Goal: Task Accomplishment & Management: Manage account settings

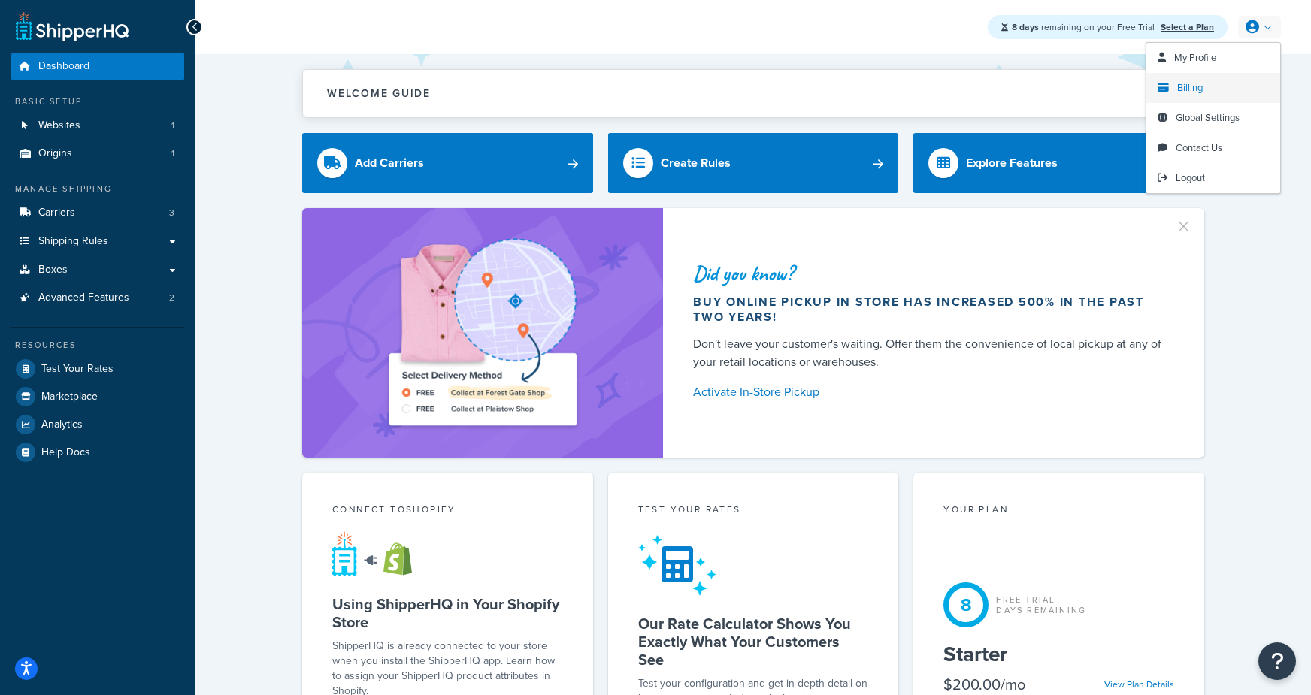
click at [1199, 95] on link "Billing" at bounding box center [1213, 88] width 134 height 30
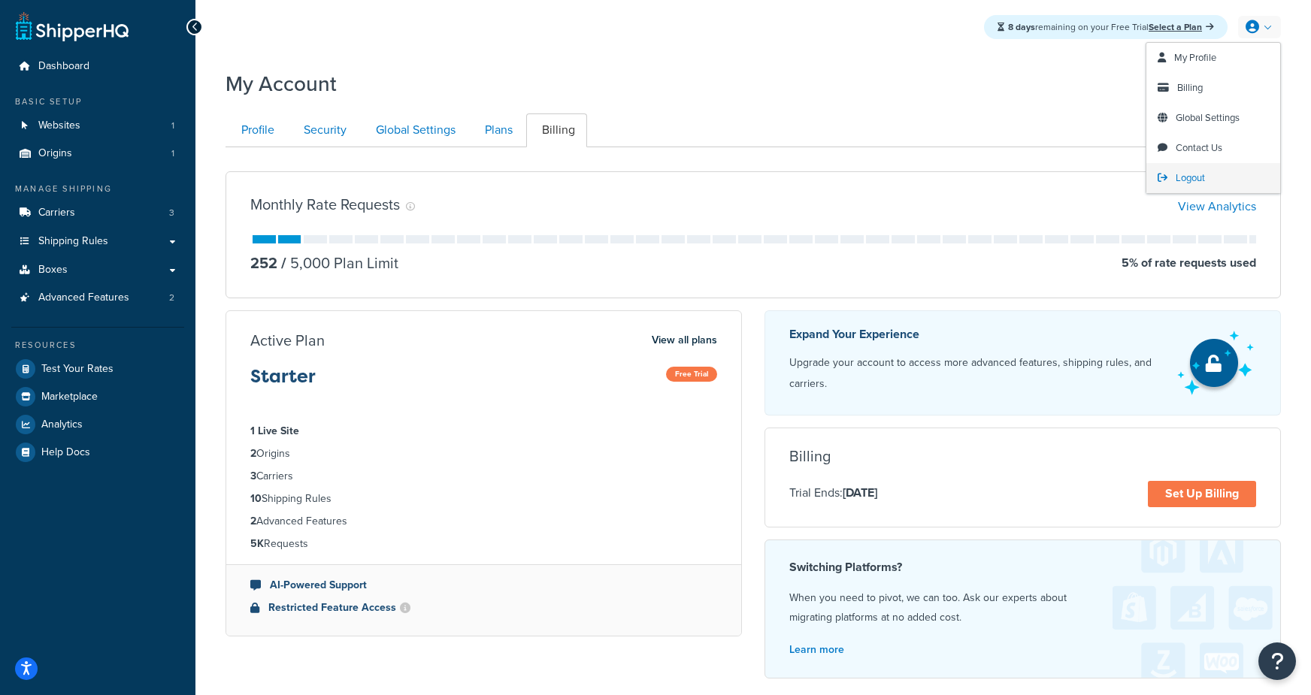
click at [1187, 179] on span "Logout" at bounding box center [1190, 178] width 29 height 14
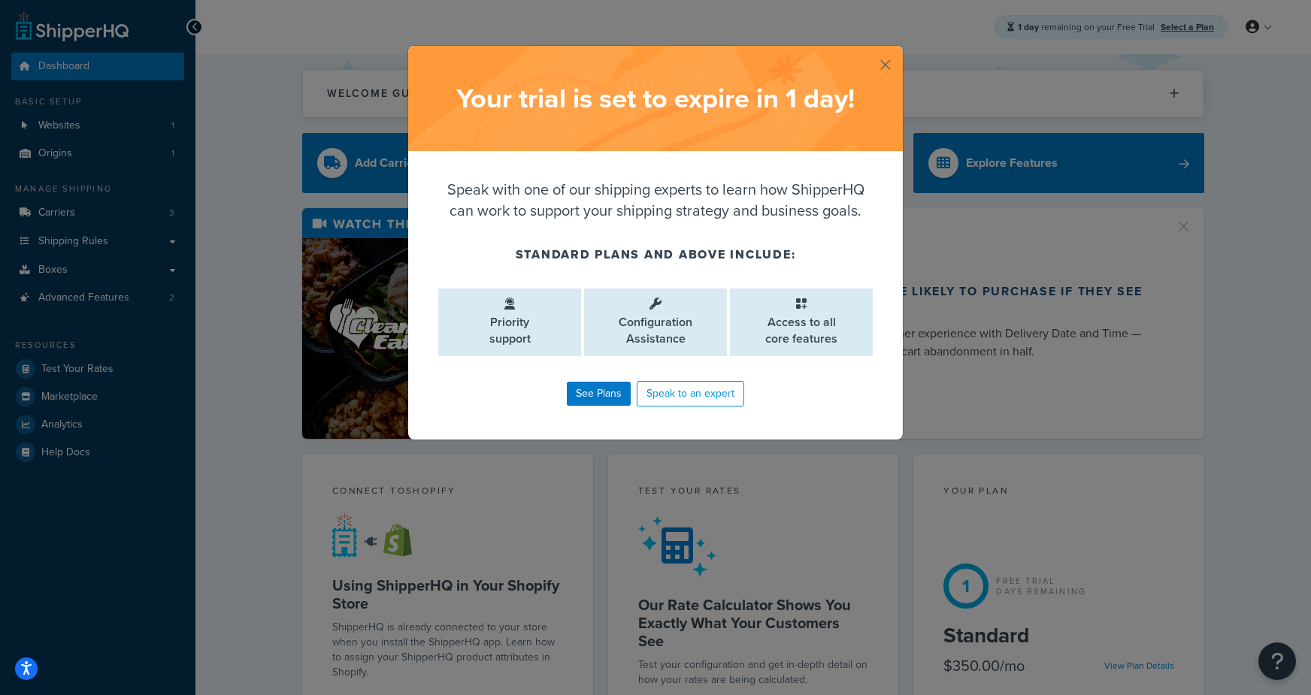
click at [899, 50] on button "button" at bounding box center [901, 48] width 4 height 4
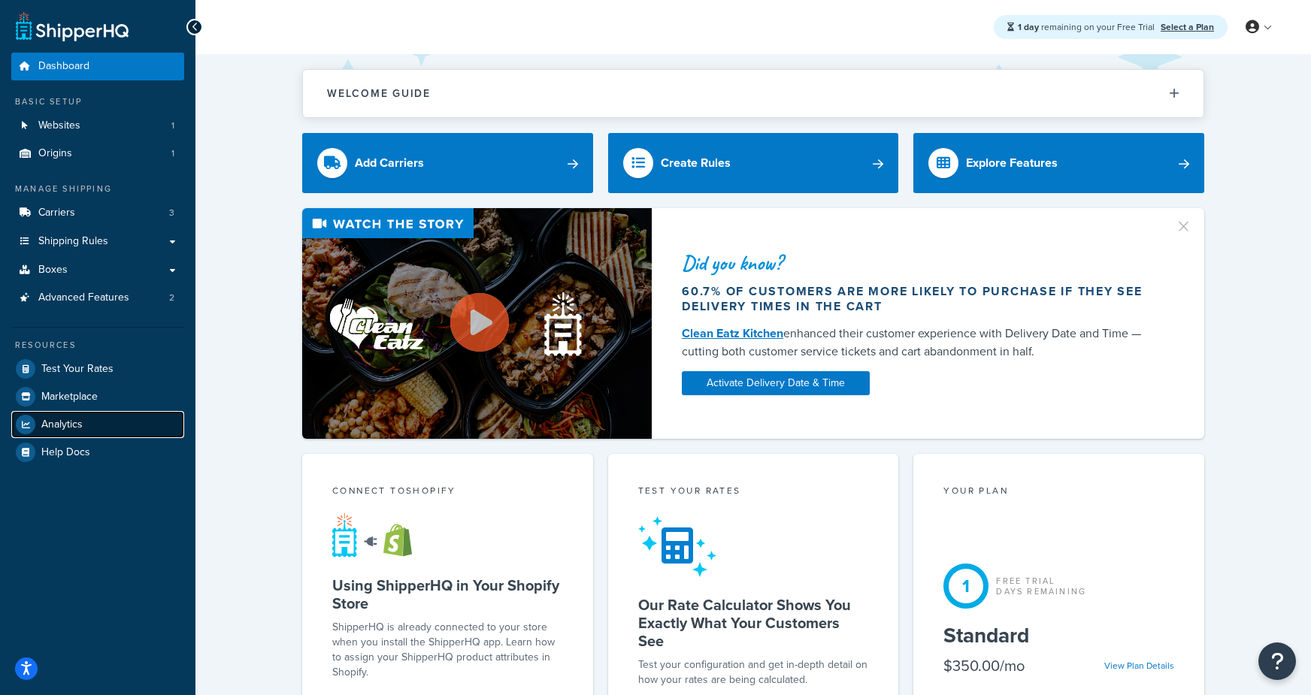
click at [45, 422] on span "Analytics" at bounding box center [61, 425] width 41 height 13
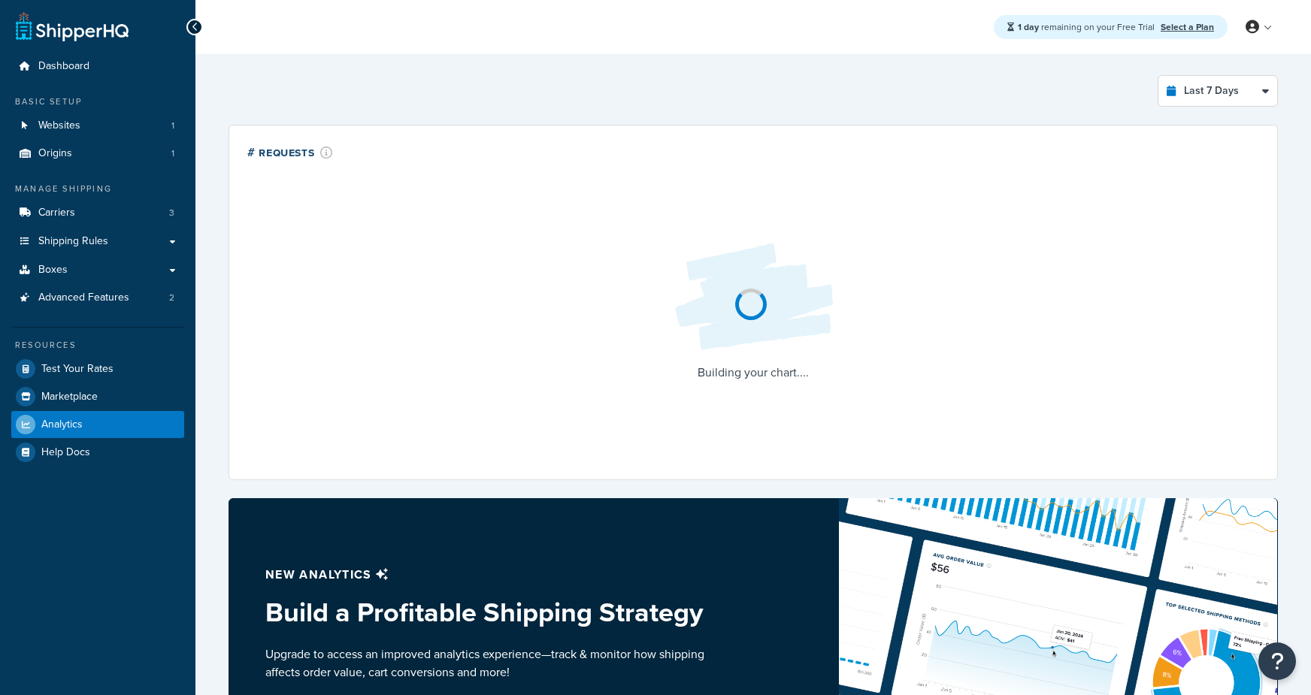
select select "last_7_days"
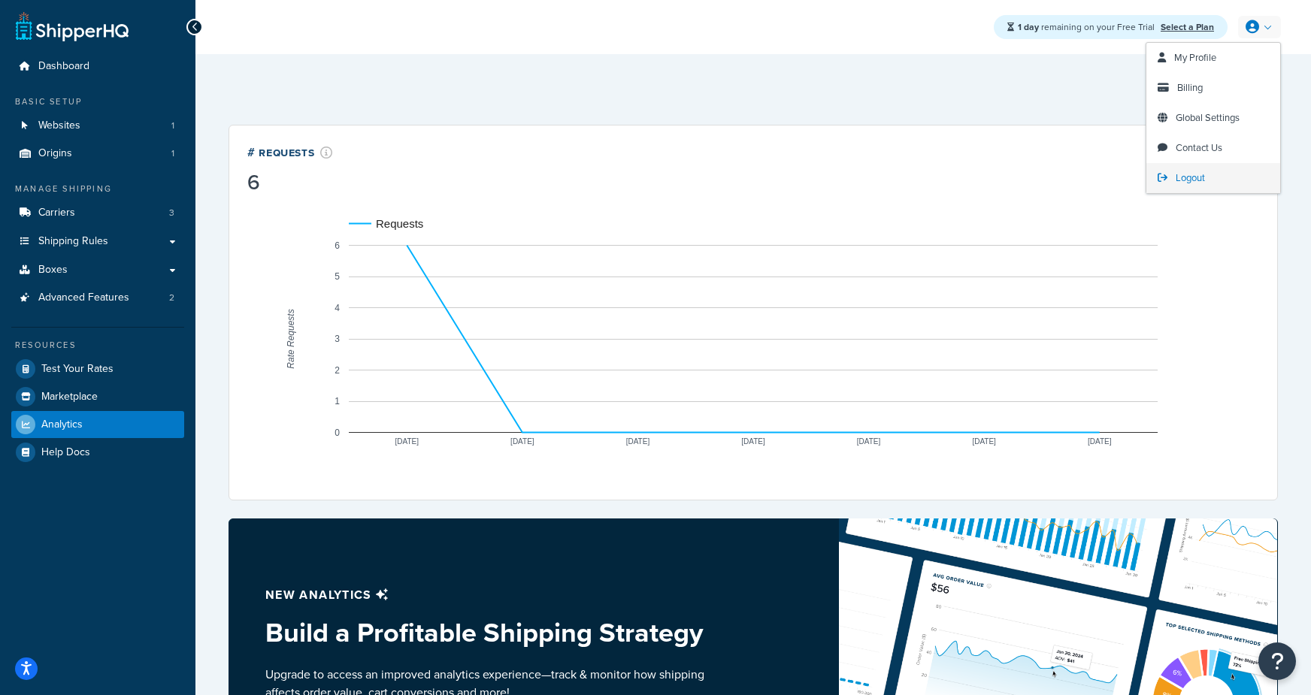
click at [1185, 174] on span "Logout" at bounding box center [1190, 178] width 29 height 14
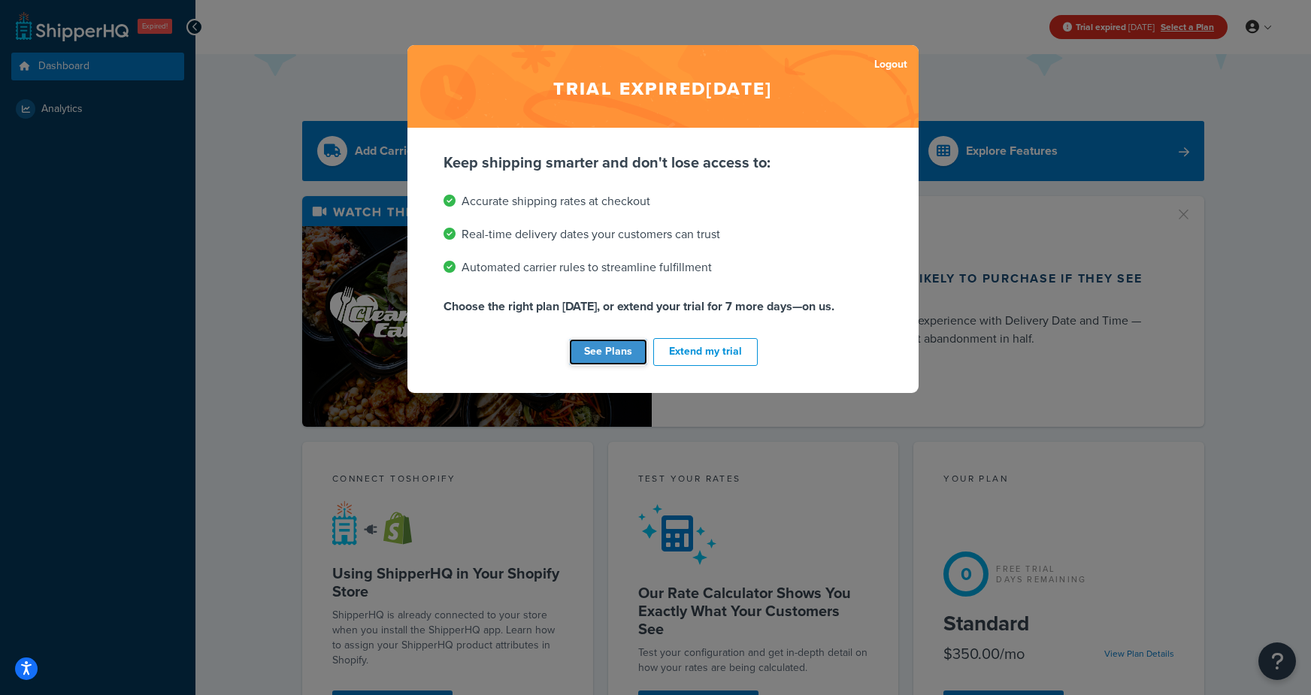
click at [625, 354] on link "See Plans" at bounding box center [608, 352] width 78 height 26
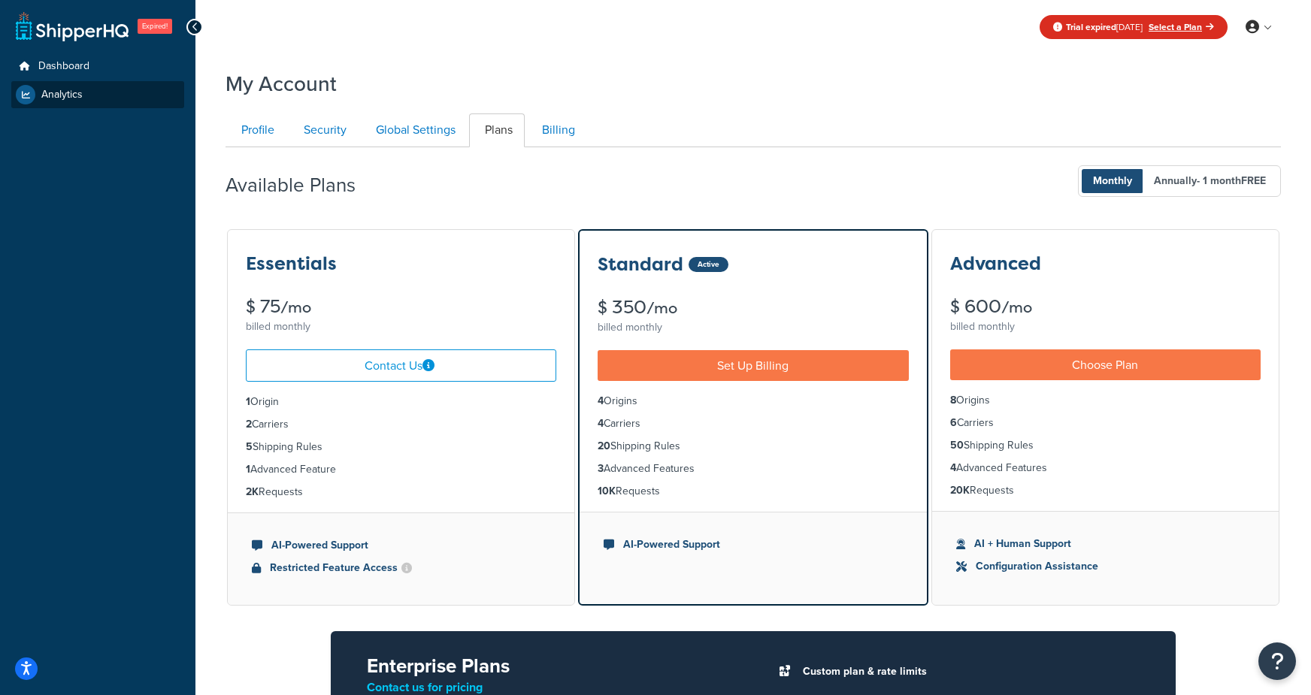
click at [107, 107] on div "Expired! Dashboard Analytics My Account My Profile Billing Global Settings Logo…" at bounding box center [97, 526] width 195 height 1053
click at [107, 99] on link "Analytics" at bounding box center [97, 94] width 173 height 27
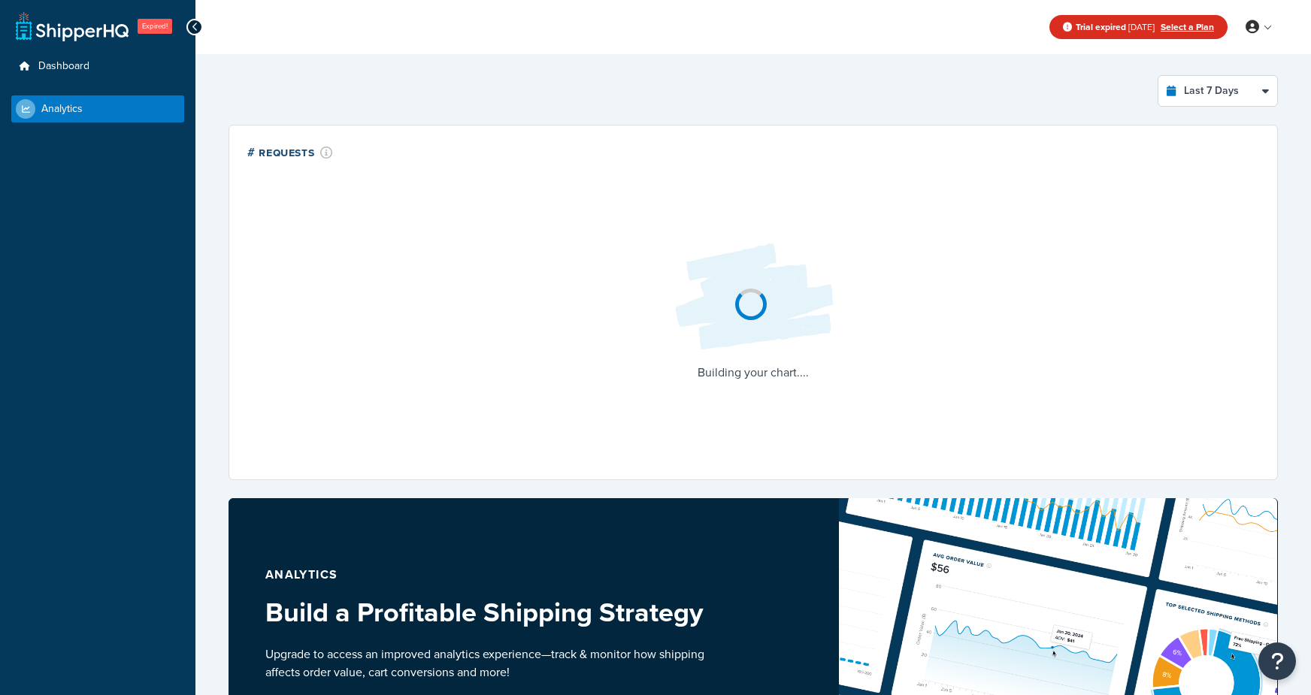
select select "last_7_days"
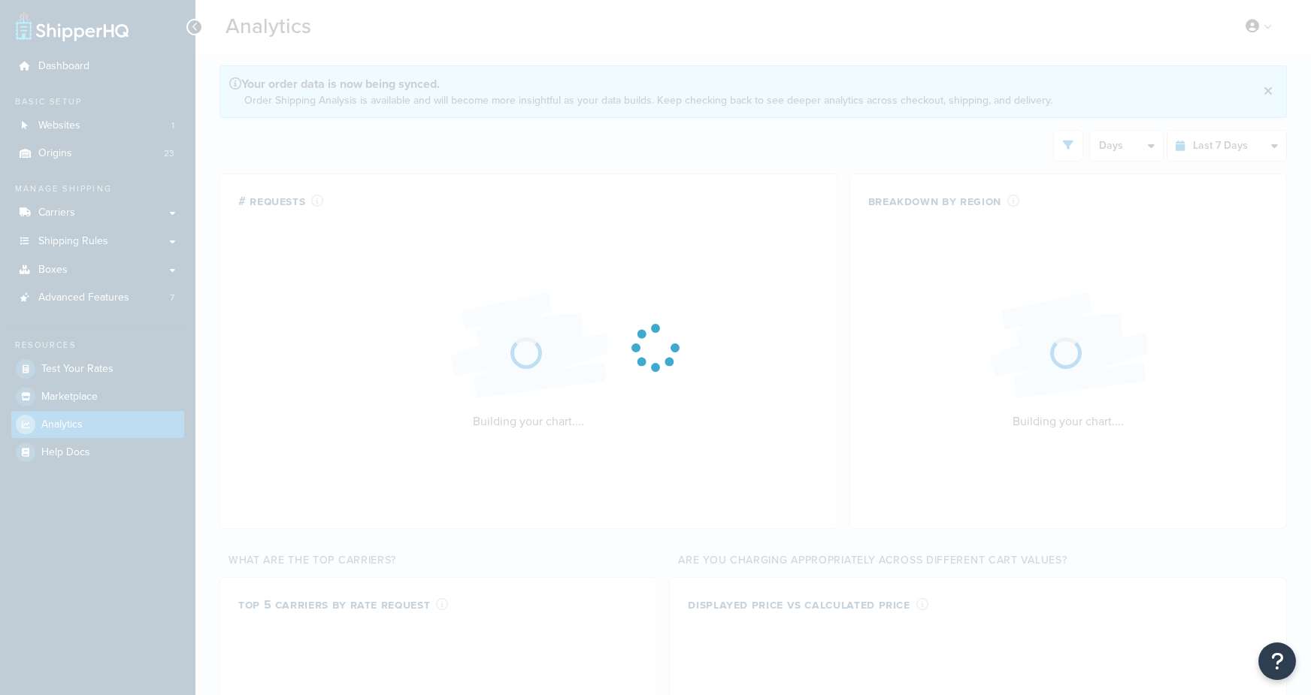
select select "last_7_days"
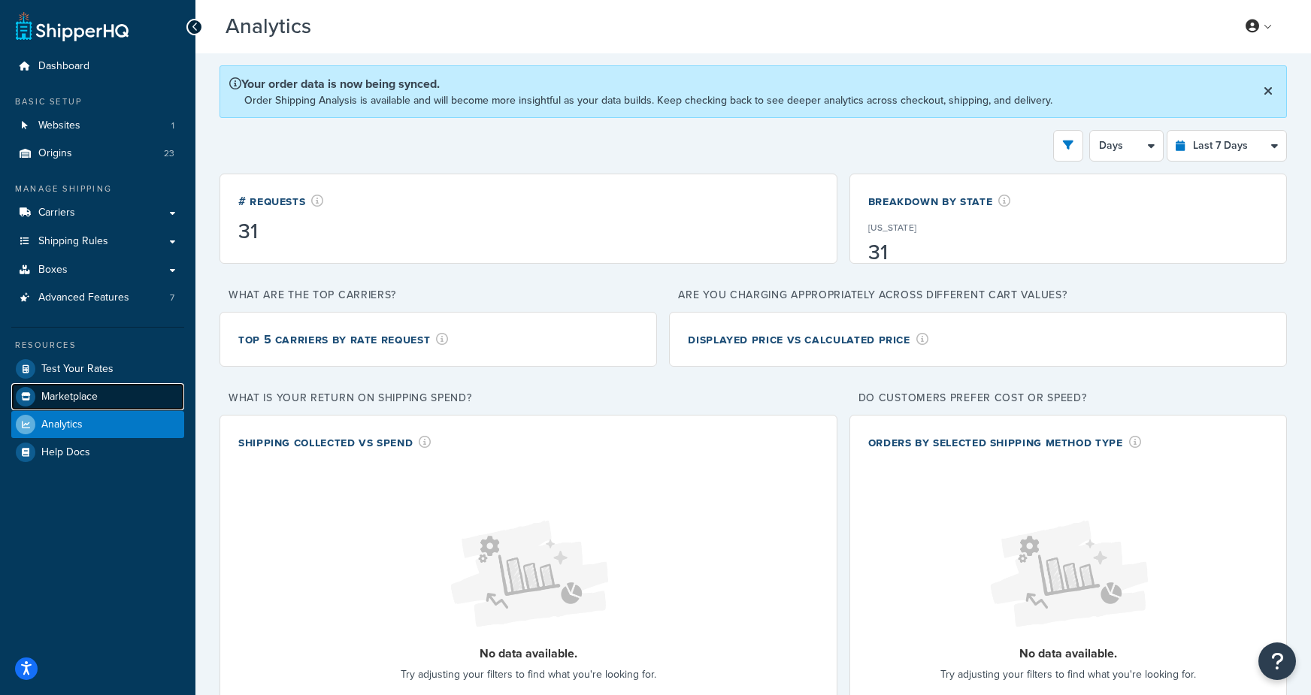
click at [54, 391] on span "Marketplace" at bounding box center [69, 397] width 56 height 13
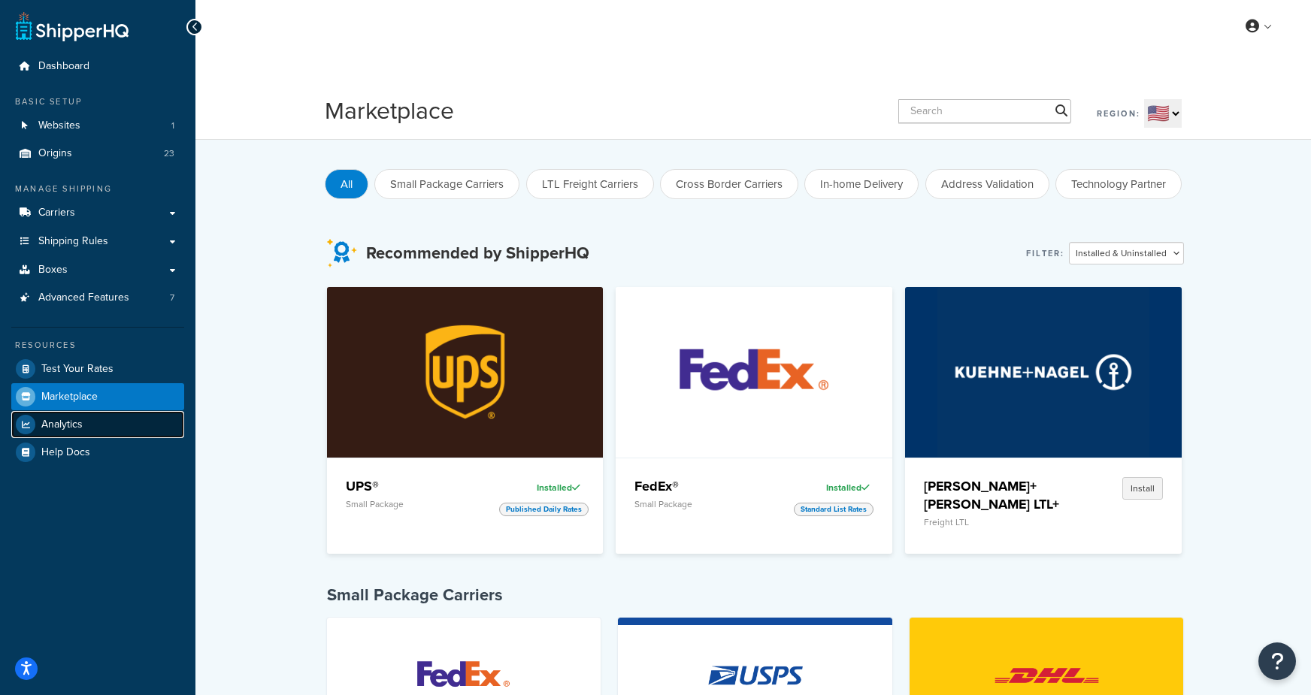
click at [61, 427] on span "Analytics" at bounding box center [61, 425] width 41 height 13
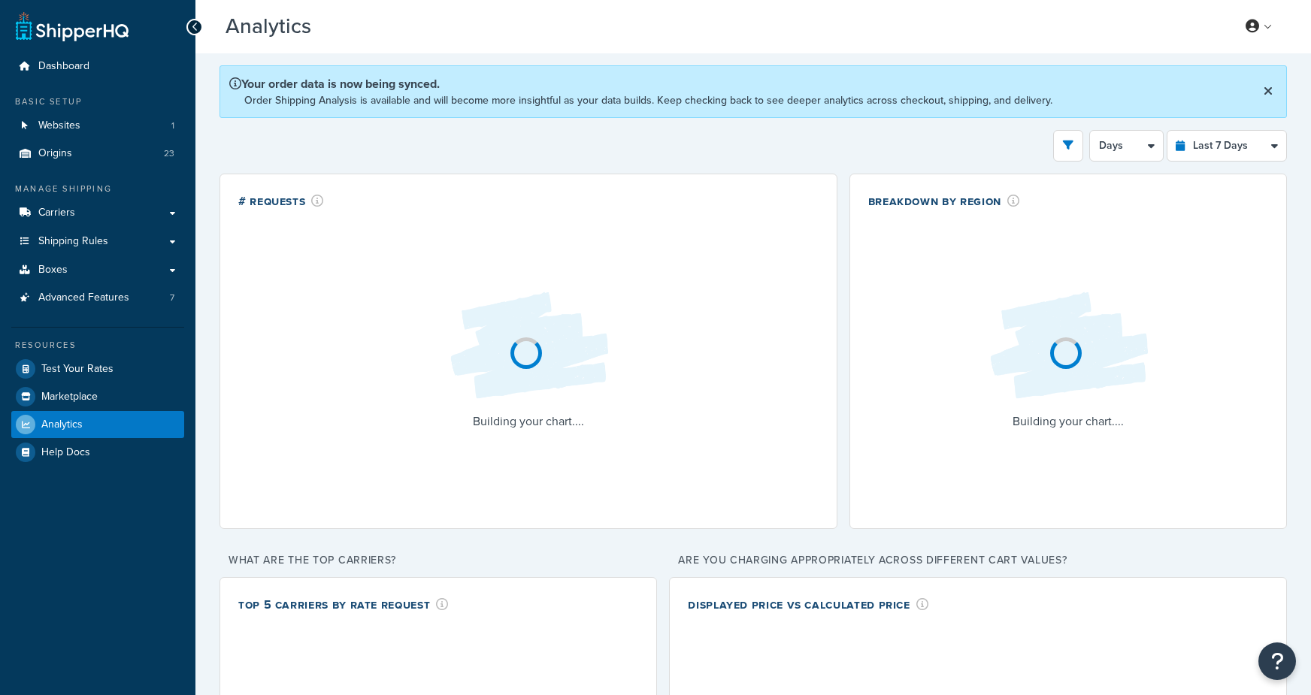
select select "last_7_days"
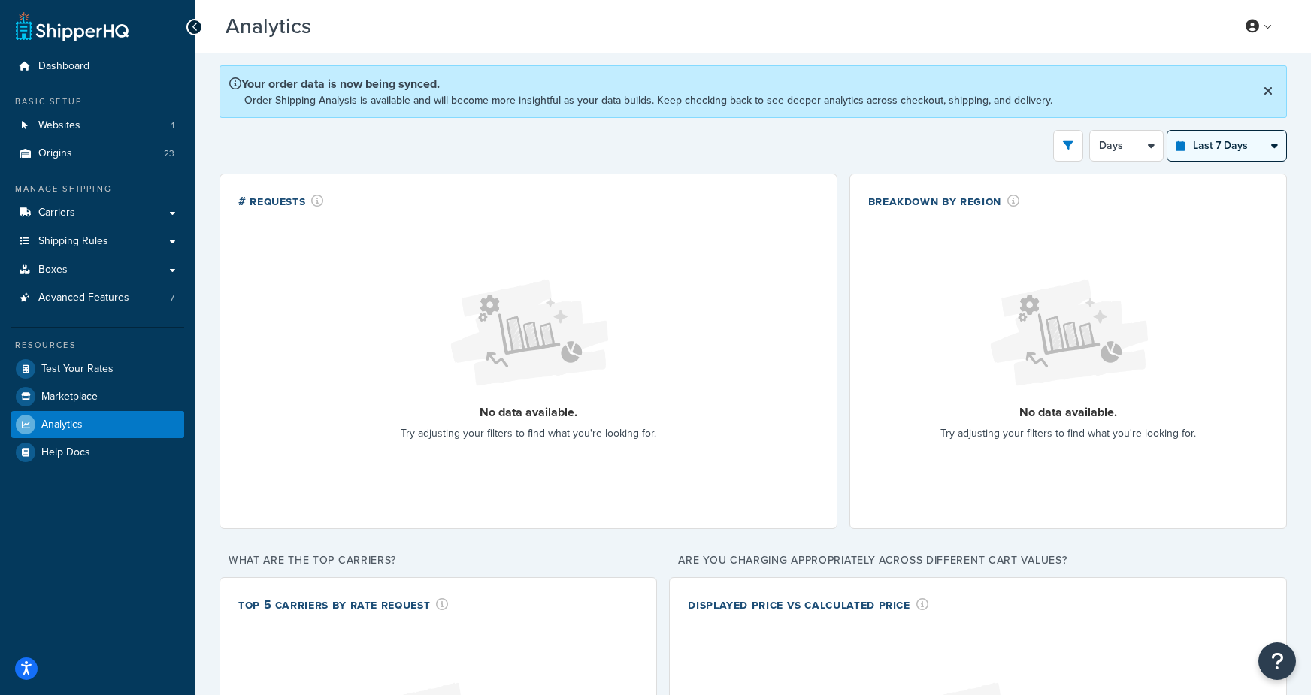
click at [1214, 148] on select "Last 24 Hours Last 7 Days Last 30 Days Last 3 Months Last 6 Months Last 12 Mont…" at bounding box center [1226, 146] width 119 height 30
click at [86, 134] on link "Websites 1" at bounding box center [97, 126] width 173 height 28
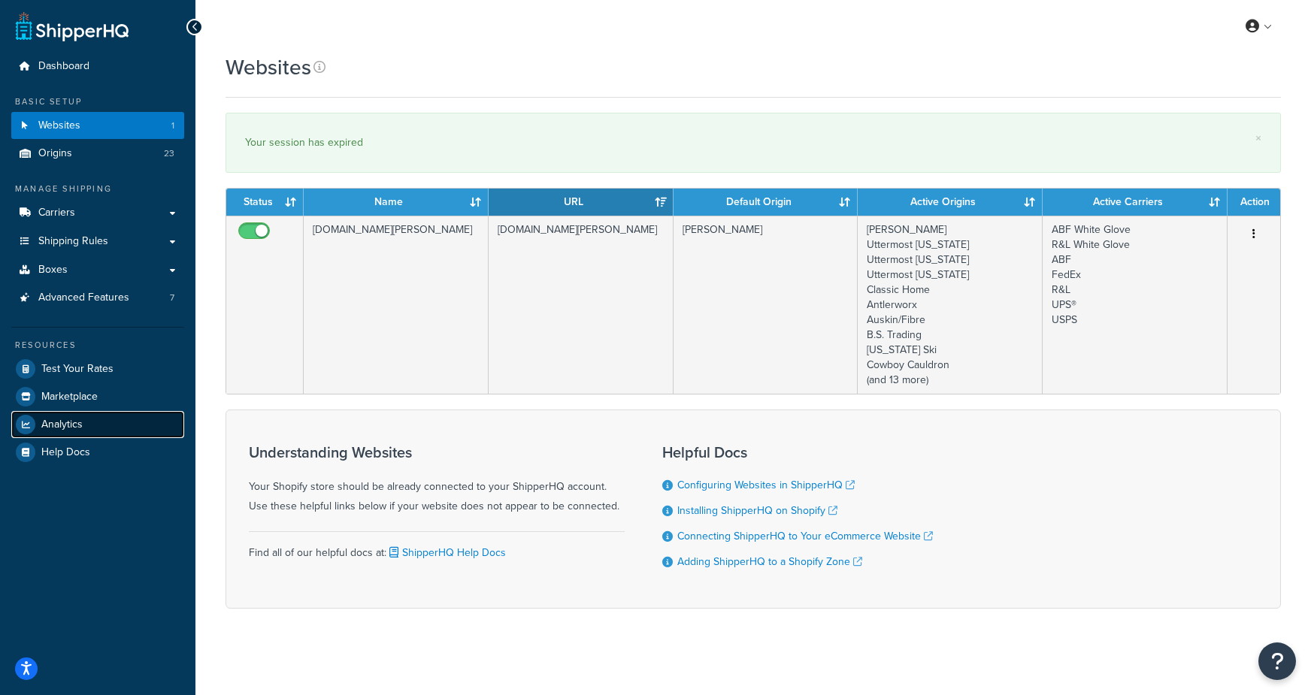
click at [70, 425] on span "Analytics" at bounding box center [61, 425] width 41 height 13
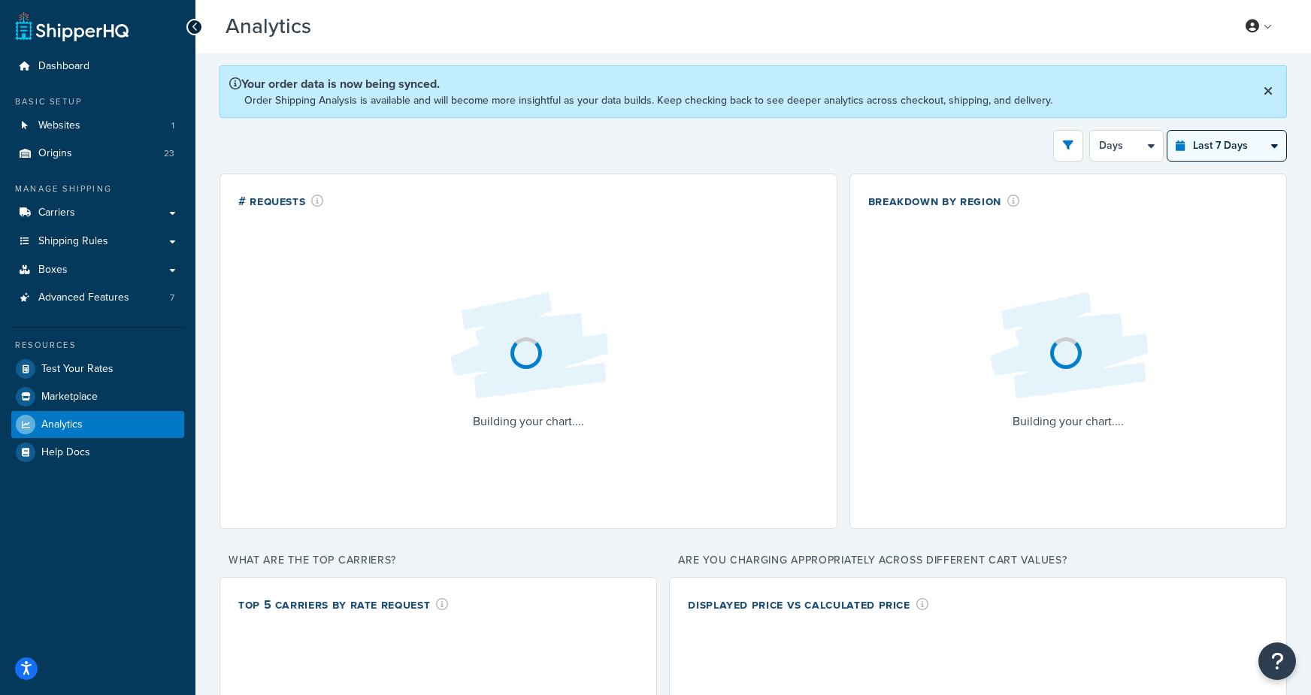
click at [1201, 154] on select "Last 24 Hours Last 7 Days Last 30 Days Last 3 Months Last 6 Months Last 12 Mont…" at bounding box center [1226, 146] width 119 height 30
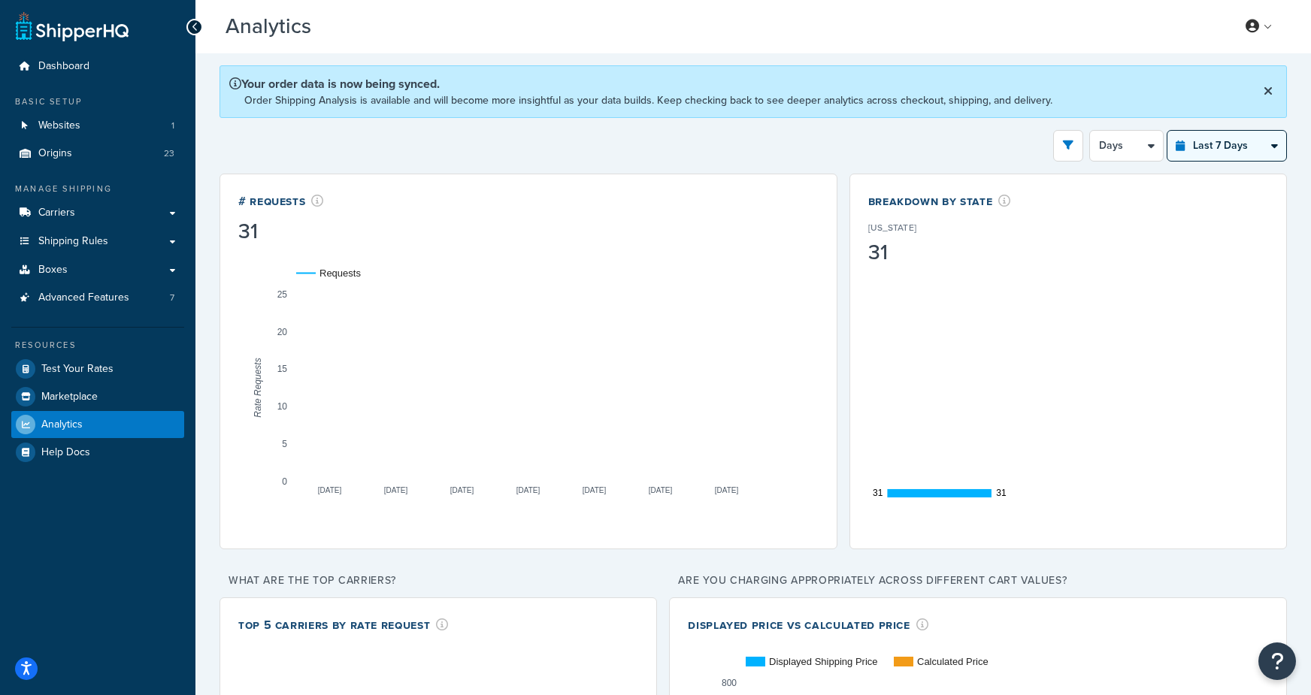
select select "last_year"
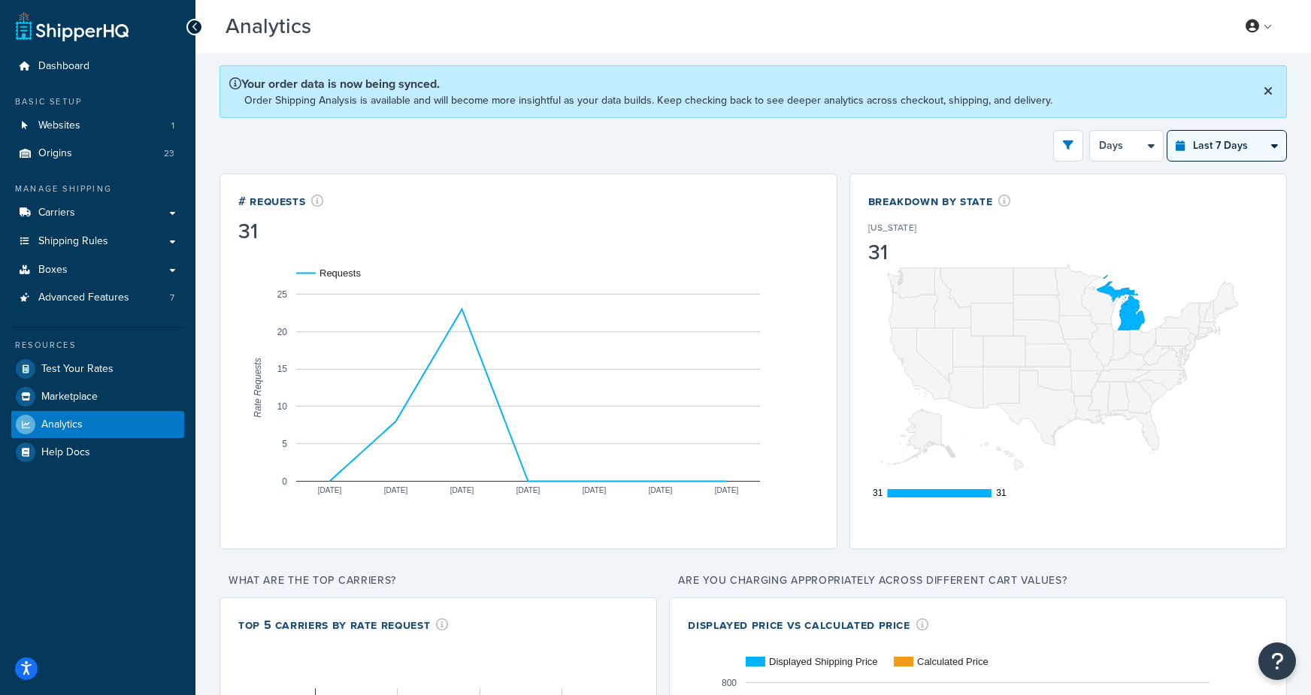
click at [1167, 131] on select "Last 24 Hours Last 7 Days Last 30 Days Last 3 Months Last 6 Months Last 12 Mont…" at bounding box center [1226, 146] width 119 height 30
select select "1M"
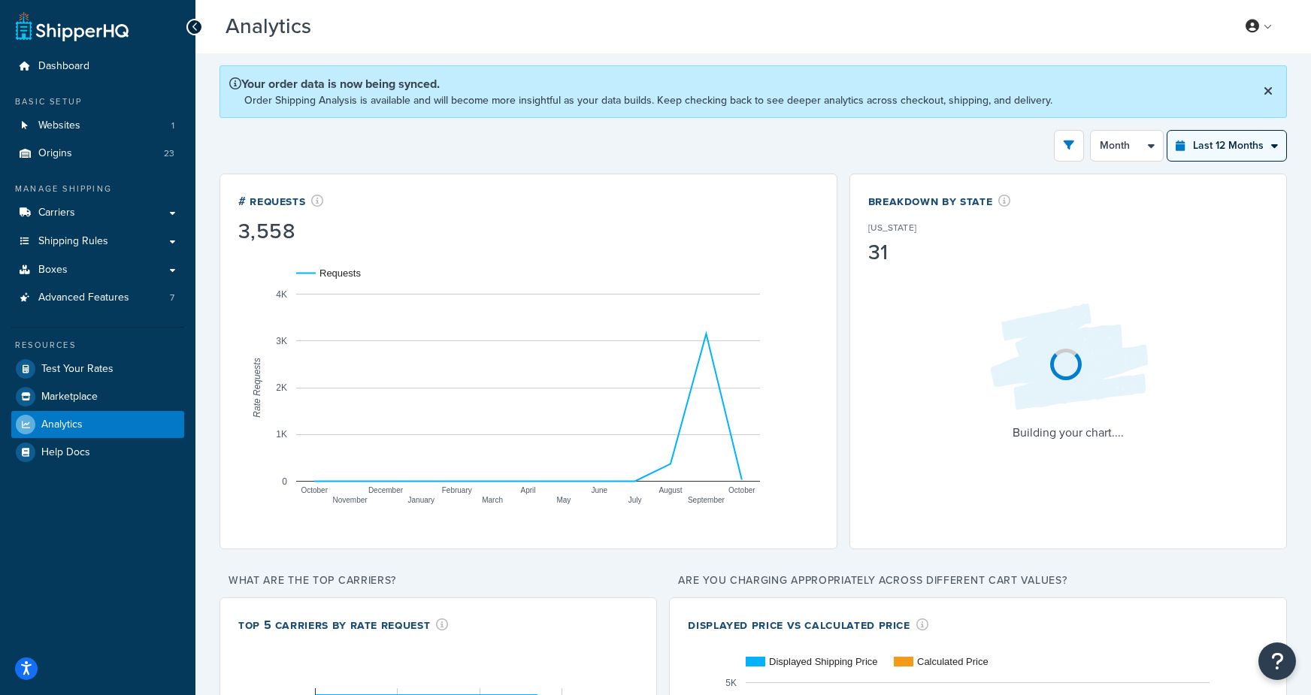
click at [1223, 137] on select "Last 24 Hours Last 7 Days Last 30 Days Last 3 Months Last 6 Months Last 12 Mont…" at bounding box center [1226, 146] width 119 height 30
select select "last_3_months"
click at [1167, 131] on select "Last 24 Hours Last 7 Days Last 30 Days Last 3 Months Last 6 Months Last 12 Mont…" at bounding box center [1226, 146] width 119 height 30
select select "1w"
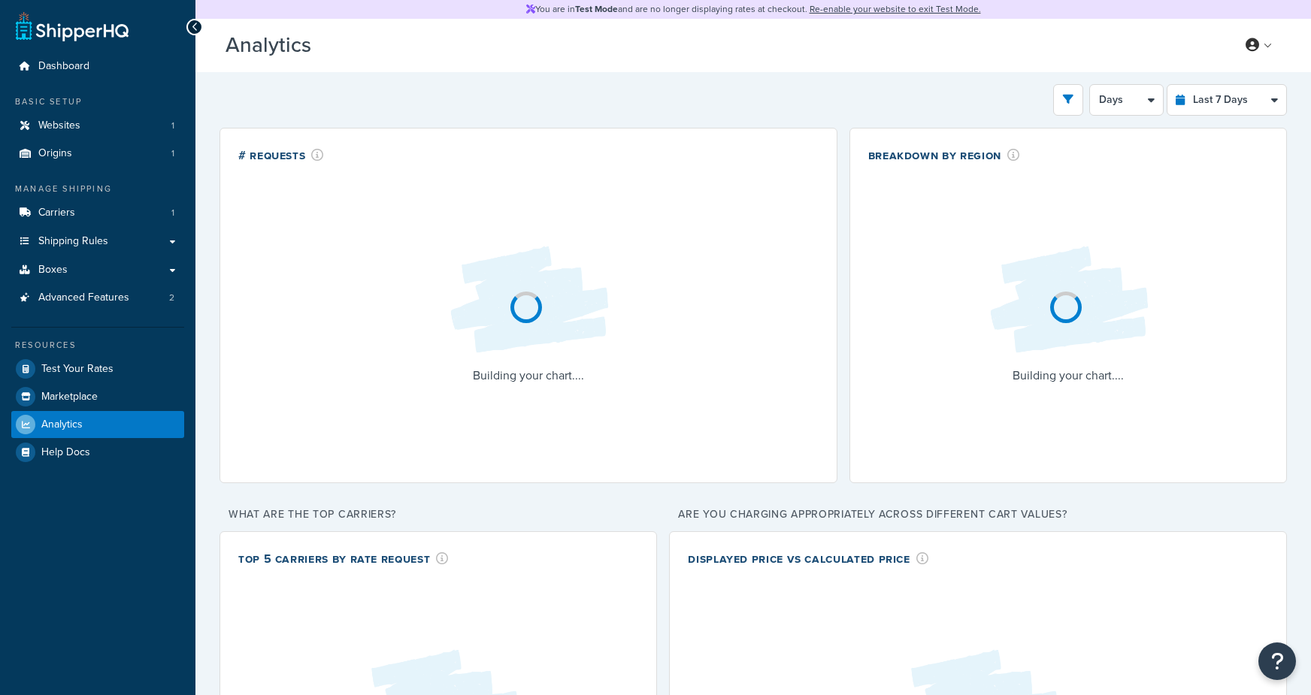
select select "last_7_days"
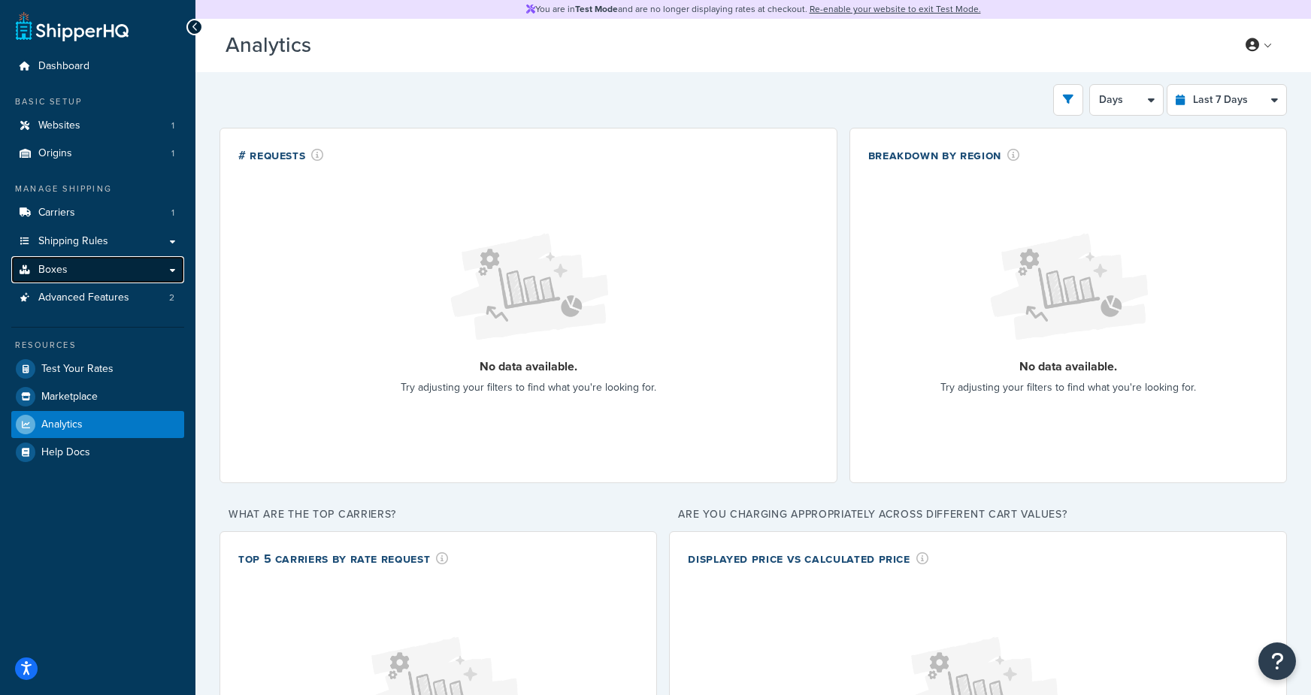
click at [92, 272] on link "Boxes" at bounding box center [97, 270] width 173 height 28
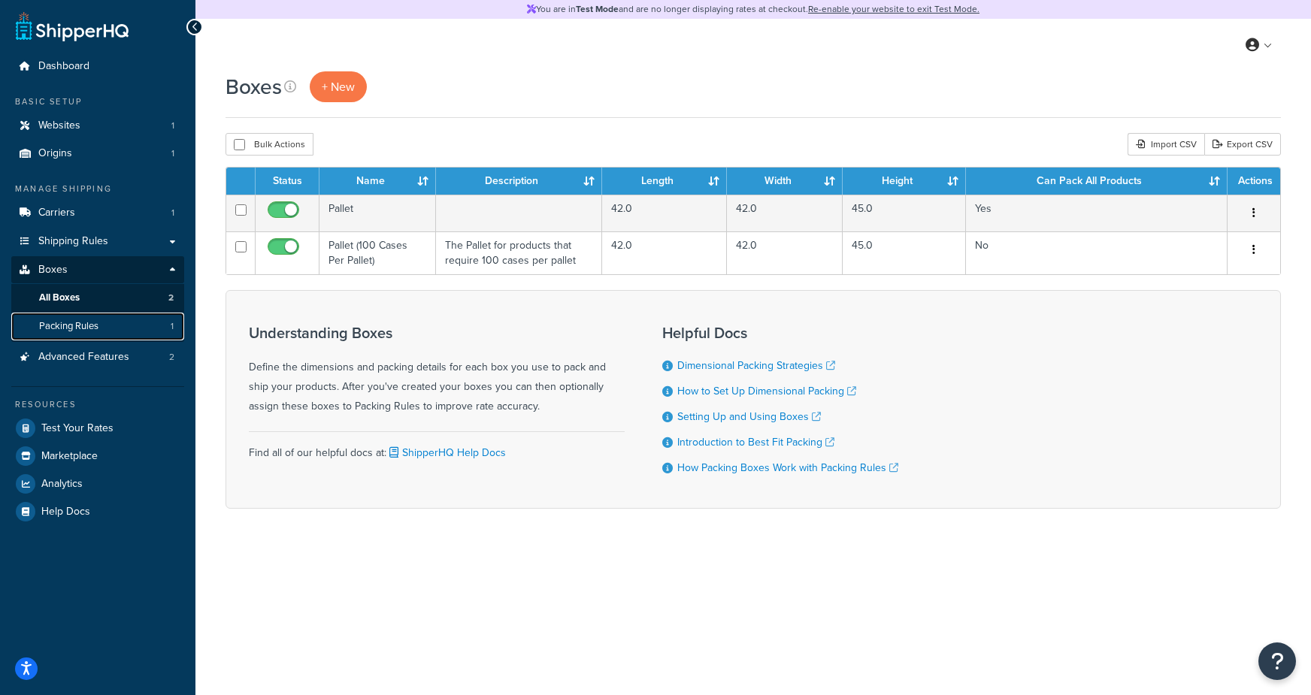
click at [92, 332] on span "Packing Rules" at bounding box center [68, 326] width 59 height 13
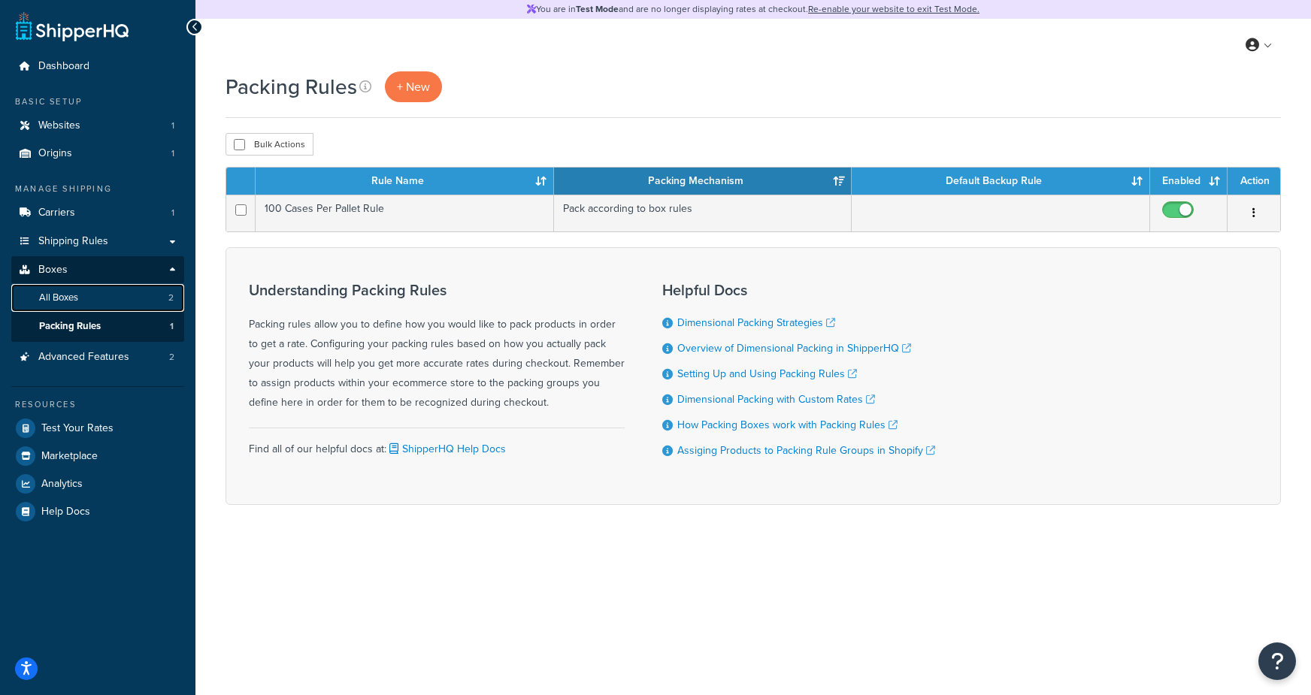
click at [85, 296] on link "All Boxes 2" at bounding box center [97, 298] width 173 height 28
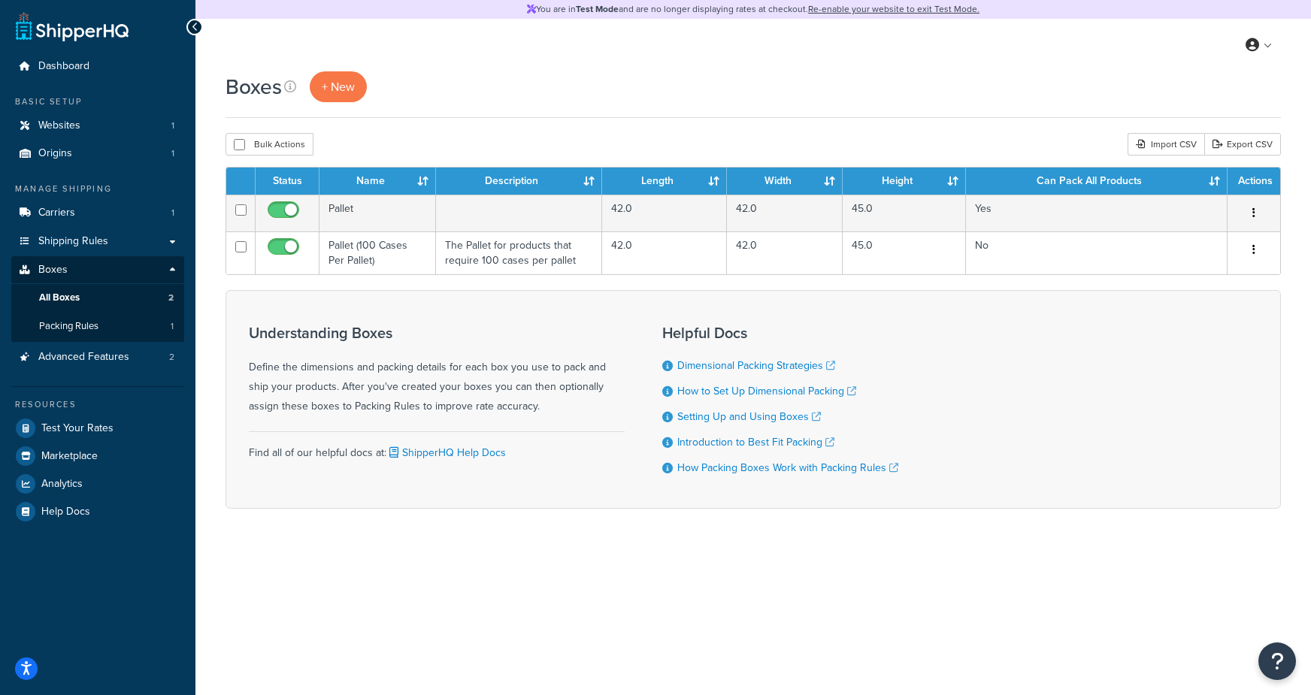
click at [423, 83] on div "Boxes + New" at bounding box center [753, 86] width 1055 height 31
click at [1049, 89] on div "Boxes + New" at bounding box center [753, 86] width 1055 height 31
click at [44, 124] on span "Websites" at bounding box center [59, 126] width 42 height 13
click at [543, 102] on div "Boxes + New" at bounding box center [753, 94] width 1055 height 47
click at [510, 96] on div "Boxes + New" at bounding box center [753, 86] width 1055 height 31
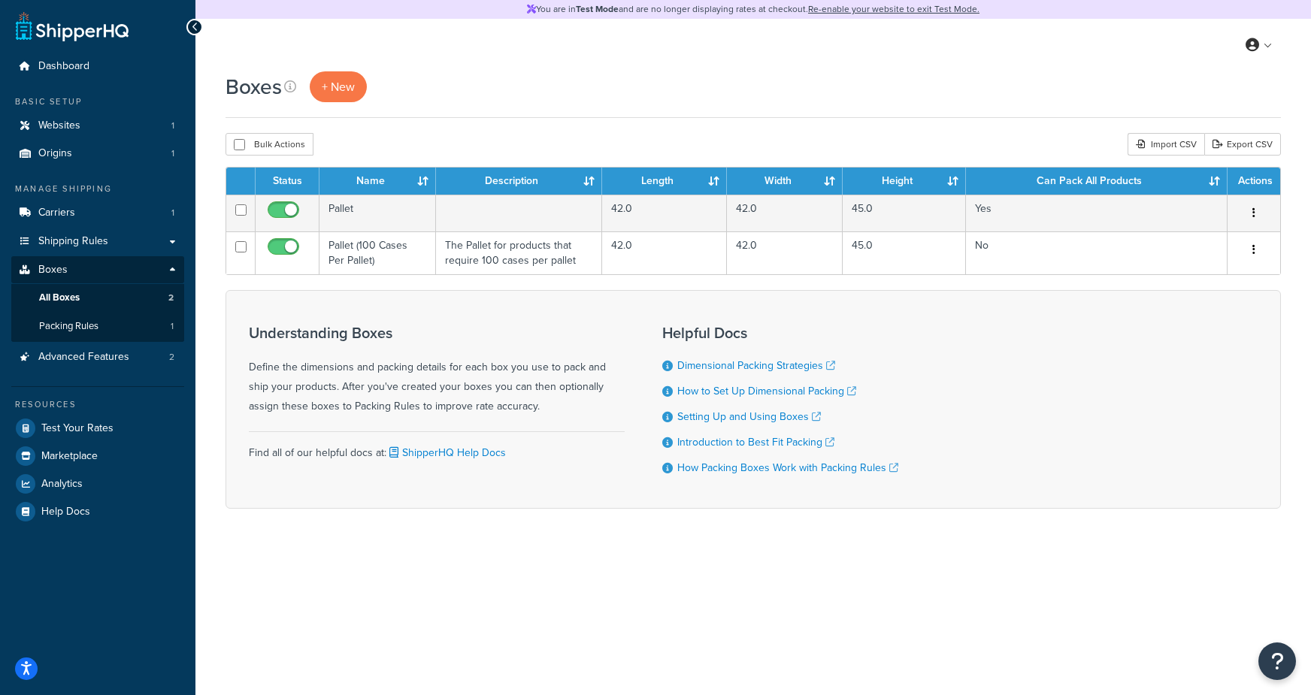
click at [613, 140] on div "Bulk Actions Duplicate Delete Import CSV Export CSV" at bounding box center [753, 144] width 1055 height 23
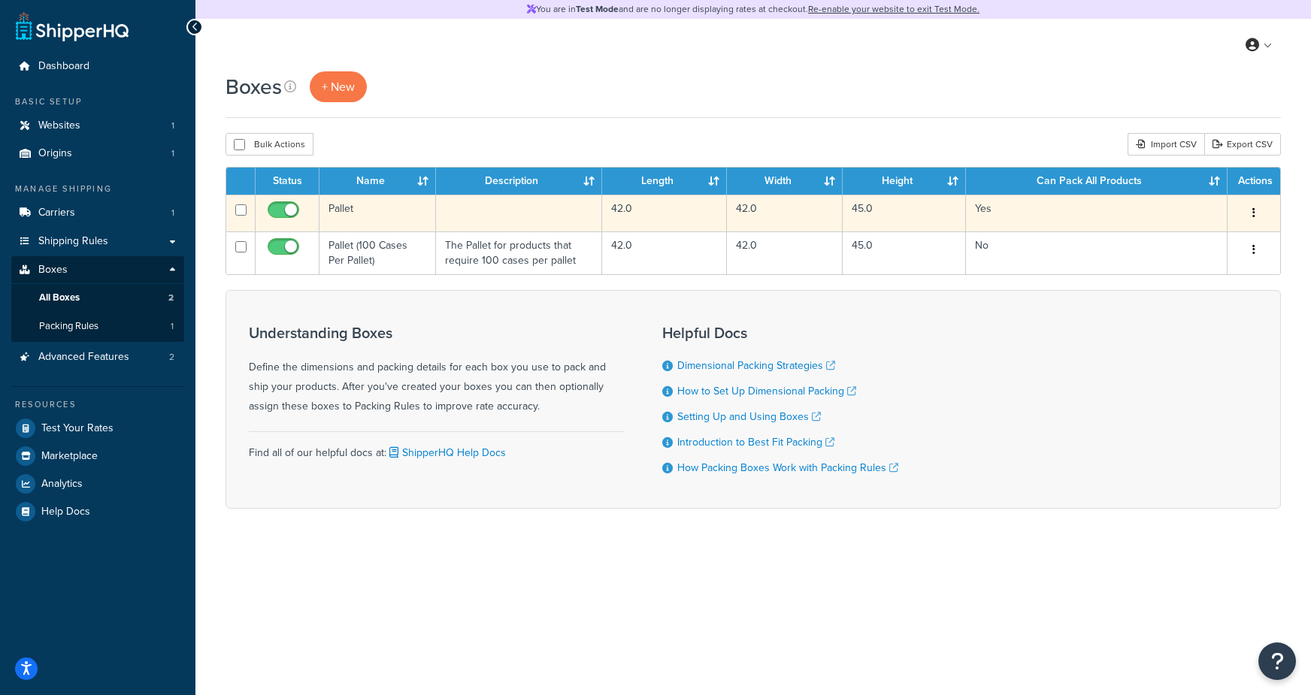
click at [377, 219] on td "Pallet" at bounding box center [377, 213] width 117 height 37
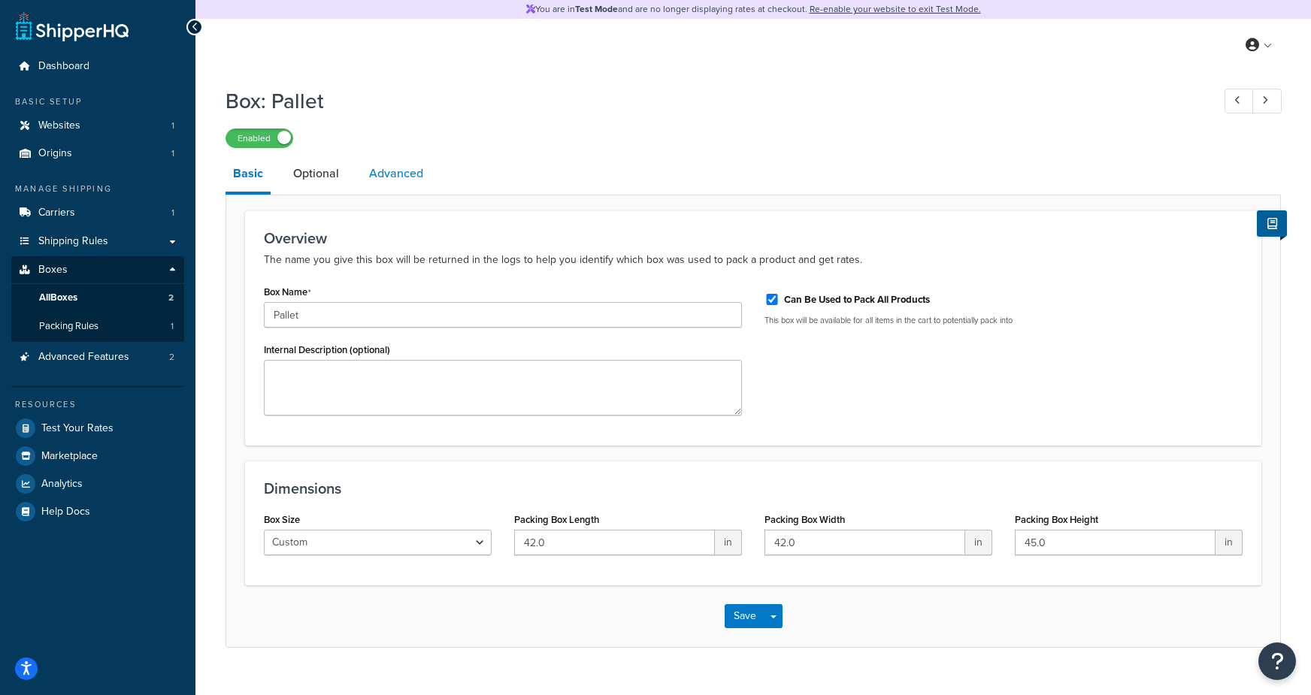
click at [378, 186] on link "Advanced" at bounding box center [396, 174] width 69 height 36
select select "70"
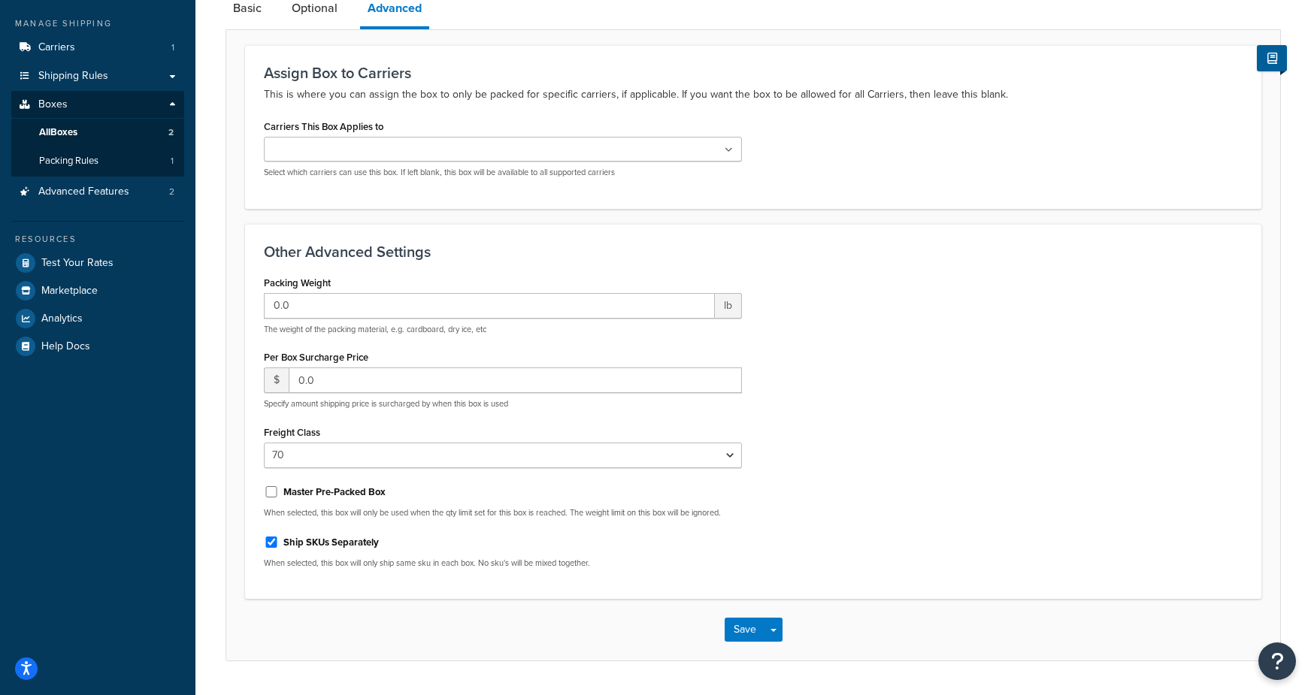
scroll to position [208, 0]
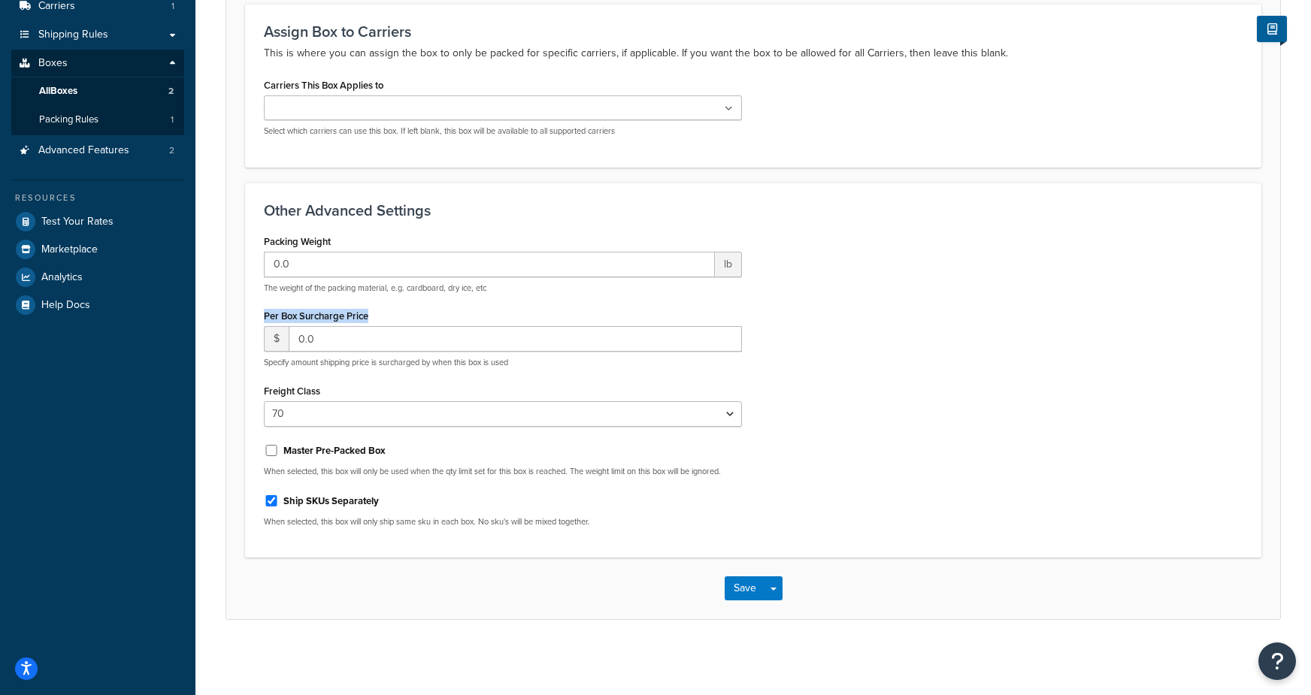
drag, startPoint x: 374, startPoint y: 313, endPoint x: 259, endPoint y: 319, distance: 115.9
click at [259, 319] on div "Packing Weight 0.0 lb The weight of the packing material, e.g. cardboard, dry i…" at bounding box center [503, 385] width 501 height 309
drag, startPoint x: 335, startPoint y: 240, endPoint x: 259, endPoint y: 242, distance: 76.0
click at [258, 242] on div "Packing Weight 0.0 lb The weight of the packing material, e.g. cardboard, dry i…" at bounding box center [503, 385] width 501 height 309
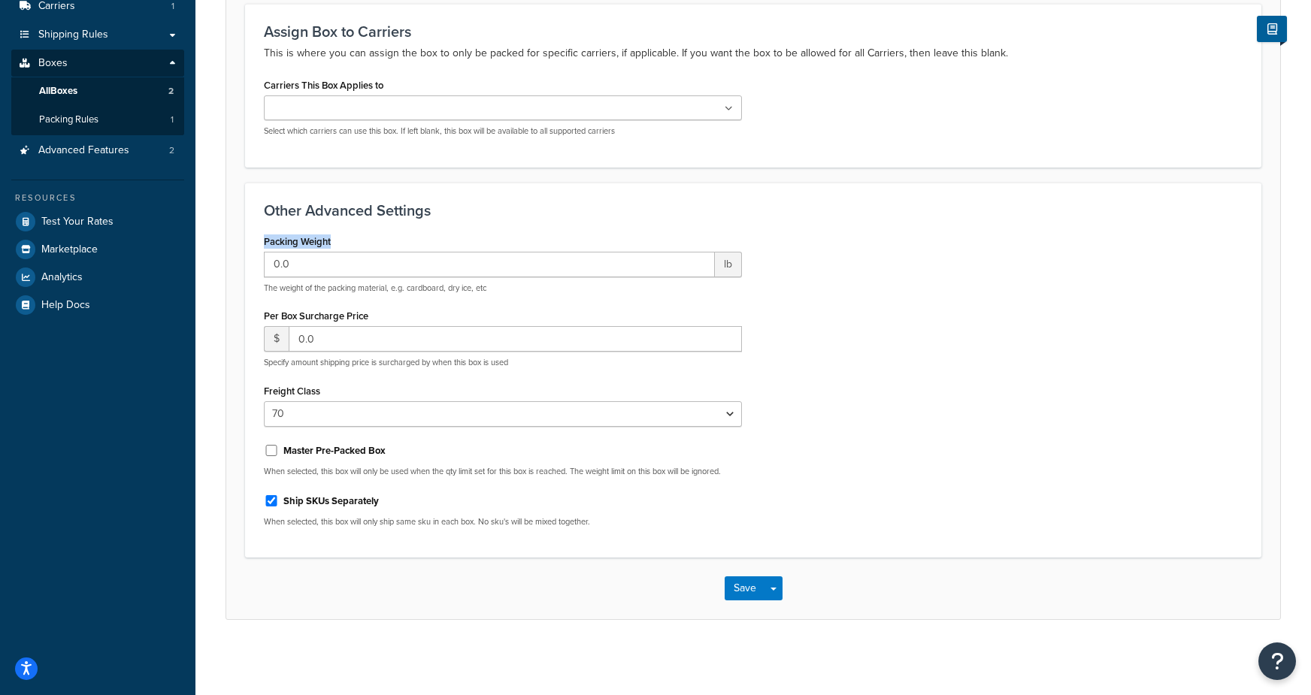
click at [279, 241] on label "Packing Weight" at bounding box center [297, 241] width 67 height 11
click at [279, 252] on input "0.0" at bounding box center [489, 265] width 451 height 26
click at [279, 241] on label "Packing Weight" at bounding box center [297, 241] width 67 height 11
click at [279, 252] on input "0.0" at bounding box center [489, 265] width 451 height 26
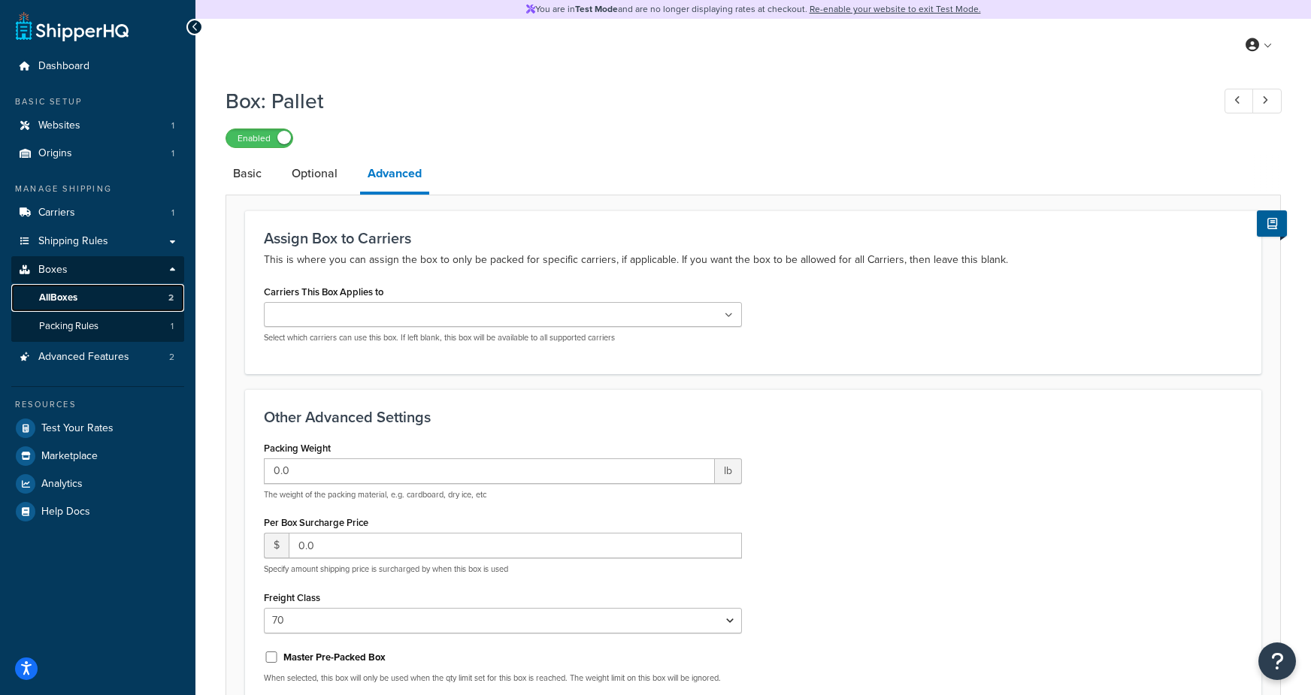
click at [96, 295] on link "All Boxes 2" at bounding box center [97, 298] width 173 height 28
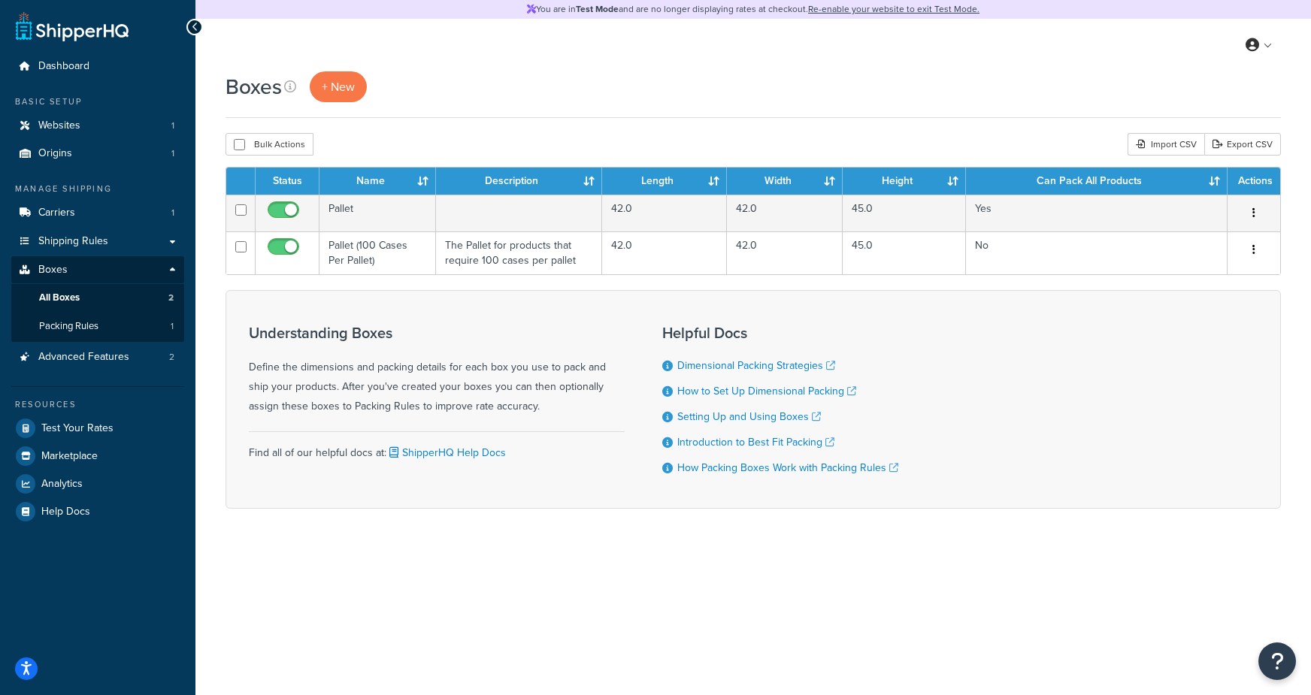
click at [545, 129] on div "Boxes + New Bulk Actions Duplicate [GEOGRAPHIC_DATA] Import CSV Export CSV Cont…" at bounding box center [753, 316] width 1116 height 490
click at [1255, 148] on link "Export CSV" at bounding box center [1242, 144] width 77 height 23
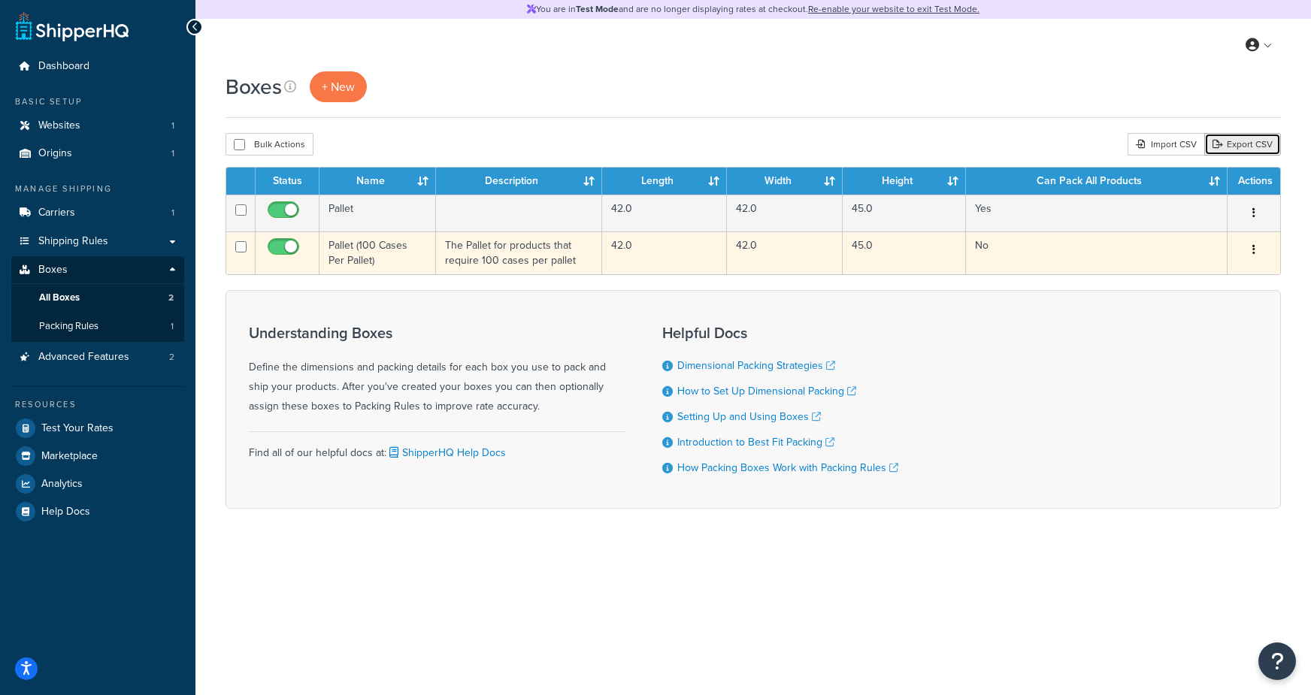
click at [242, 250] on input "checkbox" at bounding box center [240, 246] width 11 height 11
checkbox input "true"
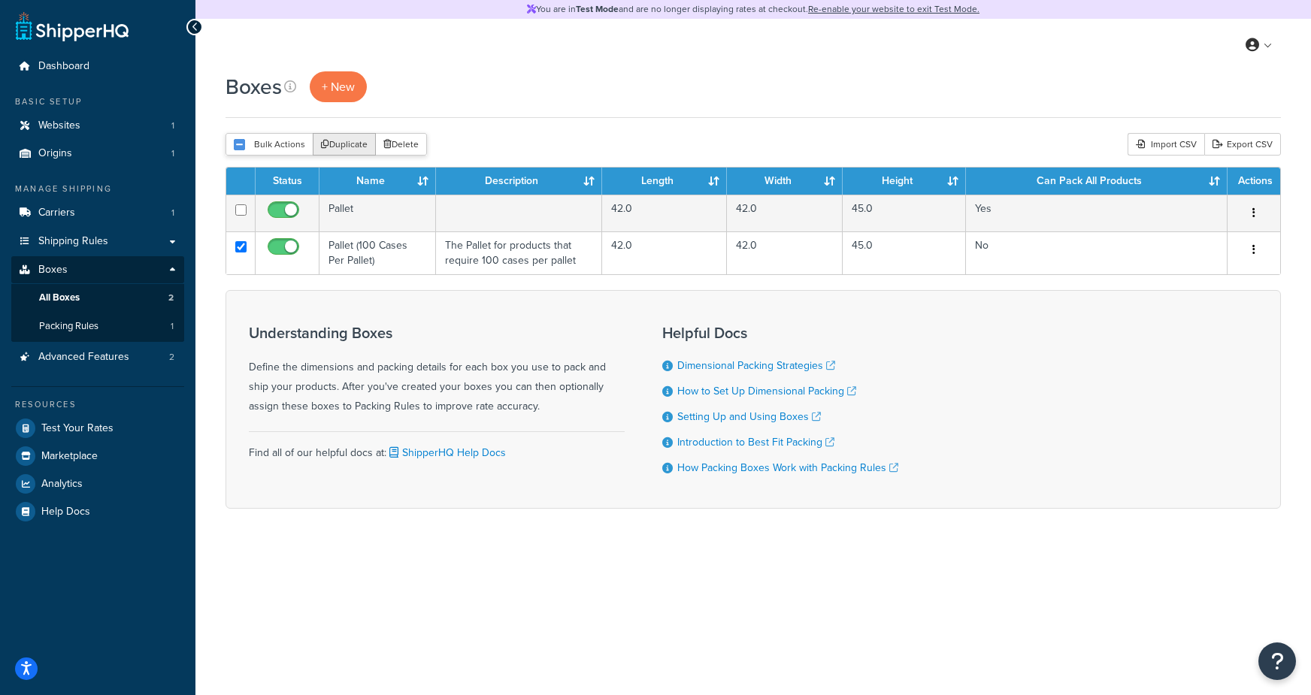
click at [347, 148] on button "Duplicate" at bounding box center [344, 144] width 63 height 23
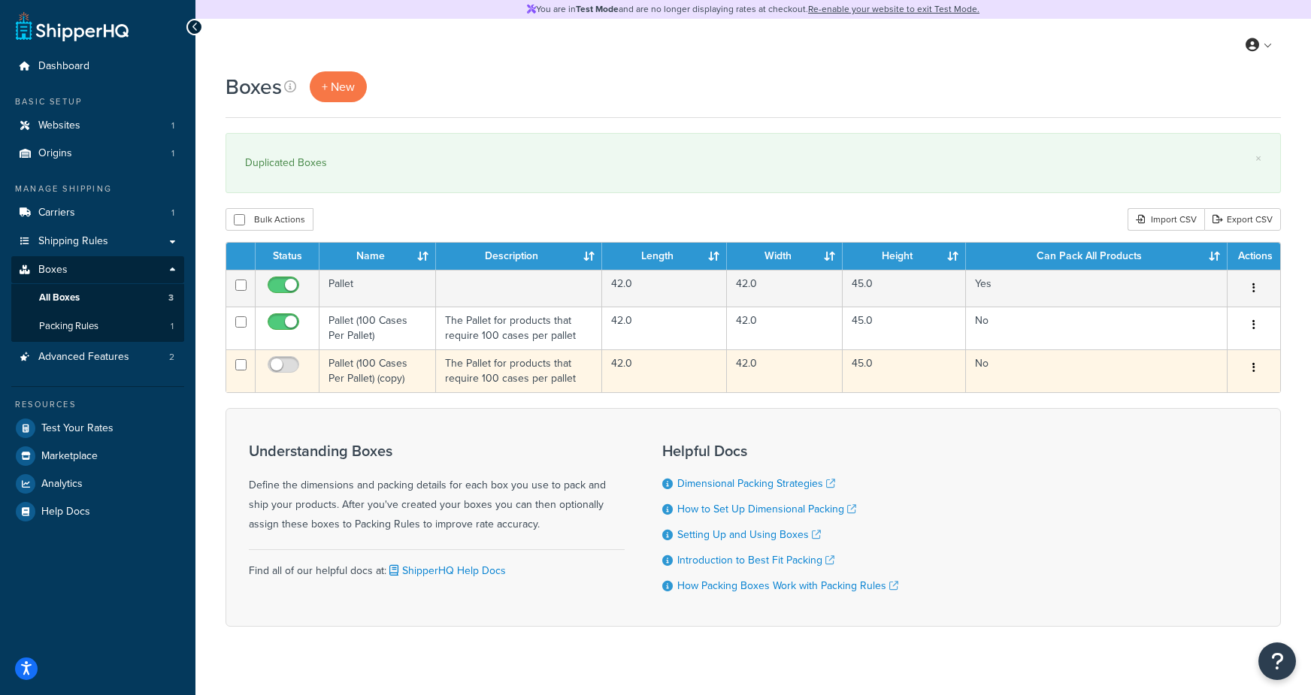
click at [242, 368] on input "checkbox" at bounding box center [240, 364] width 11 height 11
checkbox input "true"
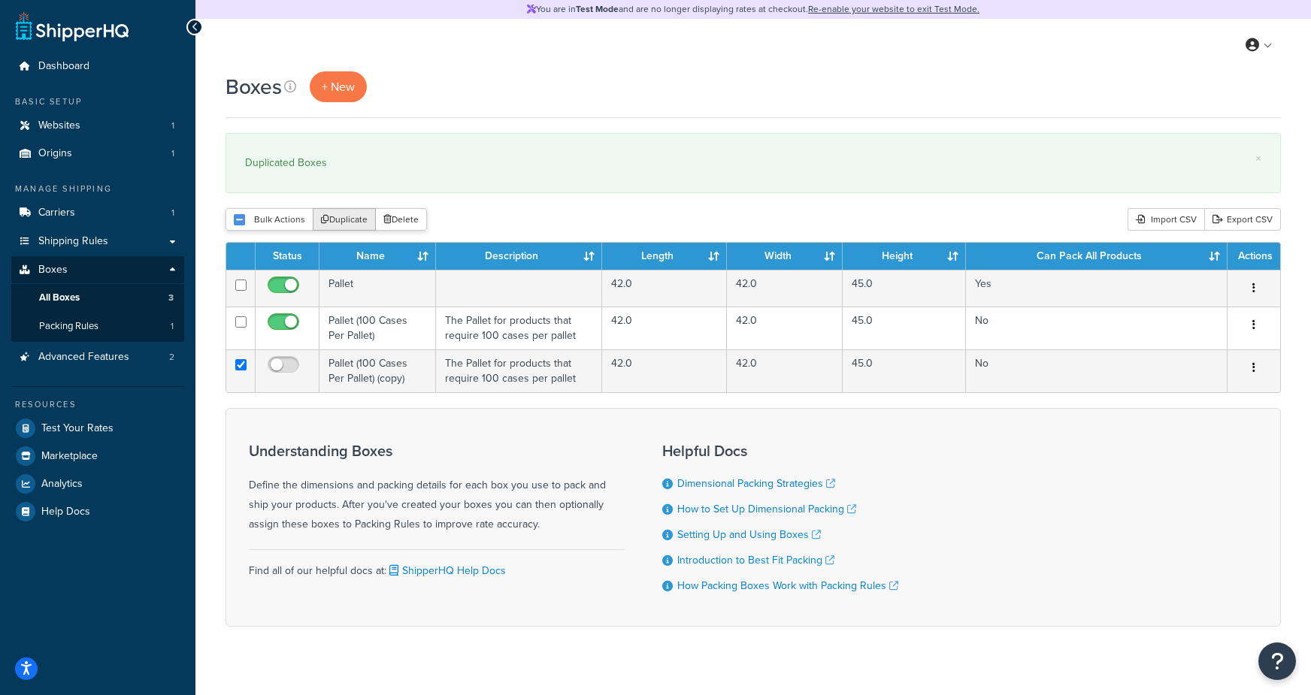
click at [352, 226] on button "Duplicate" at bounding box center [344, 219] width 63 height 23
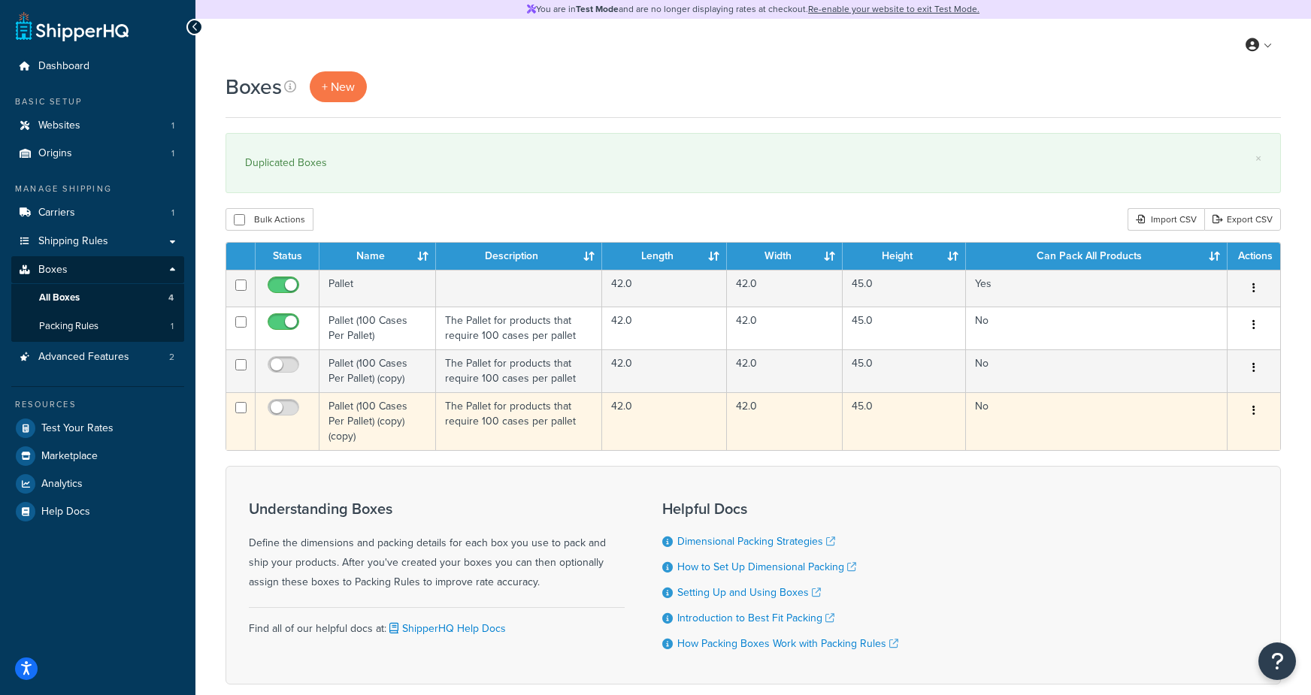
drag, startPoint x: 242, startPoint y: 412, endPoint x: 252, endPoint y: 398, distance: 16.7
click at [243, 412] on input "checkbox" at bounding box center [240, 407] width 11 height 11
checkbox input "true"
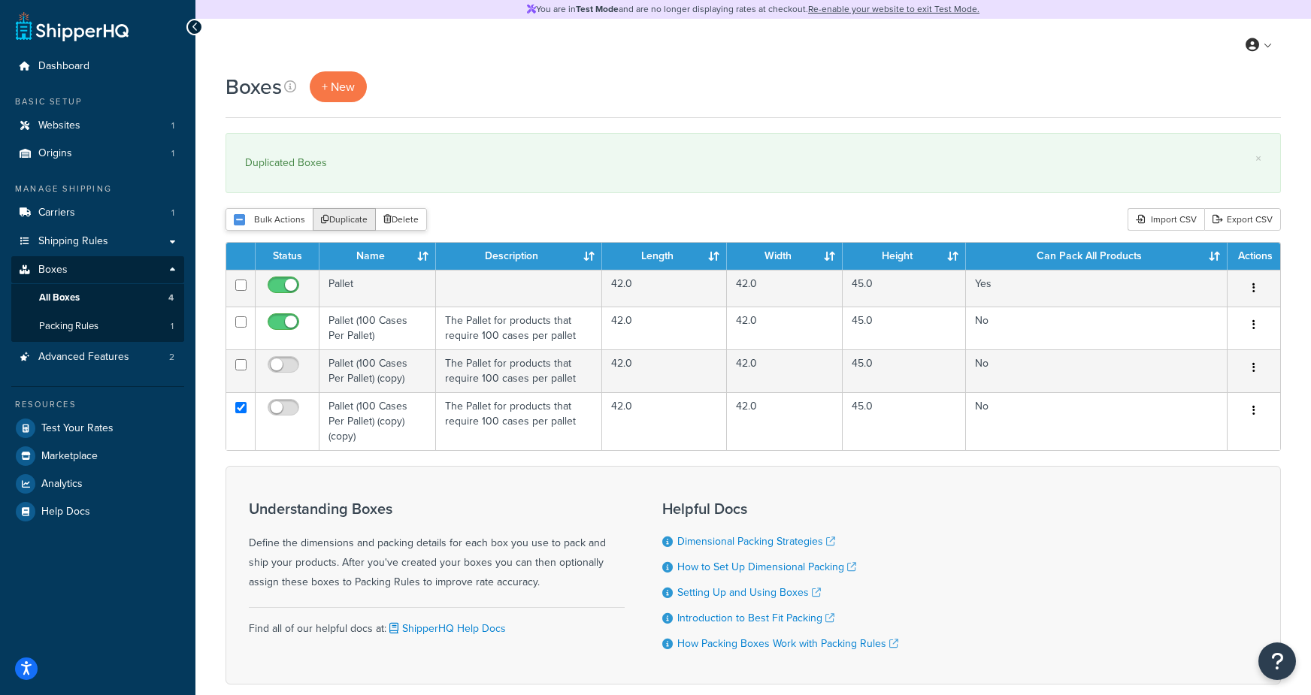
click at [338, 228] on button "Duplicate" at bounding box center [344, 219] width 63 height 23
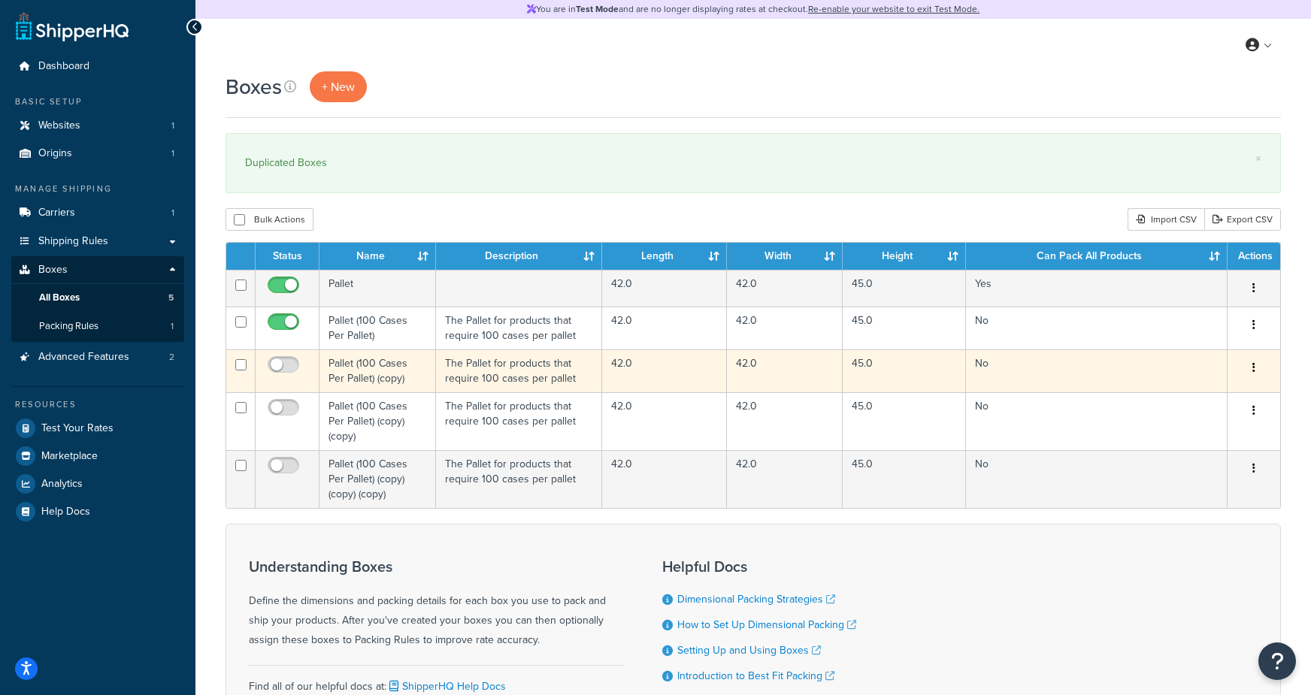
click at [374, 377] on td "Pallet (100 Cases Per Pallet) (copy)" at bounding box center [377, 371] width 117 height 43
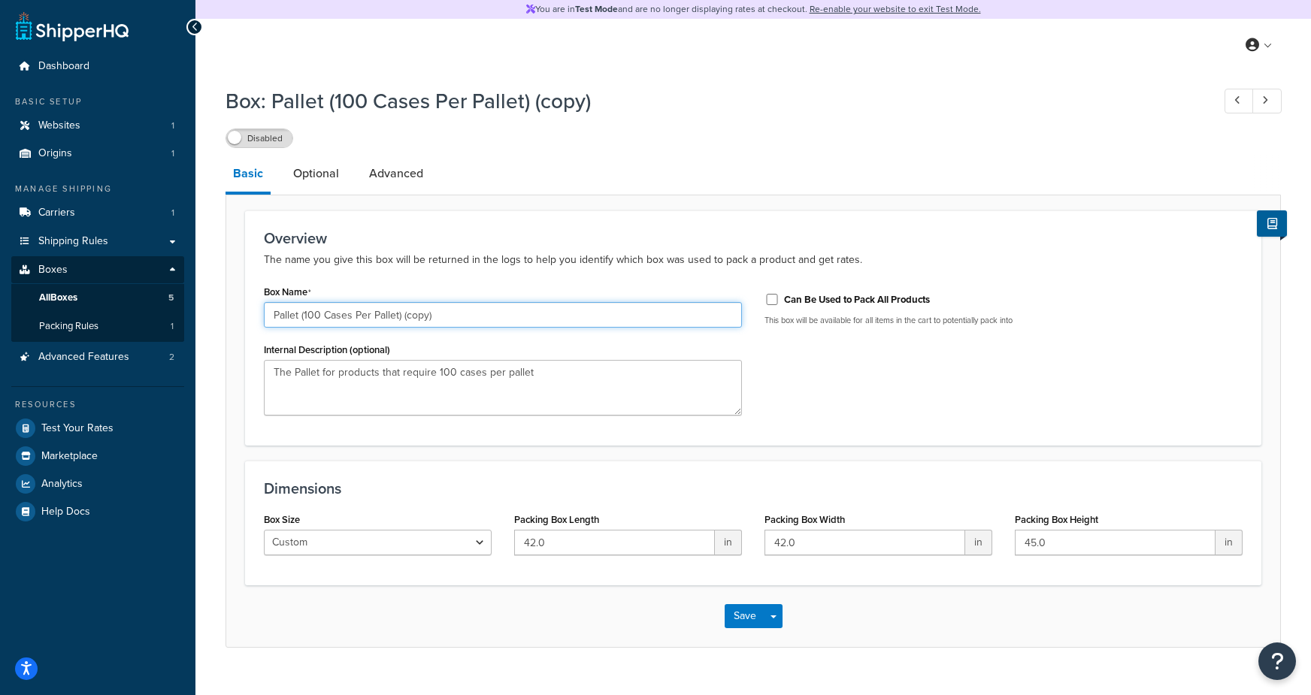
drag, startPoint x: 300, startPoint y: 314, endPoint x: 523, endPoint y: 316, distance: 223.3
click at [523, 316] on input "Pallet (100 Cases Per Pallet) (copy)" at bounding box center [503, 315] width 478 height 26
type input "Pallet qty 75"
click at [57, 301] on span "All Boxes" at bounding box center [58, 298] width 38 height 13
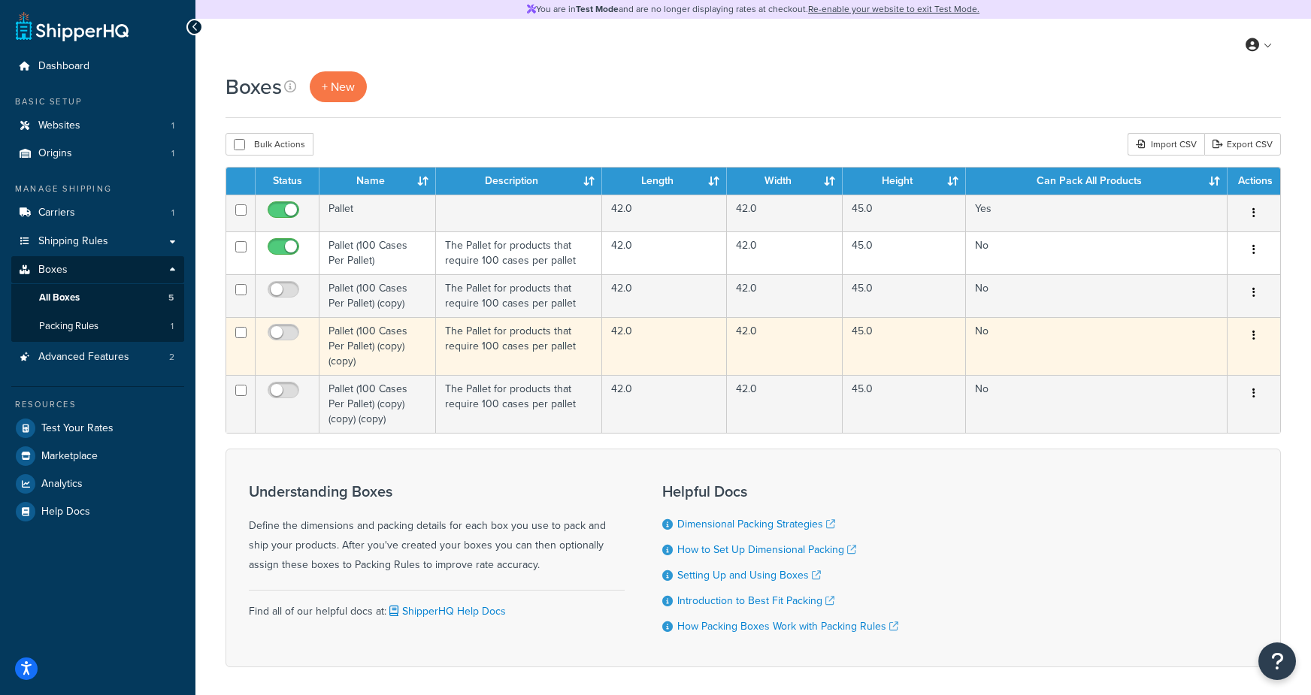
drag, startPoint x: 242, startPoint y: 292, endPoint x: 241, endPoint y: 319, distance: 27.1
click at [242, 293] on input "checkbox" at bounding box center [240, 289] width 11 height 11
checkbox input "true"
click at [241, 338] on input "checkbox" at bounding box center [240, 332] width 11 height 11
checkbox input "true"
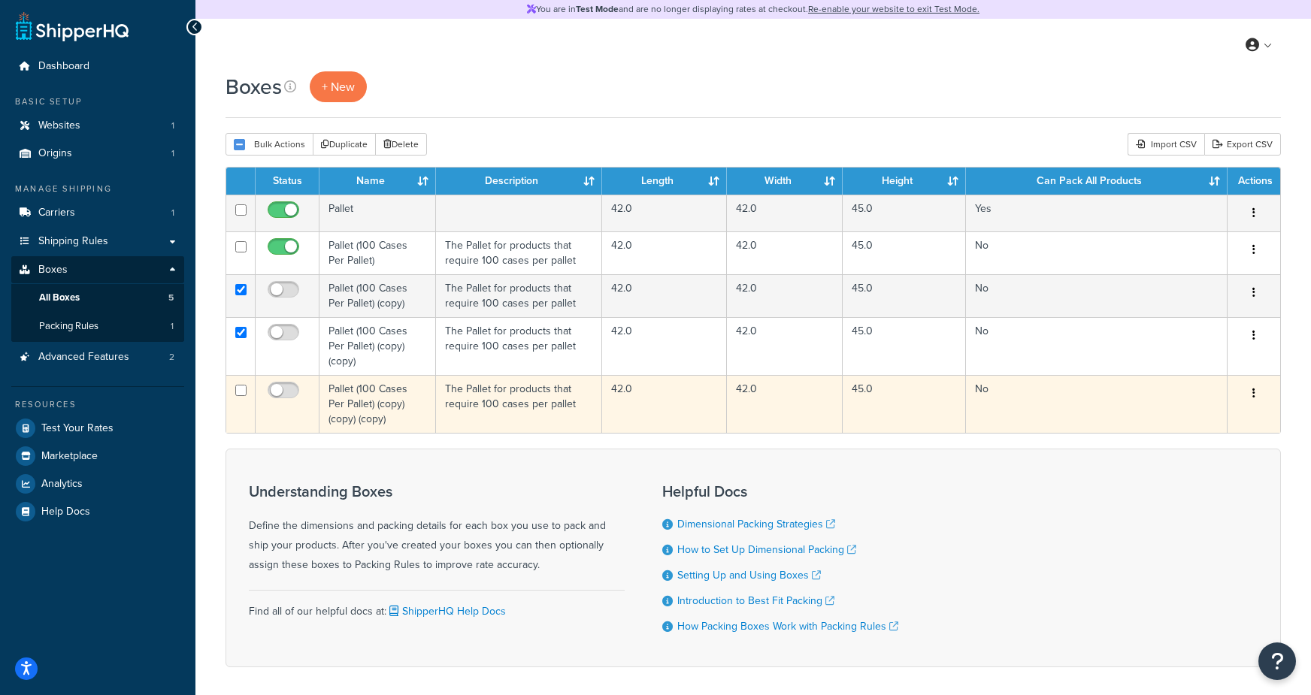
drag, startPoint x: 238, startPoint y: 376, endPoint x: 249, endPoint y: 371, distance: 11.4
click at [238, 385] on input "checkbox" at bounding box center [240, 390] width 11 height 11
checkbox input "true"
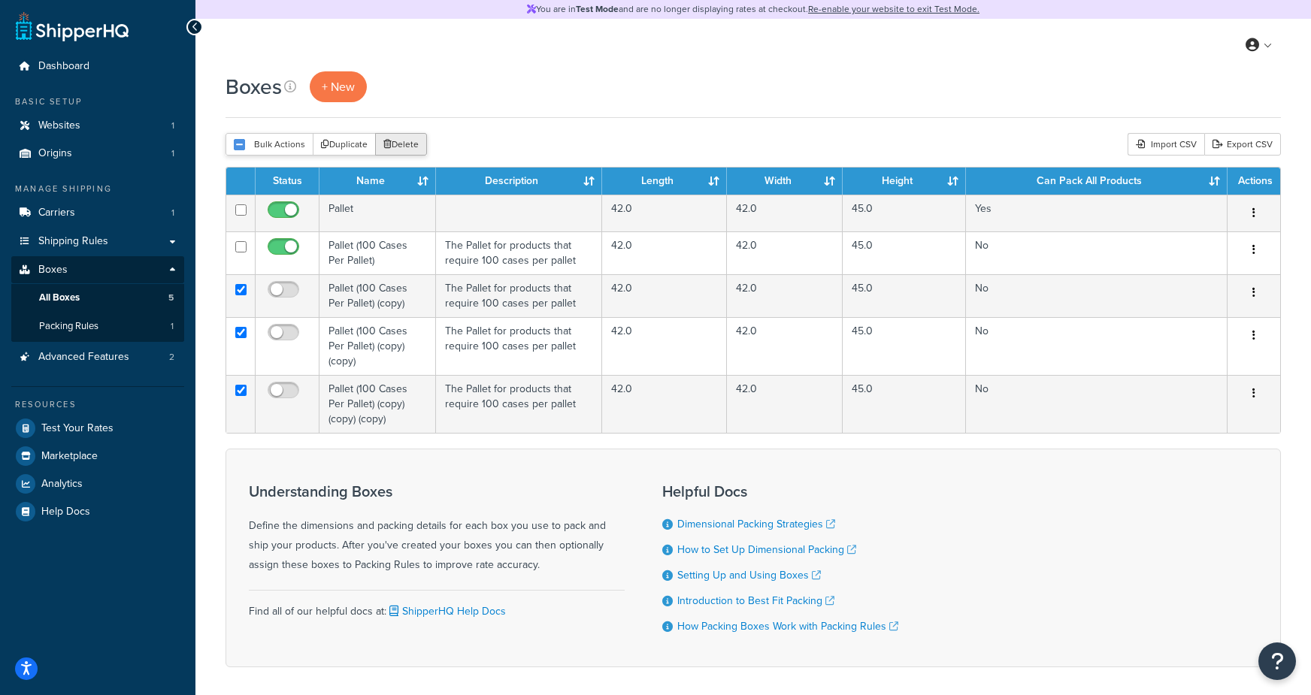
click at [410, 141] on button "Delete" at bounding box center [401, 144] width 52 height 23
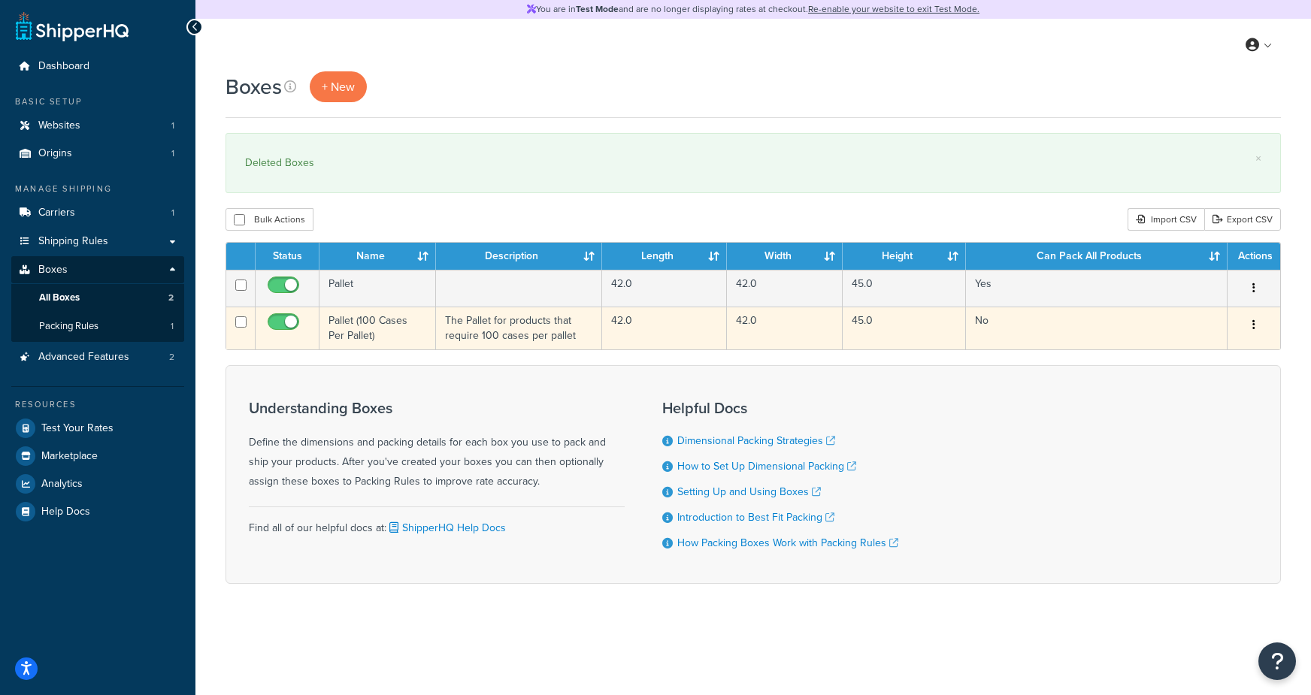
click at [372, 339] on td "Pallet (100 Cases Per Pallet)" at bounding box center [377, 328] width 117 height 43
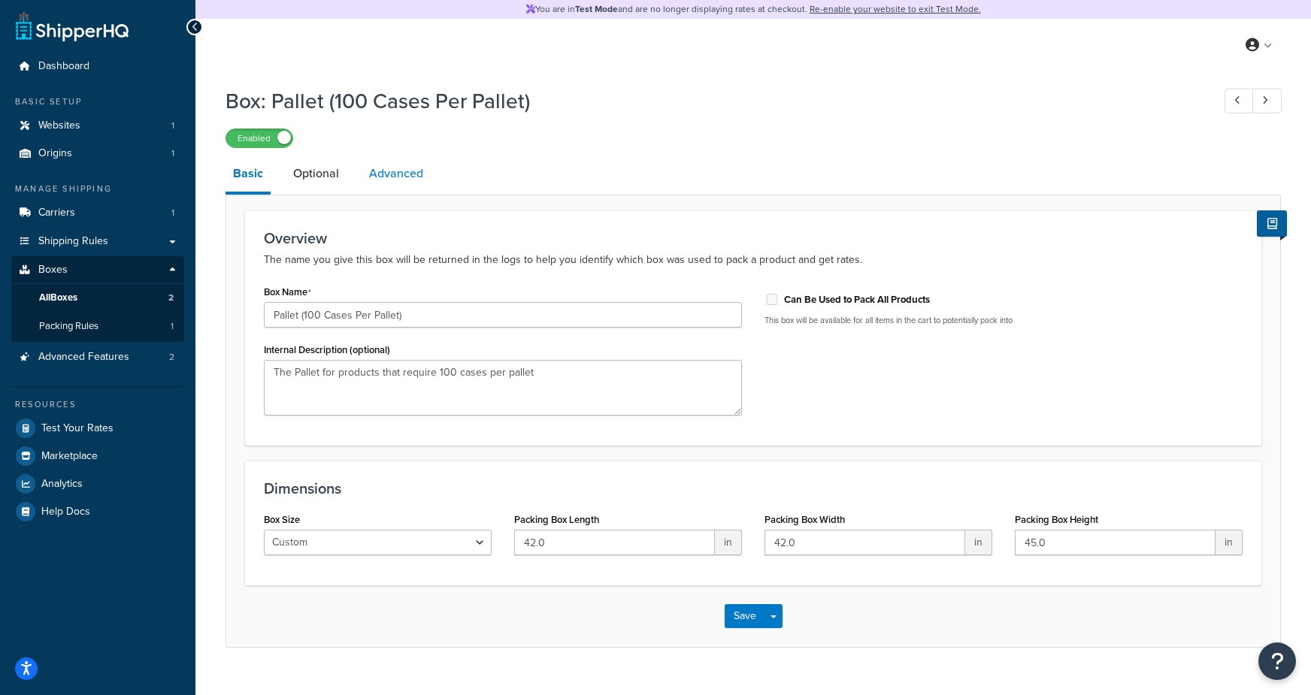
click at [381, 172] on link "Advanced" at bounding box center [396, 174] width 69 height 36
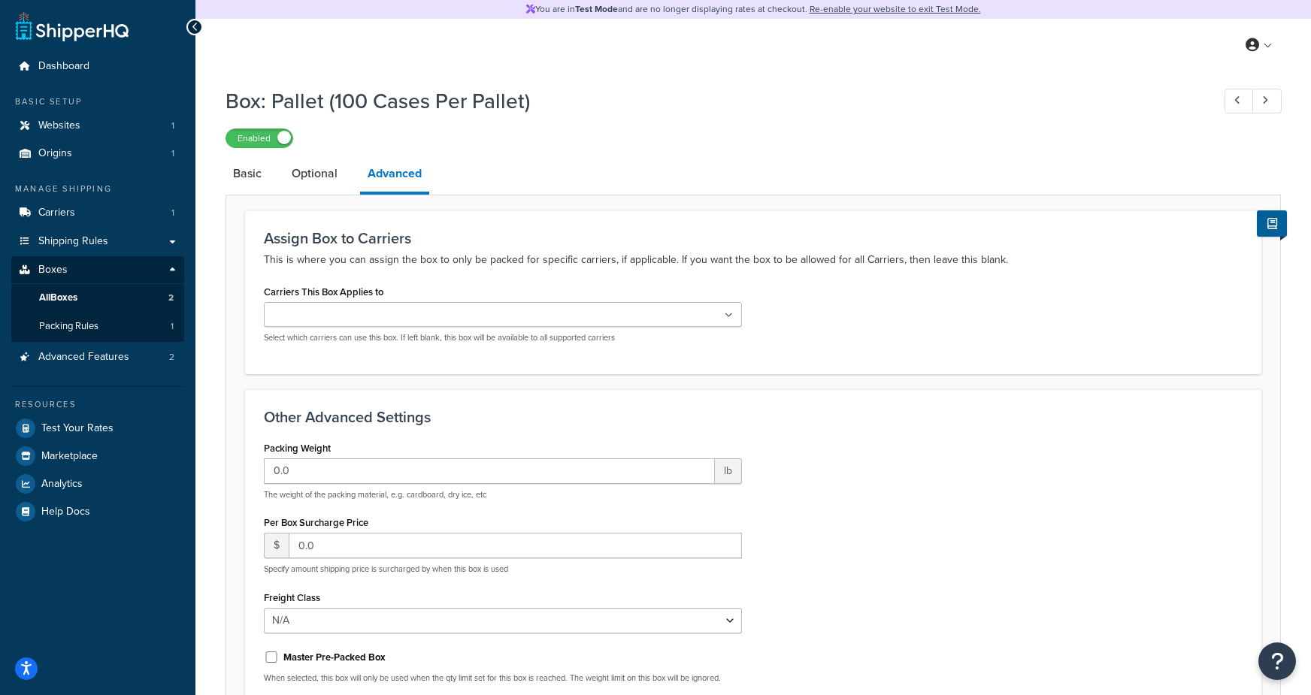
scroll to position [208, 0]
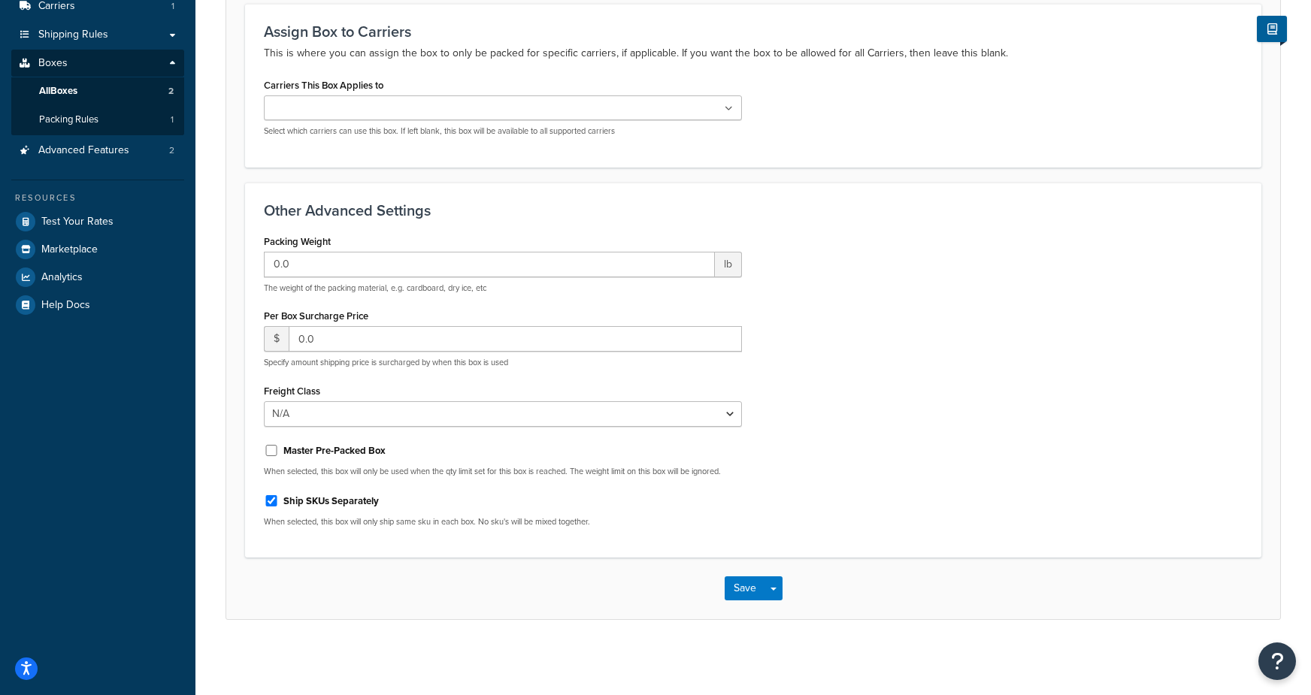
click at [344, 448] on label "Master Pre-Packed Box" at bounding box center [334, 451] width 102 height 14
click at [279, 448] on input "Master Pre-Packed Box" at bounding box center [271, 450] width 15 height 11
click at [344, 448] on label "Master Pre-Packed Box" at bounding box center [334, 451] width 102 height 14
click at [279, 448] on input "Master Pre-Packed Box" at bounding box center [271, 450] width 15 height 11
drag, startPoint x: 364, startPoint y: 453, endPoint x: 392, endPoint y: 459, distance: 29.2
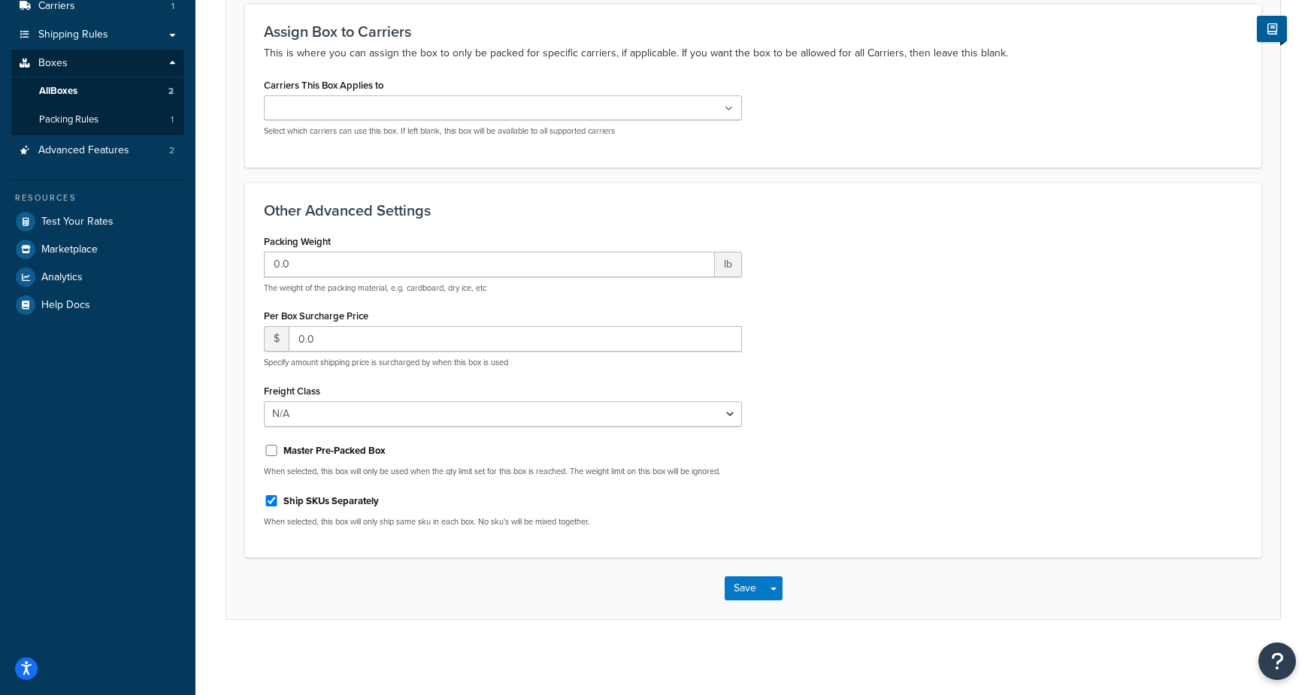
click at [365, 453] on label "Master Pre-Packed Box" at bounding box center [334, 451] width 102 height 14
click at [279, 453] on input "Master Pre-Packed Box" at bounding box center [271, 450] width 15 height 11
checkbox input "true"
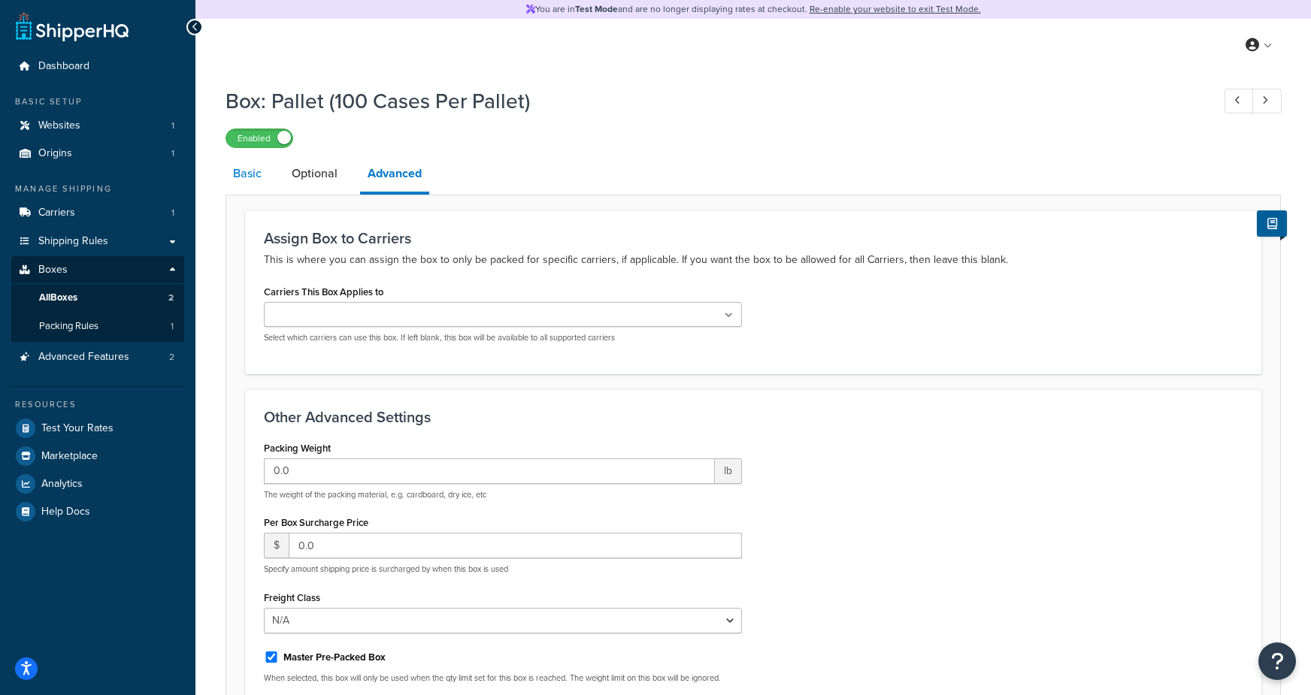
click at [259, 172] on link "Basic" at bounding box center [248, 174] width 44 height 36
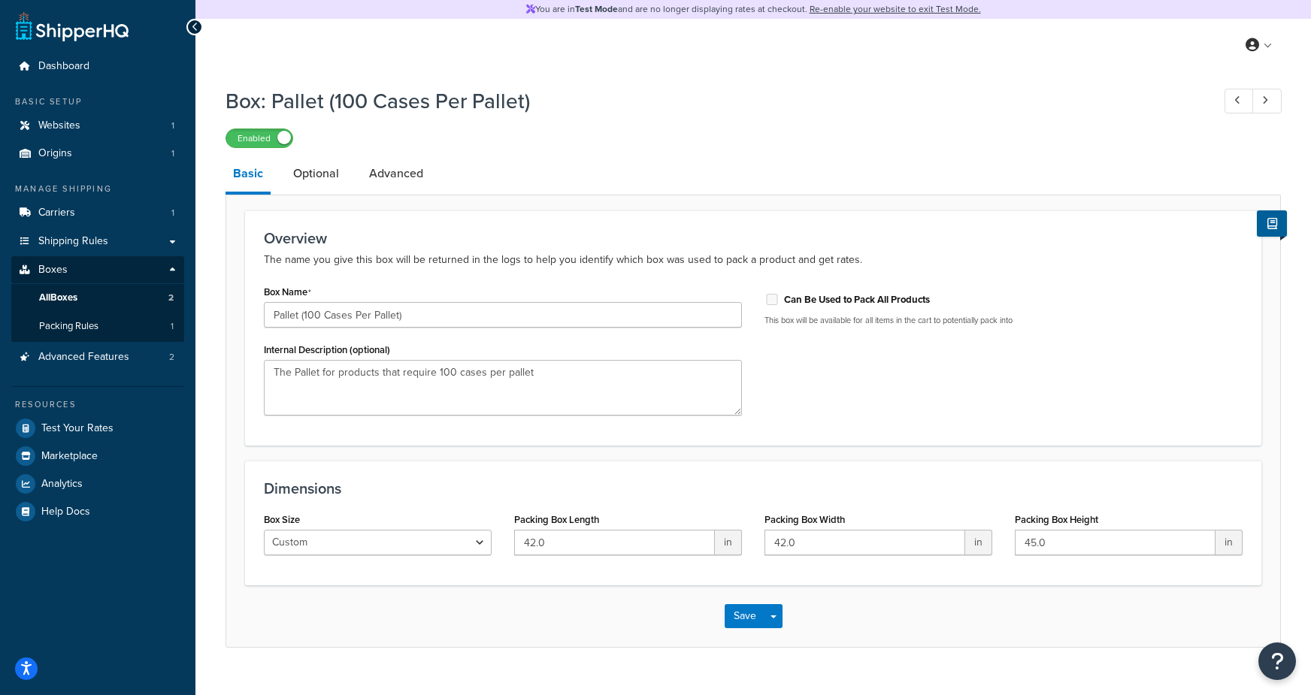
click at [849, 295] on label "Can Be Used to Pack All Products" at bounding box center [857, 300] width 146 height 14
click at [846, 301] on label "Can Be Used to Pack All Products" at bounding box center [857, 300] width 146 height 14
click at [389, 166] on link "Advanced" at bounding box center [396, 174] width 69 height 36
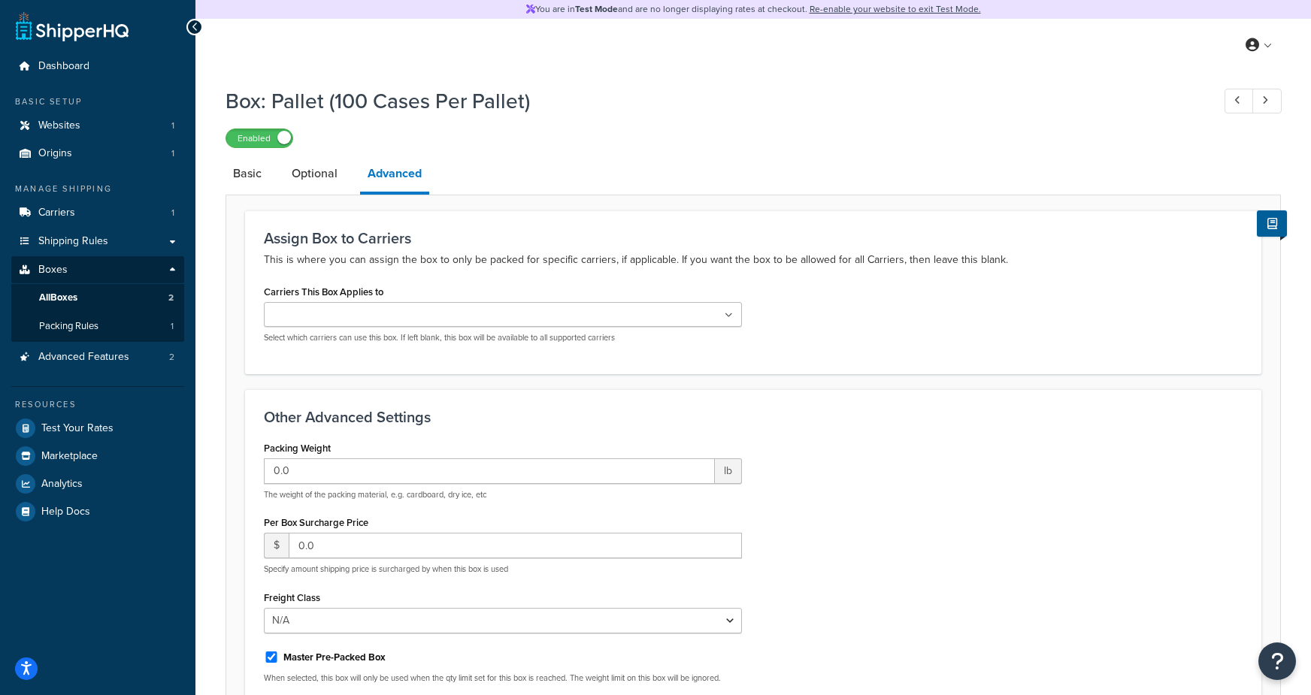
scroll to position [208, 0]
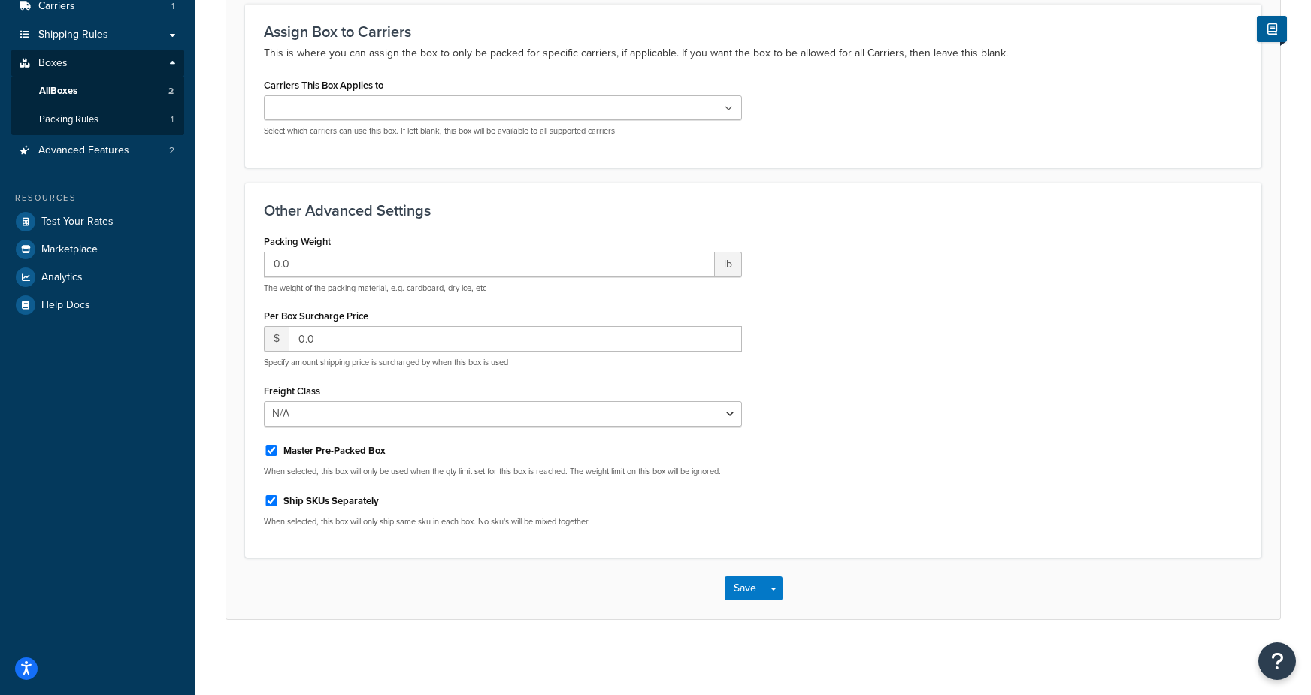
click at [310, 450] on label "Master Pre-Packed Box" at bounding box center [334, 451] width 102 height 14
click at [279, 450] on input "Master Pre-Packed Box" at bounding box center [271, 450] width 15 height 11
checkbox input "false"
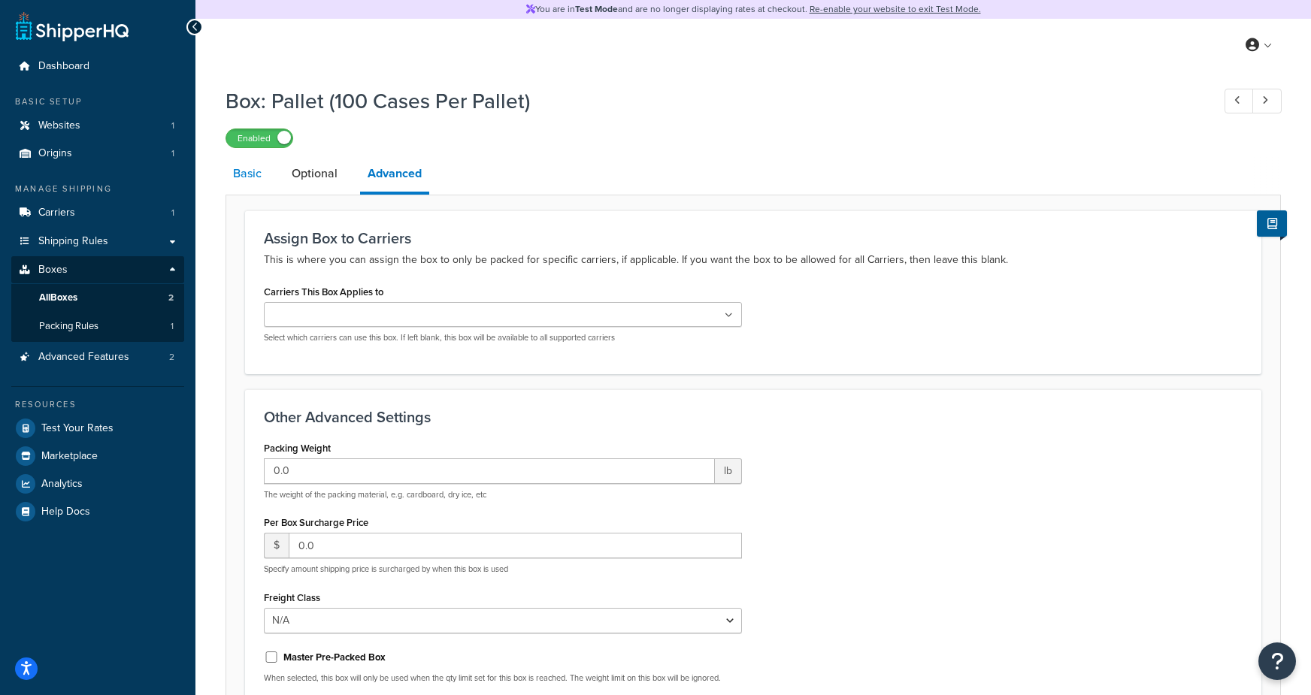
click at [248, 172] on link "Basic" at bounding box center [248, 174] width 44 height 36
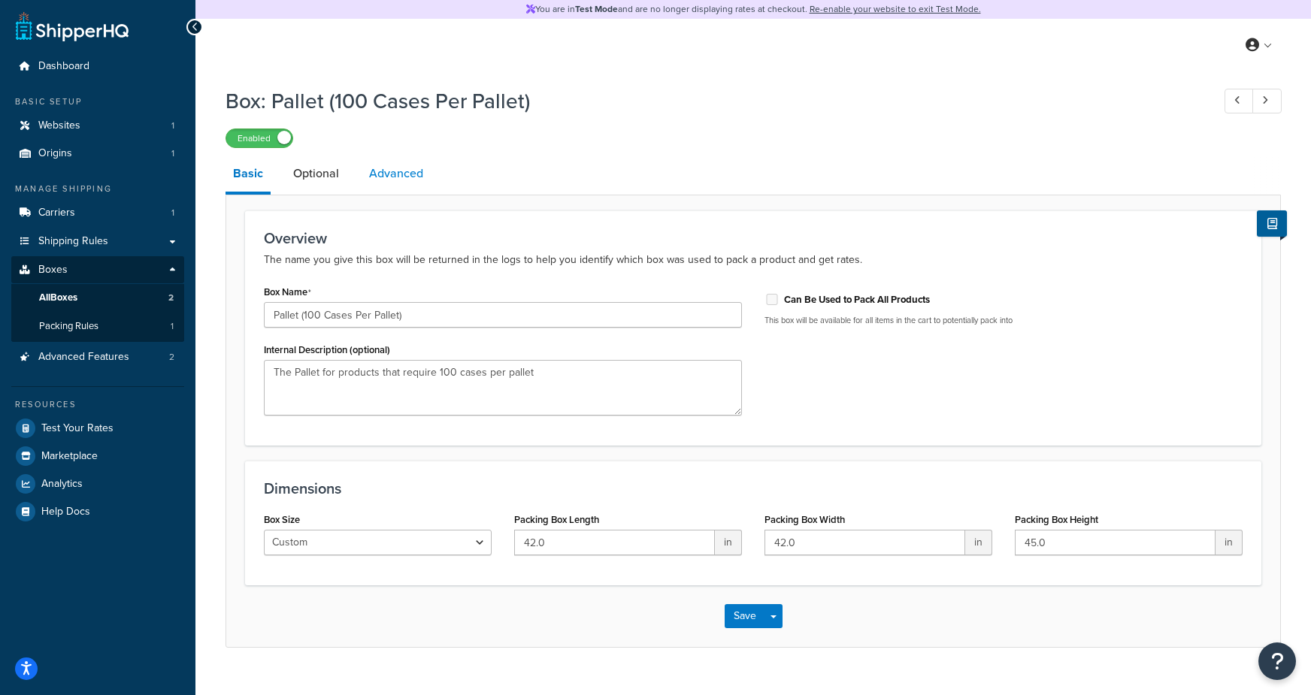
click at [406, 174] on link "Advanced" at bounding box center [396, 174] width 69 height 36
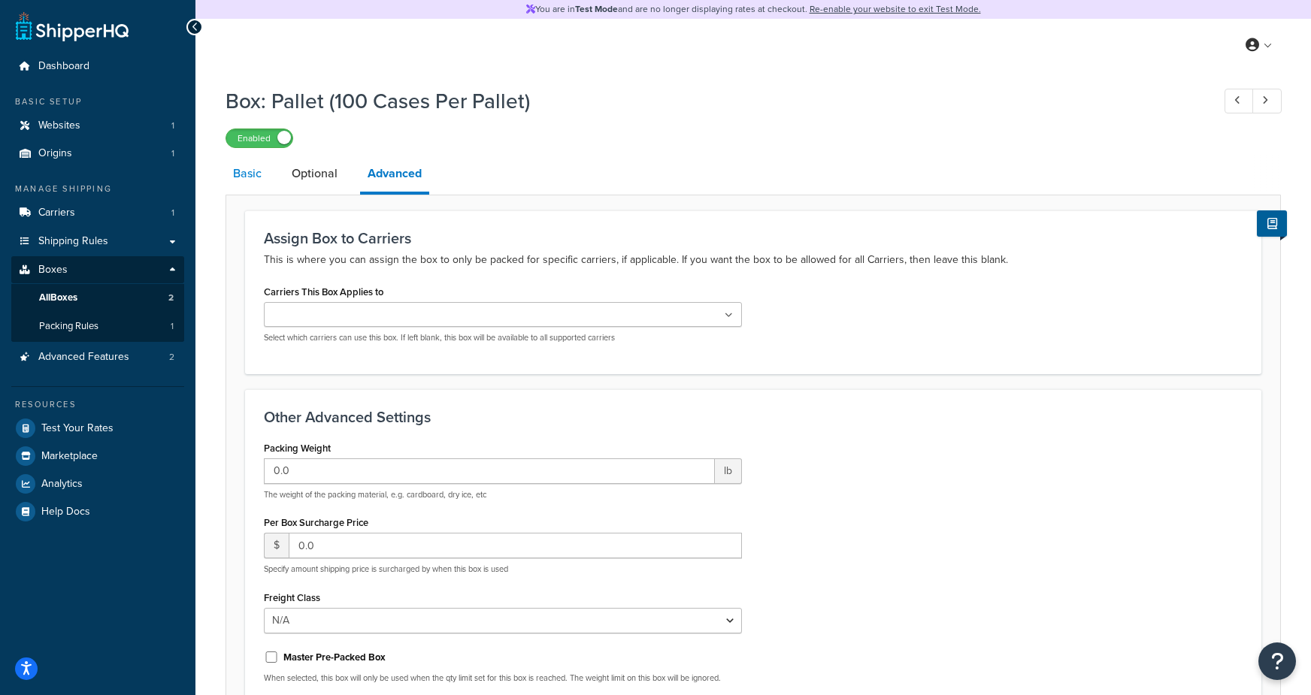
click at [237, 183] on link "Basic" at bounding box center [248, 174] width 44 height 36
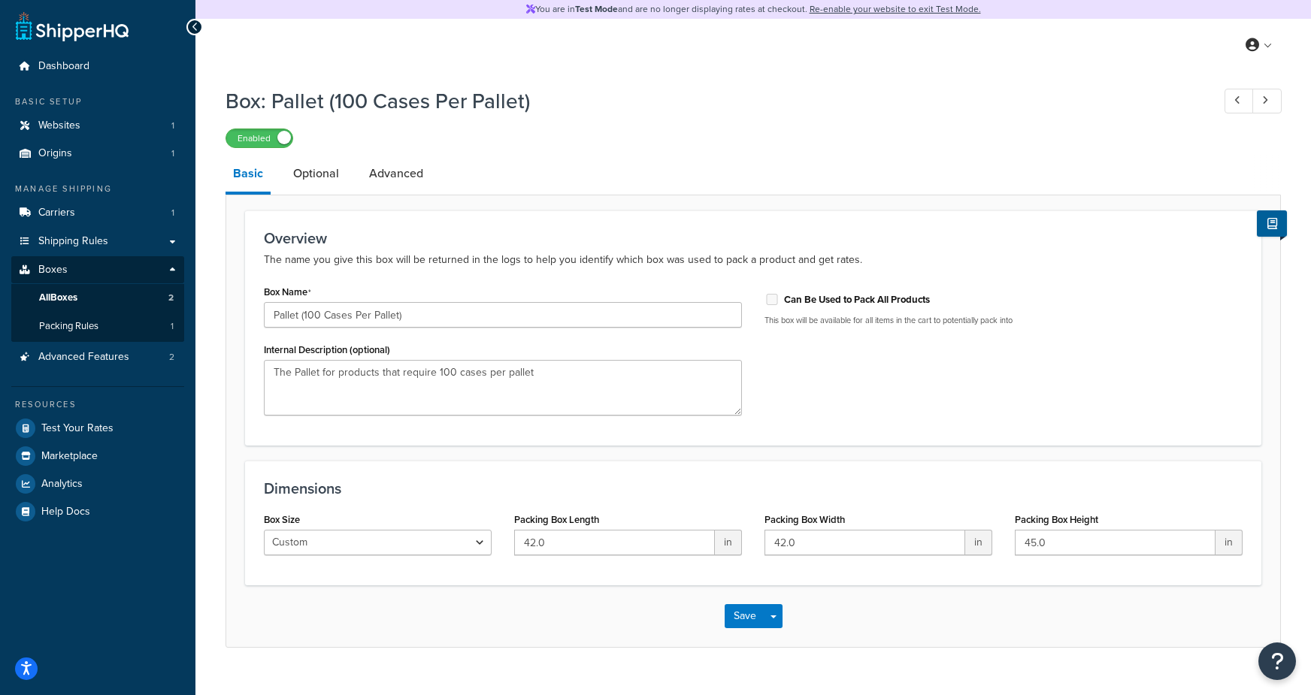
click at [892, 286] on div "Can Be Used to Pack All Products This box will be available for all items in th…" at bounding box center [1003, 309] width 501 height 56
click at [120, 320] on link "Packing Rules 1" at bounding box center [97, 325] width 173 height 28
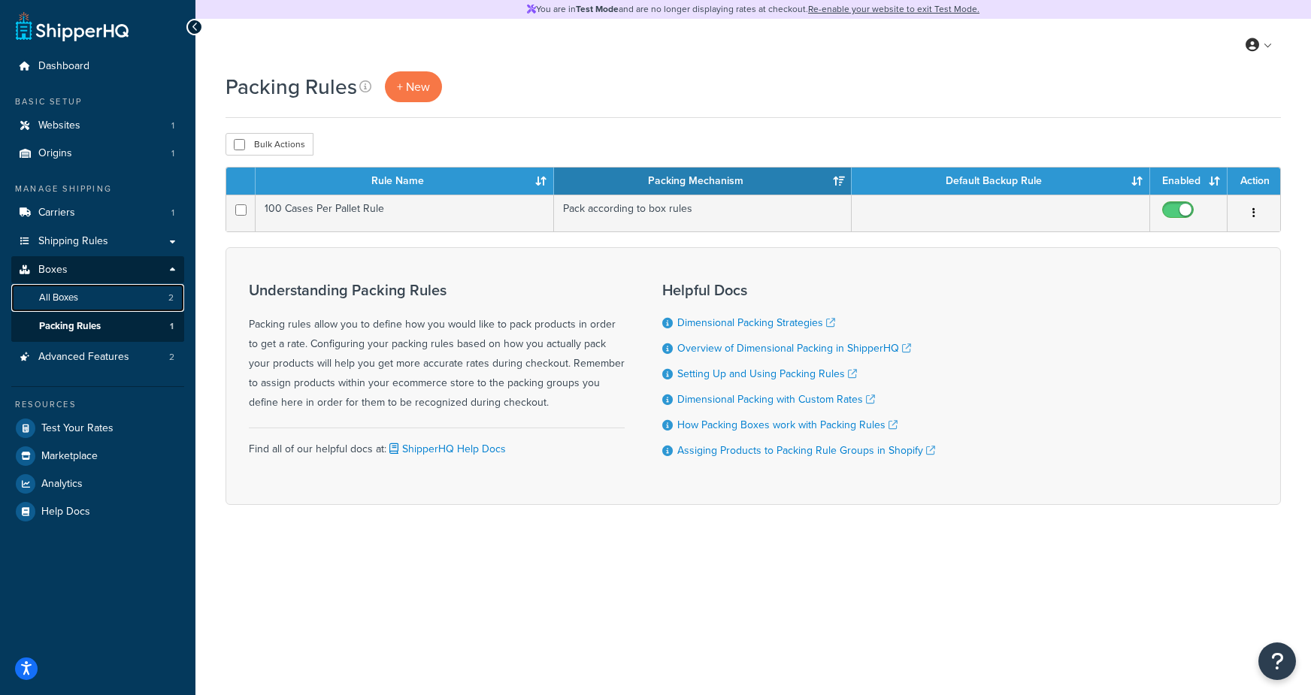
click at [70, 305] on link "All Boxes 2" at bounding box center [97, 298] width 173 height 28
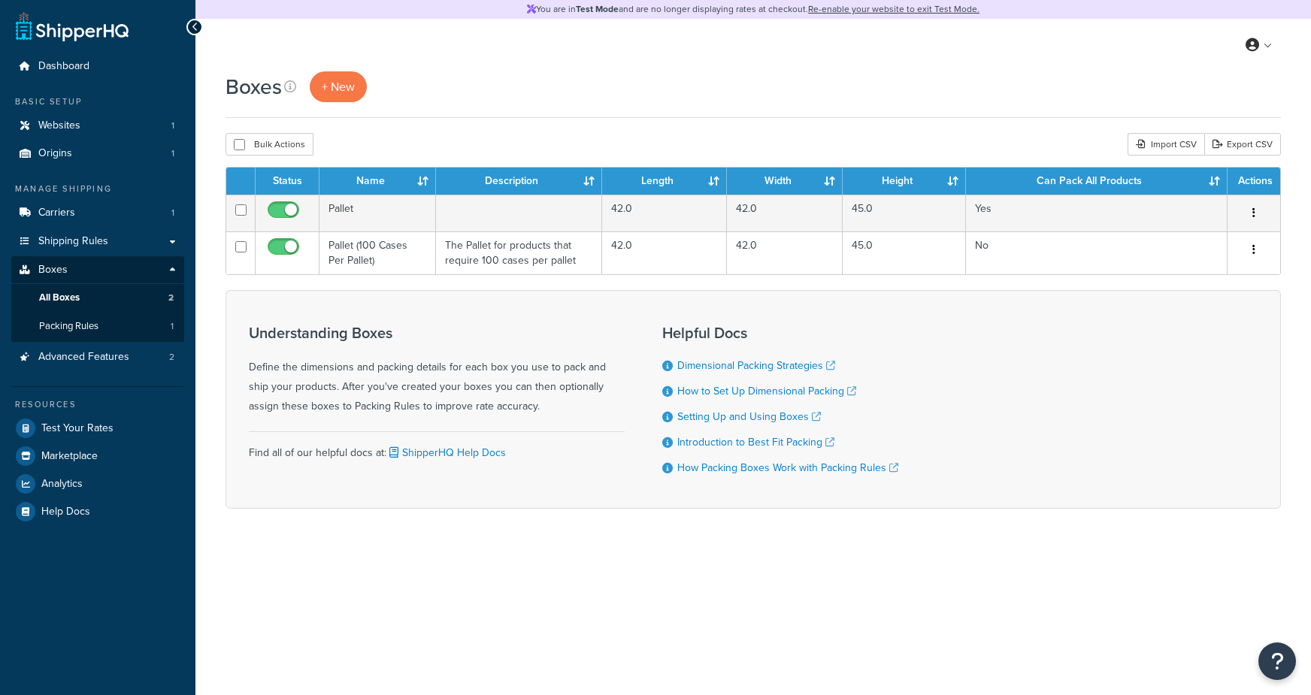
click at [577, 98] on div "Boxes + New" at bounding box center [753, 86] width 1055 height 31
click at [365, 93] on link "+ New" at bounding box center [338, 86] width 57 height 31
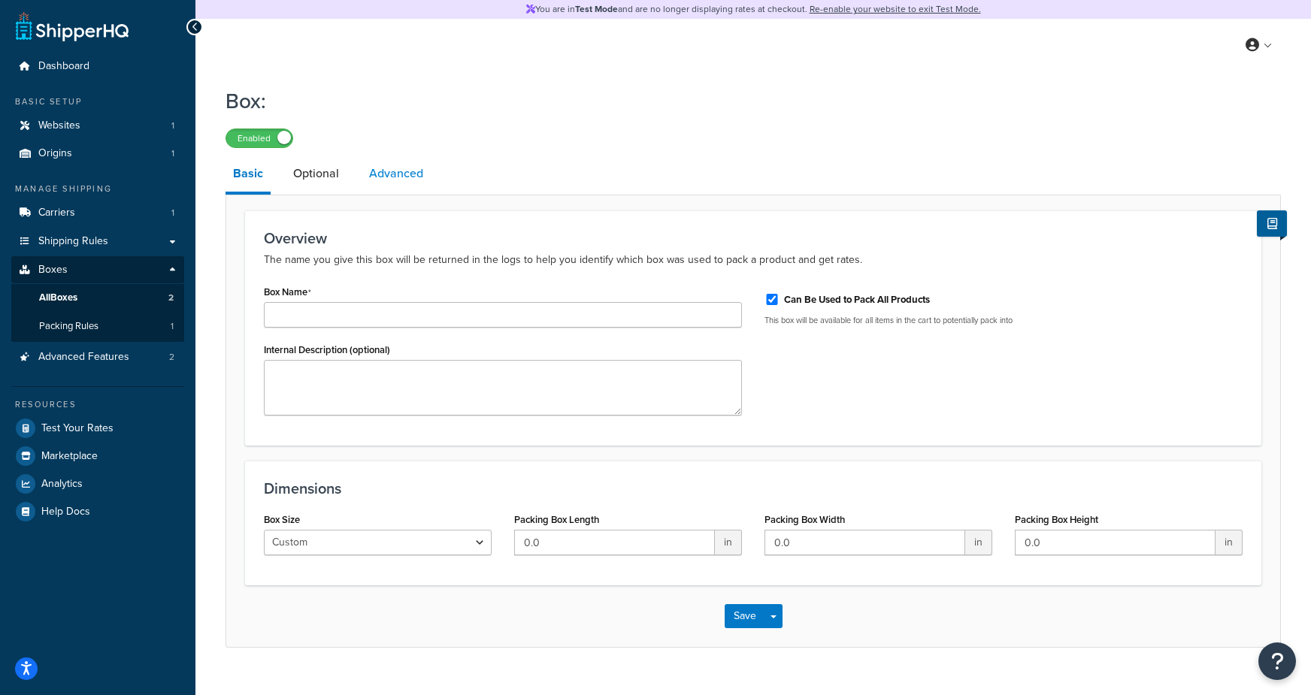
click at [399, 171] on link "Advanced" at bounding box center [396, 174] width 69 height 36
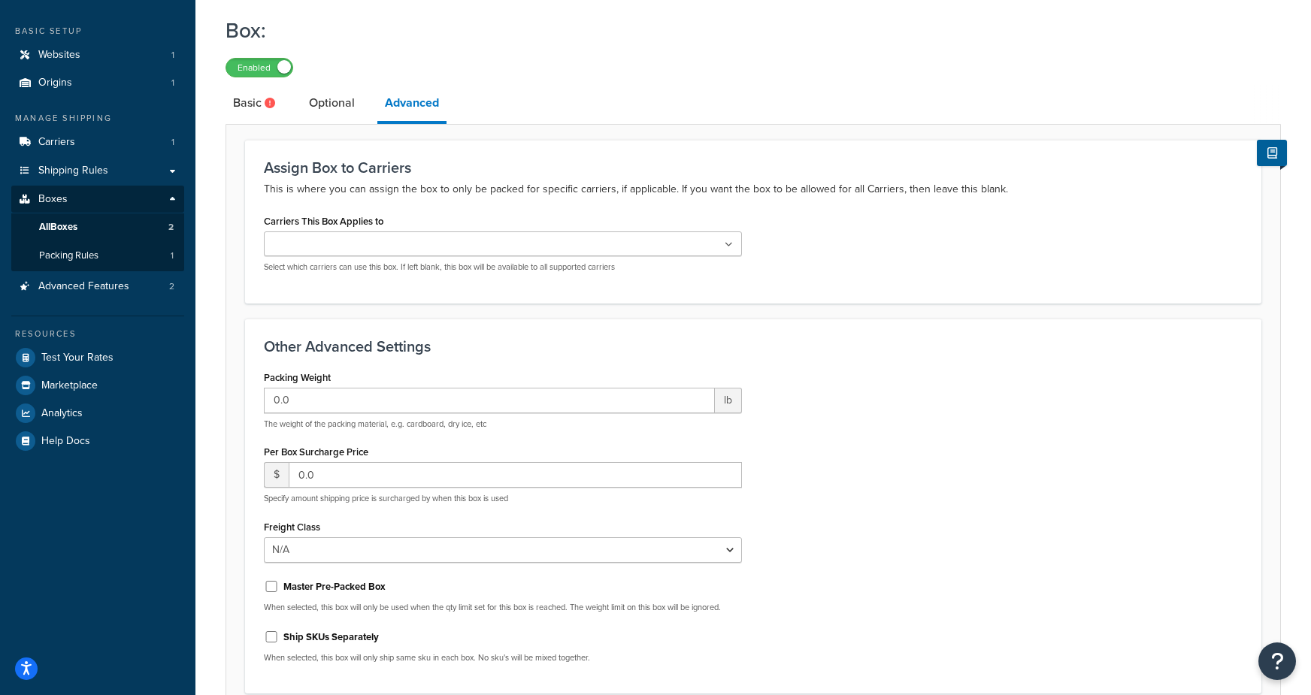
scroll to position [208, 0]
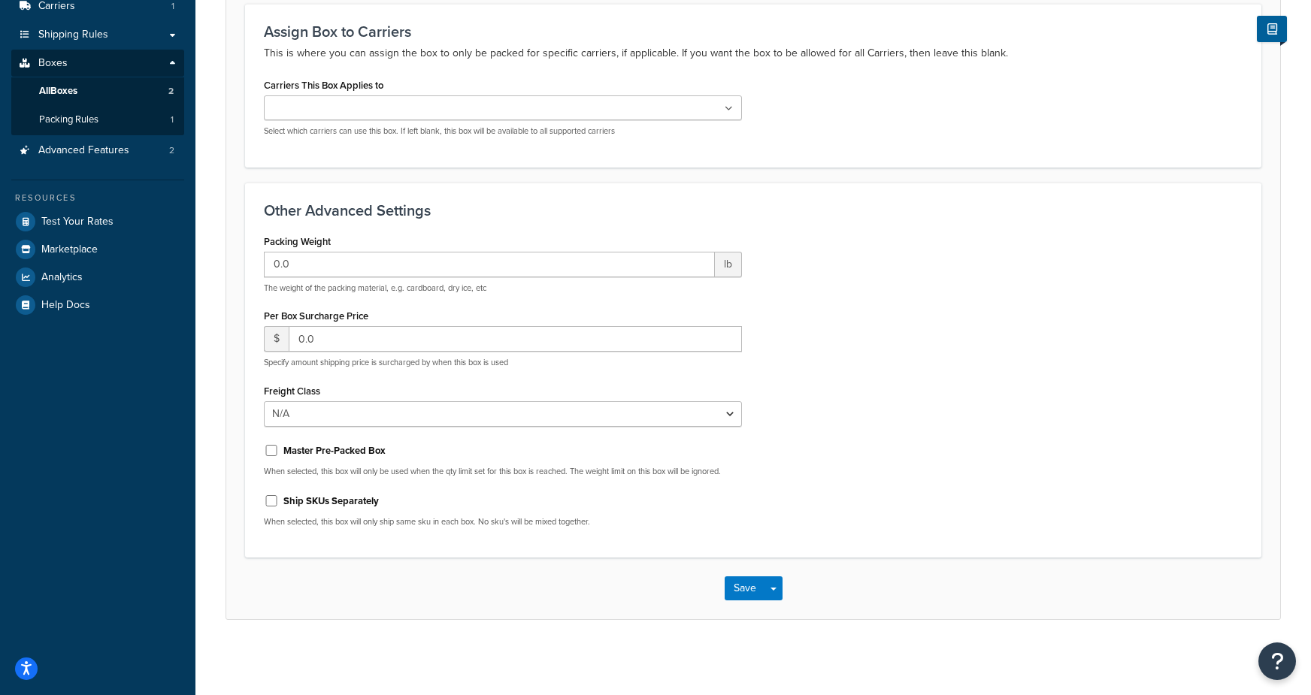
click at [332, 440] on div "Master Pre-Packed Box" at bounding box center [503, 449] width 478 height 23
click at [325, 453] on label "Master Pre-Packed Box" at bounding box center [334, 451] width 102 height 14
click at [279, 453] on input "Master Pre-Packed Box" at bounding box center [271, 450] width 15 height 11
checkbox input "true"
drag, startPoint x: 318, startPoint y: 500, endPoint x: 324, endPoint y: 495, distance: 8.0
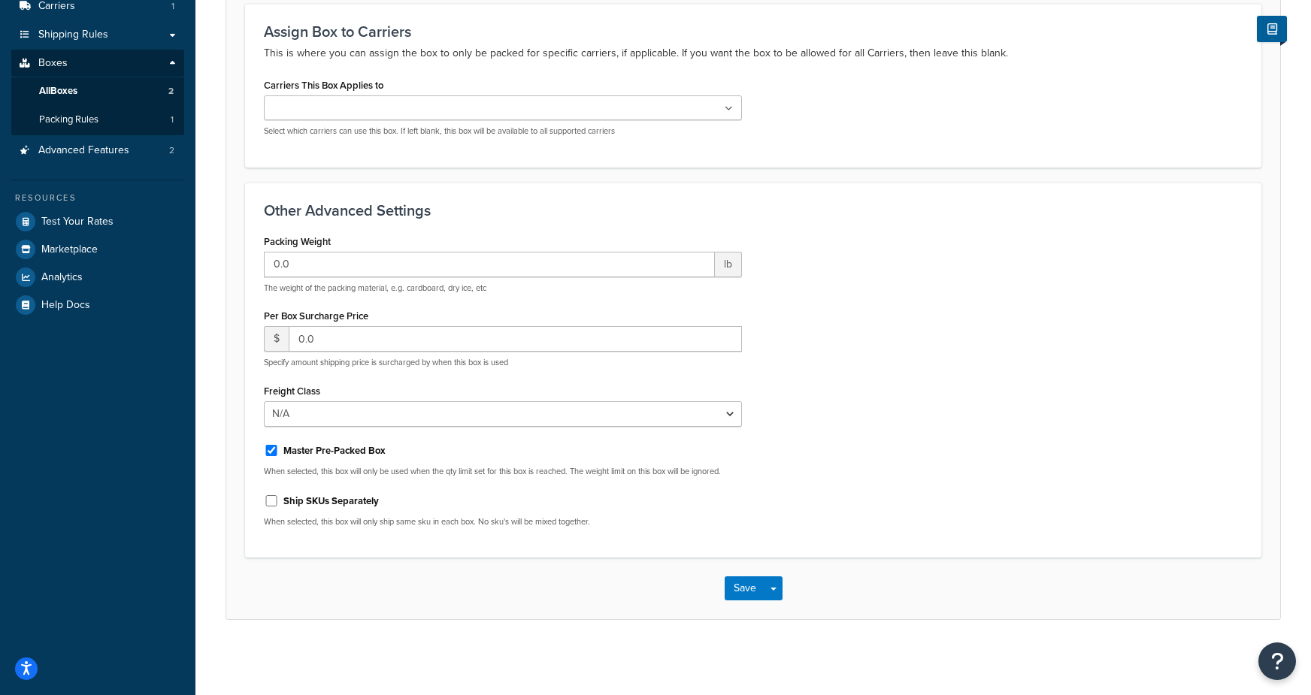
click at [319, 499] on label "Ship SKUs Separately" at bounding box center [330, 502] width 95 height 14
click at [279, 499] on input "Ship SKUs Separately" at bounding box center [271, 500] width 15 height 11
checkbox input "true"
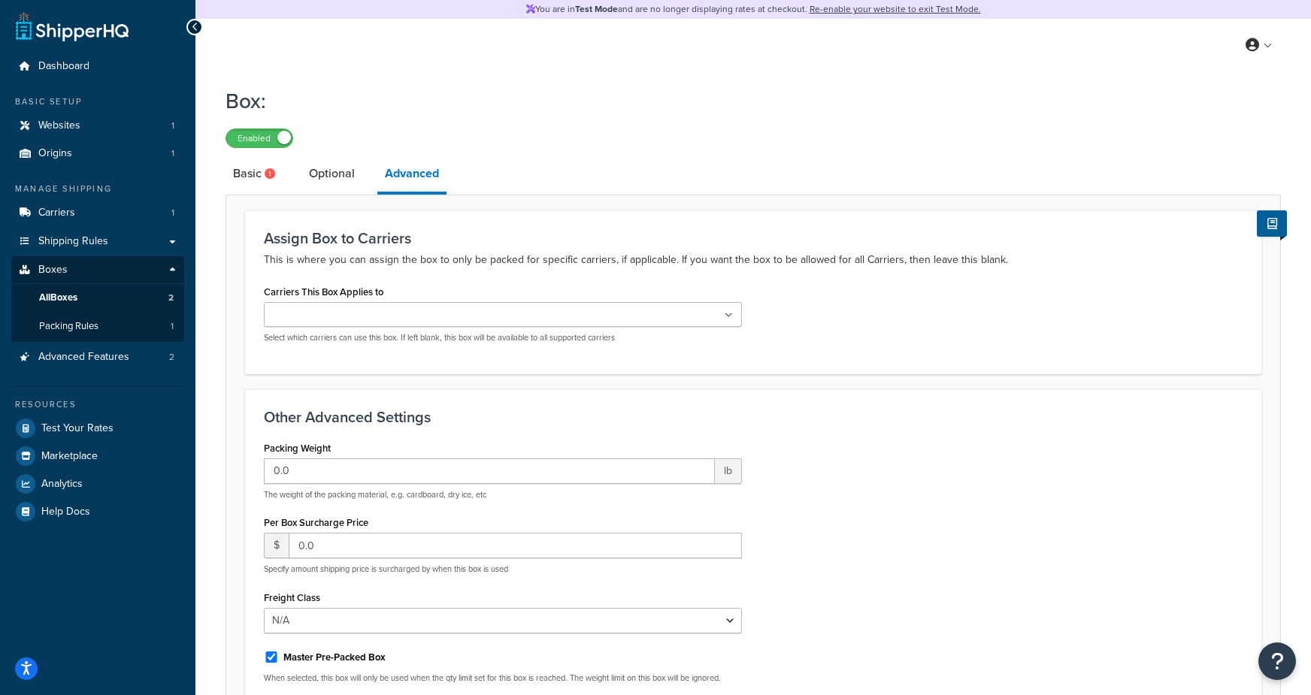
click at [448, 300] on div "Carriers This Box Applies to Echo Select which carriers can use this box. If le…" at bounding box center [503, 312] width 478 height 62
click at [439, 313] on ul at bounding box center [503, 314] width 478 height 25
click at [256, 171] on link "Basic" at bounding box center [256, 174] width 61 height 36
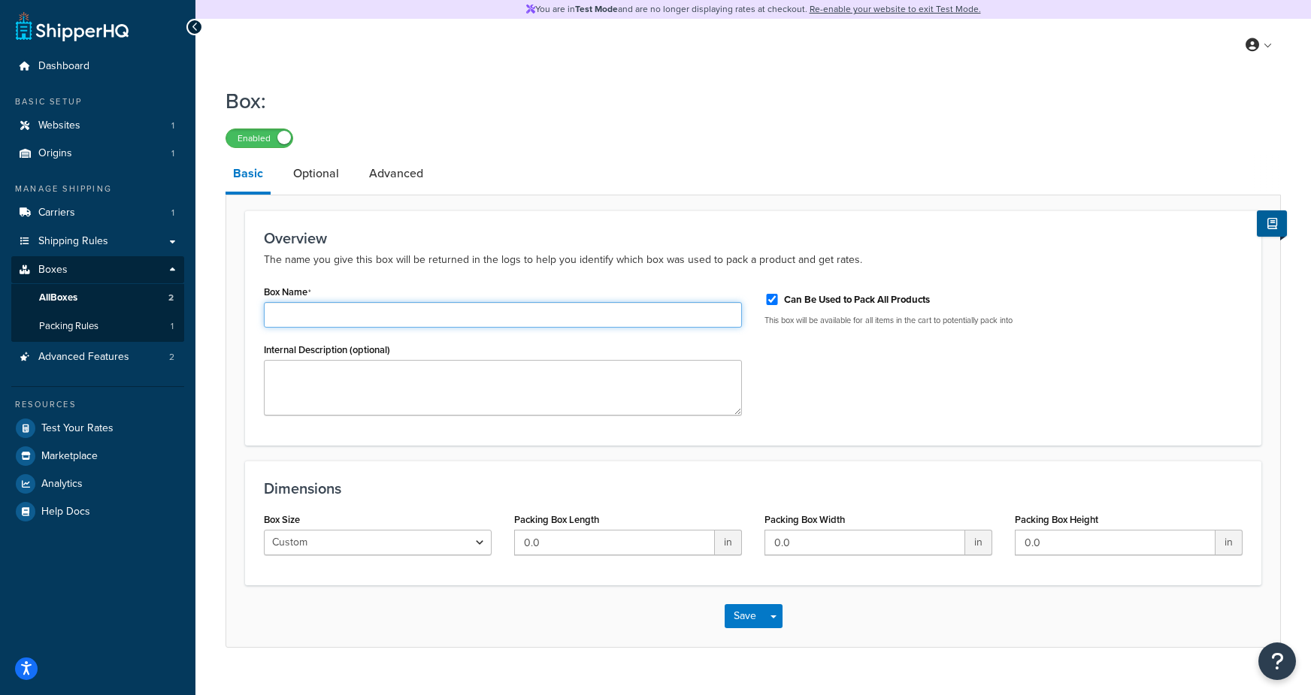
click at [360, 316] on input "Box Name" at bounding box center [503, 315] width 478 height 26
type input "test"
click at [770, 303] on input "Can Be Used to Pack All Products" at bounding box center [771, 299] width 15 height 11
checkbox input "false"
click at [398, 180] on link "Advanced" at bounding box center [396, 174] width 69 height 36
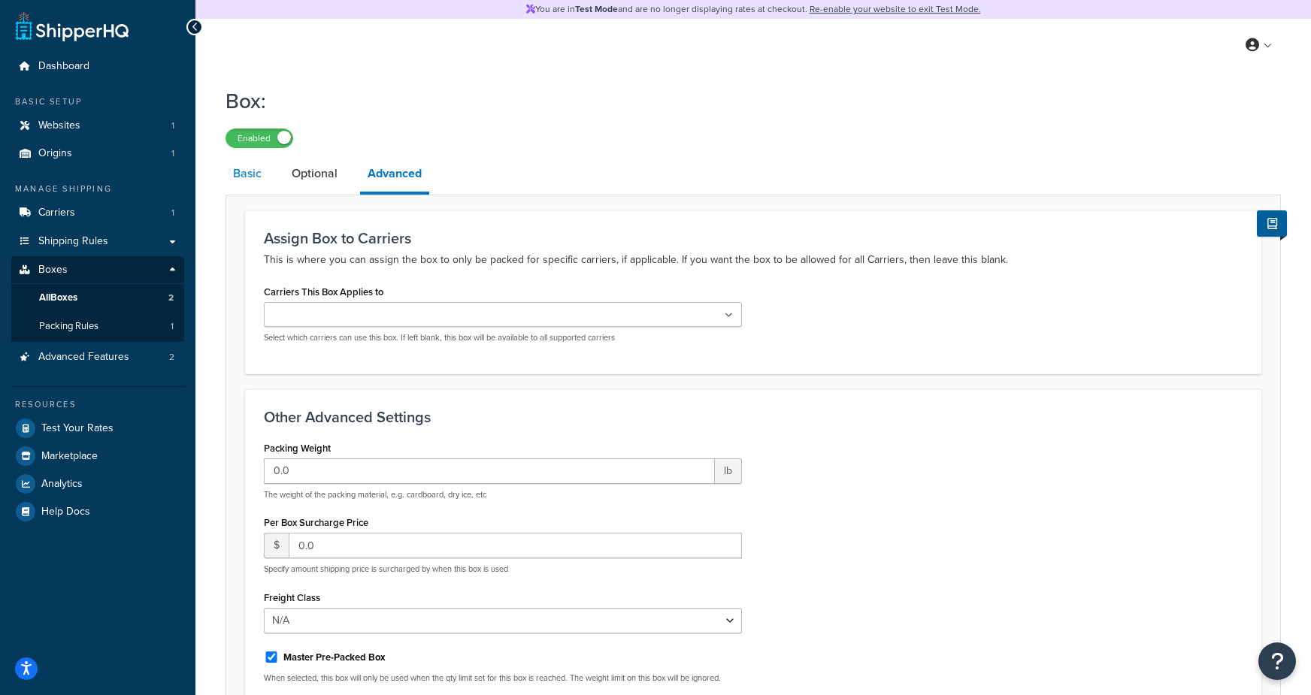
click at [259, 183] on link "Basic" at bounding box center [248, 174] width 44 height 36
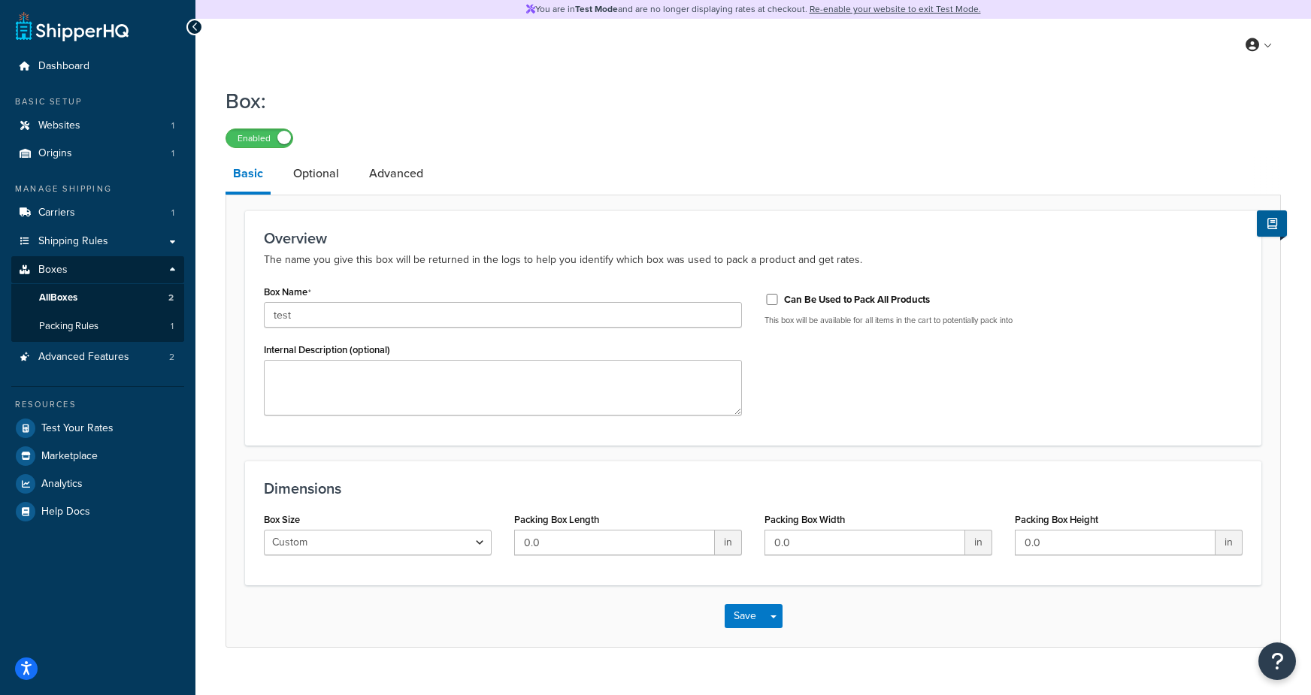
click at [882, 307] on label "Can Be Used to Pack All Products" at bounding box center [857, 300] width 146 height 14
click at [780, 305] on input "Can Be Used to Pack All Products" at bounding box center [771, 299] width 15 height 11
checkbox input "true"
click at [740, 620] on button "Save" at bounding box center [745, 616] width 41 height 24
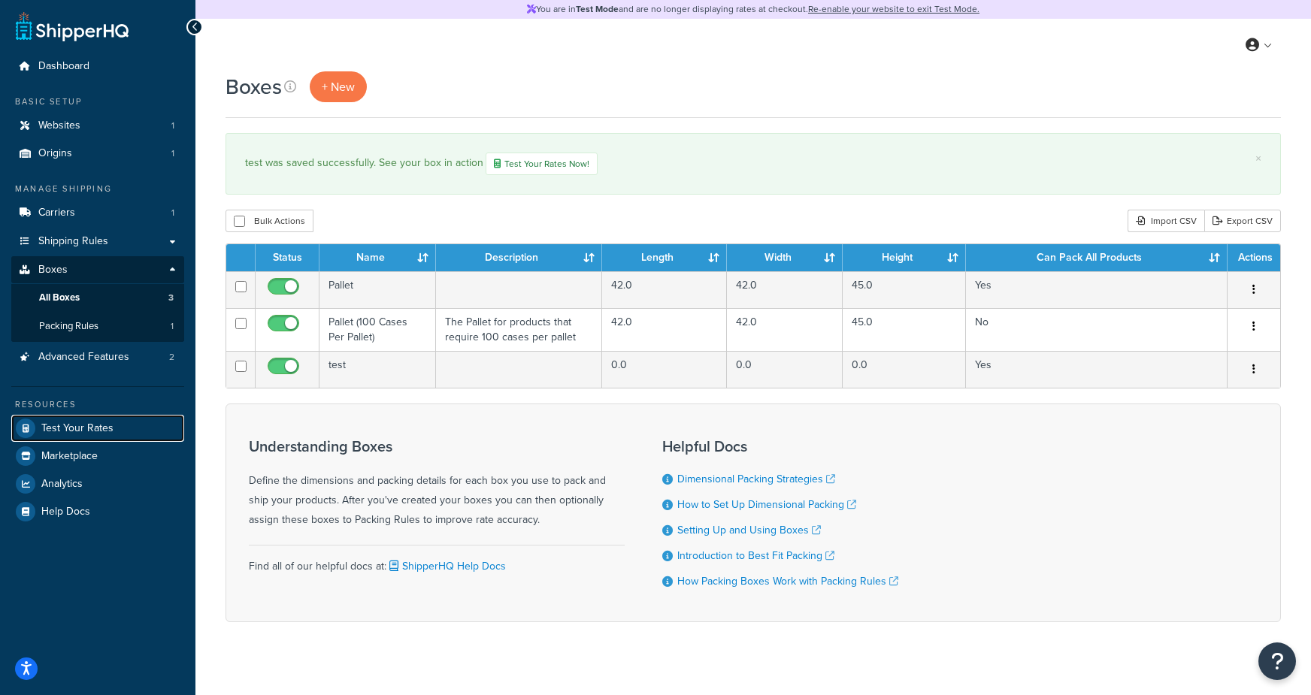
click at [90, 427] on span "Test Your Rates" at bounding box center [77, 428] width 72 height 13
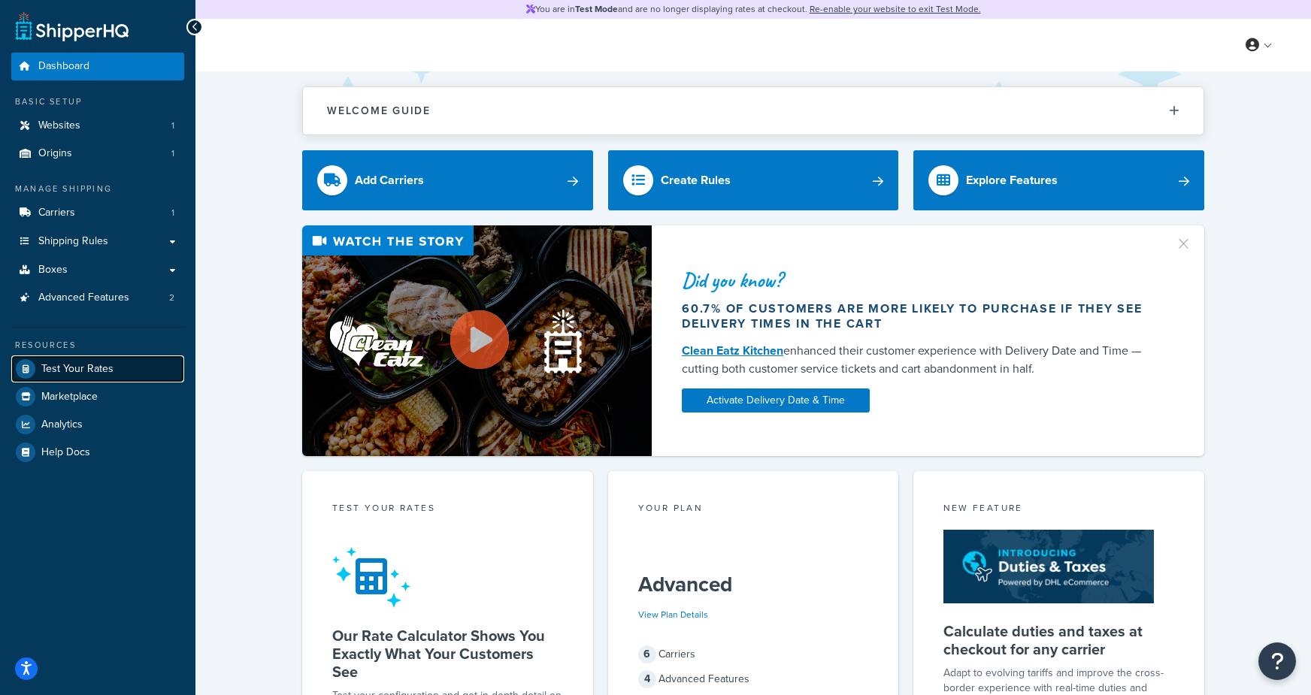
click at [89, 363] on span "Test Your Rates" at bounding box center [77, 369] width 72 height 13
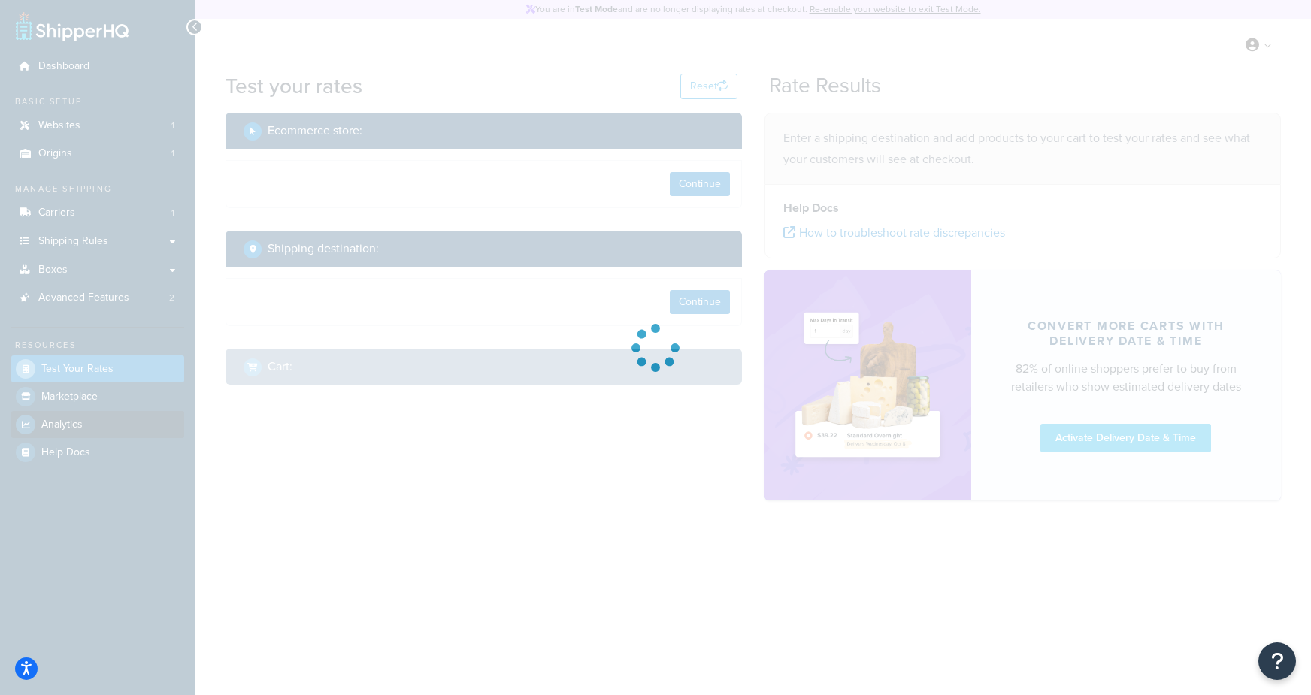
select select "TX"
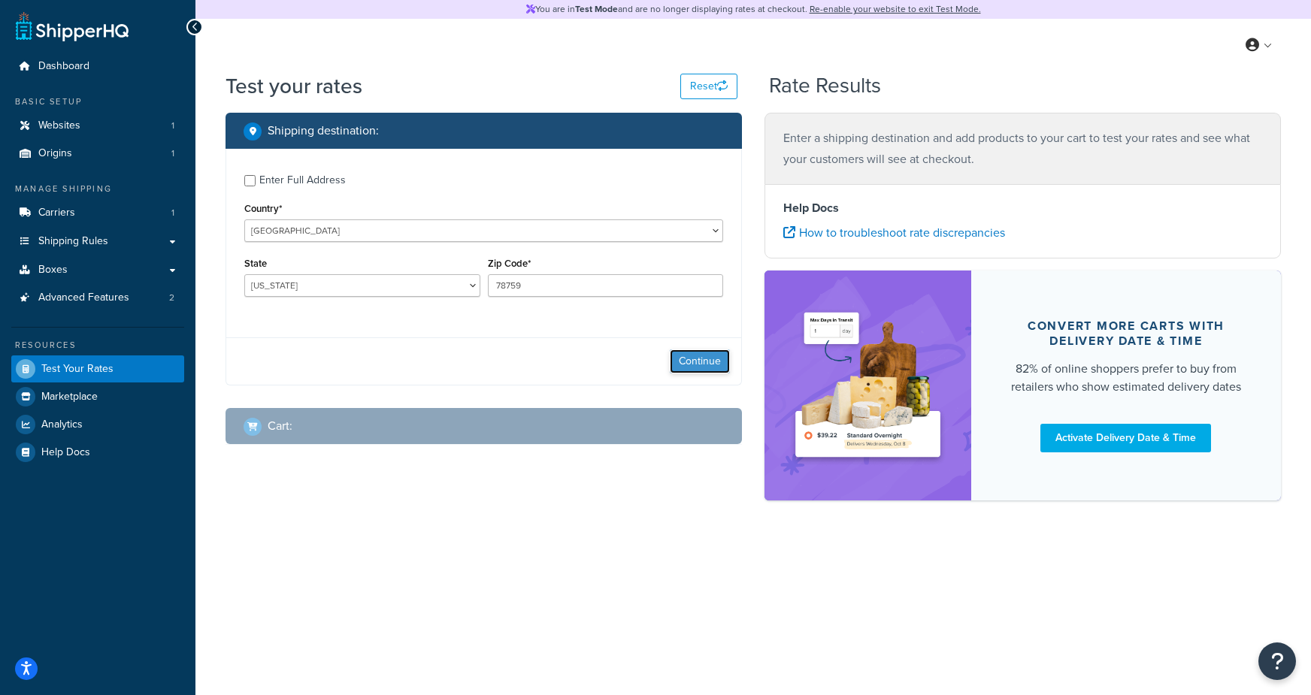
click at [704, 361] on button "Continue" at bounding box center [700, 362] width 60 height 24
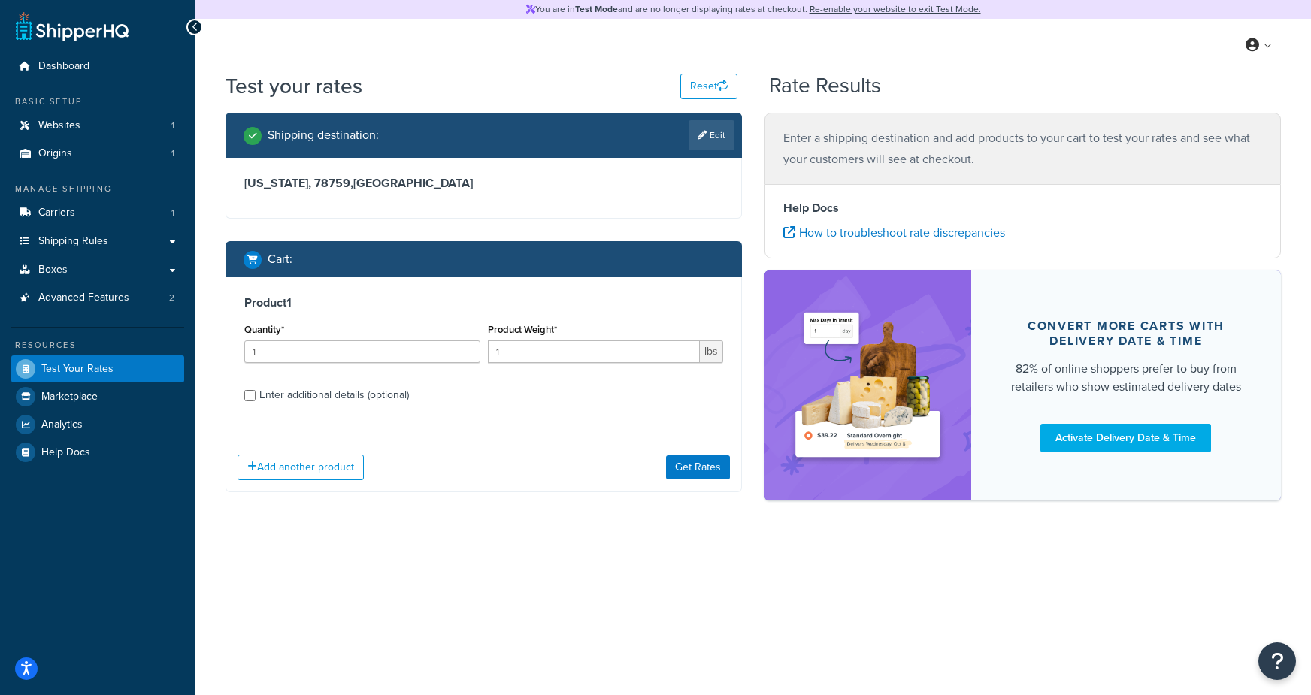
drag, startPoint x: 274, startPoint y: 398, endPoint x: 300, endPoint y: 395, distance: 25.7
click at [277, 398] on div "Enter additional details (optional)" at bounding box center [334, 395] width 150 height 21
click at [256, 398] on input "Enter additional details (optional)" at bounding box center [249, 395] width 11 height 11
checkbox input "true"
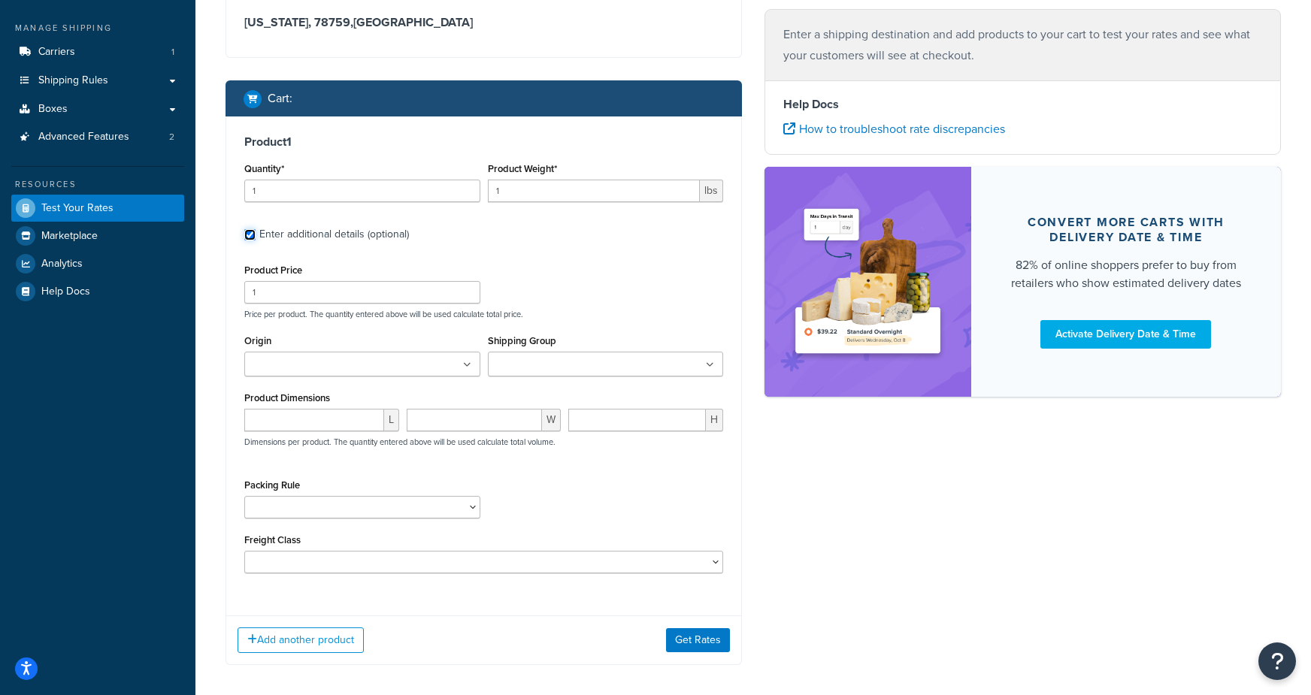
scroll to position [229, 0]
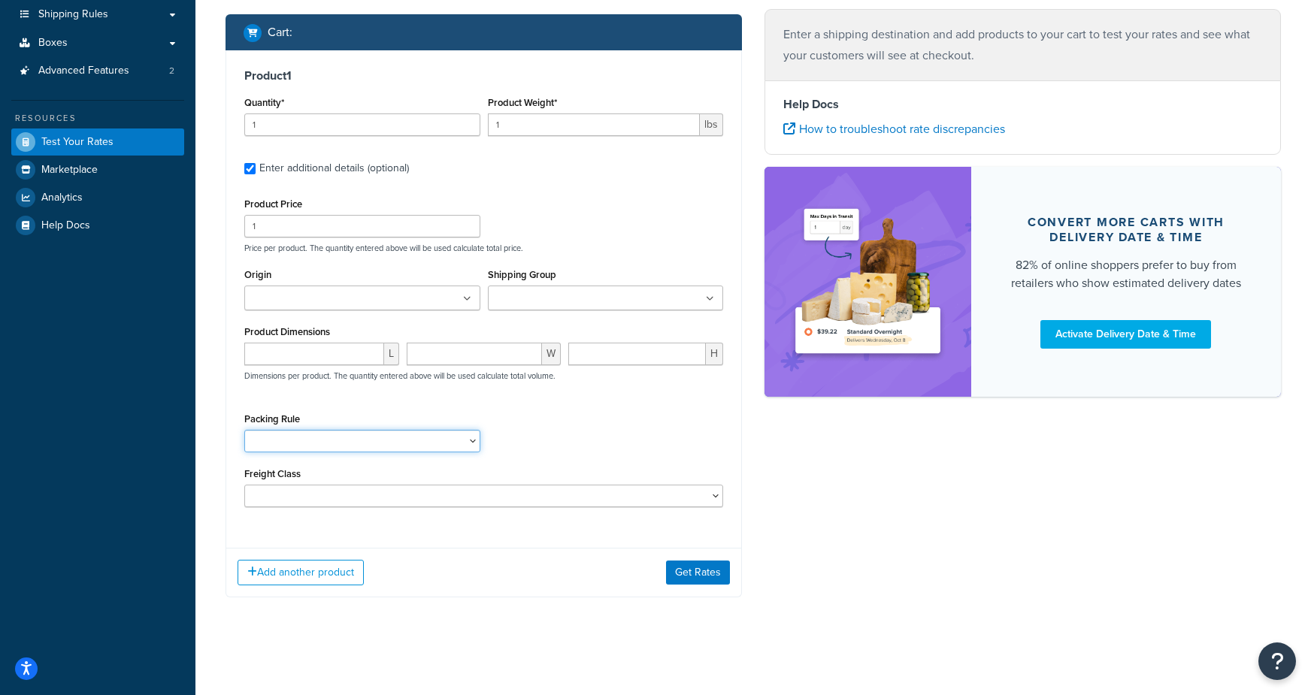
click at [324, 434] on select "100 Cases Per Pallet Rule" at bounding box center [362, 441] width 236 height 23
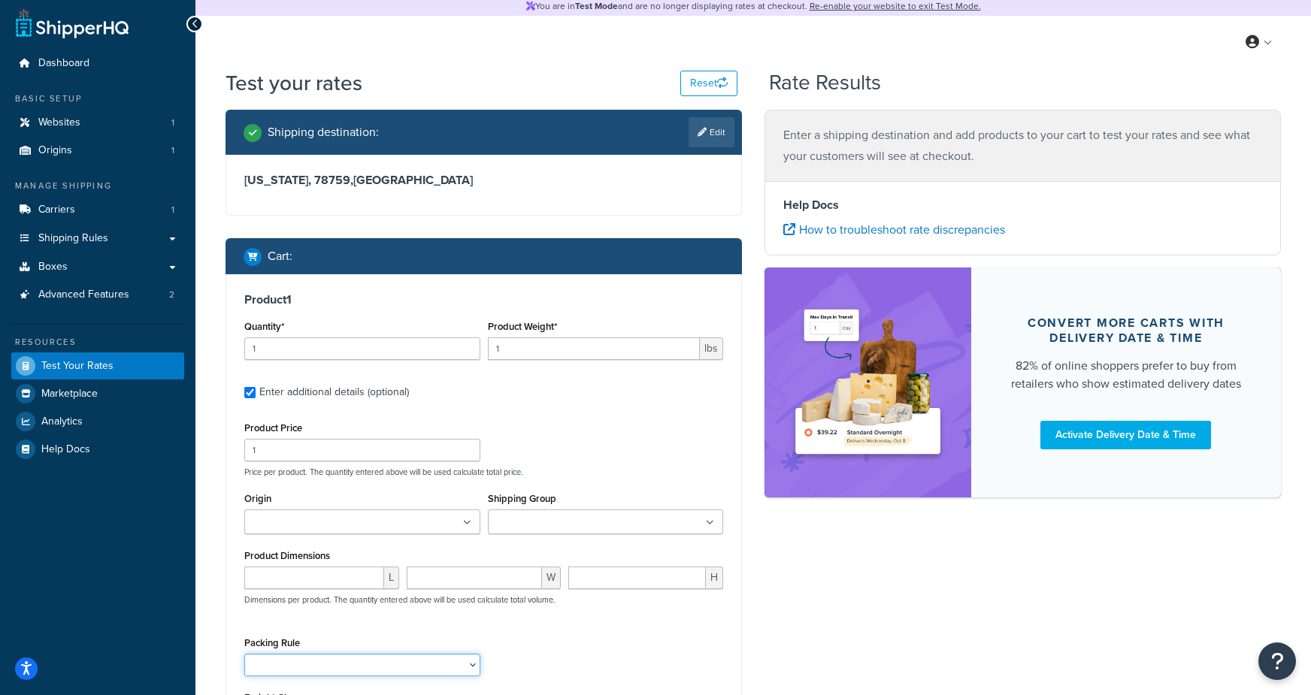
scroll to position [0, 0]
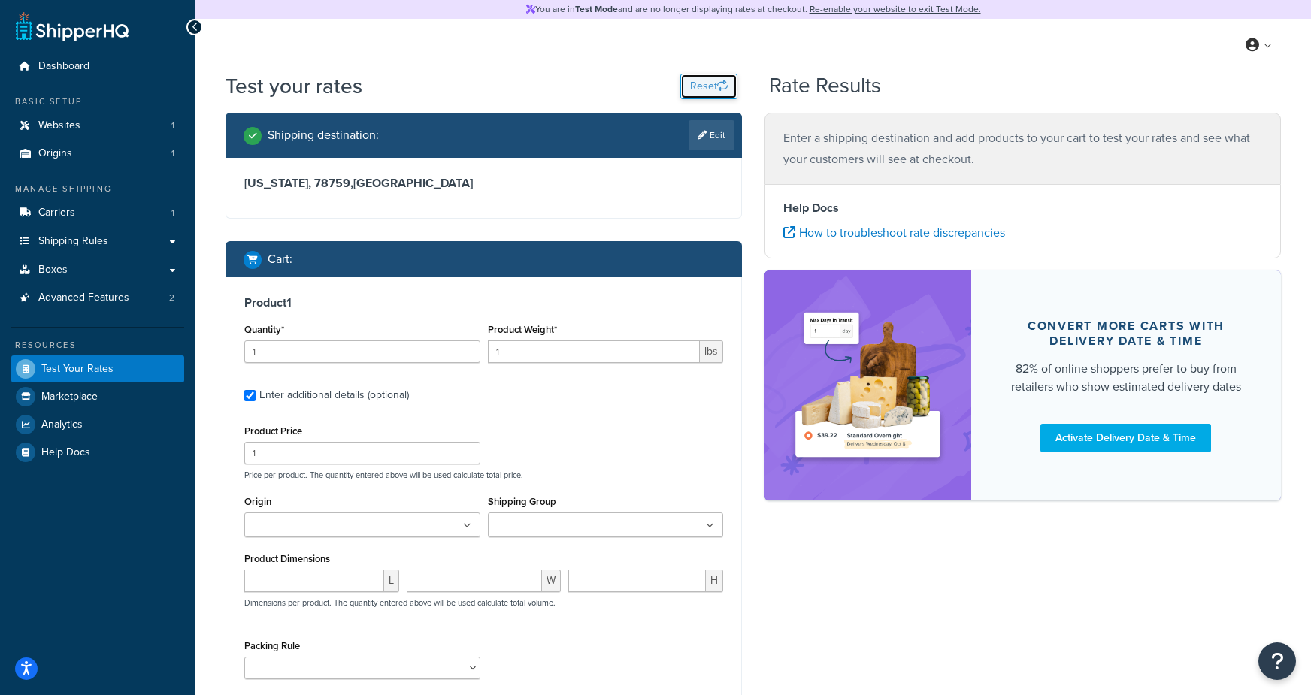
click at [705, 89] on button "Reset" at bounding box center [708, 87] width 57 height 26
select select "TX"
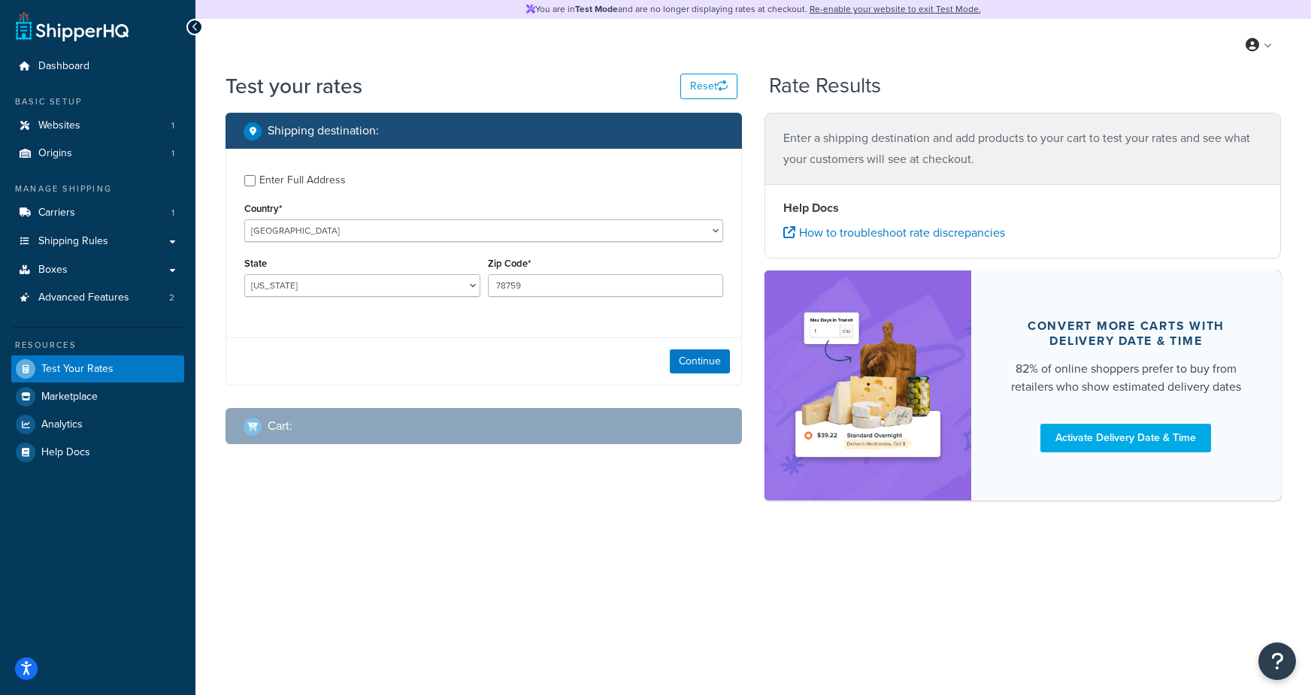
click at [524, 95] on div "Test your rates Reset" at bounding box center [482, 85] width 512 height 29
click at [79, 267] on link "Boxes" at bounding box center [97, 270] width 173 height 28
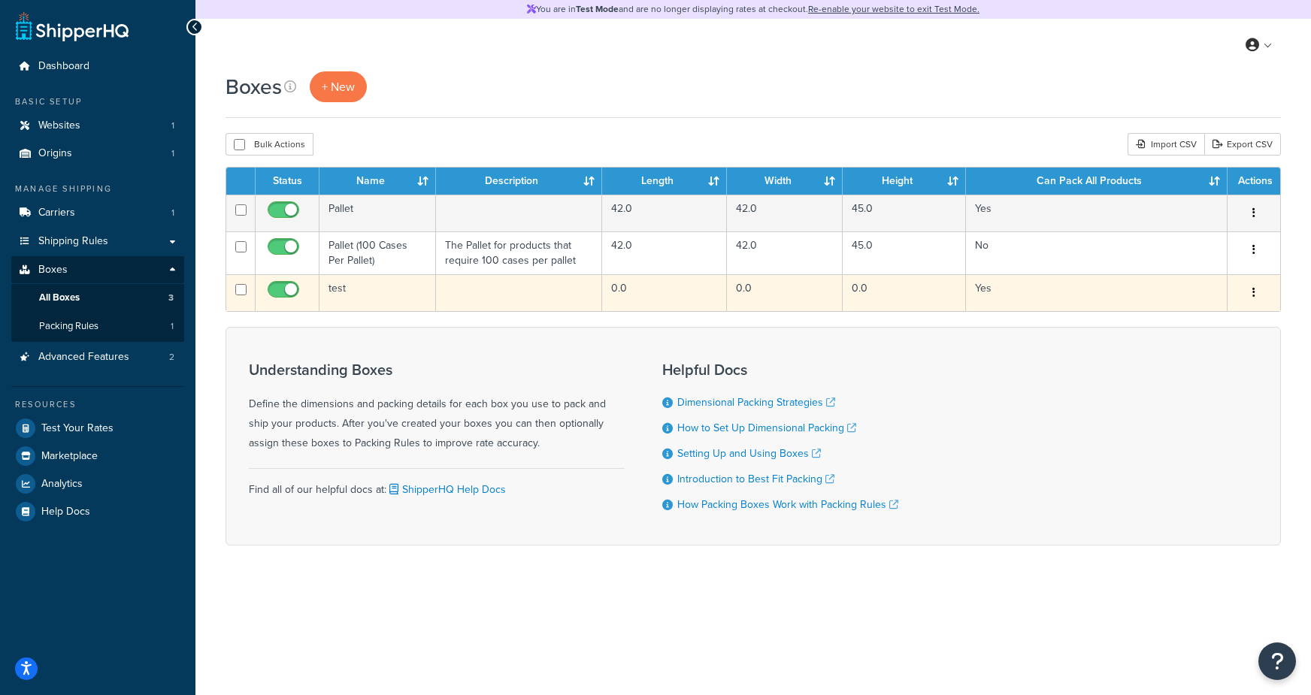
click at [362, 292] on td "test" at bounding box center [377, 292] width 117 height 37
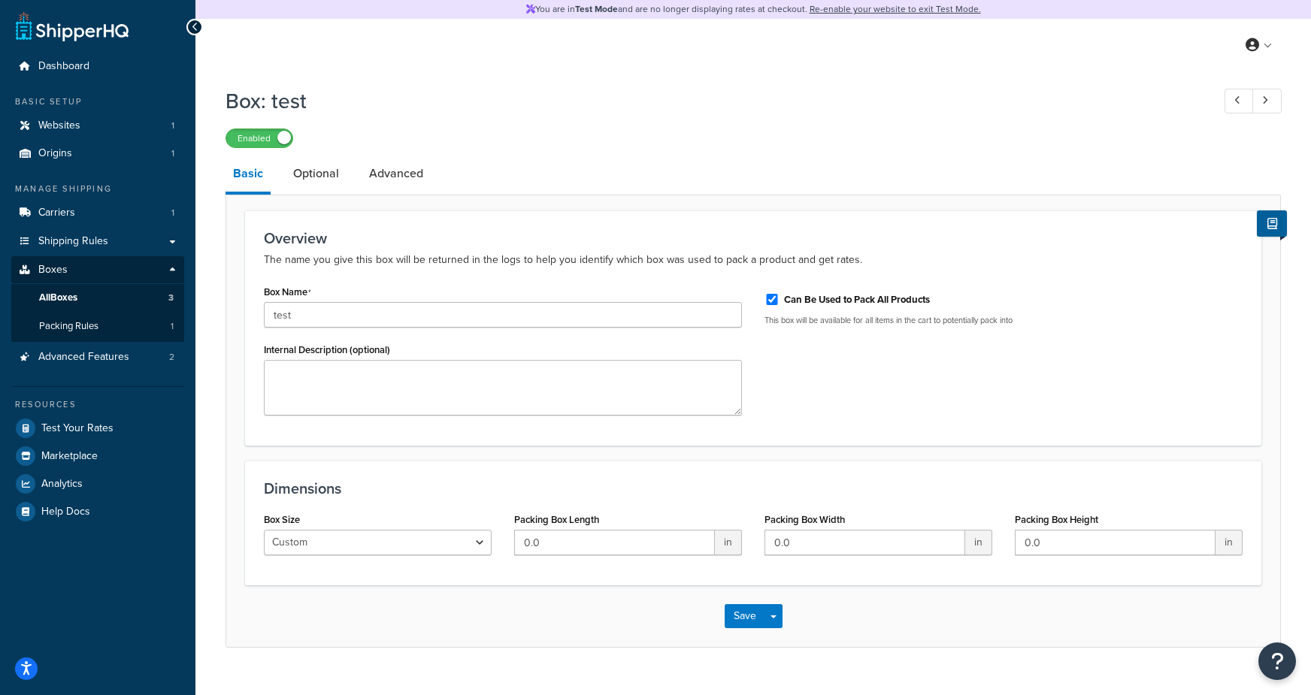
drag, startPoint x: 795, startPoint y: 298, endPoint x: 803, endPoint y: 306, distance: 11.2
click at [795, 298] on label "Can Be Used to Pack All Products" at bounding box center [857, 300] width 146 height 14
click at [780, 298] on input "Can Be Used to Pack All Products" at bounding box center [771, 299] width 15 height 11
checkbox input "false"
click at [732, 621] on button "Save" at bounding box center [745, 616] width 41 height 24
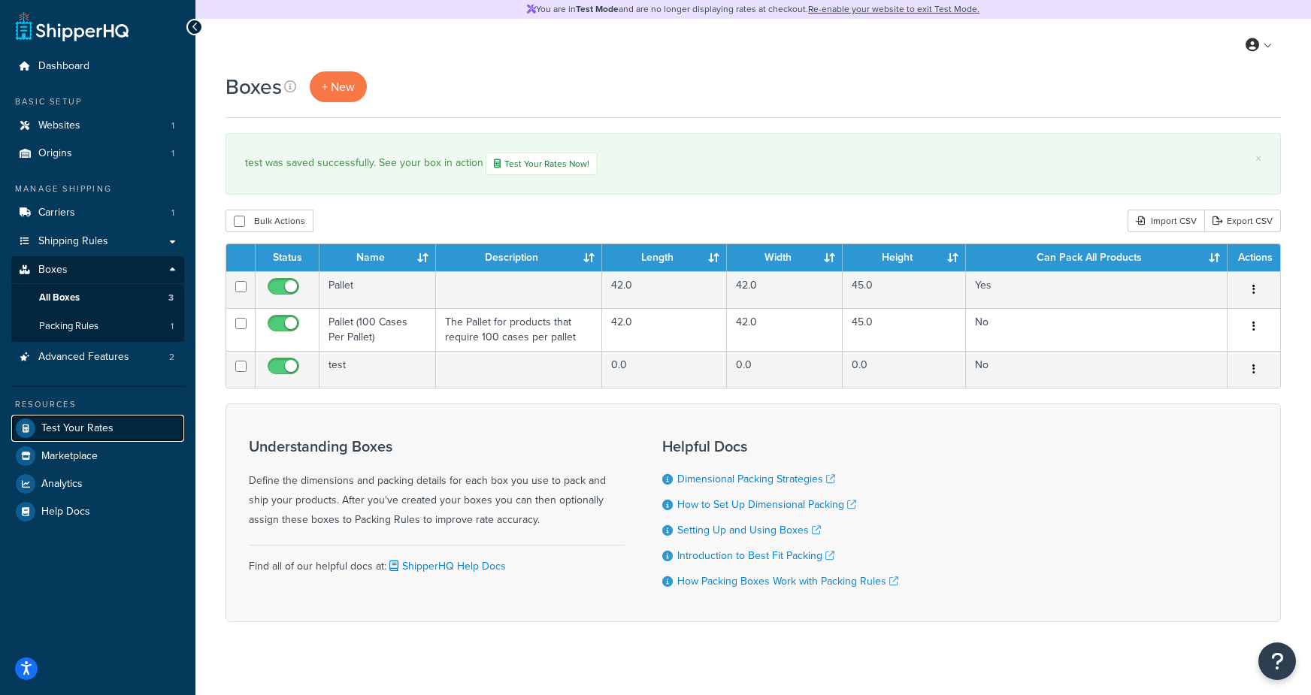
click at [107, 432] on span "Test Your Rates" at bounding box center [77, 428] width 72 height 13
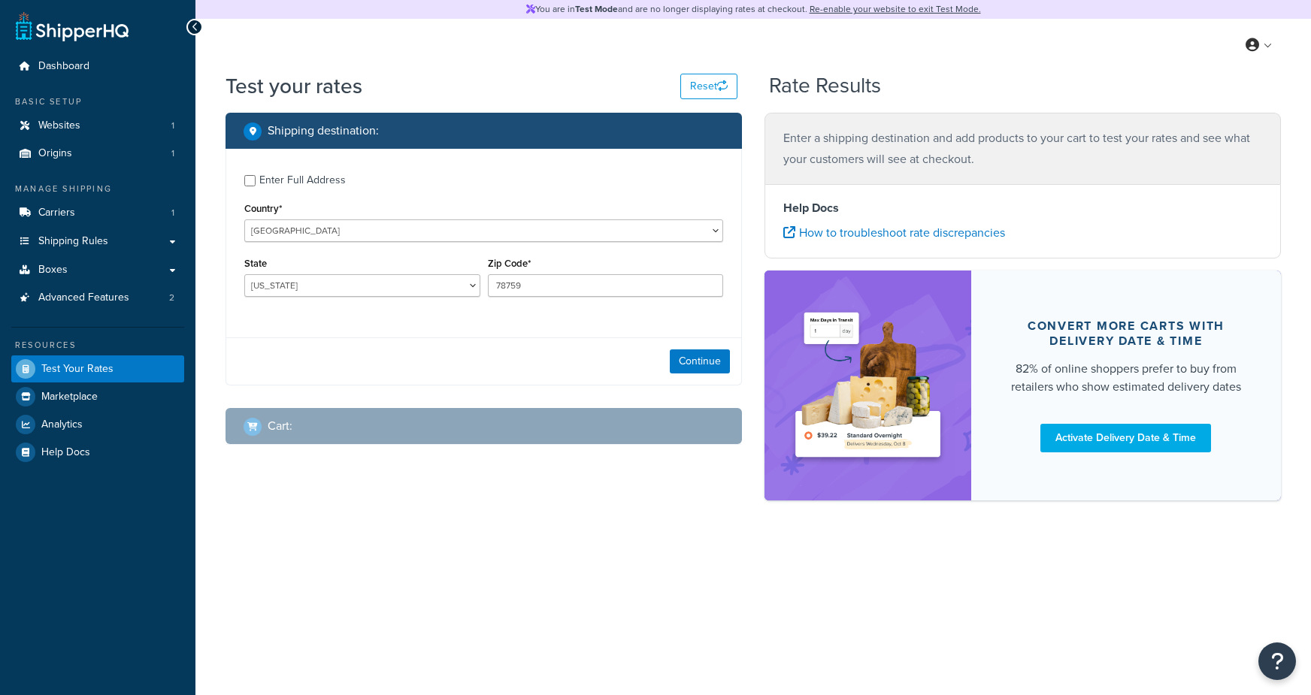
select select "[GEOGRAPHIC_DATA]"
click at [710, 92] on button "Reset" at bounding box center [708, 87] width 57 height 26
drag, startPoint x: 535, startPoint y: 89, endPoint x: 676, endPoint y: 82, distance: 140.7
click at [536, 89] on div "Test your rates Reset" at bounding box center [482, 85] width 512 height 29
click at [693, 82] on button "Reset" at bounding box center [708, 87] width 57 height 26
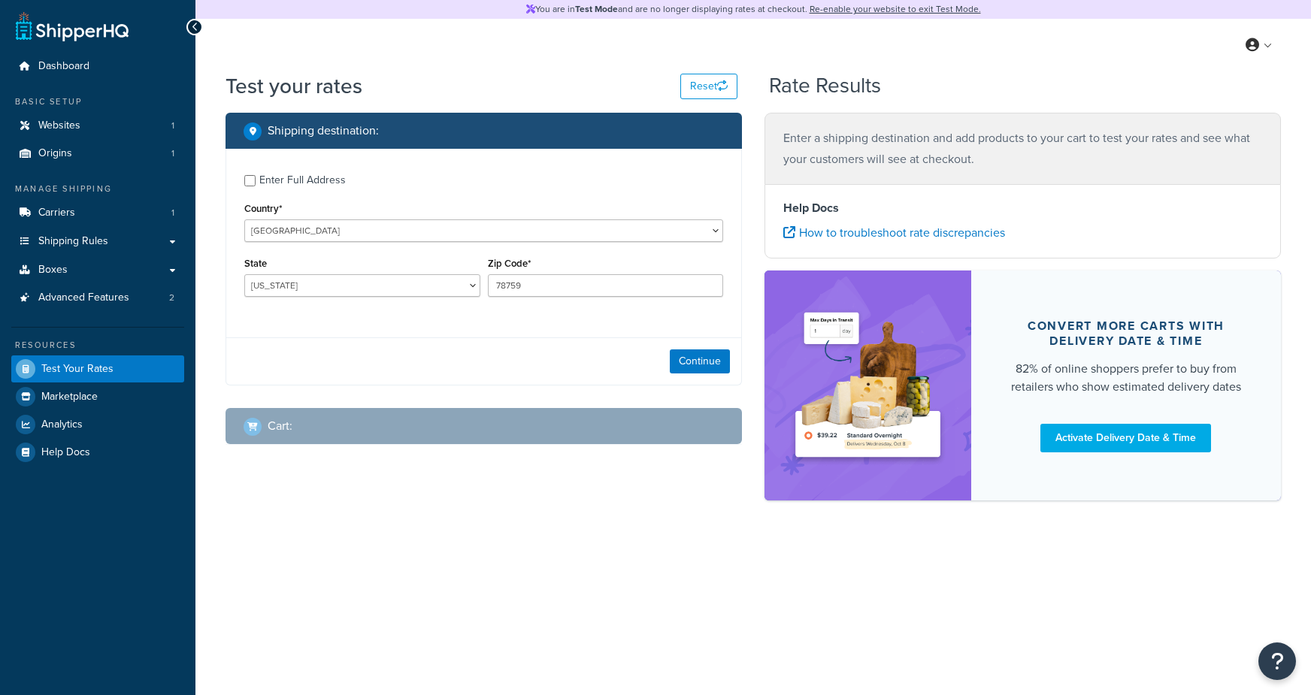
select select "TX"
click at [698, 85] on button "Reset" at bounding box center [708, 87] width 57 height 26
click at [291, 182] on div "Enter Full Address" at bounding box center [302, 180] width 86 height 21
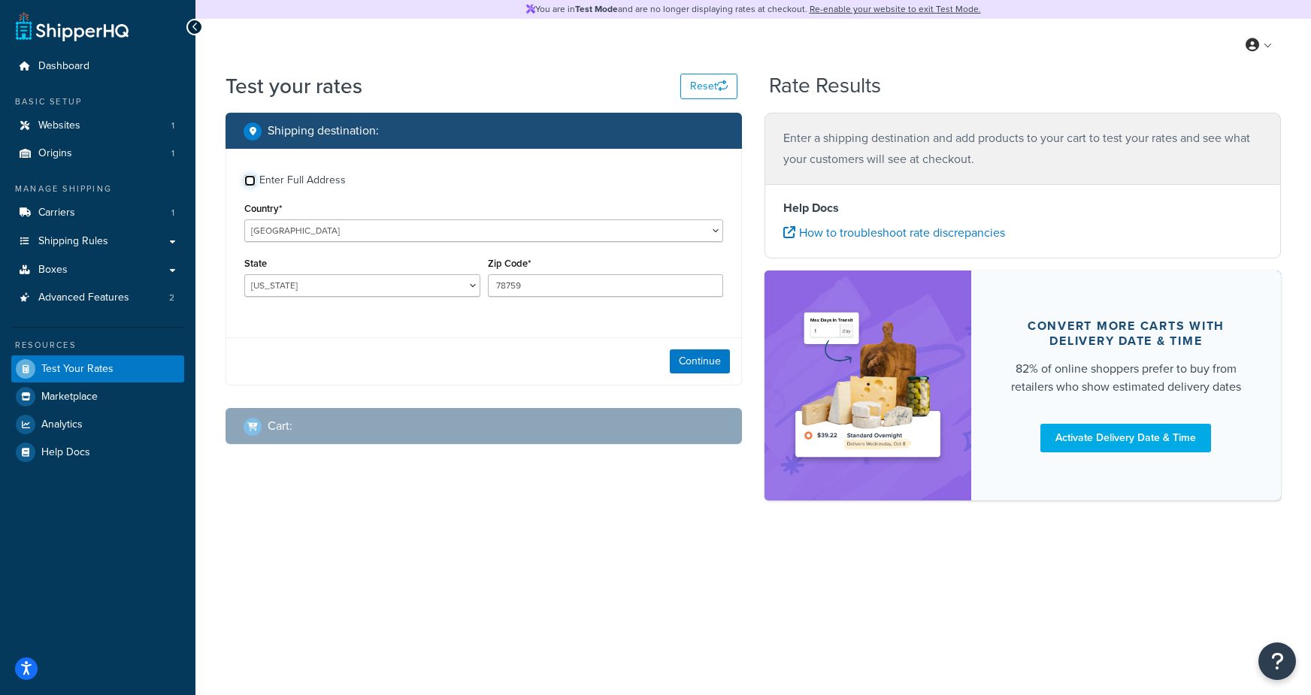
click at [256, 182] on input "Enter Full Address" at bounding box center [249, 180] width 11 height 11
checkbox input "true"
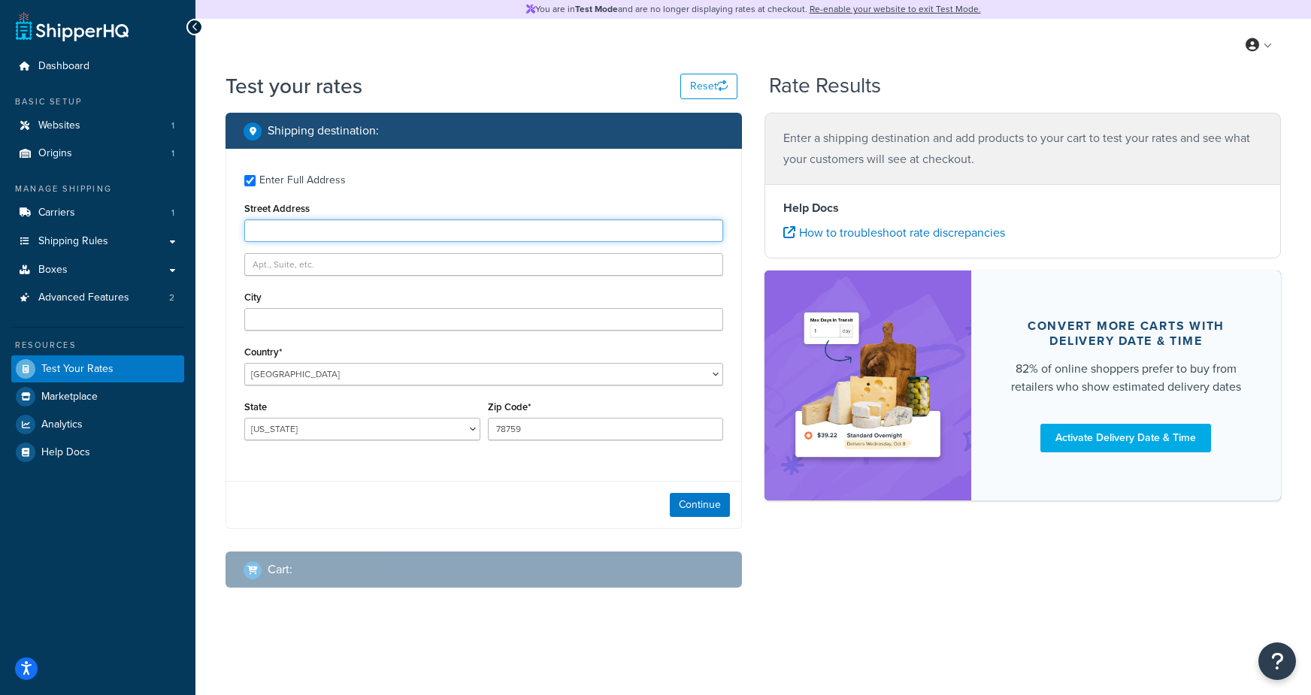
click at [304, 236] on input "Street Address" at bounding box center [483, 230] width 479 height 23
type input "525 York Rd, Mongoose"
type input "Mongoose"
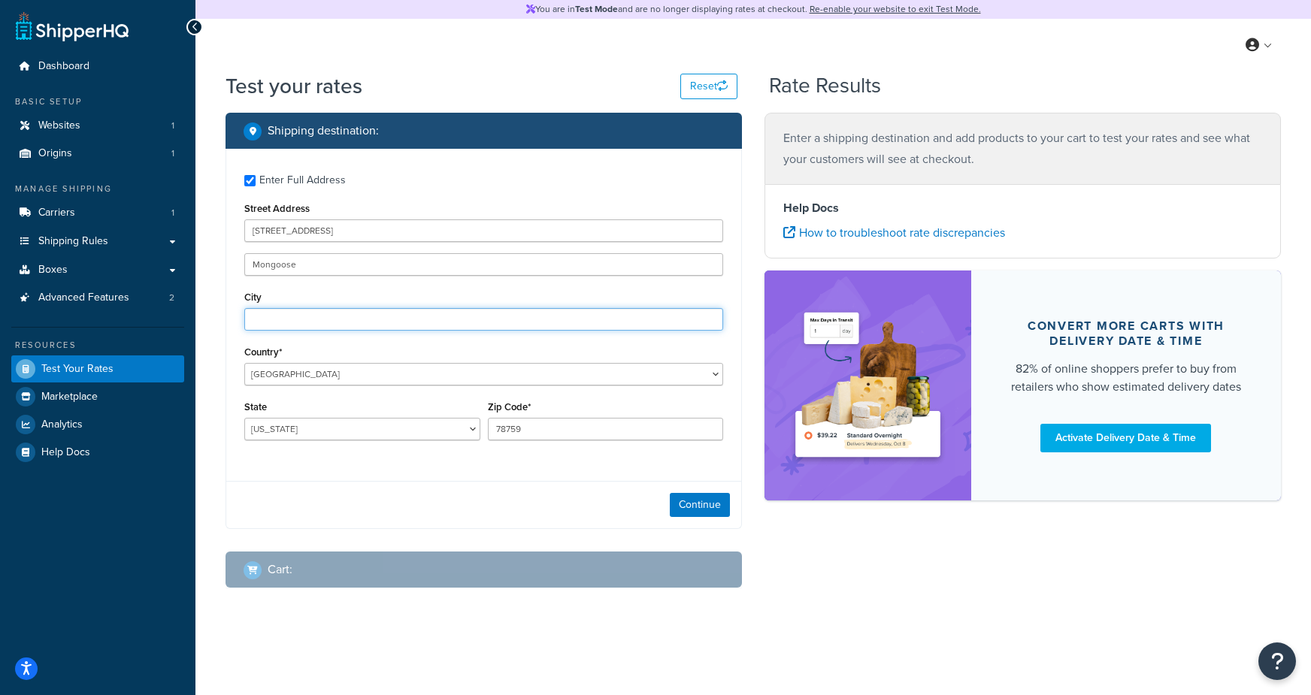
type input "Hinsdale"
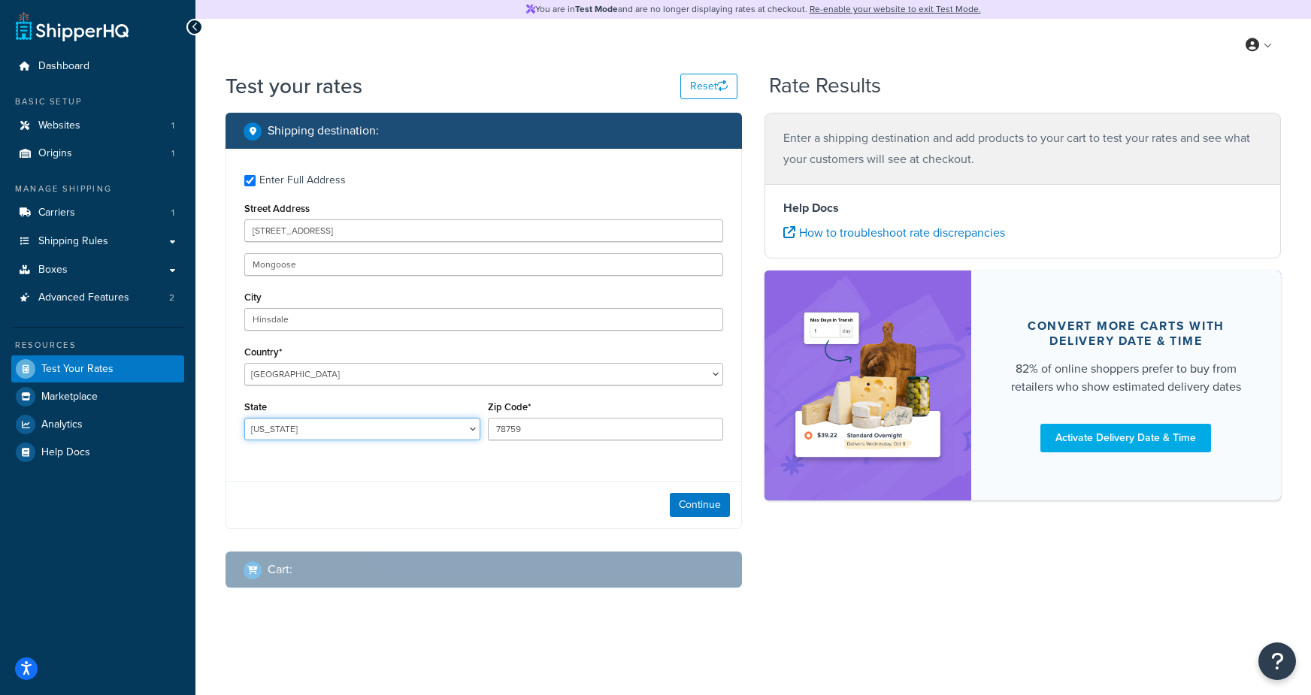
select select "IL"
click at [721, 507] on button "Continue" at bounding box center [700, 505] width 60 height 24
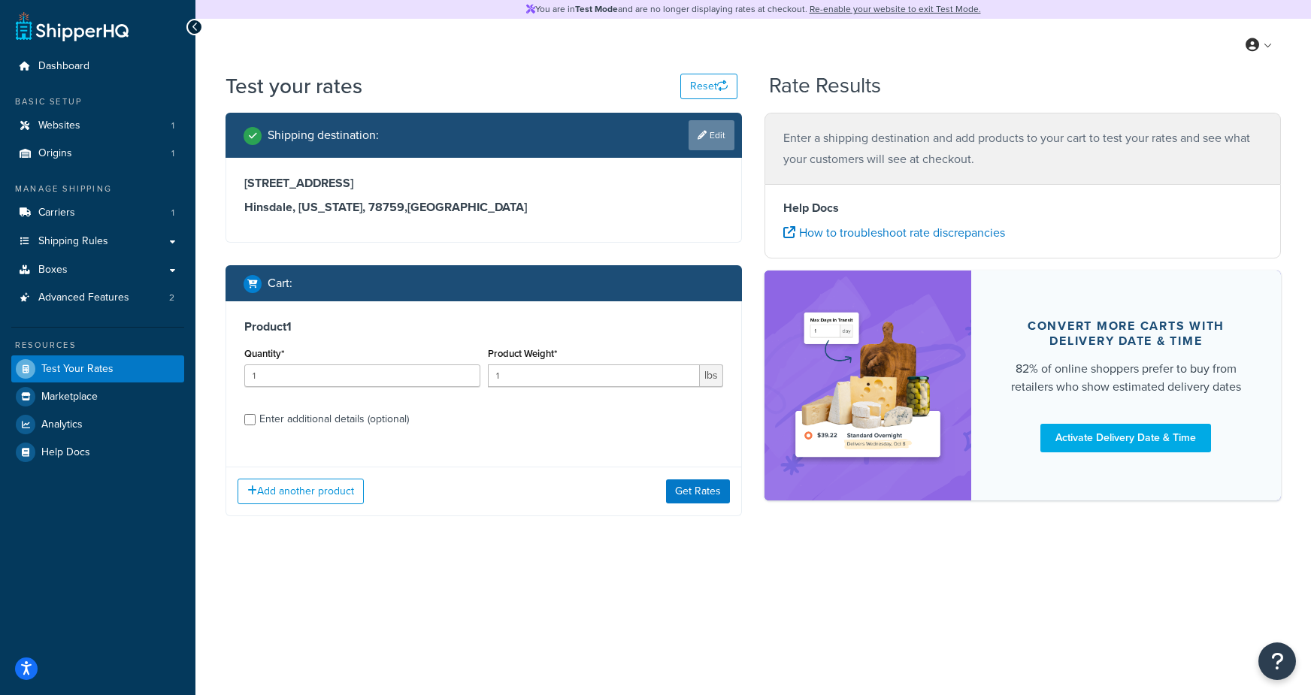
click at [728, 129] on link "Edit" at bounding box center [712, 135] width 46 height 30
select select "IL"
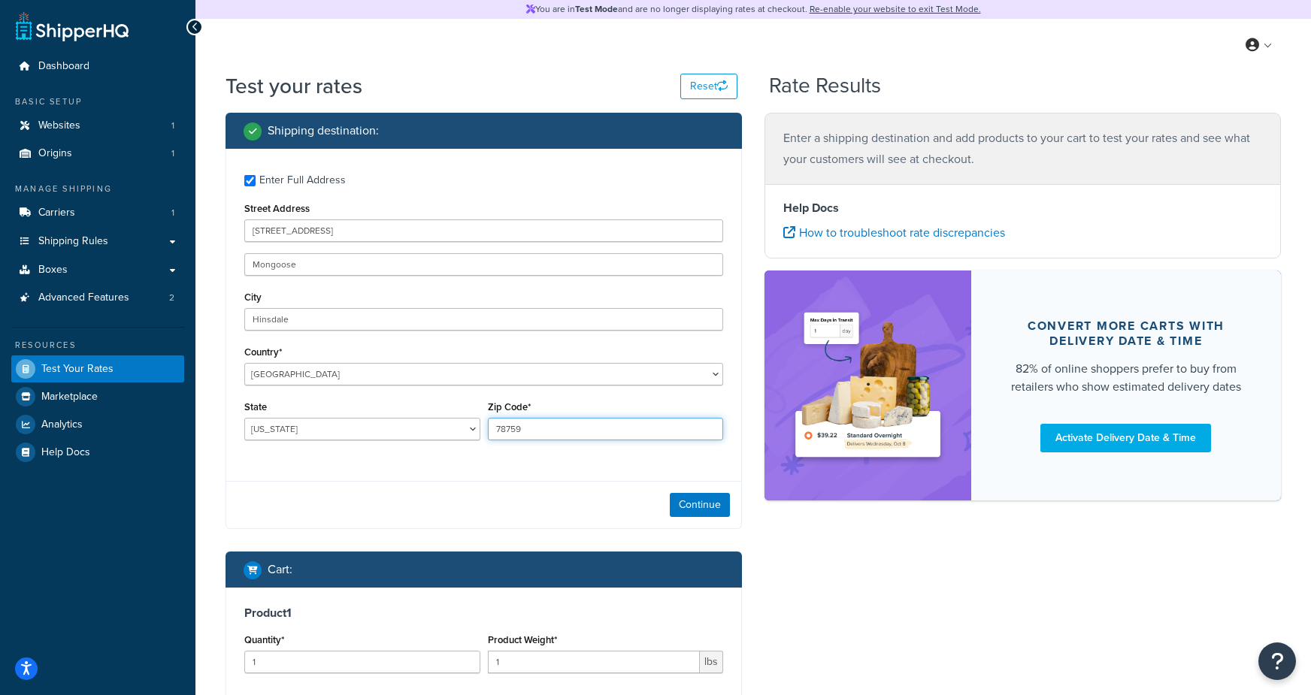
drag, startPoint x: 546, startPoint y: 429, endPoint x: 368, endPoint y: 416, distance: 177.9
click at [385, 418] on div "State Alabama Alaska American Samoa Arizona Arkansas Armed Forces Americas Arme…" at bounding box center [484, 424] width 486 height 55
type input "60521"
click at [701, 511] on button "Continue" at bounding box center [700, 505] width 60 height 24
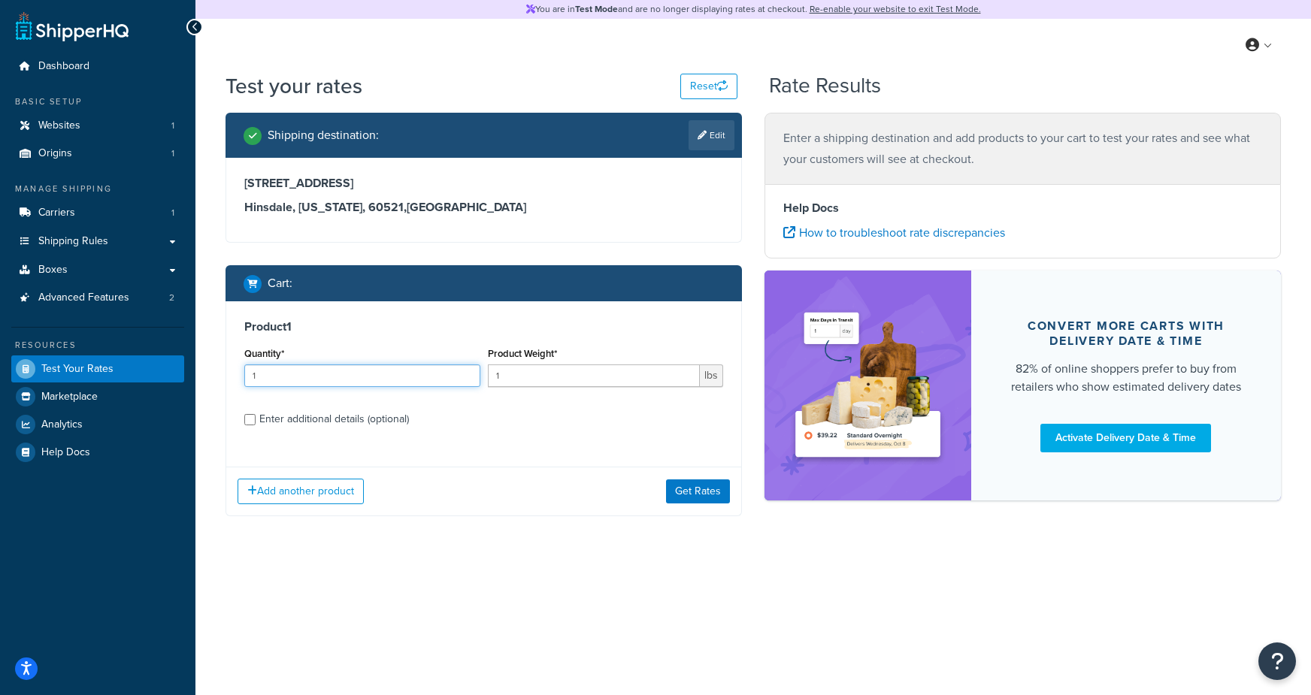
click at [372, 374] on input "1" at bounding box center [362, 376] width 236 height 23
click at [339, 430] on div "Enter additional details (optional)" at bounding box center [334, 419] width 150 height 21
click at [256, 425] on input "Enter additional details (optional)" at bounding box center [249, 419] width 11 height 11
checkbox input "true"
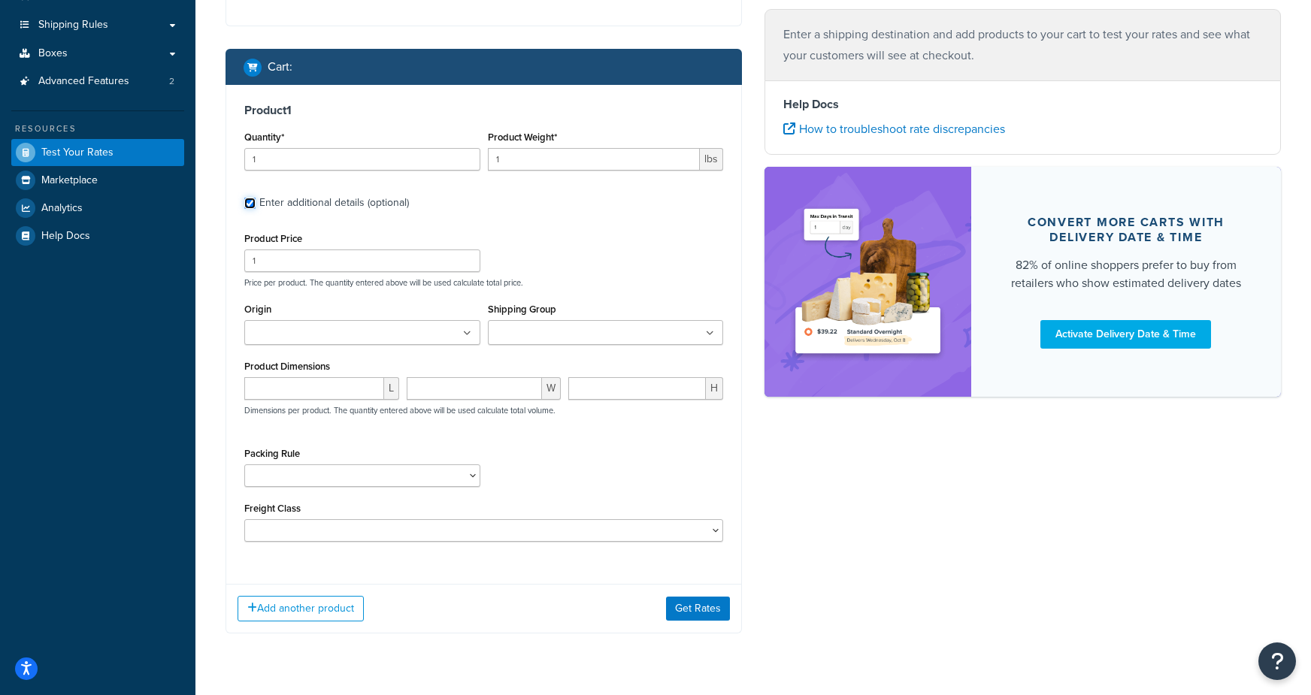
scroll to position [223, 0]
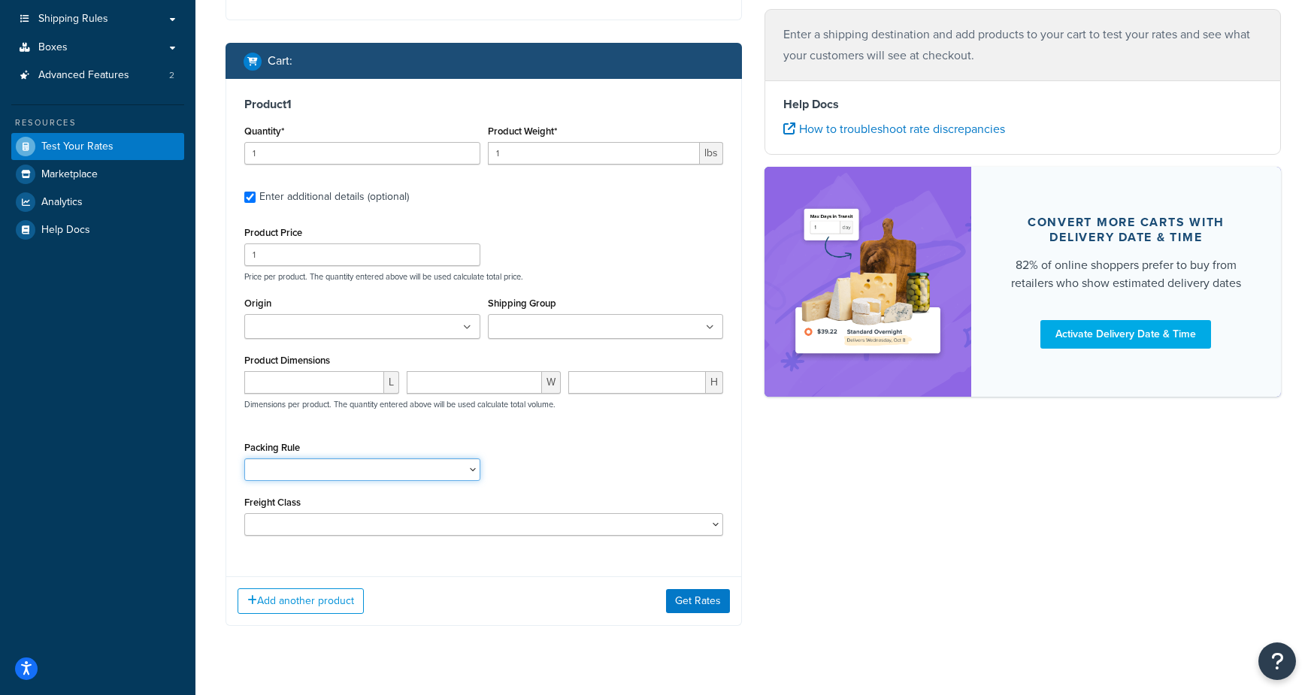
click at [304, 469] on select "100 Cases Per Pallet Rule" at bounding box center [362, 470] width 236 height 23
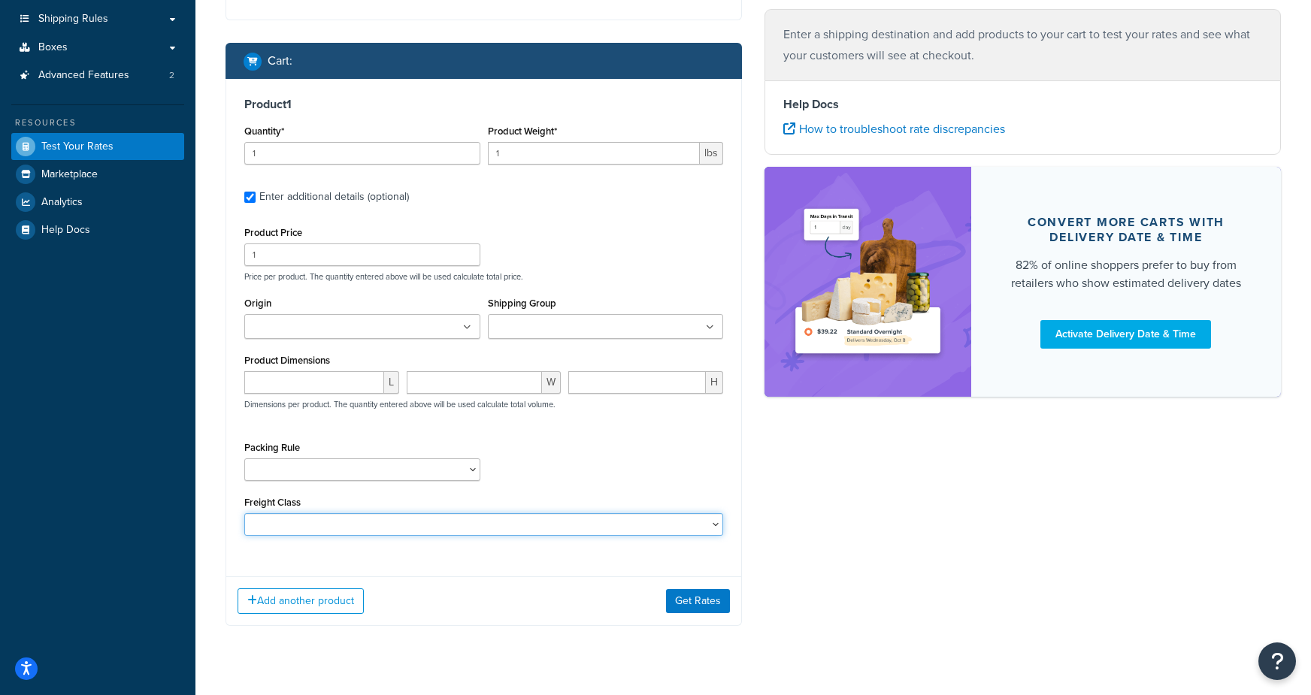
click at [302, 529] on select "50 55 60 65 70 77.5 85 92.5 100 110 125 150 175 200 250 300 400 500" at bounding box center [483, 524] width 479 height 23
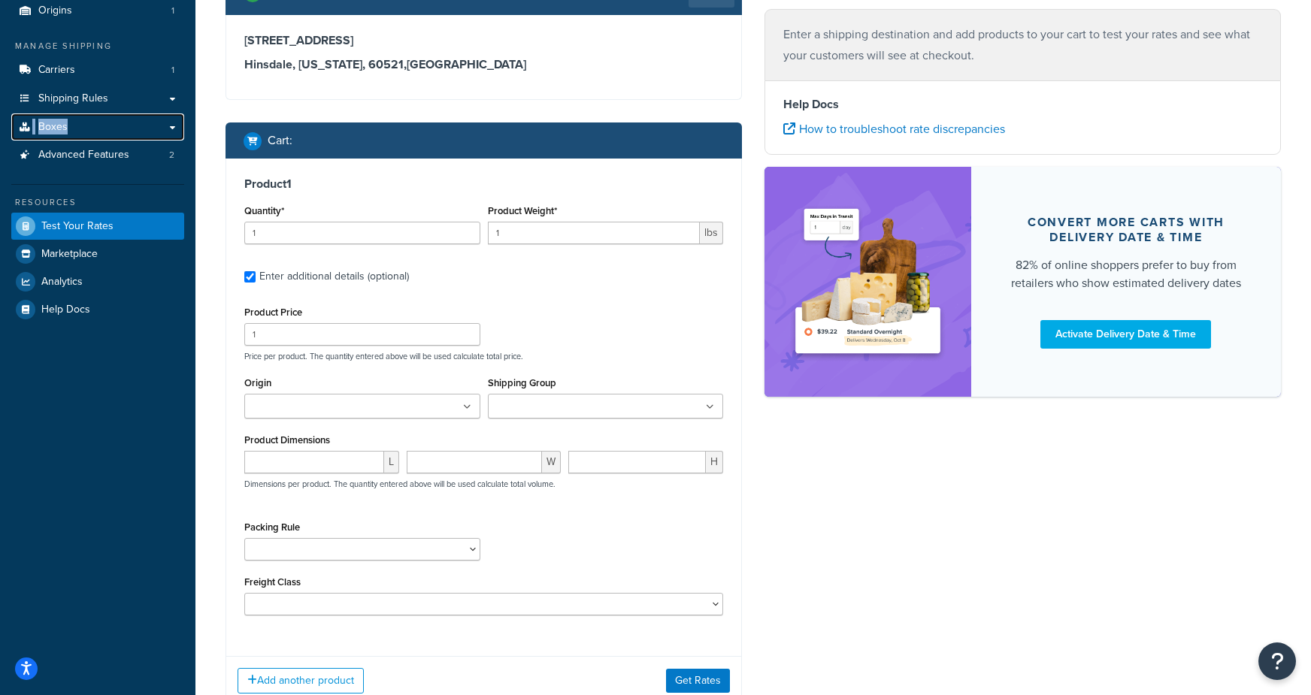
scroll to position [0, 0]
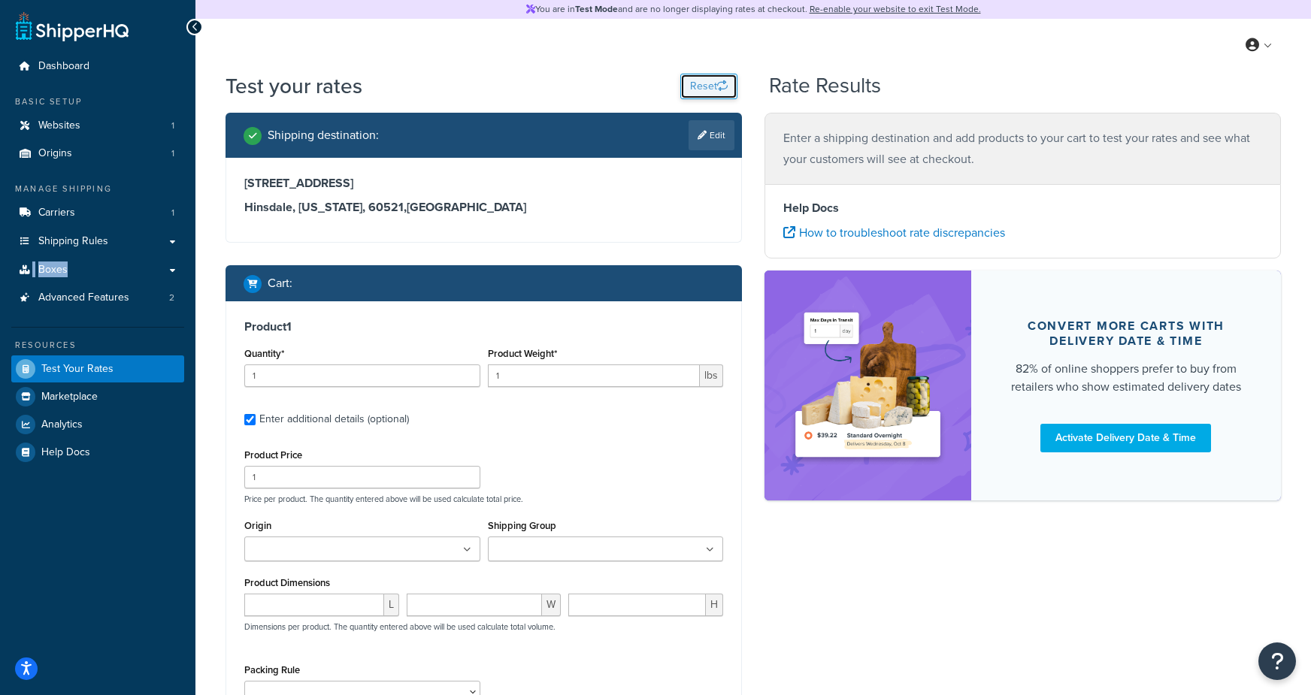
click at [707, 87] on button "Reset" at bounding box center [708, 87] width 57 height 26
select select "TX"
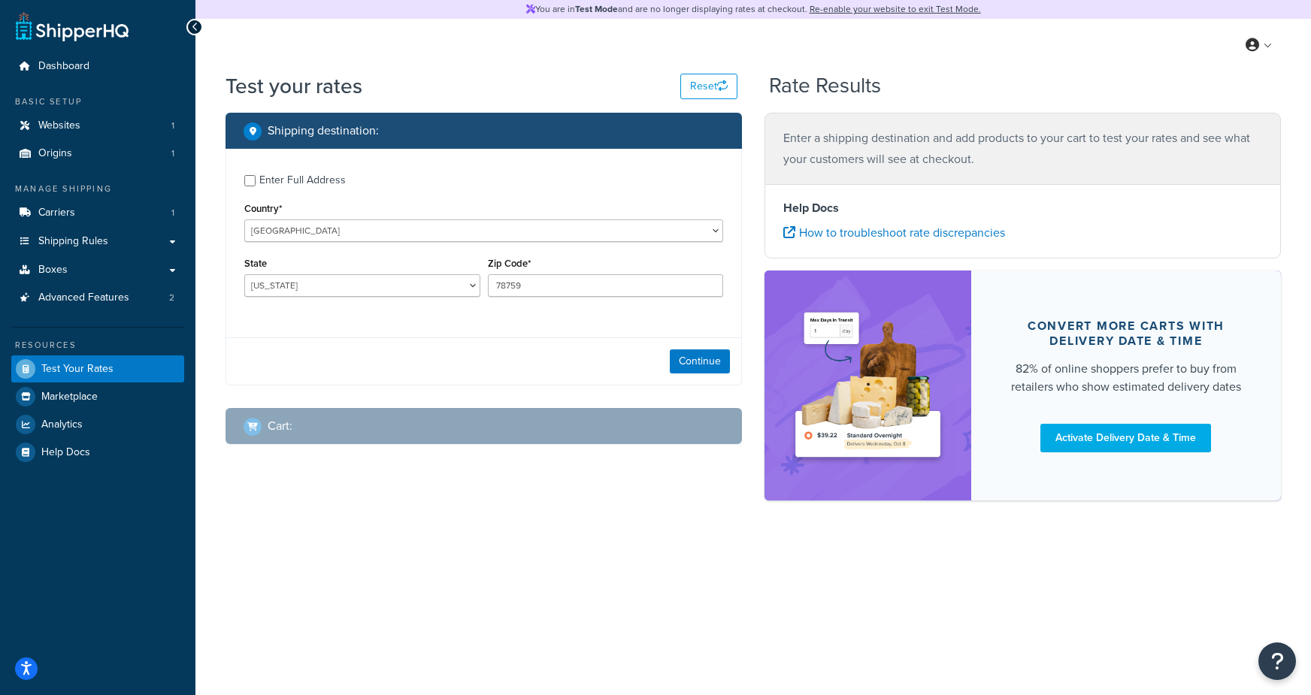
click at [282, 170] on div "Enter Full Address" at bounding box center [302, 180] width 86 height 21
click at [256, 175] on input "Enter Full Address" at bounding box center [249, 180] width 11 height 11
checkbox input "true"
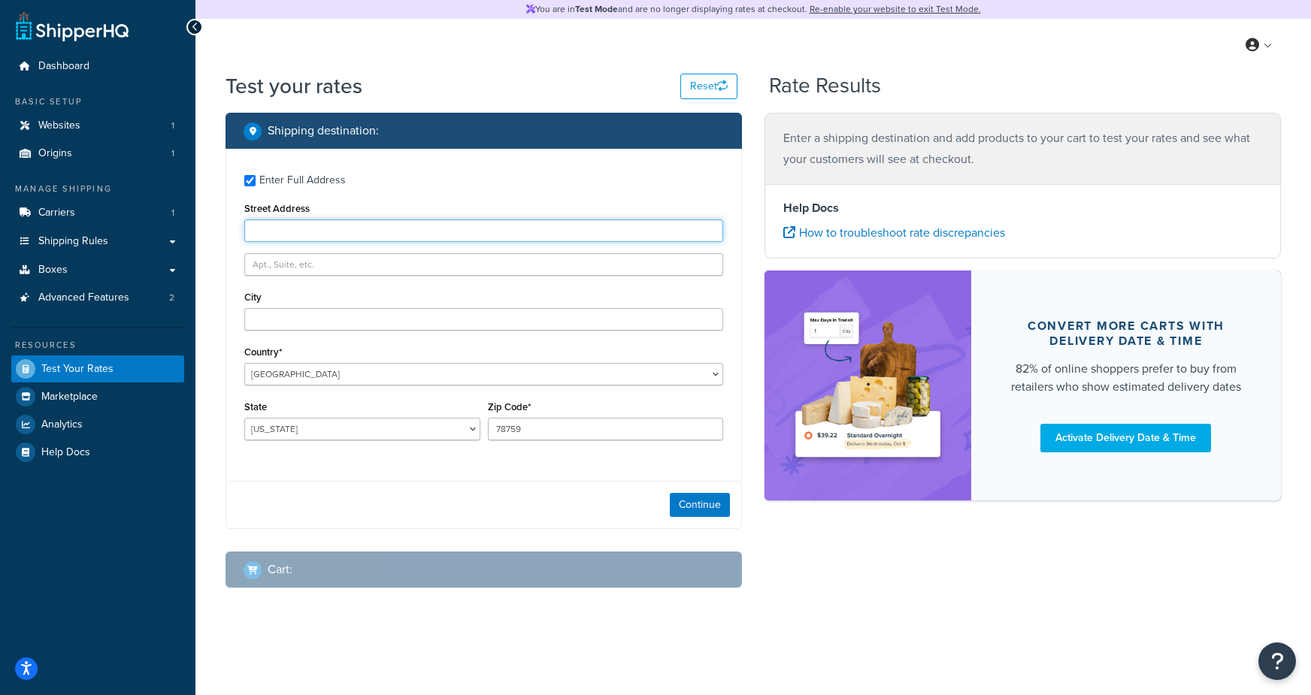
click at [320, 227] on input "Street Address" at bounding box center [483, 230] width 479 height 23
type input "8405 Rio San Diego Dr"
type input "mongoose"
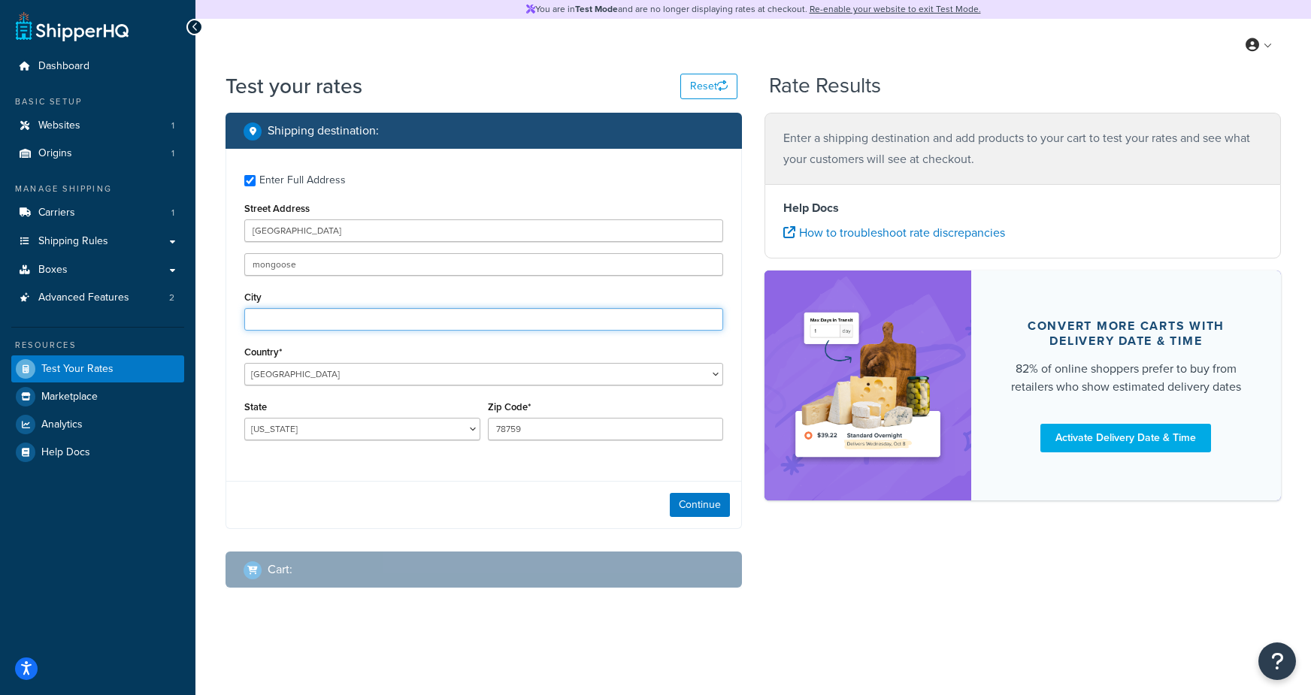
type input "San Diego"
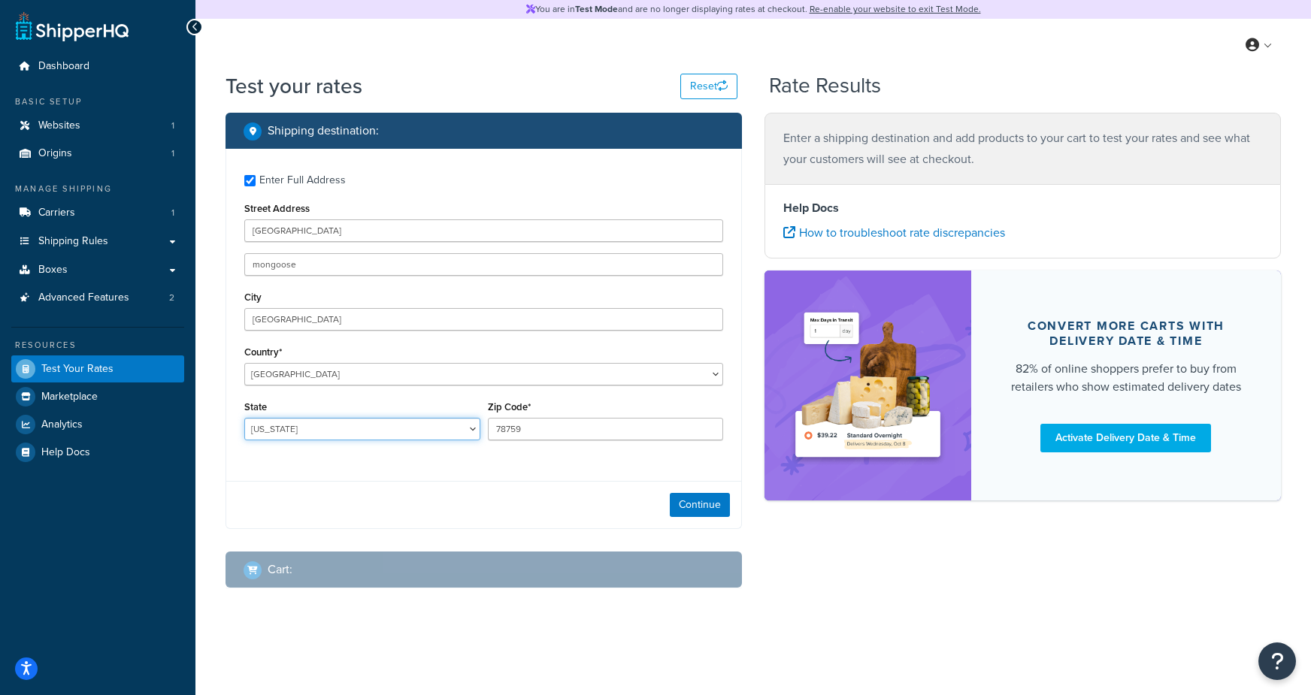
select select "CA"
drag, startPoint x: 544, startPoint y: 438, endPoint x: 338, endPoint y: 409, distance: 208.8
click at [343, 414] on div "State Alabama Alaska American Samoa Arizona Arkansas Armed Forces Americas Arme…" at bounding box center [484, 424] width 486 height 55
type input "92108"
click at [689, 510] on button "Continue" at bounding box center [700, 505] width 60 height 24
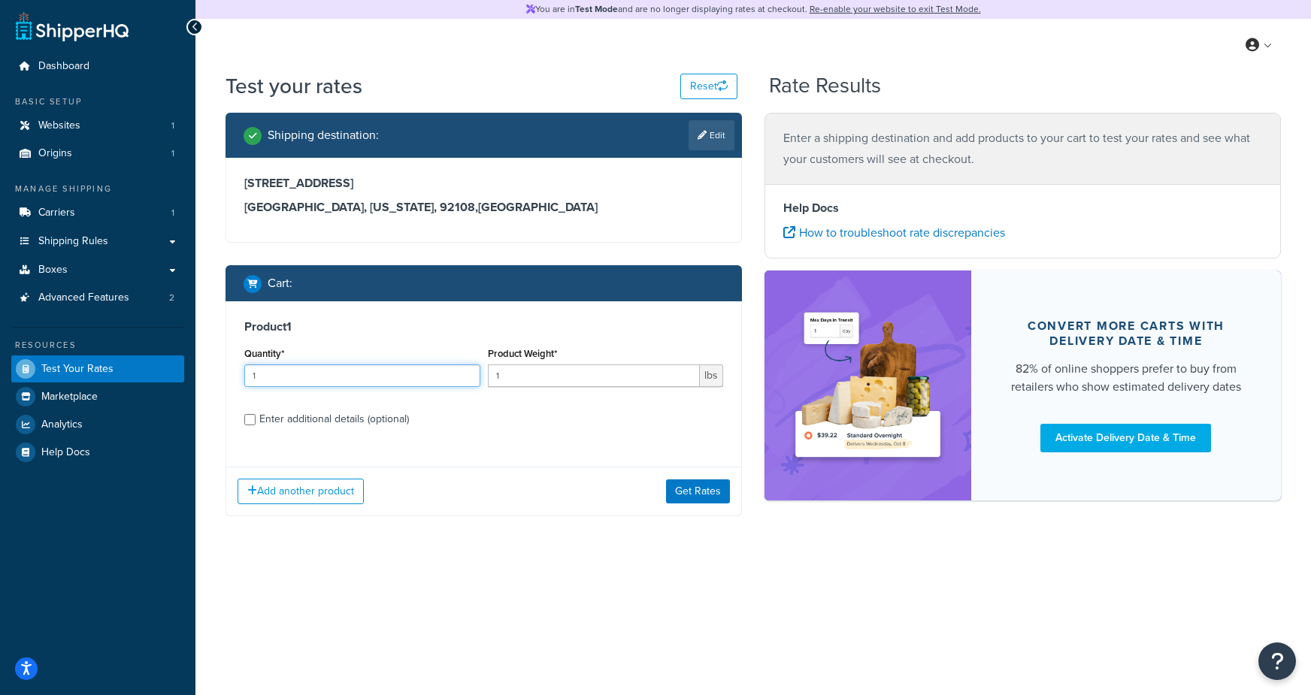
drag, startPoint x: 335, startPoint y: 380, endPoint x: 401, endPoint y: 376, distance: 66.3
click at [335, 379] on input "1" at bounding box center [362, 376] width 236 height 23
type input "11"
drag, startPoint x: 571, startPoint y: 380, endPoint x: 433, endPoint y: 374, distance: 137.7
click at [433, 374] on div "Quantity* 11 Product Weight* 1 lbs" at bounding box center [484, 371] width 486 height 55
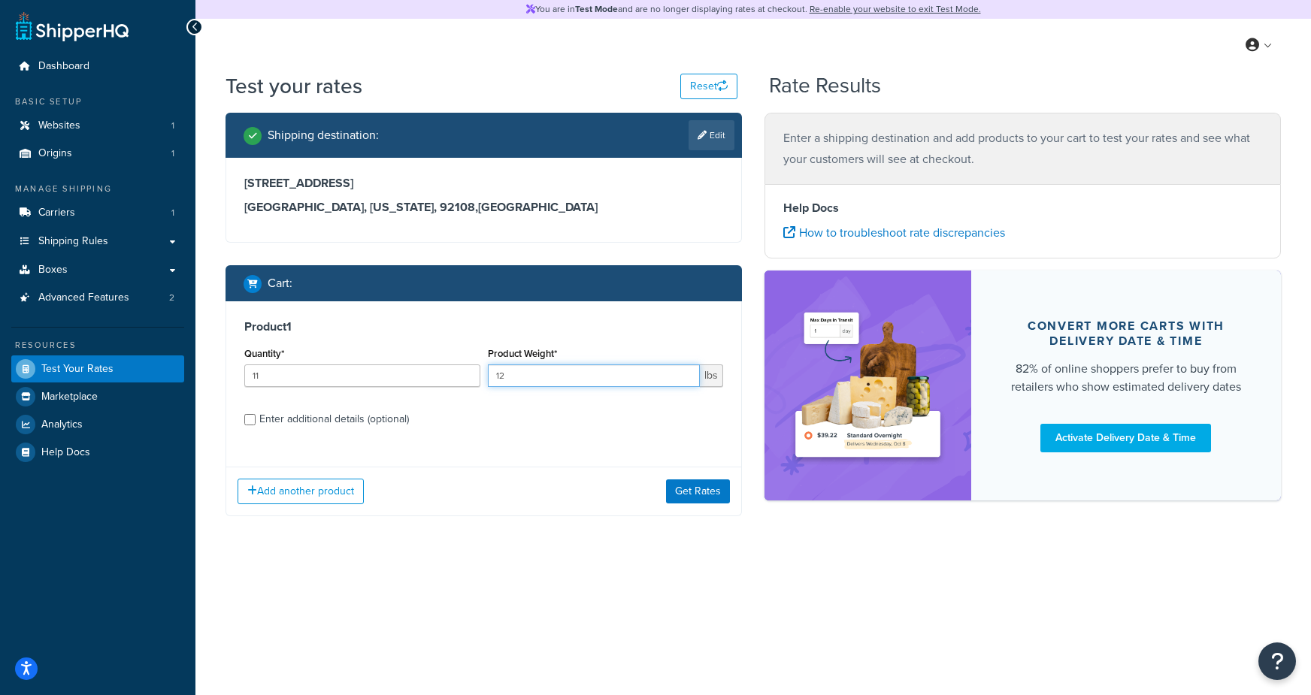
type input "12"
click at [344, 413] on div "Enter additional details (optional)" at bounding box center [334, 419] width 150 height 21
click at [256, 414] on input "Enter additional details (optional)" at bounding box center [249, 419] width 11 height 11
checkbox input "true"
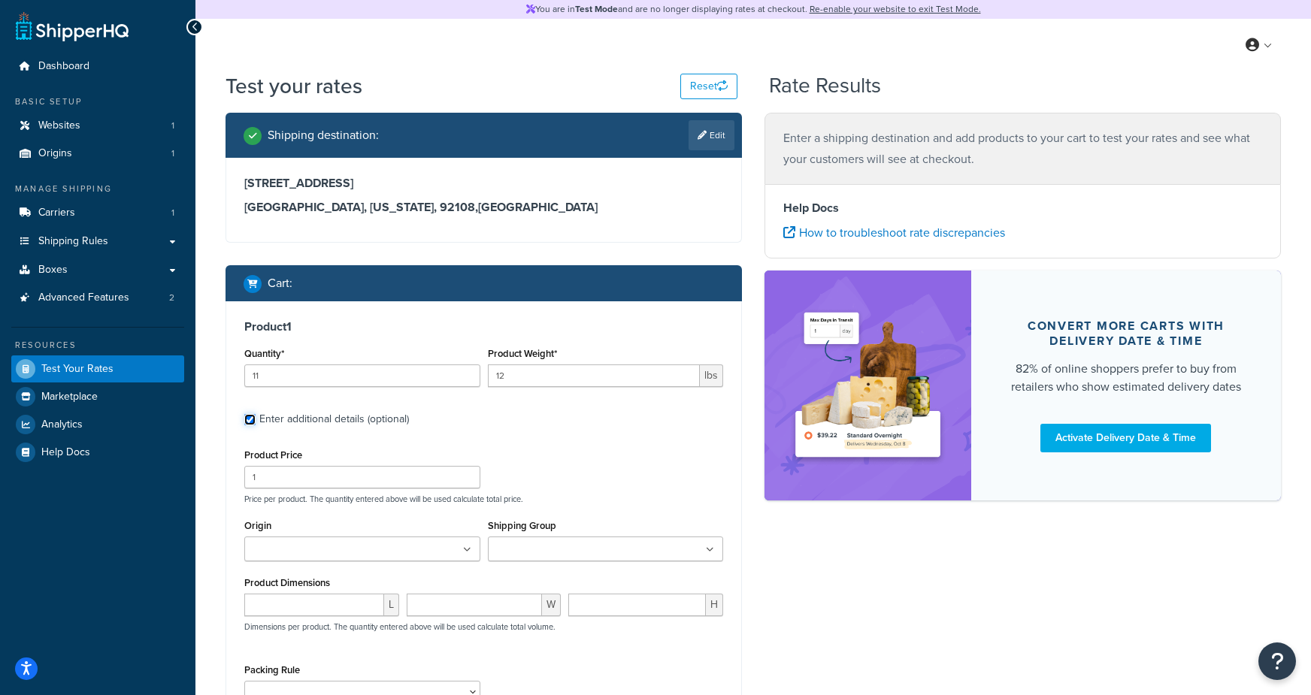
scroll to position [253, 0]
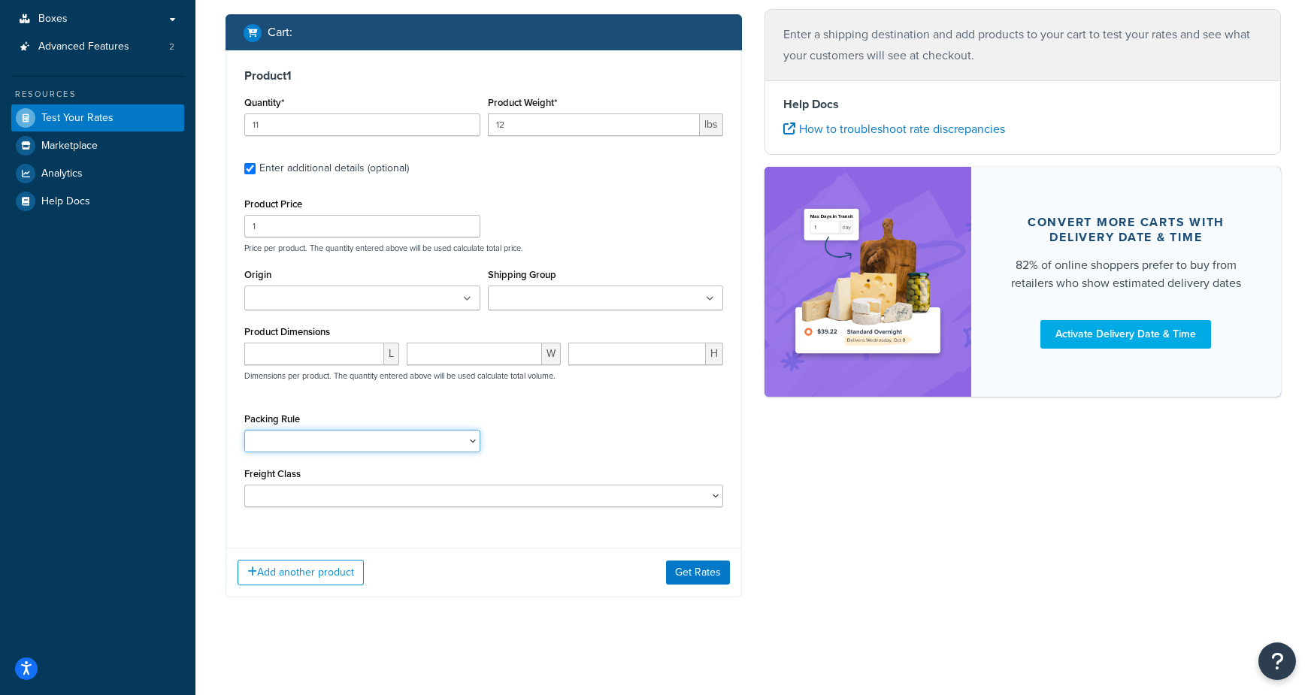
click at [316, 444] on select "100 Cases Per Pallet Rule" at bounding box center [362, 441] width 236 height 23
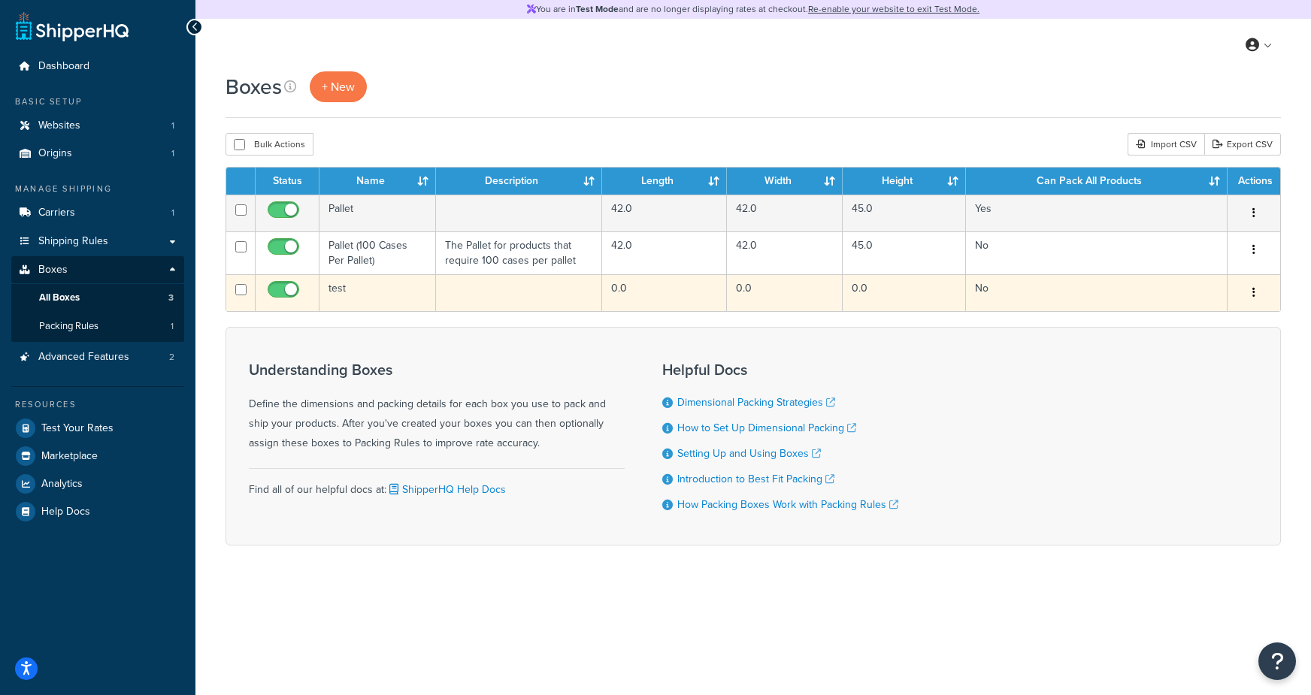
click at [383, 298] on td "test" at bounding box center [377, 292] width 117 height 37
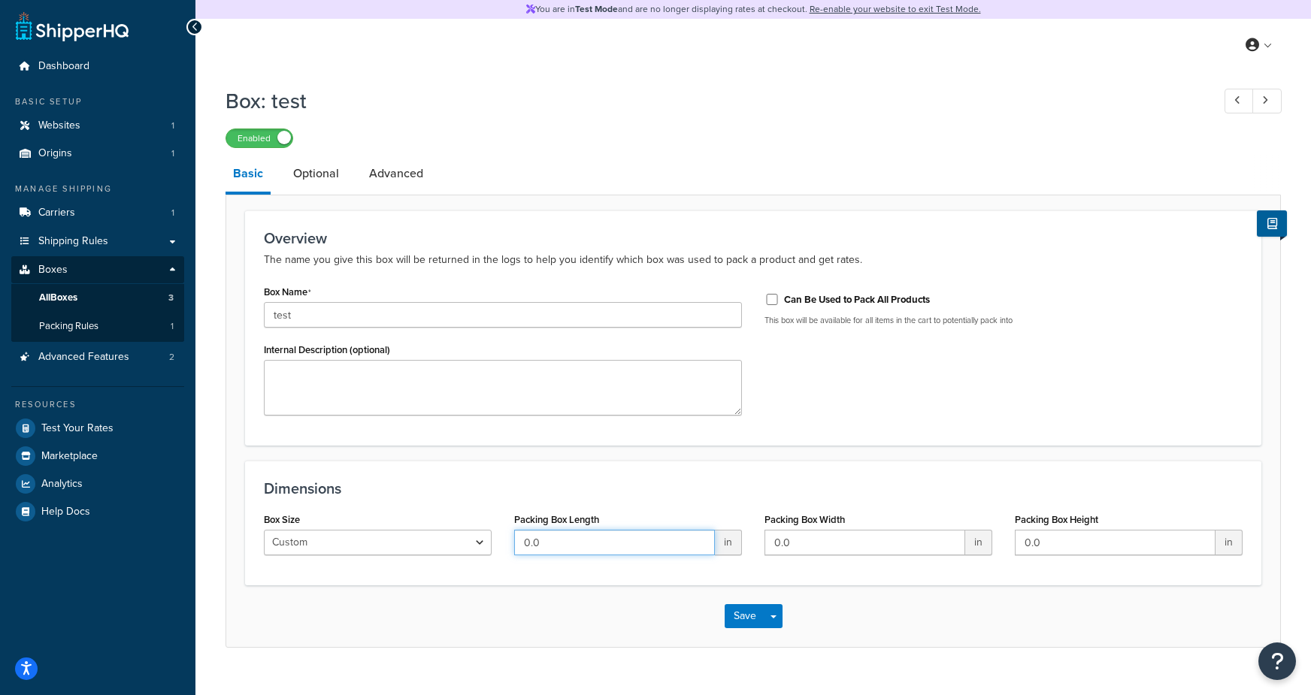
drag, startPoint x: 574, startPoint y: 556, endPoint x: 263, endPoint y: 512, distance: 314.2
click at [278, 519] on div "Box Size Custom USPS Small Flat Box USPS Medium Flat Box USPS Large Flat Box US…" at bounding box center [753, 538] width 1001 height 58
type input "45"
type input "50"
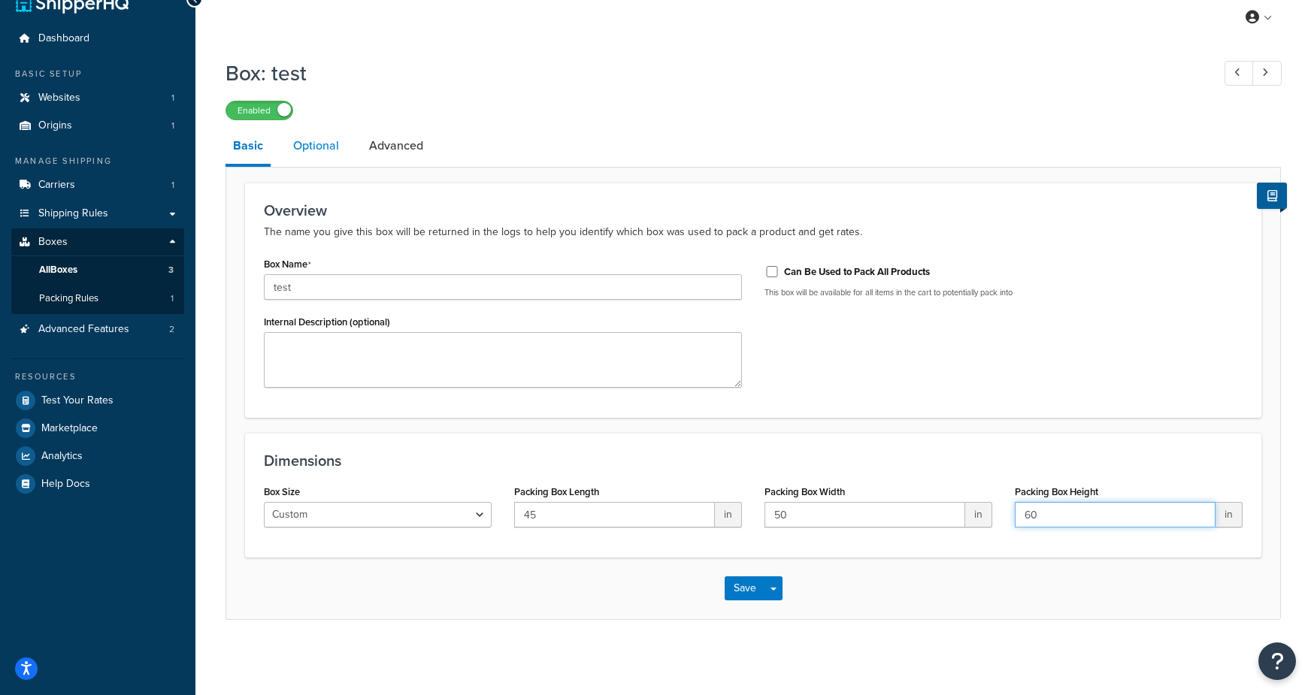
type input "60"
drag, startPoint x: 317, startPoint y: 149, endPoint x: 411, endPoint y: 151, distance: 94.0
click at [319, 148] on link "Optional" at bounding box center [316, 146] width 61 height 36
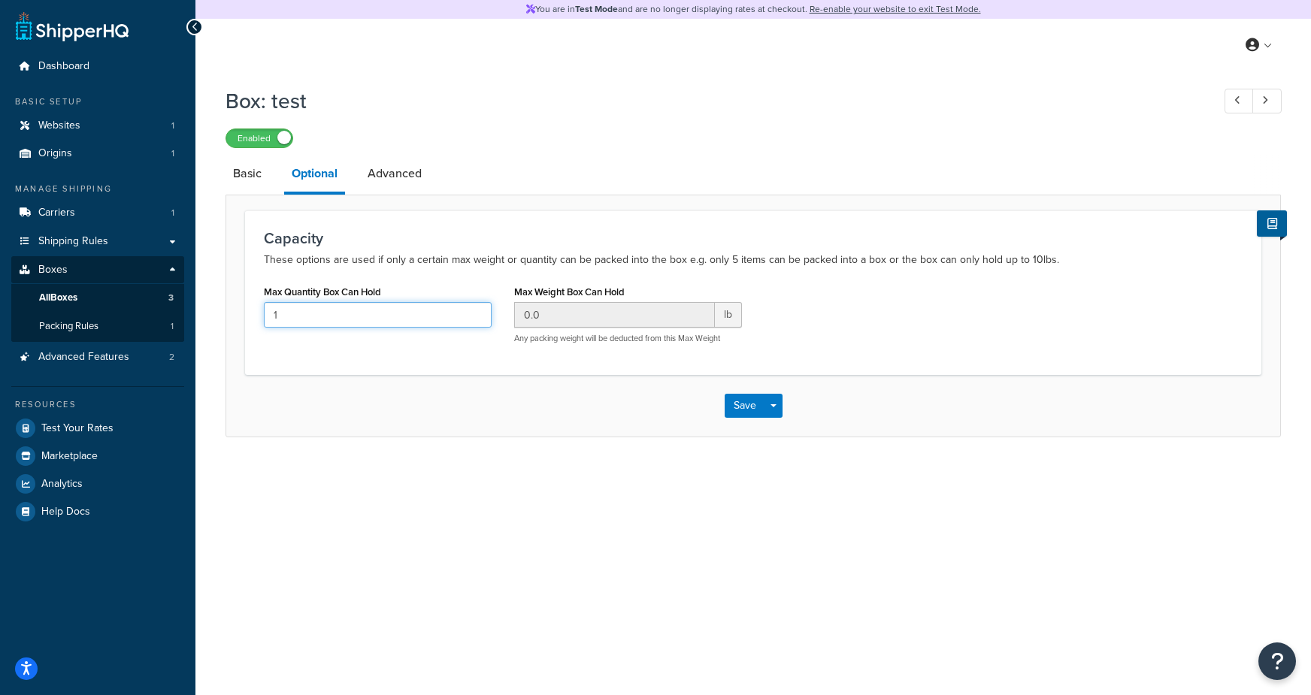
drag, startPoint x: 359, startPoint y: 322, endPoint x: 246, endPoint y: 320, distance: 112.8
click at [246, 320] on div "Capacity These options are used if only a certain max weight or quantity can be…" at bounding box center [753, 292] width 1016 height 164
type input "65"
click at [402, 161] on link "Advanced" at bounding box center [394, 174] width 69 height 36
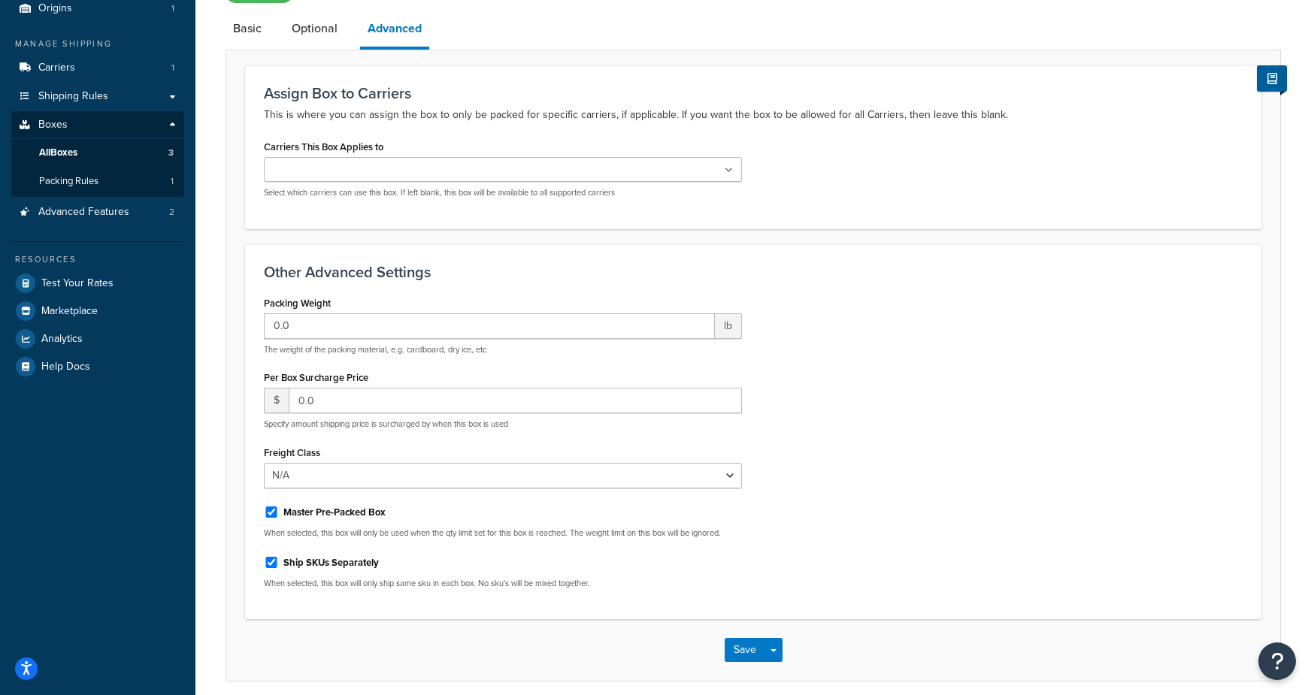
scroll to position [208, 0]
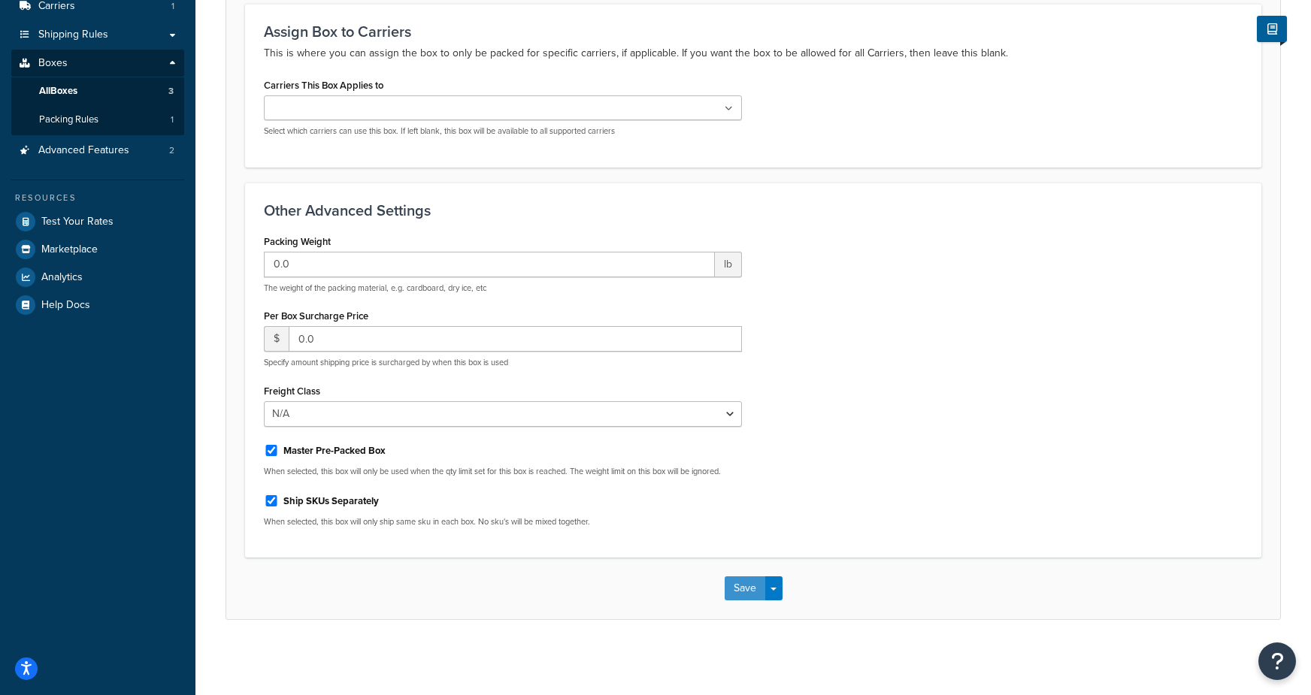
click at [732, 589] on button "Save" at bounding box center [745, 589] width 41 height 24
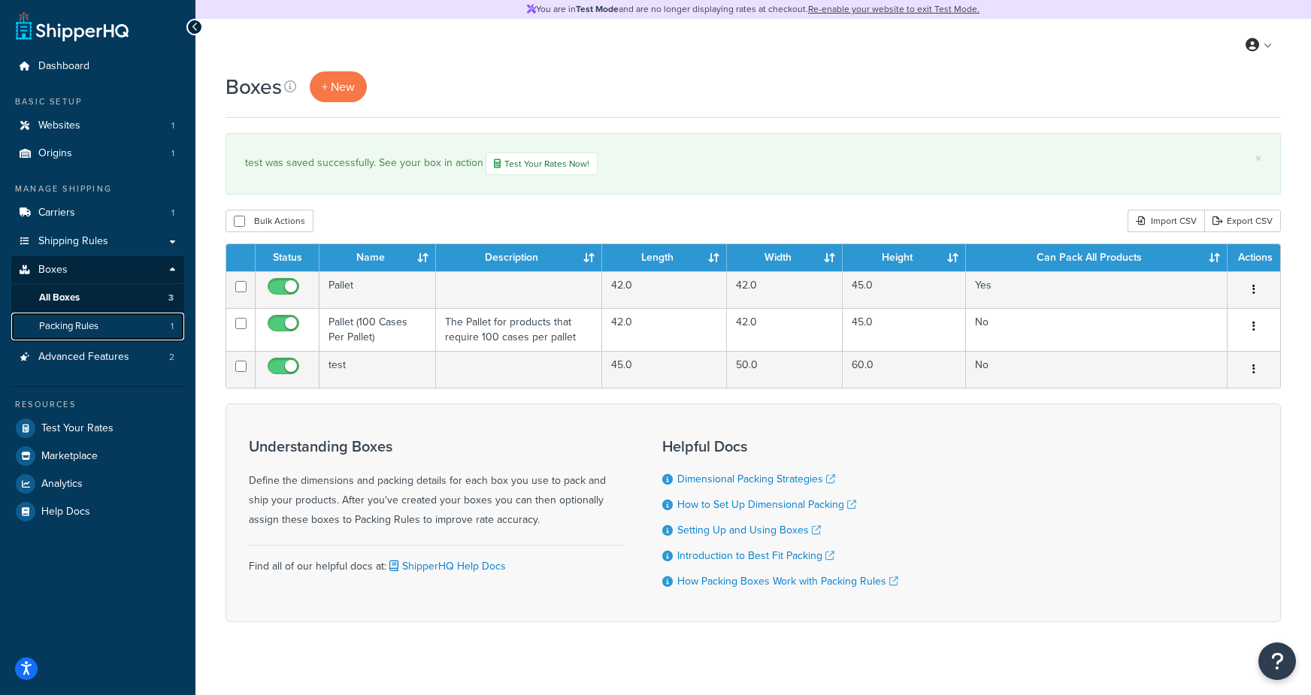
click at [112, 326] on link "Packing Rules 1" at bounding box center [97, 327] width 173 height 28
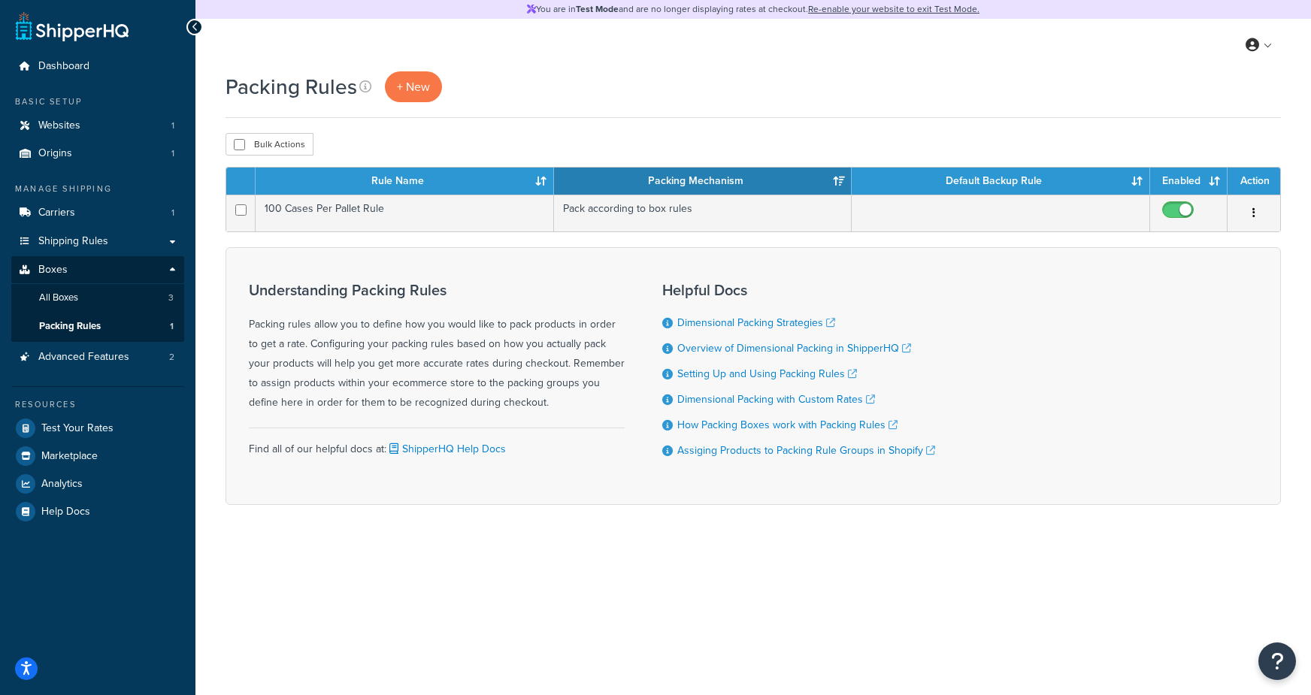
click at [787, 91] on div "Packing Rules + New" at bounding box center [753, 86] width 1055 height 31
click at [428, 89] on link "+ New" at bounding box center [413, 86] width 57 height 31
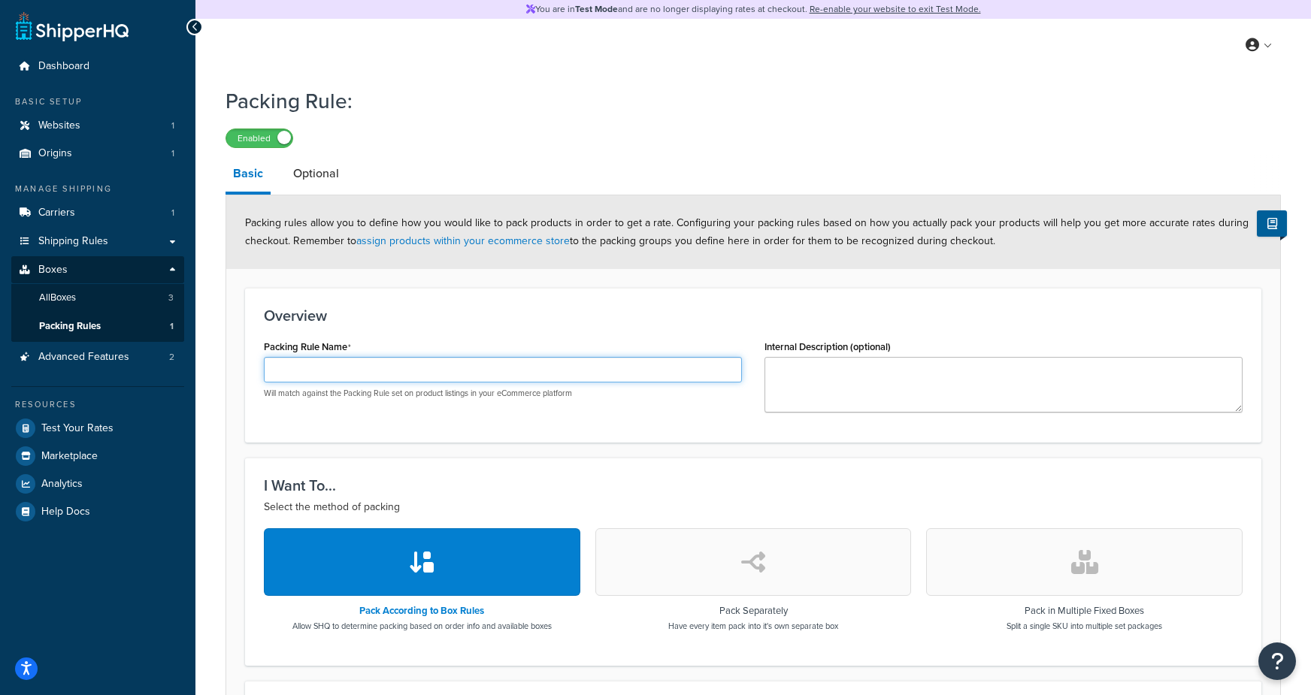
click at [365, 360] on input "Packing Rule Name" at bounding box center [503, 370] width 478 height 26
click at [329, 368] on input "Packing Rule Name" at bounding box center [503, 370] width 478 height 26
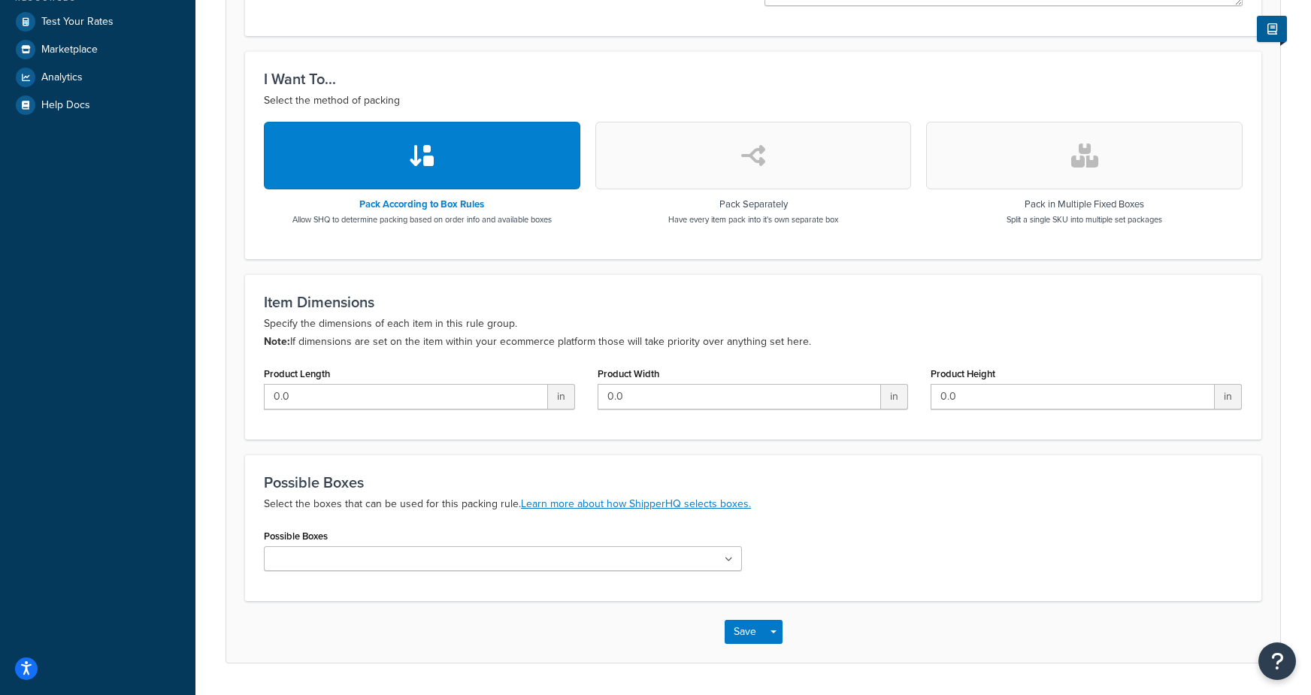
scroll to position [440, 0]
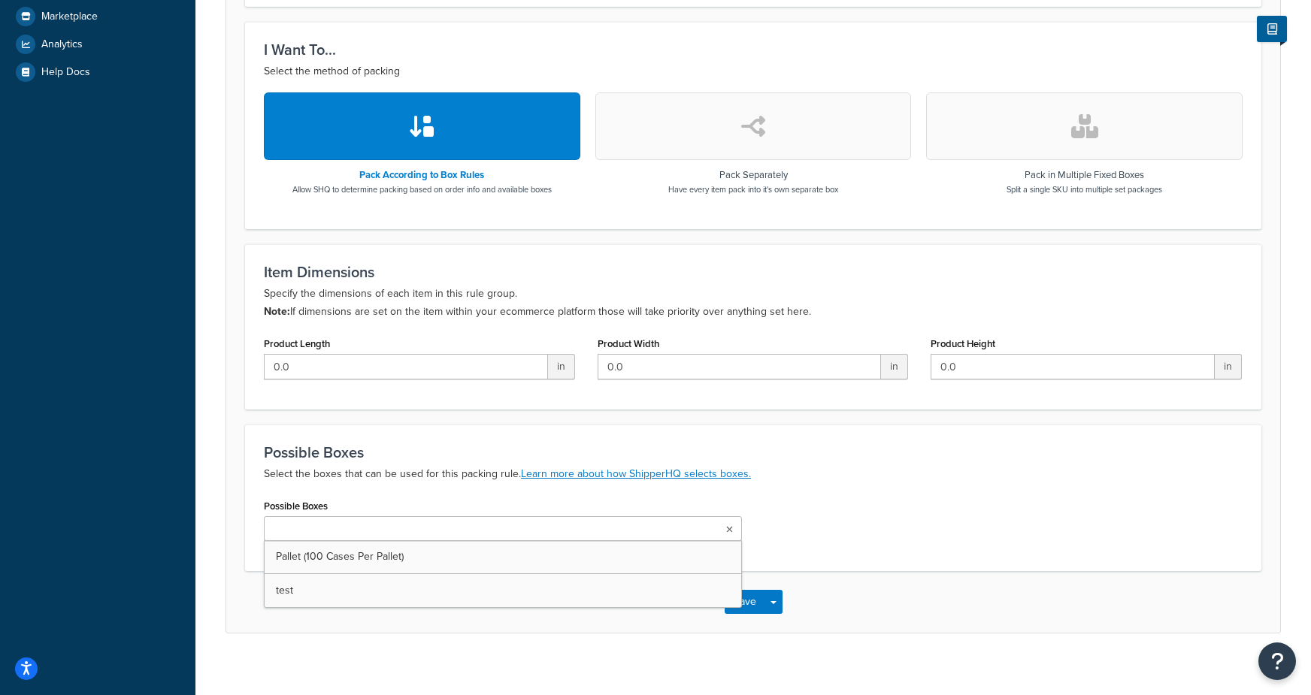
click at [365, 537] on ul at bounding box center [503, 528] width 478 height 25
drag, startPoint x: 995, startPoint y: 591, endPoint x: 991, endPoint y: 316, distance: 275.1
click at [995, 591] on div "Save Save Dropdown Save and Edit Save and Duplicate Save and Create New" at bounding box center [753, 602] width 1054 height 62
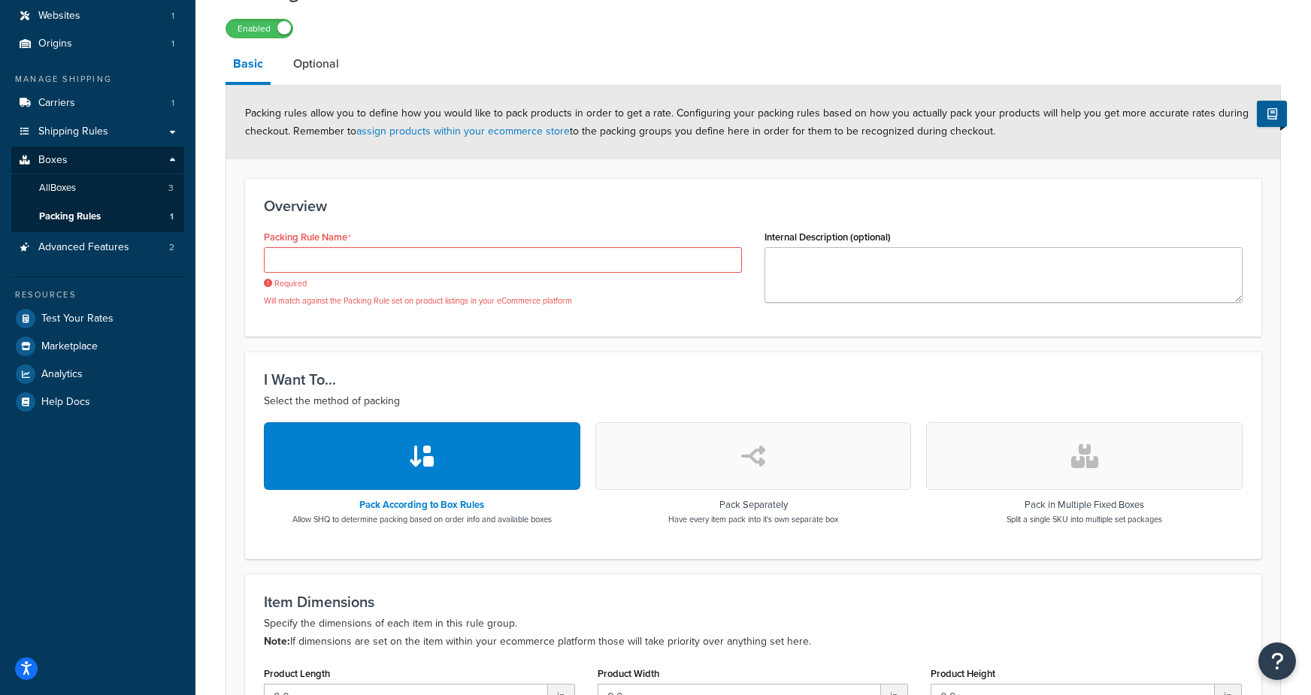
scroll to position [0, 0]
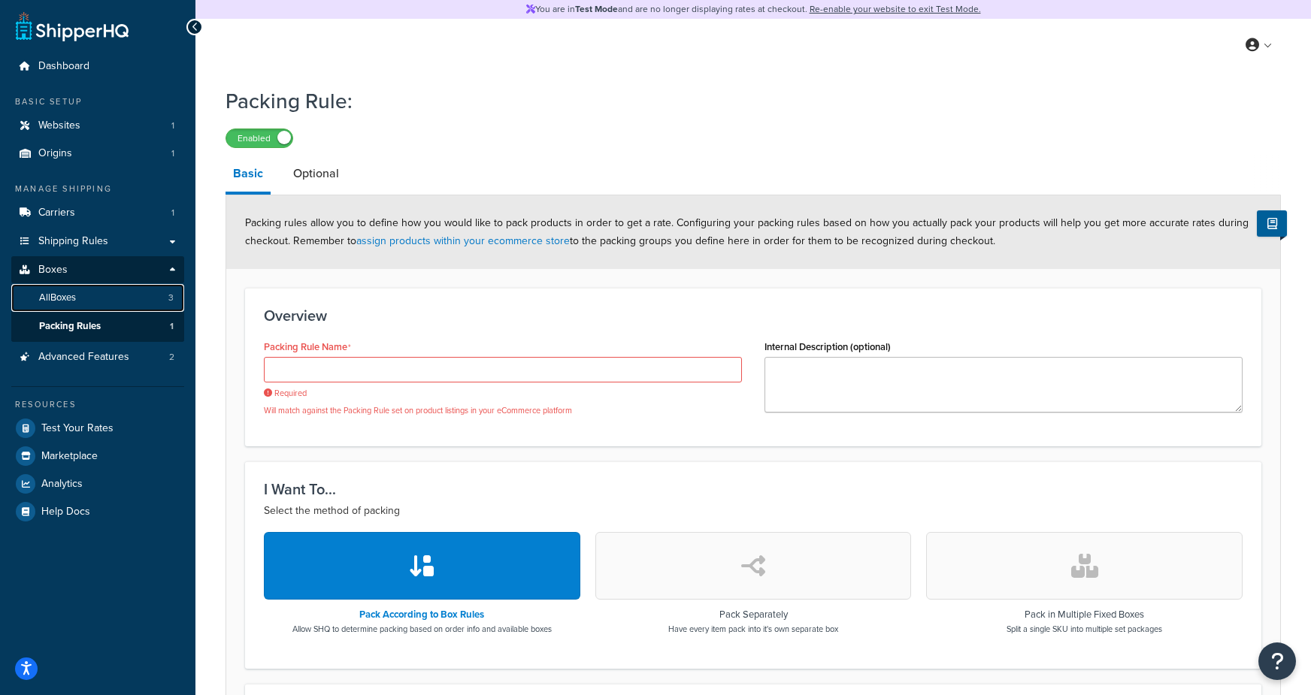
click at [76, 296] on span "All Boxes" at bounding box center [57, 298] width 37 height 13
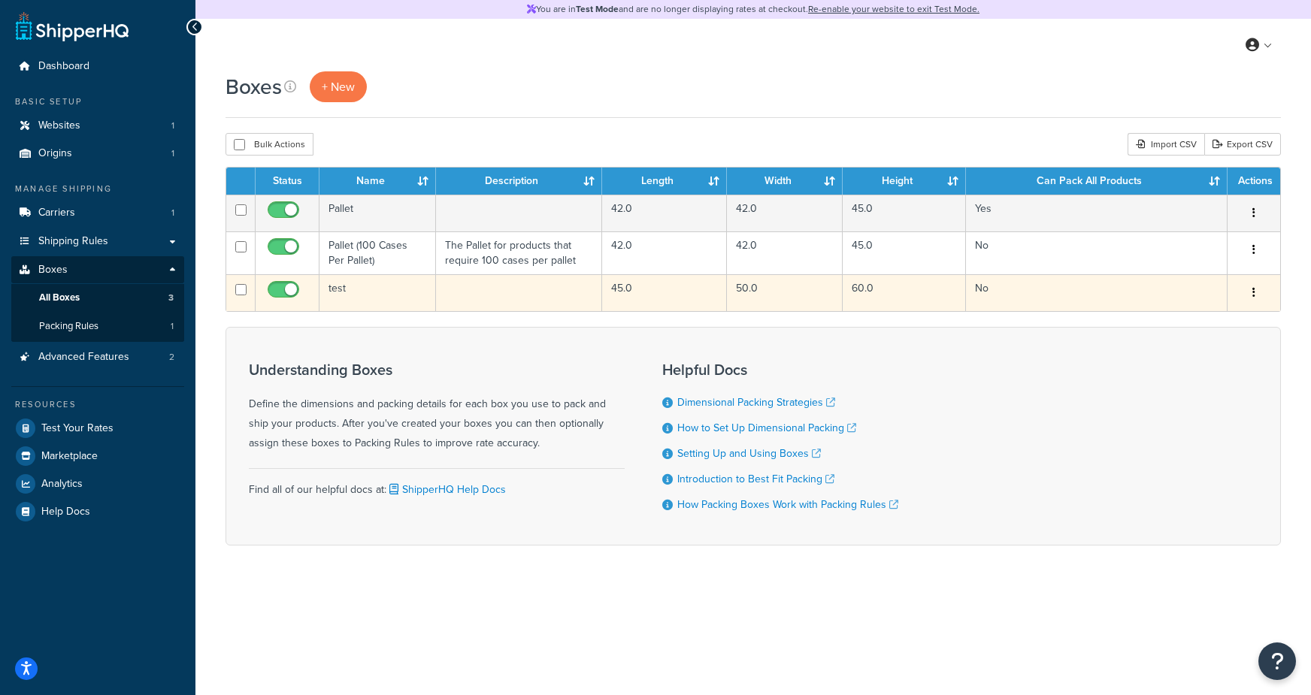
click at [244, 292] on input "checkbox" at bounding box center [240, 289] width 11 height 11
checkbox input "true"
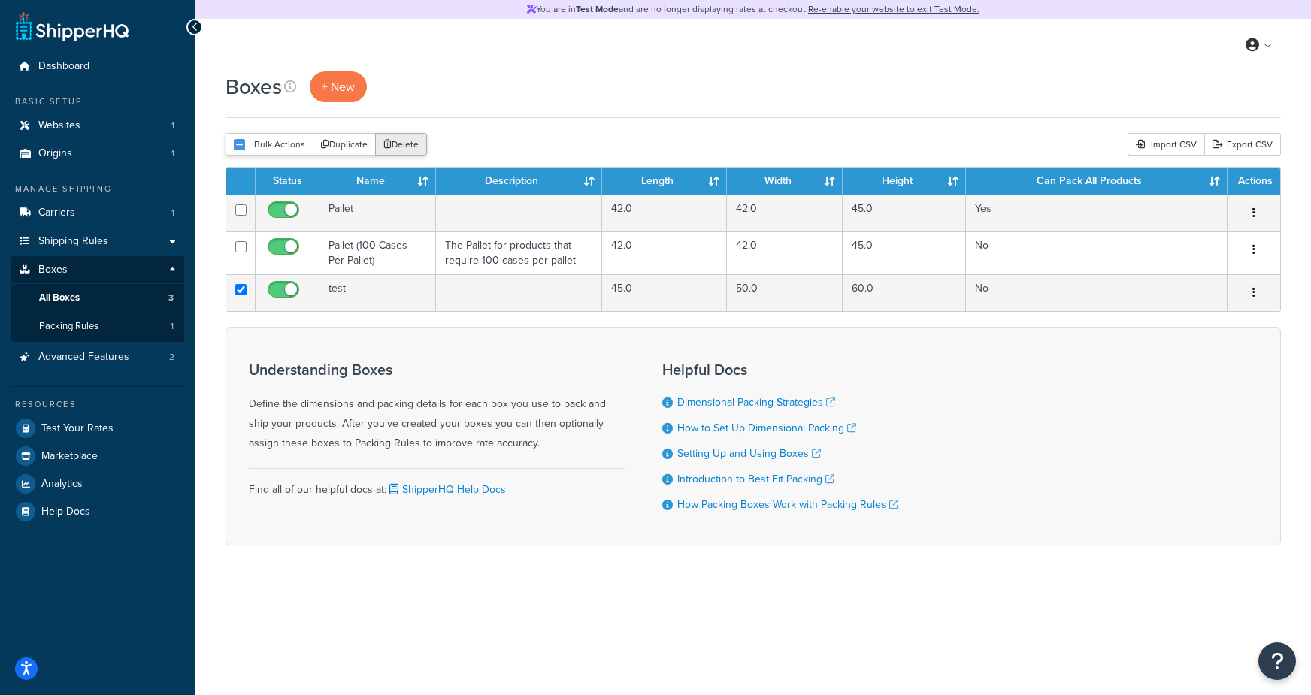
click at [413, 142] on button "Delete" at bounding box center [401, 144] width 52 height 23
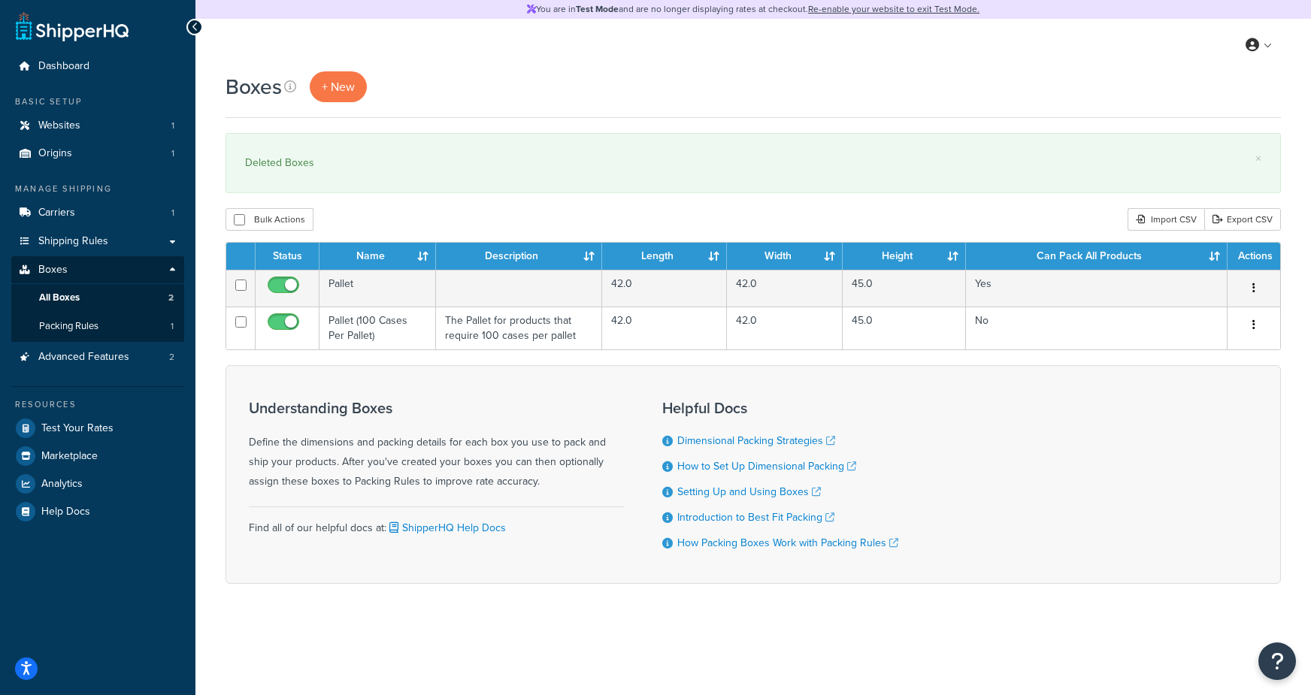
click at [1127, 55] on div "My Profile Billing Global Settings Contact Us Logout" at bounding box center [753, 45] width 1116 height 53
click at [999, 114] on div "Boxes + New" at bounding box center [753, 94] width 1055 height 47
click at [372, 640] on div "You are in Test Mode and are no longer displaying rates at checkout. Re-enable …" at bounding box center [753, 347] width 1116 height 695
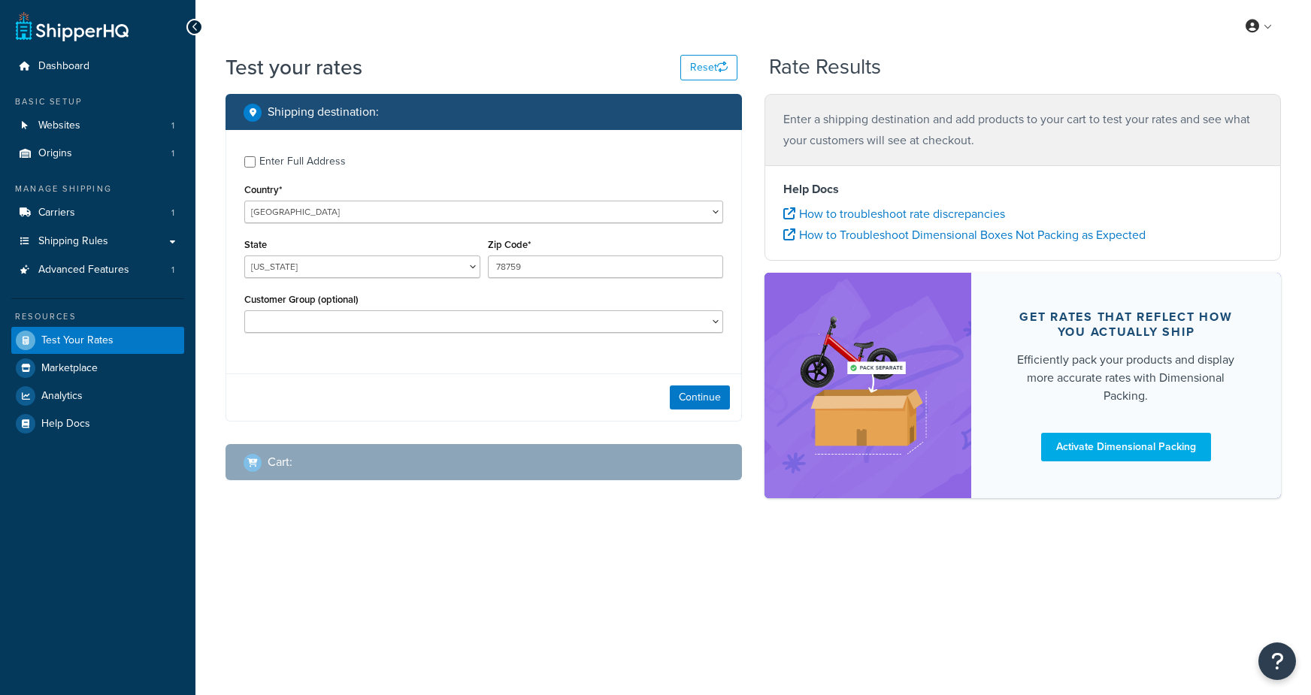
select select "[GEOGRAPHIC_DATA]"
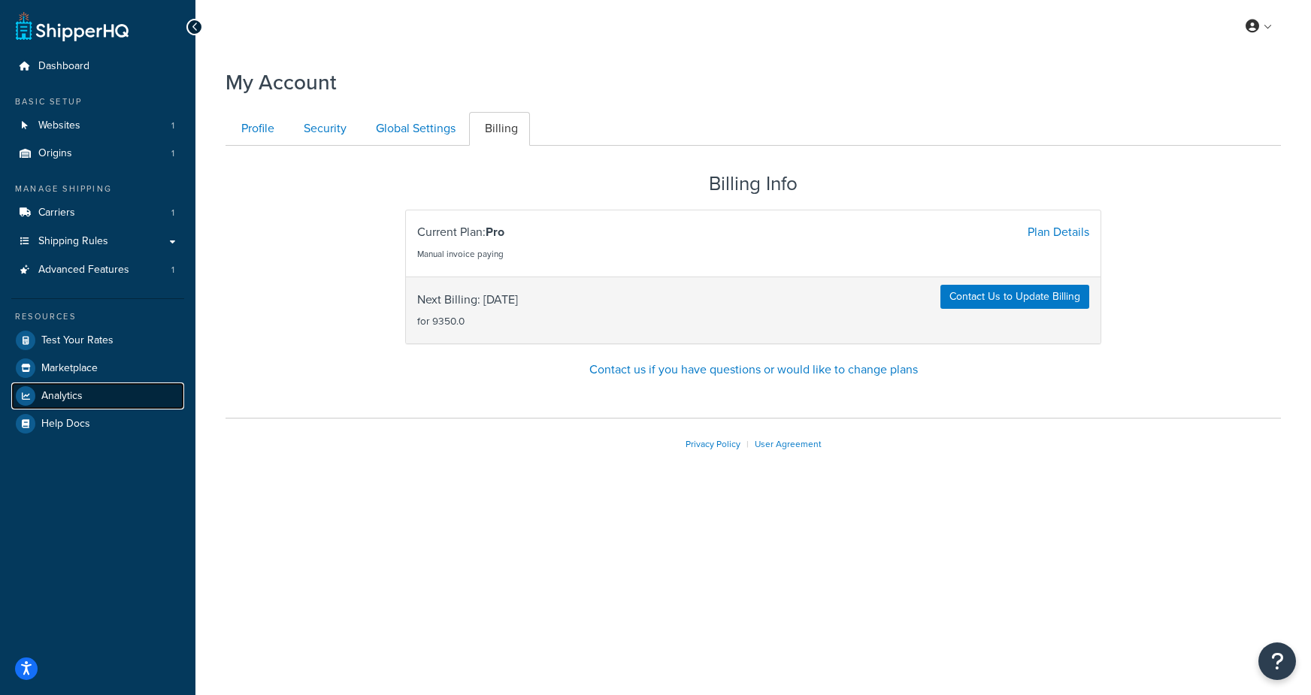
click at [75, 395] on span "Analytics" at bounding box center [61, 396] width 41 height 13
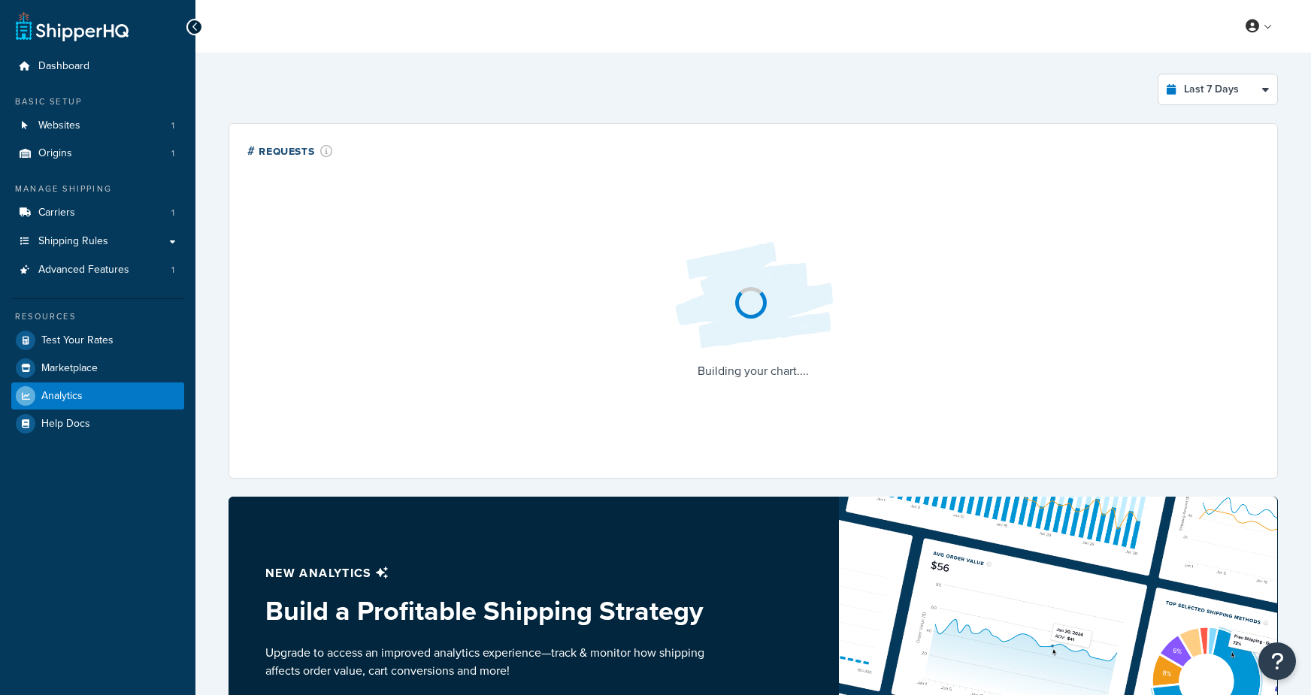
select select "last_7_days"
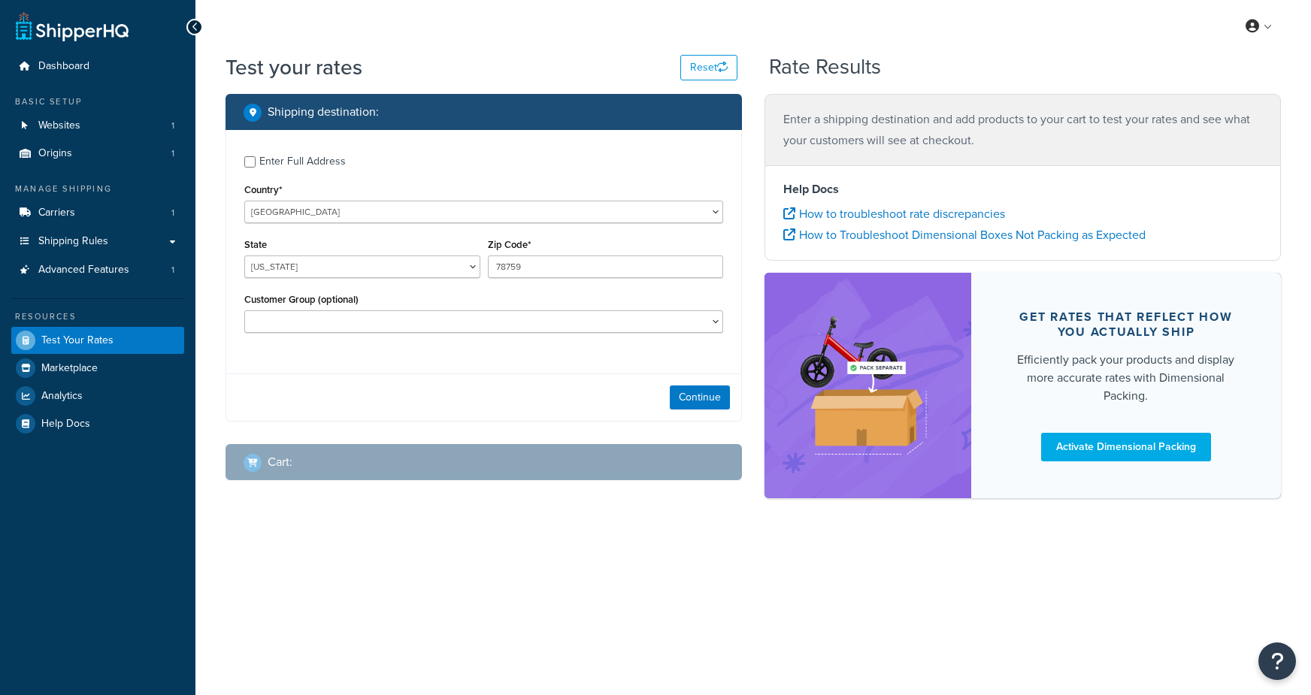
select select "[GEOGRAPHIC_DATA]"
click at [1187, 87] on span "Billing" at bounding box center [1190, 87] width 26 height 14
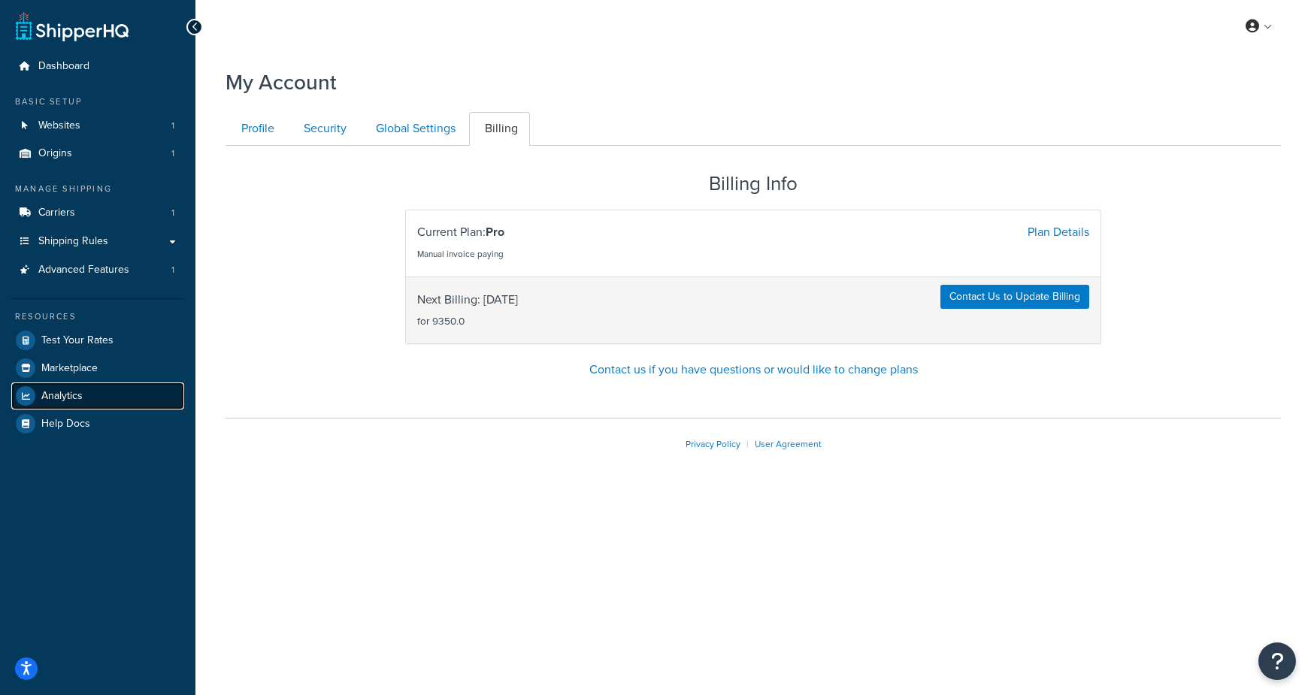
click at [65, 398] on span "Analytics" at bounding box center [61, 396] width 41 height 13
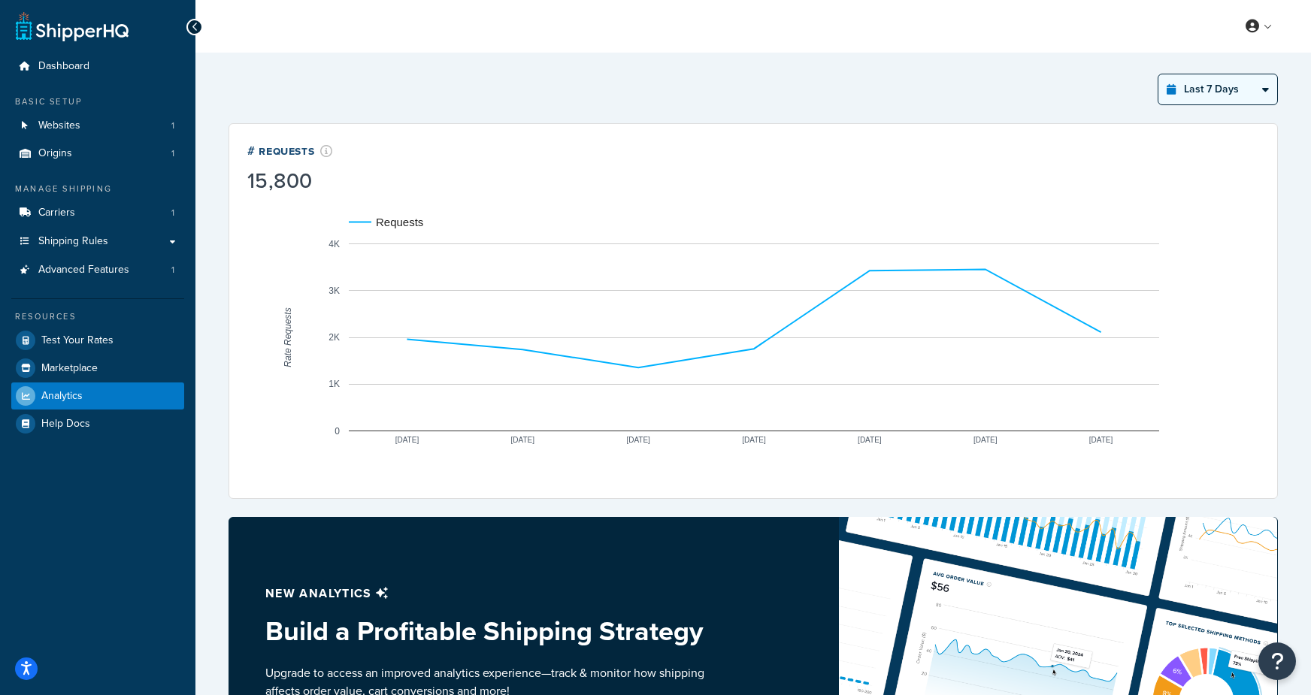
click at [1235, 86] on select "Last 24 Hours Last 7 Days Last 30 Days Last 3 Months Last 6 Months Last 12 Mont…" at bounding box center [1217, 89] width 119 height 30
select select "last_year"
click at [1159, 74] on select "Last 24 Hours Last 7 Days Last 30 Days Last 3 Months Last 6 Months Last 12 Mont…" at bounding box center [1217, 89] width 119 height 30
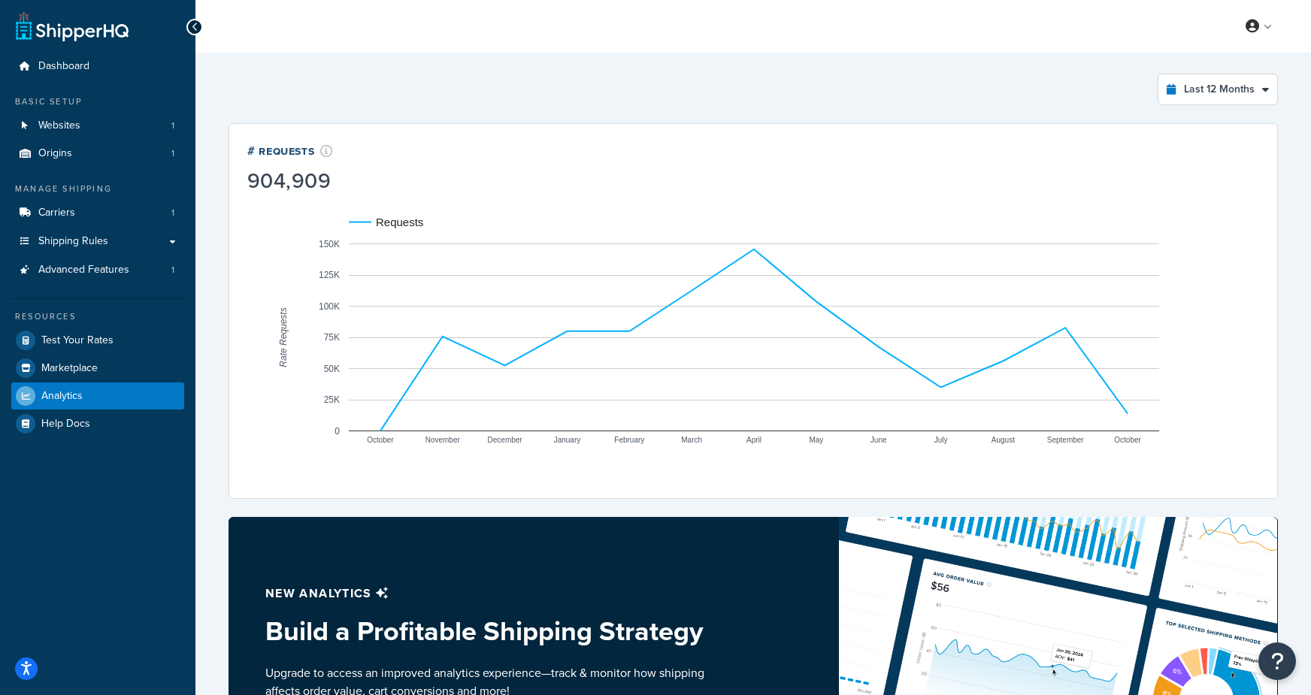
click at [949, 165] on div "# Requests 904,909" at bounding box center [753, 168] width 1012 height 53
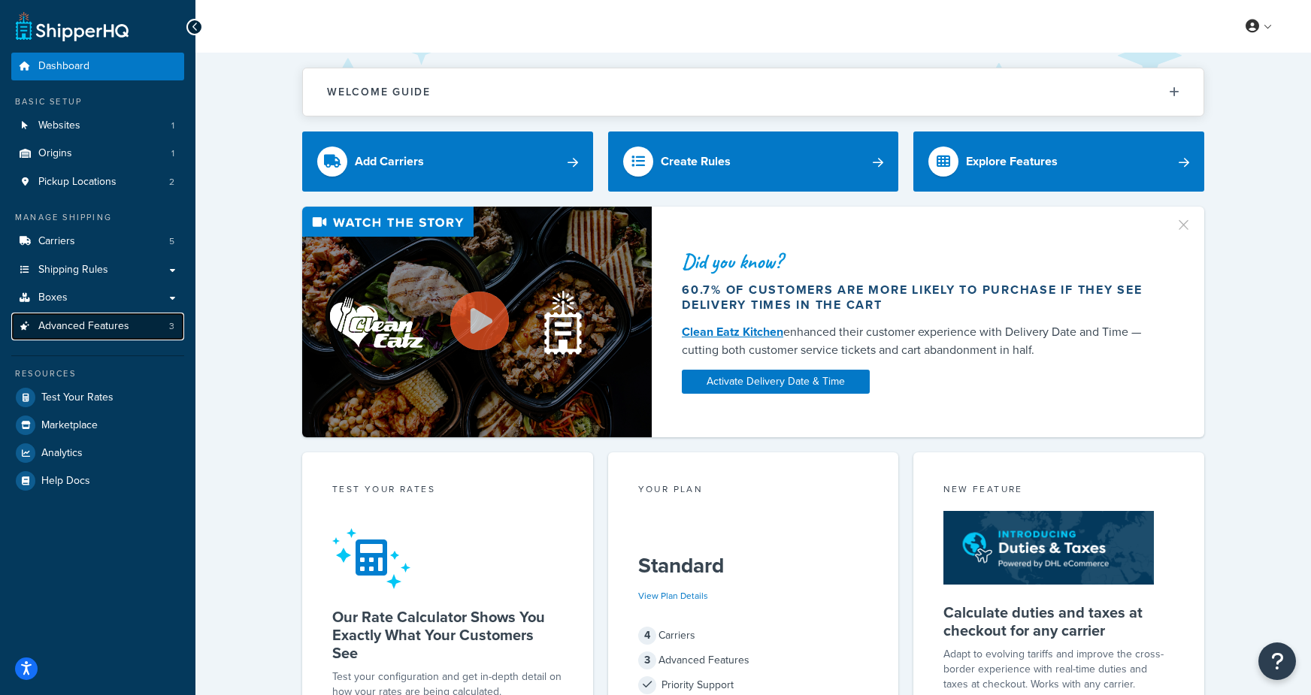
click at [56, 322] on span "Advanced Features" at bounding box center [83, 326] width 91 height 13
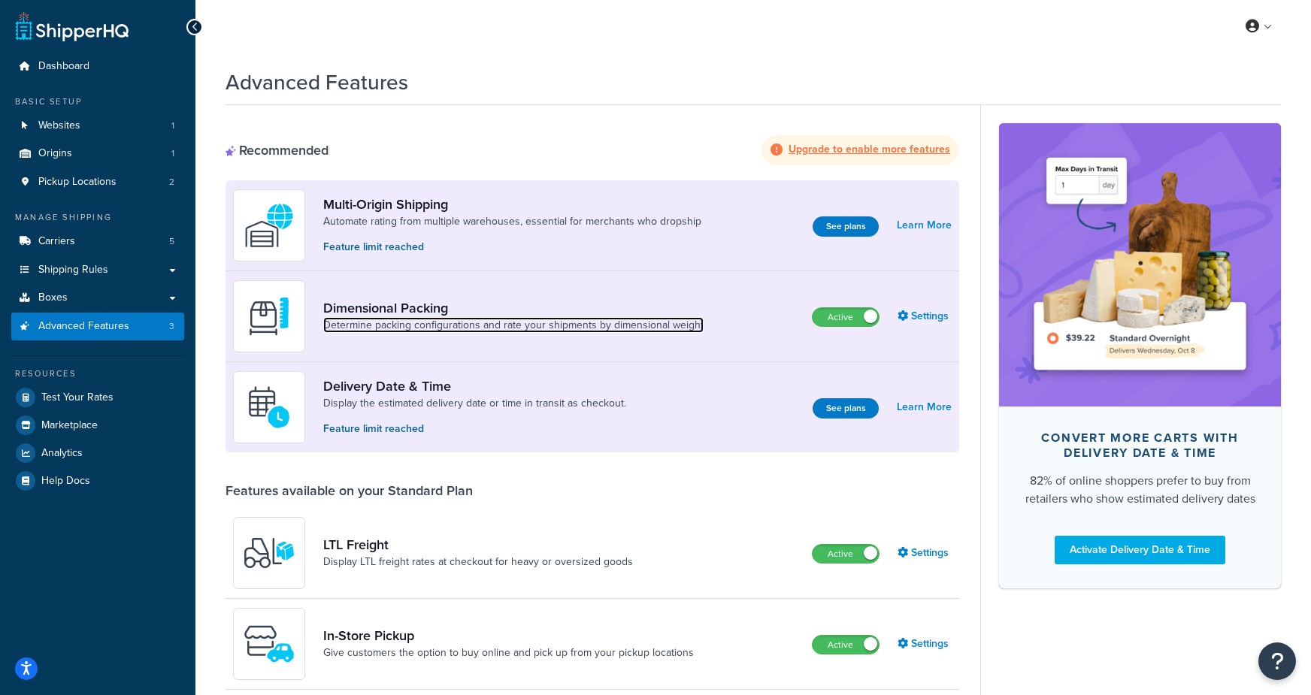
click at [369, 321] on link "Determine packing configurations and rate your shipments by dimensional weight" at bounding box center [513, 325] width 380 height 15
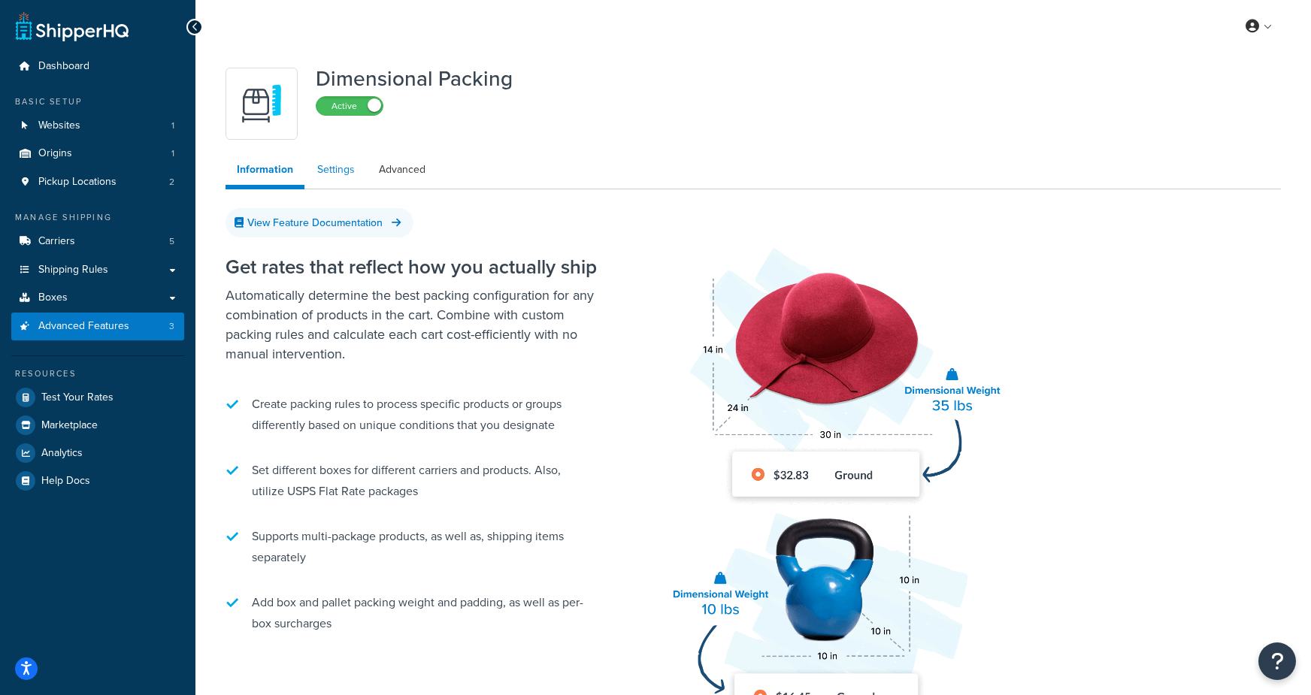
click at [311, 164] on link "Settings" at bounding box center [336, 170] width 60 height 30
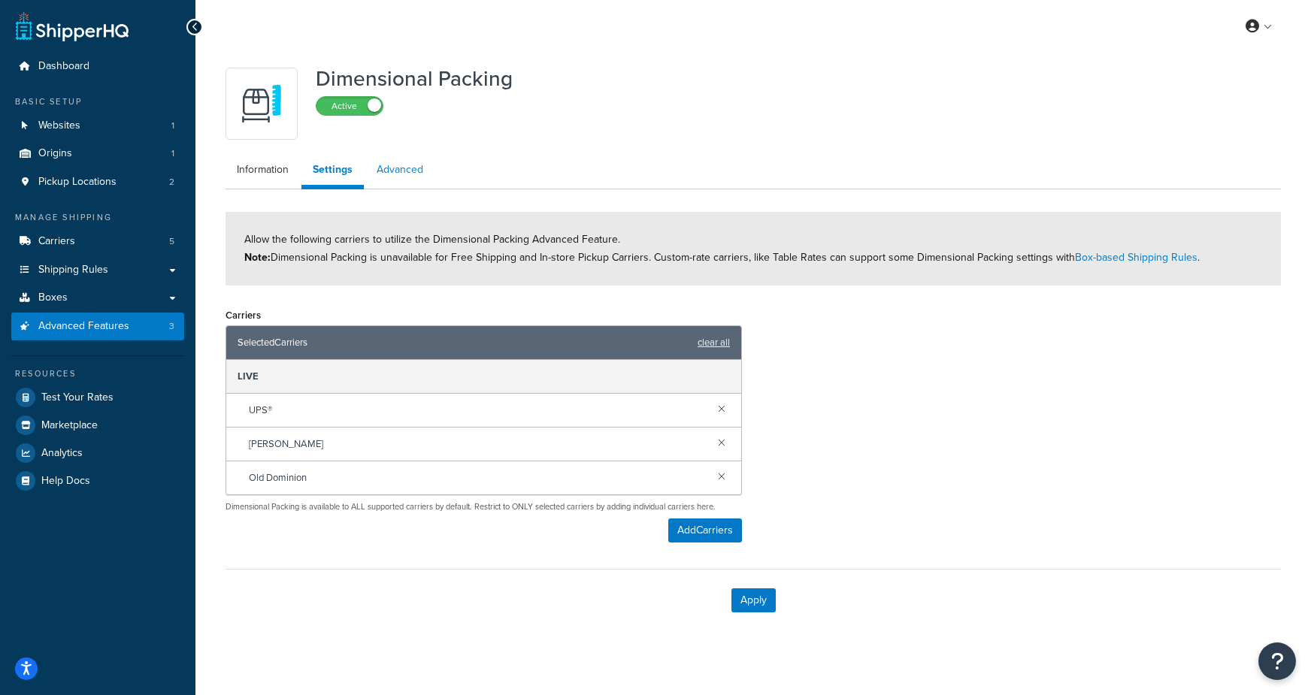
click at [383, 165] on link "Advanced" at bounding box center [399, 170] width 69 height 30
select select "false"
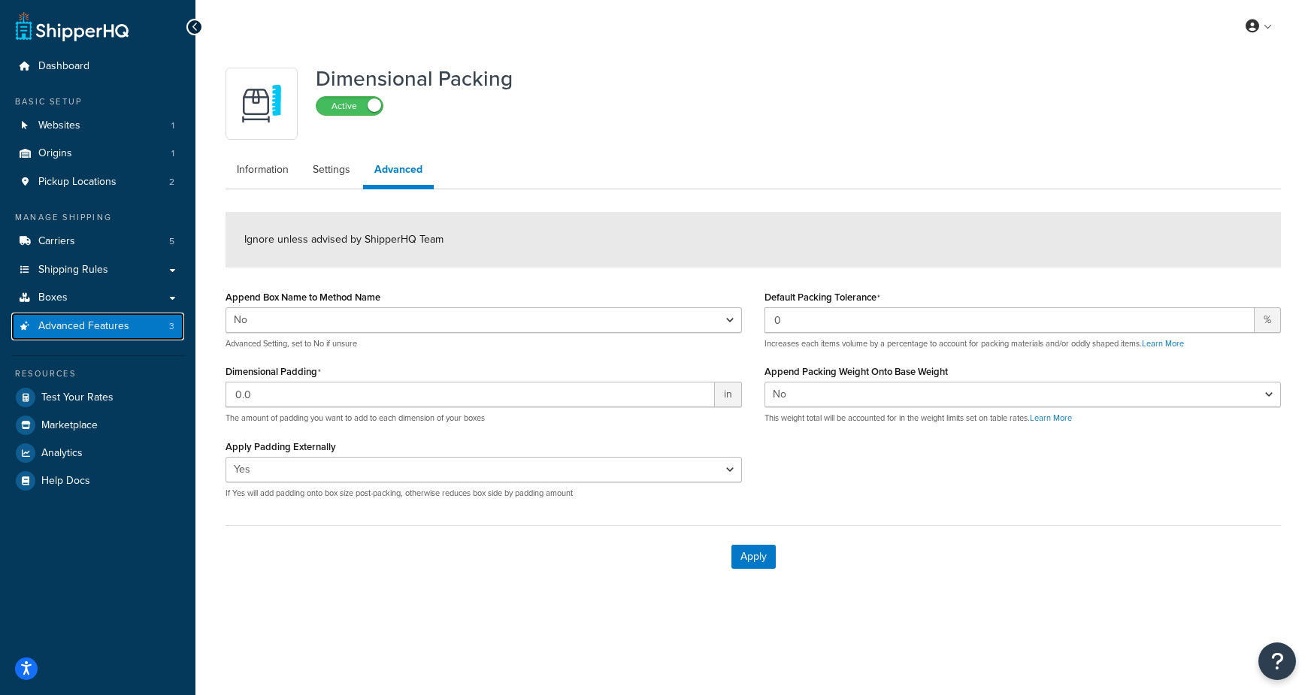
click at [65, 328] on span "Advanced Features" at bounding box center [83, 326] width 91 height 13
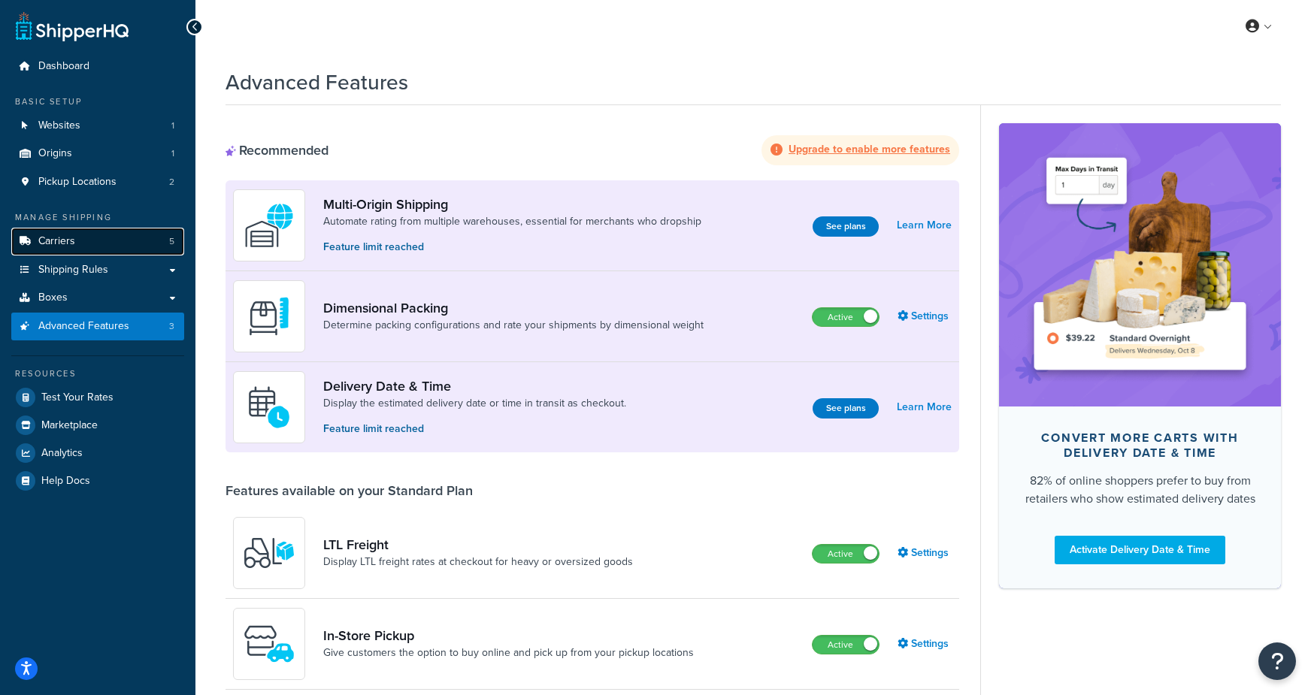
click at [69, 245] on span "Carriers" at bounding box center [56, 241] width 37 height 13
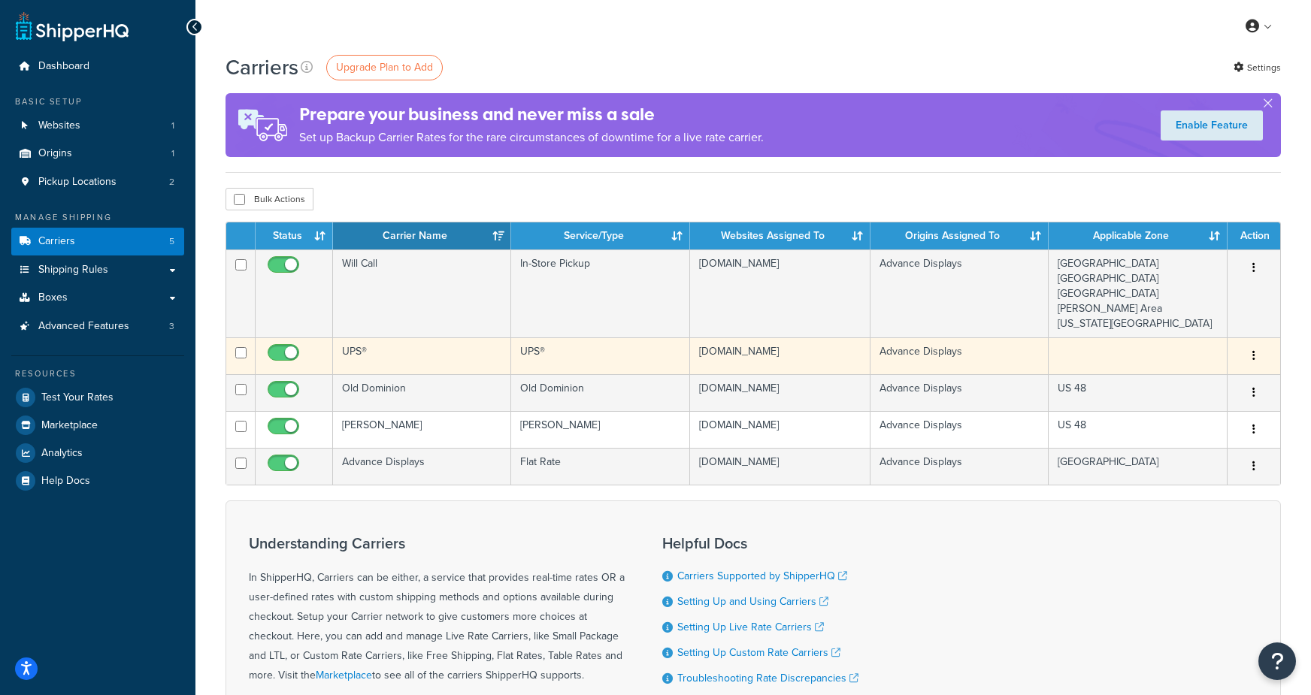
click at [459, 358] on td "UPS®" at bounding box center [422, 356] width 178 height 37
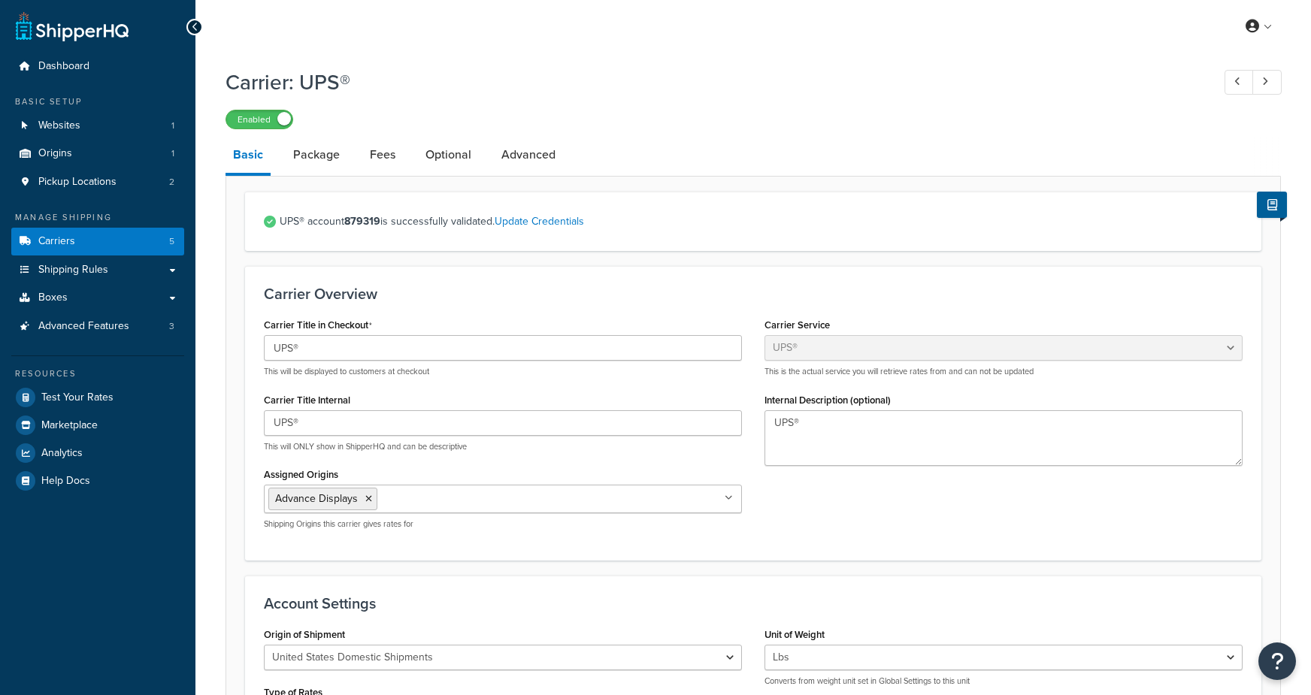
select select "ups"
select select "04"
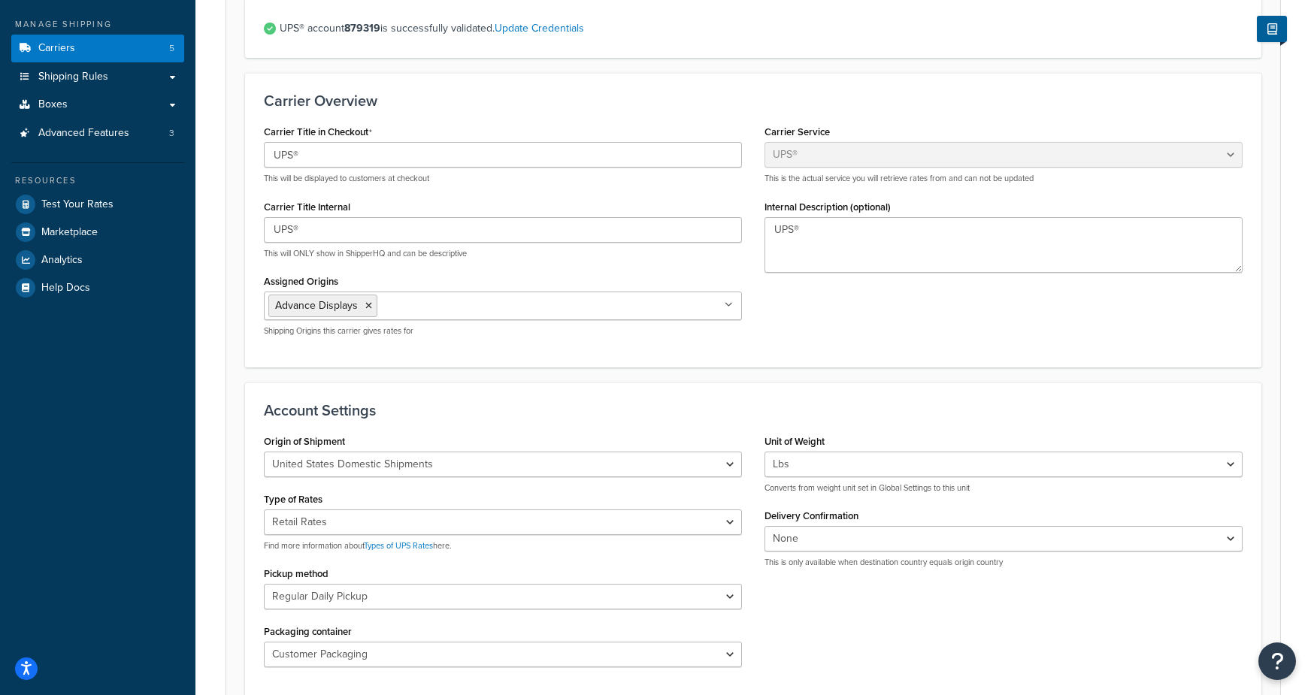
scroll to position [202, 0]
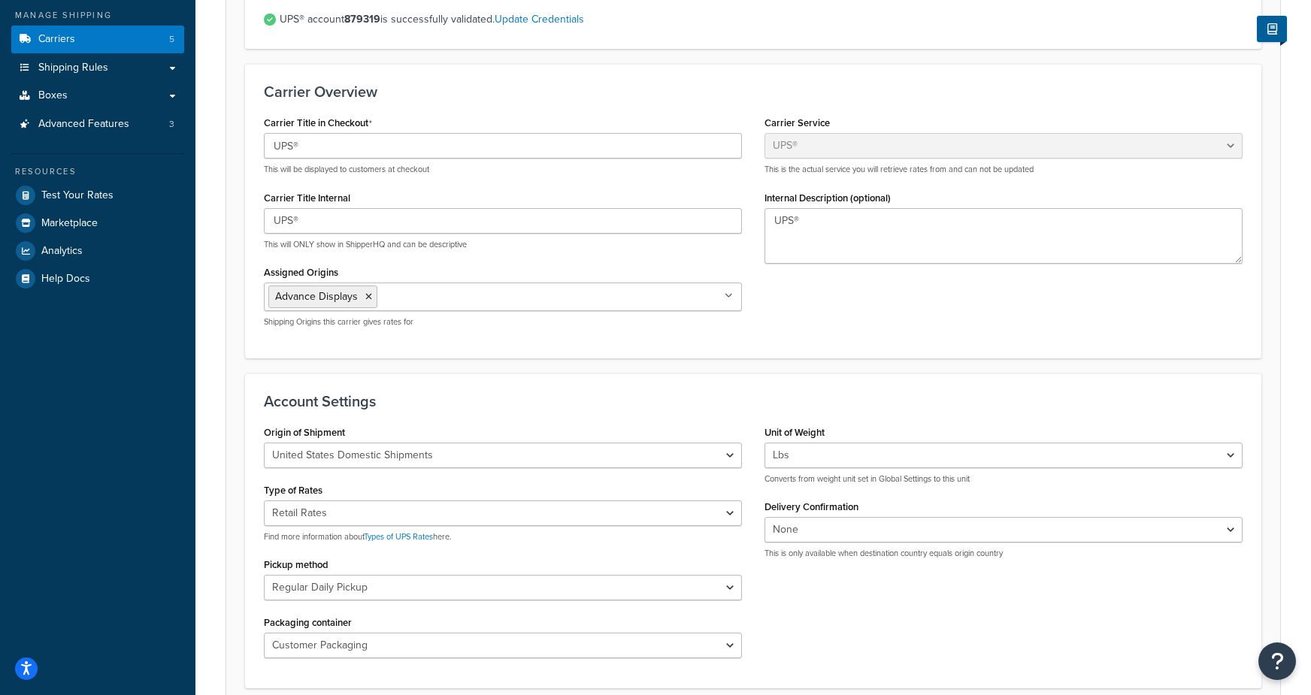
click at [207, 449] on div "Carrier: UPS® Enabled Basic Package Fees Optional Advanced UPS® account 879319 …" at bounding box center [753, 575] width 1116 height 1435
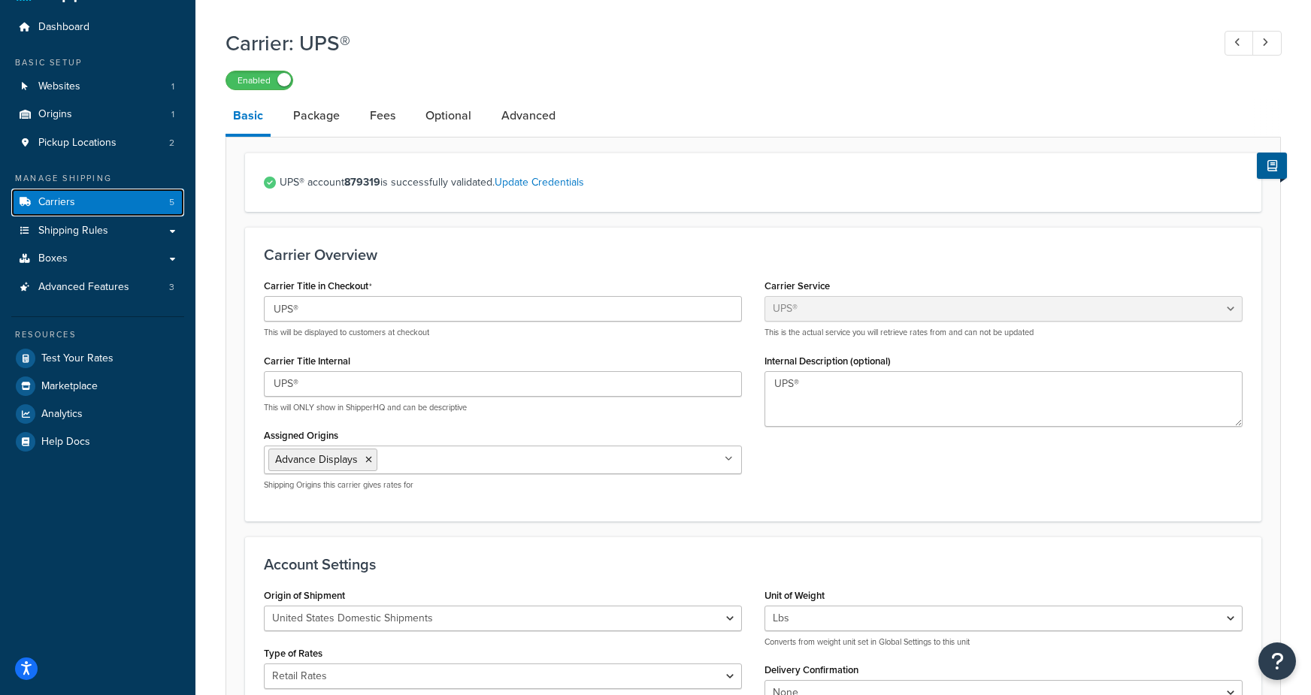
scroll to position [40, 0]
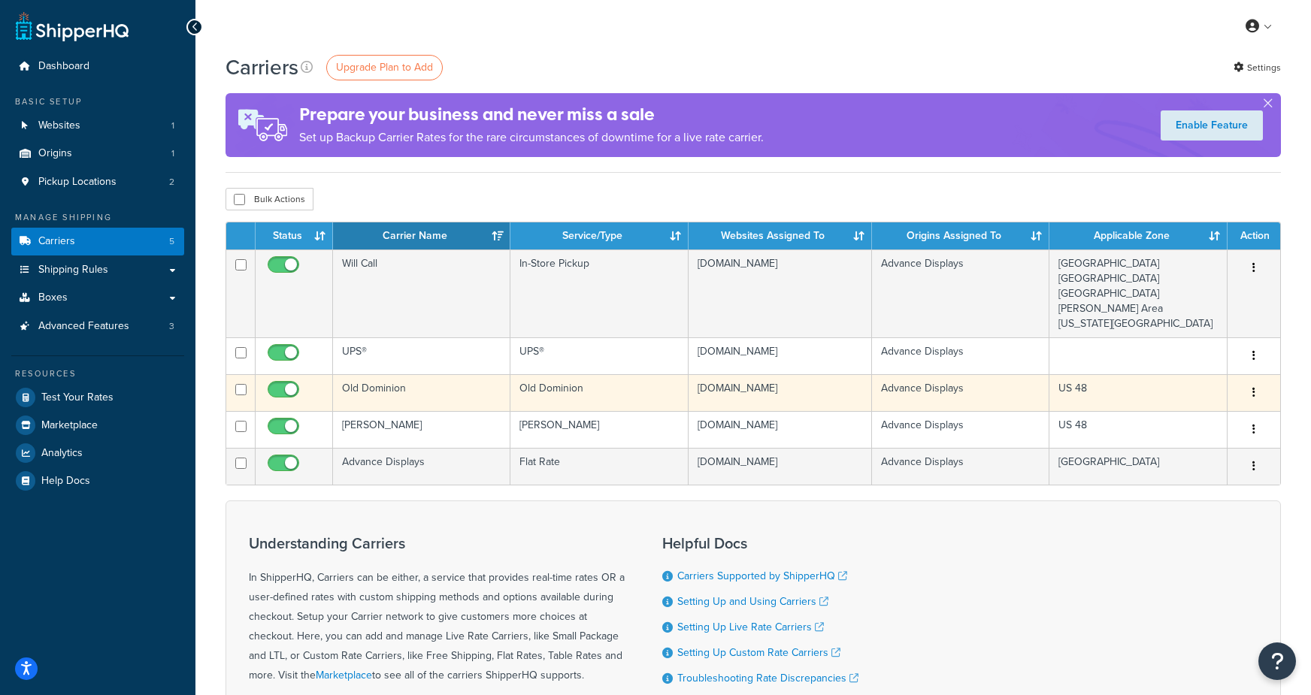
click at [416, 391] on td "Old Dominion" at bounding box center [421, 392] width 177 height 37
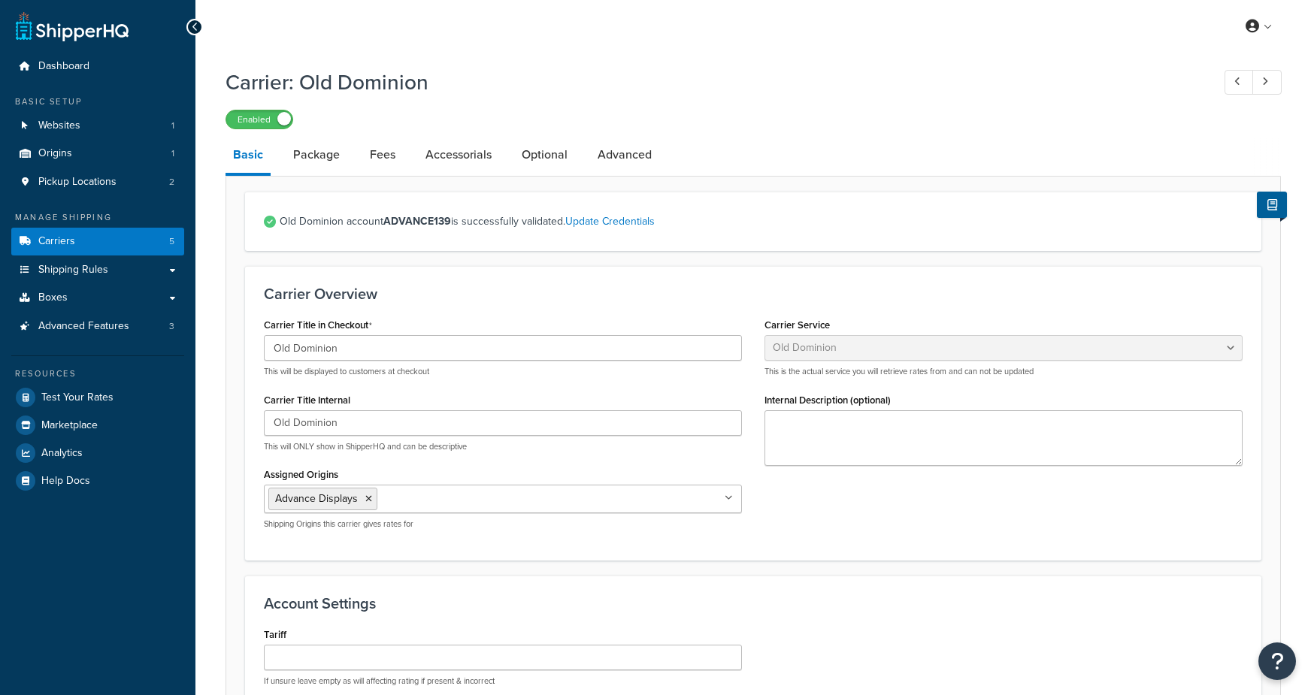
select select "dominionFreight"
click at [316, 156] on link "Package" at bounding box center [317, 155] width 62 height 36
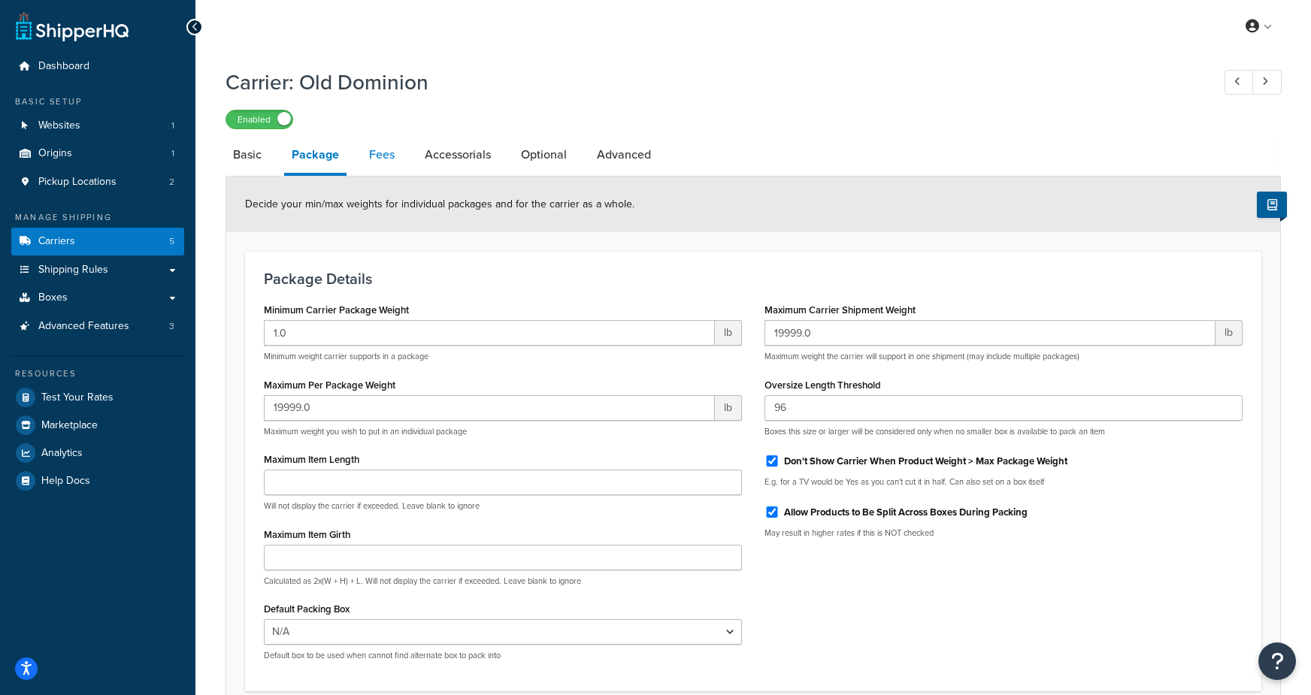
click at [387, 154] on link "Fees" at bounding box center [382, 155] width 41 height 36
select select "AFTER"
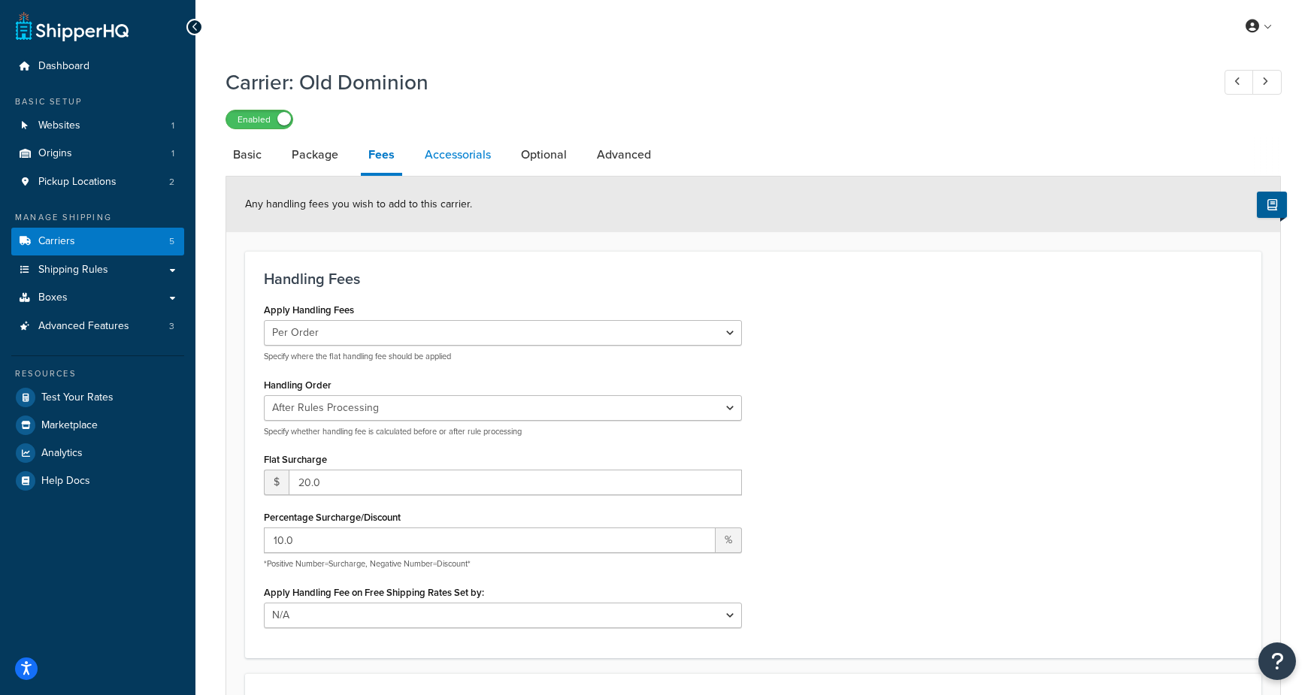
click at [438, 160] on link "Accessorials" at bounding box center [457, 155] width 81 height 36
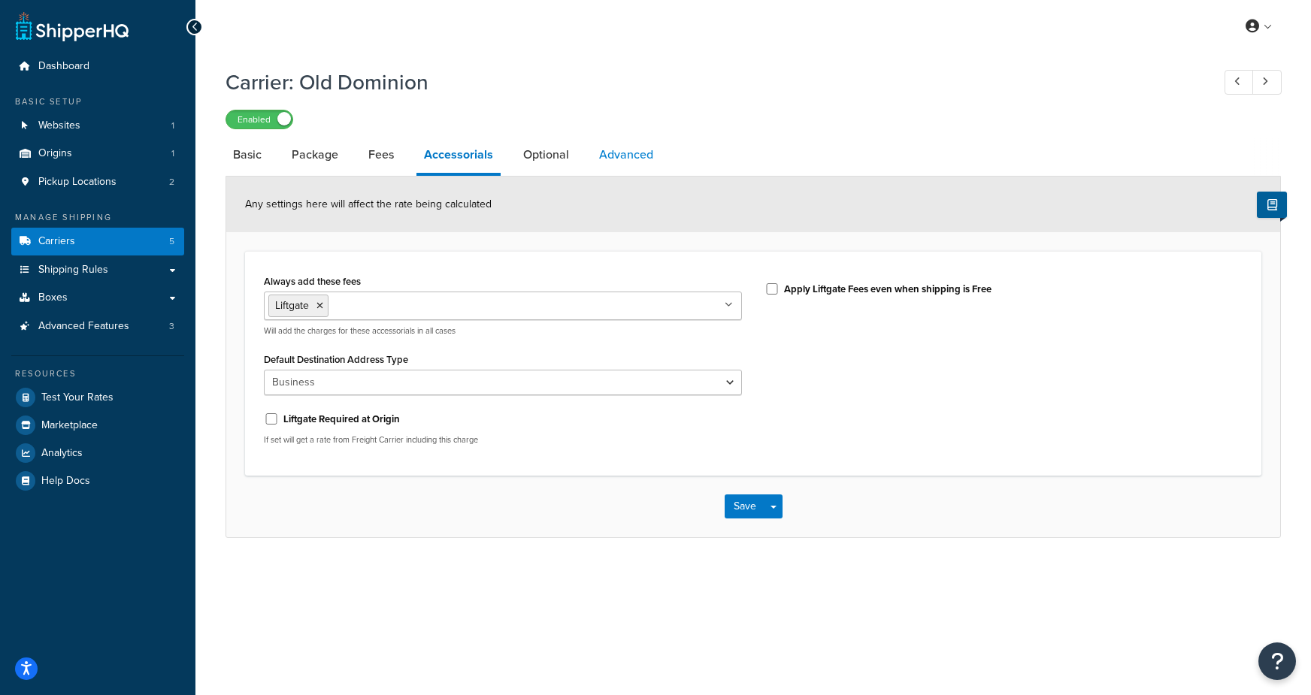
click at [592, 161] on link "Advanced" at bounding box center [626, 155] width 69 height 36
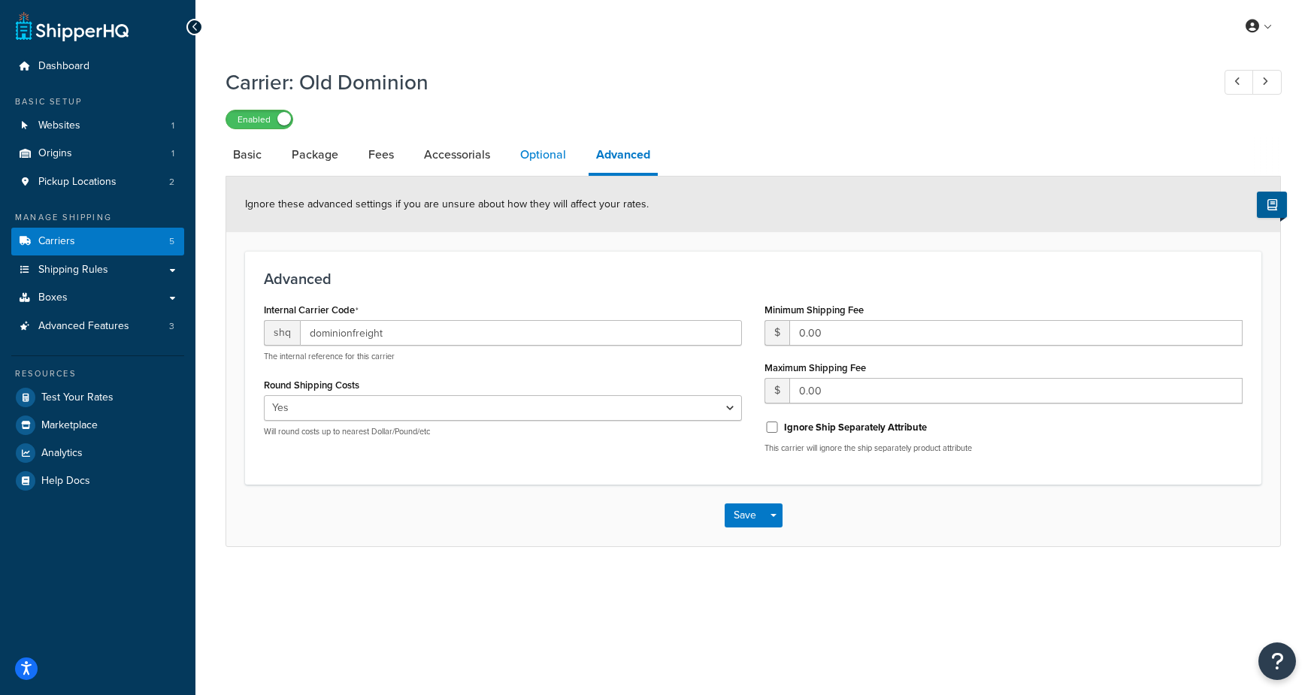
click at [522, 155] on link "Optional" at bounding box center [543, 155] width 61 height 36
select select "92.5"
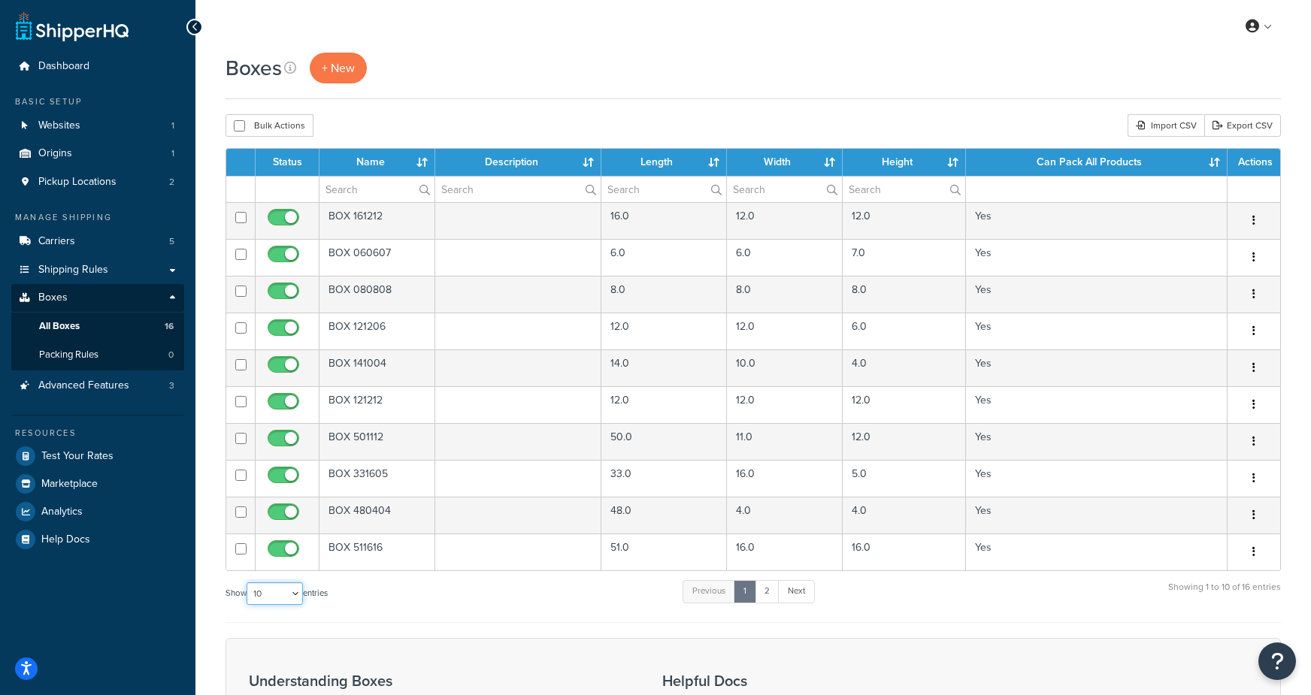
click at [266, 598] on select "10 15 25 50 100 1000" at bounding box center [275, 594] width 56 height 23
select select "100"
click at [248, 583] on select "10 15 25 50 100 1000" at bounding box center [275, 594] width 56 height 23
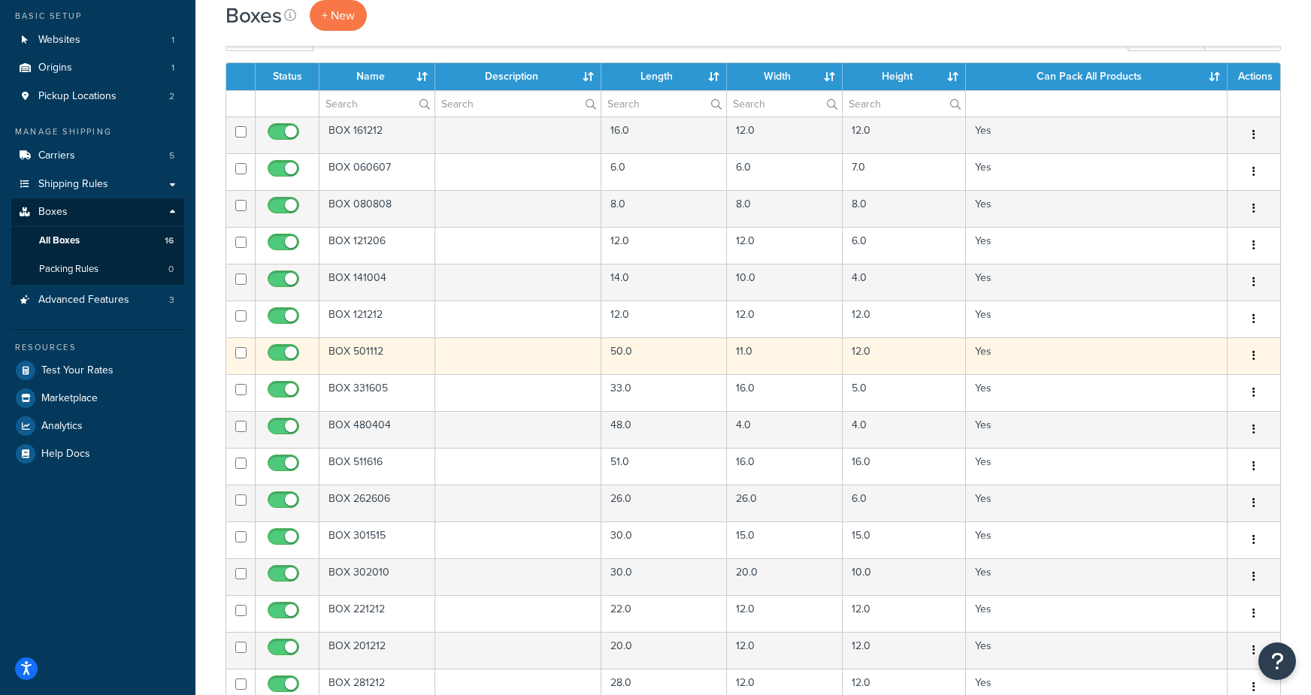
scroll to position [85, 0]
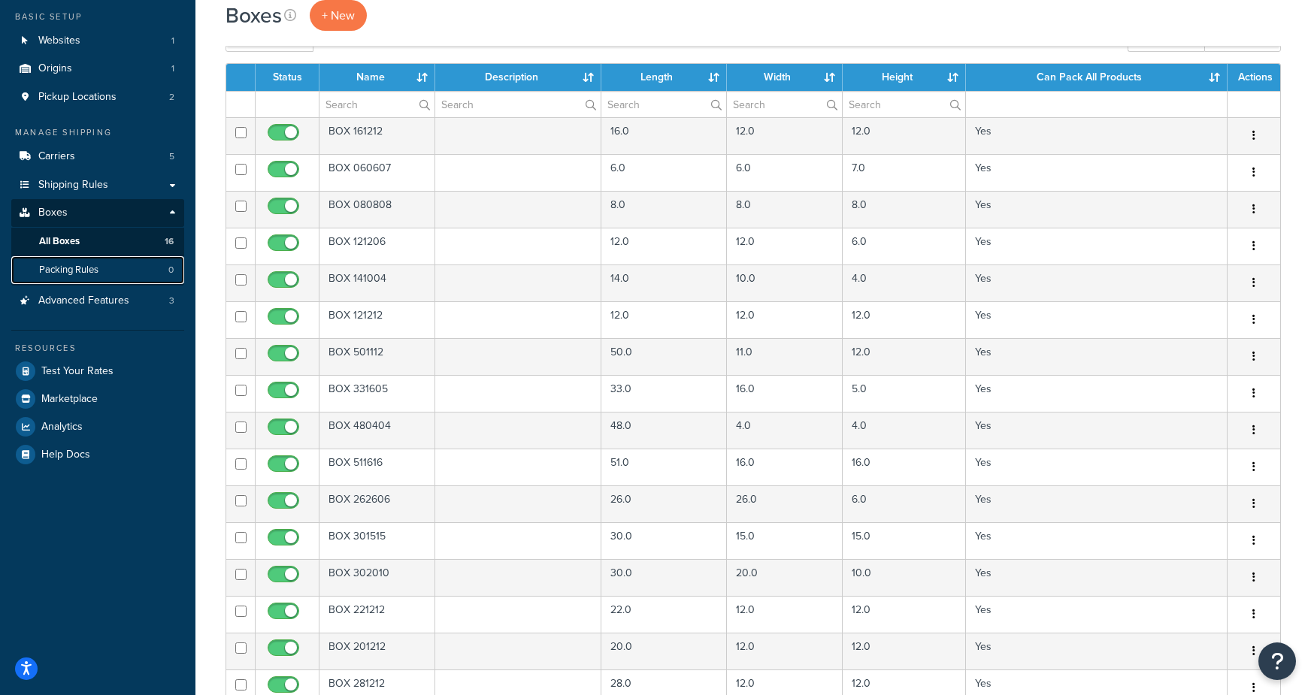
click at [141, 266] on link "Packing Rules 0" at bounding box center [97, 270] width 173 height 28
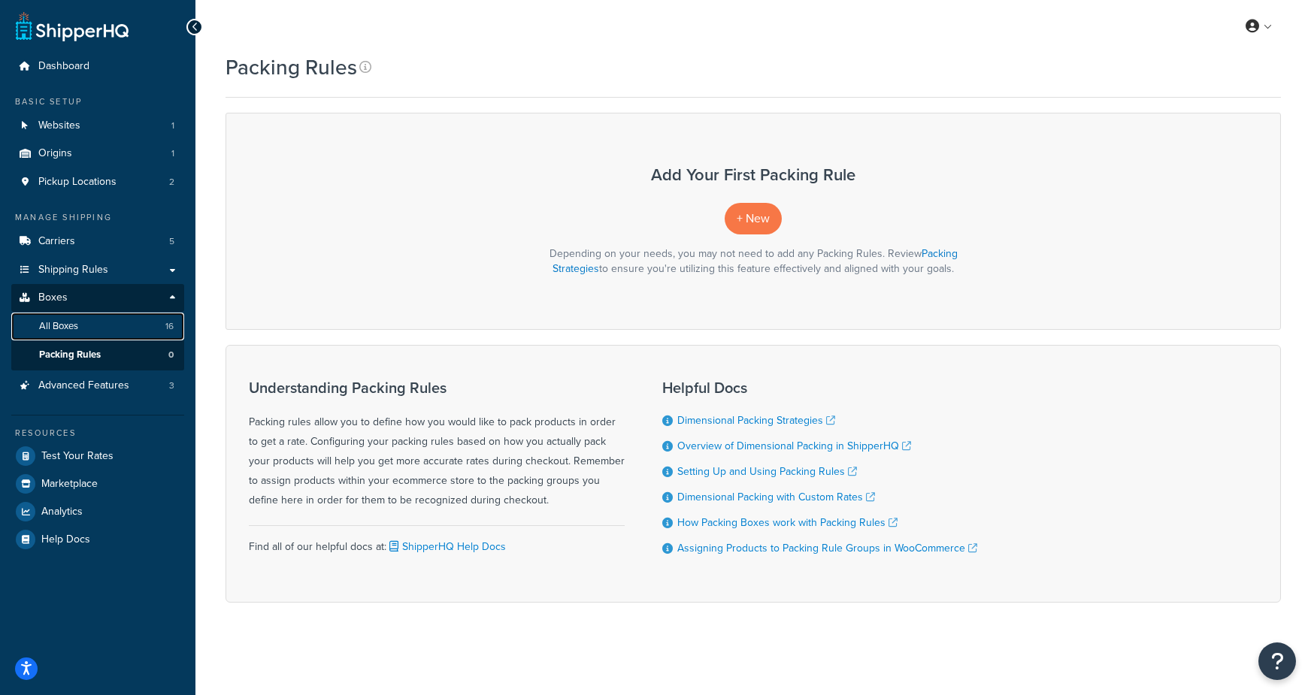
click at [104, 337] on link "All Boxes 16" at bounding box center [97, 327] width 173 height 28
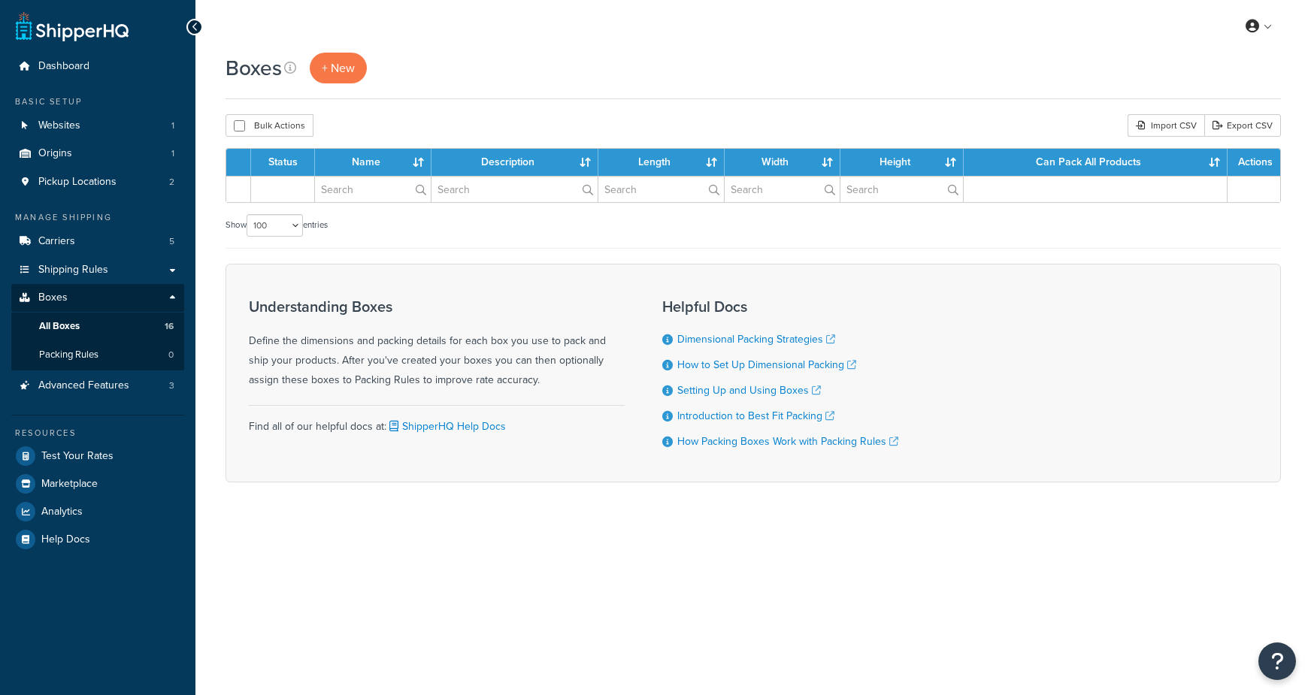
select select "100"
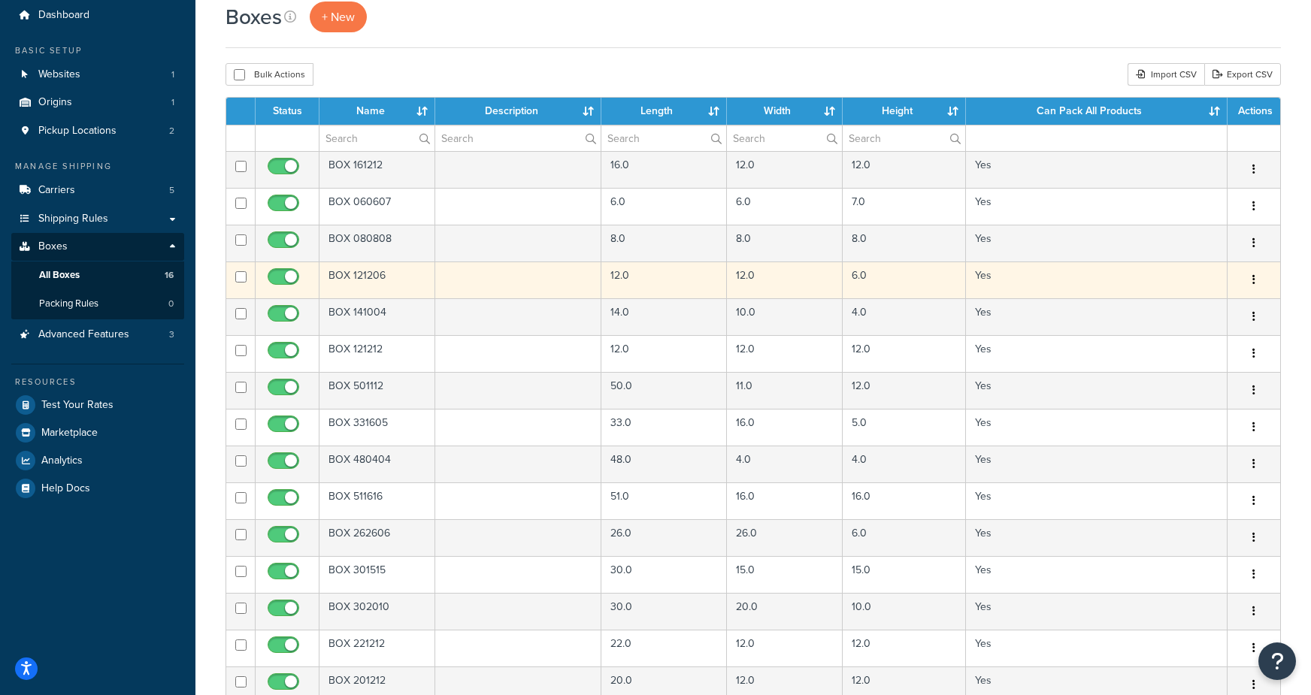
scroll to position [53, 0]
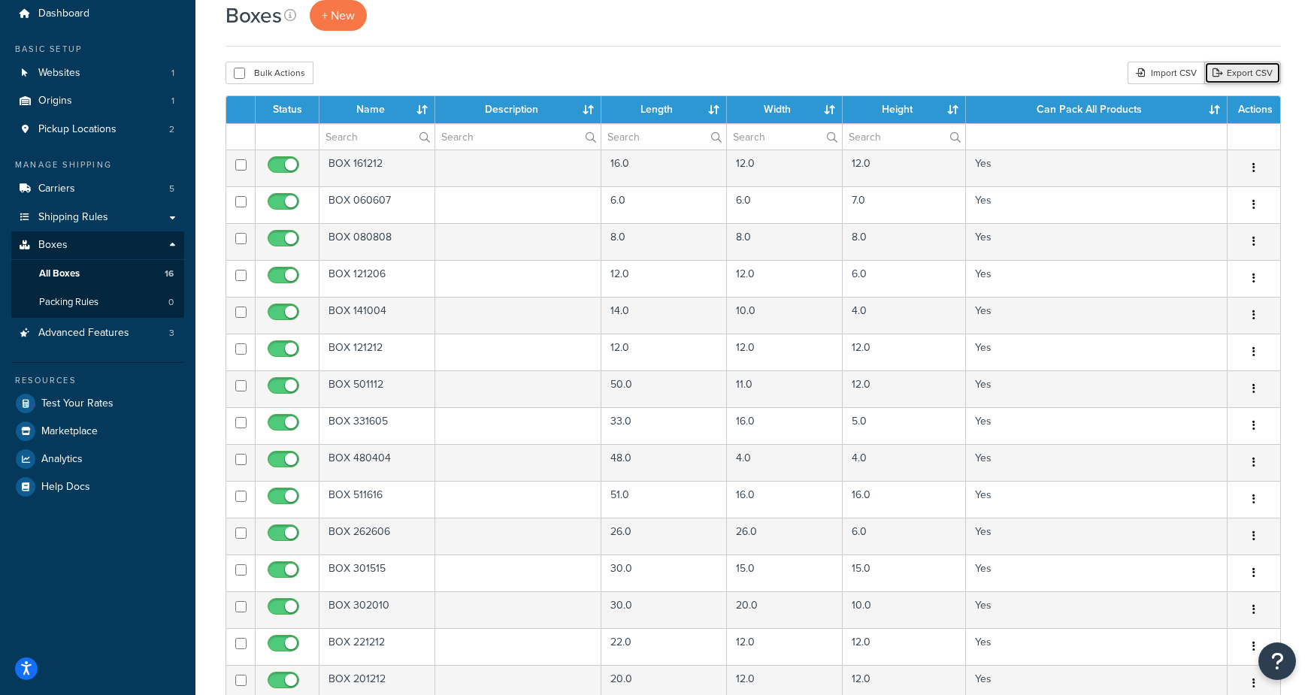
click at [1256, 69] on link "Export CSV" at bounding box center [1242, 73] width 77 height 23
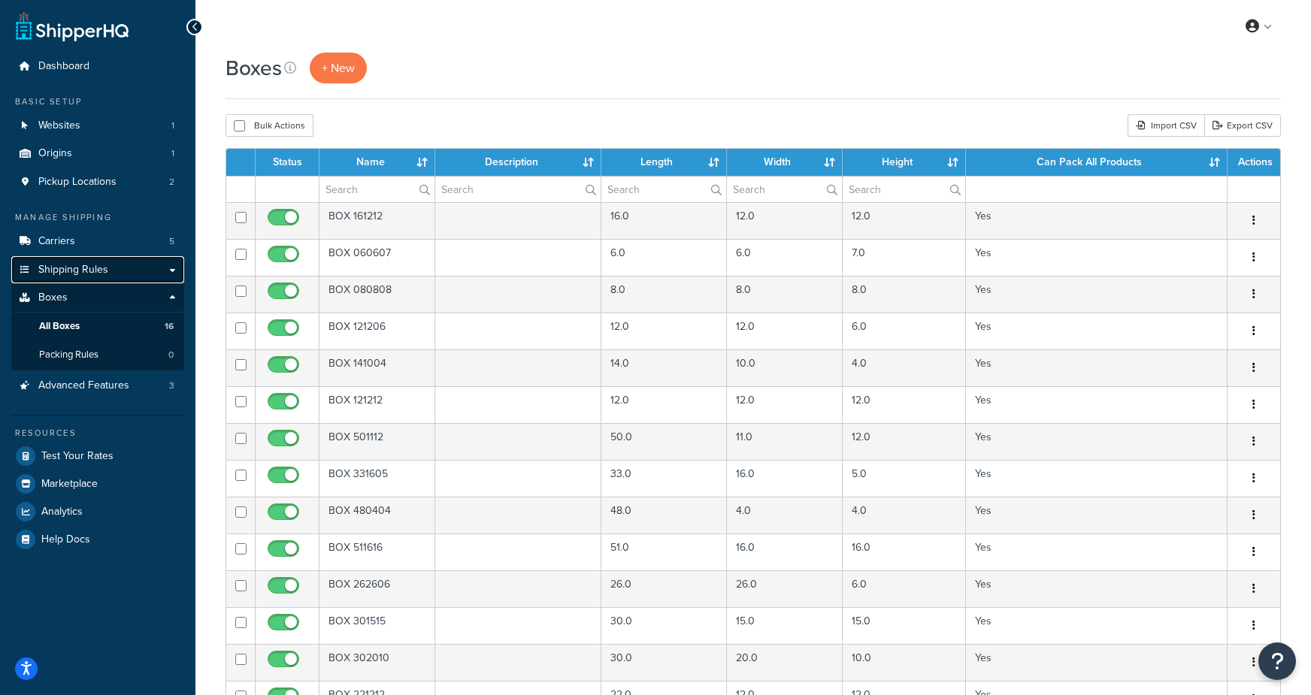
click at [74, 274] on span "Shipping Rules" at bounding box center [73, 270] width 70 height 13
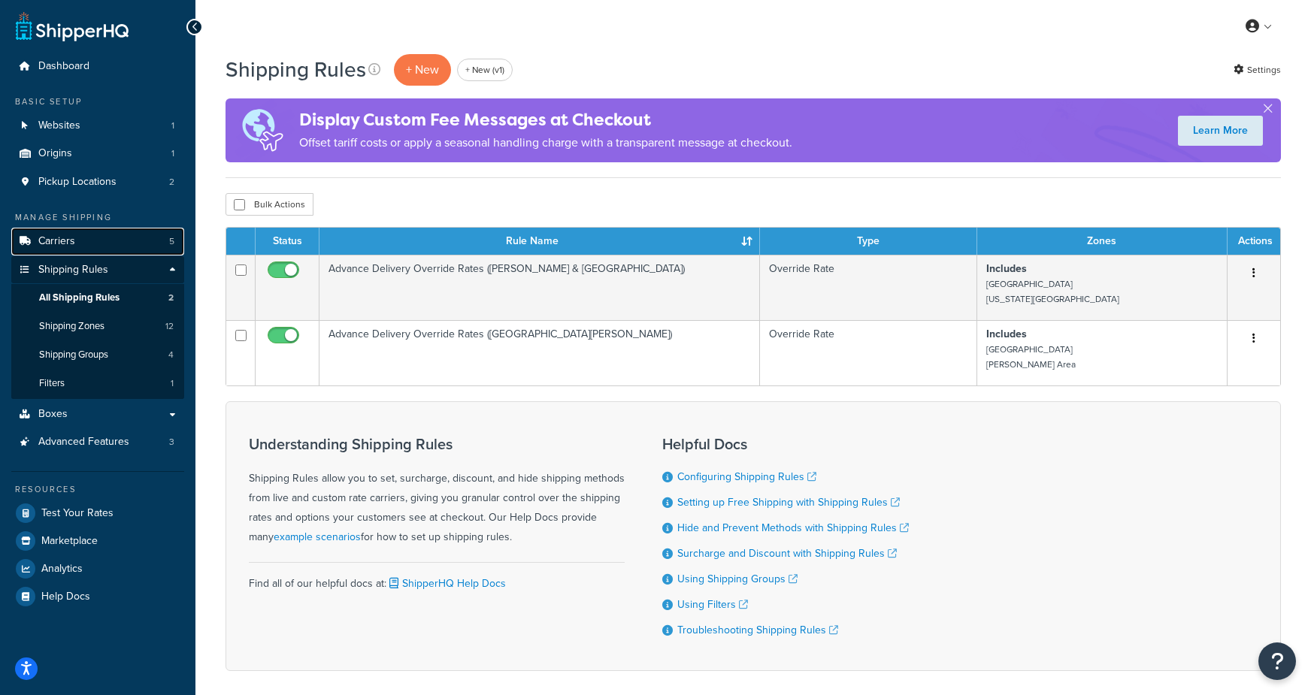
click at [94, 237] on link "Carriers 5" at bounding box center [97, 242] width 173 height 28
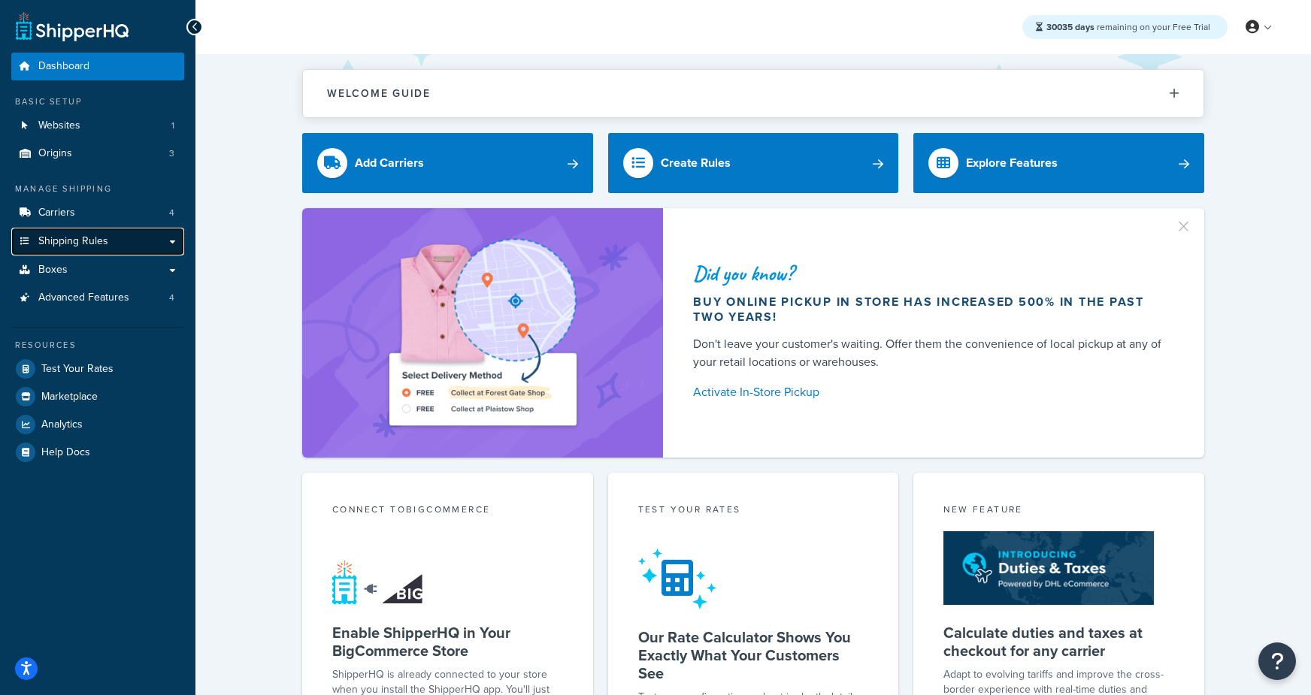
click at [62, 248] on span "Shipping Rules" at bounding box center [73, 241] width 70 height 13
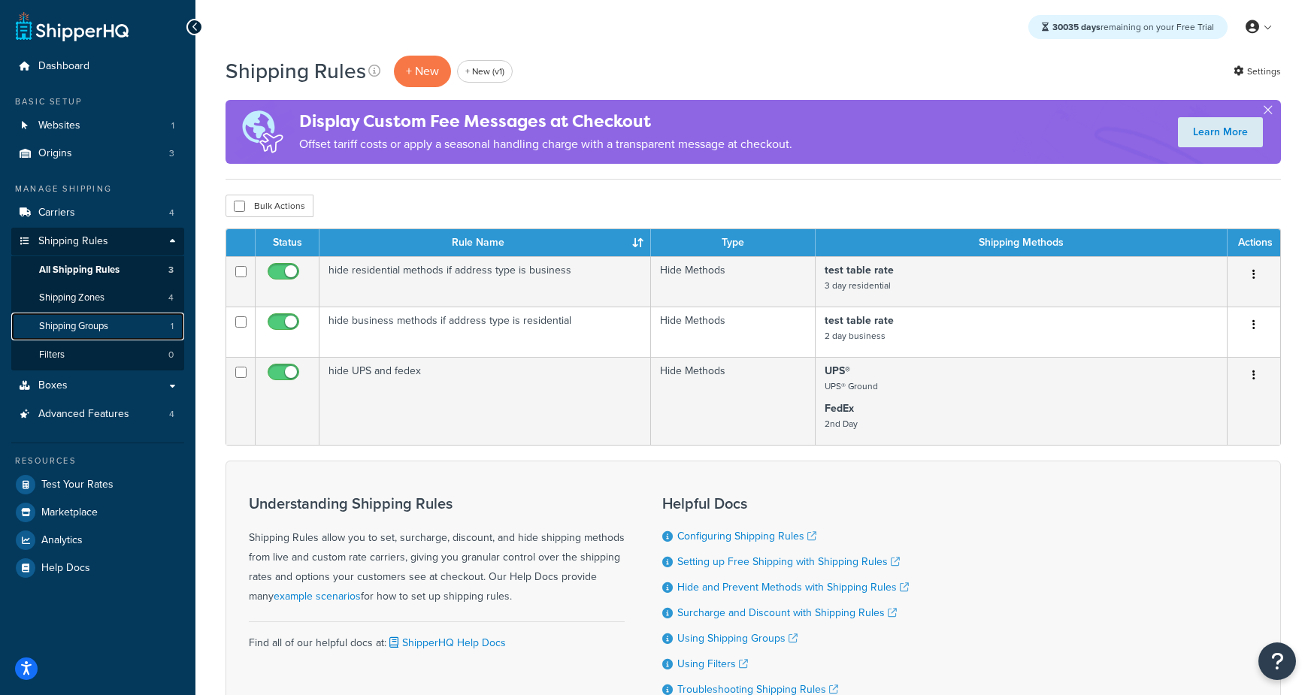
click at [103, 325] on span "Shipping Groups" at bounding box center [73, 326] width 69 height 13
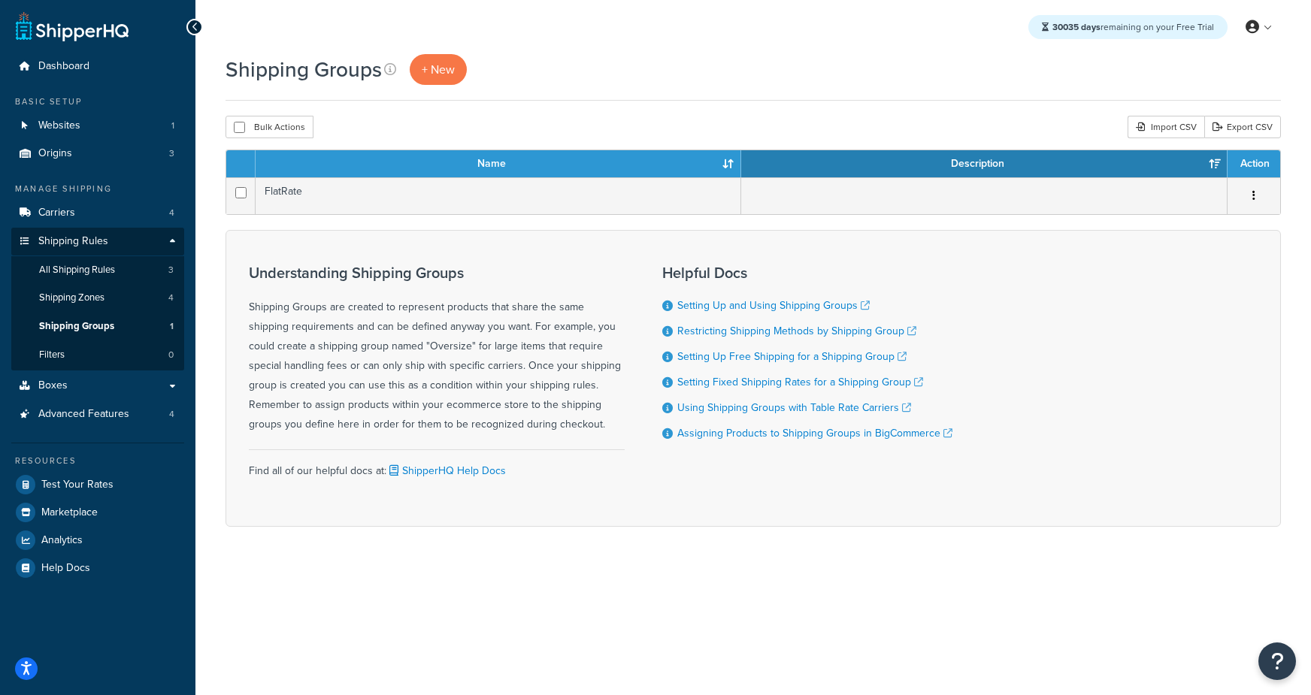
click at [806, 97] on div "Shipping Groups + New" at bounding box center [753, 77] width 1055 height 47
click at [434, 67] on span "+ New" at bounding box center [438, 69] width 33 height 17
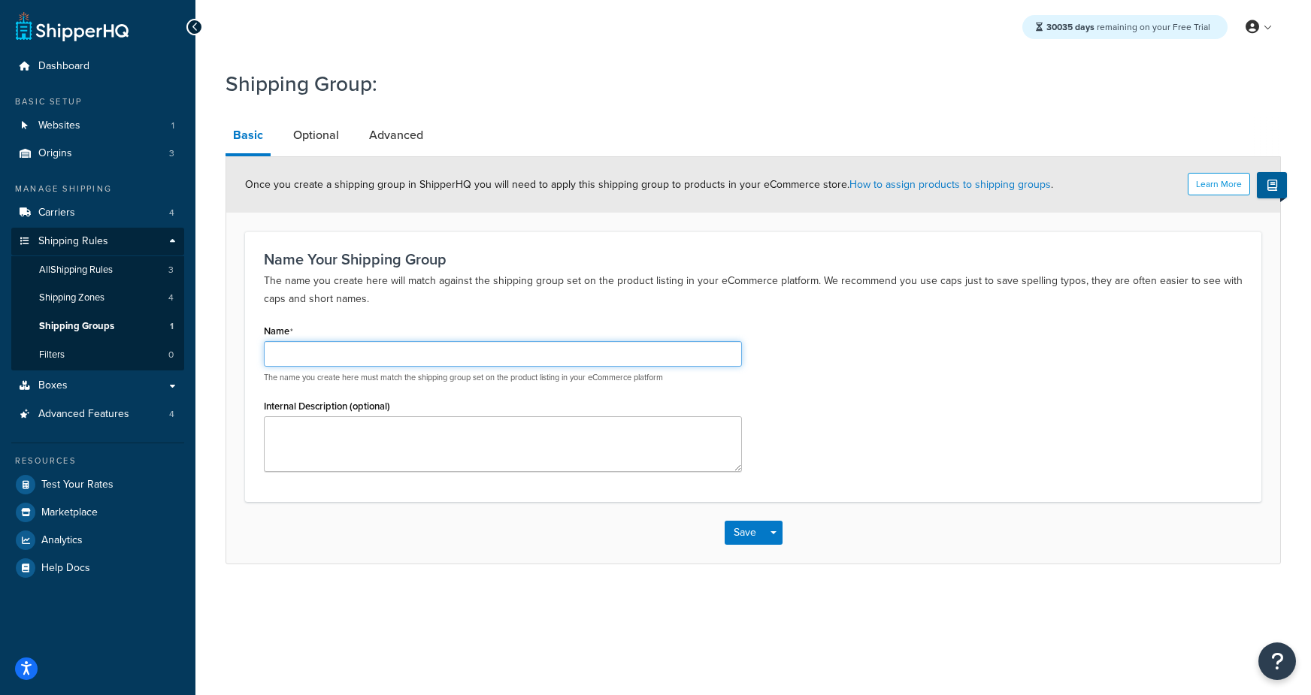
drag, startPoint x: 342, startPoint y: 348, endPoint x: 349, endPoint y: 344, distance: 7.7
click at [343, 347] on input "Name" at bounding box center [503, 354] width 478 height 26
type input "ALCOHOL"
click at [737, 539] on button "Save" at bounding box center [745, 533] width 41 height 24
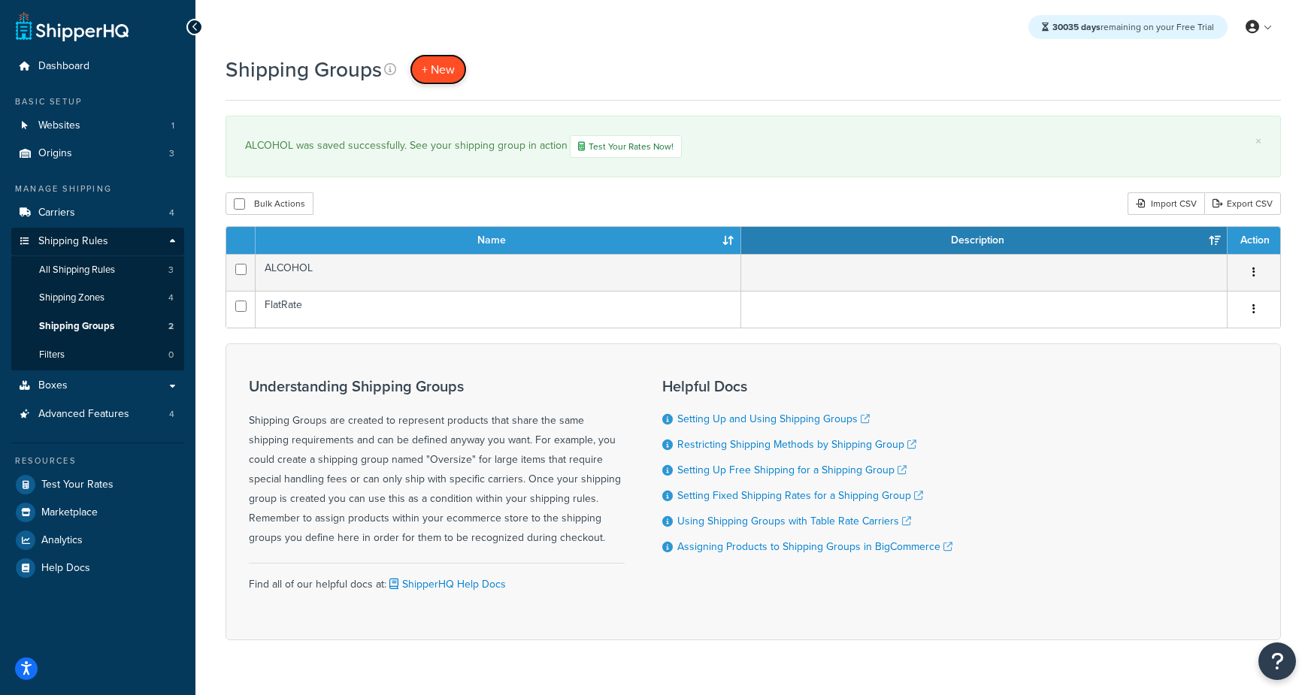
click at [439, 74] on span "+ New" at bounding box center [438, 69] width 33 height 17
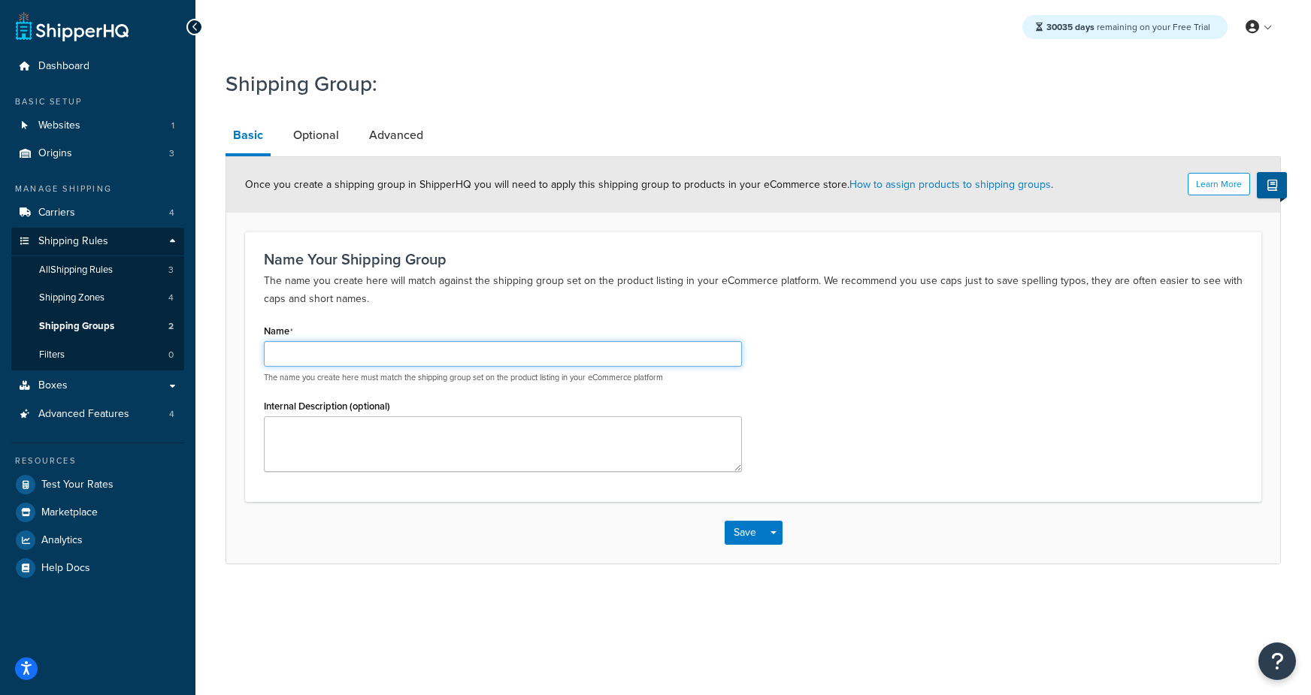
click at [450, 359] on input "Name" at bounding box center [503, 354] width 478 height 26
type input "Free"
click at [737, 533] on button "Save" at bounding box center [745, 533] width 41 height 24
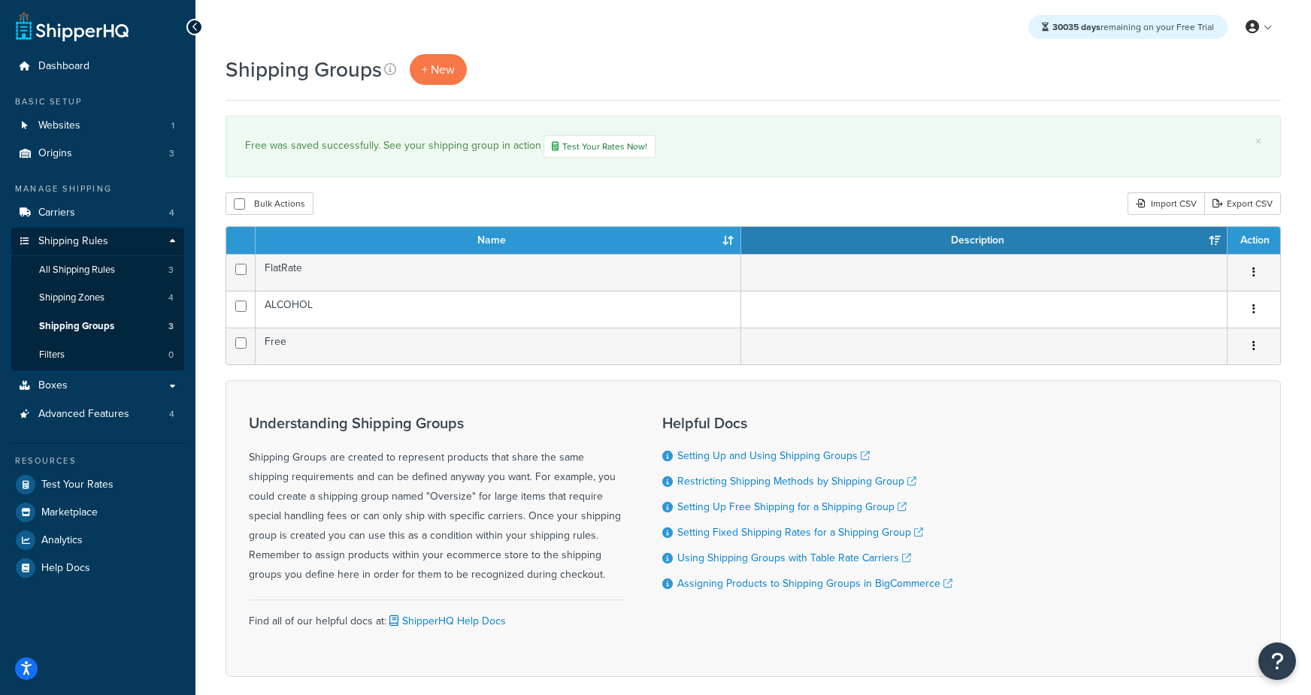
drag, startPoint x: 502, startPoint y: 47, endPoint x: 410, endPoint y: 82, distance: 99.0
click at [500, 47] on div "30035 days remaining on your Free Trial My Profile Billing Global Settings Cont…" at bounding box center [753, 27] width 1116 height 54
drag, startPoint x: 410, startPoint y: 82, endPoint x: 423, endPoint y: 78, distance: 14.0
click at [414, 81] on div "+ New" at bounding box center [438, 69] width 57 height 31
click at [432, 74] on span "+ New" at bounding box center [438, 69] width 33 height 17
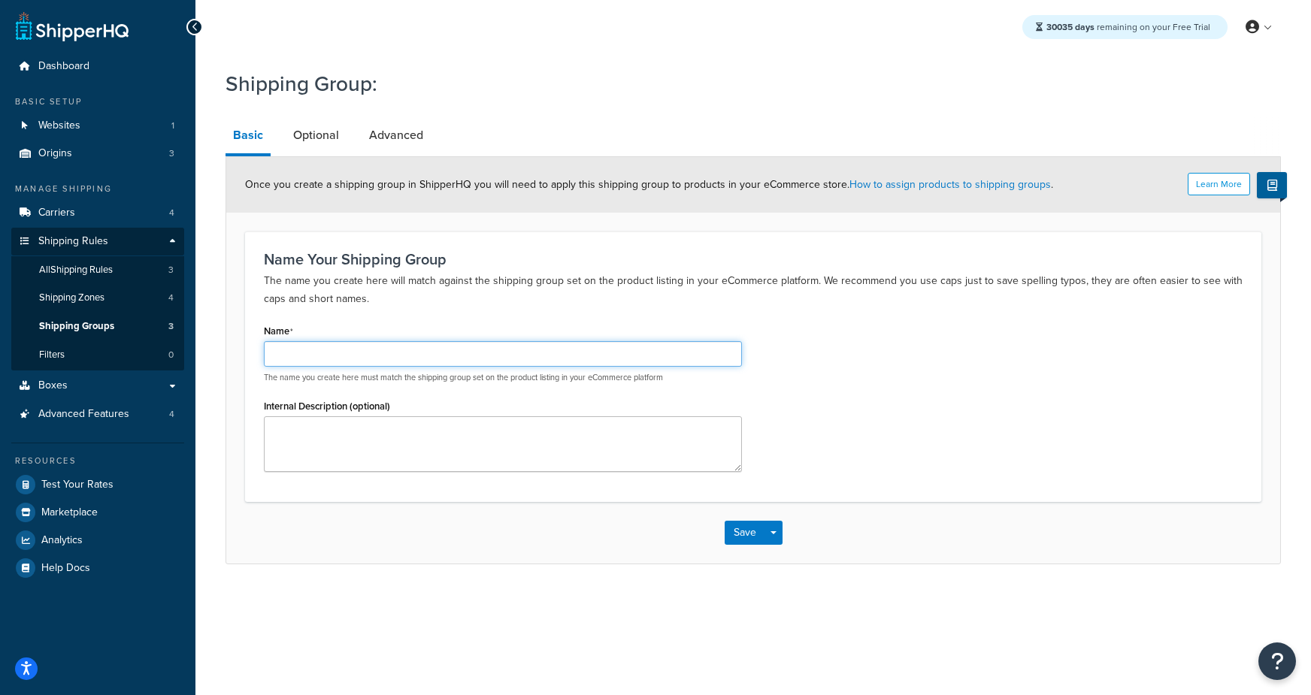
click at [359, 354] on input "Name" at bounding box center [503, 354] width 478 height 26
type input "Bulky"
drag, startPoint x: 752, startPoint y: 533, endPoint x: 736, endPoint y: 494, distance: 42.4
click at [750, 533] on button "Save" at bounding box center [745, 533] width 41 height 24
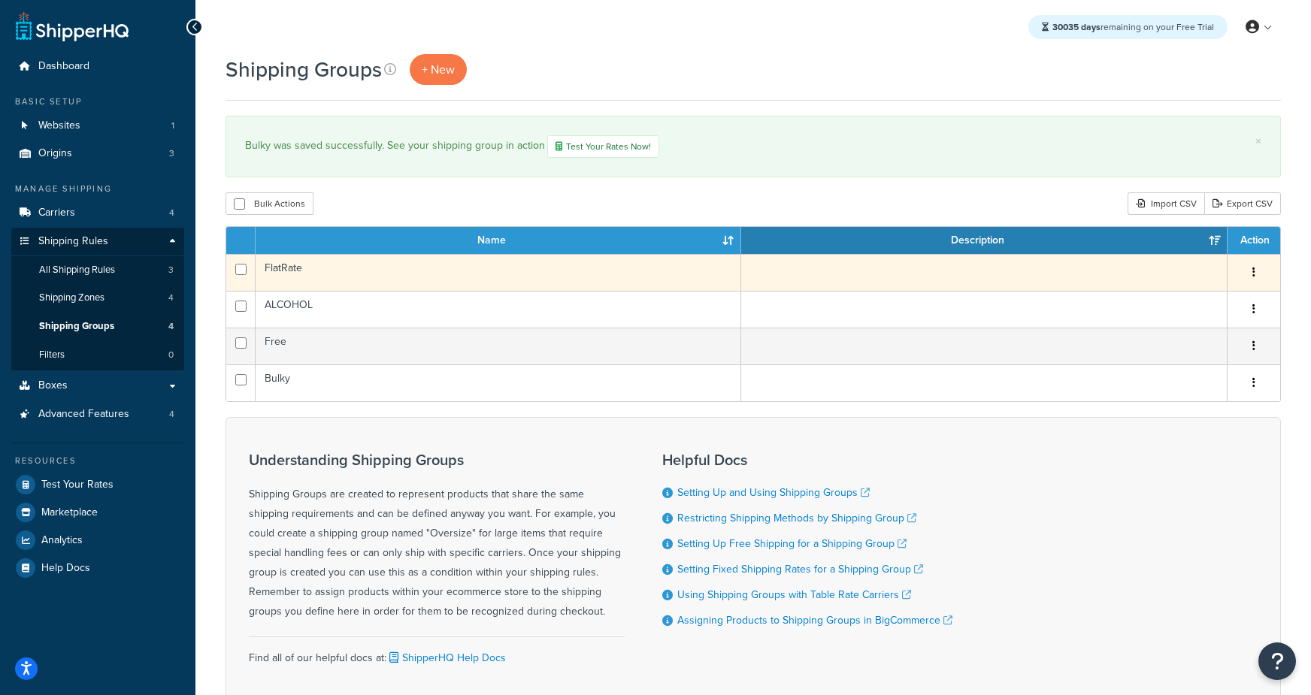
click at [312, 273] on td "FlatRate" at bounding box center [499, 272] width 486 height 37
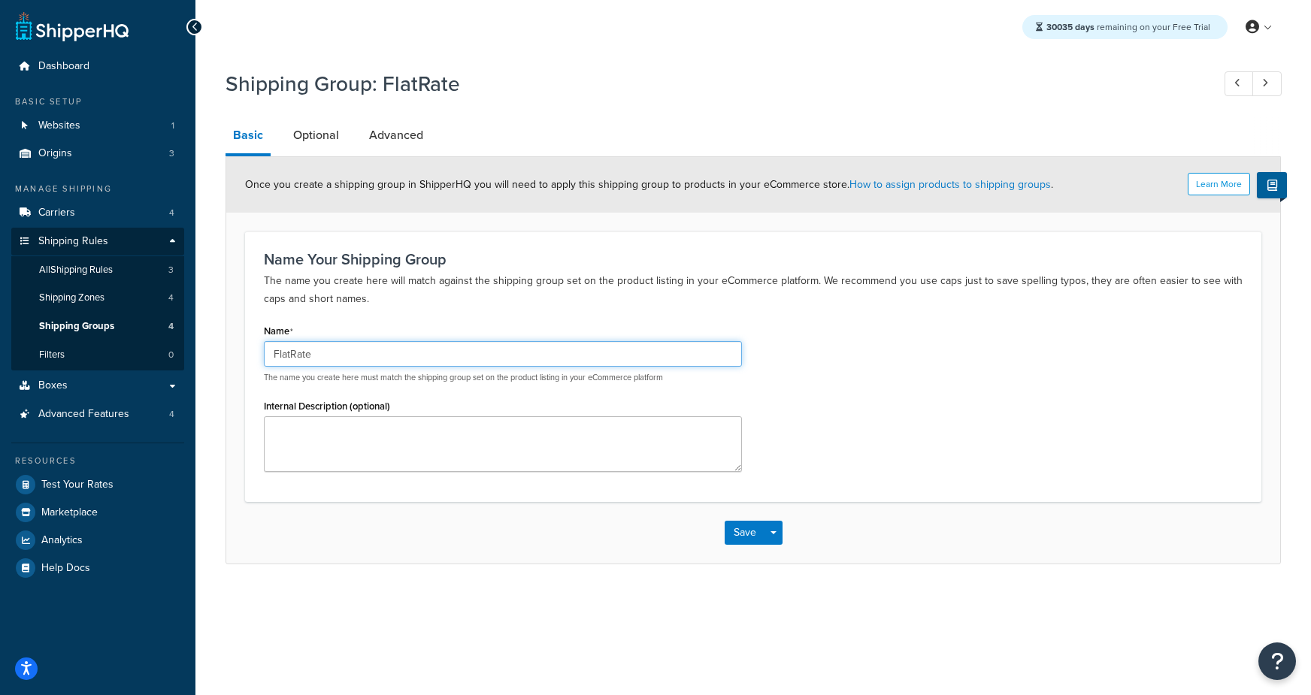
drag, startPoint x: 293, startPoint y: 350, endPoint x: 301, endPoint y: 348, distance: 8.6
click at [293, 350] on input "FlatRate" at bounding box center [503, 354] width 478 height 26
type input "Flat Rate $10"
click at [734, 540] on button "Save" at bounding box center [745, 533] width 41 height 24
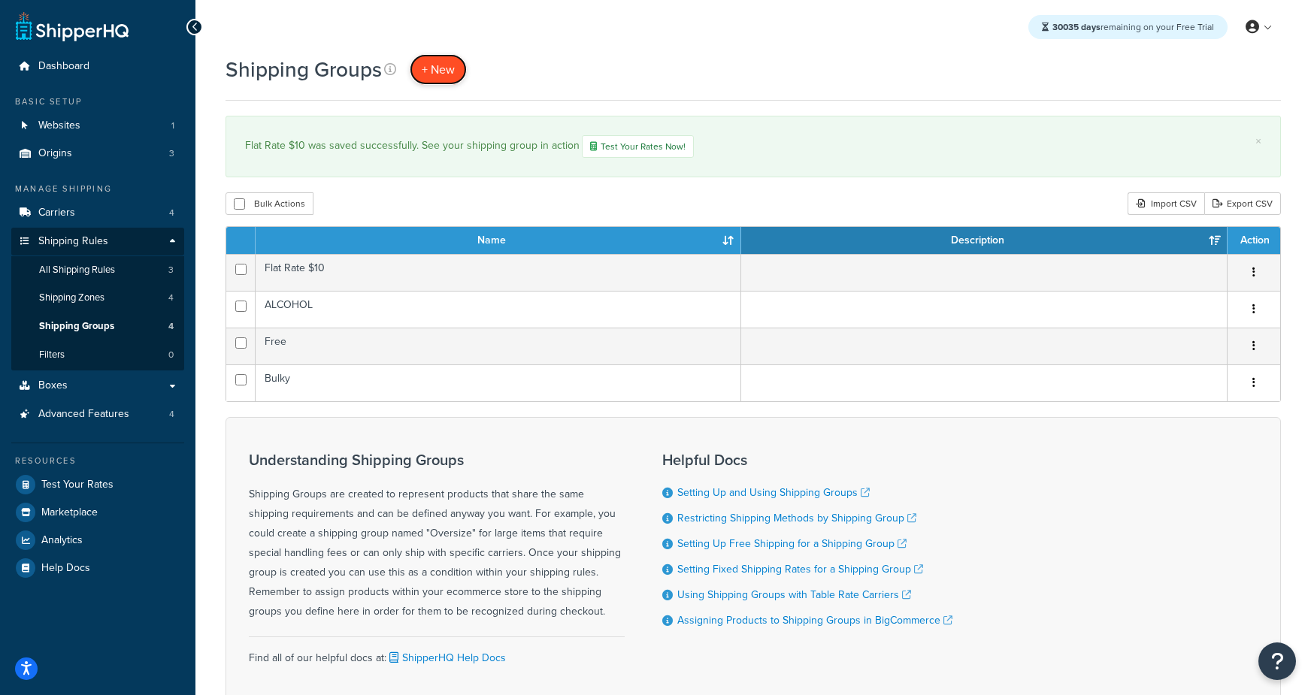
click at [434, 62] on span "+ New" at bounding box center [438, 69] width 33 height 17
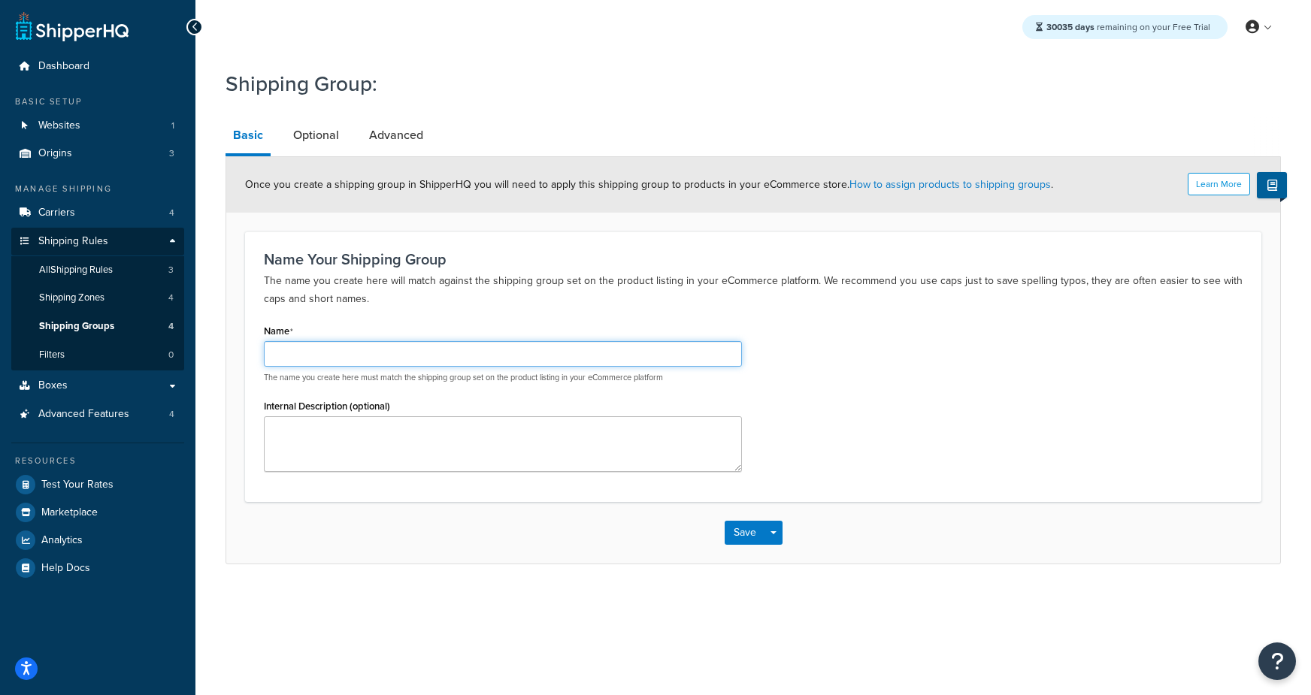
drag, startPoint x: 534, startPoint y: 354, endPoint x: 525, endPoint y: 353, distance: 8.3
click at [528, 353] on input "Name" at bounding box center [503, 354] width 478 height 26
type input "Media Mail"
click at [731, 537] on button "Save" at bounding box center [745, 533] width 41 height 24
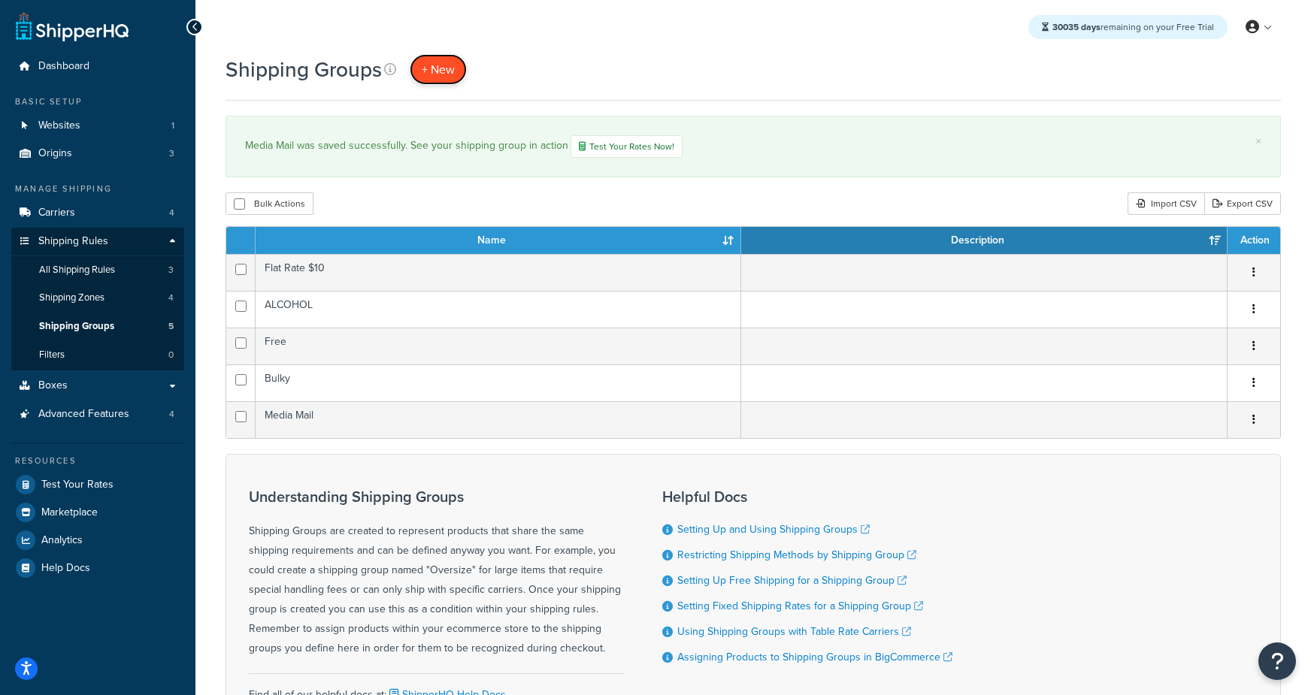
click at [440, 77] on span "+ New" at bounding box center [438, 69] width 33 height 17
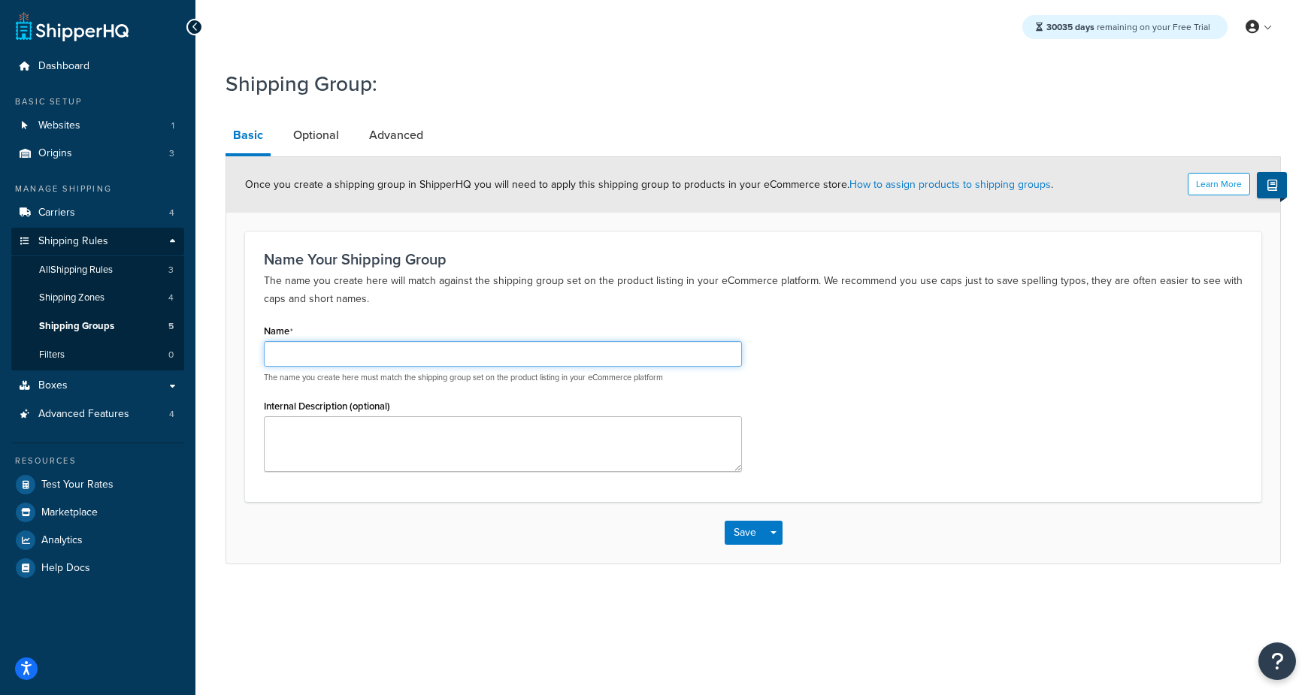
click at [494, 362] on input "Name" at bounding box center [503, 354] width 478 height 26
type input "Oversized"
drag, startPoint x: 881, startPoint y: 480, endPoint x: 730, endPoint y: 546, distance: 164.9
click at [845, 498] on div "Name Your Shipping Group The name you create here will match against the shippi…" at bounding box center [753, 367] width 1016 height 270
drag, startPoint x: 737, startPoint y: 536, endPoint x: 743, endPoint y: 529, distance: 9.1
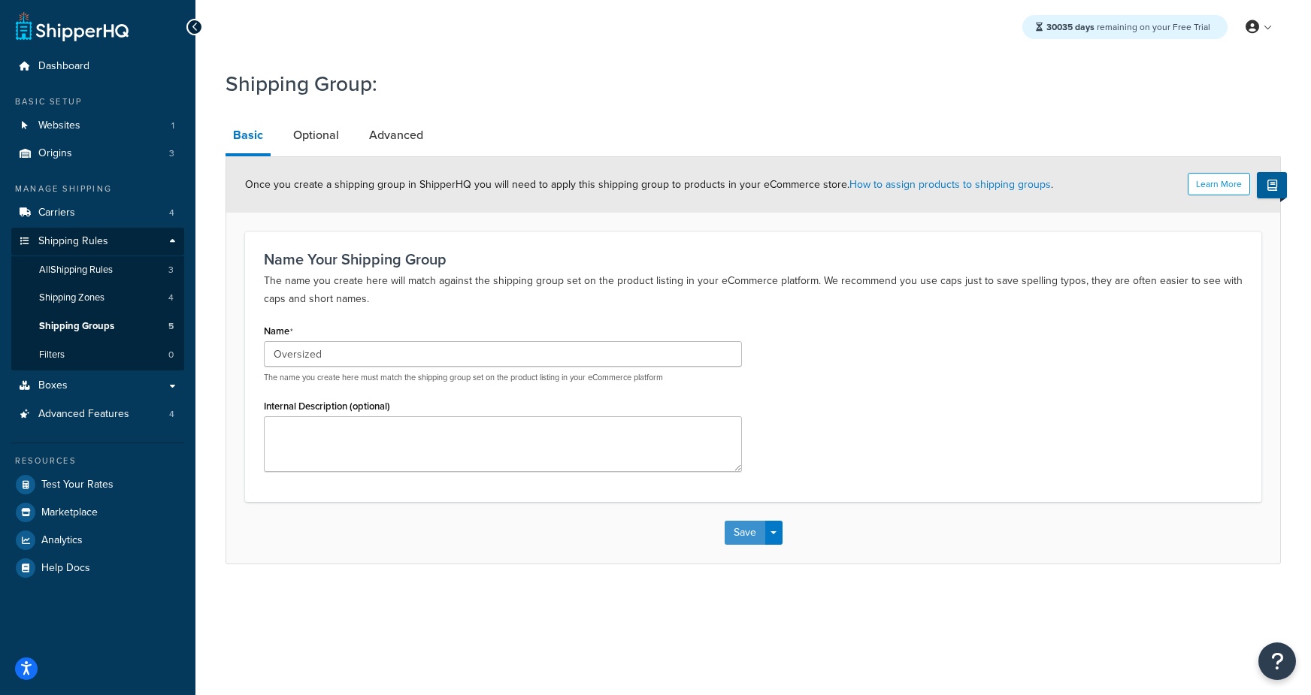
click at [737, 536] on button "Save" at bounding box center [745, 533] width 41 height 24
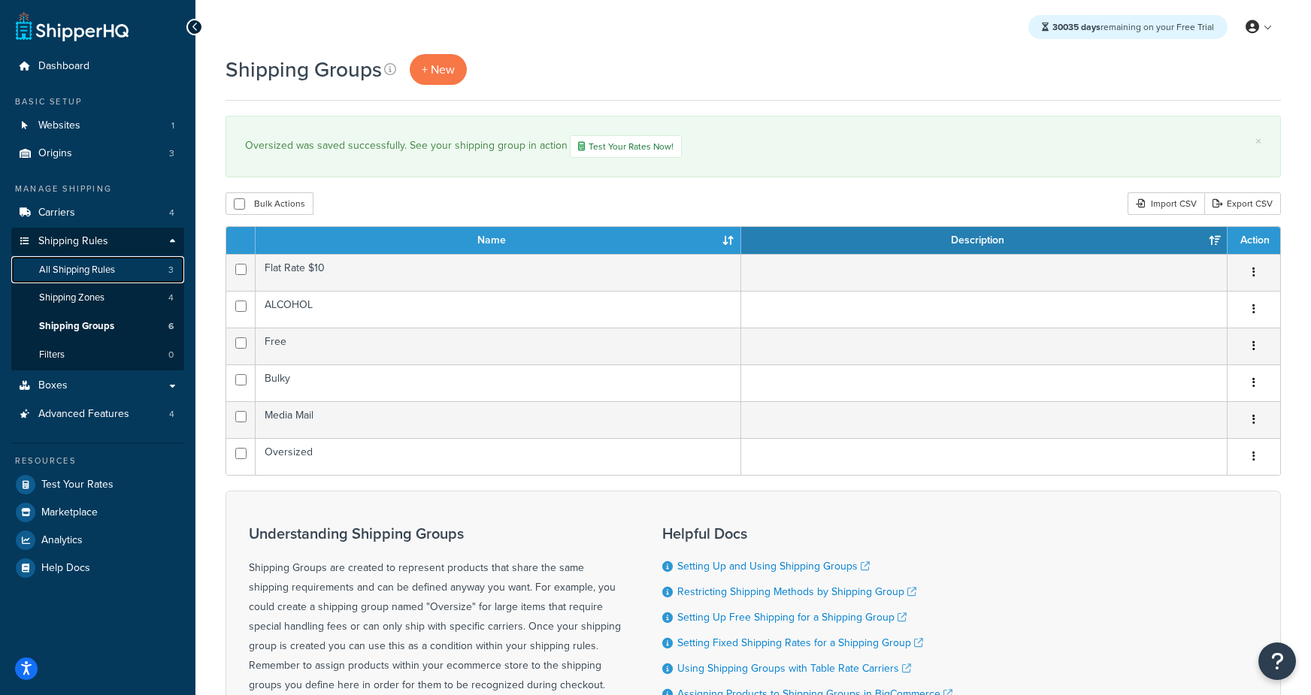
click at [95, 276] on span "All Shipping Rules" at bounding box center [77, 270] width 76 height 13
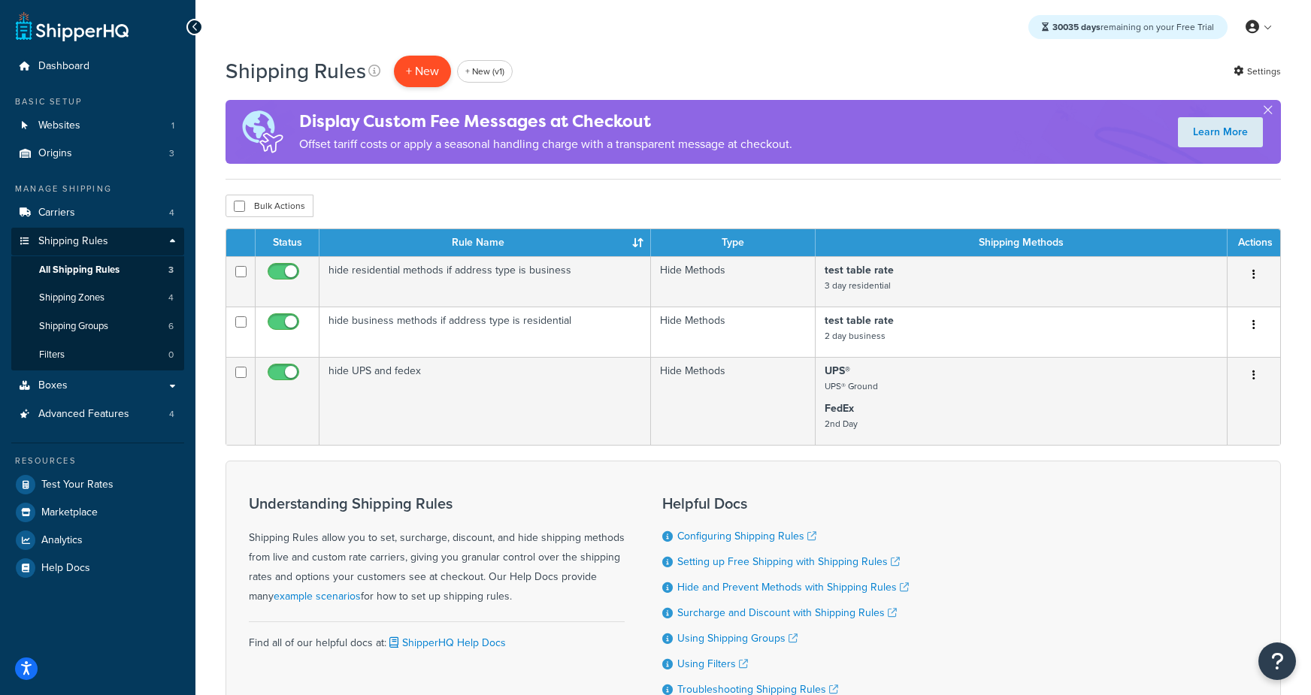
click at [406, 72] on p "+ New" at bounding box center [422, 71] width 57 height 31
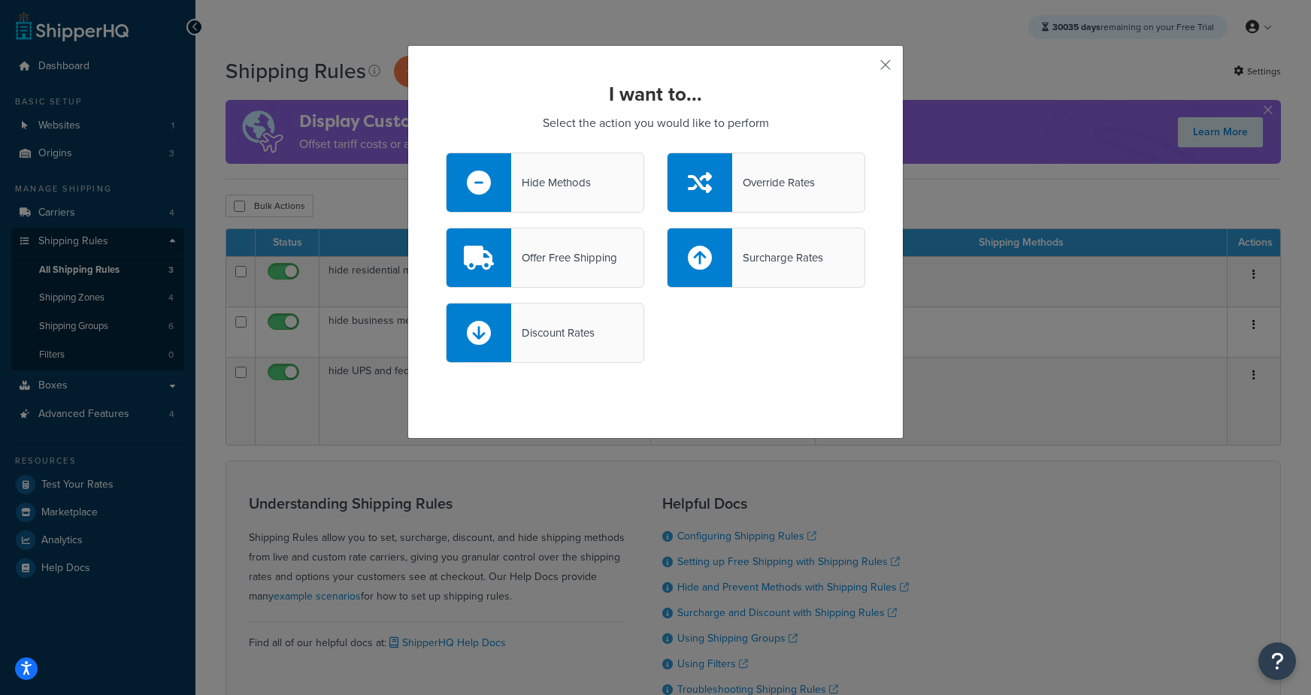
click at [559, 172] on div "Hide Methods" at bounding box center [551, 182] width 80 height 21
click at [0, 0] on input "Hide Methods" at bounding box center [0, 0] width 0 height 0
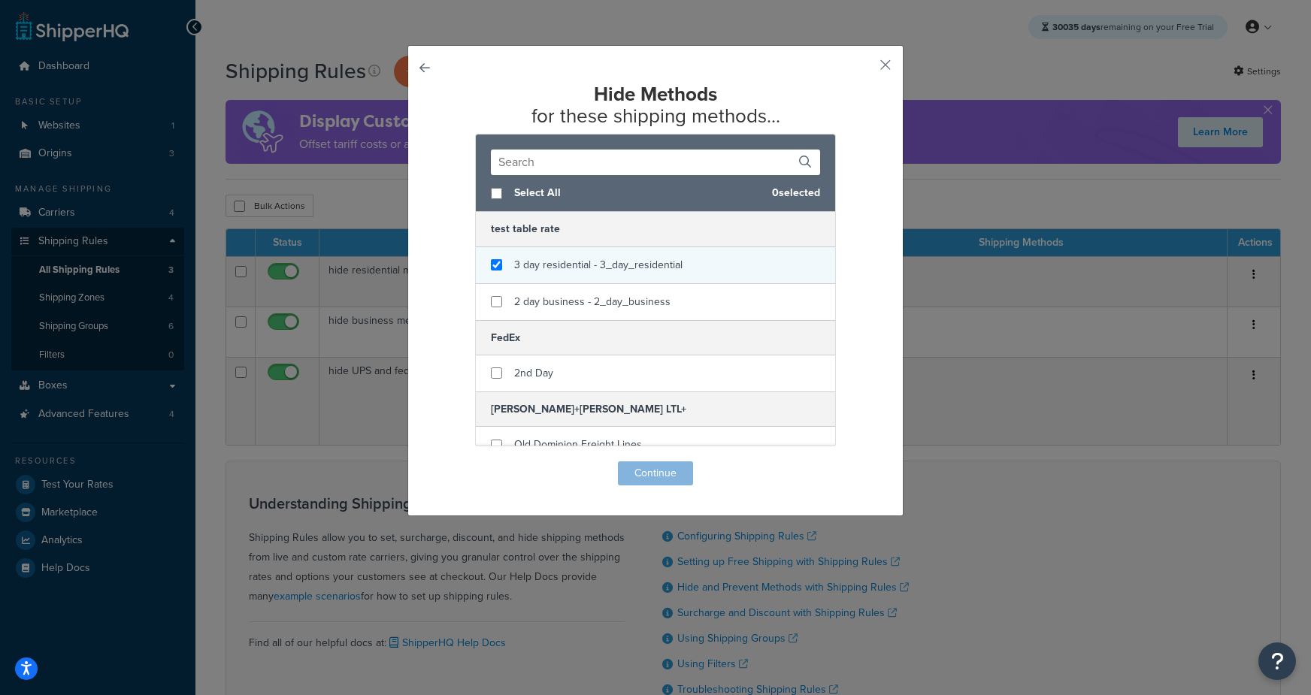
checkbox input "true"
click at [540, 265] on span "3 day residential - 3_day_residential" at bounding box center [598, 265] width 168 height 16
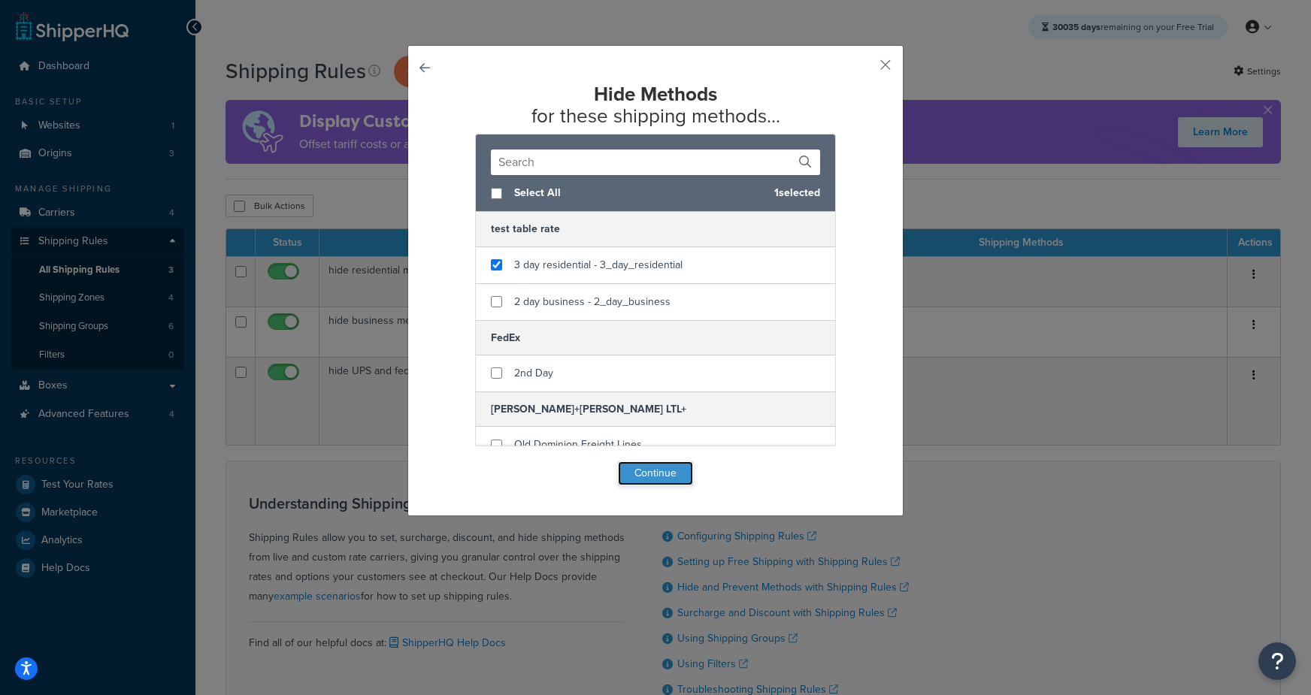
click at [644, 475] on button "Continue" at bounding box center [655, 474] width 75 height 24
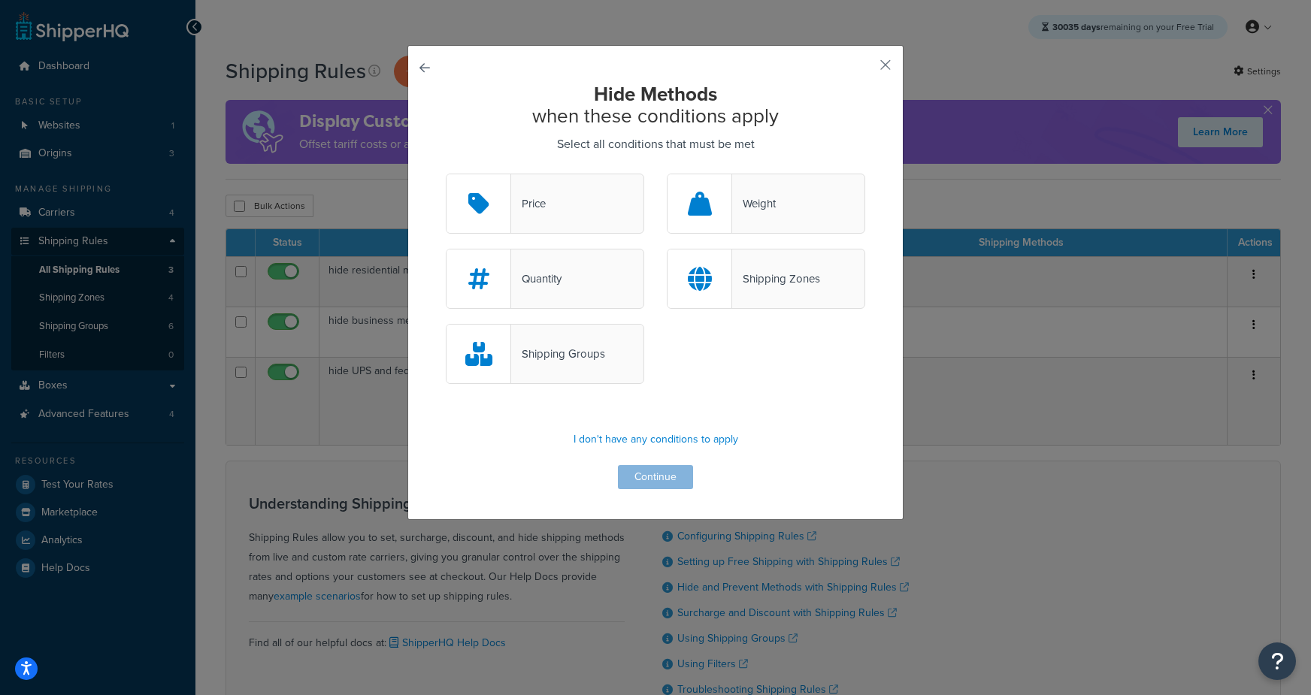
click at [556, 359] on div "Shipping Groups" at bounding box center [558, 354] width 94 height 21
click at [0, 0] on input "Shipping Groups" at bounding box center [0, 0] width 0 height 0
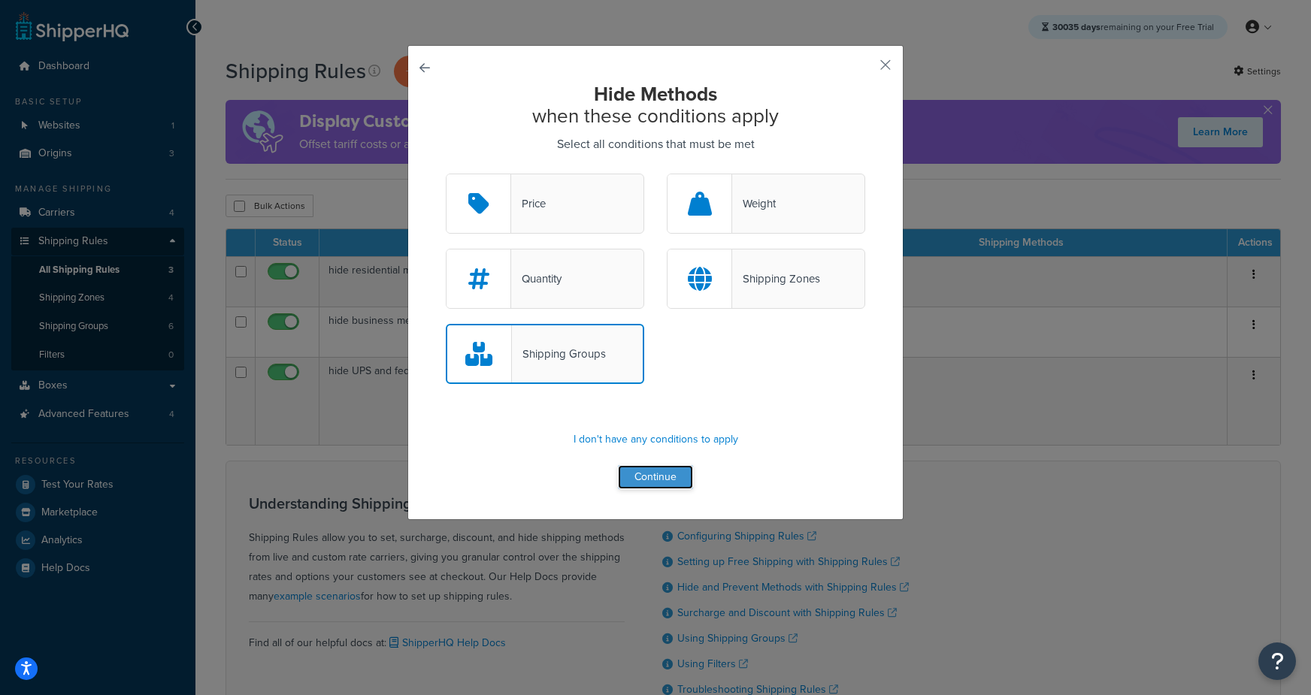
click at [662, 477] on button "Continue" at bounding box center [655, 477] width 75 height 24
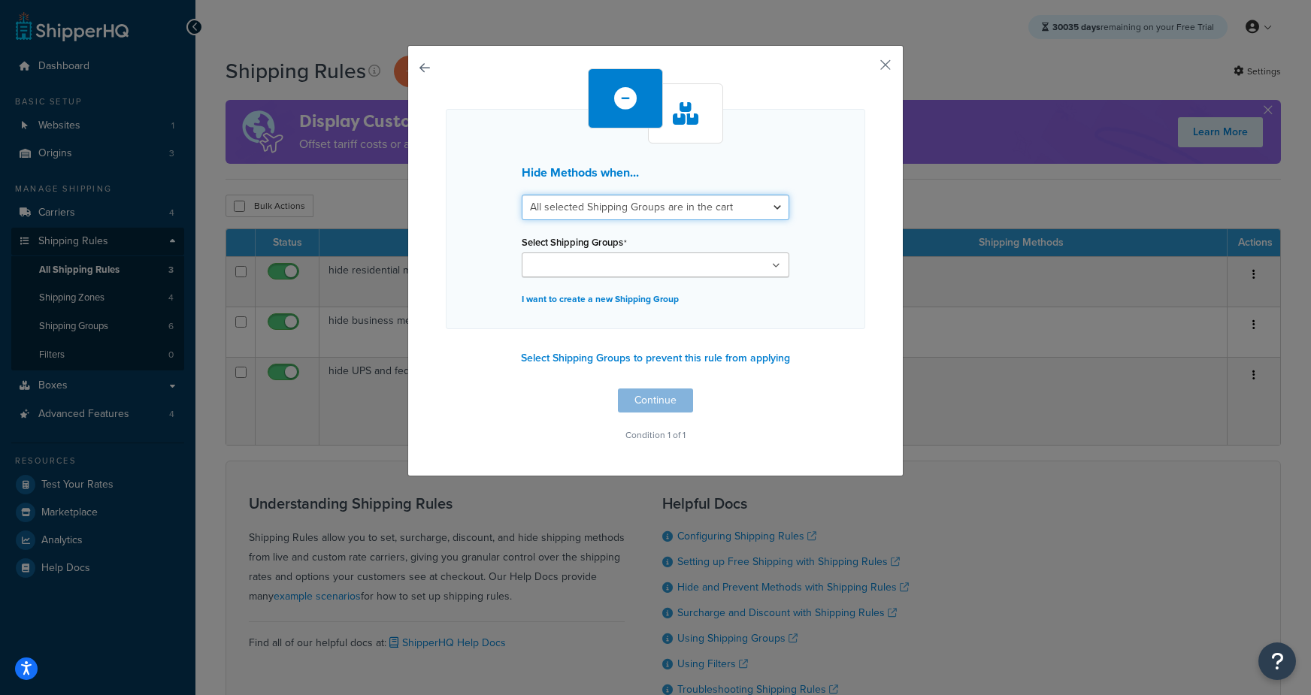
click at [606, 211] on select "All selected Shipping Groups are in the cart Any selected Shipping Groups are i…" at bounding box center [656, 208] width 268 height 26
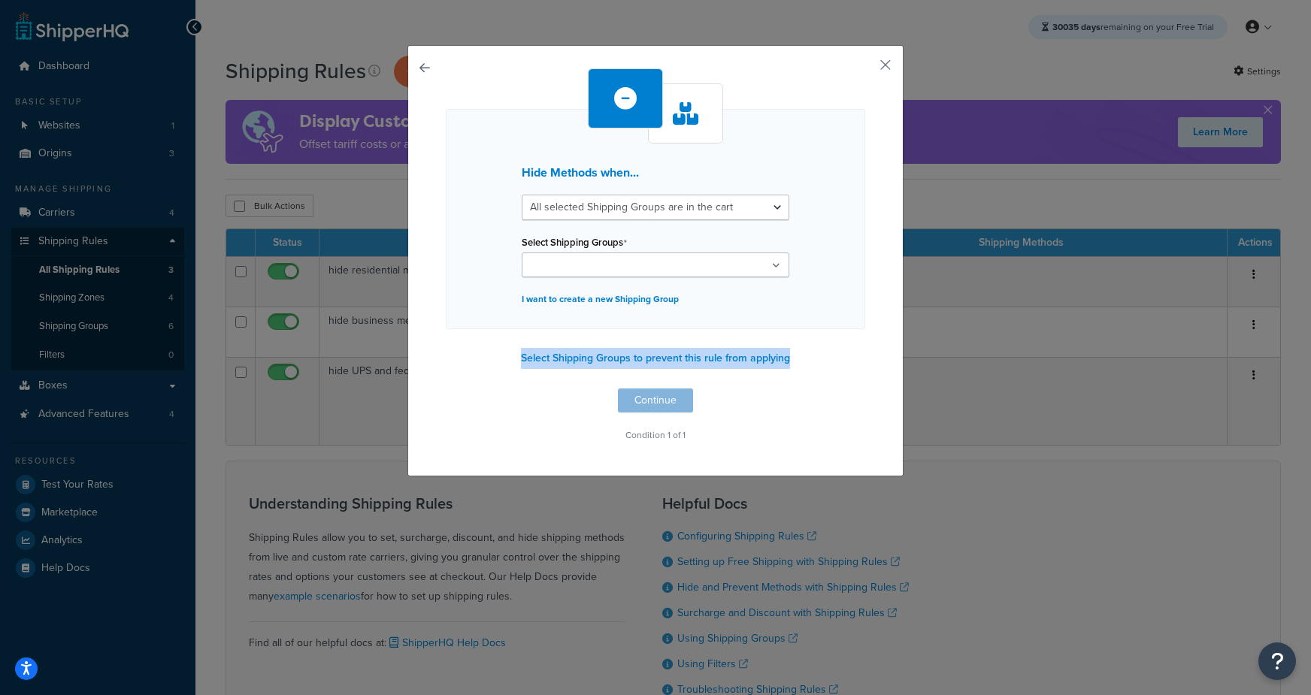
drag, startPoint x: 820, startPoint y: 356, endPoint x: 514, endPoint y: 358, distance: 305.9
click at [514, 358] on div "Hide Methods when... All selected Shipping Groups are in the cart Any selected …" at bounding box center [655, 256] width 419 height 377
click at [858, 161] on div "Hide Methods when... All selected Shipping Groups are in the cart Any selected …" at bounding box center [655, 219] width 419 height 220
click at [614, 352] on button "Select Shipping Groups to prevent this rule from applying" at bounding box center [655, 358] width 278 height 23
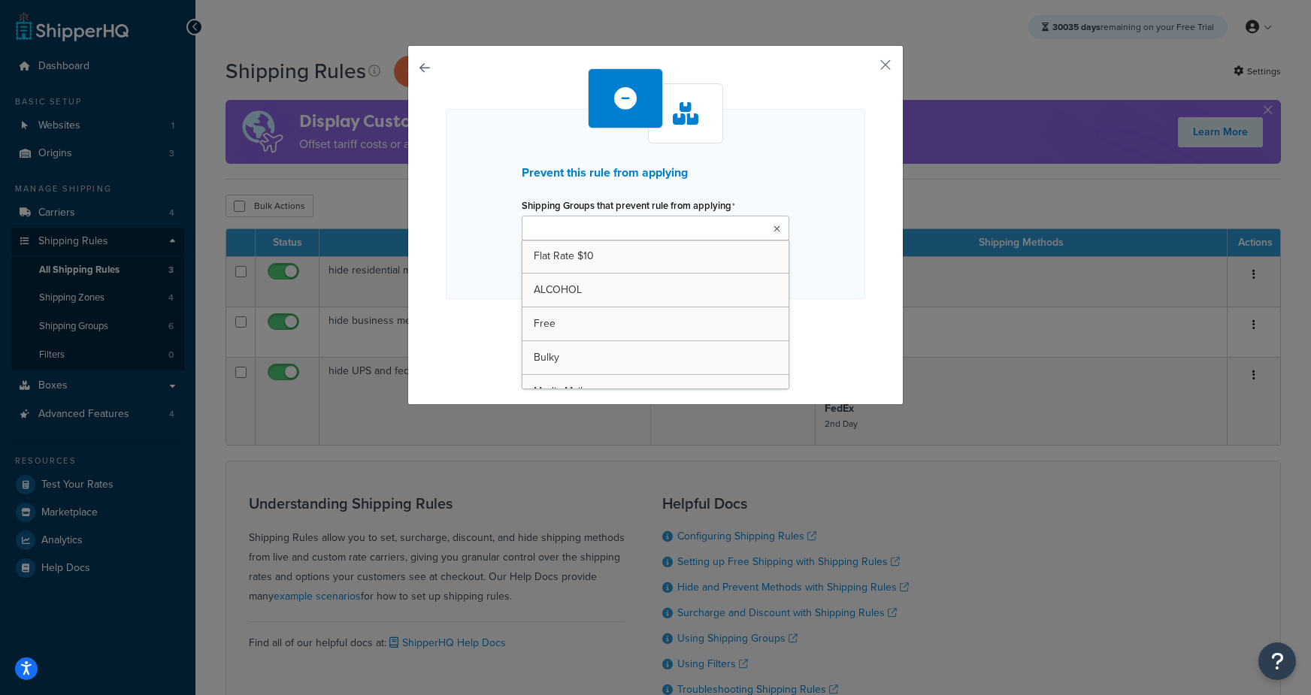
click at [618, 228] on input "Shipping Groups that prevent rule from applying" at bounding box center [592, 229] width 133 height 17
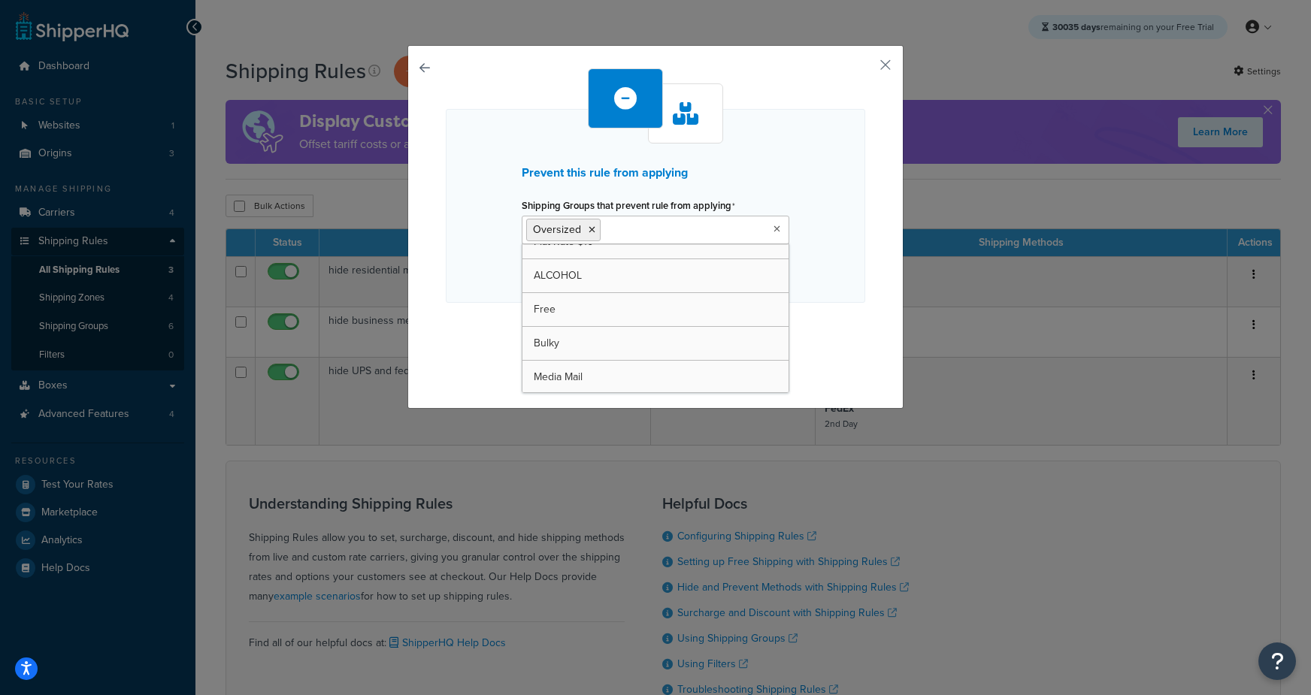
click at [862, 219] on div "Prevent this rule from applying Shipping Groups that prevent rule from applying…" at bounding box center [655, 206] width 419 height 194
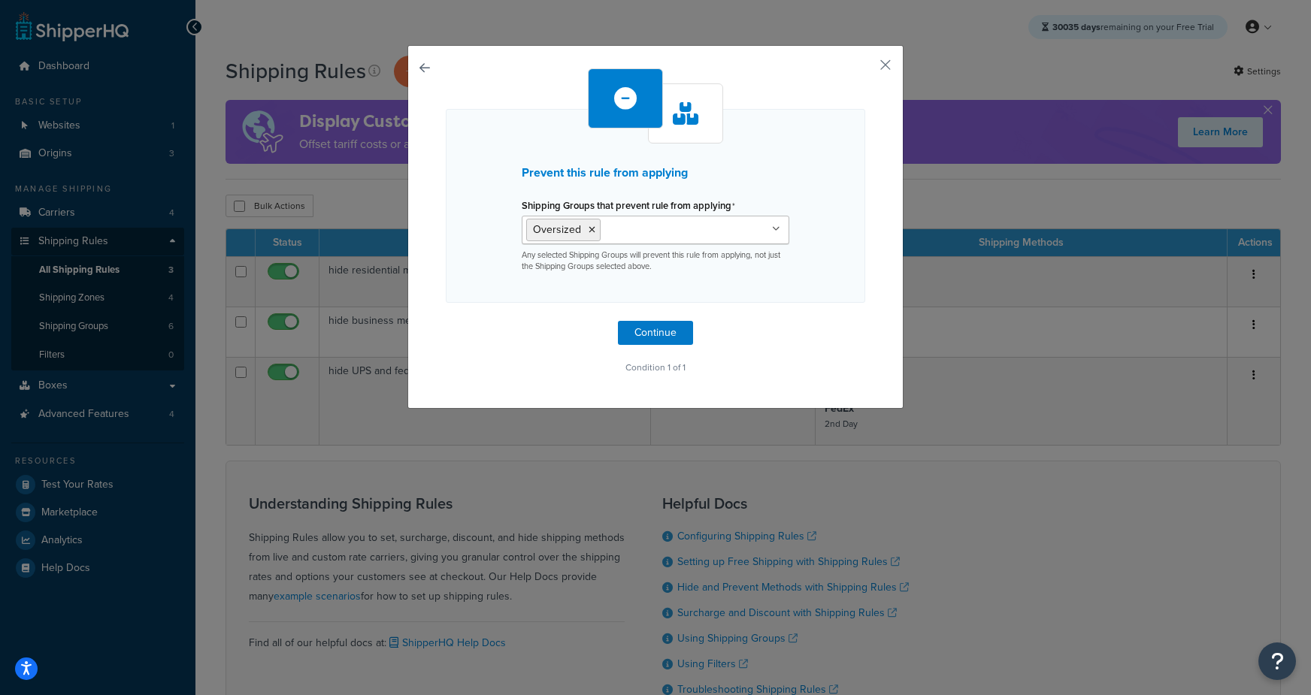
click at [722, 232] on ul "Oversized" at bounding box center [656, 230] width 268 height 29
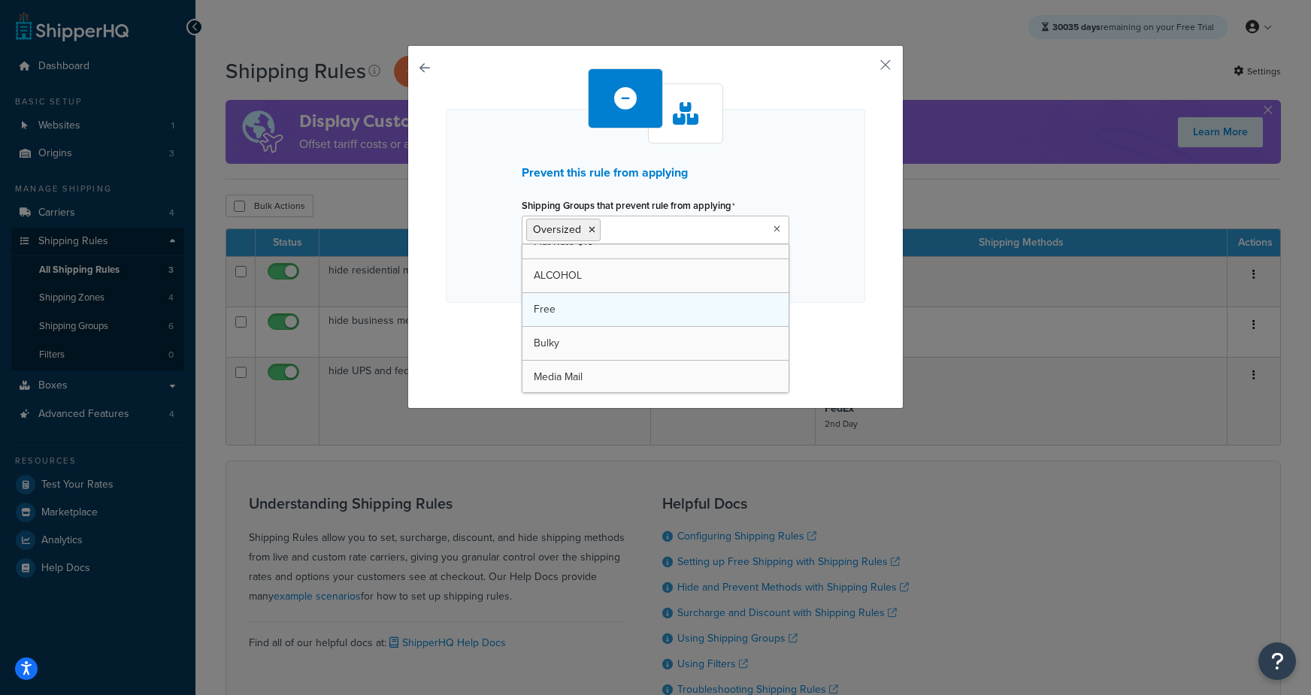
scroll to position [0, 0]
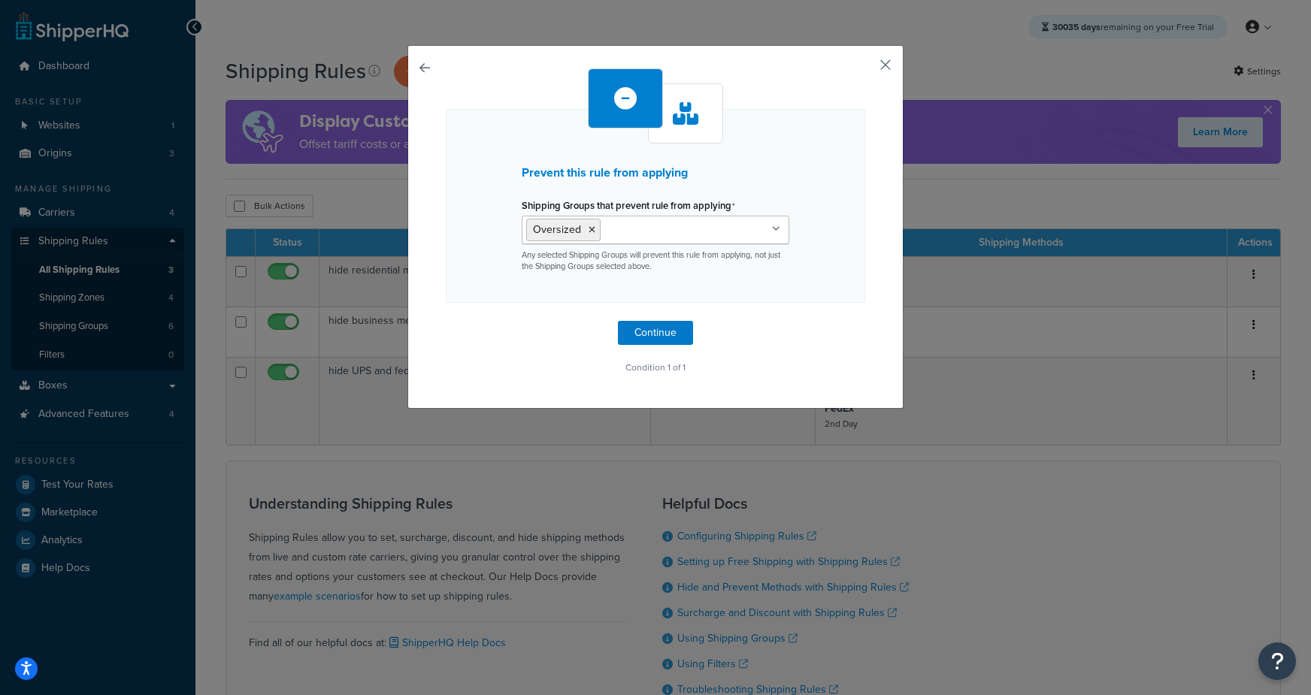
click at [865, 68] on button "button" at bounding box center [863, 70] width 4 height 4
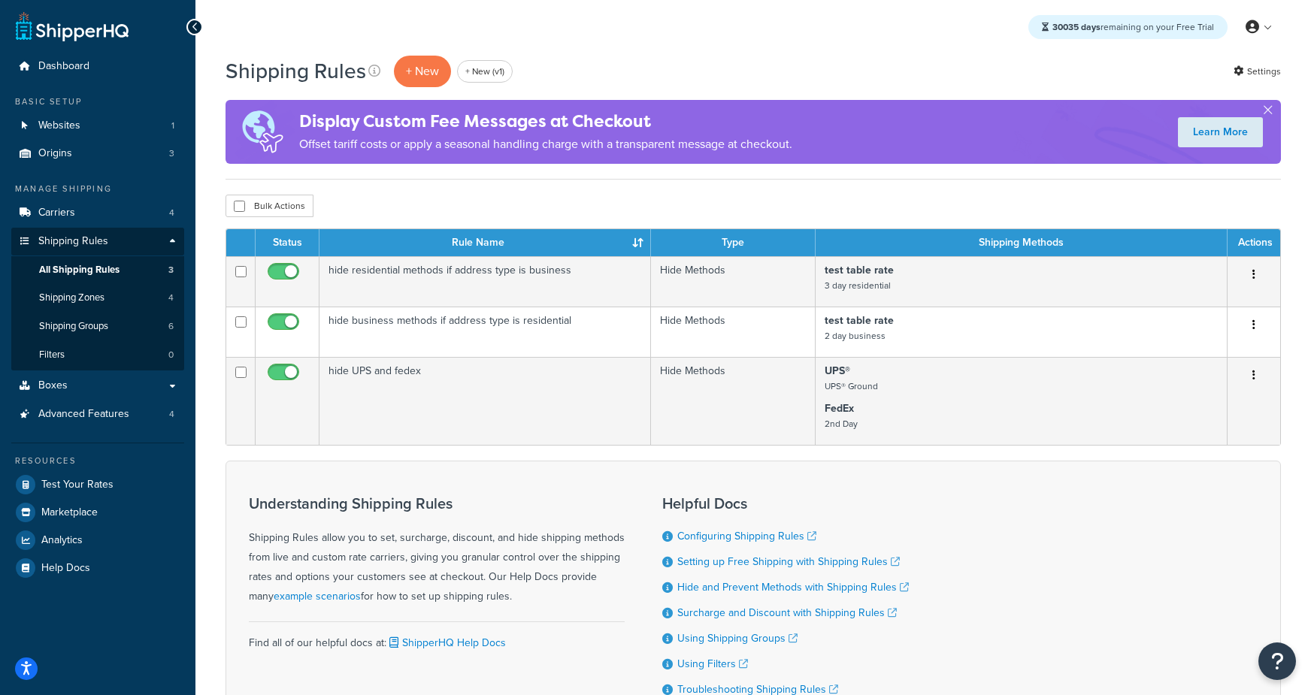
click at [795, 63] on div "Shipping Rules + New + New (v1) Settings" at bounding box center [753, 71] width 1055 height 35
click at [62, 217] on span "Carriers" at bounding box center [56, 213] width 37 height 13
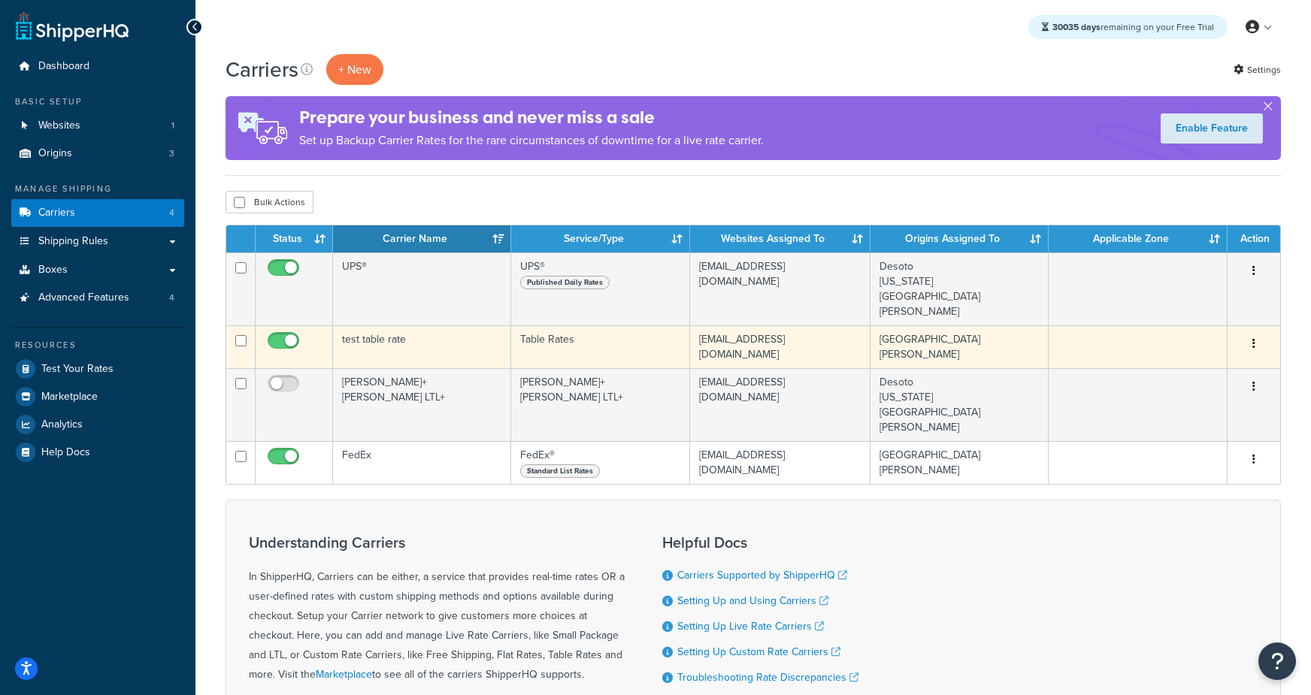
click at [394, 331] on td "test table rate" at bounding box center [422, 346] width 178 height 43
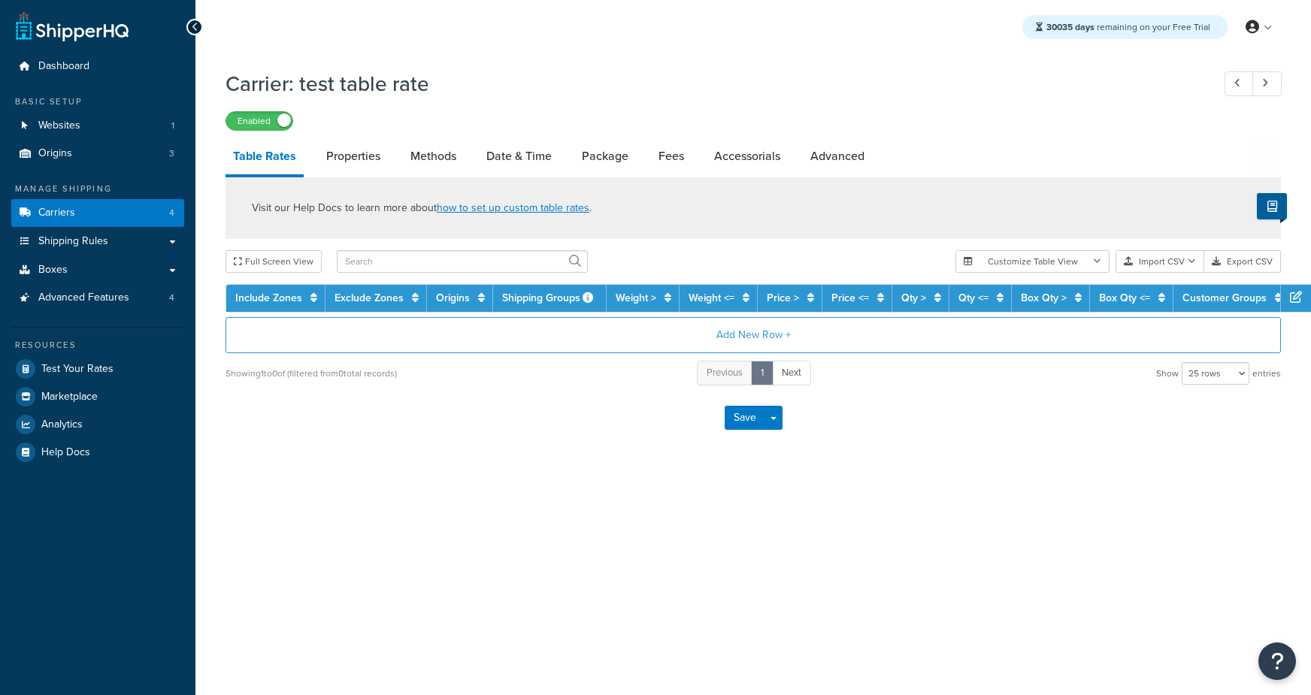
select select "25"
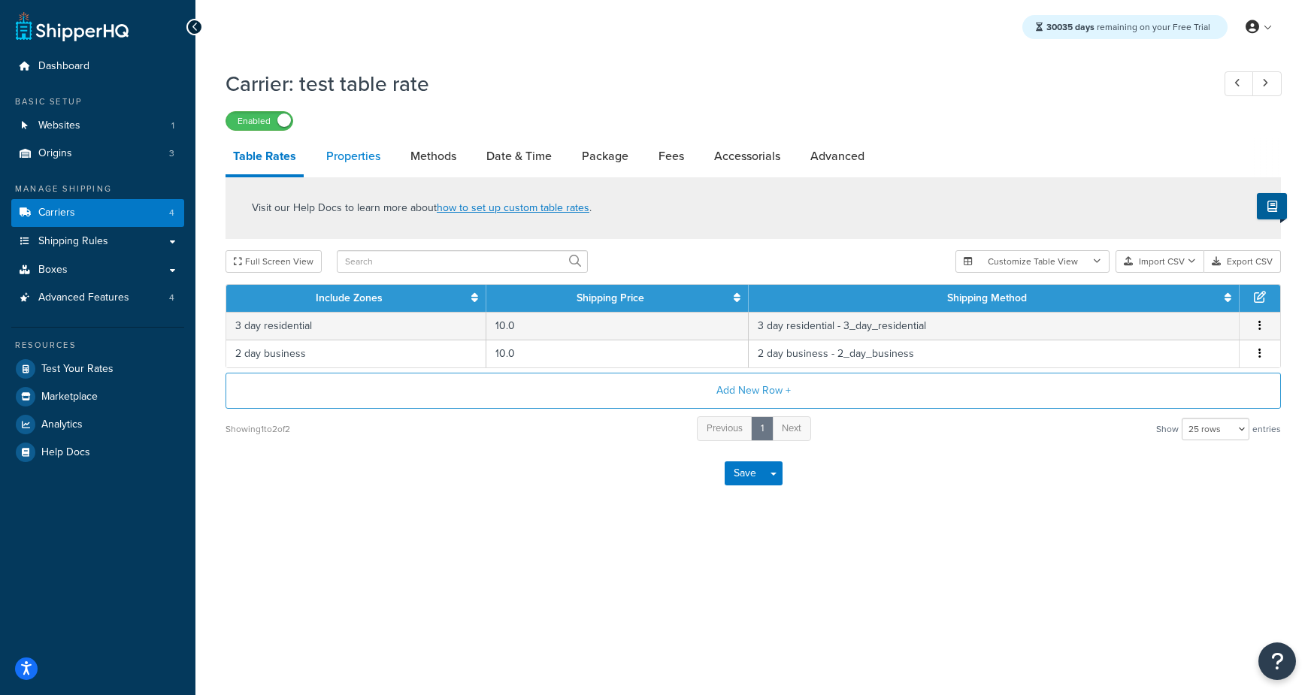
click at [341, 162] on link "Properties" at bounding box center [353, 156] width 69 height 36
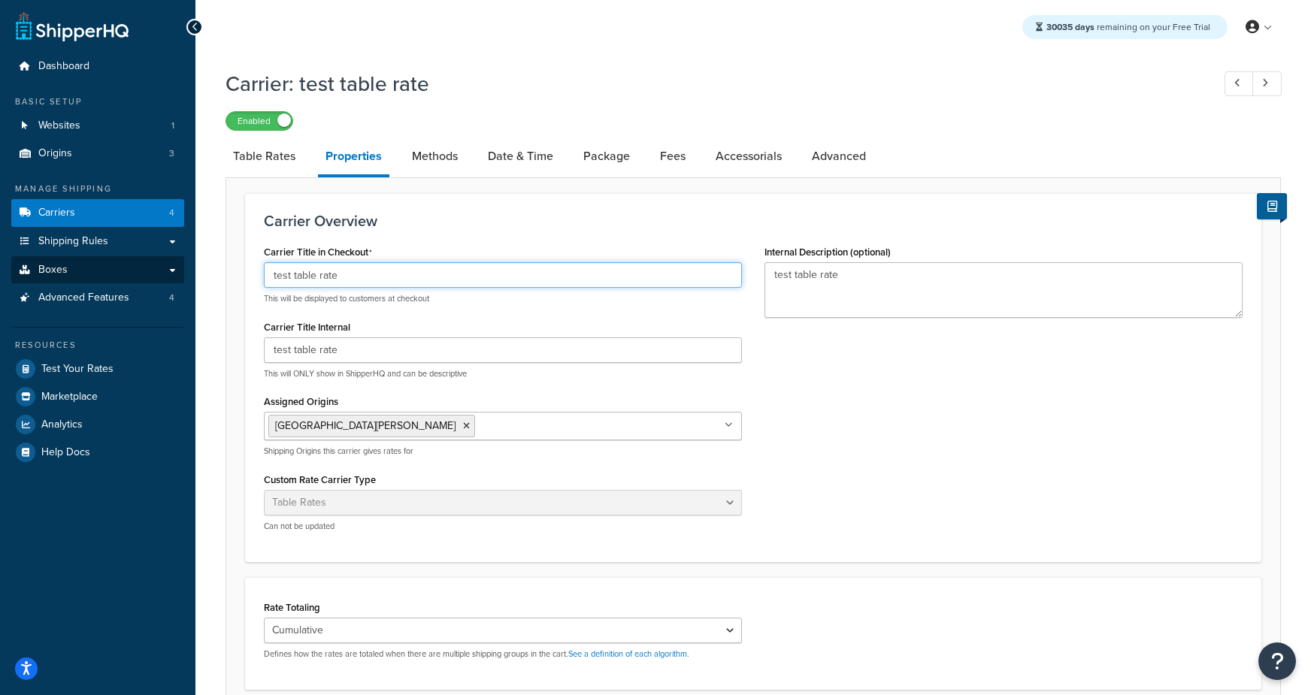
drag, startPoint x: 189, startPoint y: 270, endPoint x: 95, endPoint y: 261, distance: 94.4
click at [95, 261] on div "Dashboard Basic Setup Websites 1 Origins 3 Manage Shipping Carriers 4 Shipping …" at bounding box center [655, 497] width 1311 height 995
type input "Call for Quote"
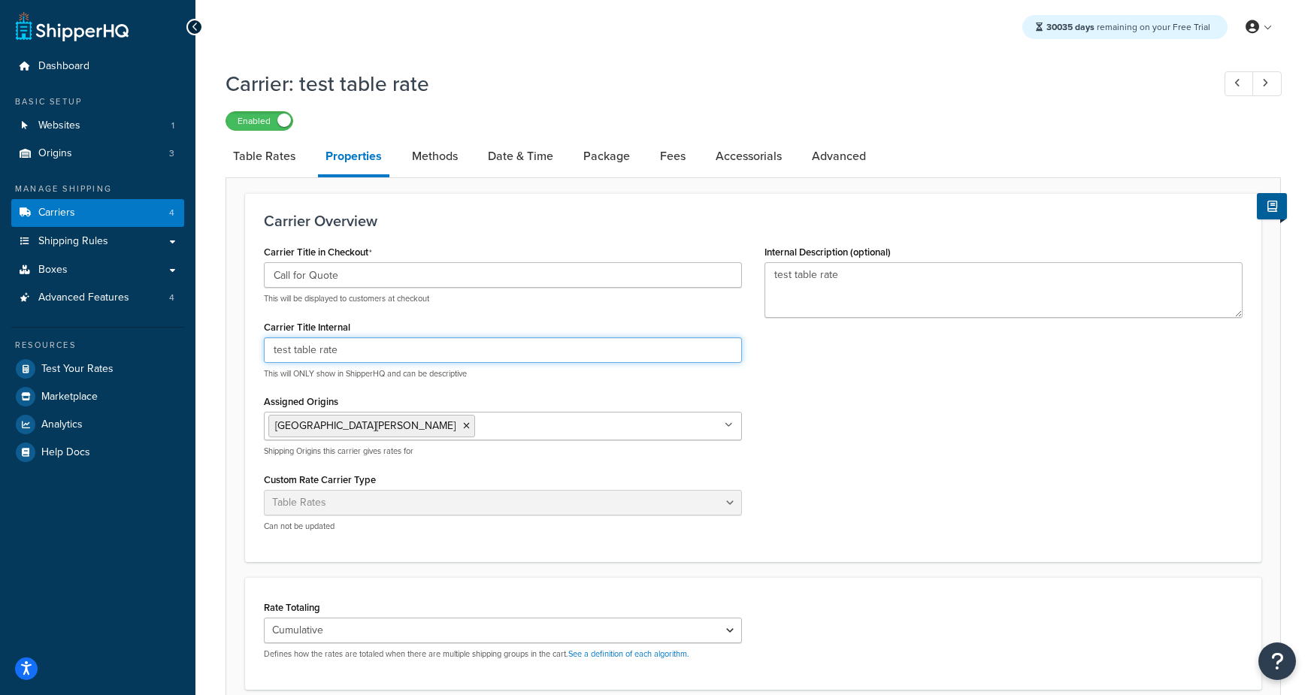
click at [328, 341] on input "test table rate" at bounding box center [503, 351] width 478 height 26
paste input "Call for Quo"
type input "Call for Quote"
click at [949, 464] on div "Carrier Title in Checkout Call for Quote This will be displayed to customers at…" at bounding box center [753, 392] width 1001 height 302
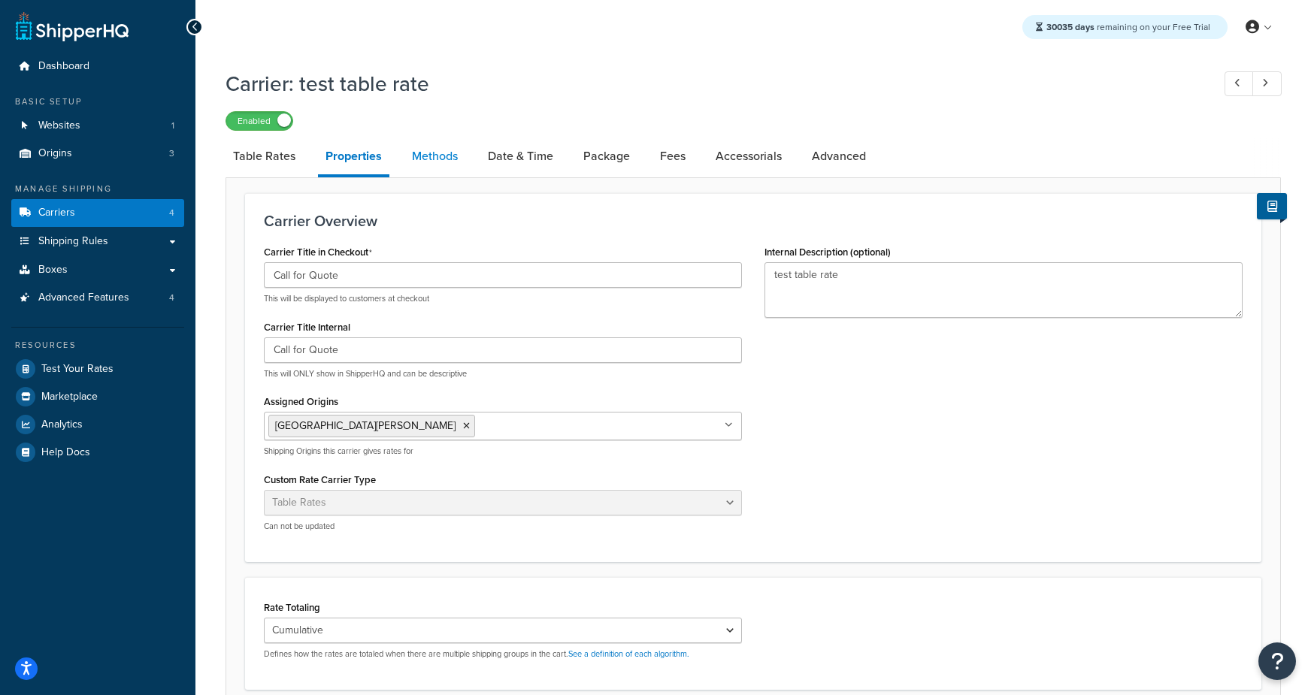
click at [404, 149] on link "Methods" at bounding box center [434, 156] width 61 height 36
select select "25"
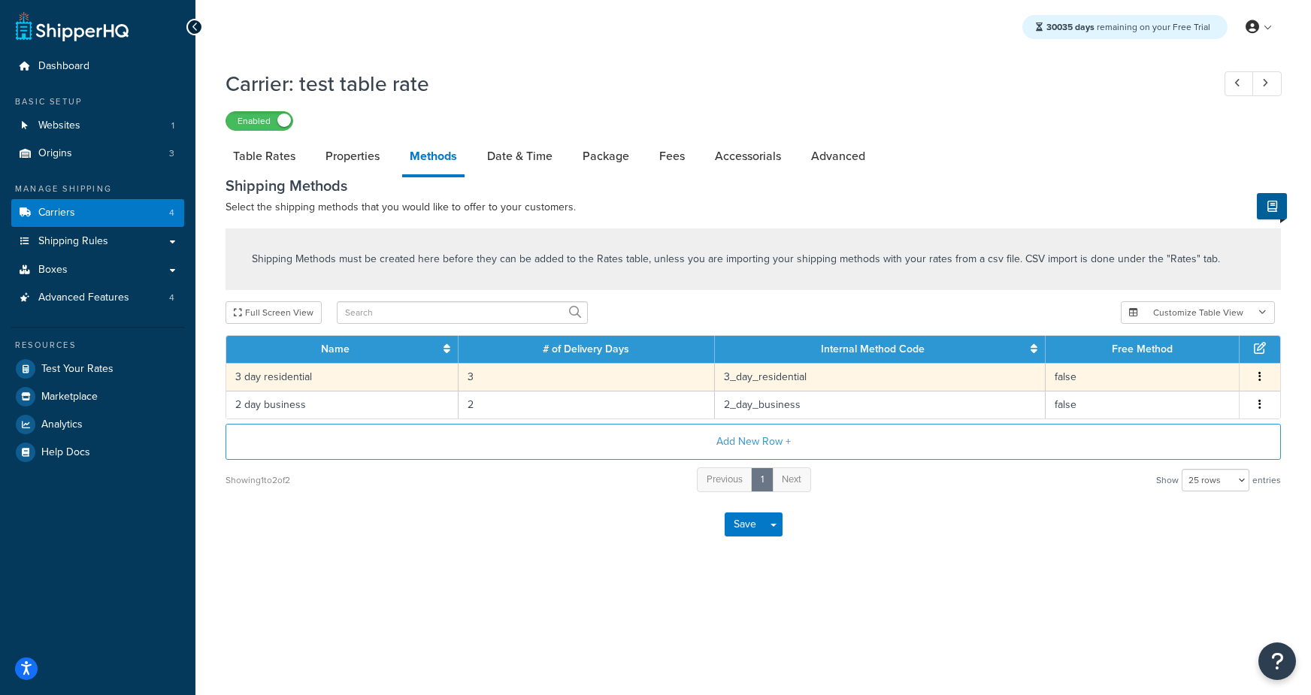
click at [325, 382] on td "3 day residential" at bounding box center [342, 377] width 232 height 28
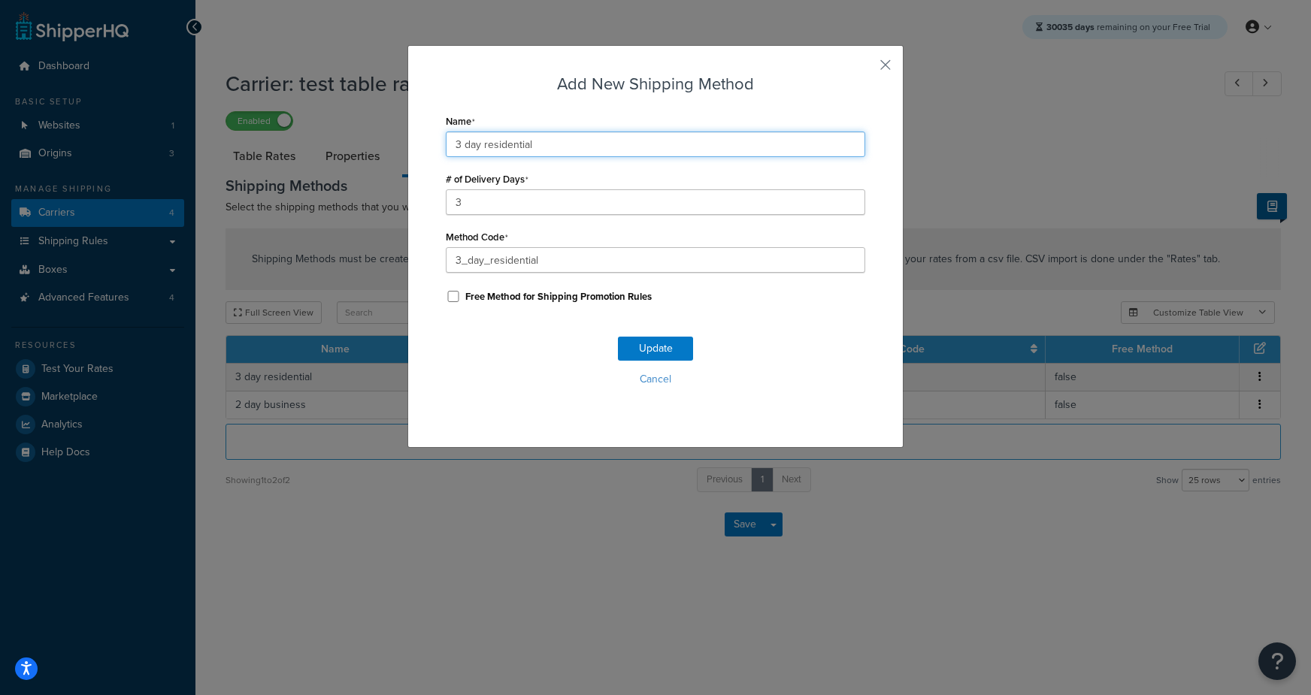
drag, startPoint x: 573, startPoint y: 142, endPoint x: 364, endPoint y: 135, distance: 209.1
click at [364, 135] on div "Add New Shipping Method Name 3 day residential # of Delivery Days 3 Method Code…" at bounding box center [655, 347] width 1311 height 695
type input "Fixed"
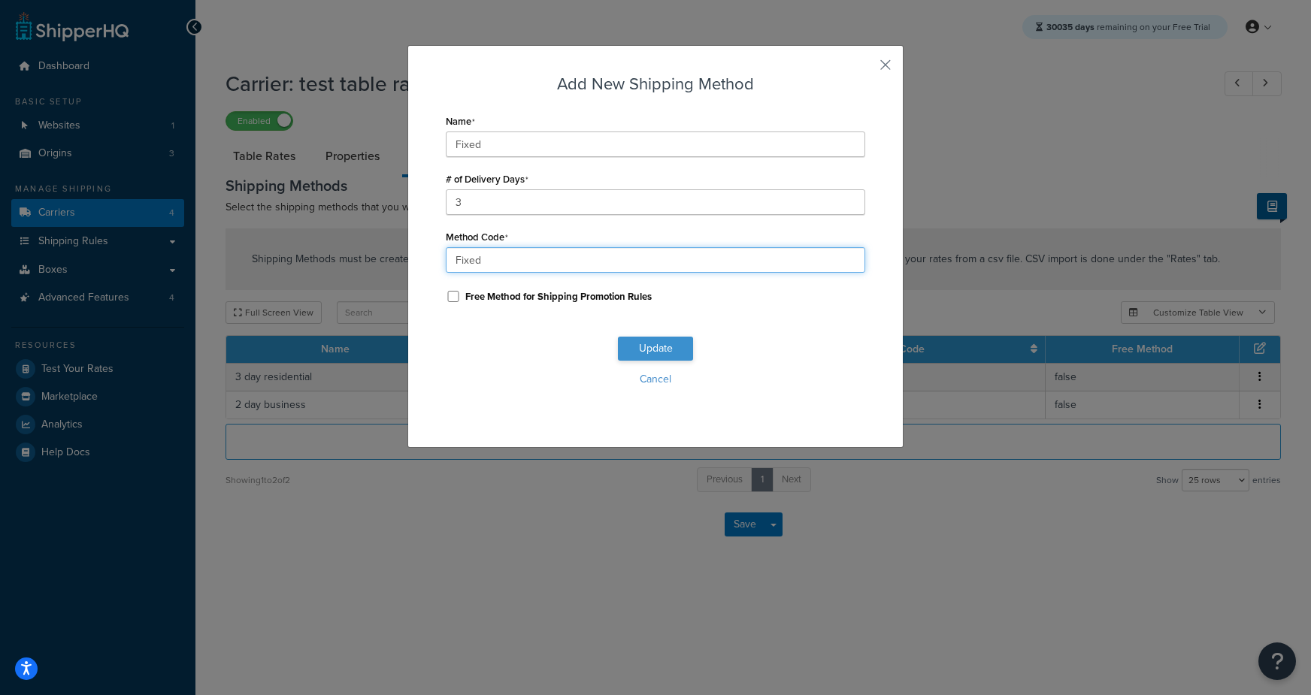
type input "Fixed"
click at [637, 341] on button "Update" at bounding box center [655, 349] width 75 height 24
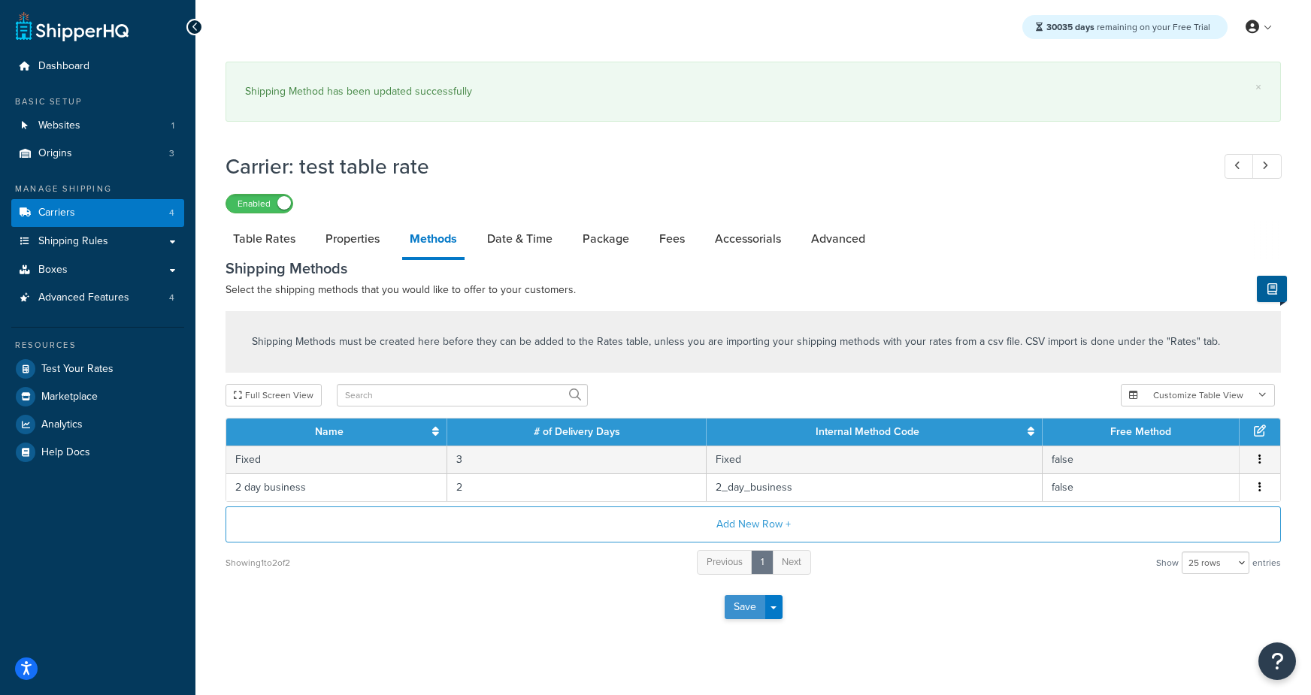
click at [743, 608] on button "Save" at bounding box center [745, 607] width 41 height 24
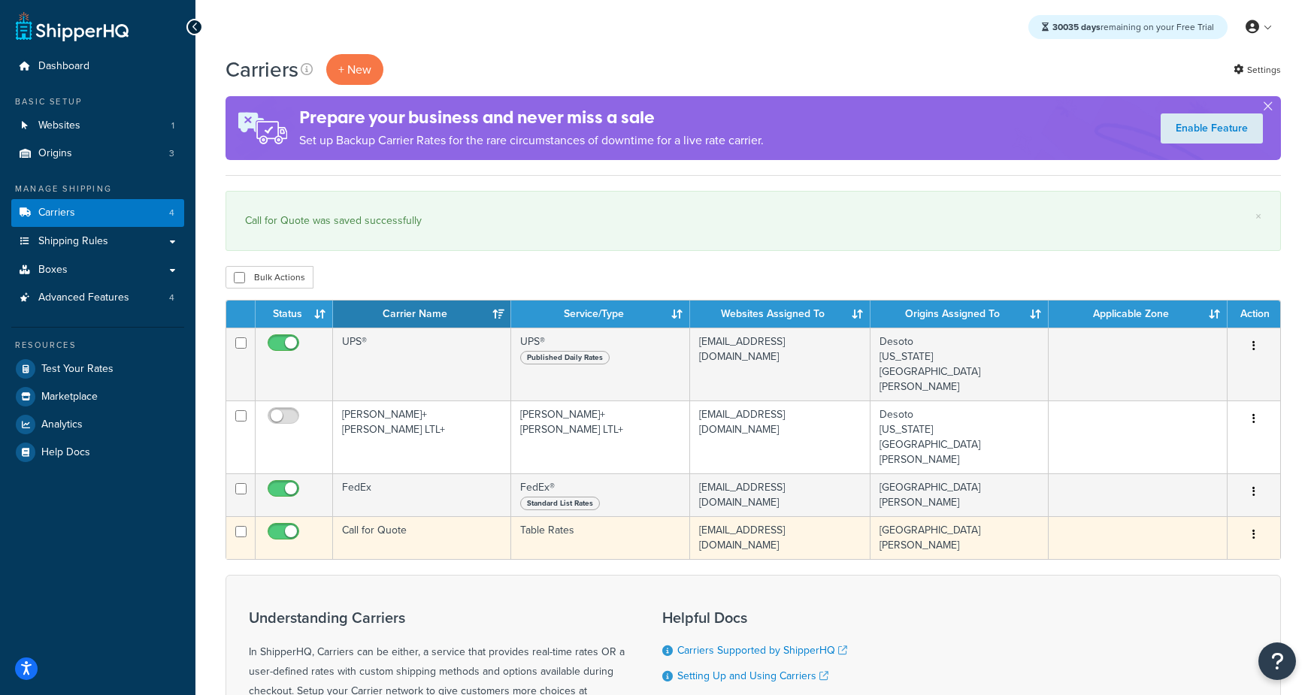
click at [390, 516] on td "Call for Quote" at bounding box center [422, 537] width 178 height 43
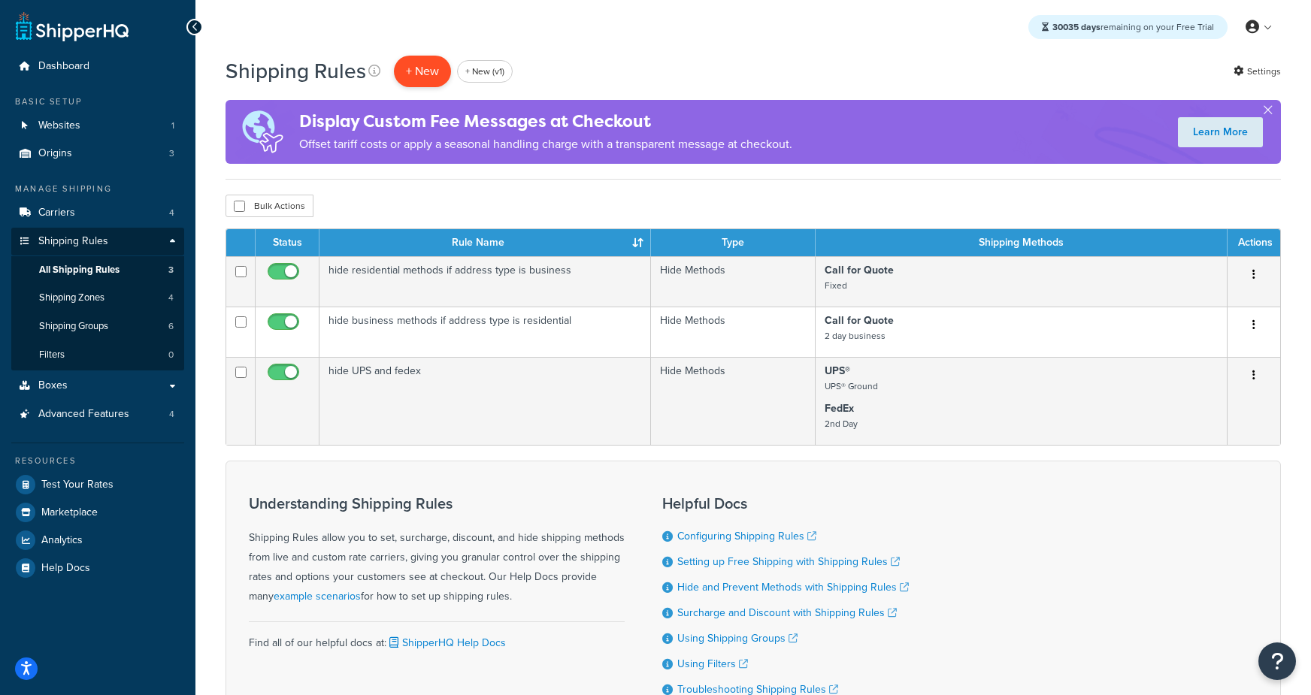
click at [444, 74] on p "+ New" at bounding box center [422, 71] width 57 height 31
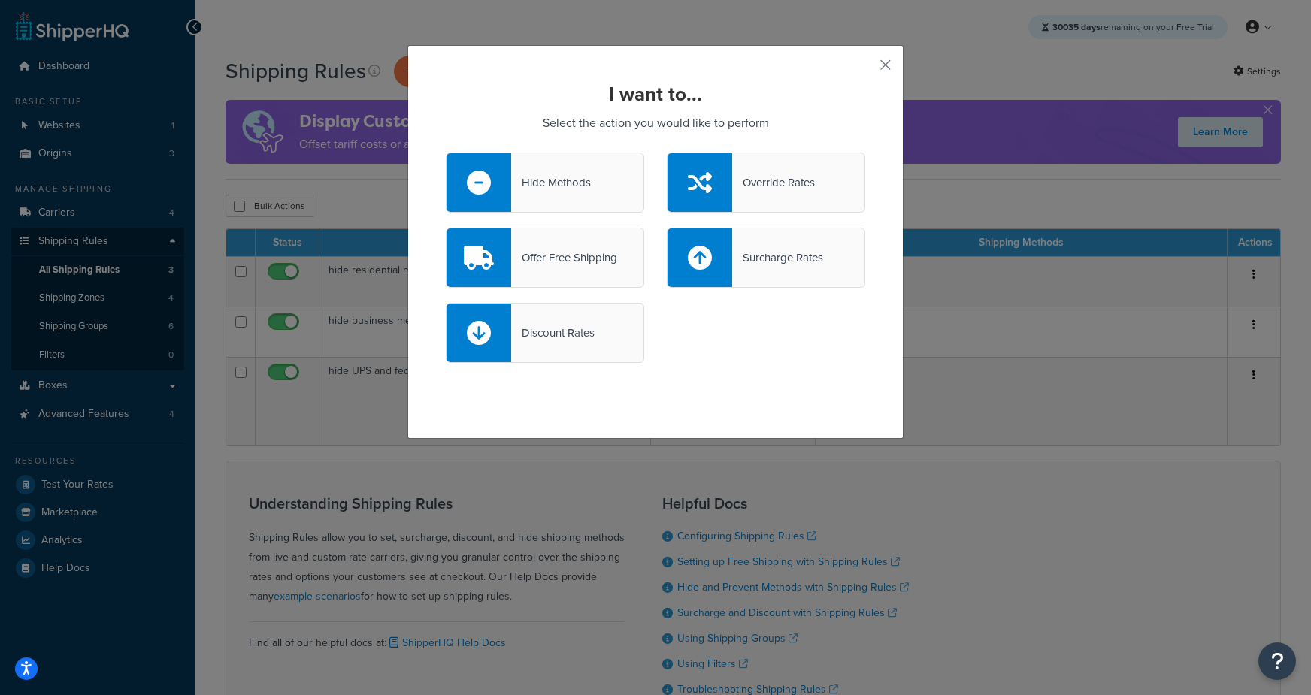
click at [556, 181] on div "Hide Methods" at bounding box center [551, 182] width 80 height 21
click at [0, 0] on input "Hide Methods" at bounding box center [0, 0] width 0 height 0
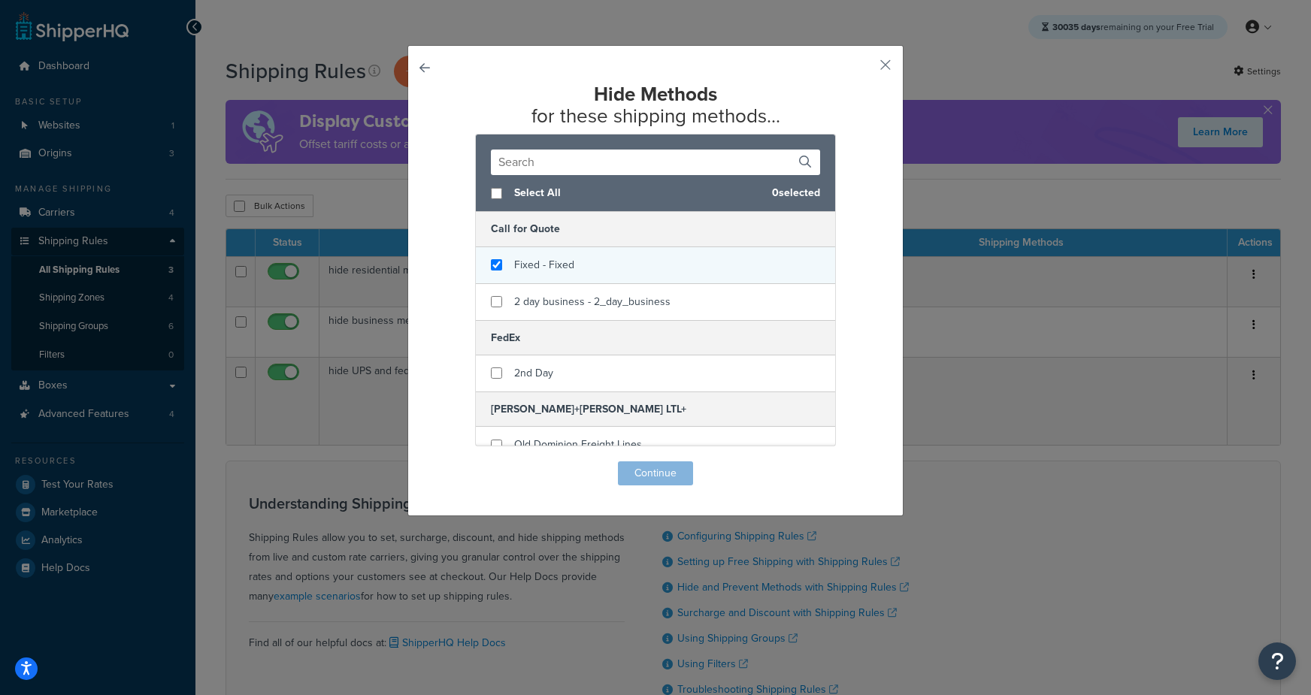
checkbox input "true"
click at [562, 267] on span "Fixed - Fixed" at bounding box center [544, 265] width 60 height 16
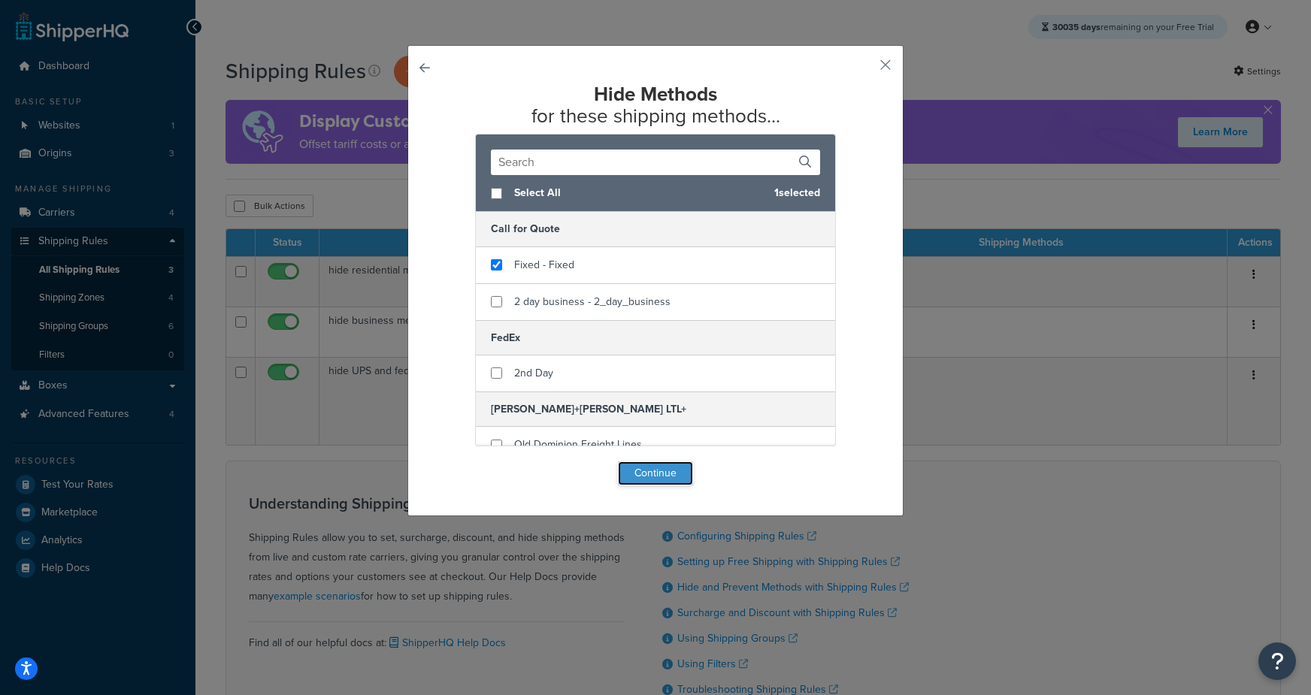
click at [667, 476] on button "Continue" at bounding box center [655, 474] width 75 height 24
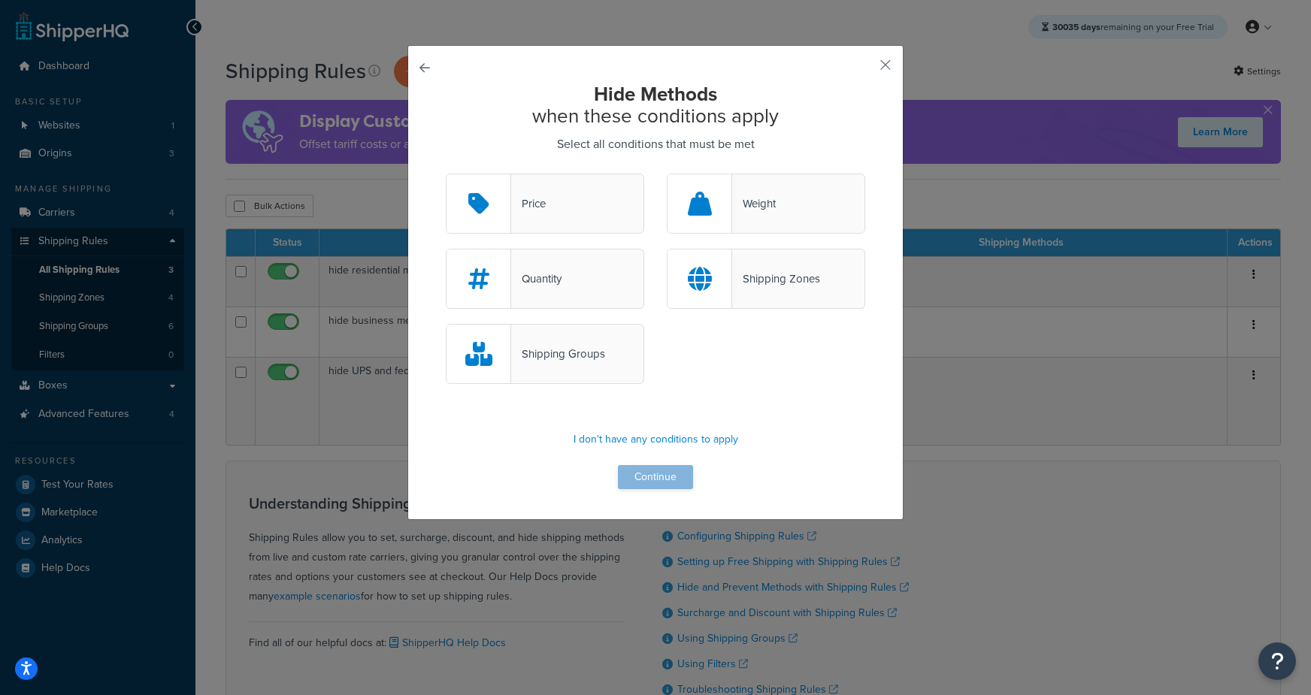
drag, startPoint x: 586, startPoint y: 359, endPoint x: 642, endPoint y: 486, distance: 139.0
click at [589, 361] on div "Shipping Groups" at bounding box center [558, 354] width 94 height 21
click at [0, 0] on input "Shipping Groups" at bounding box center [0, 0] width 0 height 0
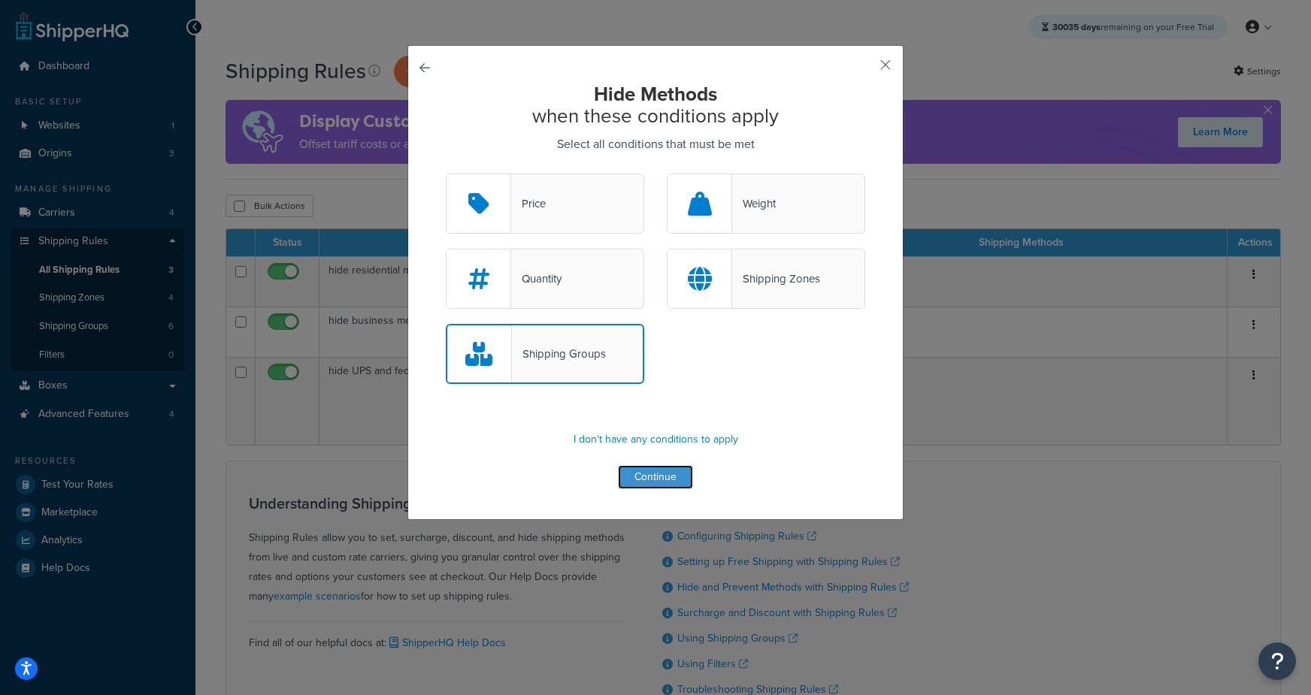
click at [655, 480] on button "Continue" at bounding box center [655, 477] width 75 height 24
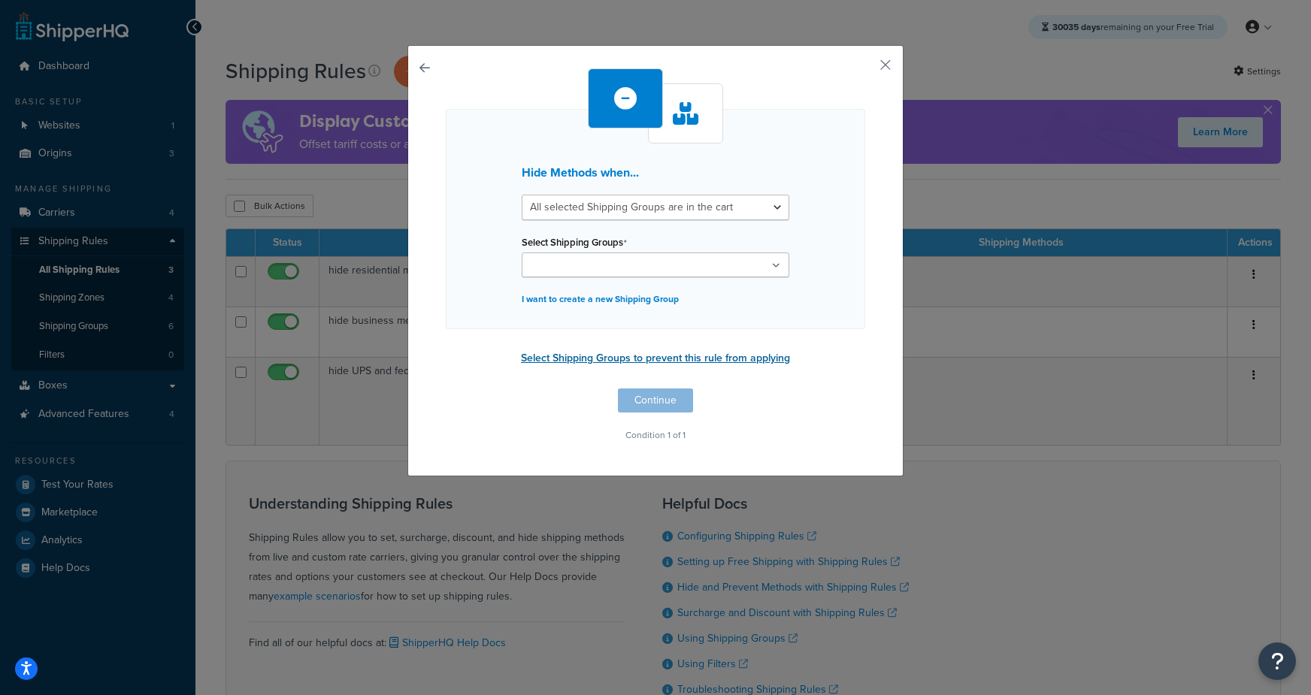
click at [586, 362] on button "Select Shipping Groups to prevent this rule from applying" at bounding box center [655, 358] width 278 height 23
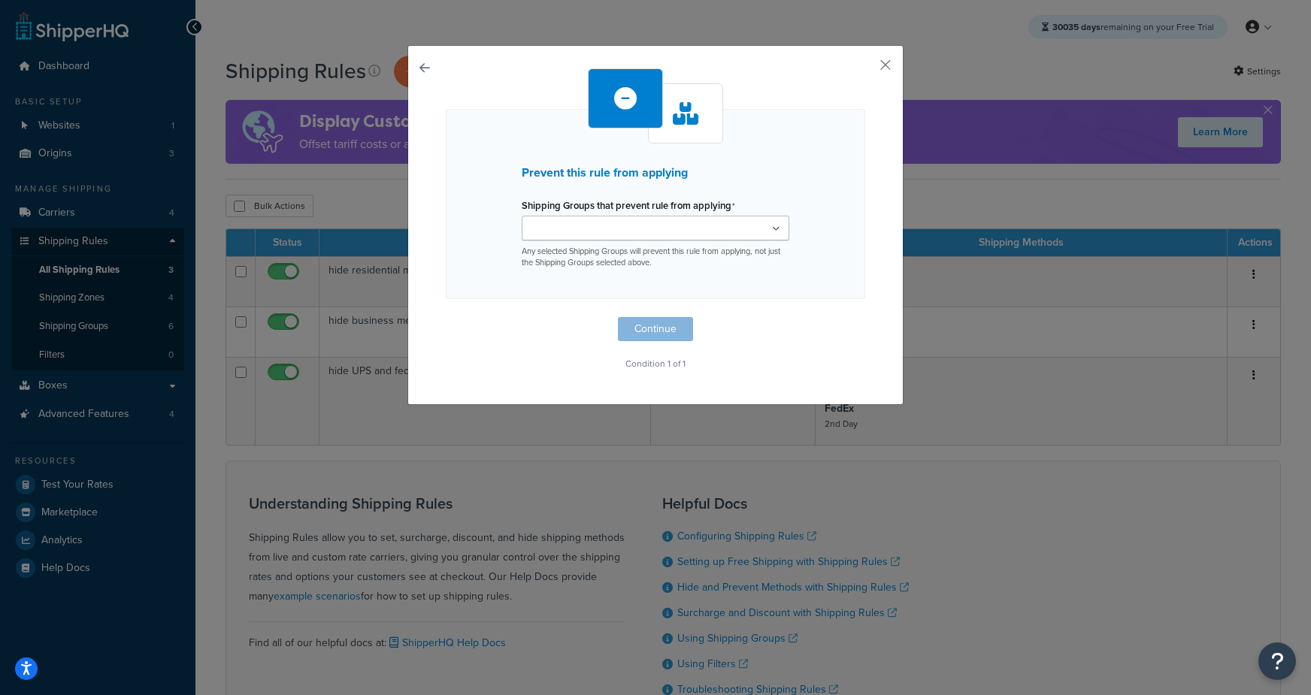
click at [599, 224] on input "Shipping Groups that prevent rule from applying" at bounding box center [592, 229] width 133 height 17
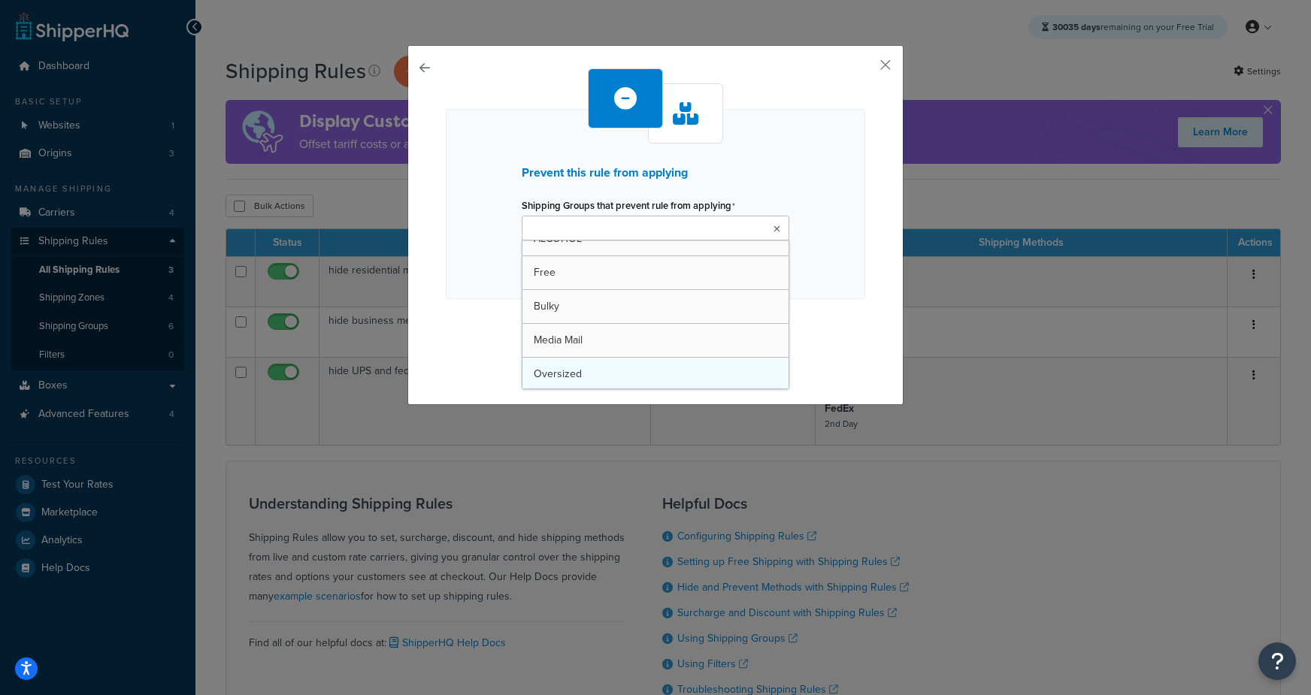
scroll to position [18, 0]
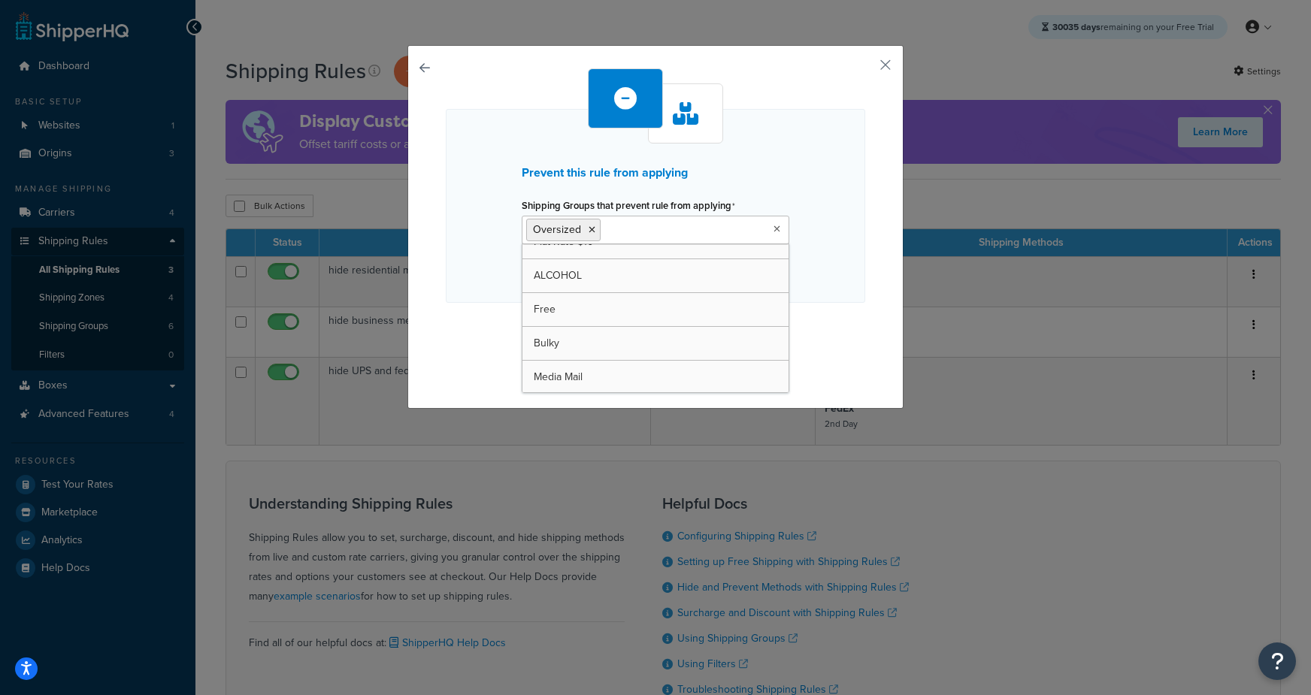
drag, startPoint x: 472, startPoint y: 350, endPoint x: 567, endPoint y: 361, distance: 95.3
click at [475, 351] on div "Prevent this rule from applying Shipping Groups that prevent rule from applying…" at bounding box center [655, 223] width 419 height 310
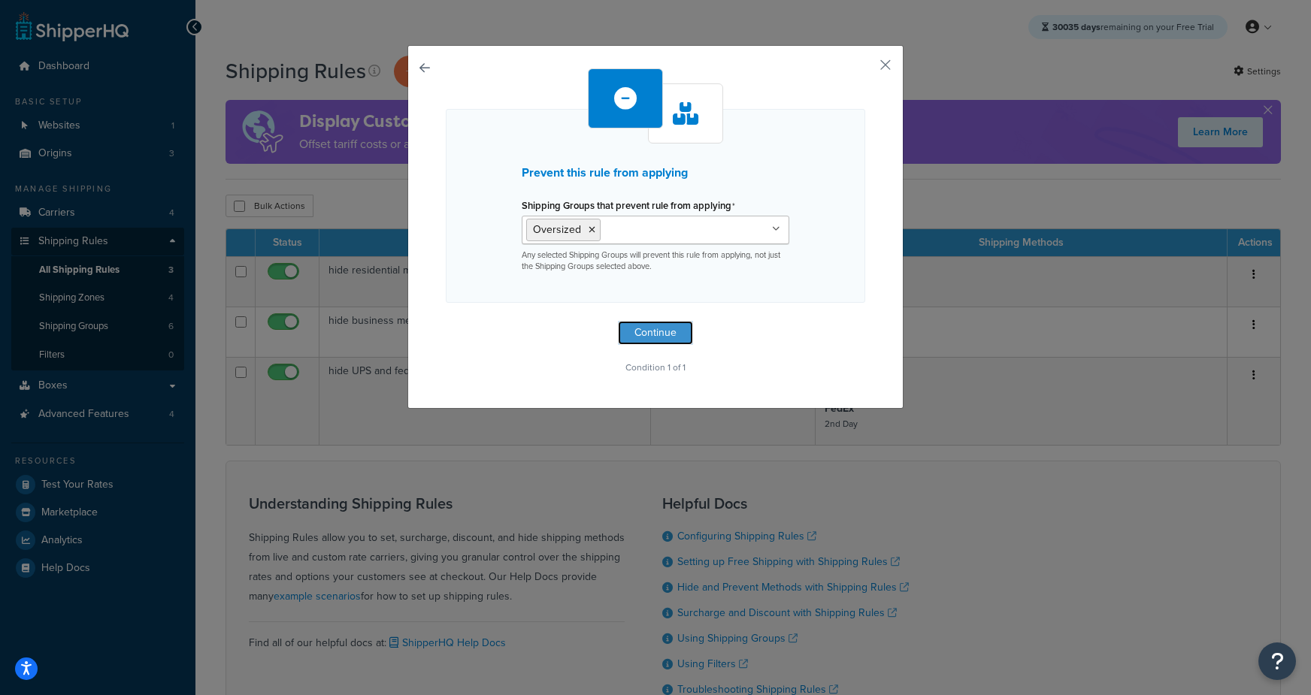
click at [643, 337] on button "Continue" at bounding box center [655, 333] width 75 height 24
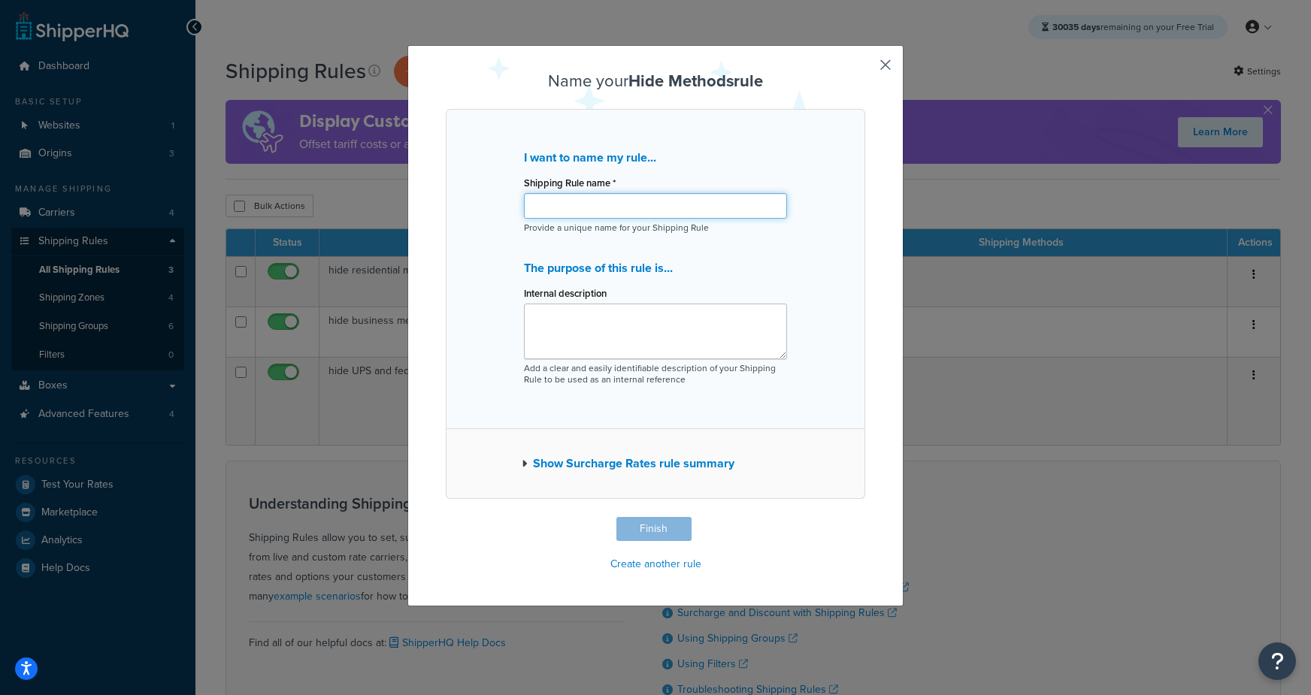
click at [589, 204] on input "Shipping Rule name *" at bounding box center [655, 206] width 263 height 26
type input "Hide Call for Quote"
click at [495, 261] on div "I want to name my rule... Shipping Rule name * Hide Call for Quote Provide a un…" at bounding box center [655, 269] width 419 height 320
click at [663, 532] on button "Finish" at bounding box center [653, 529] width 75 height 24
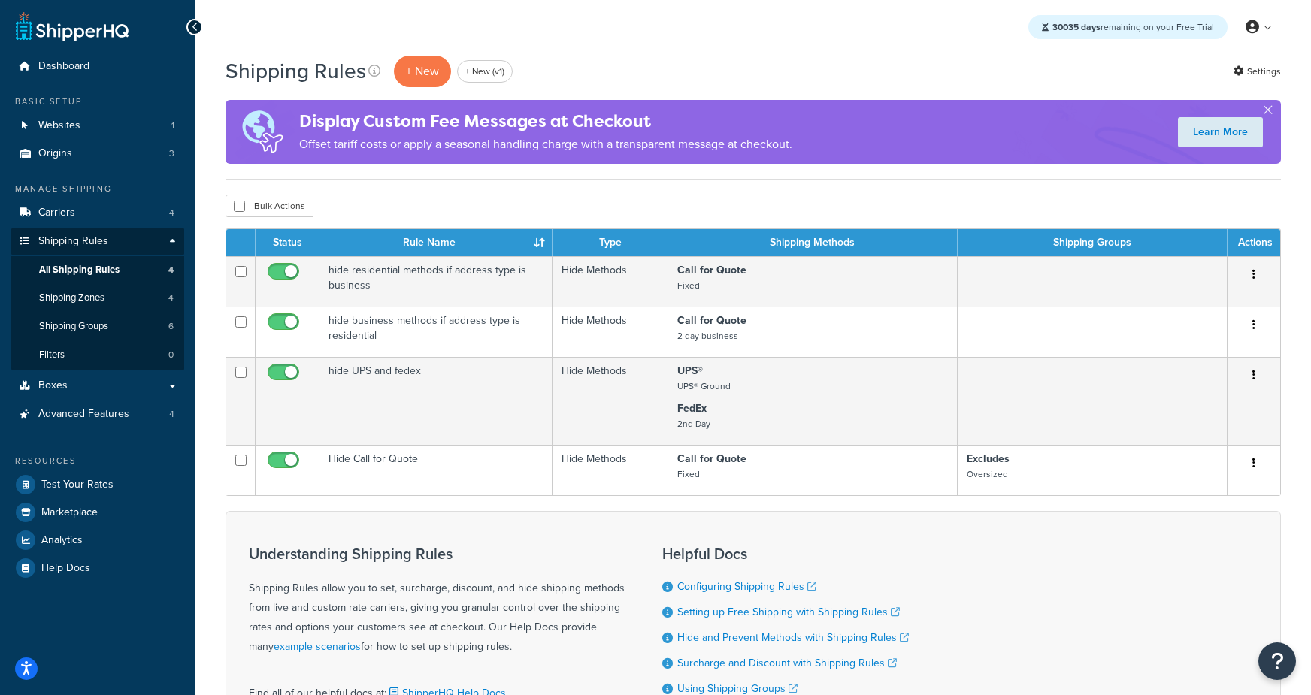
click at [630, 55] on div "Shipping Rules + New + New (v1) Settings" at bounding box center [753, 71] width 1055 height 35
click at [418, 73] on p "+ New" at bounding box center [422, 71] width 57 height 31
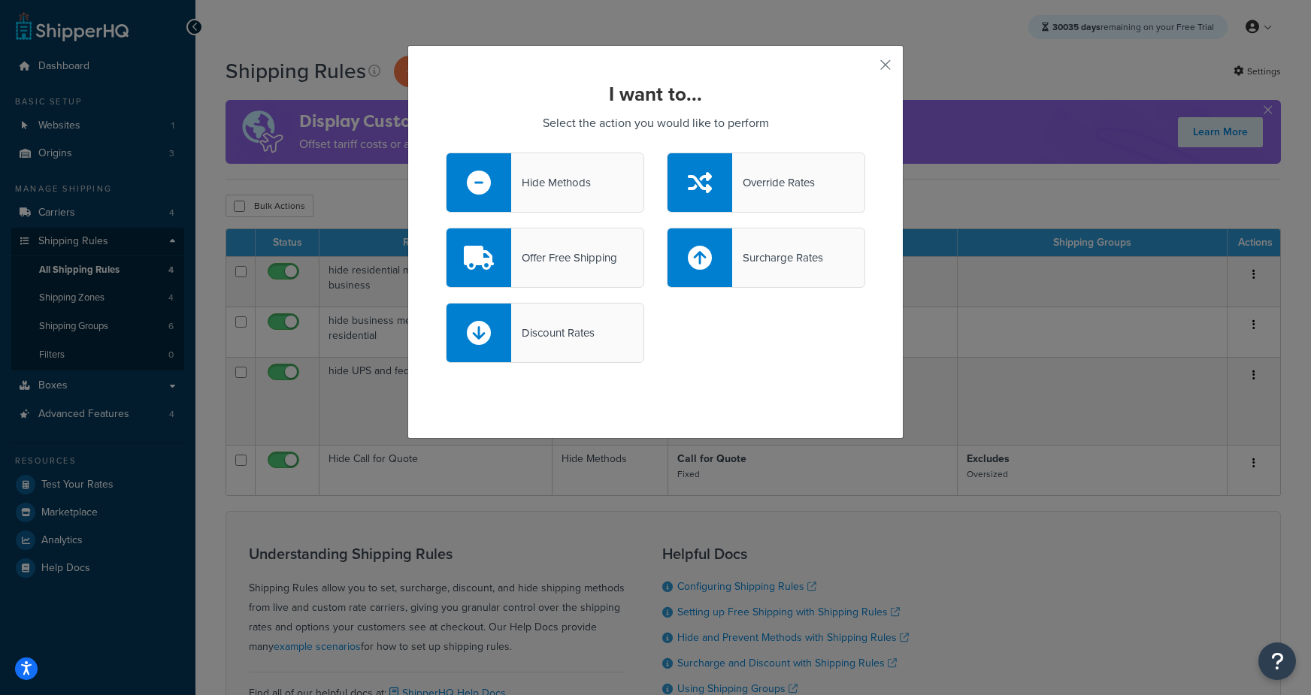
drag, startPoint x: 542, startPoint y: 216, endPoint x: 549, endPoint y: 195, distance: 21.4
click at [542, 216] on div "Hide Methods Override Rates" at bounding box center [655, 190] width 442 height 75
click at [549, 176] on div "Hide Methods" at bounding box center [551, 182] width 80 height 21
click at [0, 0] on input "Hide Methods" at bounding box center [0, 0] width 0 height 0
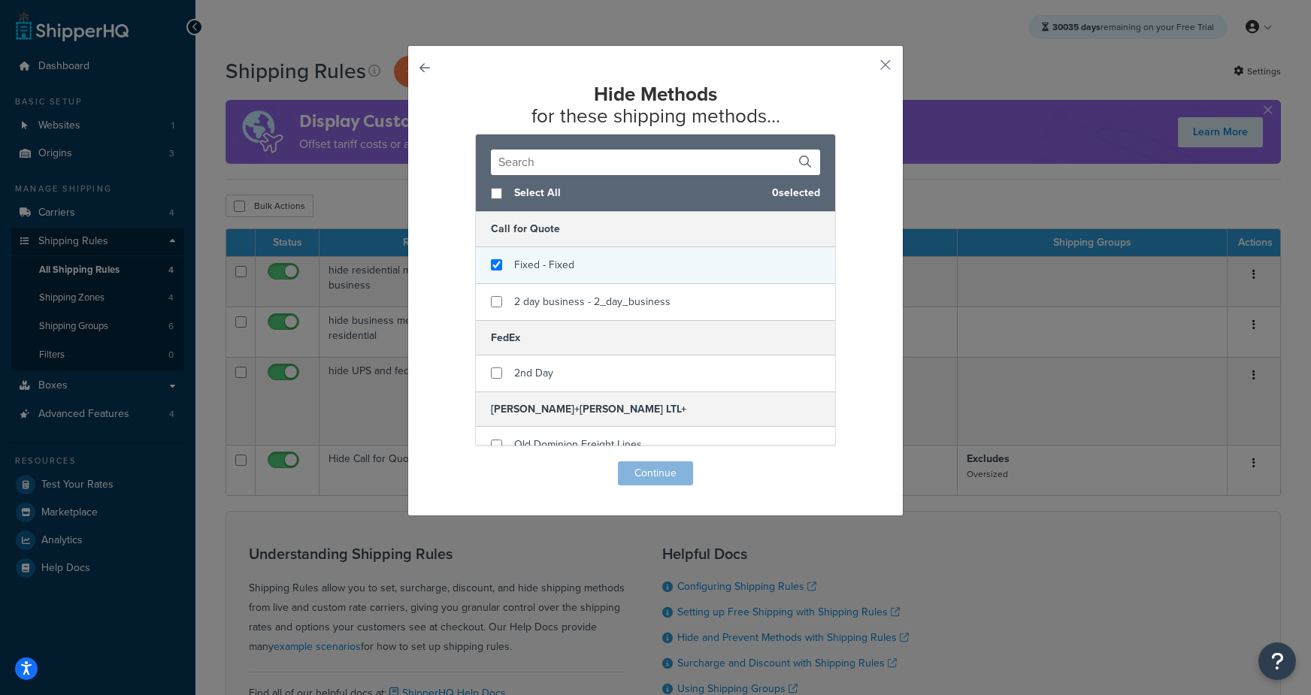
checkbox input "true"
click at [570, 269] on span "Fixed - Fixed" at bounding box center [544, 265] width 60 height 16
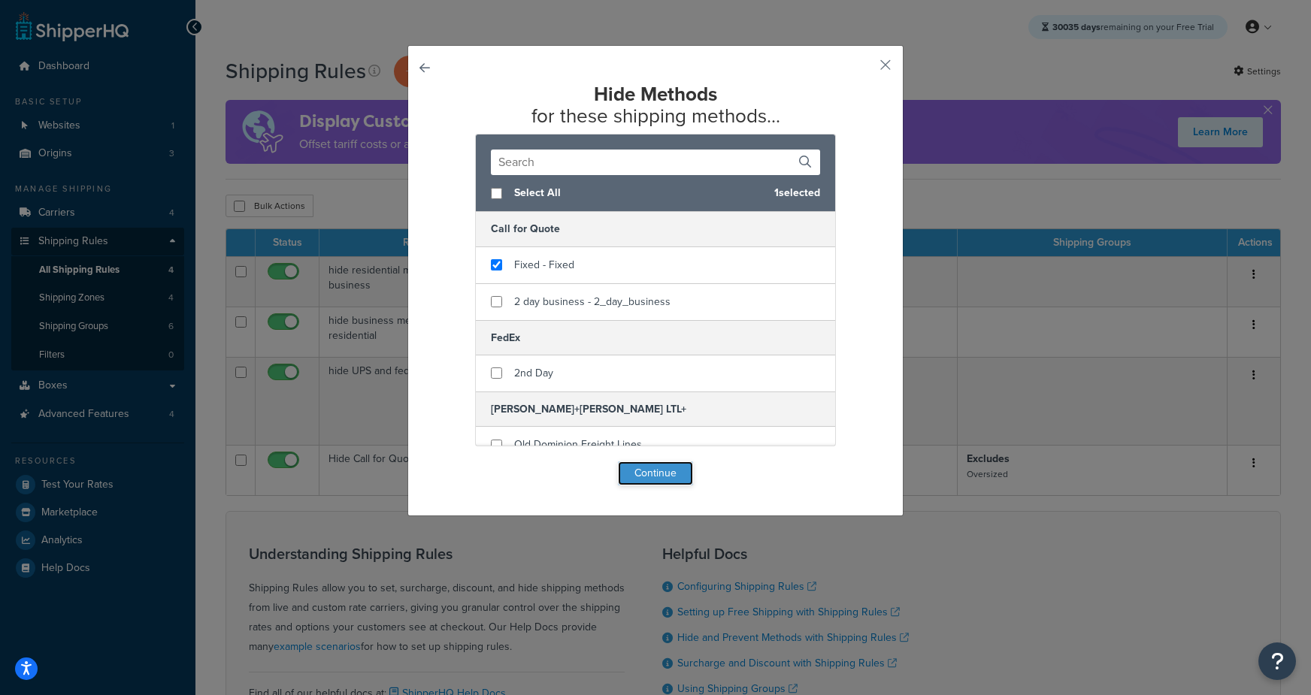
click at [650, 464] on button "Continue" at bounding box center [655, 474] width 75 height 24
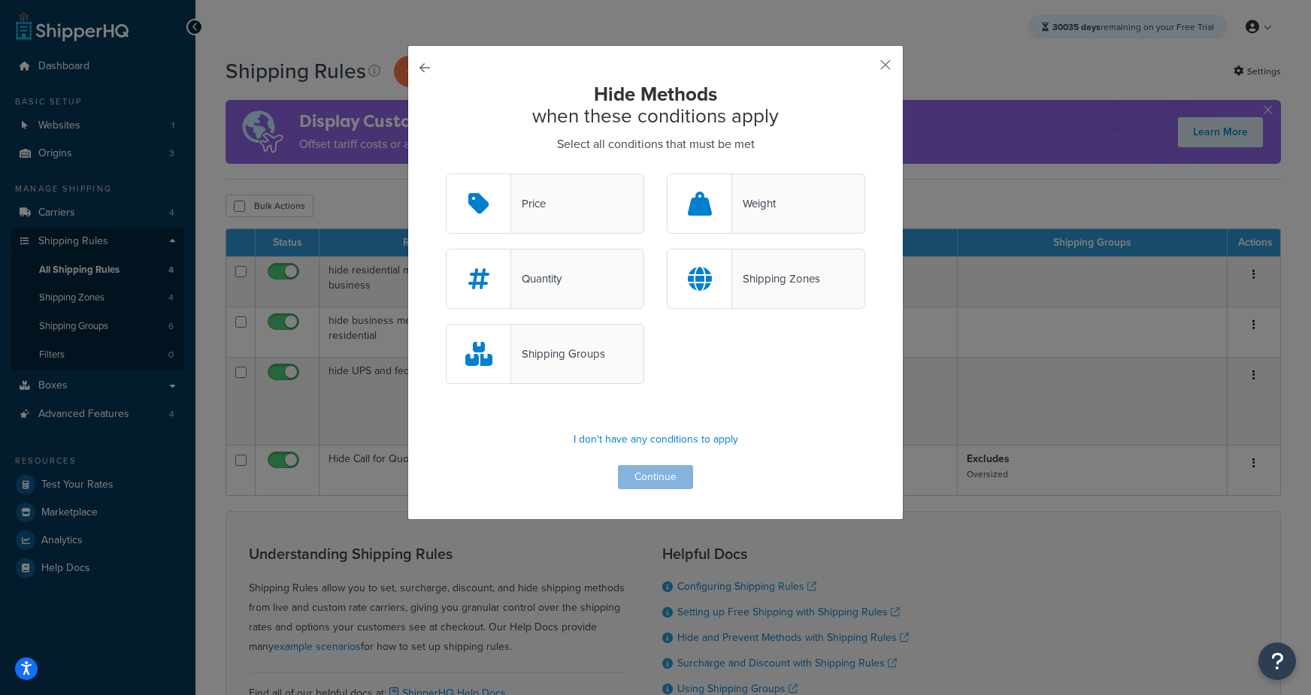
drag, startPoint x: 592, startPoint y: 369, endPoint x: 619, endPoint y: 450, distance: 85.6
click at [592, 369] on div "Shipping Groups" at bounding box center [545, 354] width 198 height 60
click at [0, 0] on input "Shipping Groups" at bounding box center [0, 0] width 0 height 0
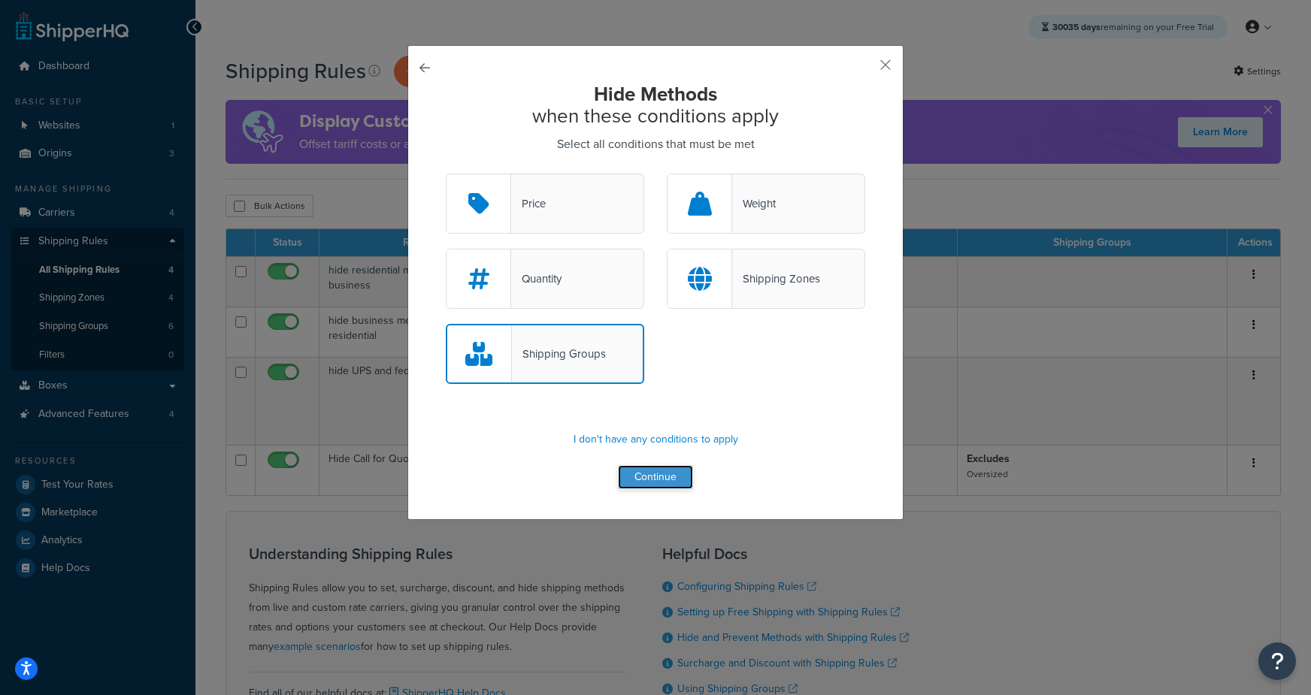
click at [646, 472] on button "Continue" at bounding box center [655, 477] width 75 height 24
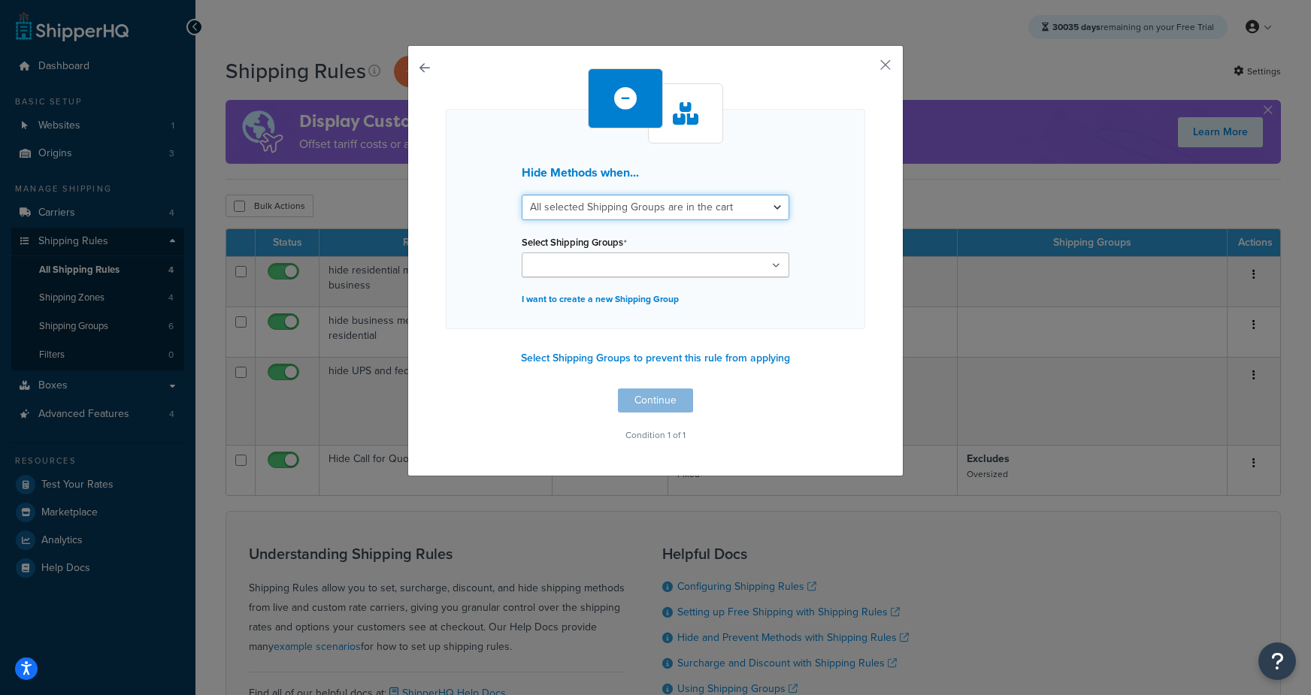
click at [559, 209] on select "All selected Shipping Groups are in the cart Any selected Shipping Groups are i…" at bounding box center [656, 208] width 268 height 26
click at [574, 367] on button "Select Shipping Groups to prevent this rule from applying" at bounding box center [655, 358] width 278 height 23
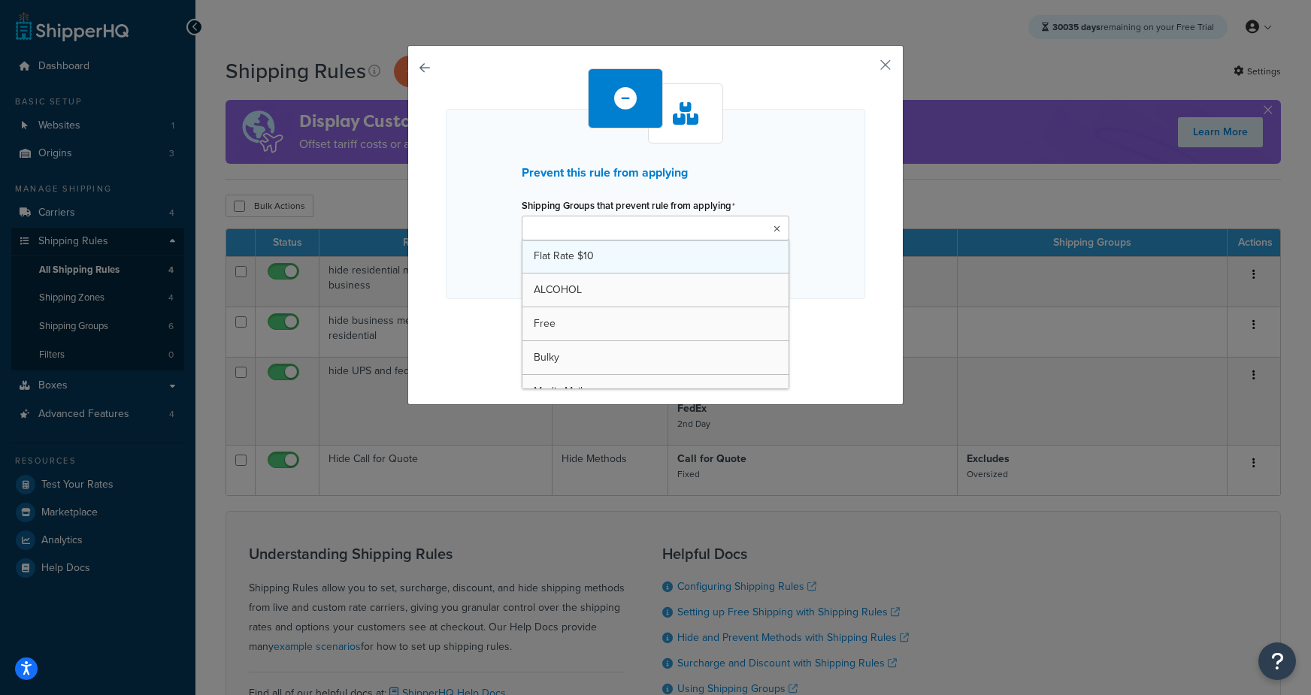
drag, startPoint x: 565, startPoint y: 229, endPoint x: 574, endPoint y: 247, distance: 20.8
click at [566, 229] on input "Shipping Groups that prevent rule from applying" at bounding box center [592, 229] width 133 height 17
drag, startPoint x: 556, startPoint y: 366, endPoint x: 472, endPoint y: 338, distance: 88.9
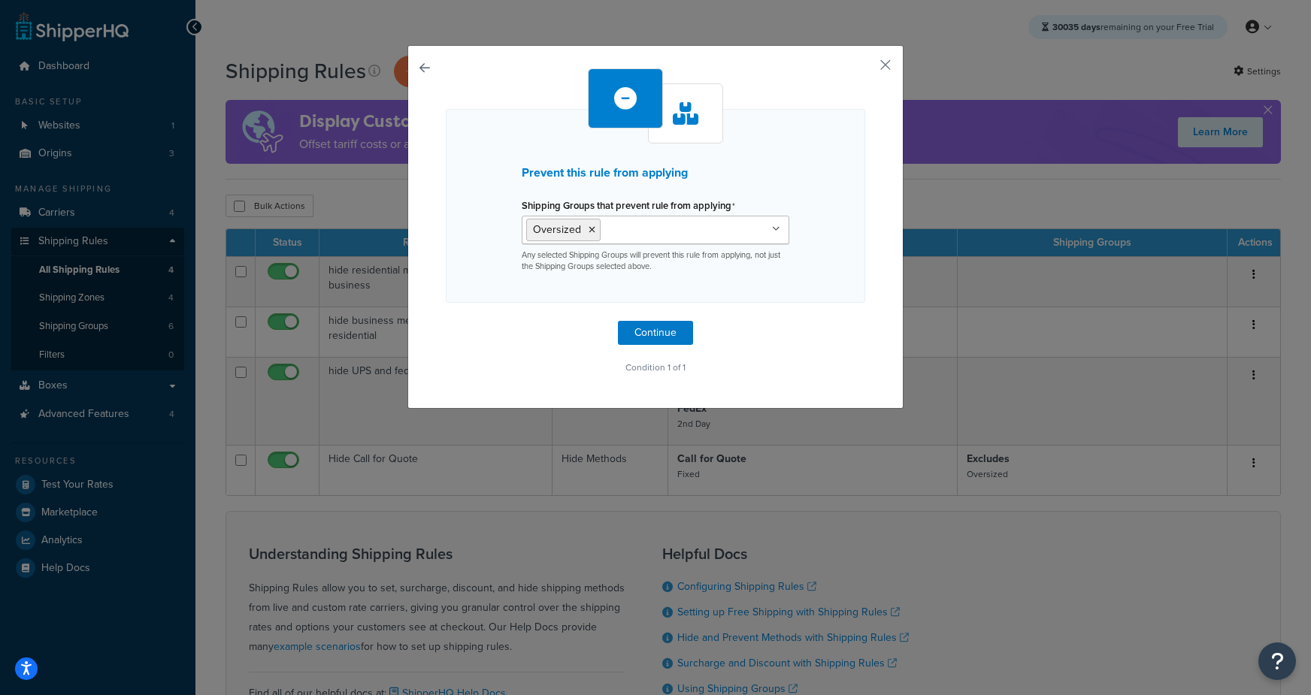
drag, startPoint x: 460, startPoint y: 325, endPoint x: 522, endPoint y: 325, distance: 62.4
click at [461, 325] on div "Prevent this rule from applying Shipping Groups that prevent rule from applying…" at bounding box center [655, 223] width 419 height 310
click at [646, 332] on button "Continue" at bounding box center [655, 333] width 75 height 24
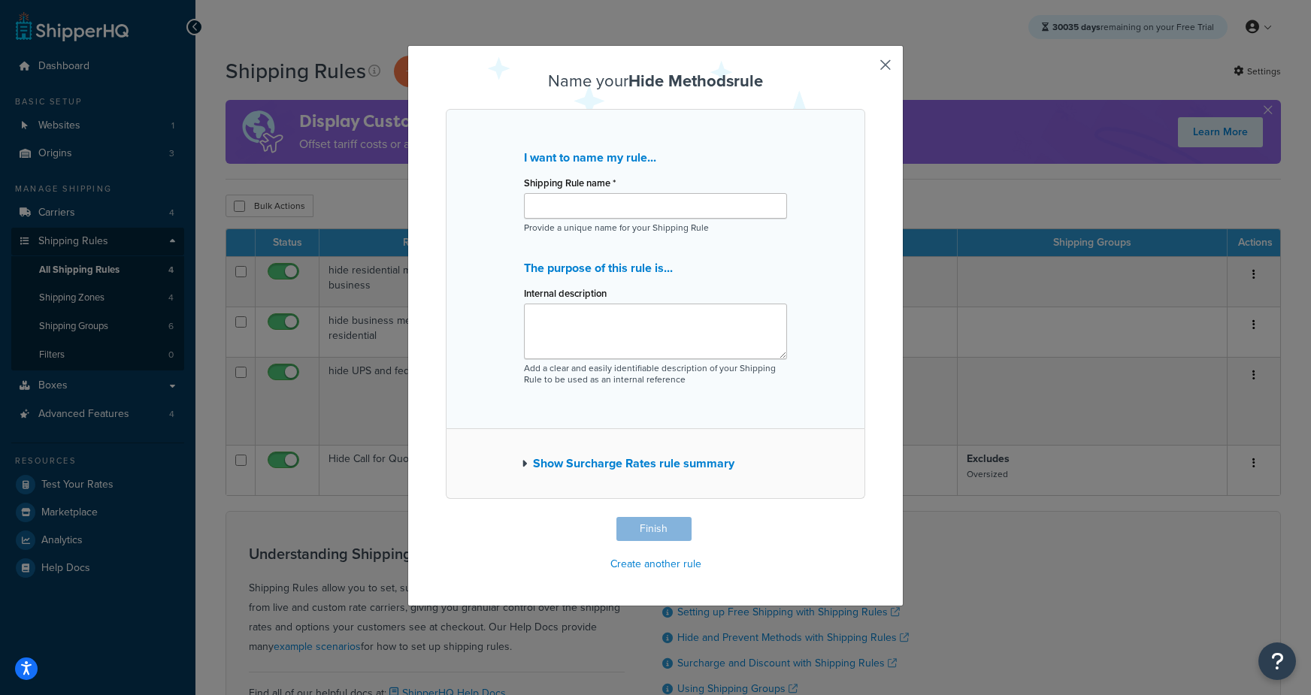
click at [568, 462] on button "Show Surcharge Rates rule summary" at bounding box center [628, 463] width 213 height 21
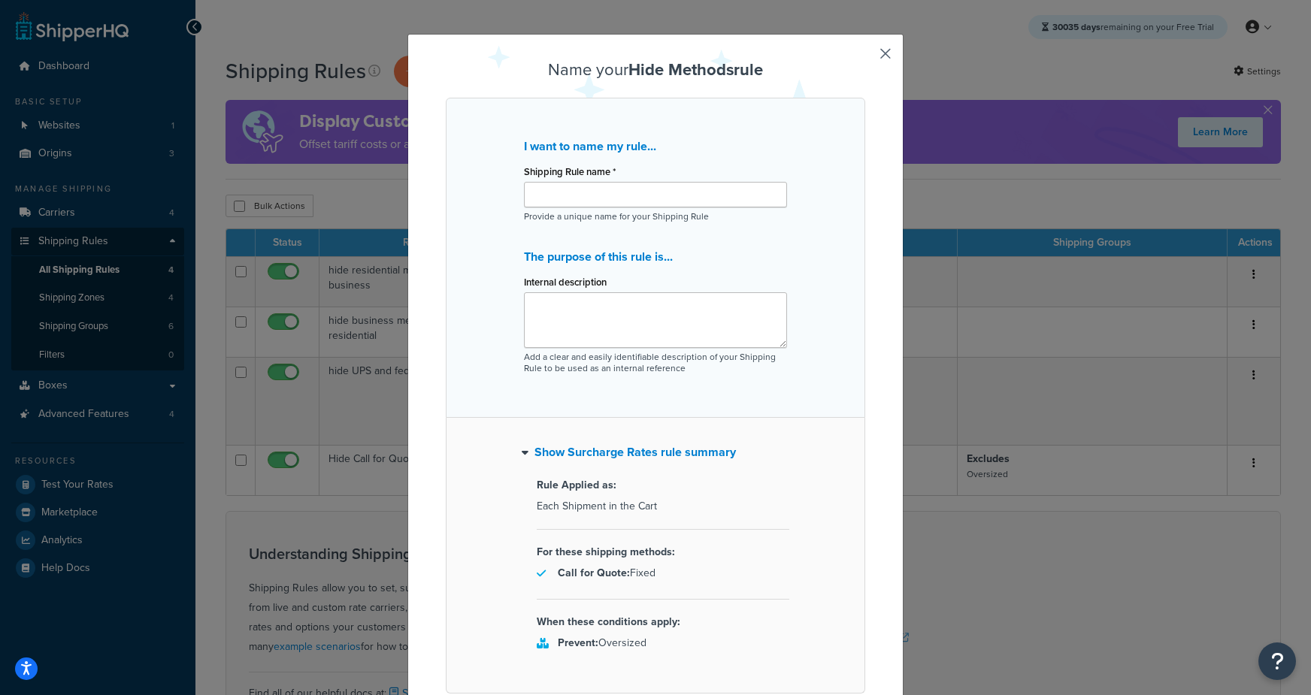
scroll to position [0, 0]
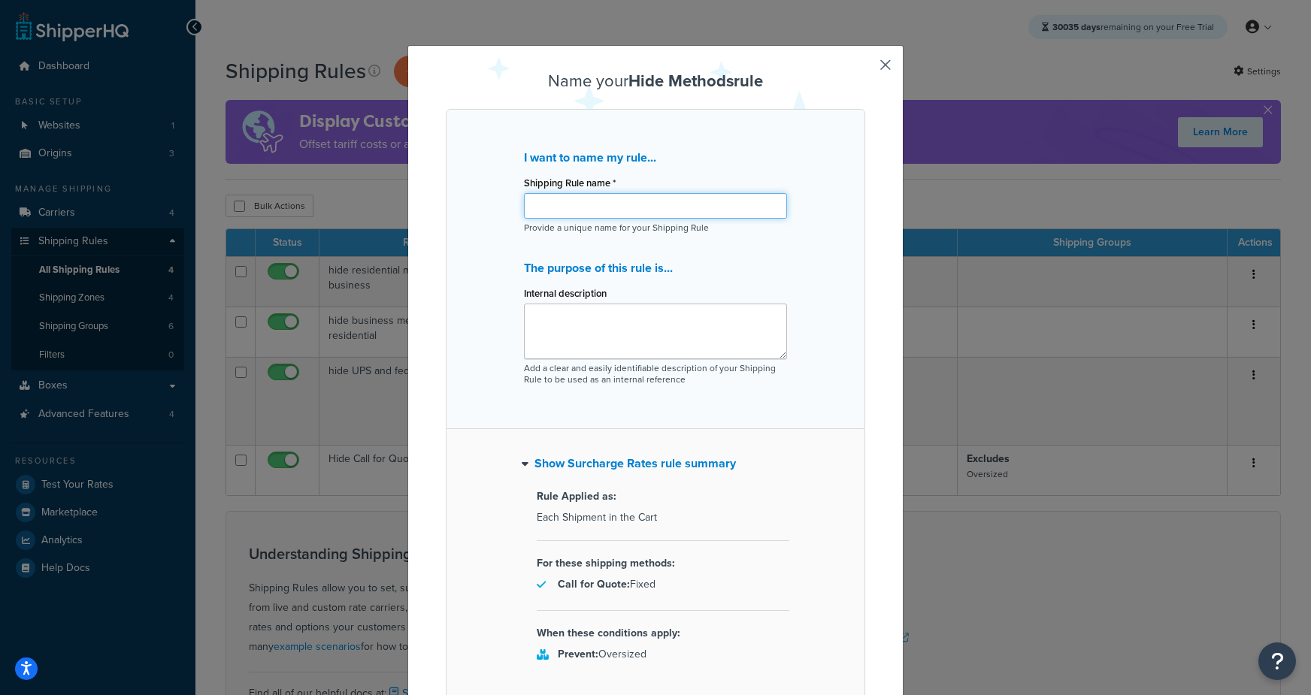
click at [625, 210] on input "Shipping Rule name *" at bounding box center [655, 206] width 263 height 26
click at [562, 330] on textarea "Internal description" at bounding box center [655, 332] width 263 height 56
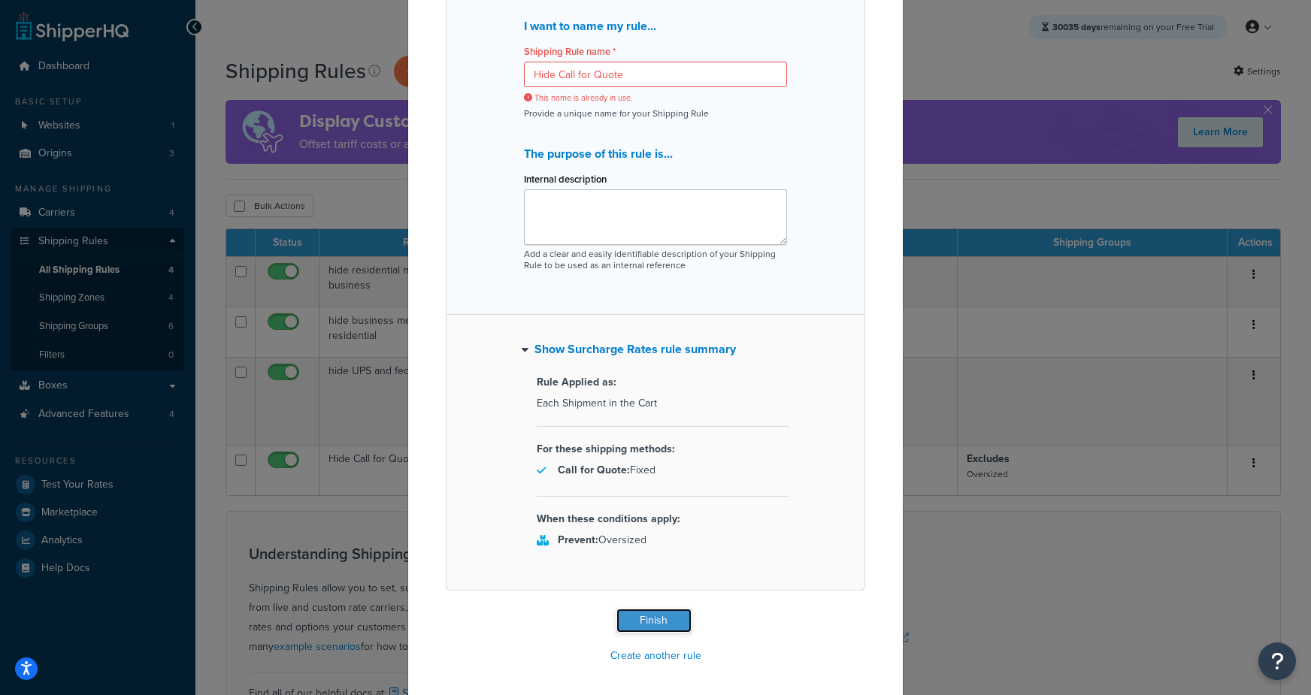
click at [657, 616] on button "Finish" at bounding box center [653, 621] width 75 height 24
click at [665, 75] on input "Hide Call for Quote" at bounding box center [655, 75] width 263 height 26
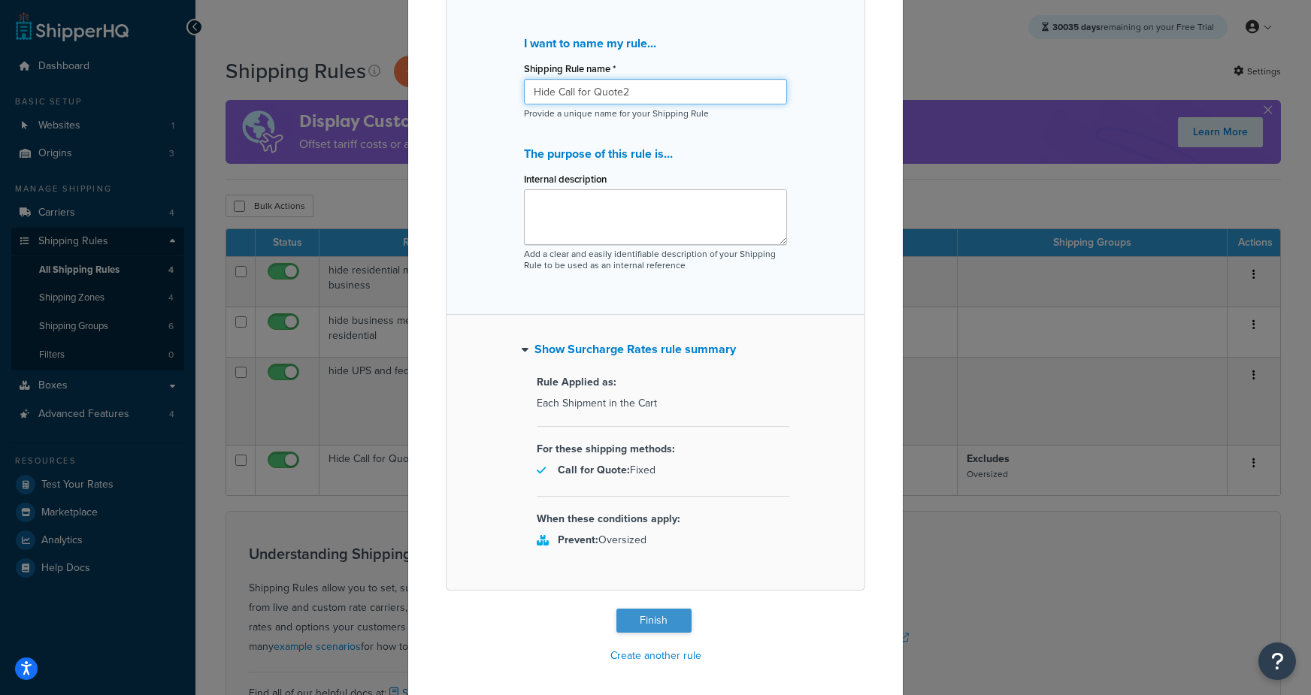
type input "Hide Call for Quote2"
click at [670, 628] on button "Finish" at bounding box center [653, 621] width 75 height 24
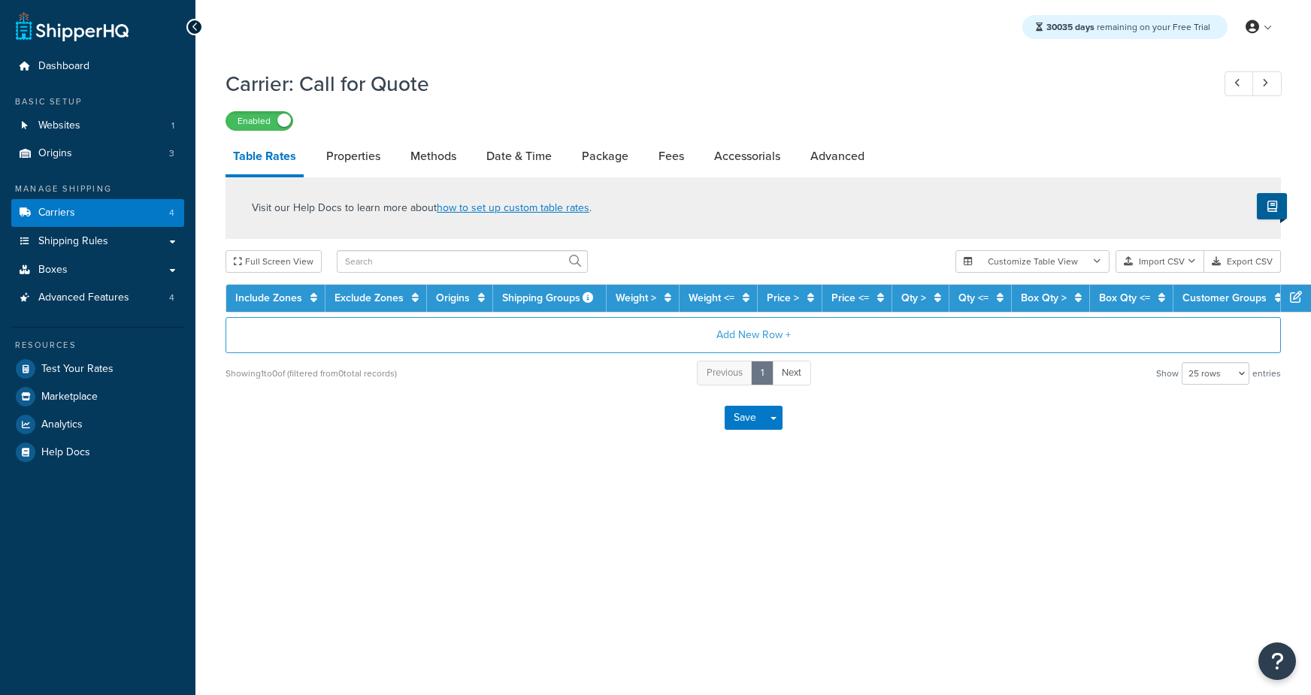
select select "25"
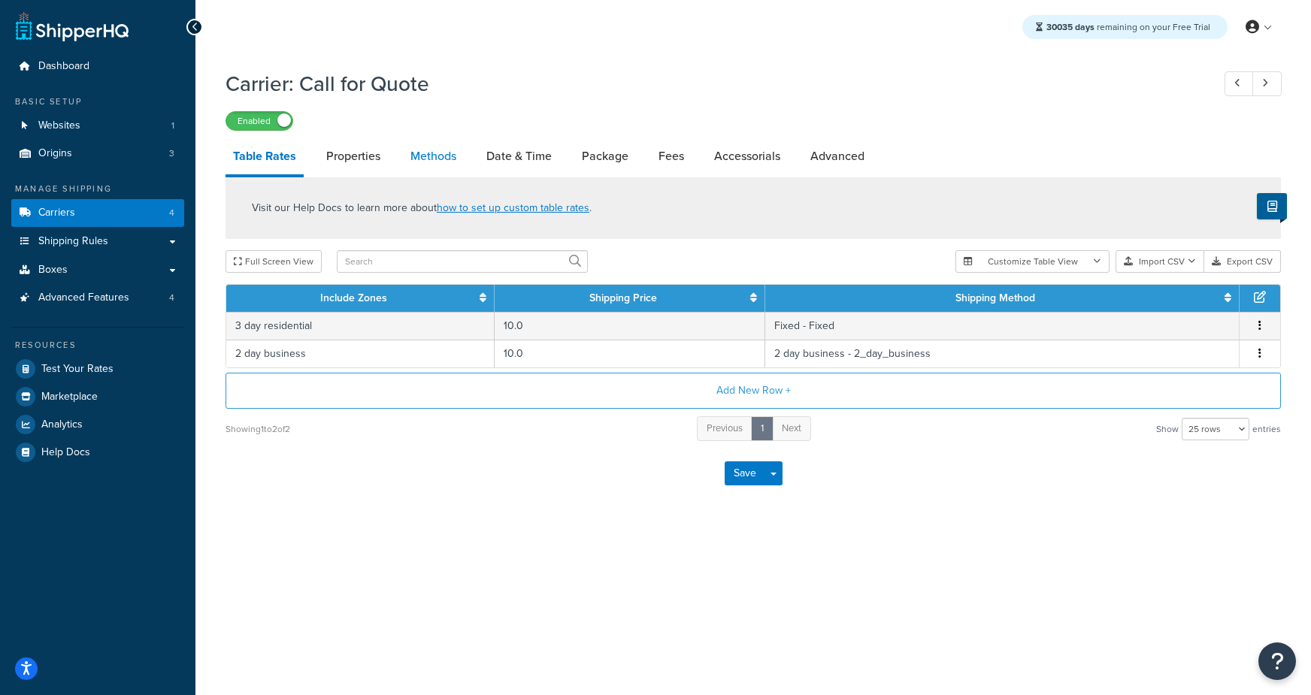
click at [444, 161] on link "Methods" at bounding box center [433, 156] width 61 height 36
select select "25"
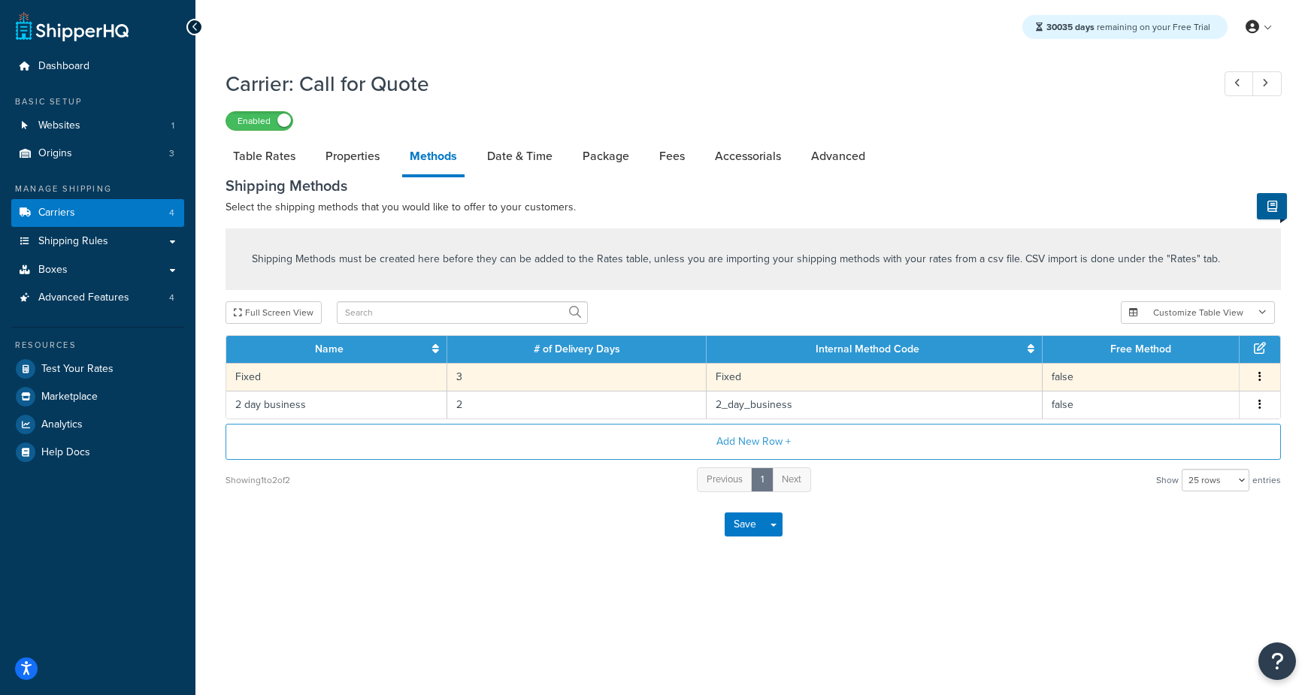
click at [414, 376] on td "Fixed" at bounding box center [336, 377] width 221 height 28
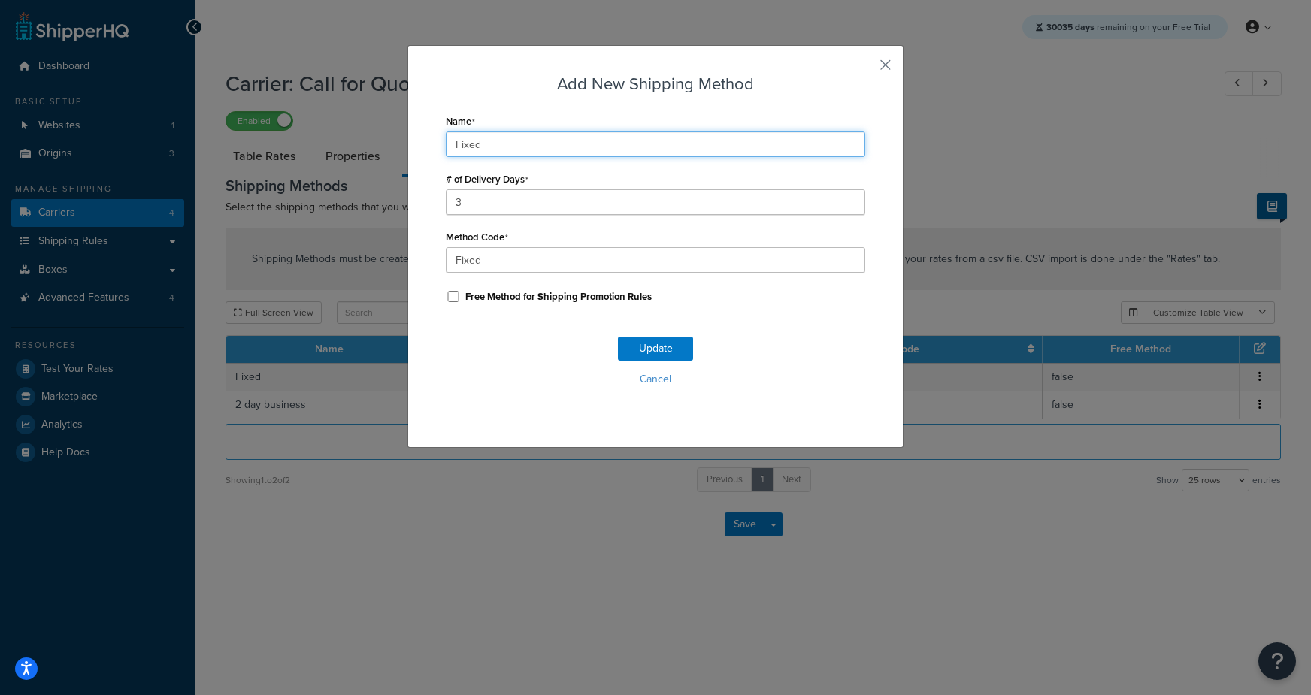
drag, startPoint x: 501, startPoint y: 141, endPoint x: 337, endPoint y: 131, distance: 164.2
click at [341, 132] on div "Add New Shipping Method Name Fixed # of Delivery Days 3 Method Code Fixed Free …" at bounding box center [655, 347] width 1311 height 695
type input "Standard"
drag, startPoint x: 485, startPoint y: 398, endPoint x: 496, endPoint y: 292, distance: 107.3
click at [485, 396] on div "Update Cancel" at bounding box center [655, 367] width 419 height 99
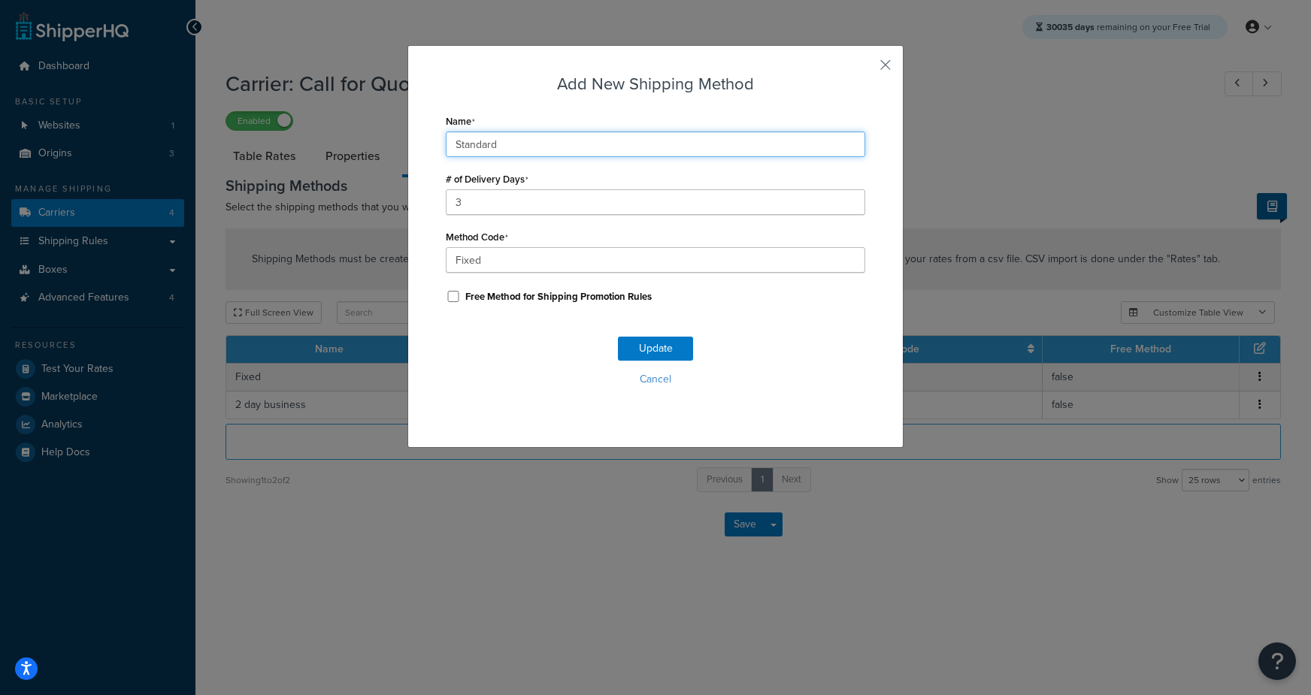
click at [514, 140] on input "Standard" at bounding box center [655, 145] width 419 height 26
click at [498, 256] on input "Fixed" at bounding box center [655, 260] width 419 height 26
paste input "Standar"
type input "Standard"
click at [491, 361] on div "Update Cancel" at bounding box center [655, 367] width 419 height 99
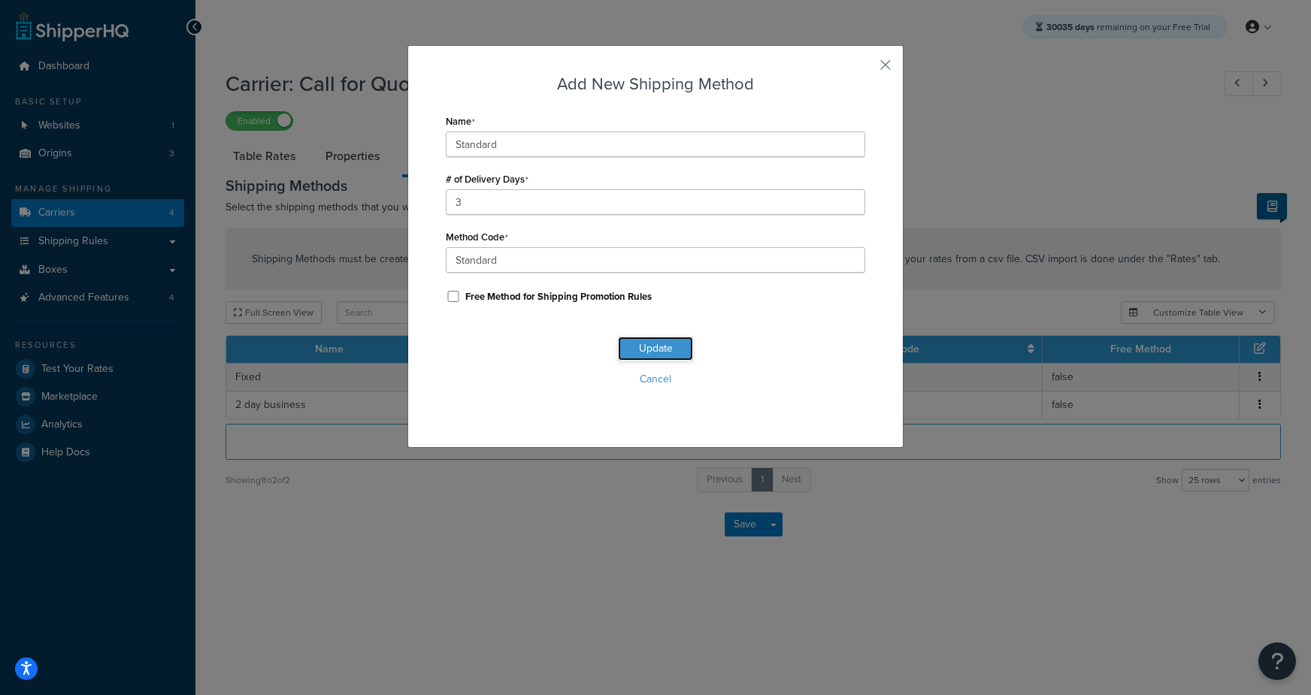
click at [652, 344] on button "Update" at bounding box center [655, 349] width 75 height 24
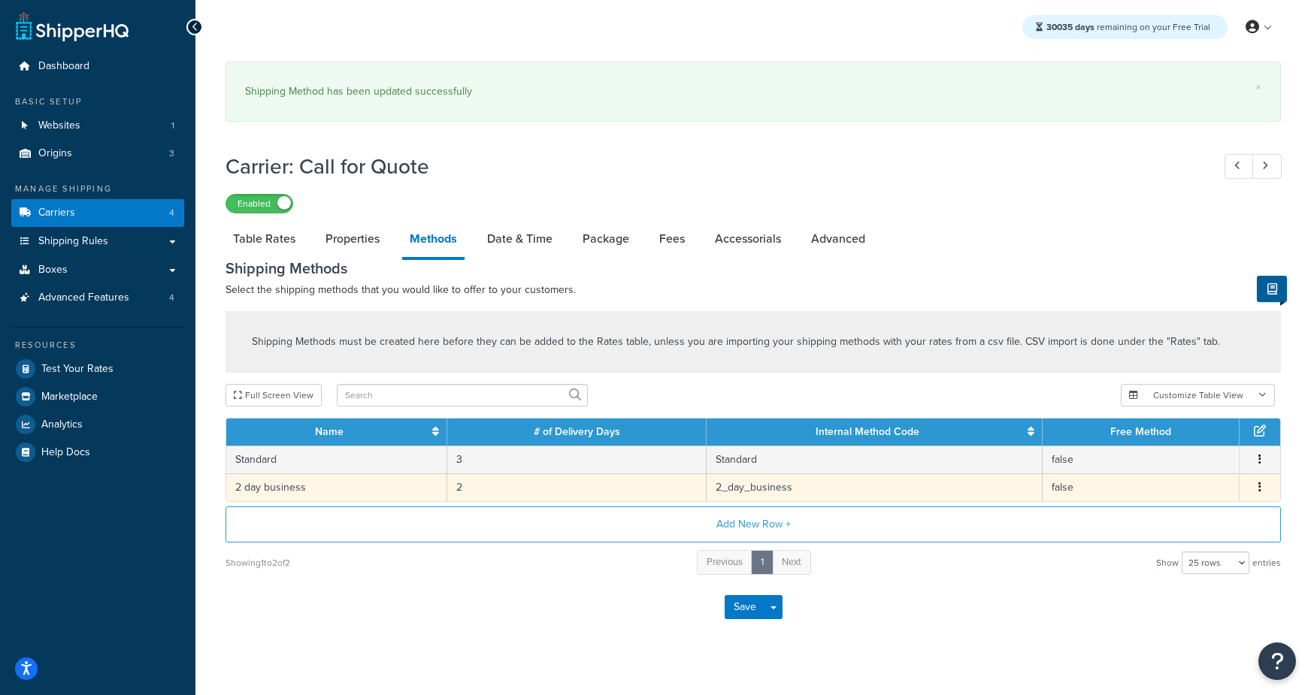
click at [312, 487] on td "2 day business" at bounding box center [336, 488] width 221 height 28
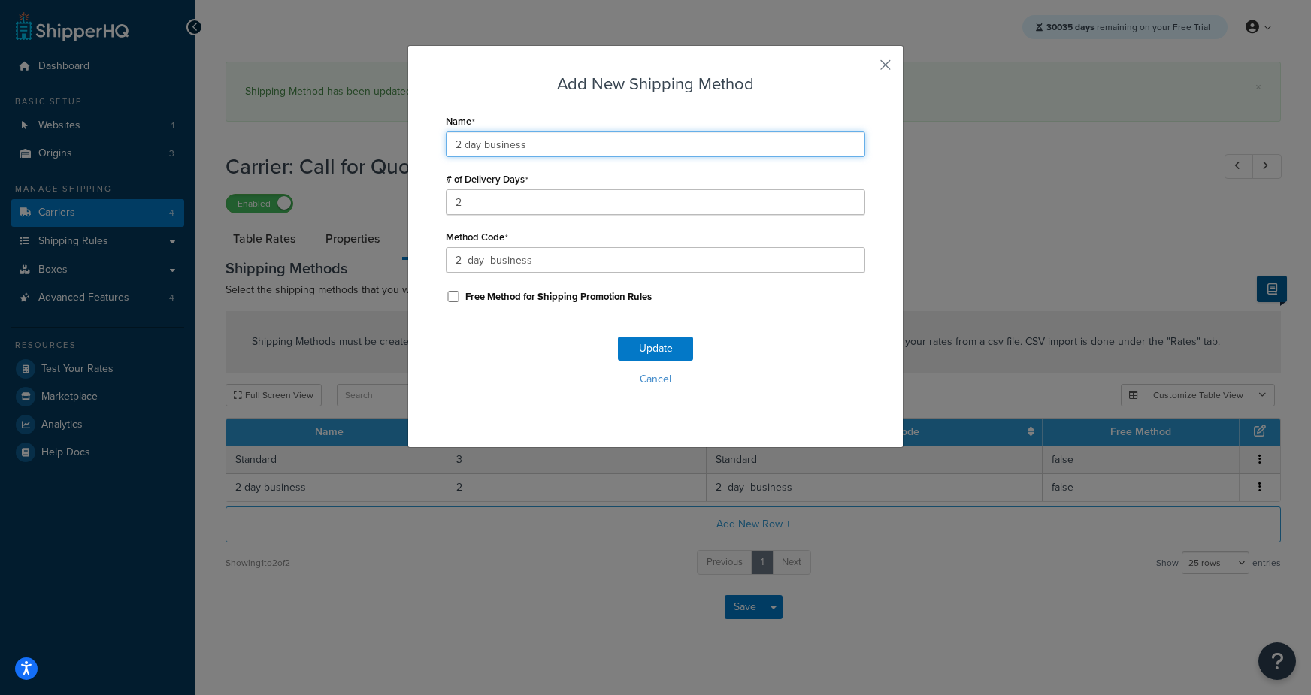
click at [544, 146] on input "2 day business" at bounding box center [655, 145] width 419 height 26
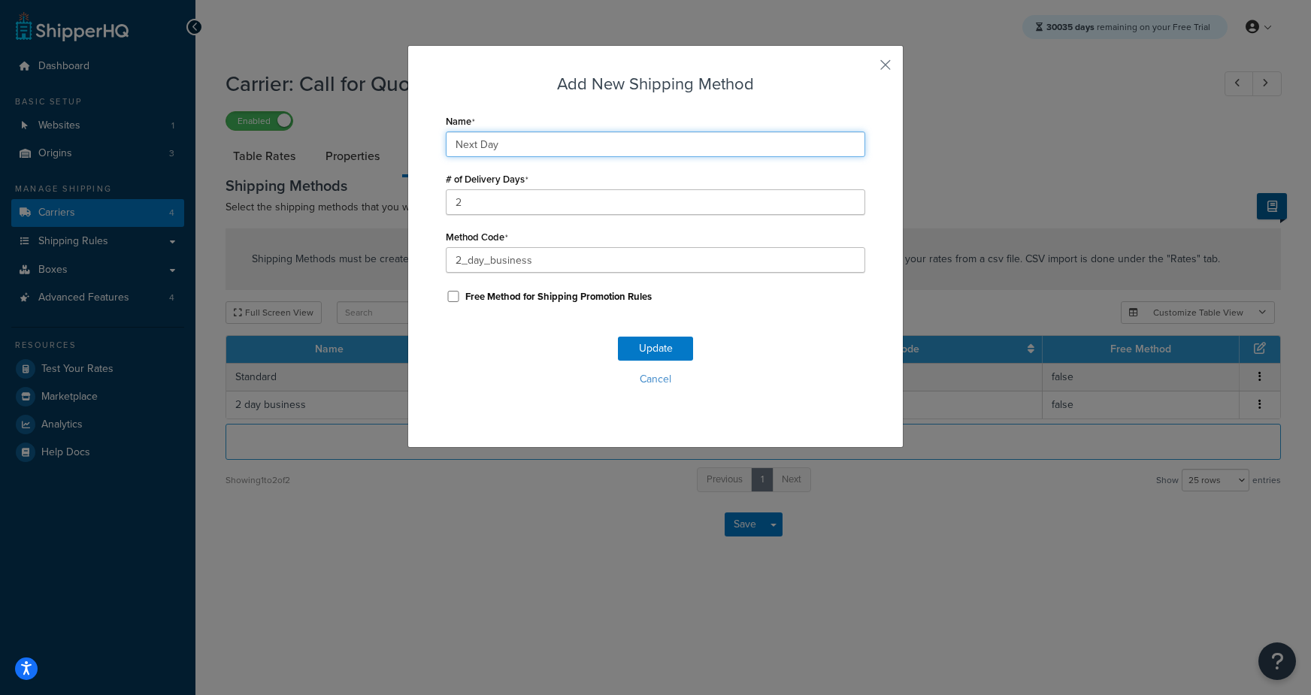
type input "Next Day"
click at [496, 263] on input "2_day_business" at bounding box center [655, 260] width 419 height 26
paste input "Next_Day"
type input "Next_Day"
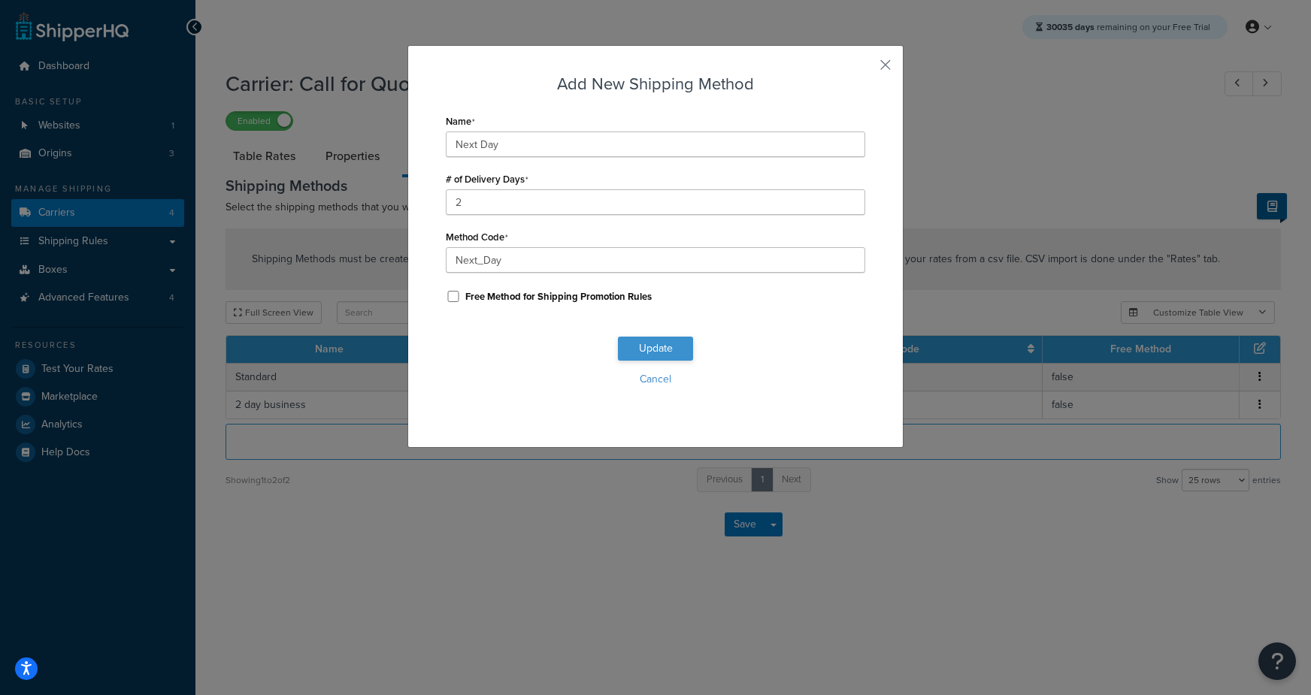
drag, startPoint x: 757, startPoint y: 348, endPoint x: 685, endPoint y: 353, distance: 72.4
click at [752, 349] on div "Update Cancel" at bounding box center [655, 367] width 419 height 99
click at [659, 349] on button "Update" at bounding box center [655, 349] width 75 height 24
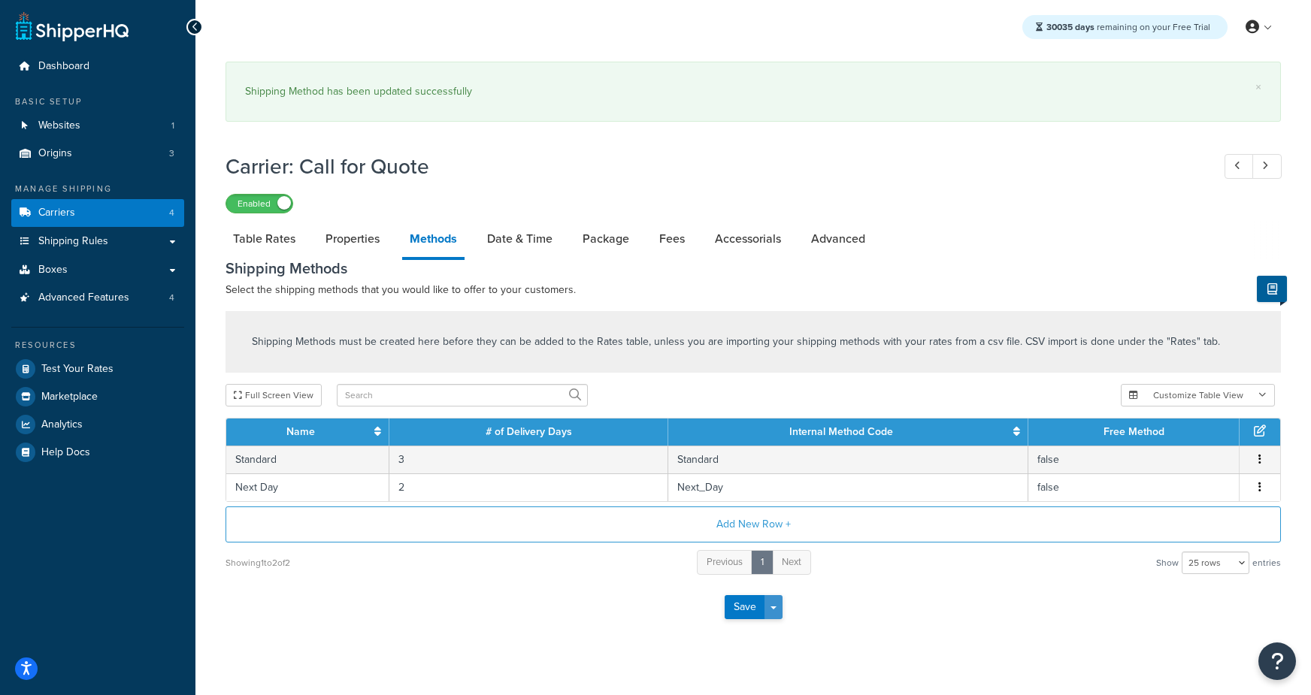
click at [776, 609] on button "Save Dropdown" at bounding box center [773, 607] width 18 height 24
click at [783, 625] on button "Save and Edit" at bounding box center [780, 635] width 110 height 32
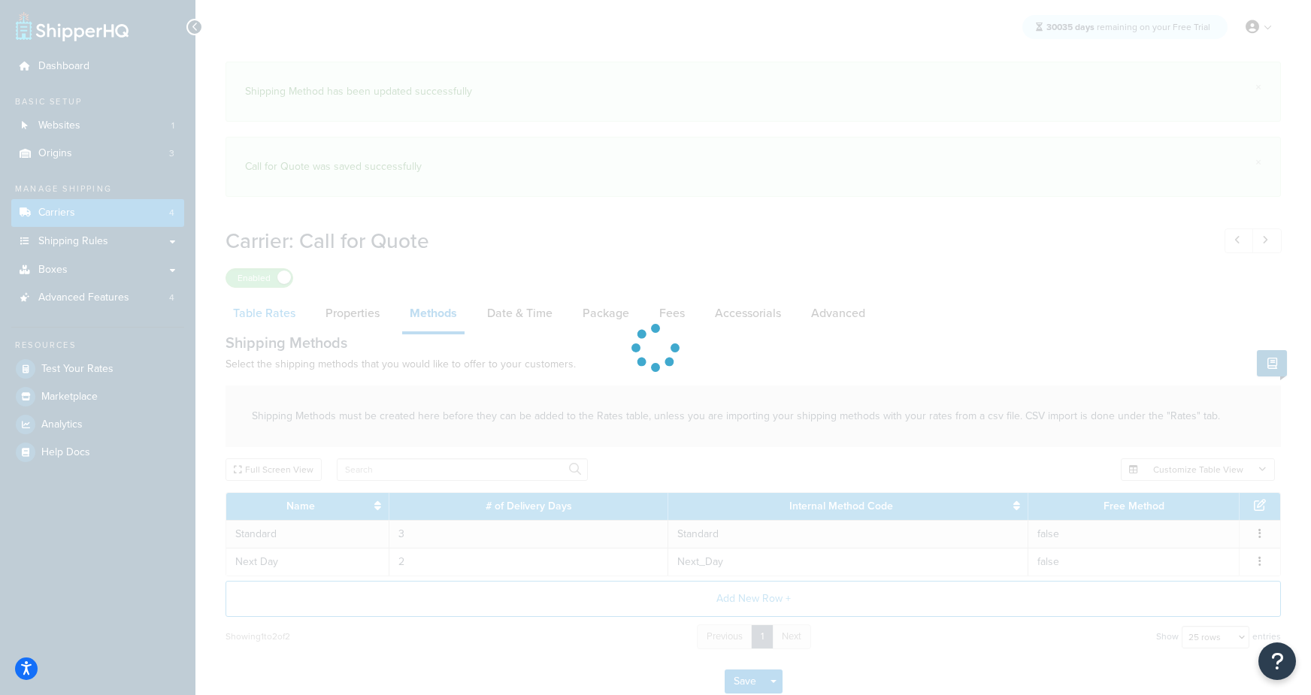
select select "25"
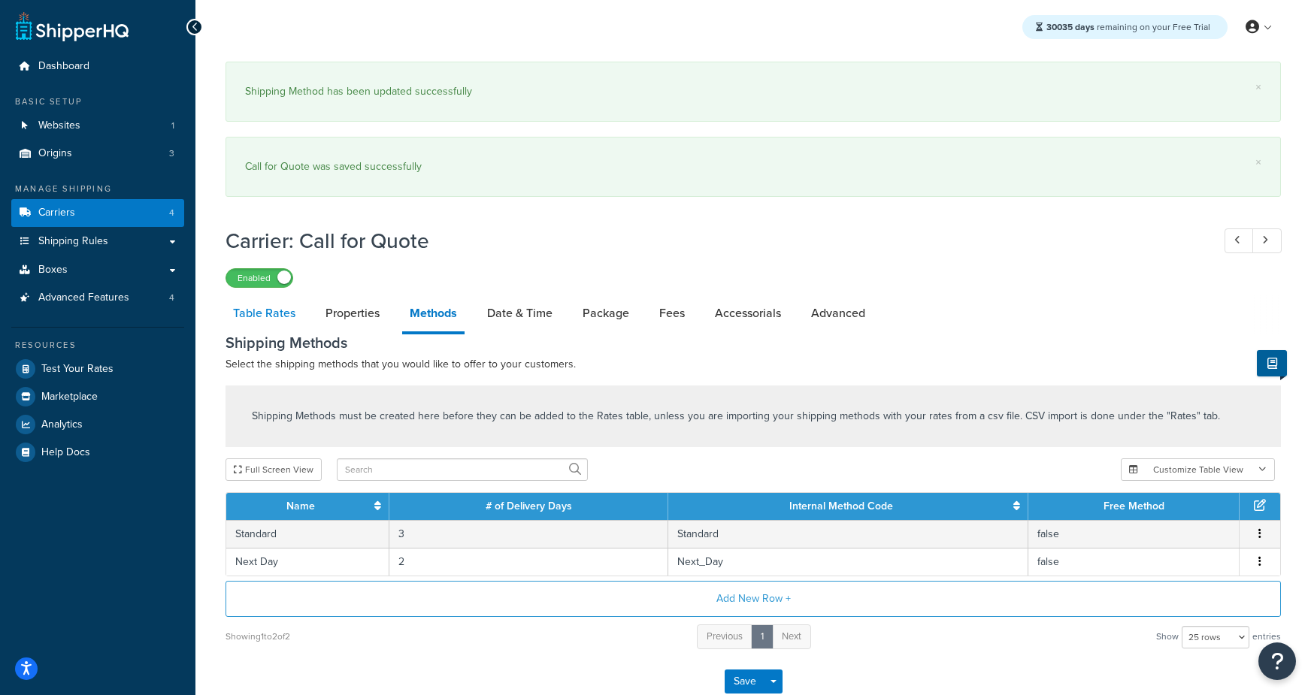
click at [268, 314] on link "Table Rates" at bounding box center [264, 313] width 77 height 36
select select "25"
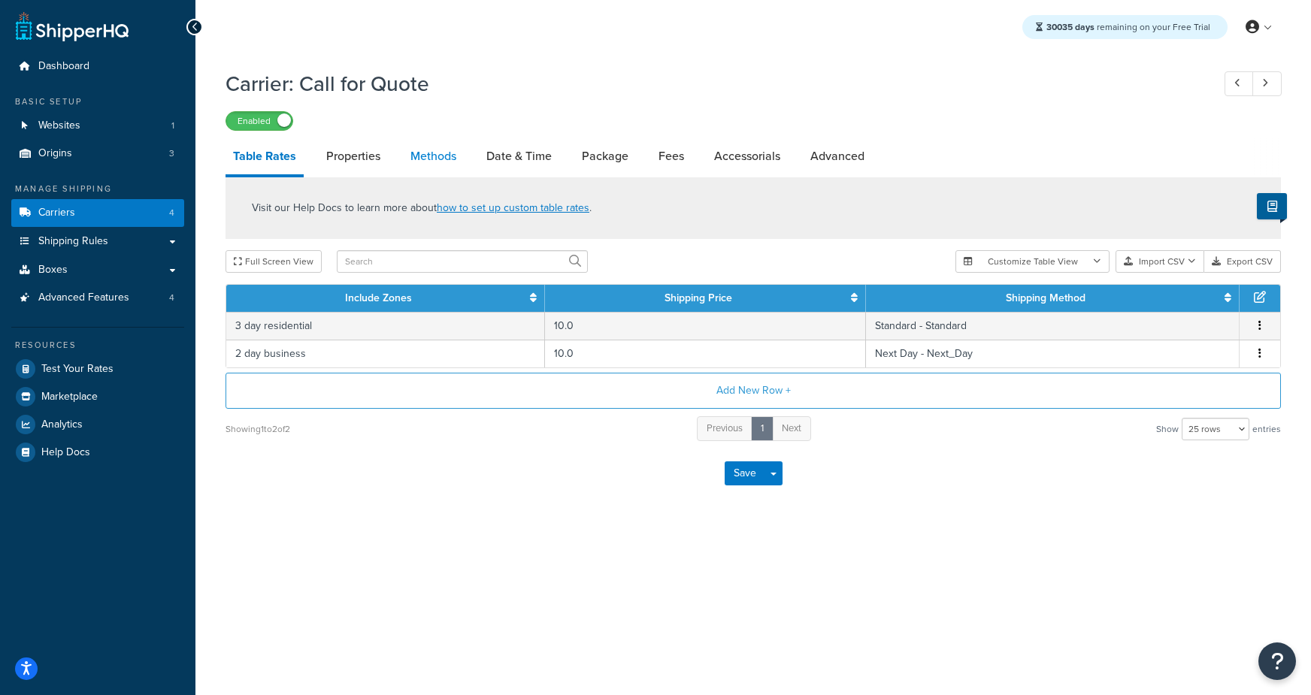
click at [444, 157] on link "Methods" at bounding box center [433, 156] width 61 height 36
select select "25"
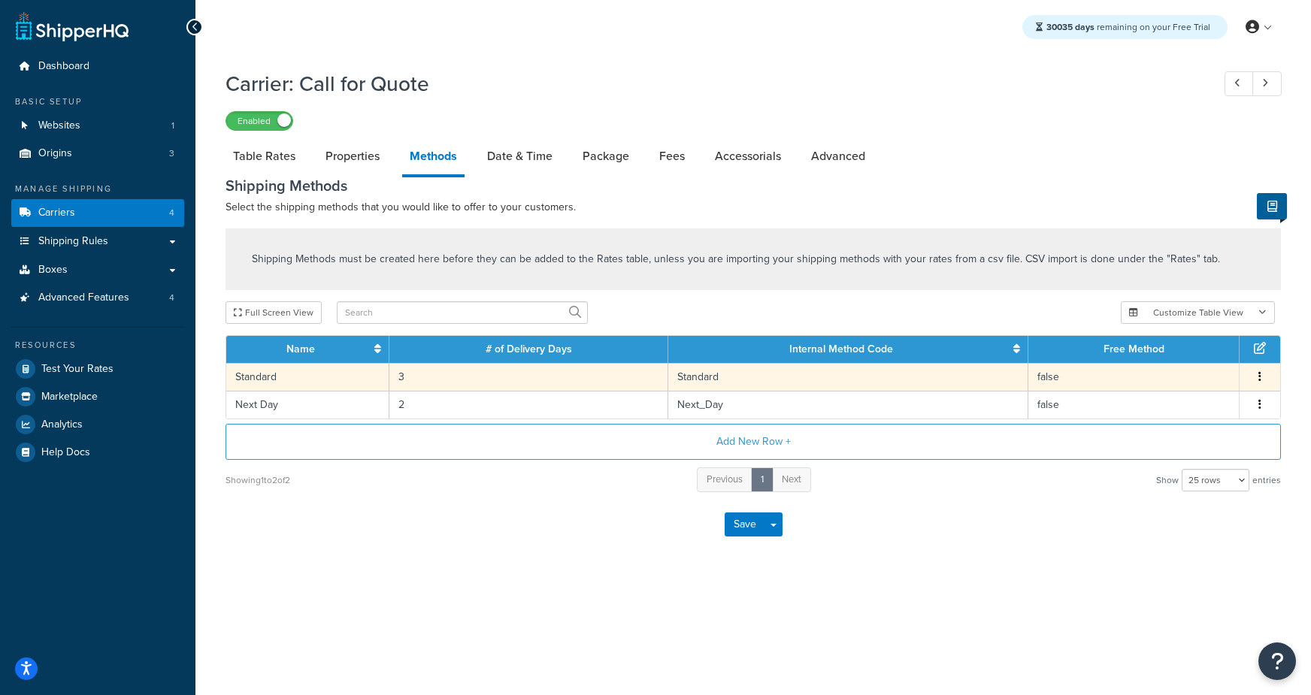
click at [462, 386] on td "3" at bounding box center [528, 377] width 279 height 28
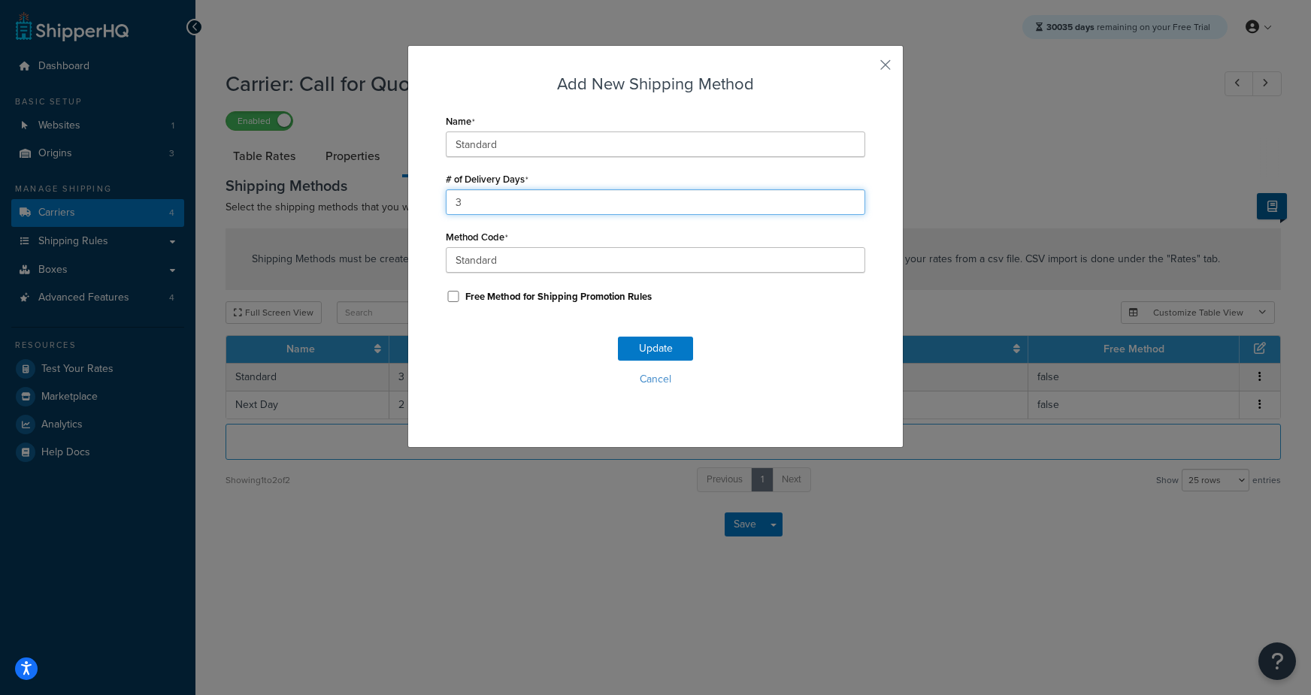
drag, startPoint x: 503, startPoint y: 196, endPoint x: 302, endPoint y: 190, distance: 200.8
click at [304, 190] on div "Add New Shipping Method Name Standard # of Delivery Days 3 Method Code Standard…" at bounding box center [655, 347] width 1311 height 695
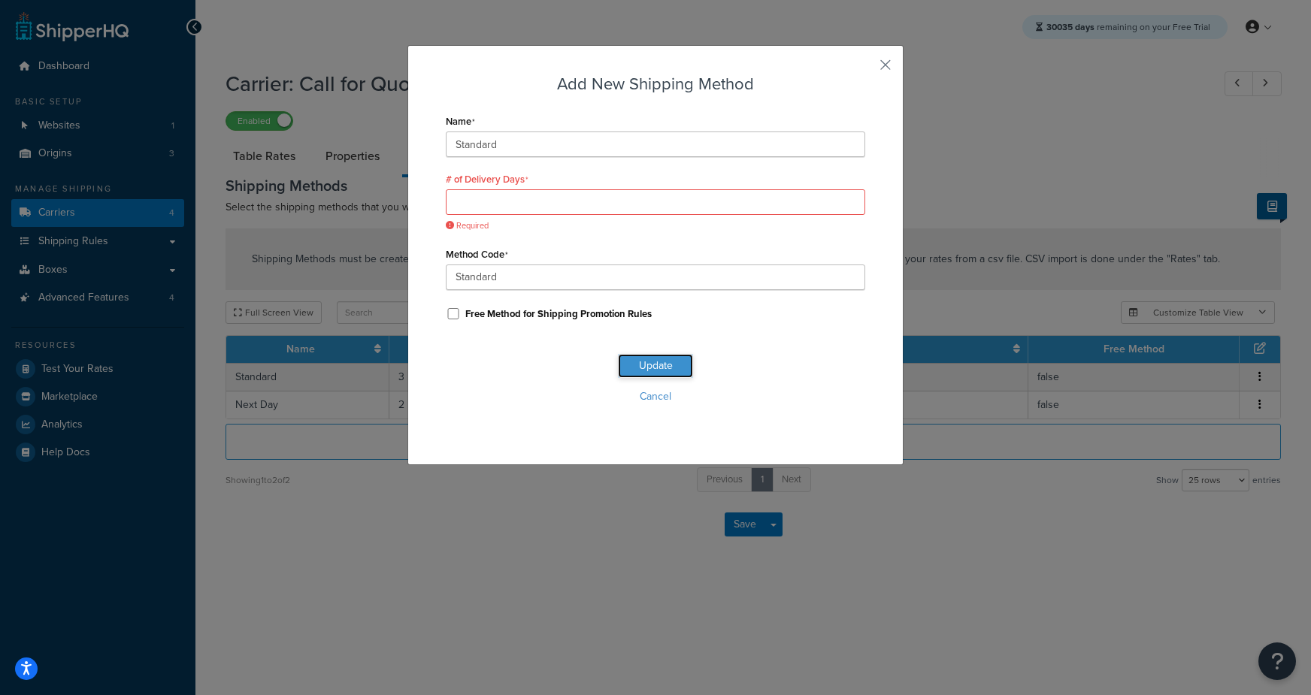
click at [652, 354] on button "Update" at bounding box center [655, 366] width 75 height 24
click at [559, 205] on input "# of Delivery Days" at bounding box center [655, 202] width 419 height 26
drag, startPoint x: 751, startPoint y: 351, endPoint x: 704, endPoint y: 377, distance: 53.8
click at [751, 351] on div "Update Cancel" at bounding box center [655, 384] width 419 height 99
click at [674, 394] on button "Cancel" at bounding box center [655, 397] width 419 height 23
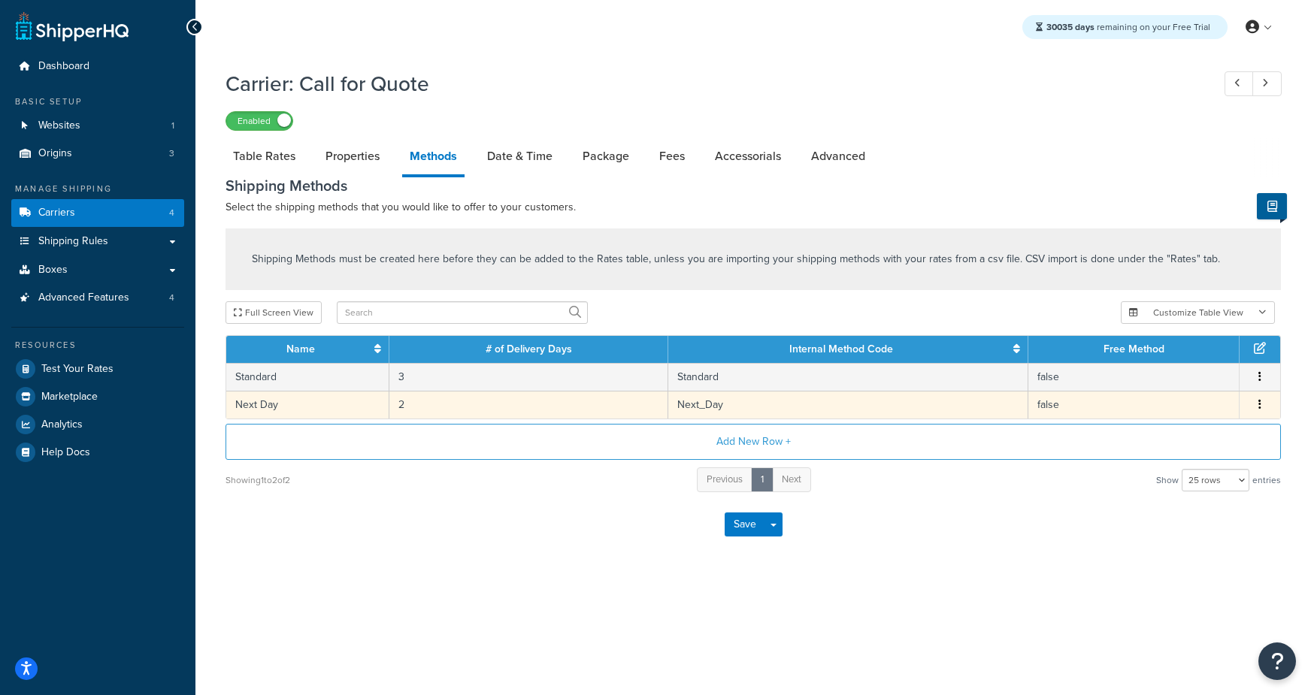
click at [439, 408] on td "2" at bounding box center [528, 405] width 279 height 28
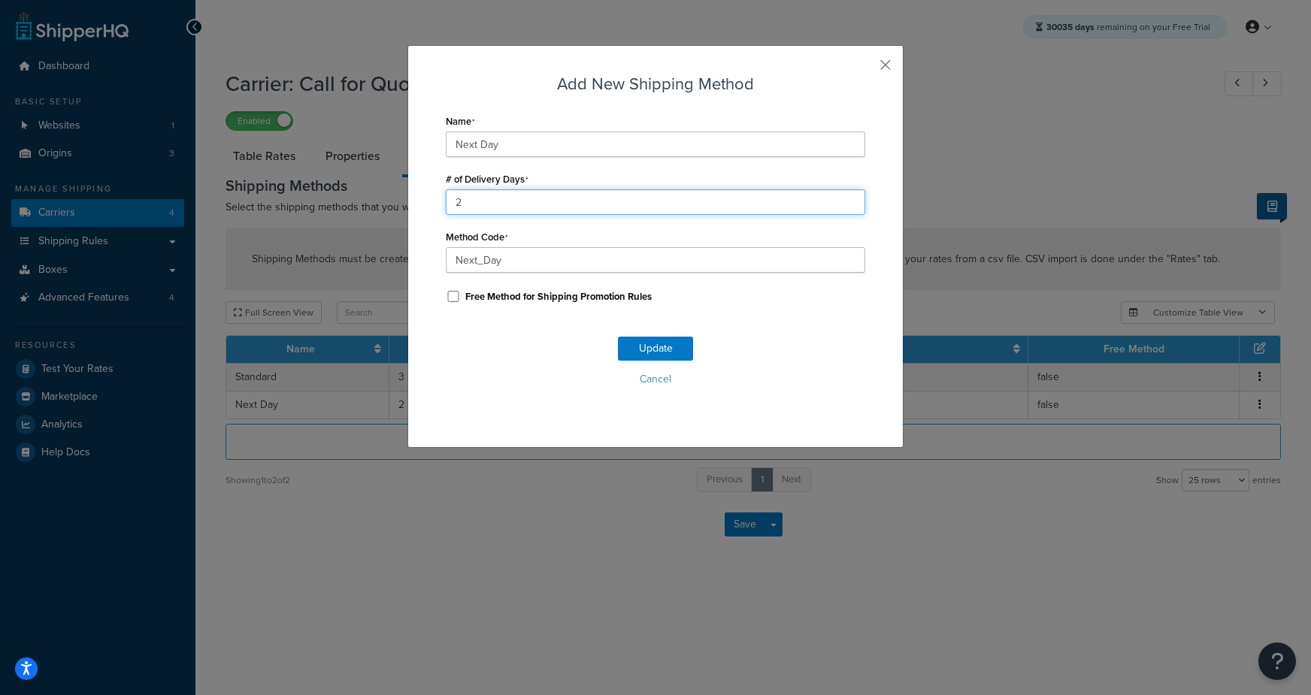
drag, startPoint x: 481, startPoint y: 201, endPoint x: 395, endPoint y: 198, distance: 85.8
click at [395, 198] on div "Add New Shipping Method Name Next Day # of Delivery Days 2 Method Code Next_Day…" at bounding box center [655, 347] width 1311 height 695
type input "1"
click at [671, 343] on button "Update" at bounding box center [655, 349] width 75 height 24
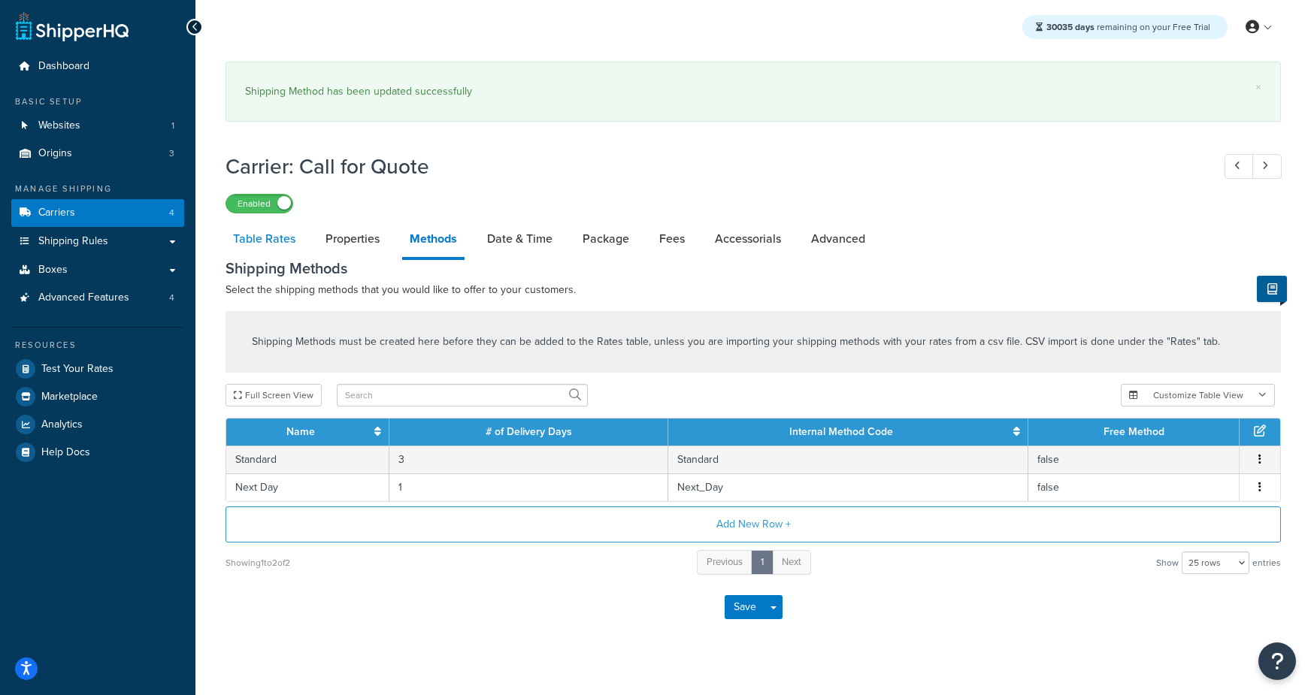
click at [266, 242] on link "Table Rates" at bounding box center [264, 239] width 77 height 36
select select "25"
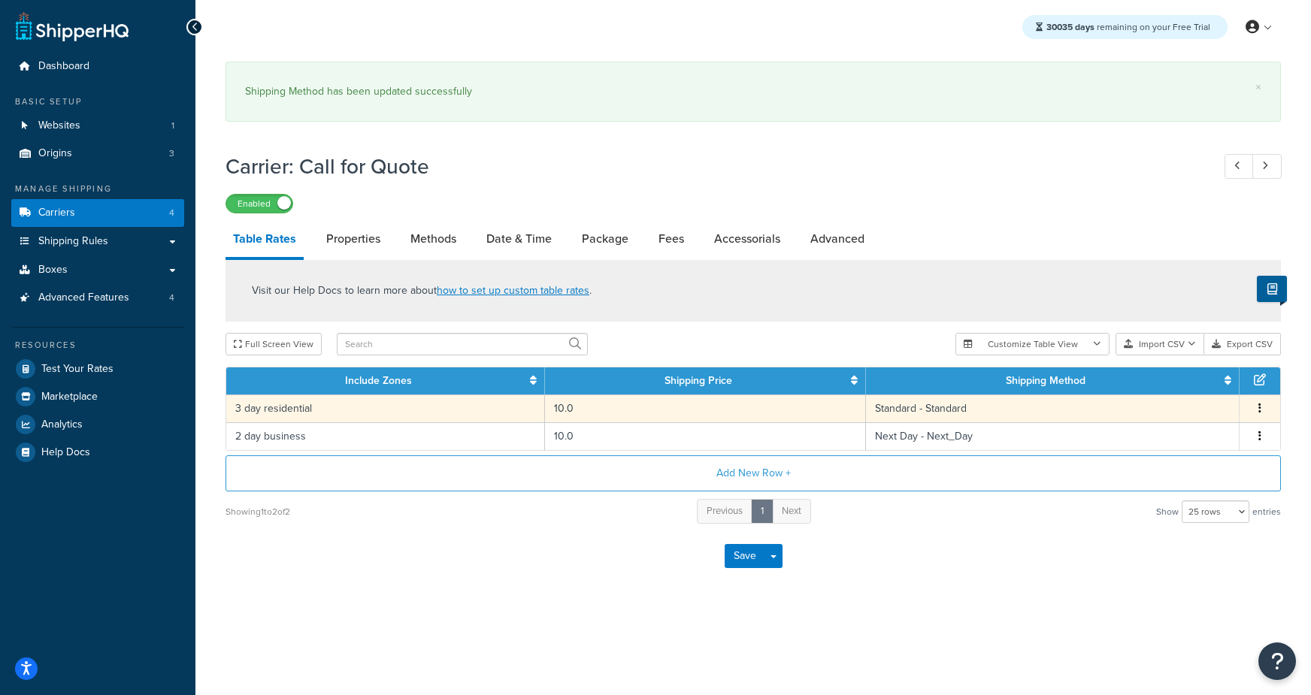
click at [445, 407] on td "3 day residential" at bounding box center [385, 409] width 319 height 28
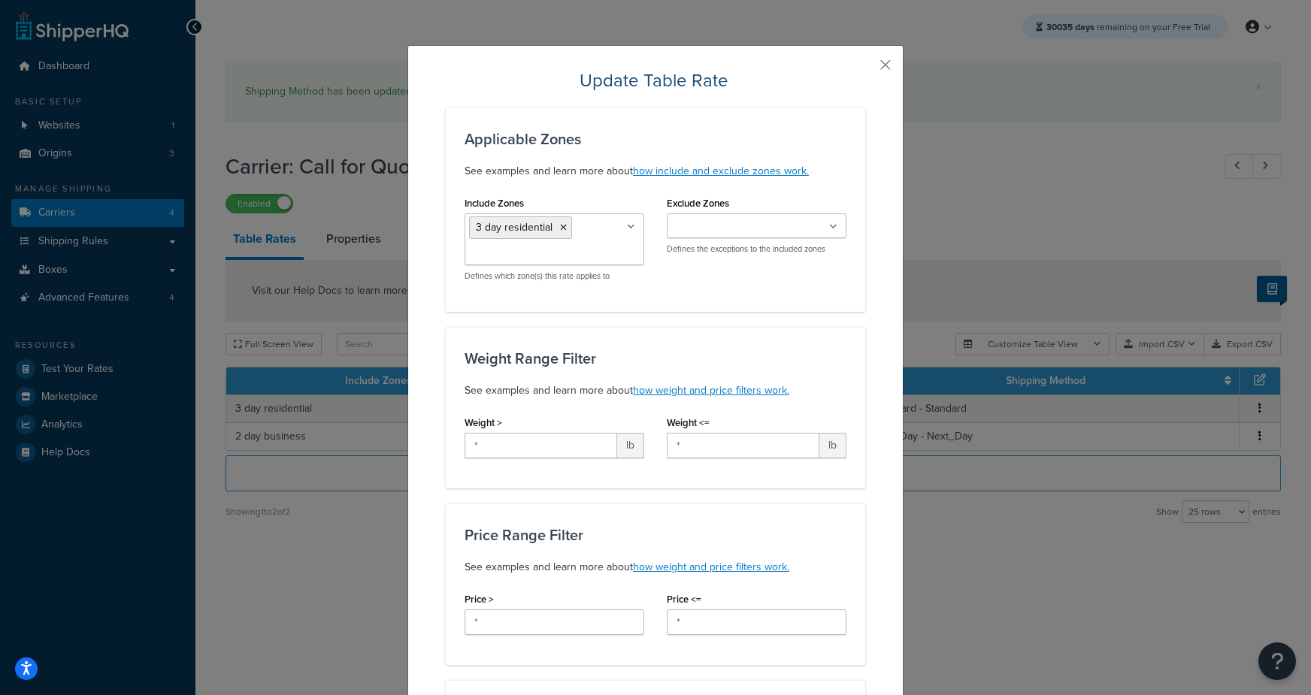
click at [565, 227] on icon at bounding box center [563, 227] width 7 height 9
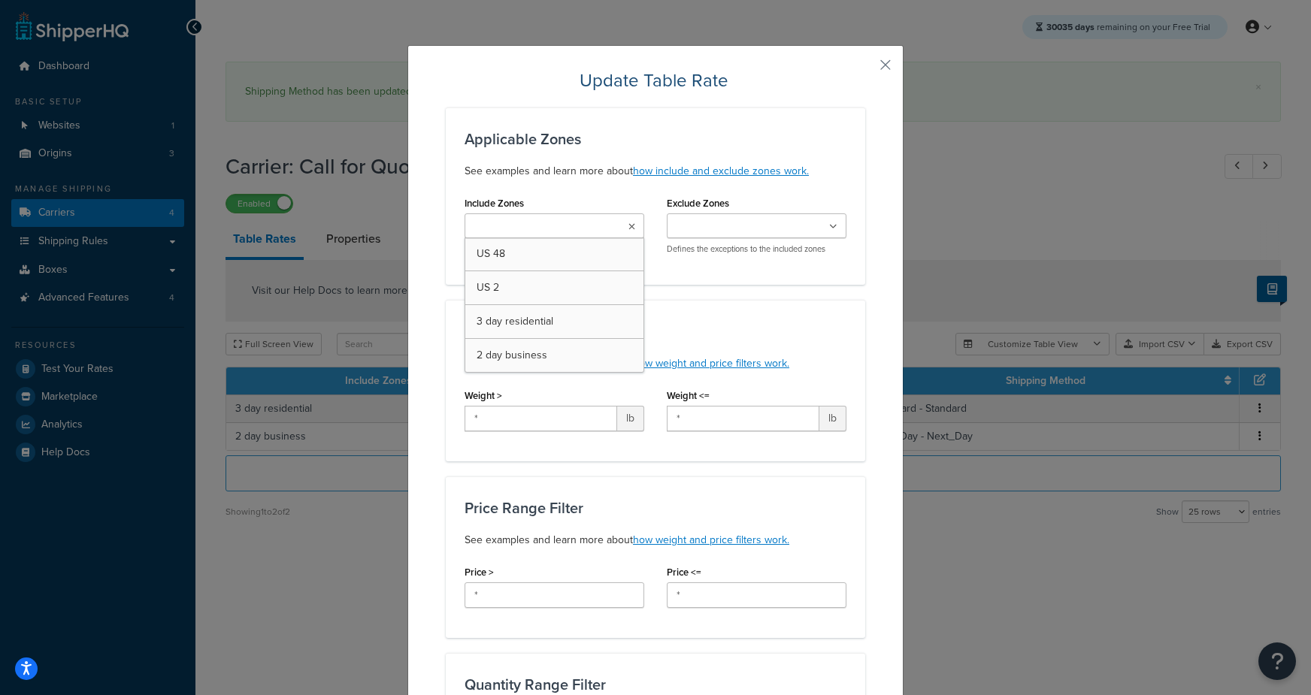
click at [489, 199] on label "Include Zones" at bounding box center [494, 203] width 59 height 11
click at [489, 219] on input "Include Zones" at bounding box center [535, 227] width 133 height 17
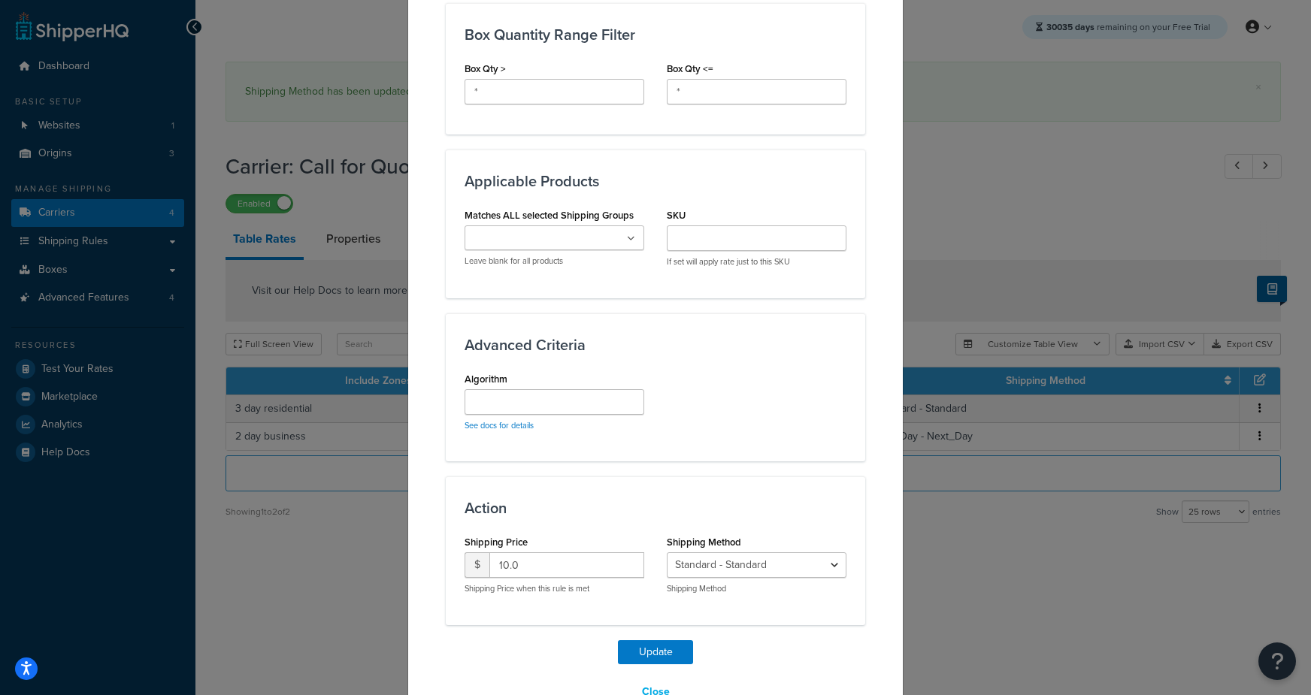
scroll to position [833, 0]
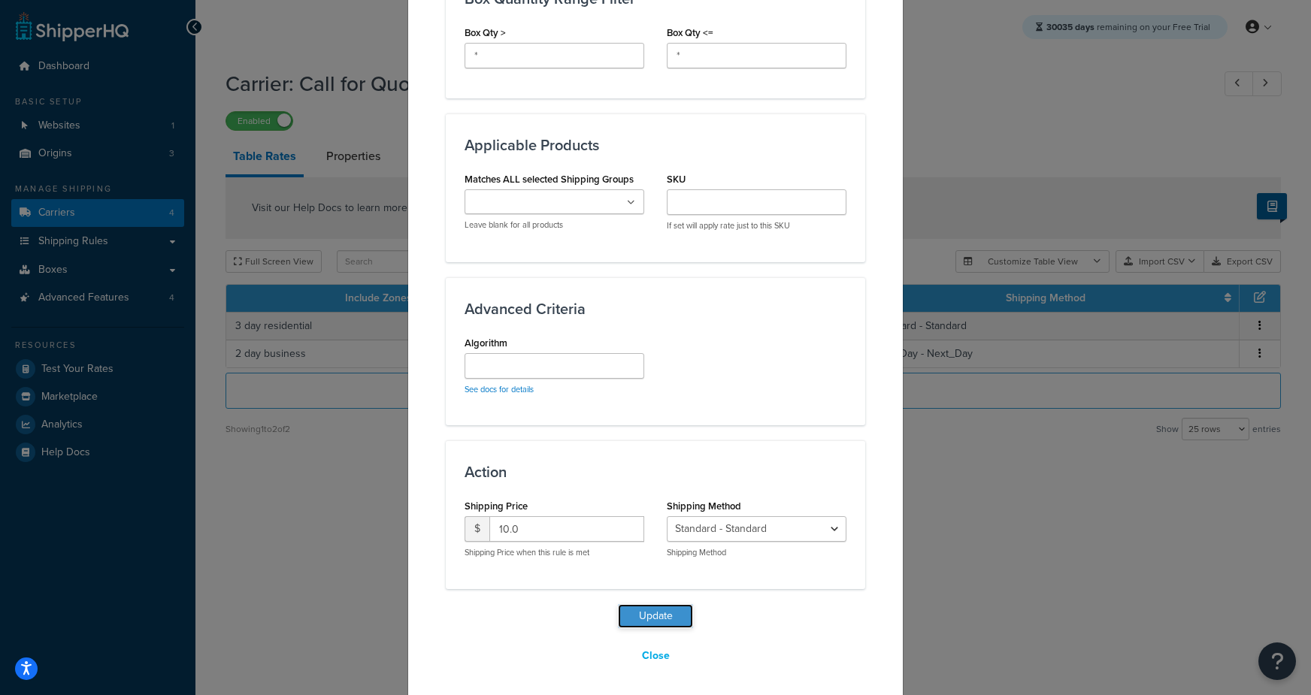
click at [664, 613] on button "Update" at bounding box center [655, 616] width 75 height 24
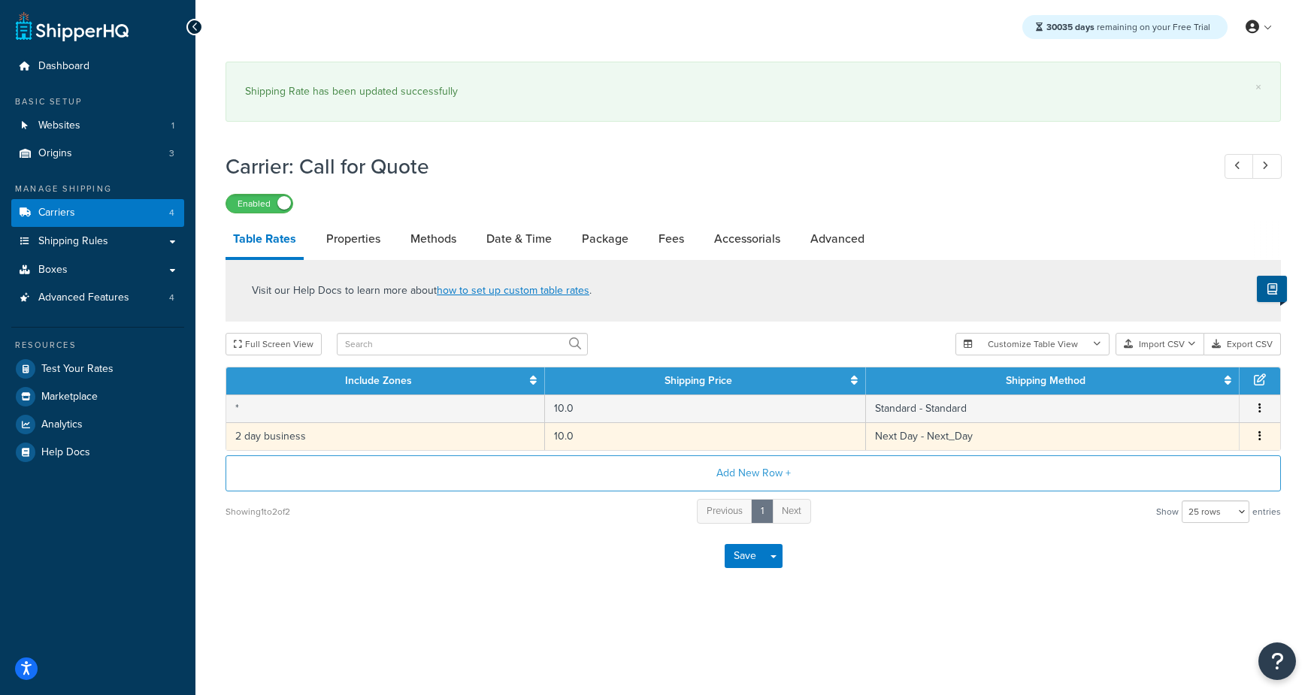
click at [419, 437] on td "2 day business" at bounding box center [385, 436] width 319 height 28
select select "180437"
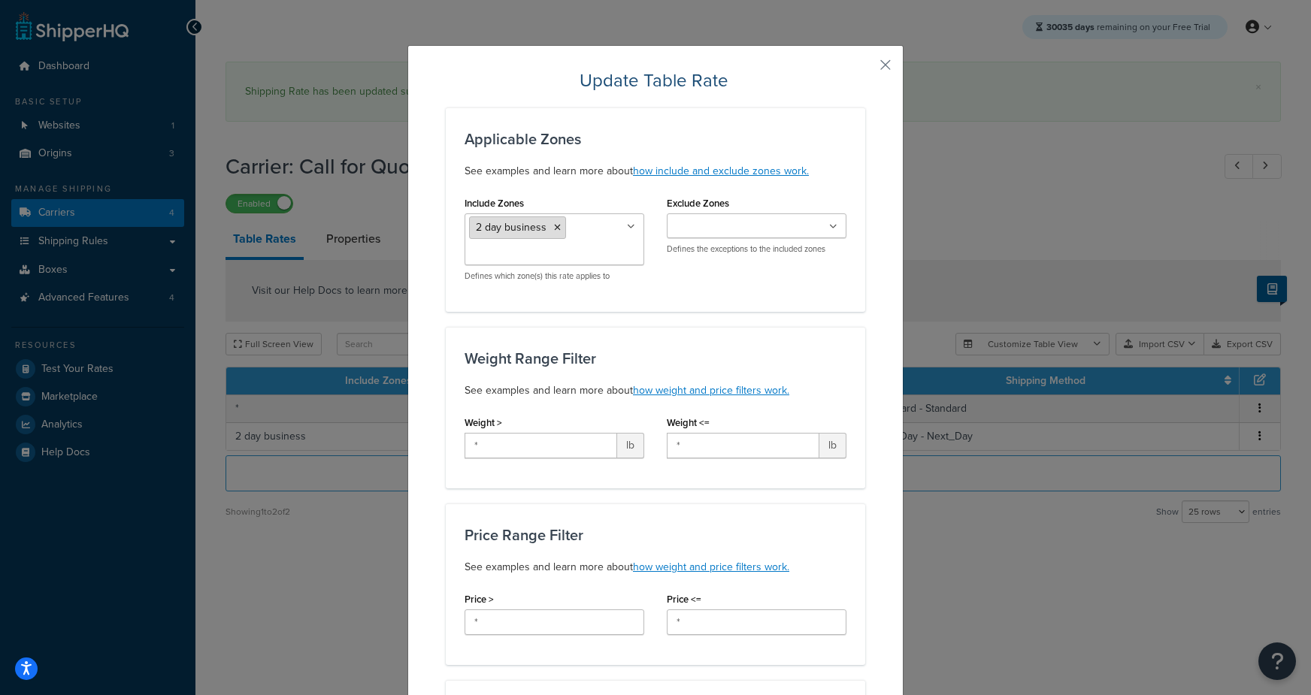
click at [556, 228] on icon at bounding box center [557, 227] width 7 height 9
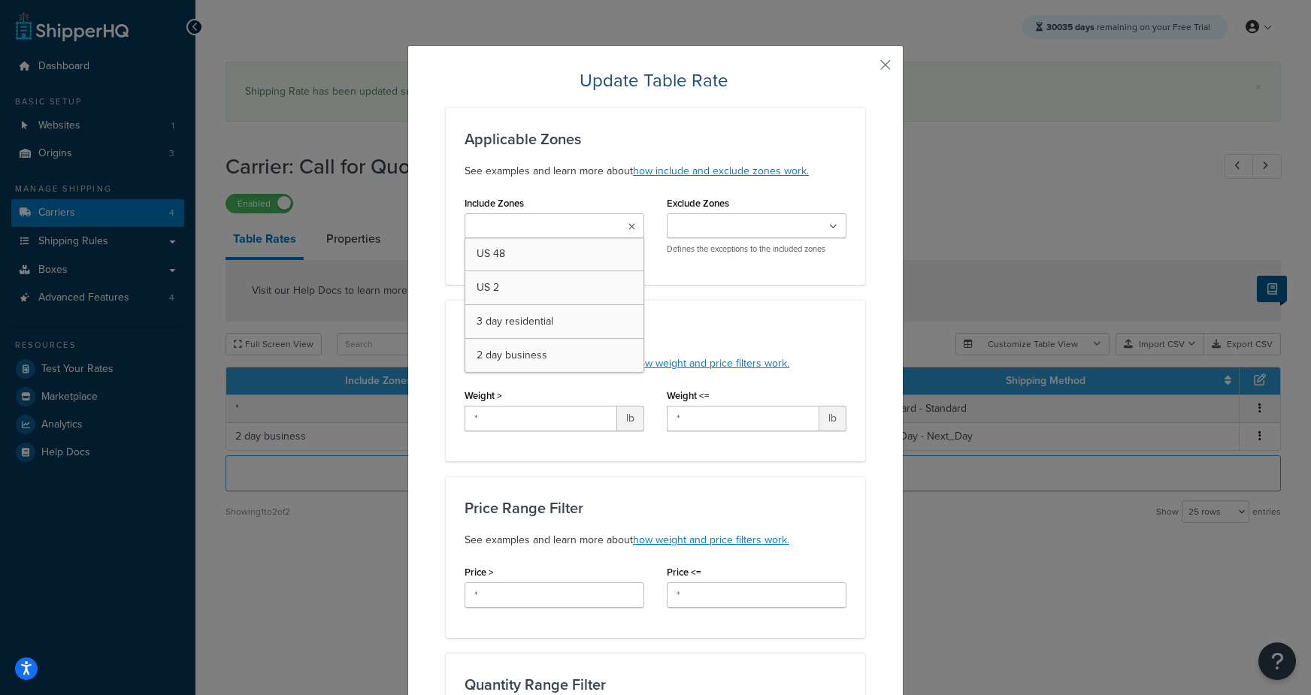
click at [540, 163] on p "See examples and learn more about how include and exclude zones work." at bounding box center [656, 171] width 382 height 18
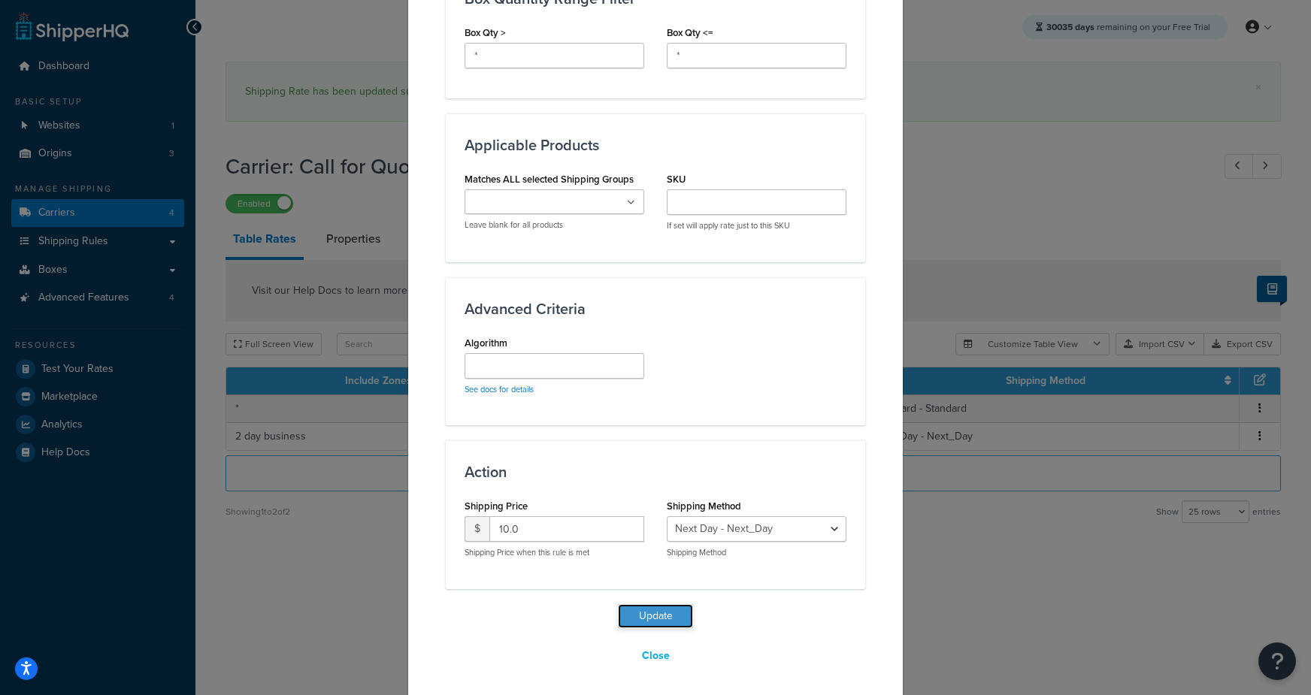
click at [657, 616] on button "Update" at bounding box center [655, 616] width 75 height 24
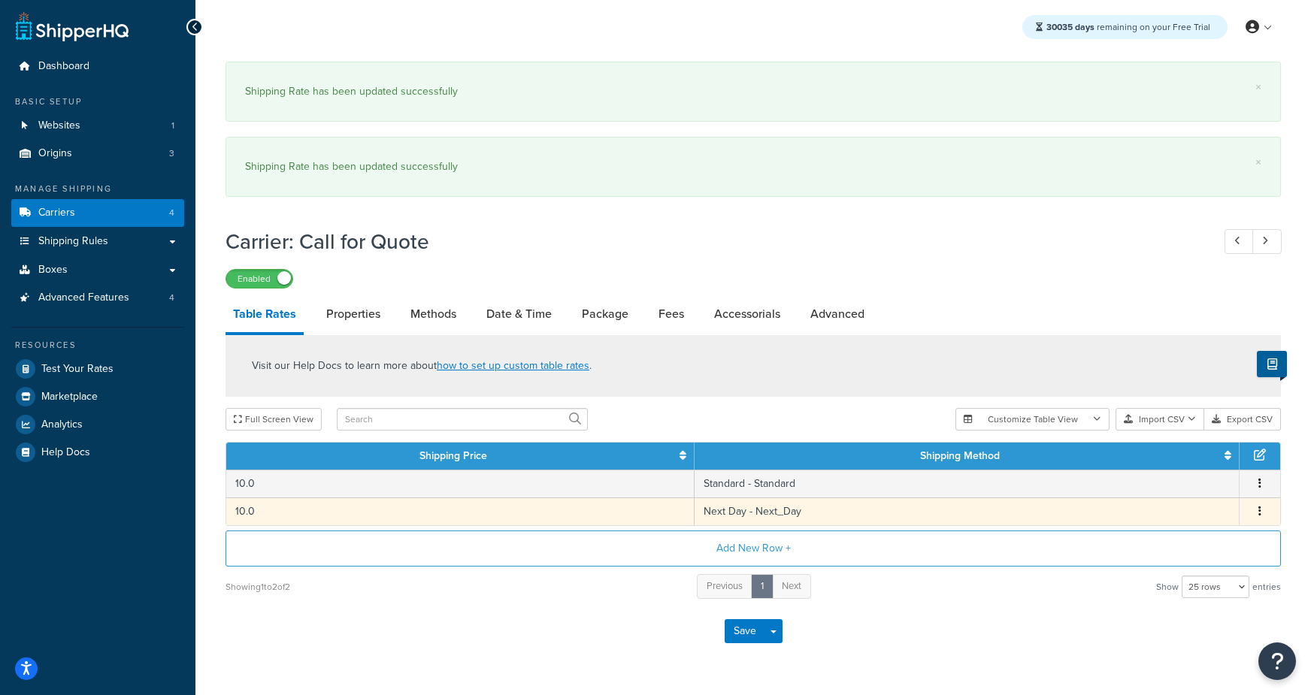
click at [360, 512] on td "10.0" at bounding box center [460, 512] width 468 height 28
select select "180437"
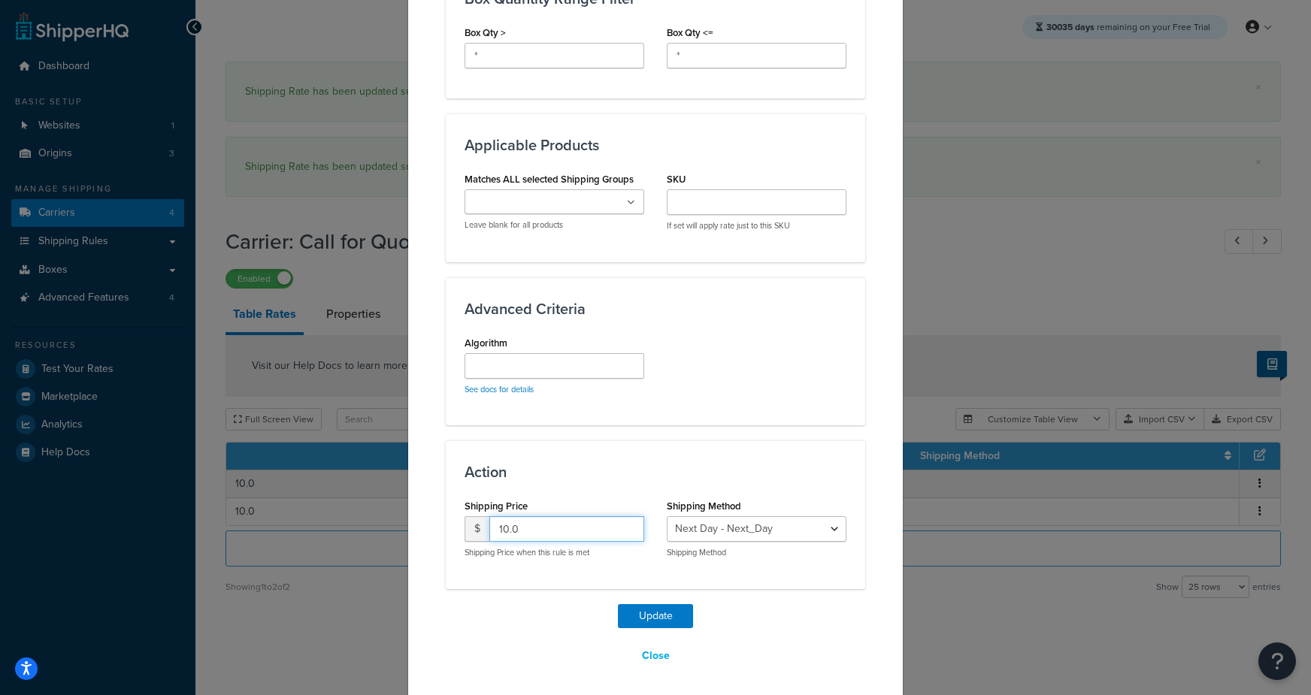
drag, startPoint x: 539, startPoint y: 530, endPoint x: 386, endPoint y: 519, distance: 153.0
click at [386, 520] on div "Update Table Rate Applicable Zones See examples and learn more about how includ…" at bounding box center [655, 347] width 1311 height 695
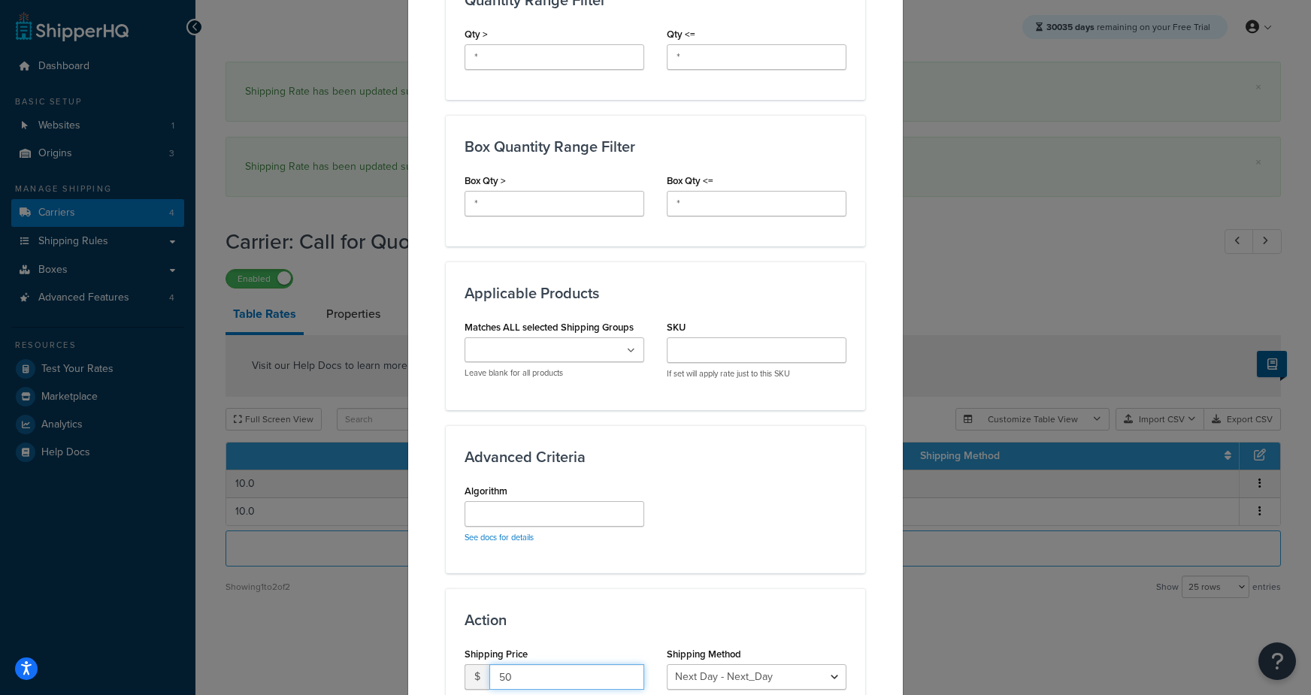
scroll to position [677, 0]
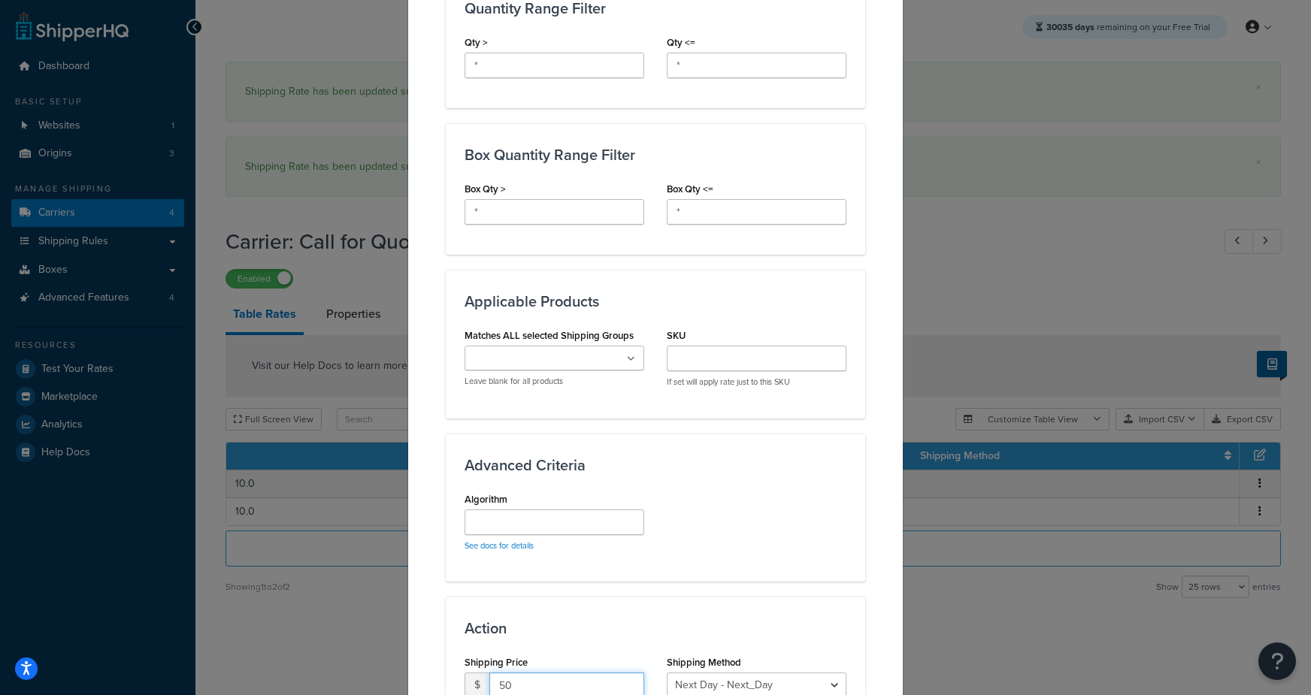
type input "50"
click at [539, 356] on input "Matches ALL selected Shipping Groups" at bounding box center [535, 359] width 133 height 17
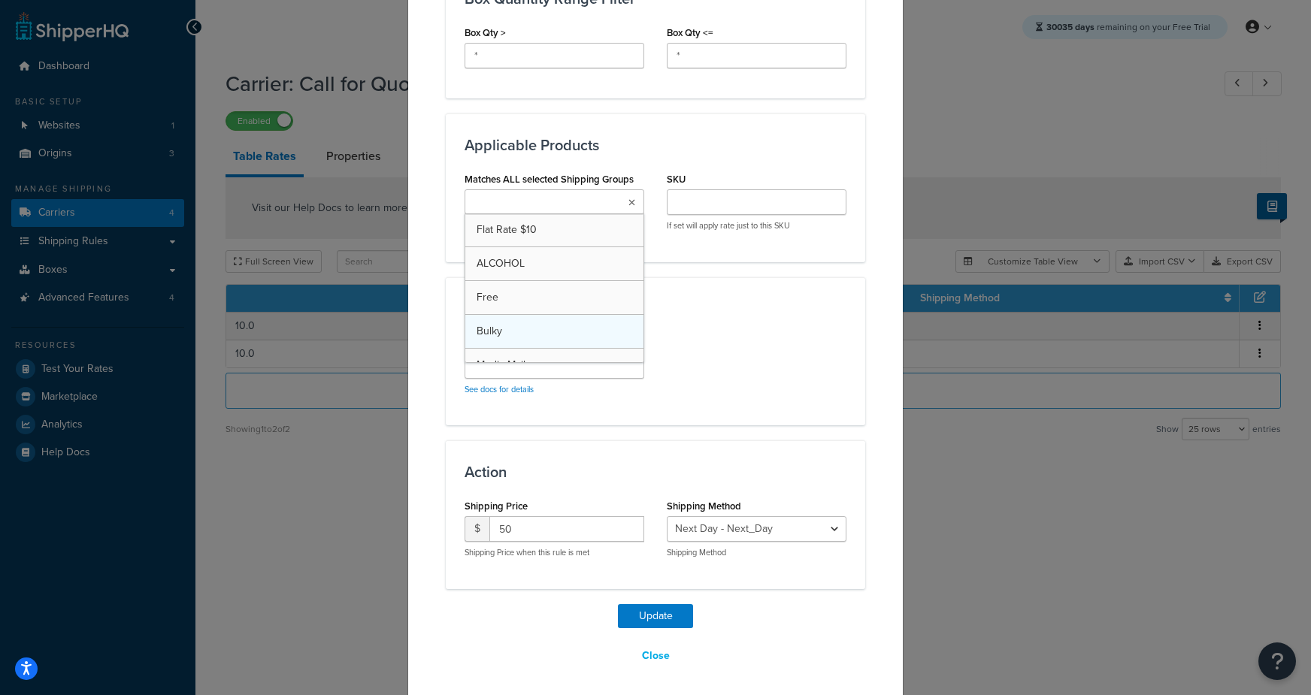
scroll to position [51, 0]
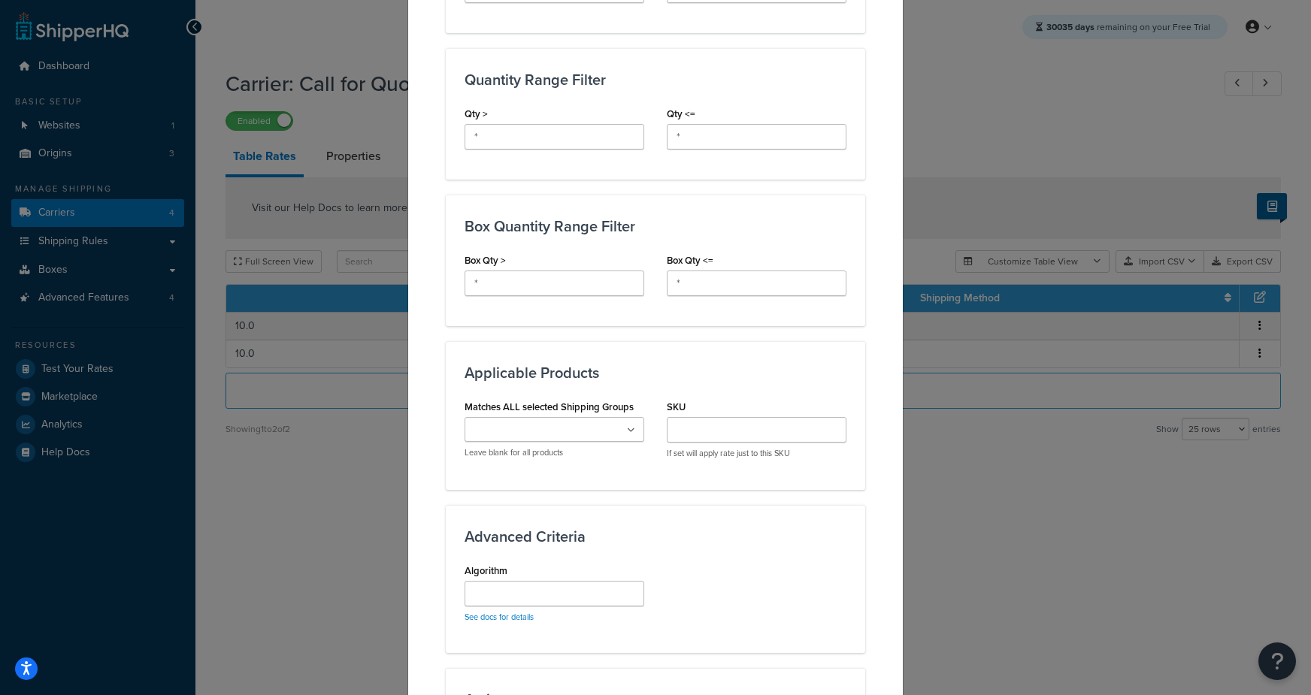
scroll to position [833, 0]
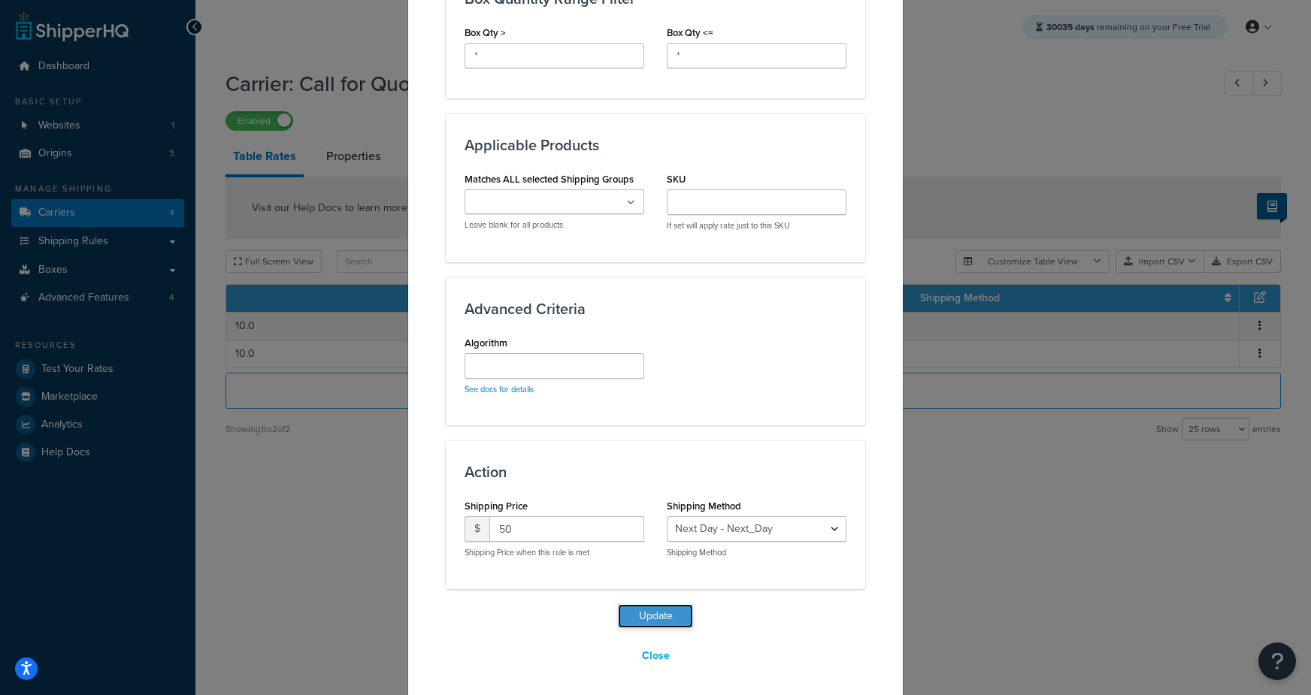
click at [670, 611] on button "Update" at bounding box center [655, 616] width 75 height 24
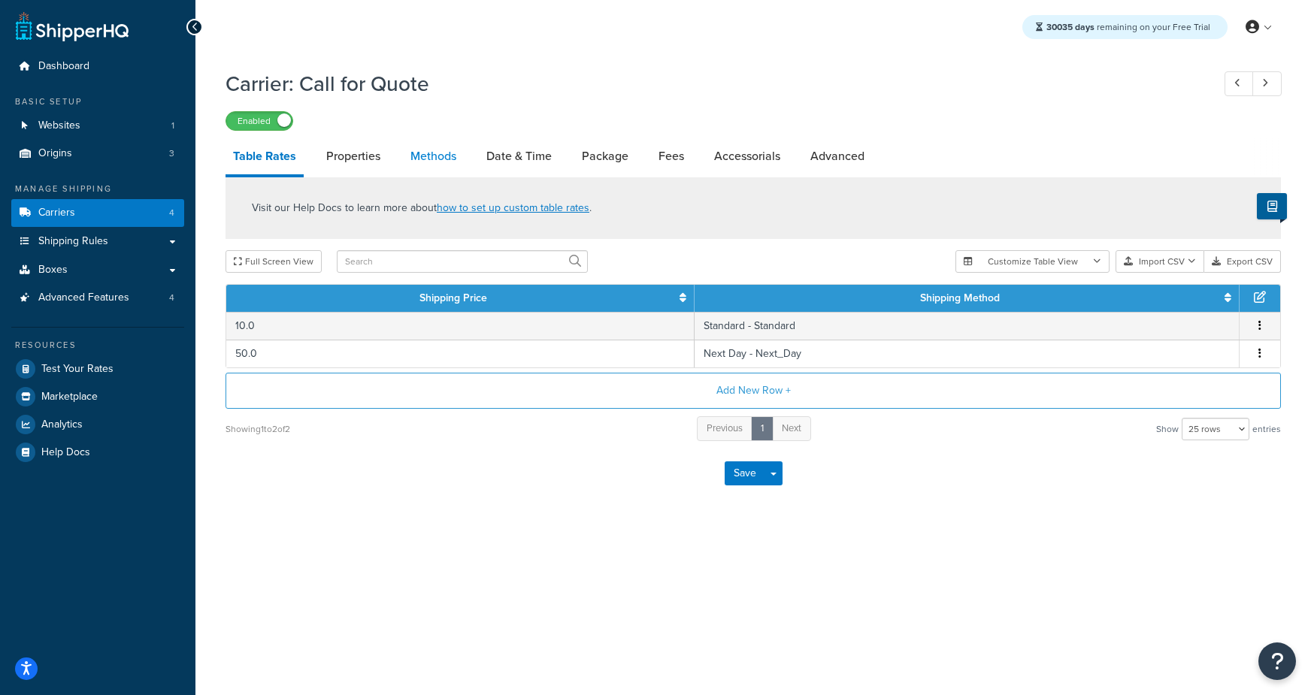
click at [453, 159] on link "Methods" at bounding box center [433, 156] width 61 height 36
select select "25"
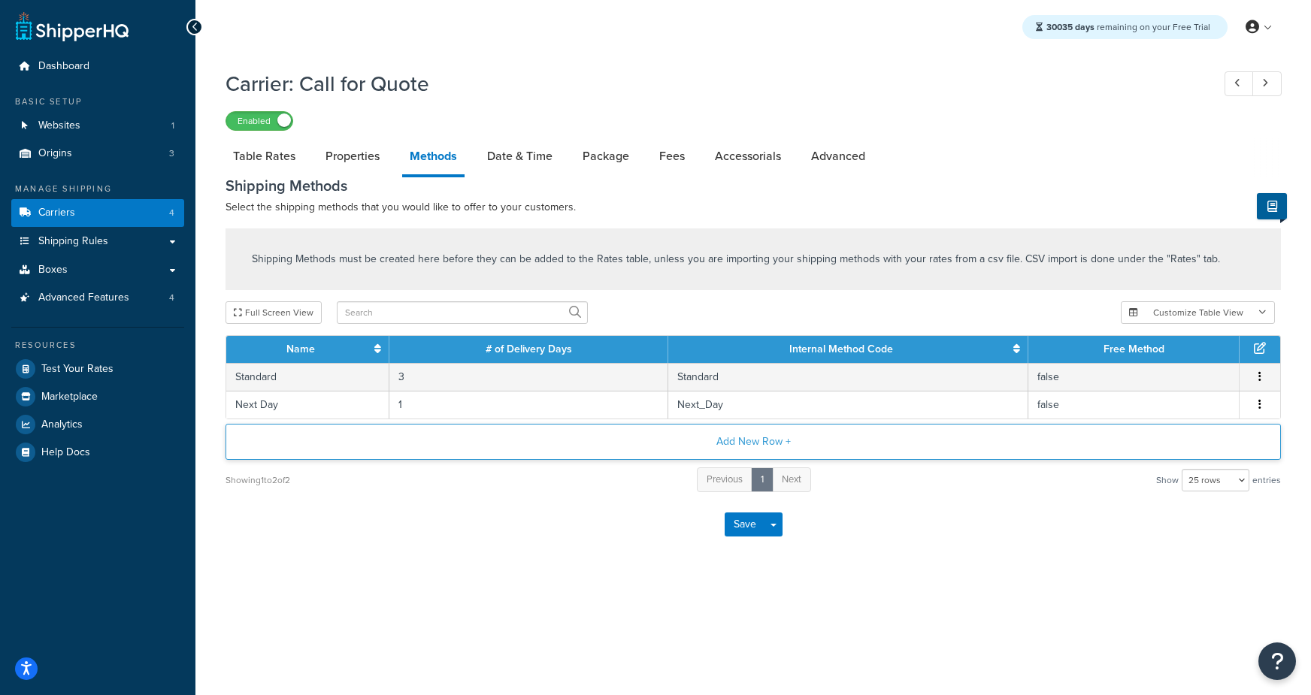
click at [582, 441] on button "Add New Row +" at bounding box center [753, 442] width 1055 height 36
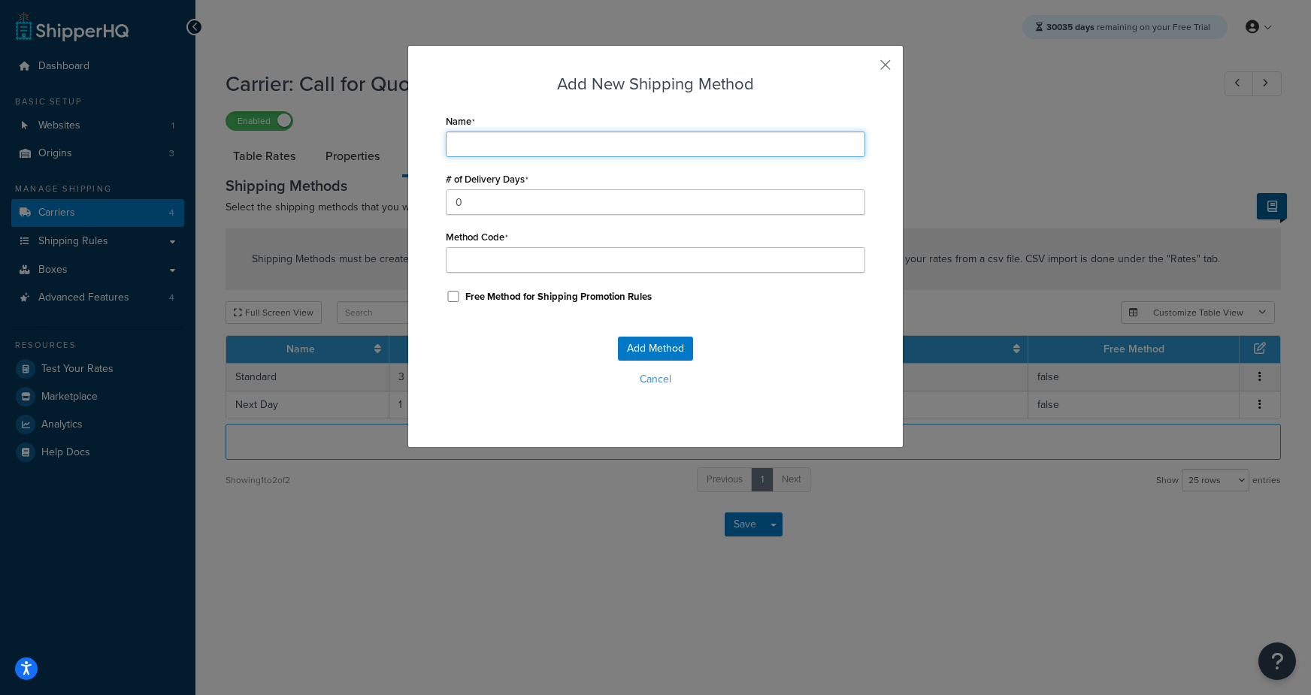
click at [507, 145] on input "Name" at bounding box center [655, 145] width 419 height 26
type input "F"
type input "Fr"
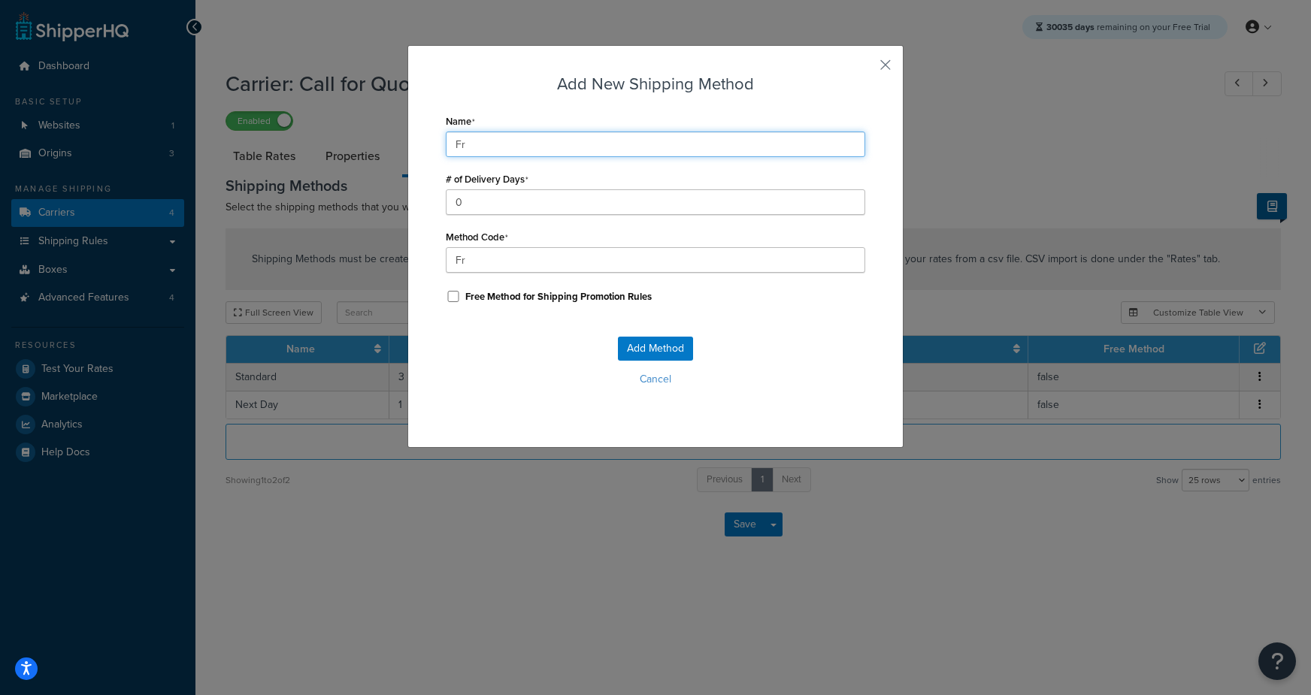
type input "Fre"
type input "Frei"
type input "Freig"
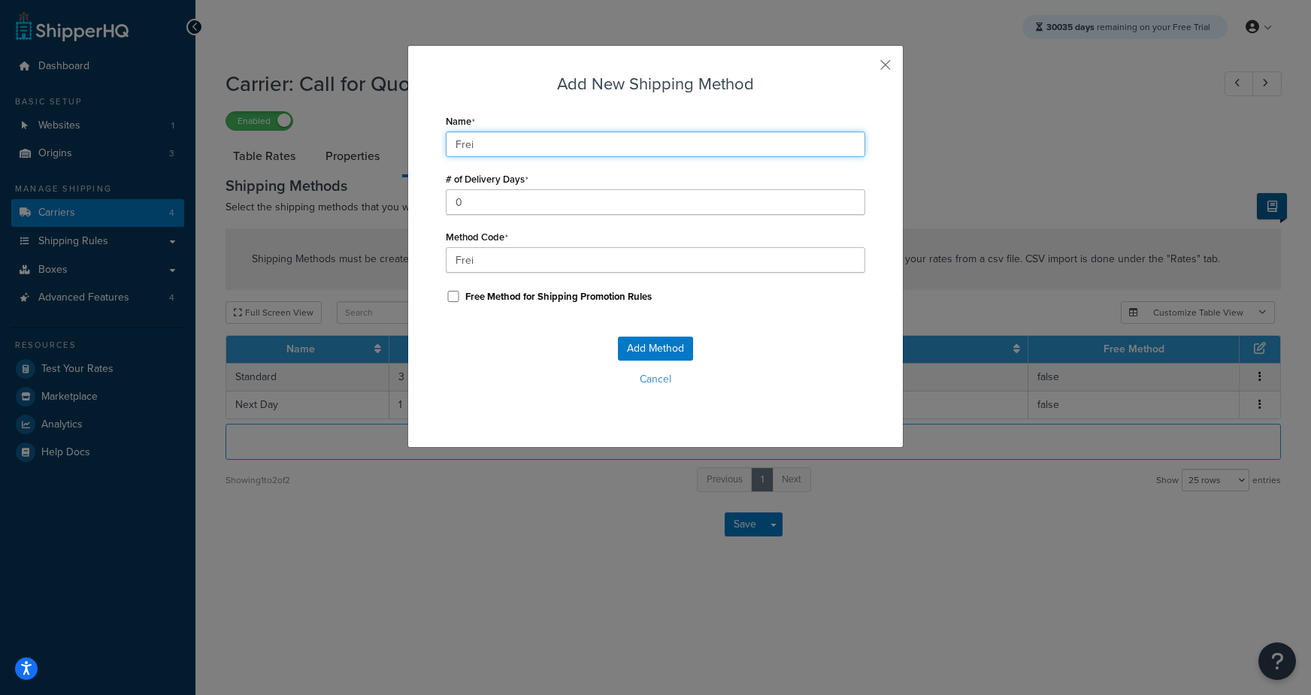
type input "Freig"
type input "Freigh"
type input "Freight"
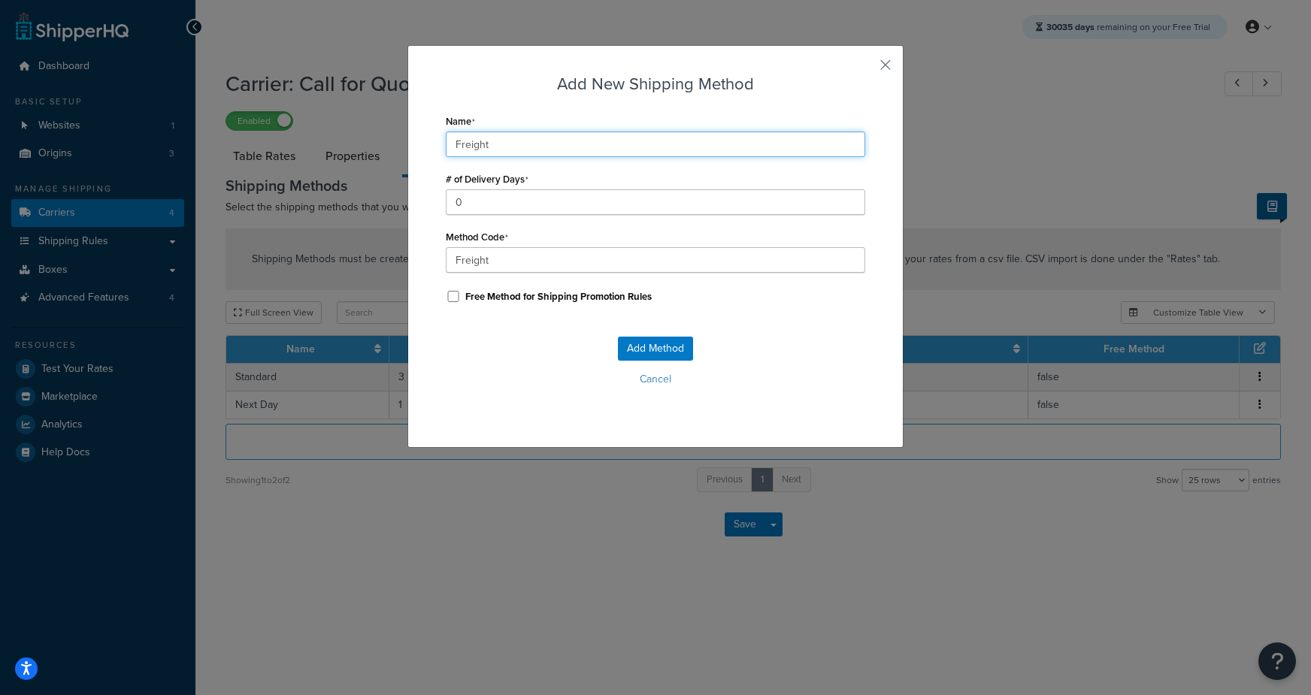
type input "Freight"
drag, startPoint x: 468, startPoint y: 359, endPoint x: 471, endPoint y: 347, distance: 11.7
click at [468, 359] on div "Add Method Cancel" at bounding box center [655, 367] width 419 height 99
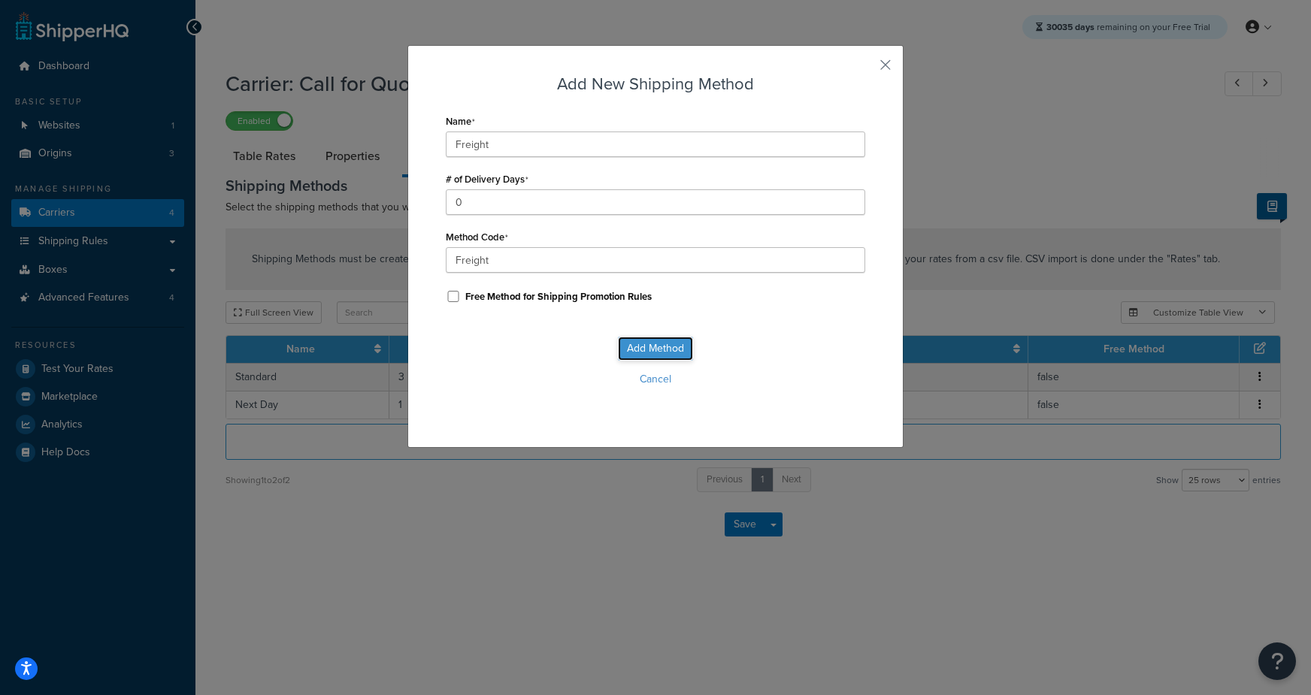
click at [674, 351] on button "Add Method" at bounding box center [655, 349] width 75 height 24
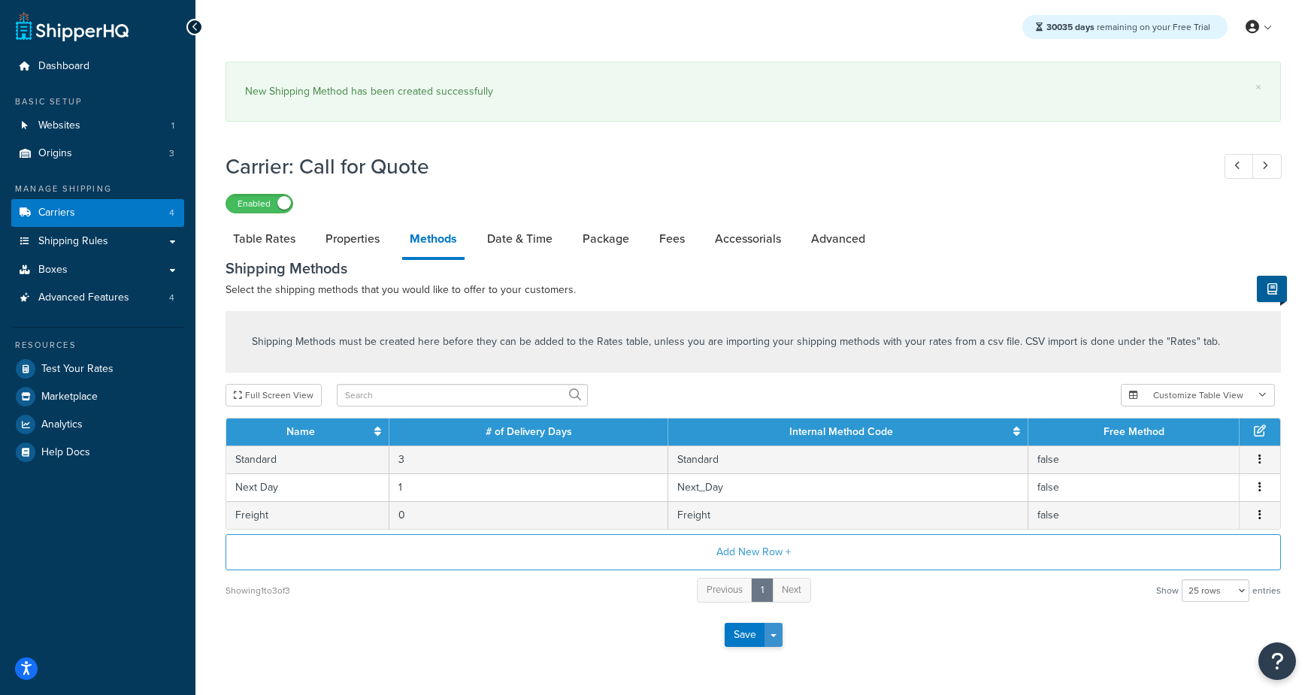
scroll to position [44, 0]
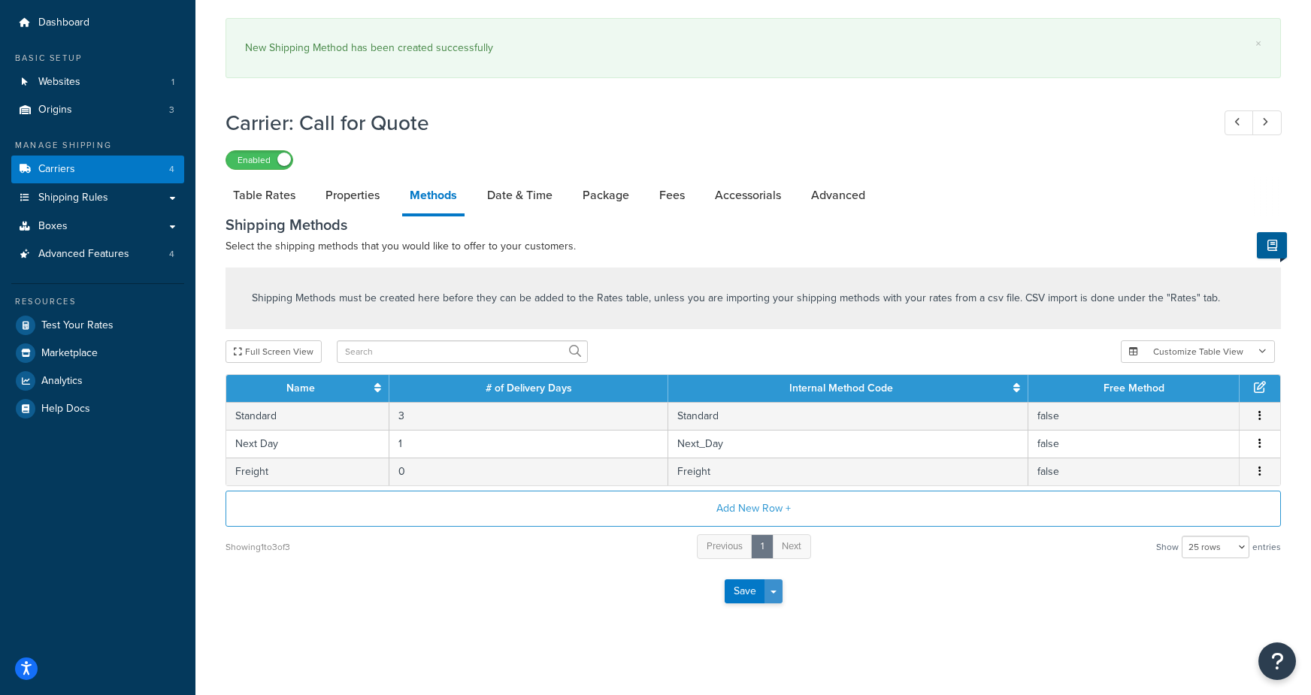
click at [779, 590] on button "Save Dropdown" at bounding box center [773, 592] width 18 height 24
click at [795, 619] on button "Save and Edit" at bounding box center [780, 620] width 110 height 32
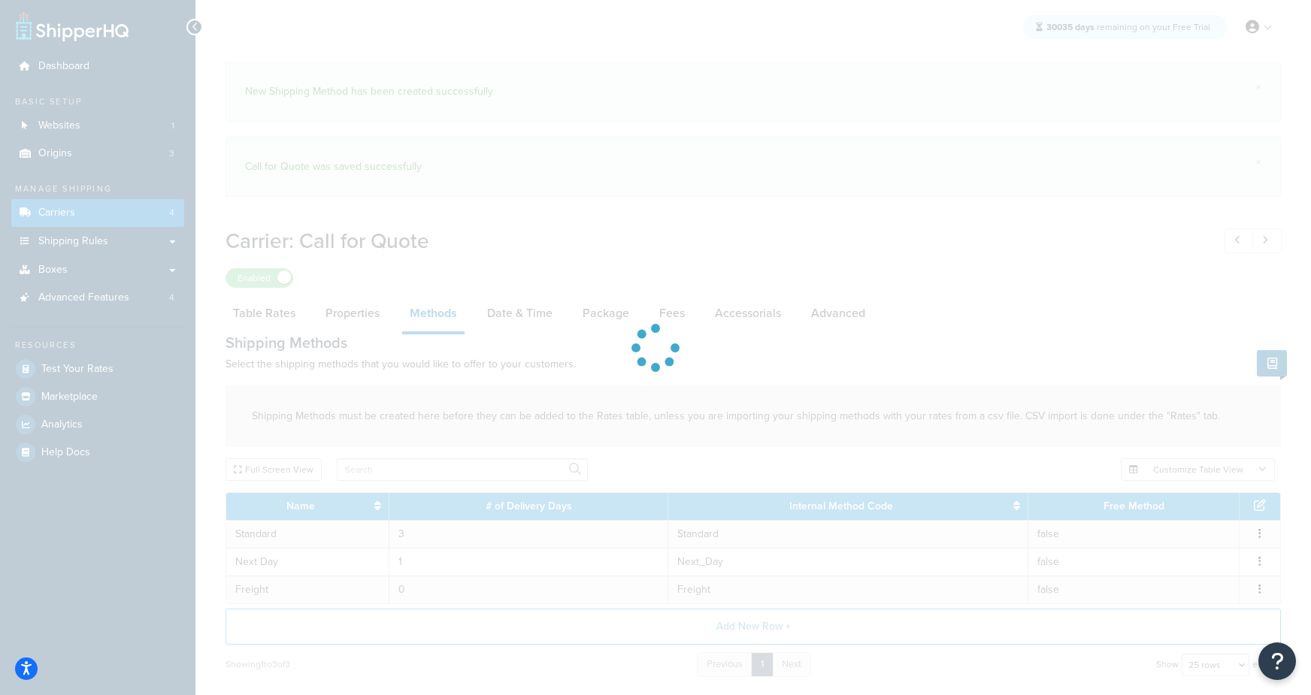
select select "25"
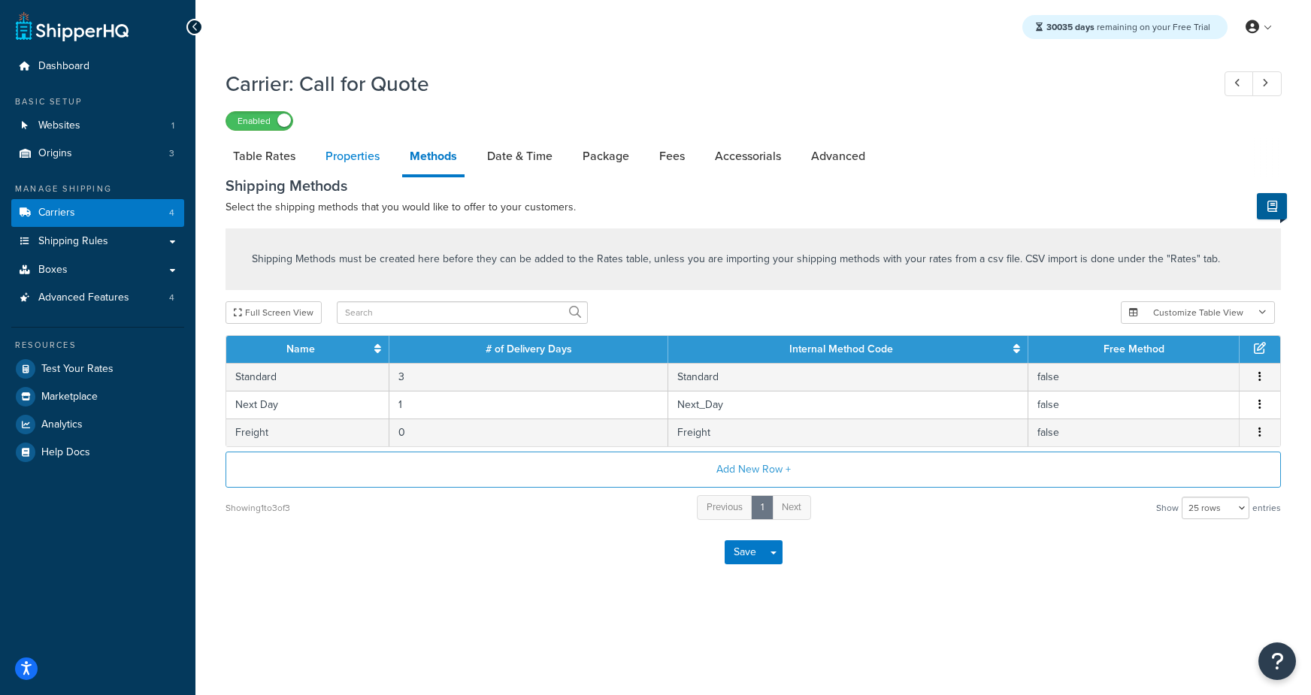
click at [363, 159] on link "Properties" at bounding box center [352, 156] width 69 height 36
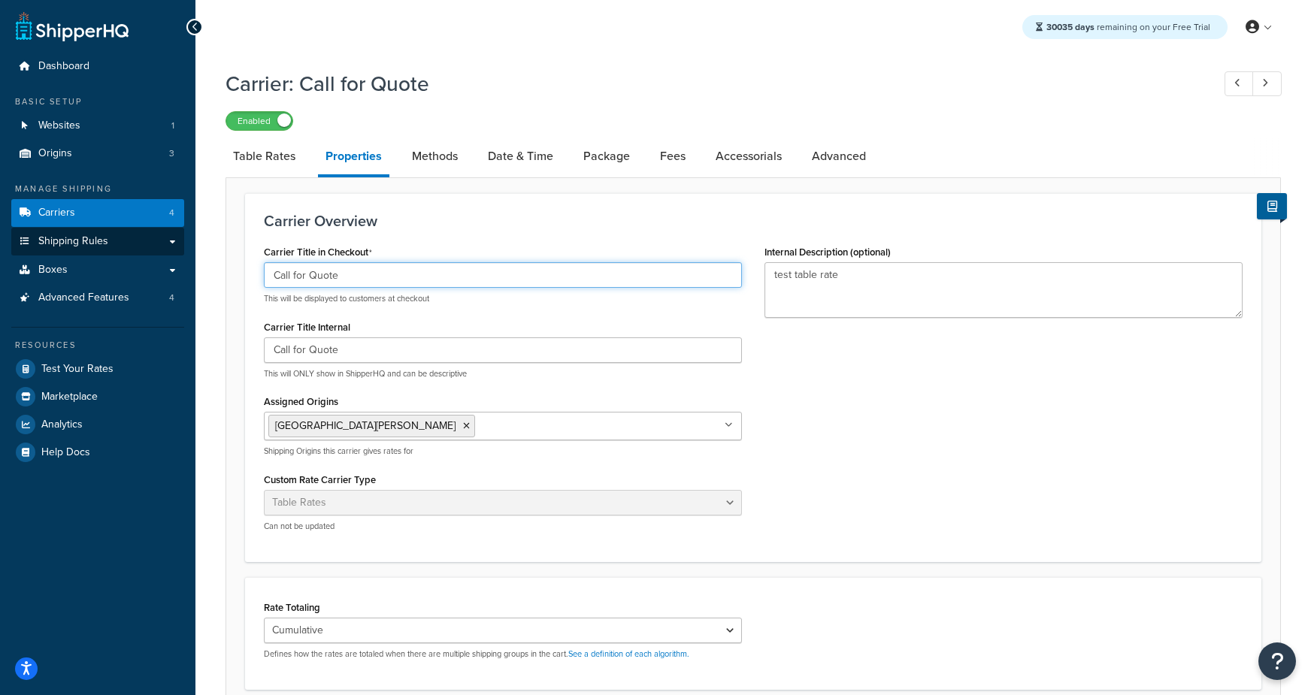
click at [106, 254] on div "Dashboard Basic Setup Websites 1 Origins 3 Manage Shipping Carriers 4 Shipping …" at bounding box center [655, 497] width 1311 height 995
type input "Shipping"
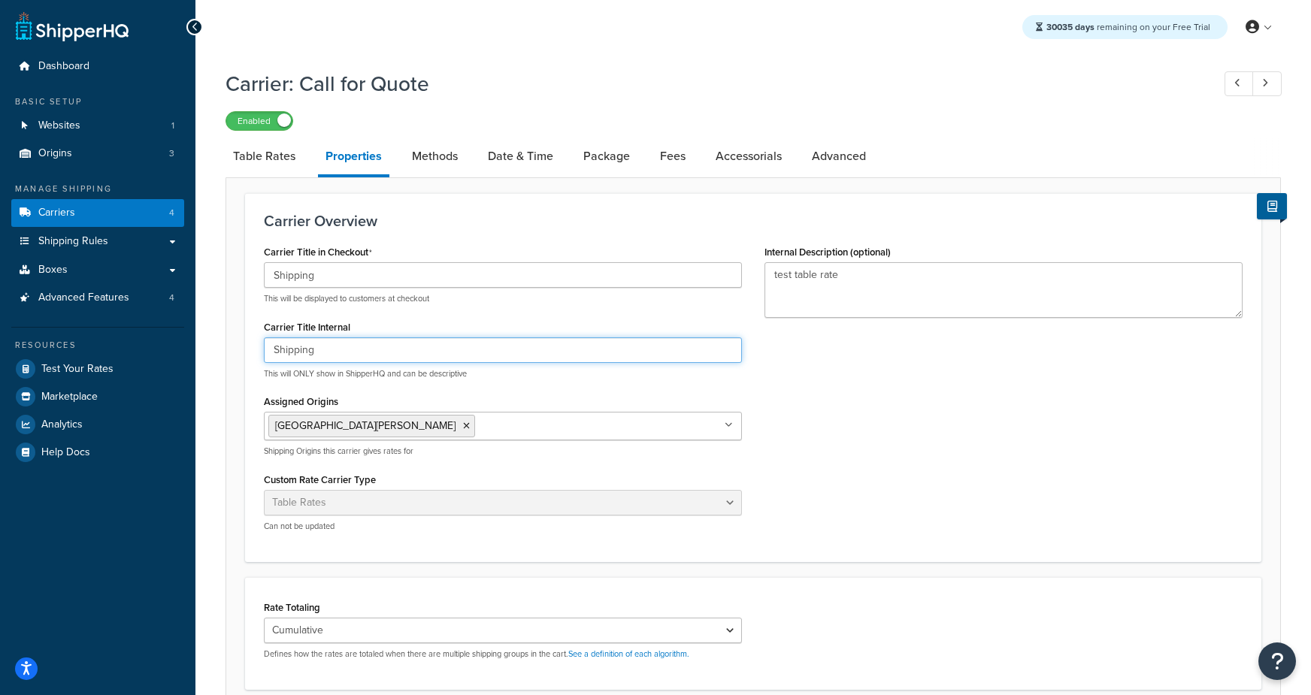
type input "Shipping"
click at [914, 389] on div "Carrier Title in Checkout Shipping This will be displayed to customers at check…" at bounding box center [753, 392] width 1001 height 302
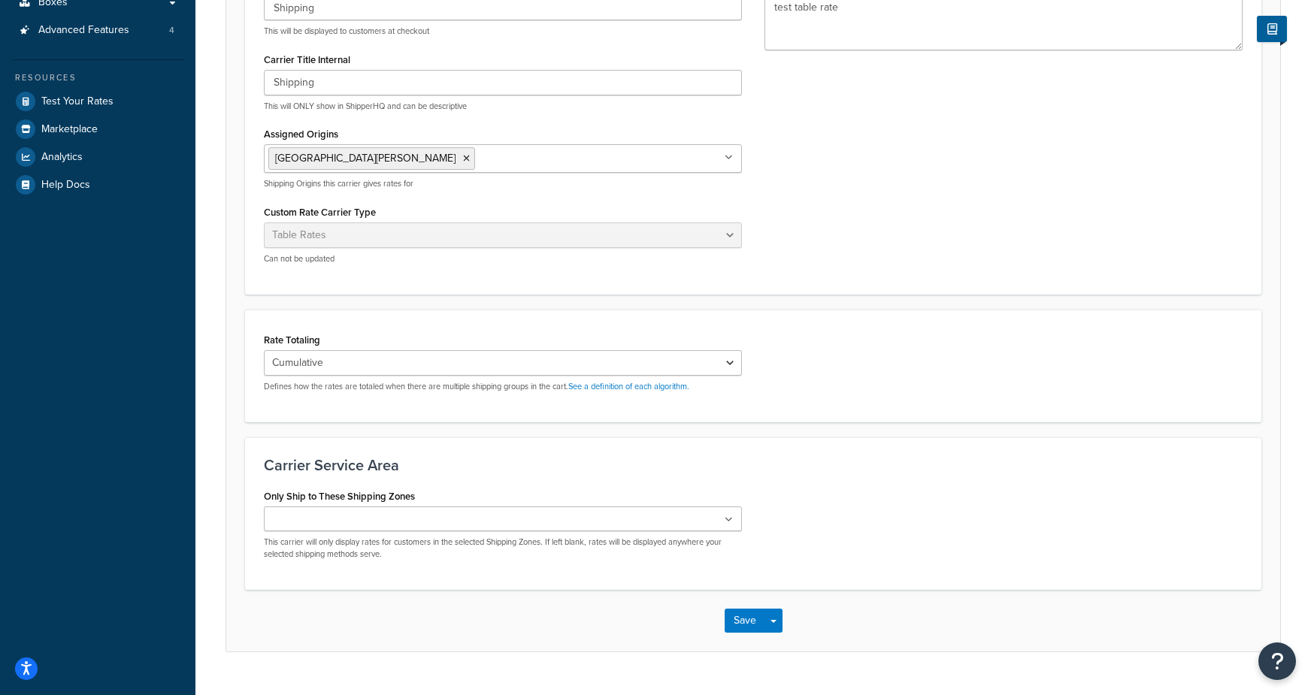
scroll to position [297, 0]
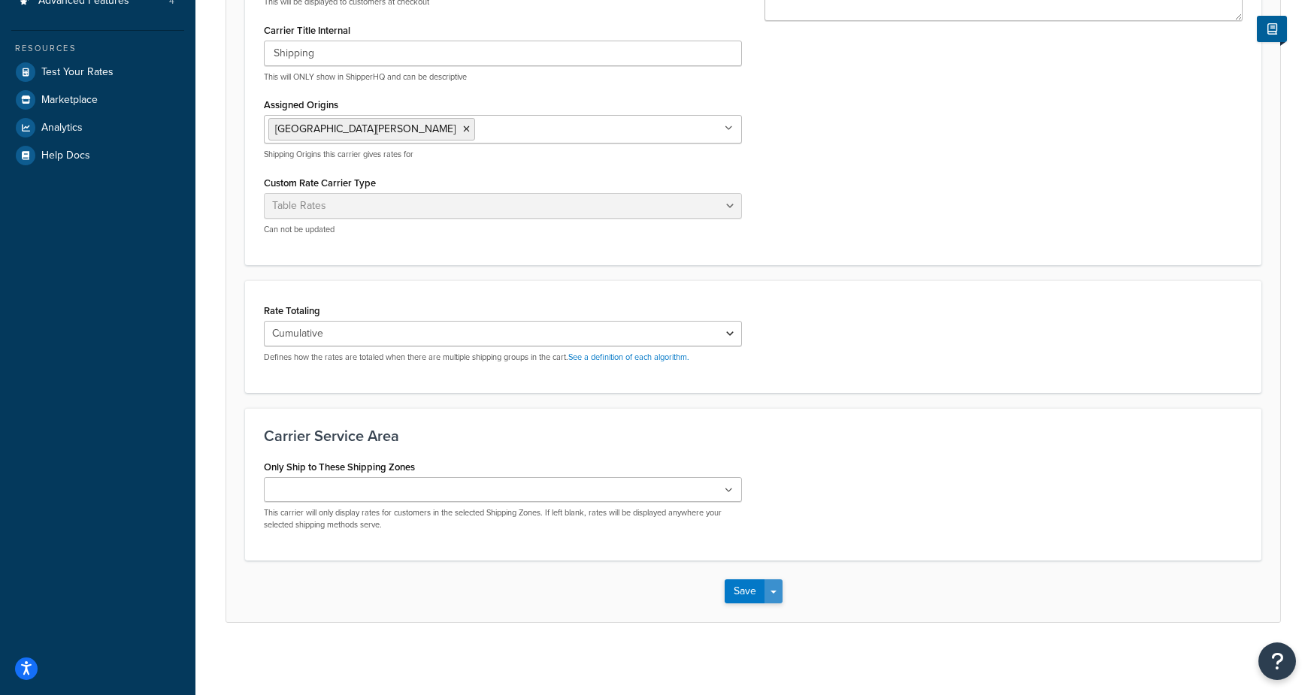
drag, startPoint x: 784, startPoint y: 589, endPoint x: 777, endPoint y: 592, distance: 7.8
click at [783, 589] on div "Save Save Dropdown Save and Edit" at bounding box center [753, 592] width 1054 height 62
drag, startPoint x: 777, startPoint y: 592, endPoint x: 776, endPoint y: 611, distance: 19.6
click at [776, 592] on button "Save Dropdown" at bounding box center [773, 592] width 18 height 24
drag, startPoint x: 776, startPoint y: 611, endPoint x: 777, endPoint y: 312, distance: 299.2
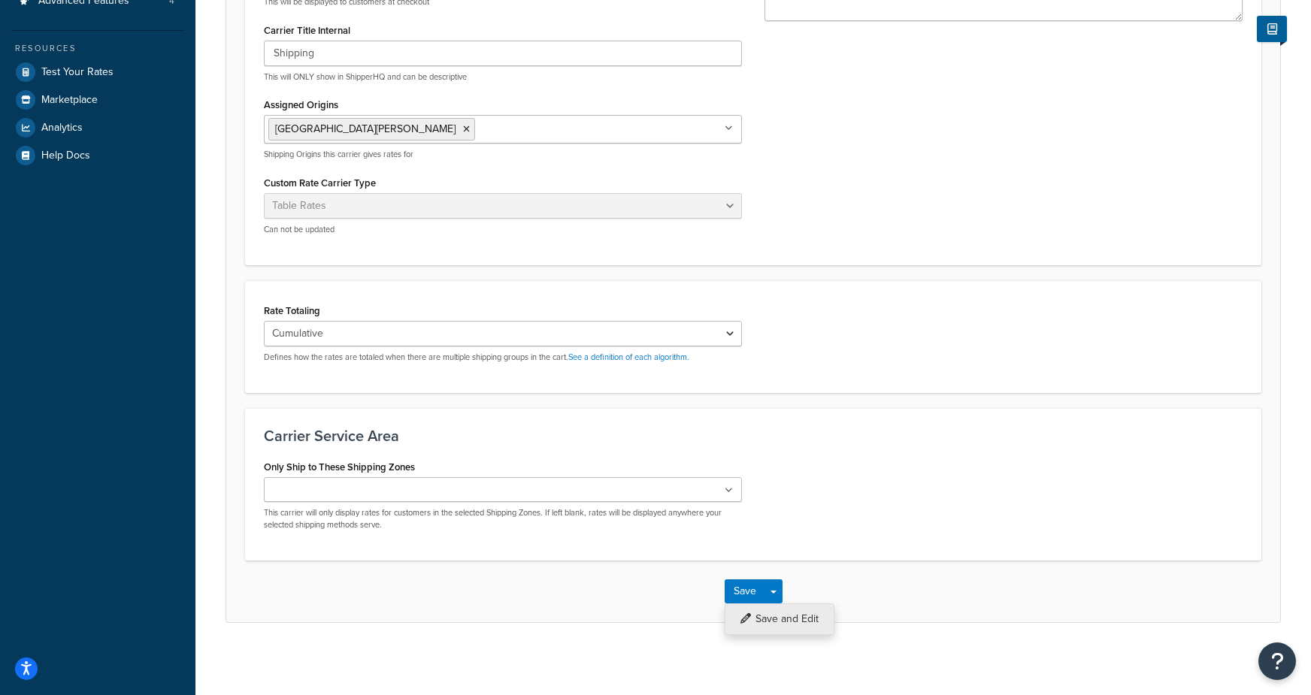
click at [775, 611] on button "Save and Edit" at bounding box center [780, 620] width 110 height 32
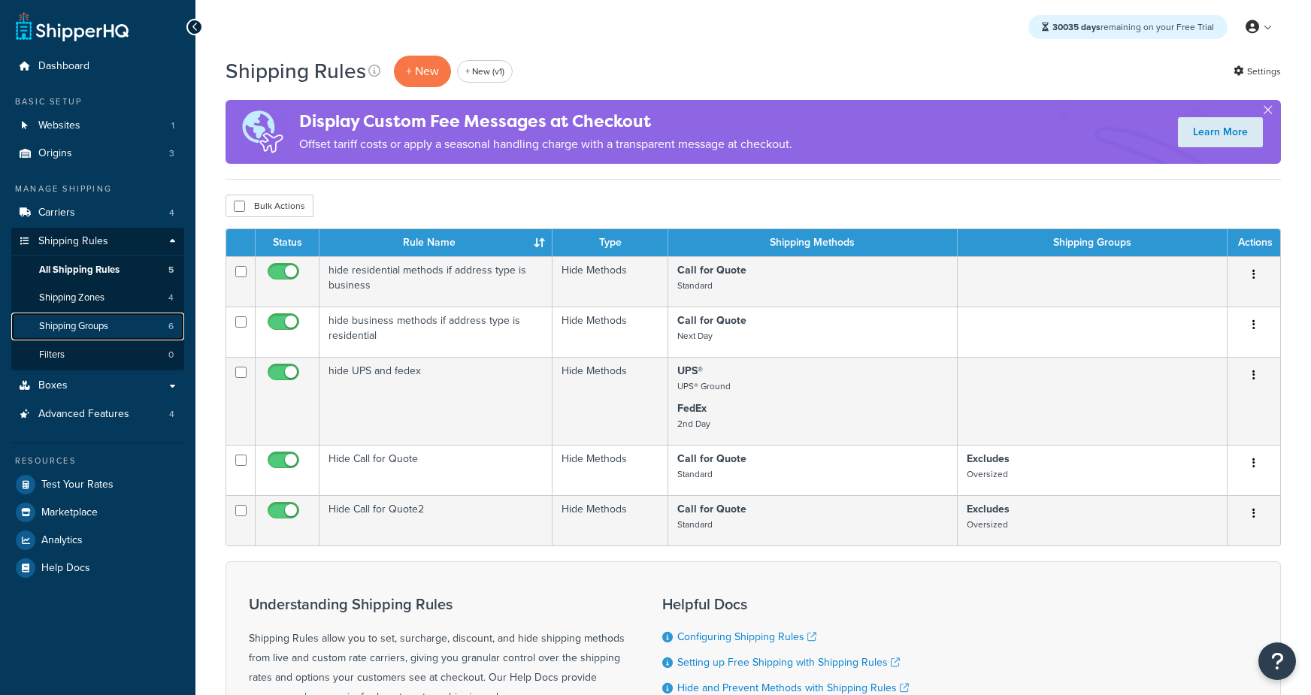
click at [89, 327] on span "Shipping Groups" at bounding box center [73, 326] width 69 height 13
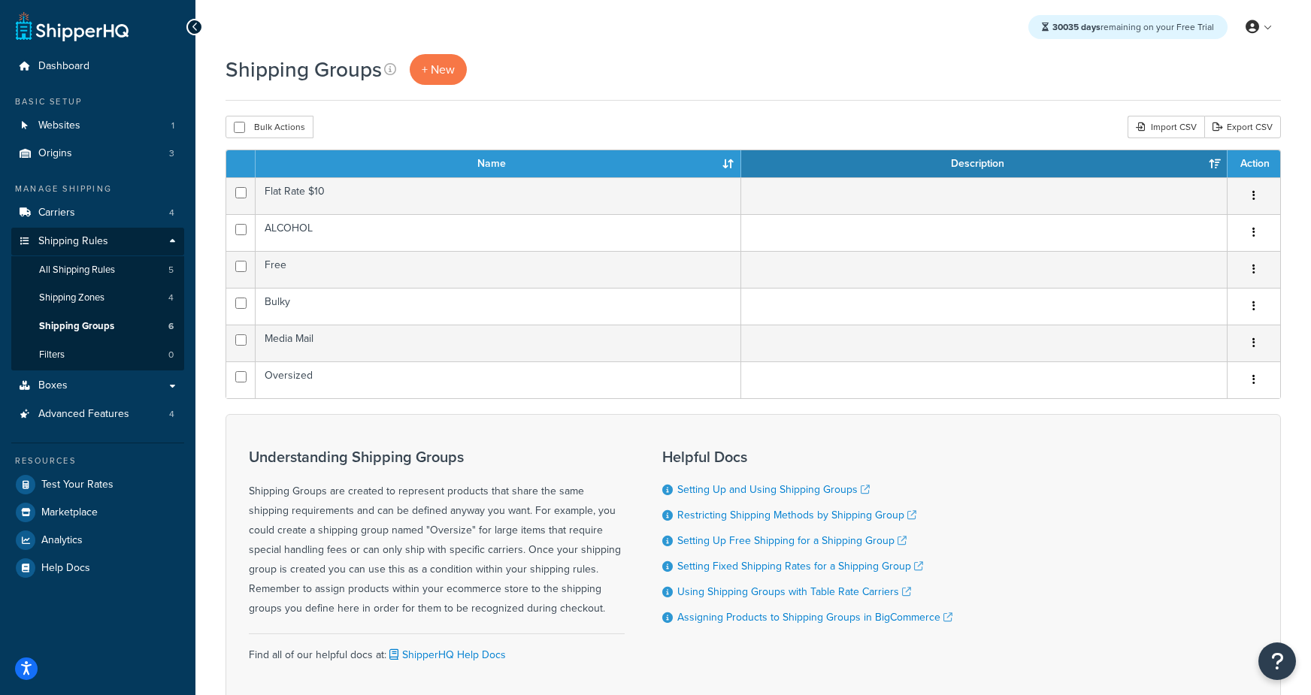
click at [609, 104] on div "Shipping Groups + New Bulk Actions Duplicate Delete Import CSV Export CSV Conta…" at bounding box center [753, 409] width 1116 height 710
click at [444, 65] on span "+ New" at bounding box center [438, 69] width 33 height 17
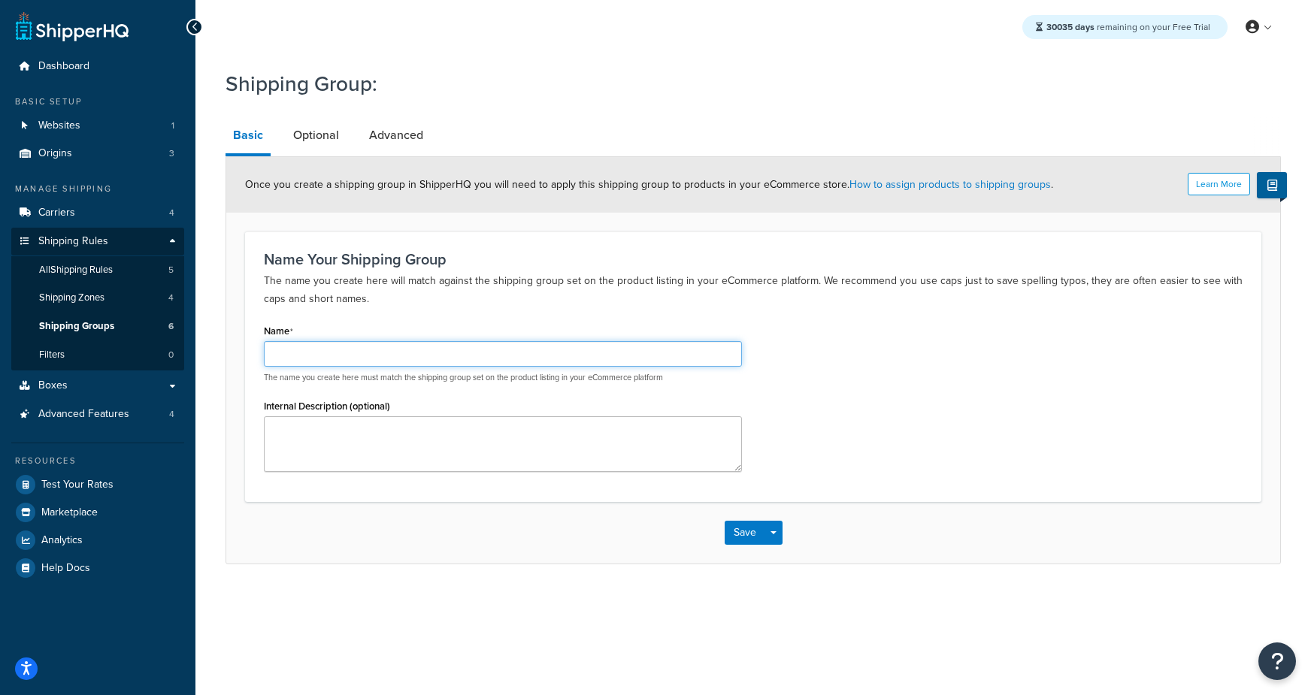
click at [334, 355] on input "Name" at bounding box center [503, 354] width 478 height 26
paste input "OVER108"
type input "OVER108"
click at [336, 139] on link "Optional" at bounding box center [316, 135] width 61 height 36
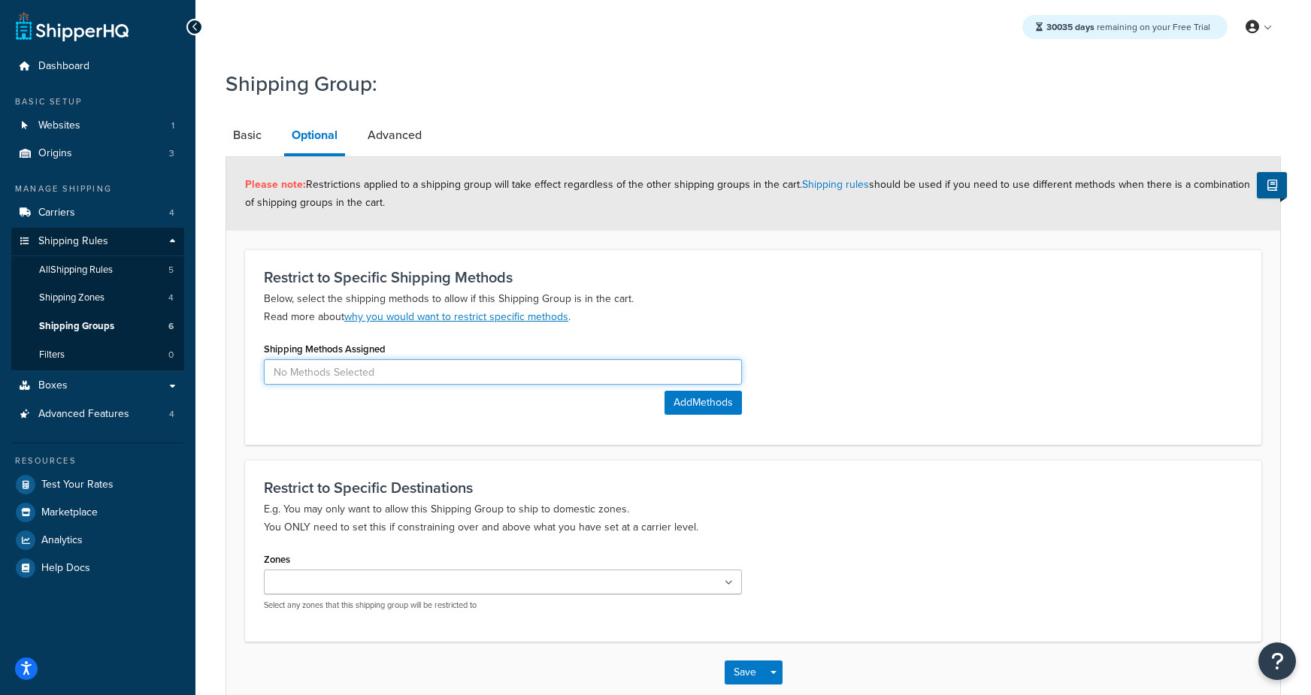
click at [394, 383] on input at bounding box center [503, 372] width 478 height 26
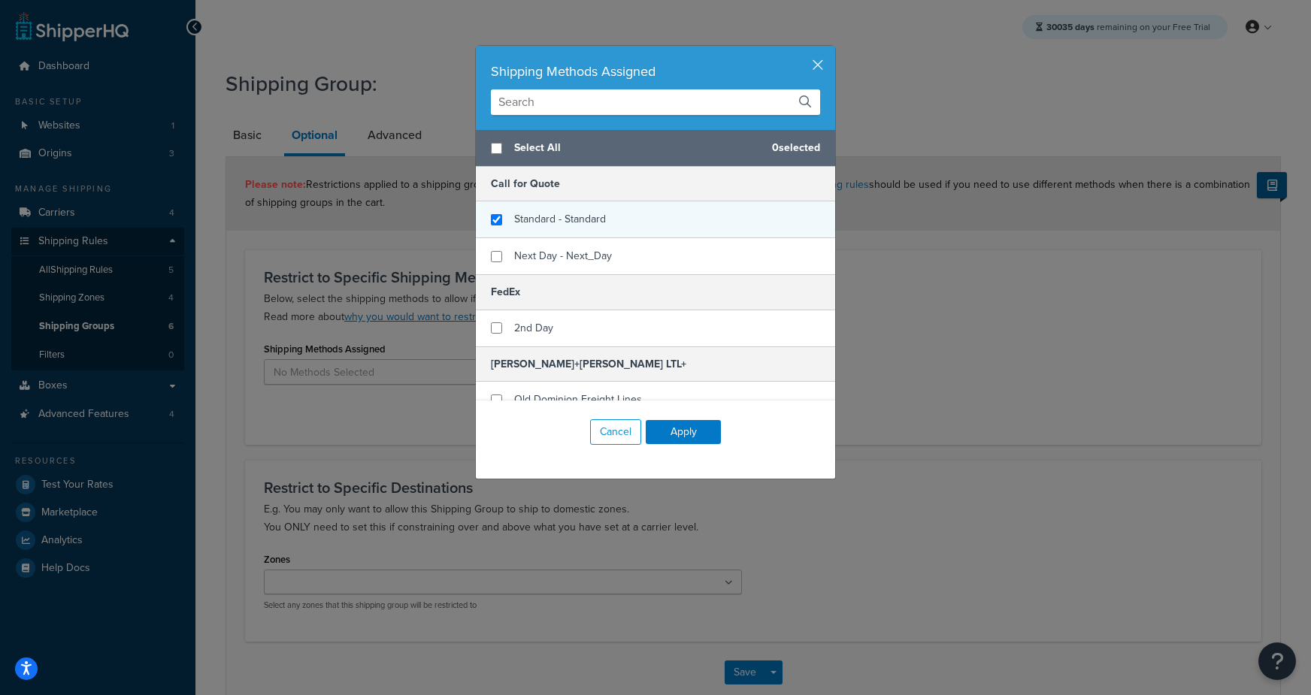
click at [601, 215] on span "Standard - Standard" at bounding box center [560, 219] width 92 height 16
click at [589, 212] on span "Standard - Standard" at bounding box center [560, 219] width 92 height 16
checkbox input "true"
click at [589, 212] on span "Standard - Standard" at bounding box center [560, 219] width 92 height 16
click at [702, 434] on button "Apply" at bounding box center [683, 432] width 75 height 24
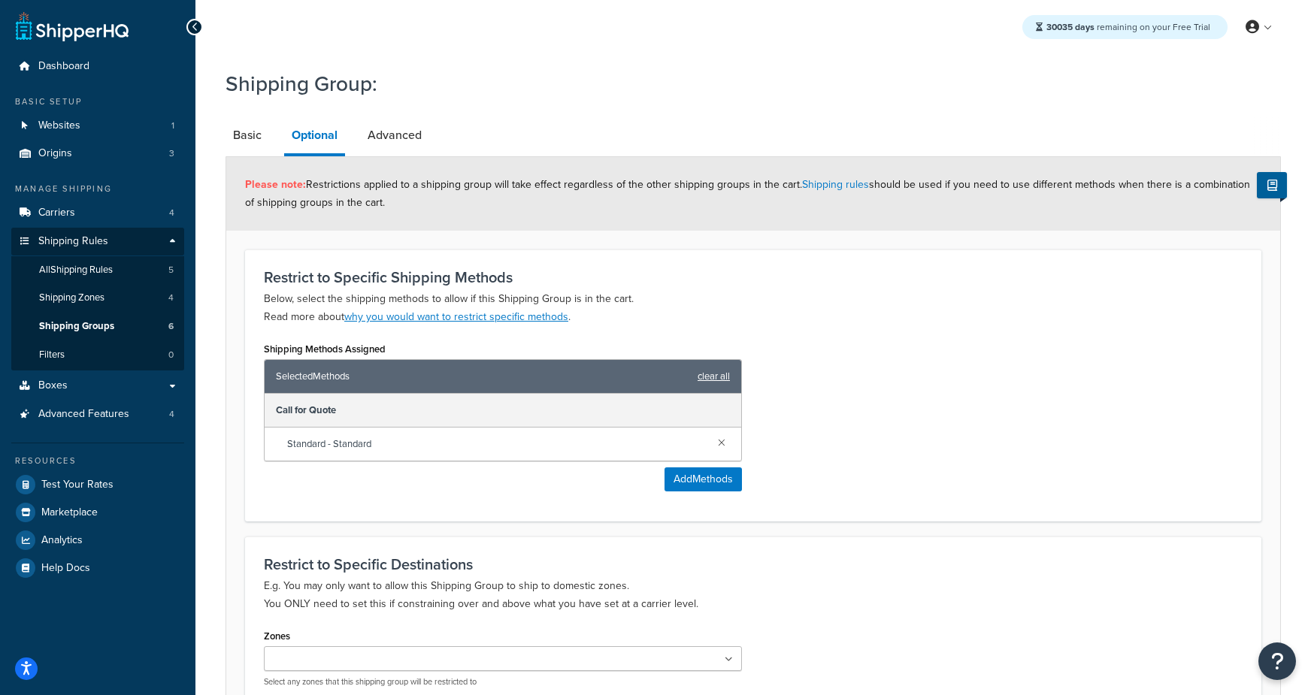
click at [725, 379] on link "clear all" at bounding box center [714, 376] width 32 height 21
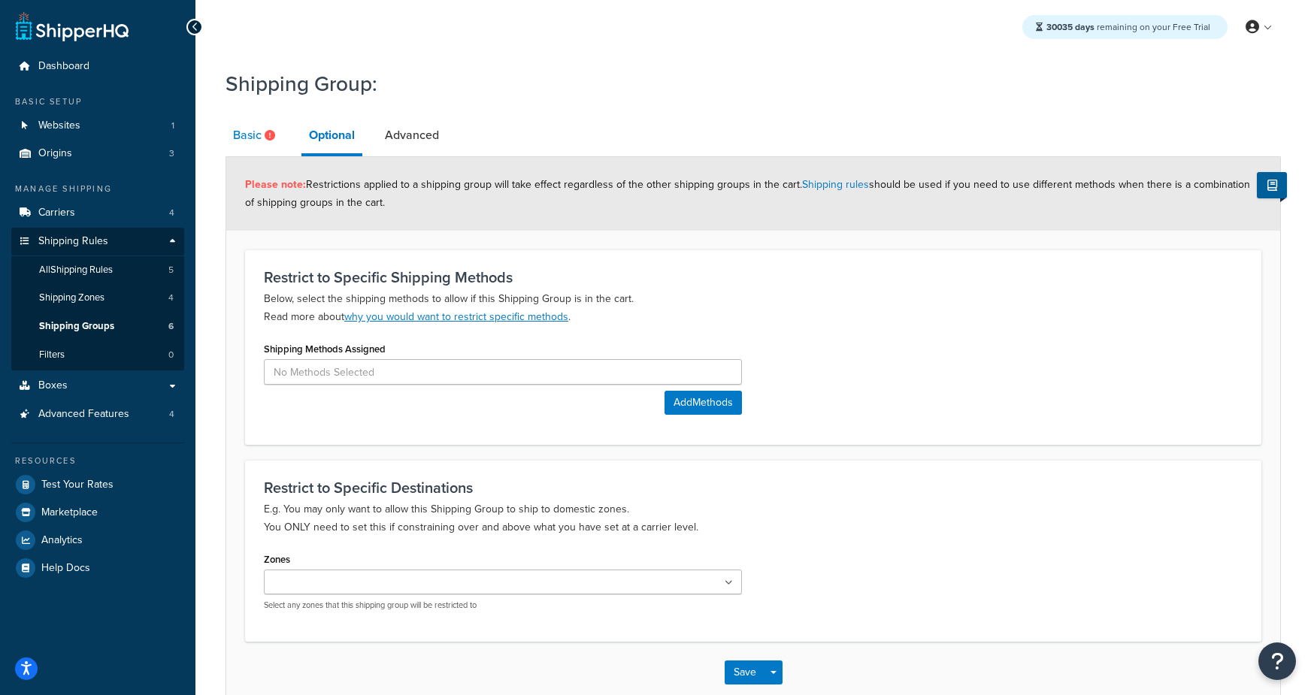
click at [252, 138] on link "Basic" at bounding box center [256, 135] width 61 height 36
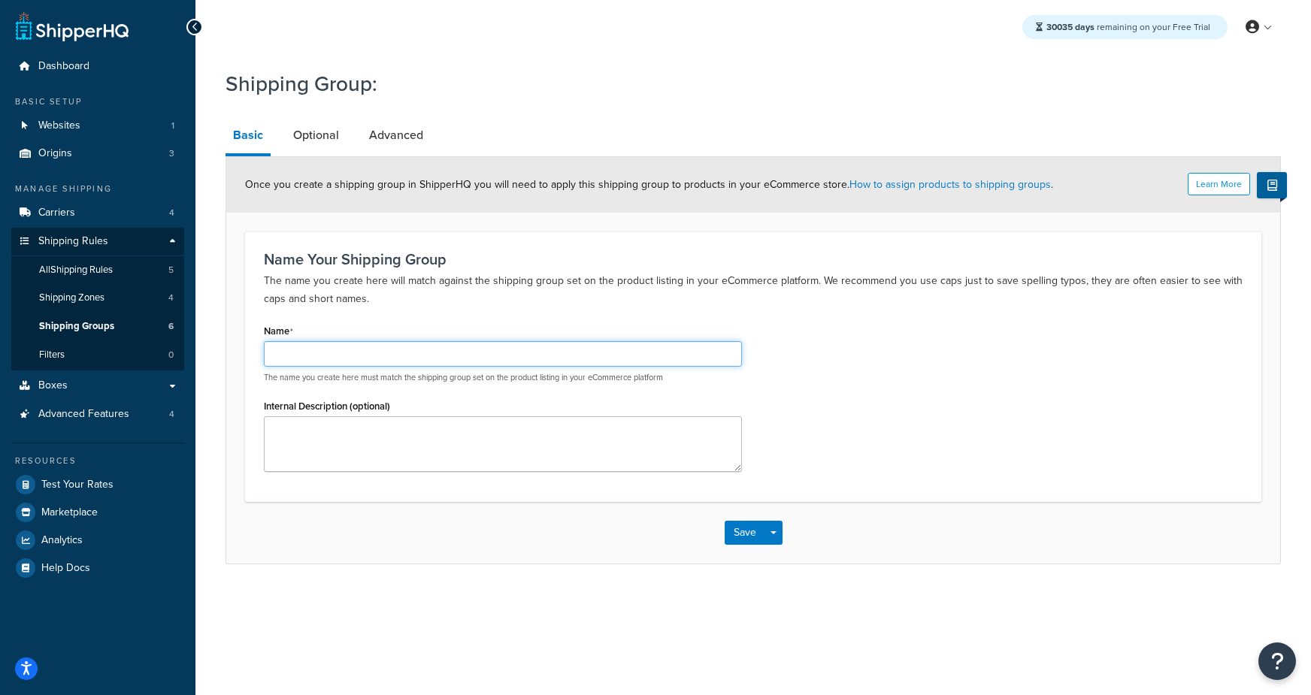
click at [385, 353] on input "Name" at bounding box center [503, 354] width 478 height 26
paste input "OVER108"
type input "OVER108"
click at [322, 138] on link "Optional" at bounding box center [316, 135] width 61 height 36
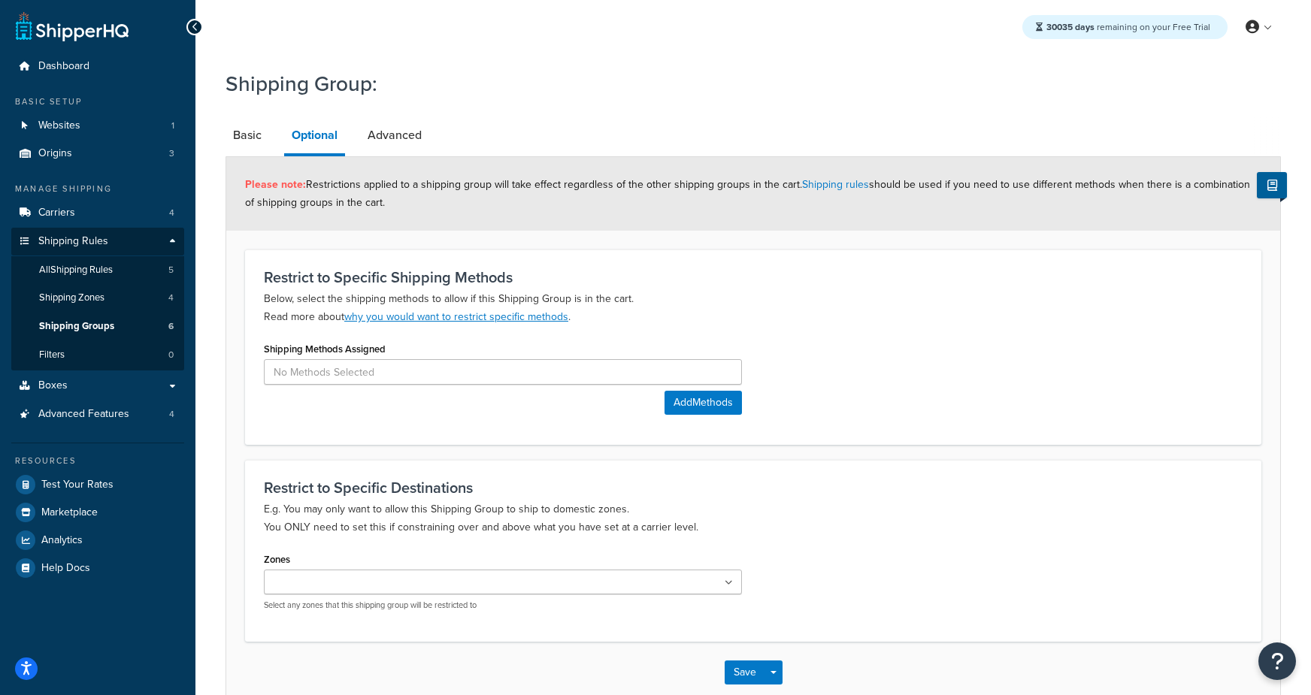
scroll to position [52, 0]
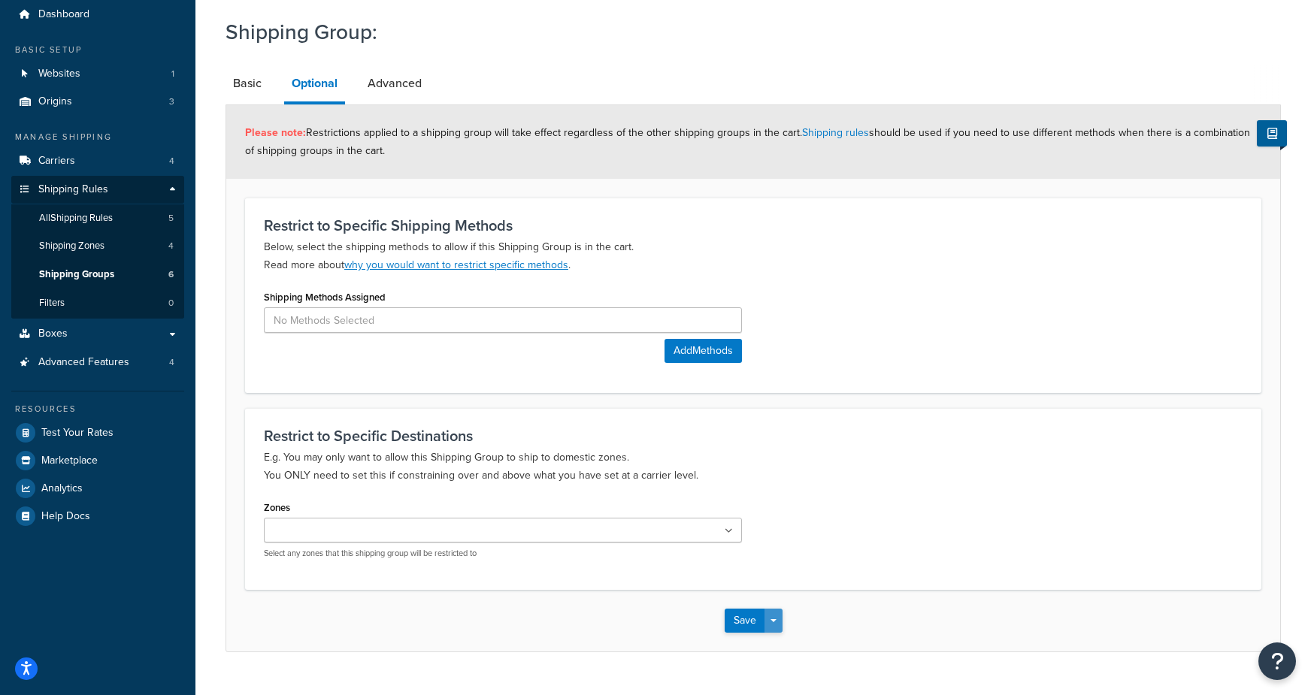
click at [776, 628] on button "Save Dropdown" at bounding box center [773, 621] width 18 height 24
click at [786, 646] on button "Save and Edit" at bounding box center [797, 649] width 145 height 32
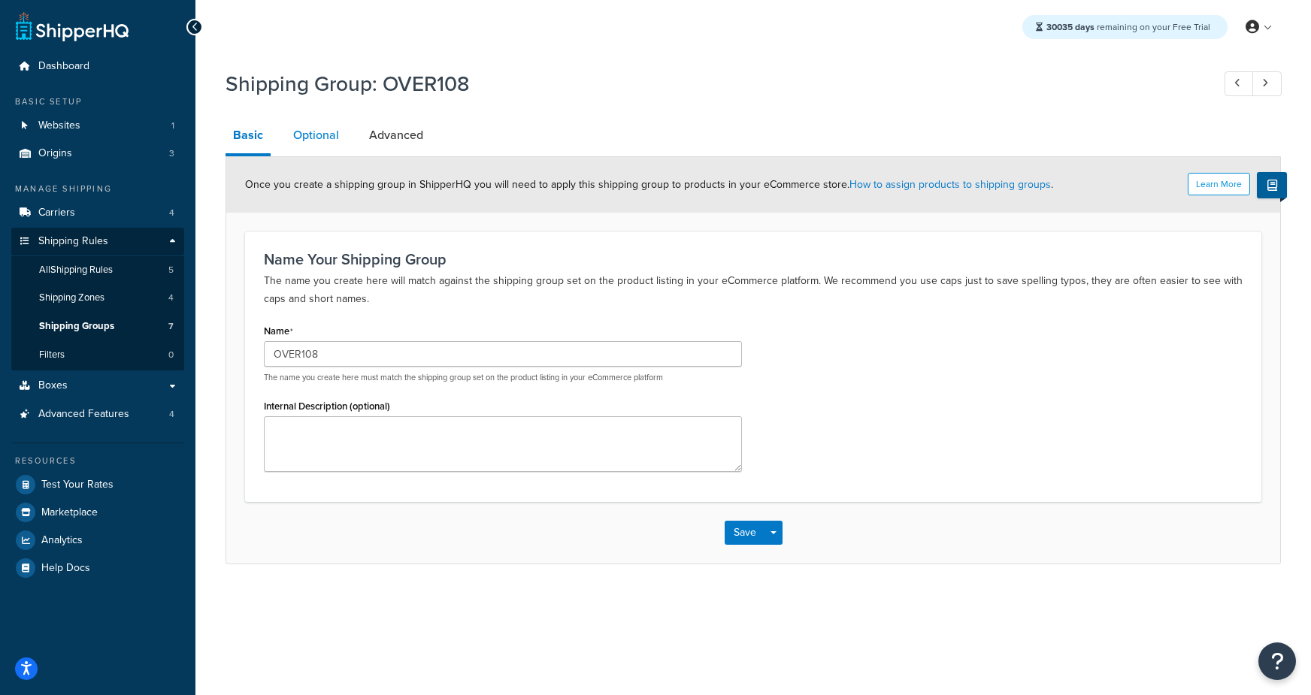
click at [306, 126] on link "Optional" at bounding box center [316, 135] width 61 height 36
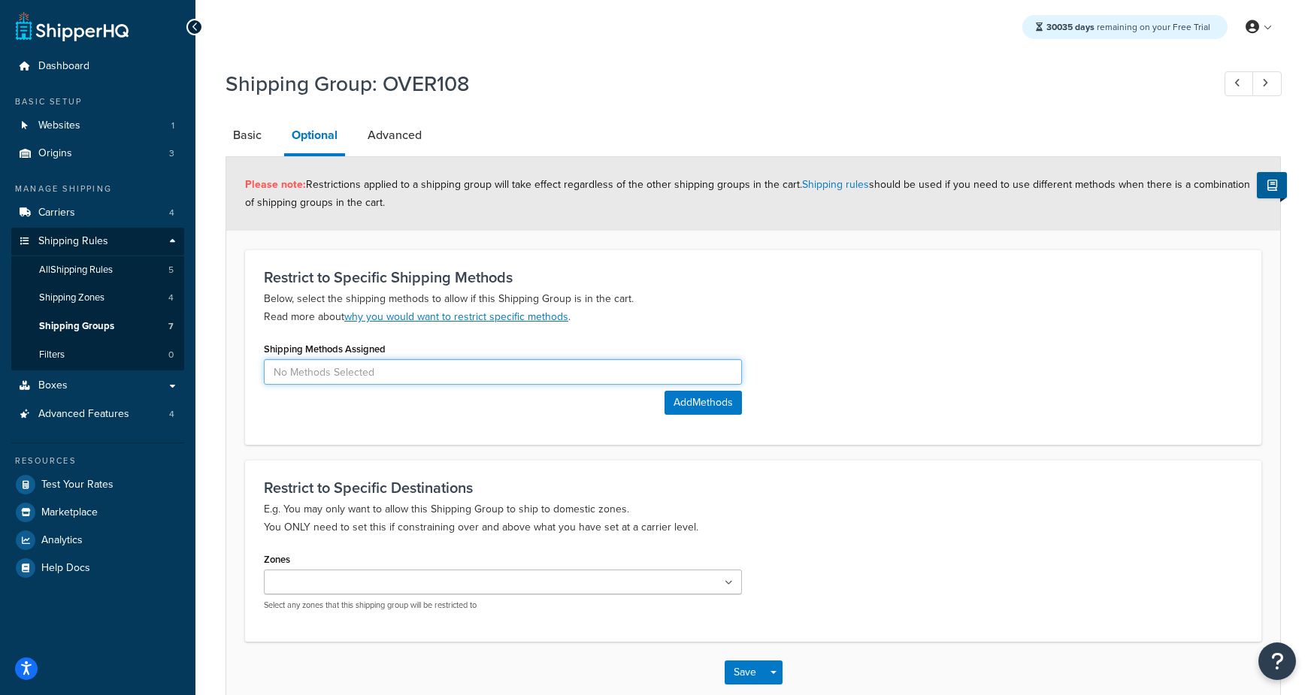
click at [446, 359] on input at bounding box center [503, 372] width 478 height 26
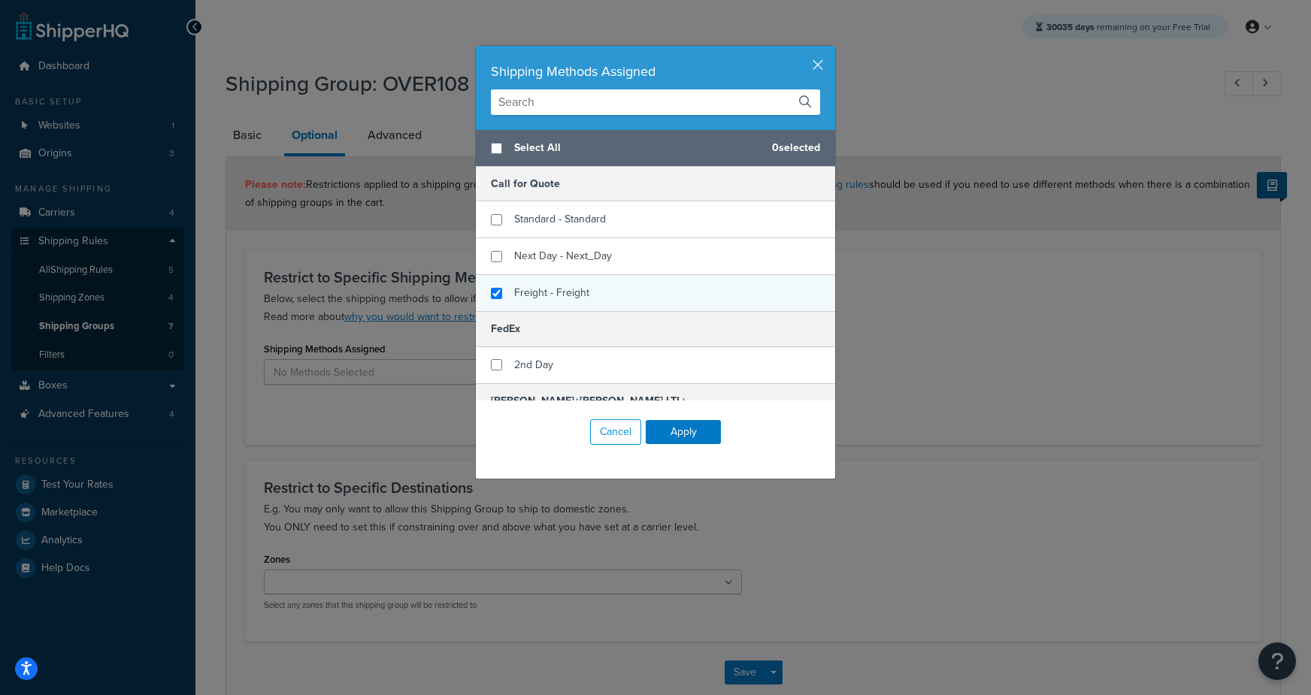
checkbox input "true"
click at [580, 294] on span "Freight - Freight" at bounding box center [551, 293] width 75 height 16
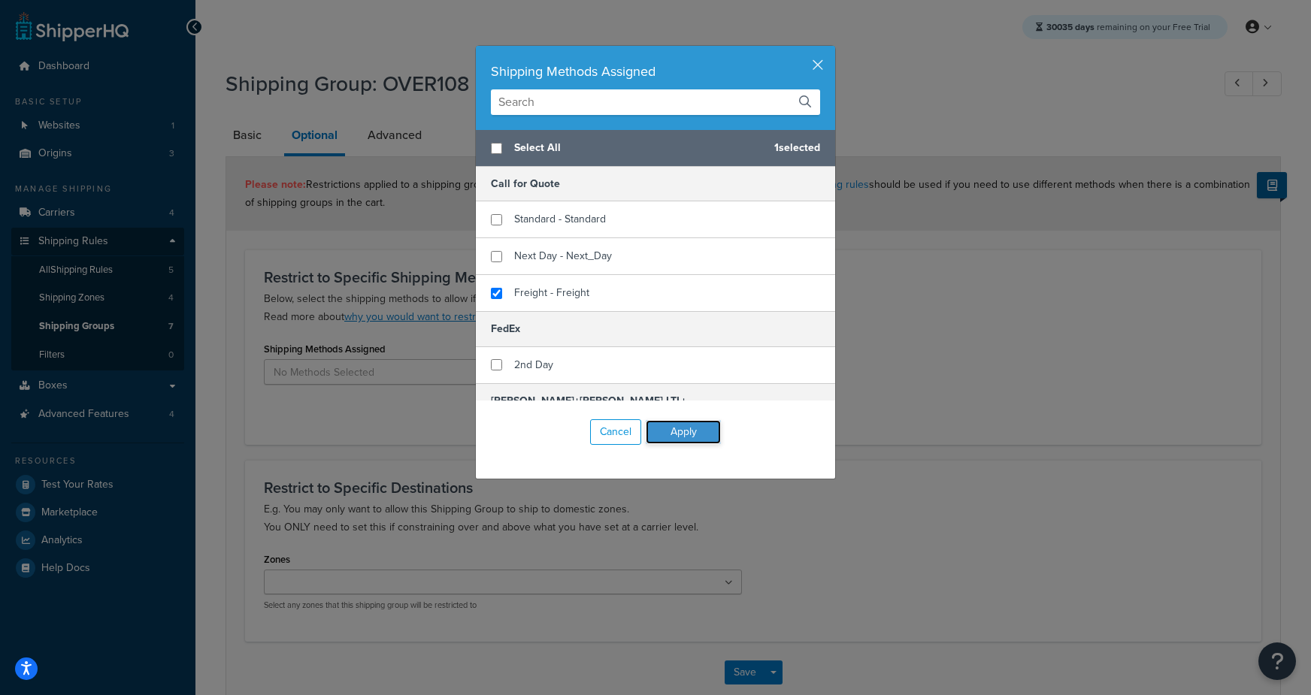
click at [696, 432] on button "Apply" at bounding box center [683, 432] width 75 height 24
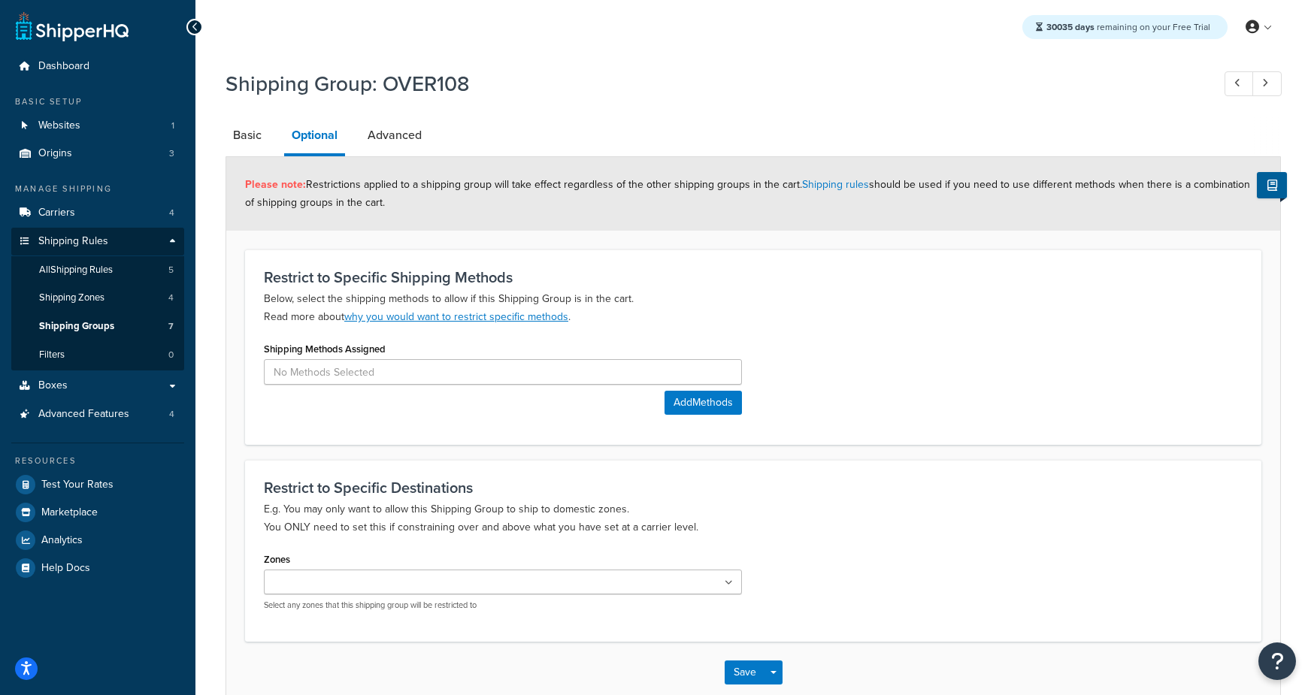
click at [698, 357] on div "Shipping Methods Assigned" at bounding box center [503, 361] width 478 height 47
click at [694, 369] on input at bounding box center [503, 372] width 478 height 26
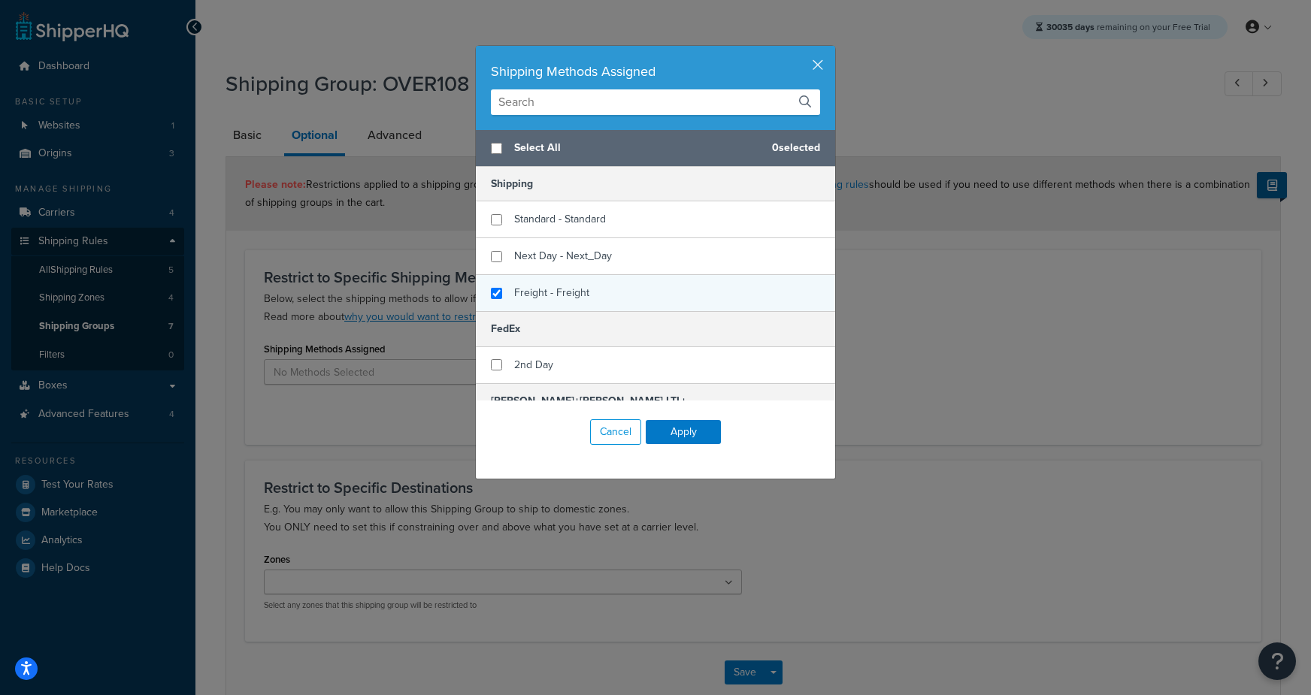
checkbox input "true"
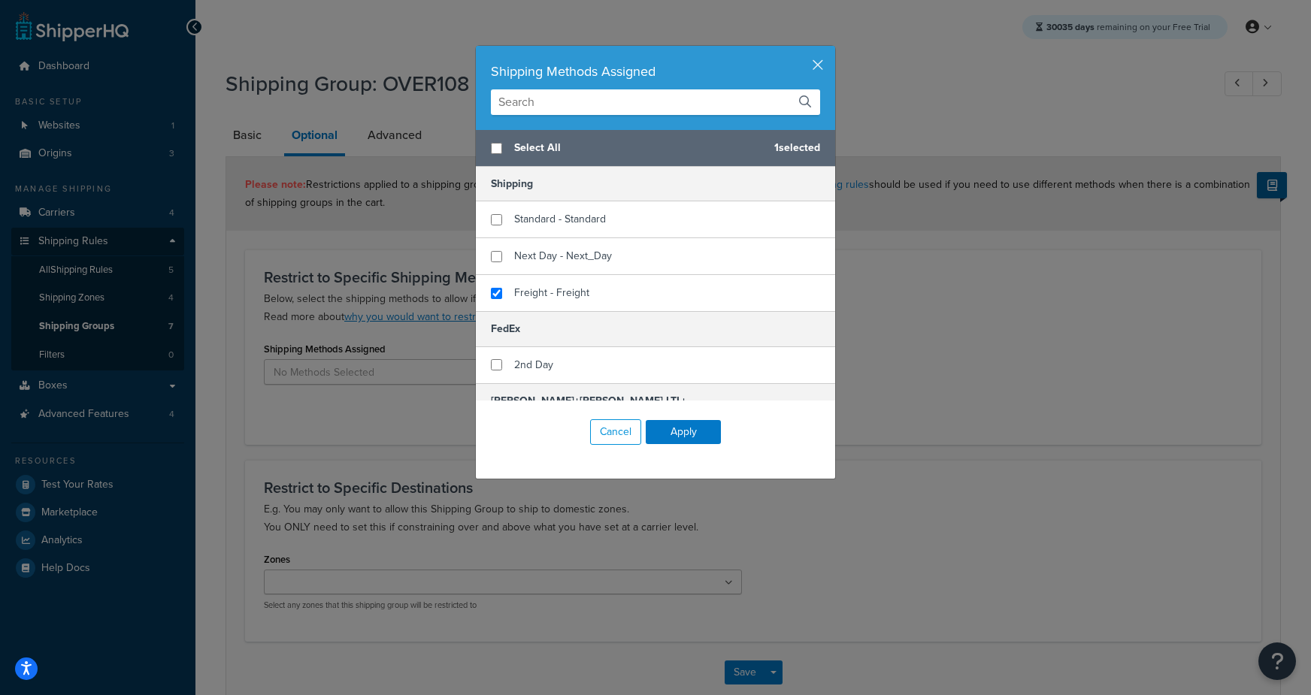
drag, startPoint x: 557, startPoint y: 292, endPoint x: 663, endPoint y: 401, distance: 152.0
click at [559, 293] on span "Freight - Freight" at bounding box center [551, 293] width 75 height 16
click at [680, 432] on button "Apply" at bounding box center [683, 432] width 75 height 24
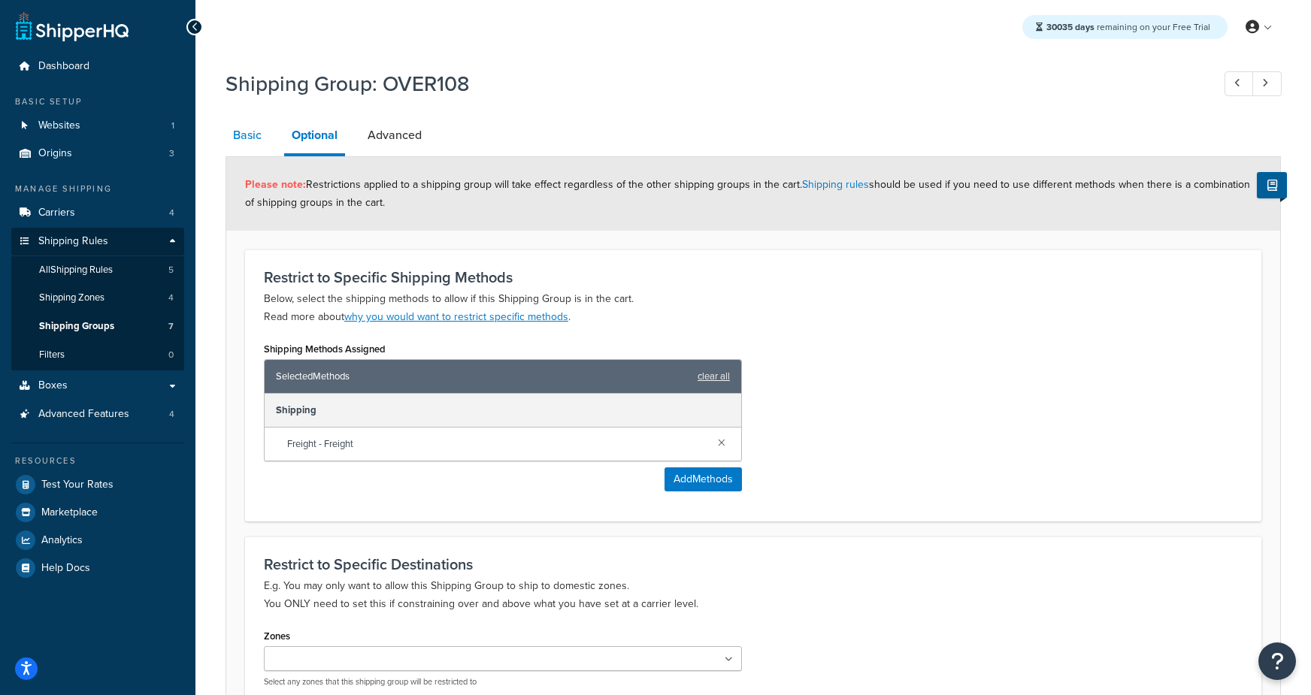
click at [244, 138] on link "Basic" at bounding box center [248, 135] width 44 height 36
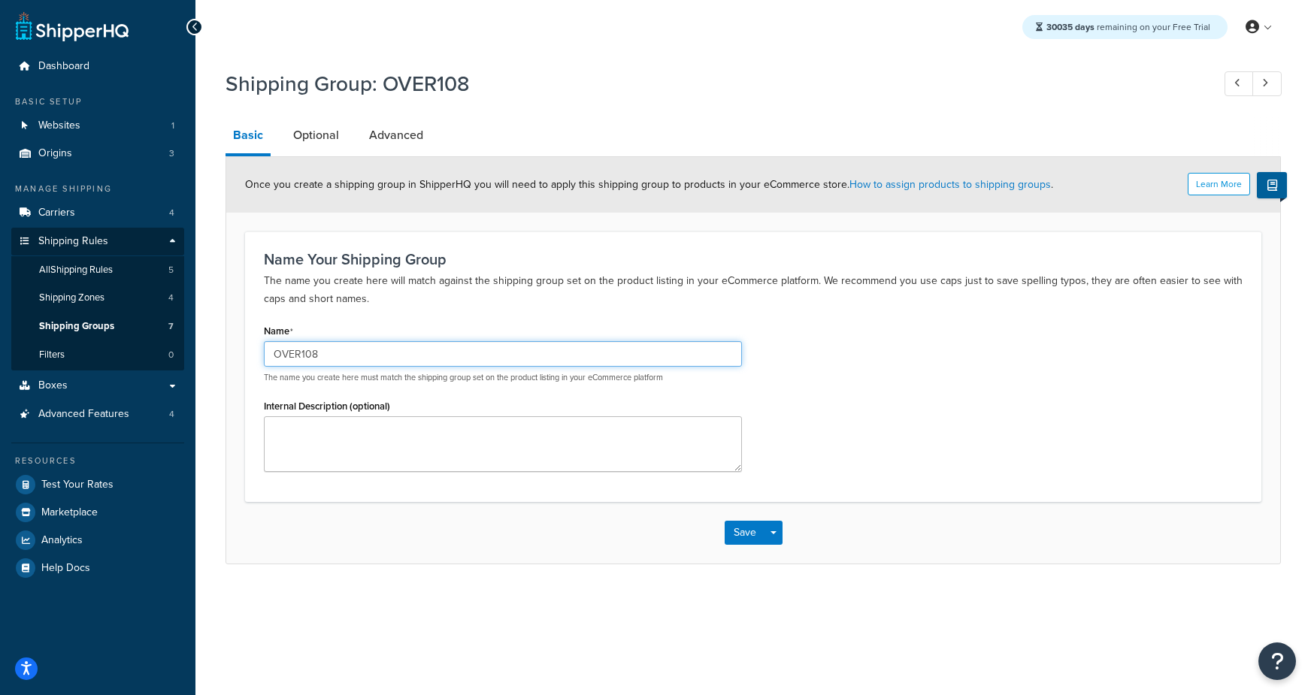
drag, startPoint x: 355, startPoint y: 347, endPoint x: 195, endPoint y: 352, distance: 159.4
click at [195, 352] on div "Shipping Group: OVER108 Basic Optional Advanced Learn More Once you create a sh…" at bounding box center [753, 332] width 1116 height 540
paste input "50"
type input "OVER50"
click at [380, 133] on link "Advanced" at bounding box center [396, 135] width 69 height 36
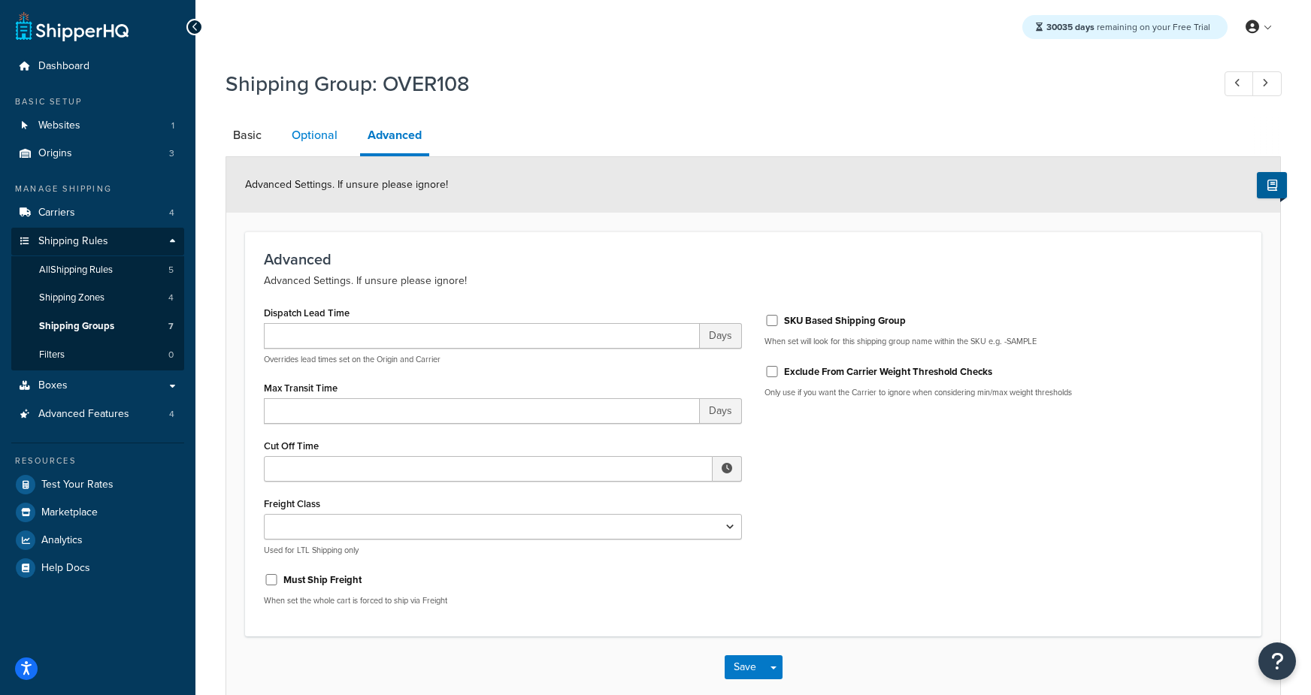
click at [317, 138] on link "Optional" at bounding box center [314, 135] width 61 height 36
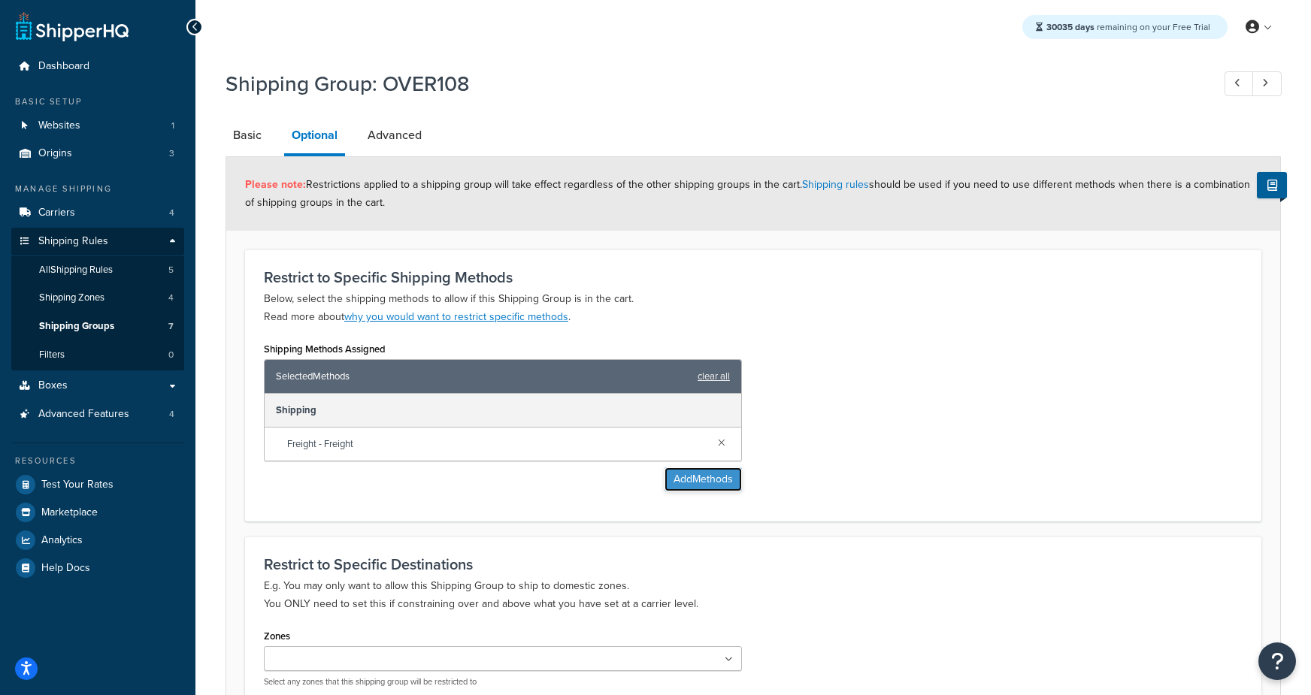
click at [697, 480] on button "Add Methods" at bounding box center [703, 480] width 77 height 24
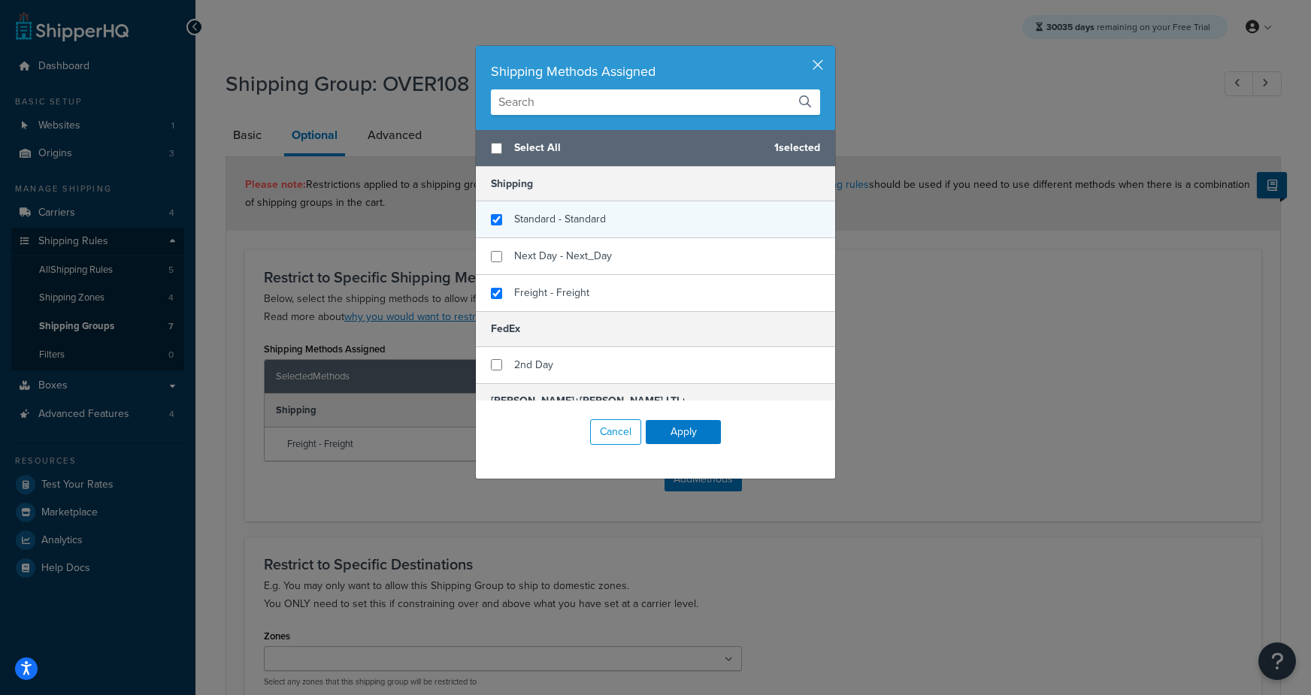
checkbox input "true"
click at [617, 223] on div "Standard - Standard" at bounding box center [655, 219] width 359 height 37
click at [699, 431] on button "Apply" at bounding box center [683, 432] width 75 height 24
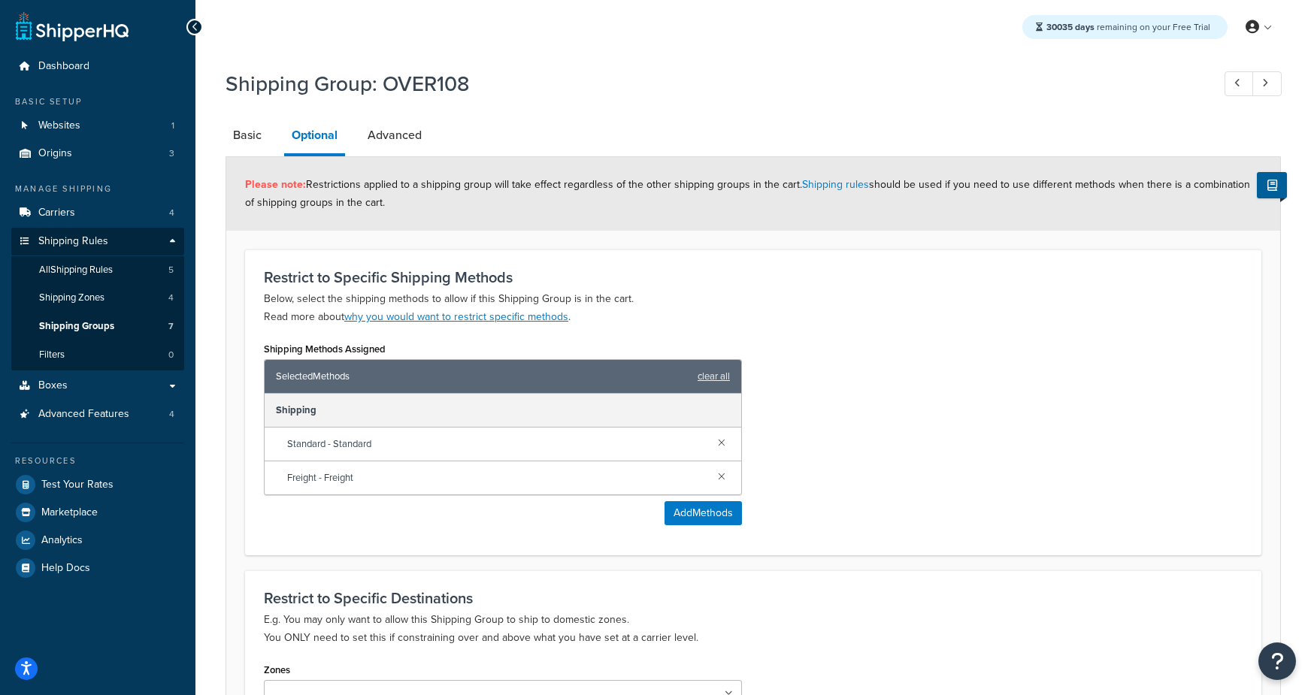
scroll to position [191, 0]
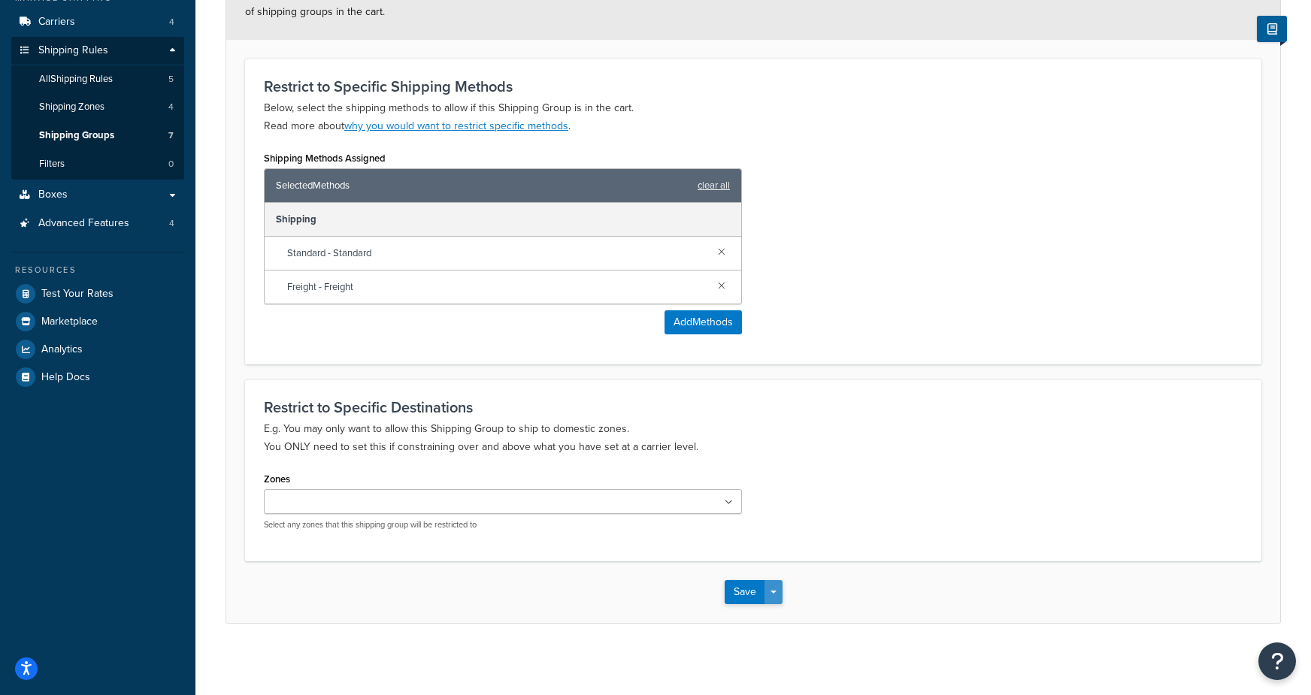
drag, startPoint x: 776, startPoint y: 586, endPoint x: 782, endPoint y: 610, distance: 24.8
click at [774, 586] on button "Save Dropdown" at bounding box center [773, 592] width 18 height 24
click at [785, 616] on button "Save and Edit" at bounding box center [797, 620] width 145 height 32
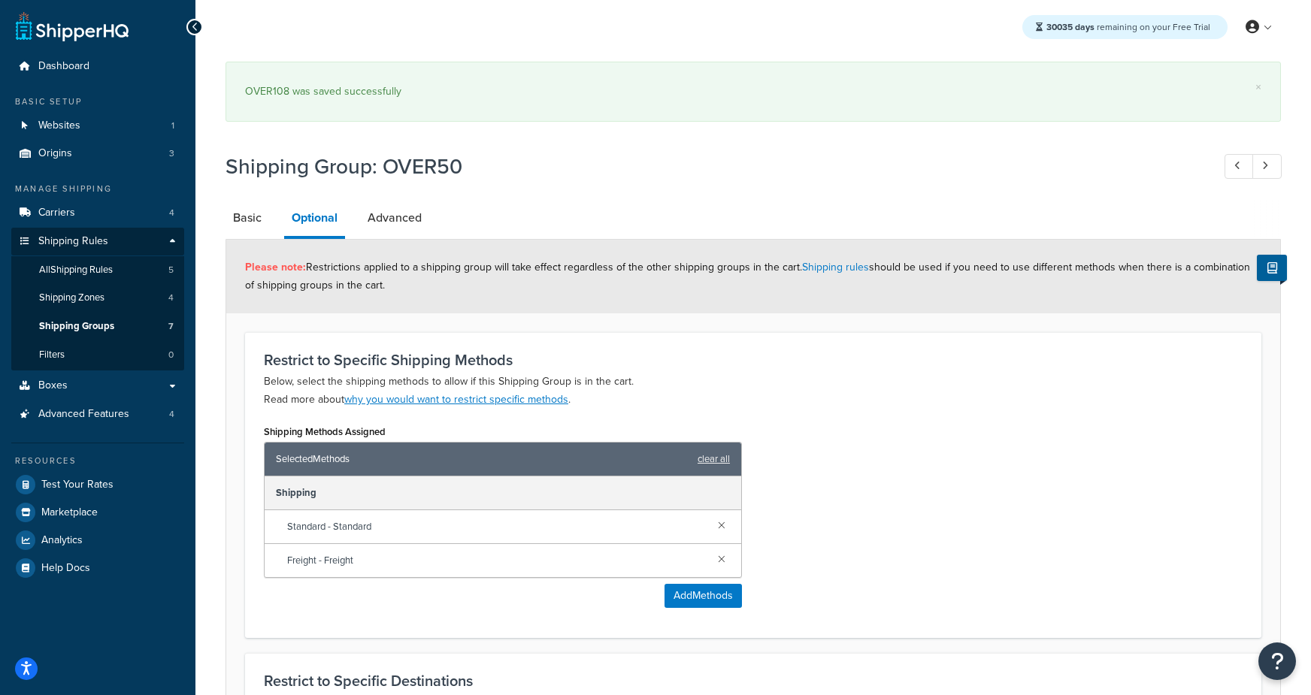
click at [646, 177] on h1 "Shipping Group: OVER50" at bounding box center [711, 166] width 971 height 29
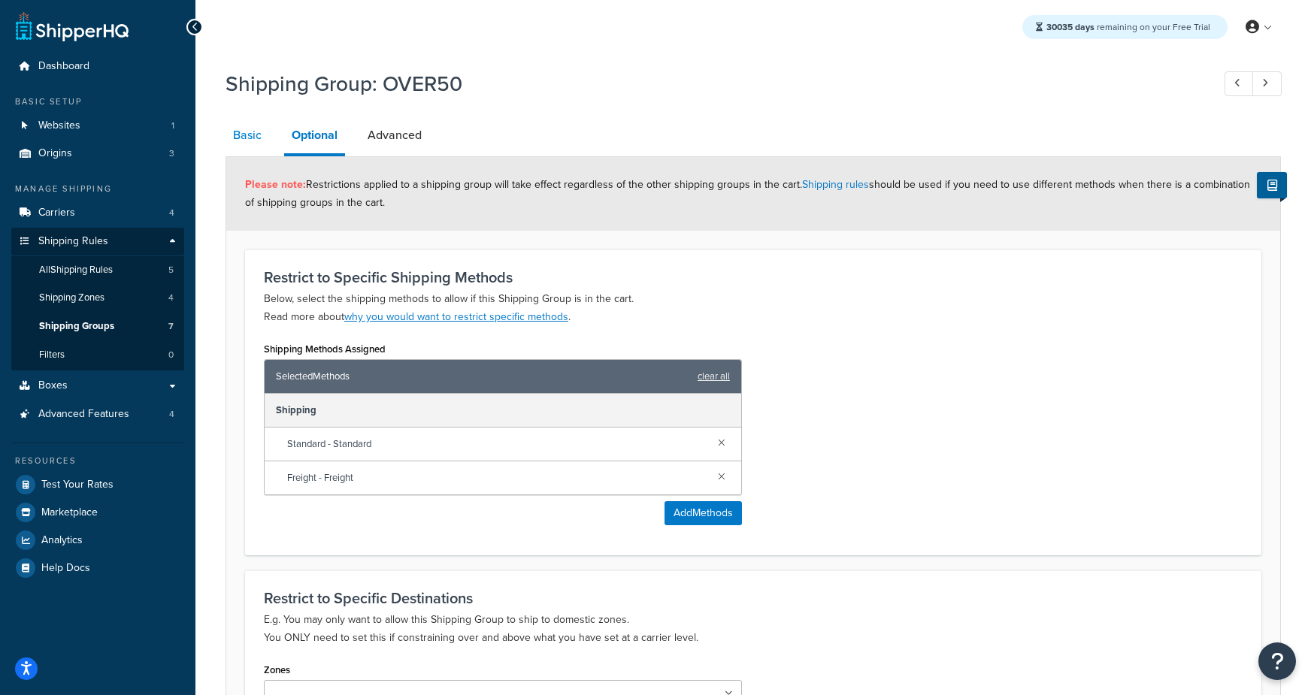
click at [246, 132] on link "Basic" at bounding box center [248, 135] width 44 height 36
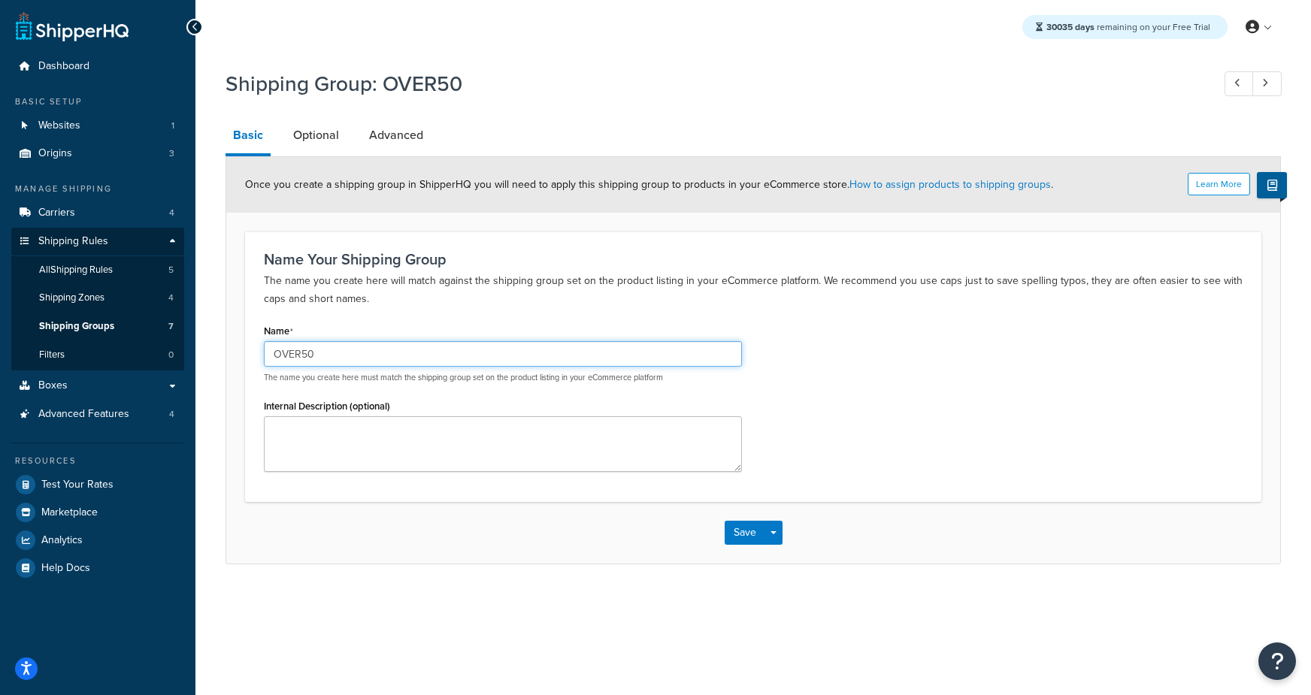
click at [282, 350] on input "OVER50" at bounding box center [503, 354] width 478 height 26
type input "UNDER50"
click at [328, 133] on link "Optional" at bounding box center [316, 135] width 61 height 36
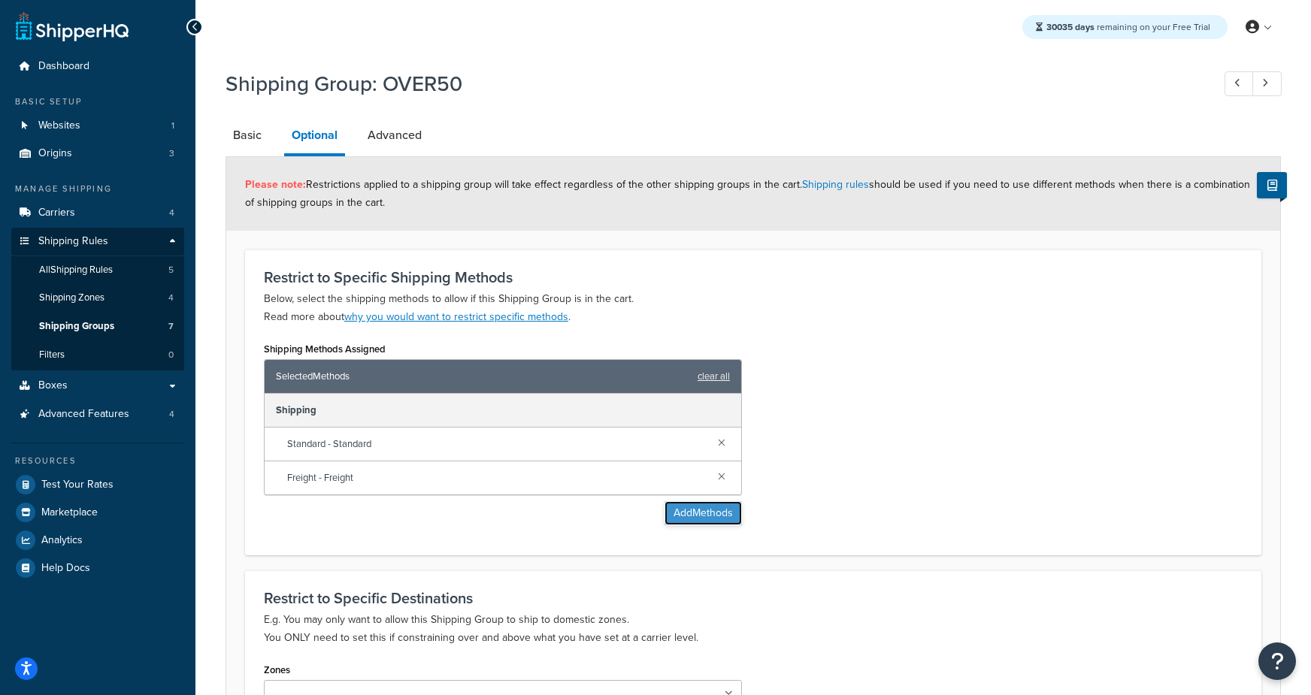
click at [694, 508] on button "Add Methods" at bounding box center [703, 513] width 77 height 24
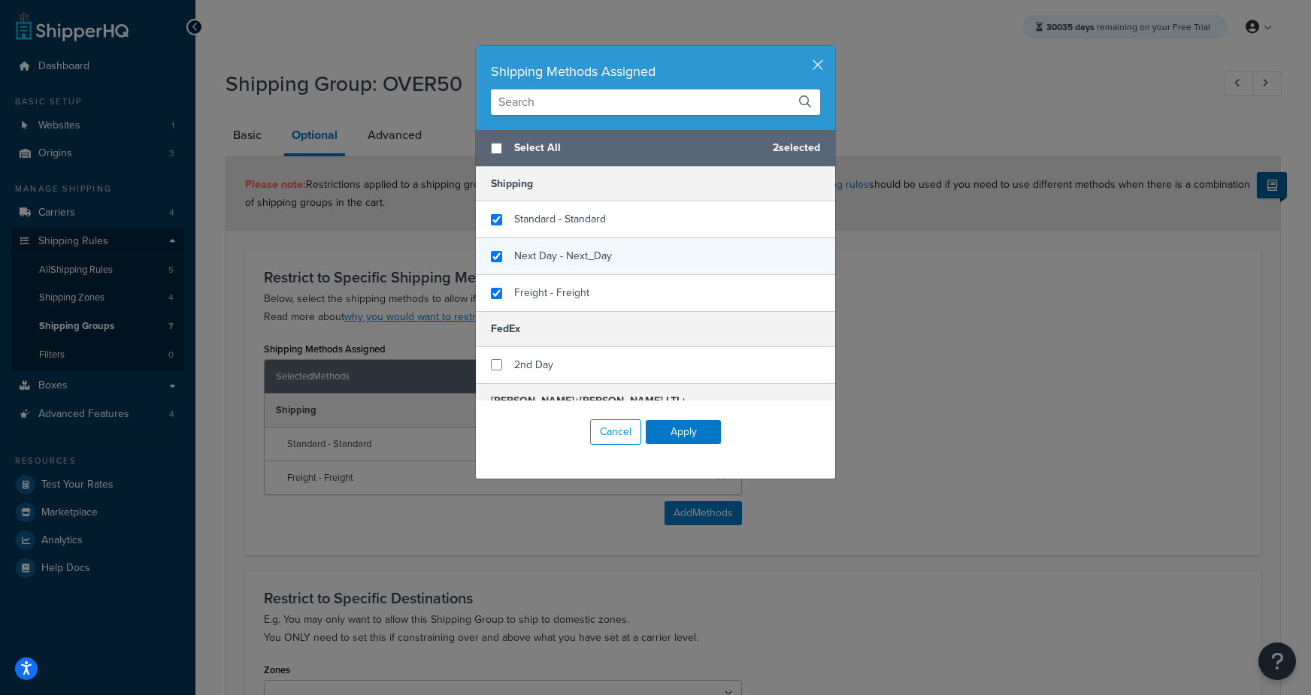
checkbox input "true"
drag, startPoint x: 571, startPoint y: 256, endPoint x: 579, endPoint y: 266, distance: 13.4
click at [575, 261] on span "Next Day - Next_Day" at bounding box center [563, 256] width 98 height 16
drag, startPoint x: 707, startPoint y: 425, endPoint x: 859, endPoint y: 410, distance: 152.6
click at [707, 425] on button "Apply" at bounding box center [683, 432] width 75 height 24
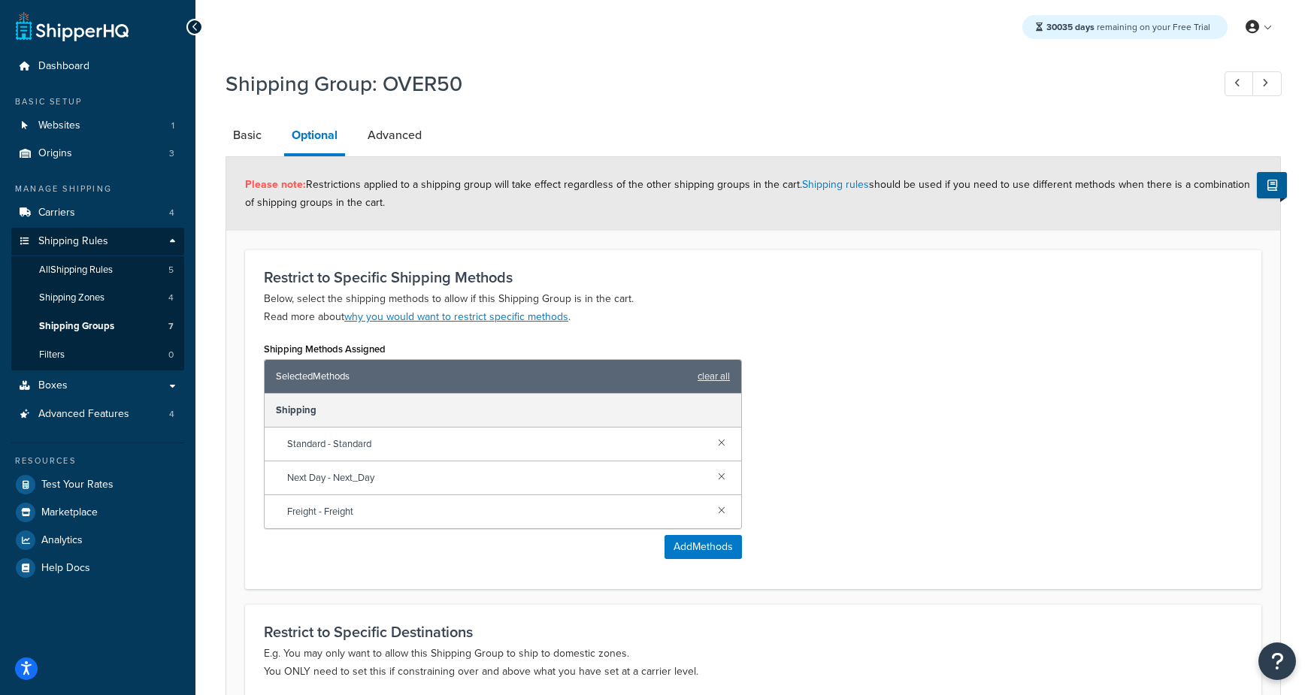
scroll to position [225, 0]
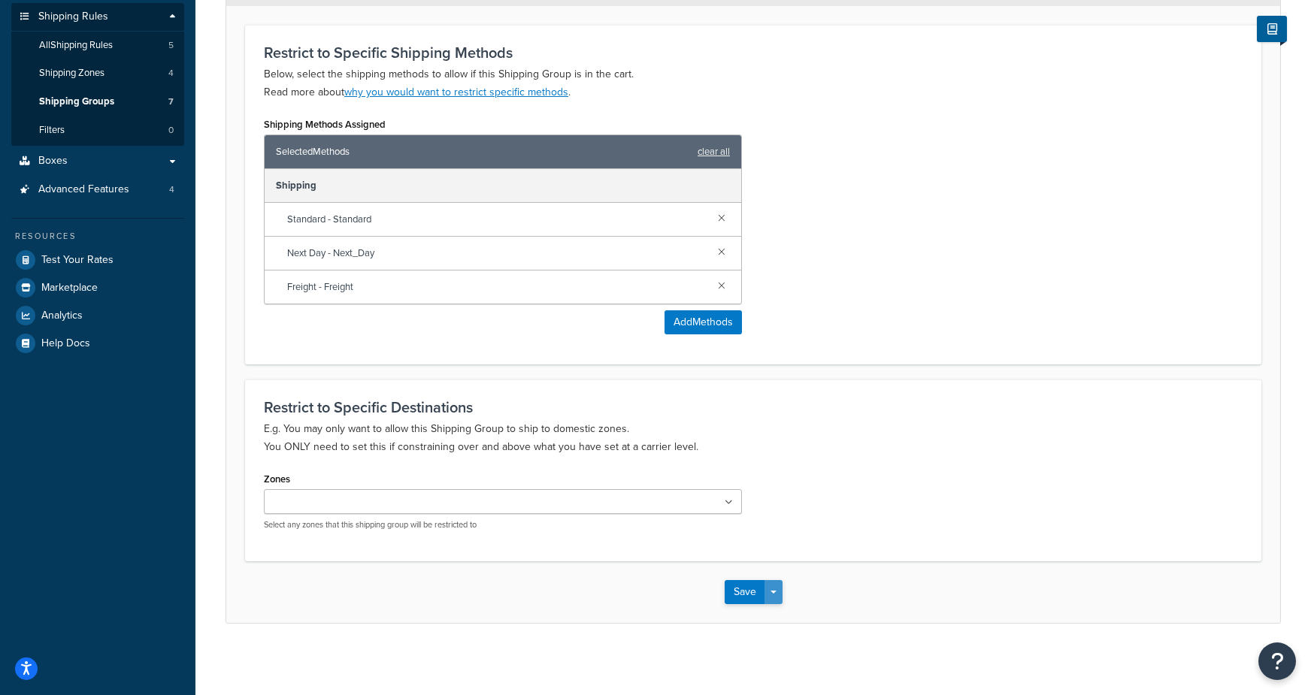
drag, startPoint x: 774, startPoint y: 588, endPoint x: 781, endPoint y: 595, distance: 9.6
click at [774, 591] on span "button" at bounding box center [773, 592] width 6 height 3
click at [789, 608] on button "Save and Edit" at bounding box center [797, 620] width 145 height 32
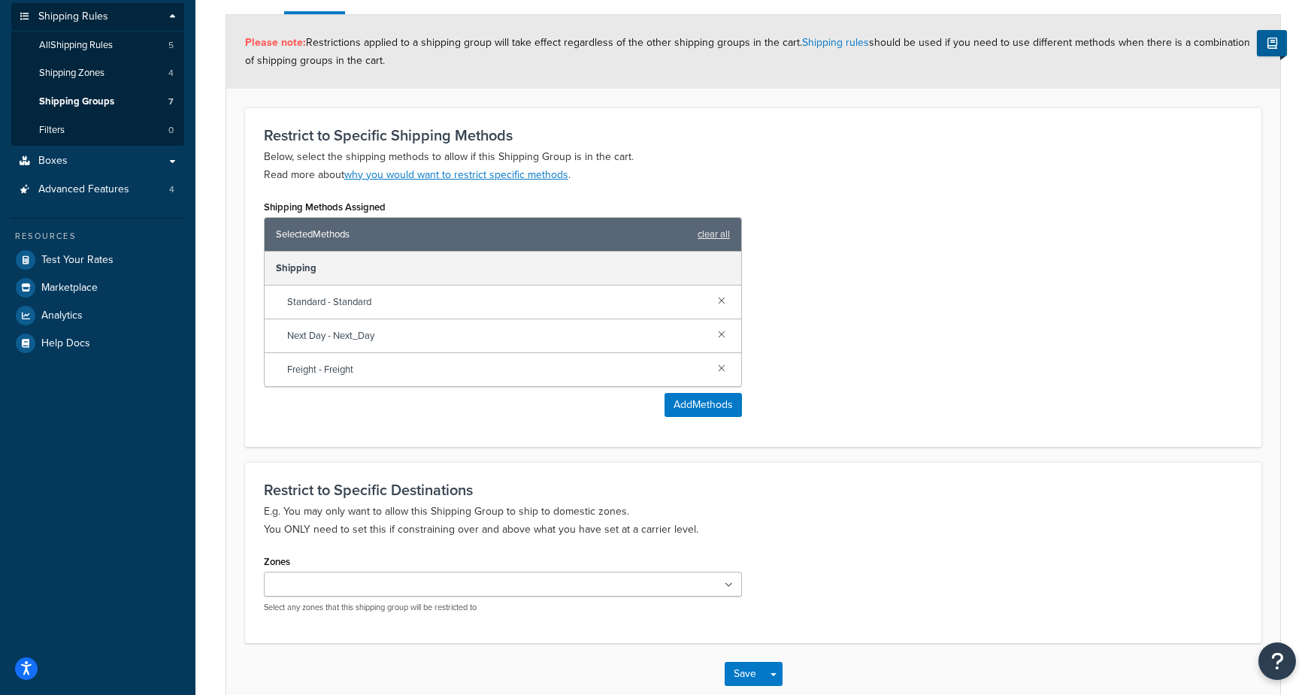
scroll to position [0, 0]
